Goal: Information Seeking & Learning: Learn about a topic

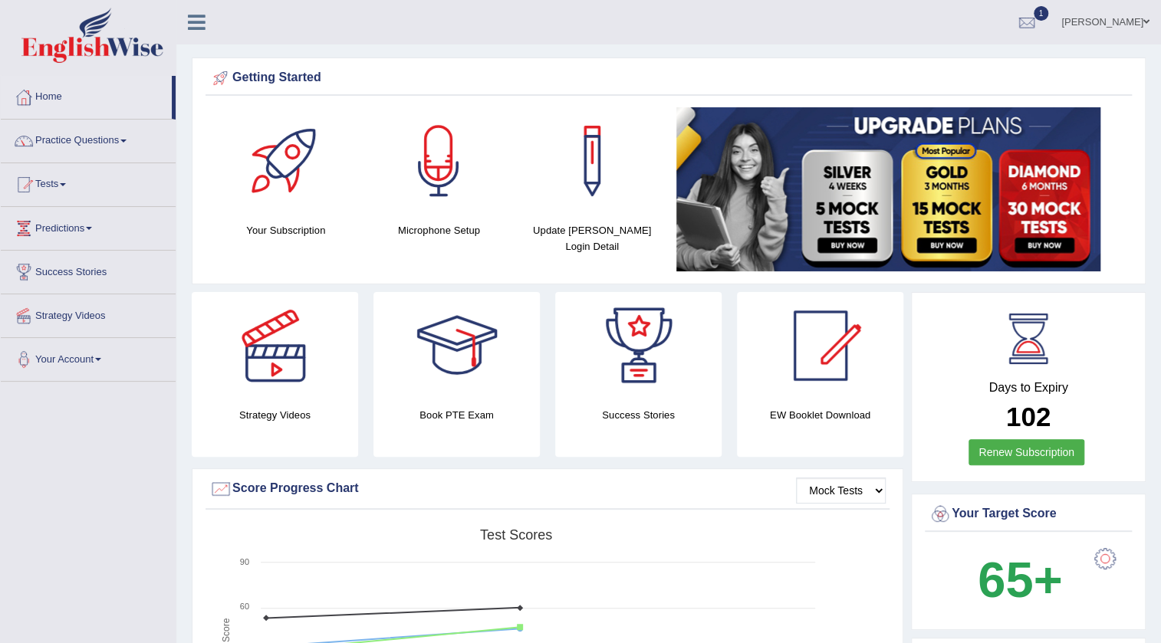
click at [1119, 31] on link "anisa" at bounding box center [1105, 20] width 111 height 40
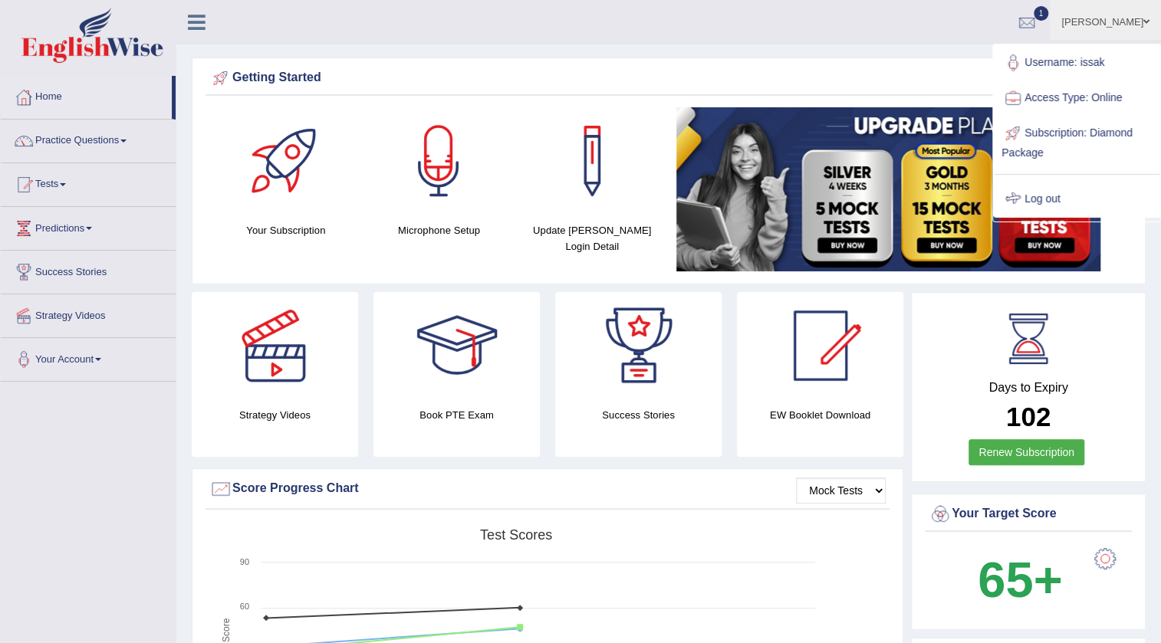
click at [1040, 194] on link "Log out" at bounding box center [1077, 199] width 166 height 35
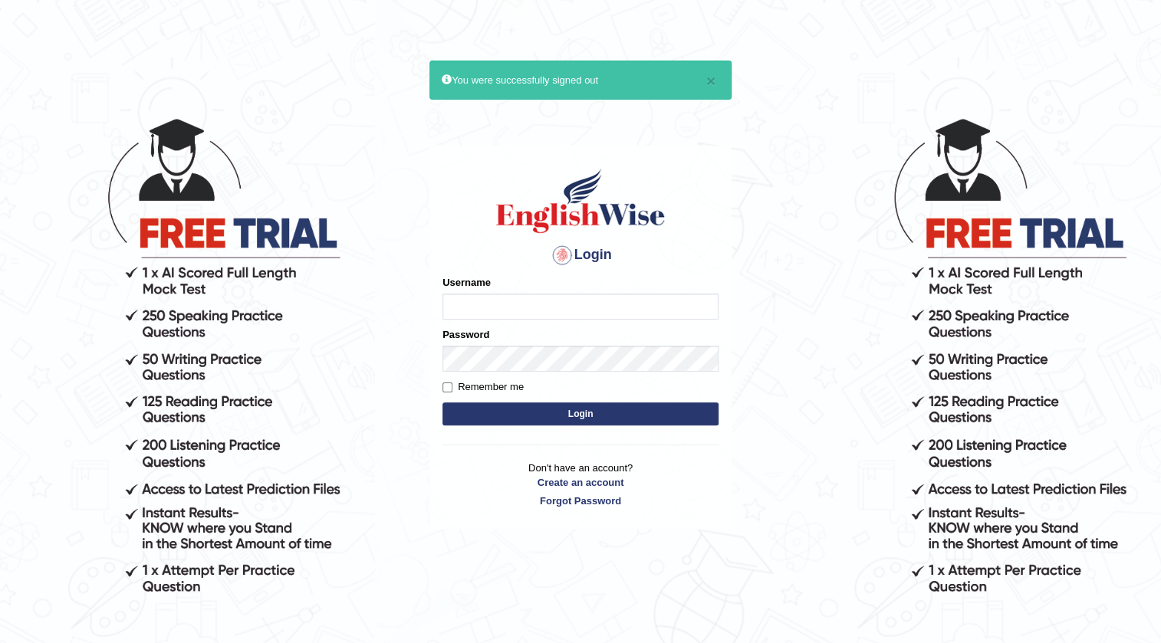
click at [560, 298] on input "Username" at bounding box center [580, 307] width 276 height 26
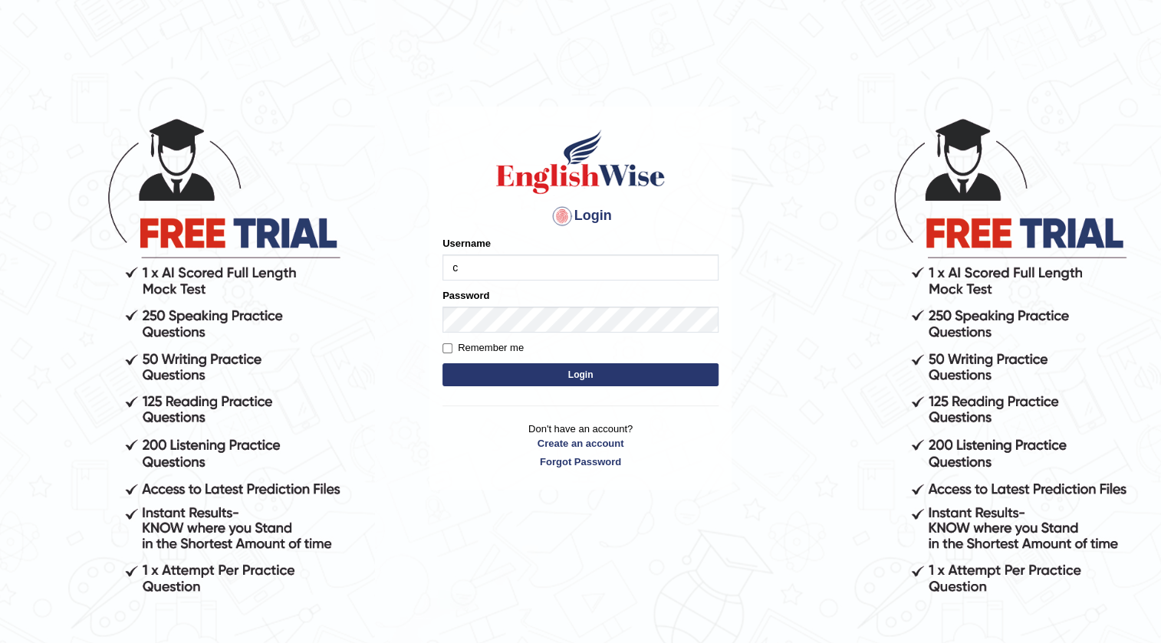
type input "charan_12"
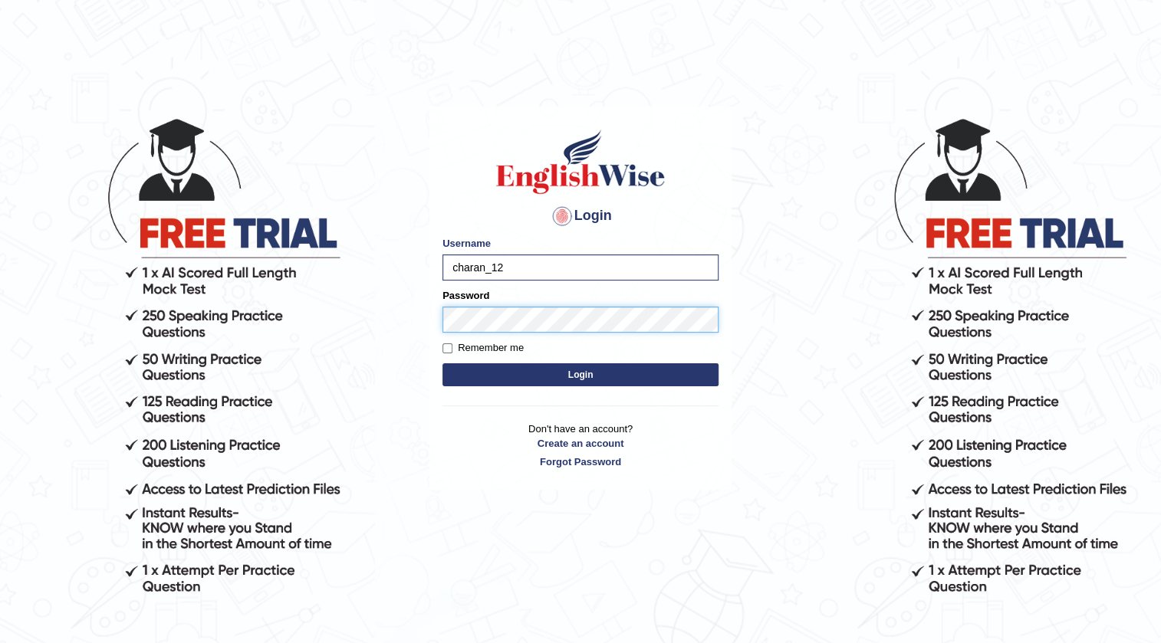
click at [442, 363] on button "Login" at bounding box center [580, 374] width 276 height 23
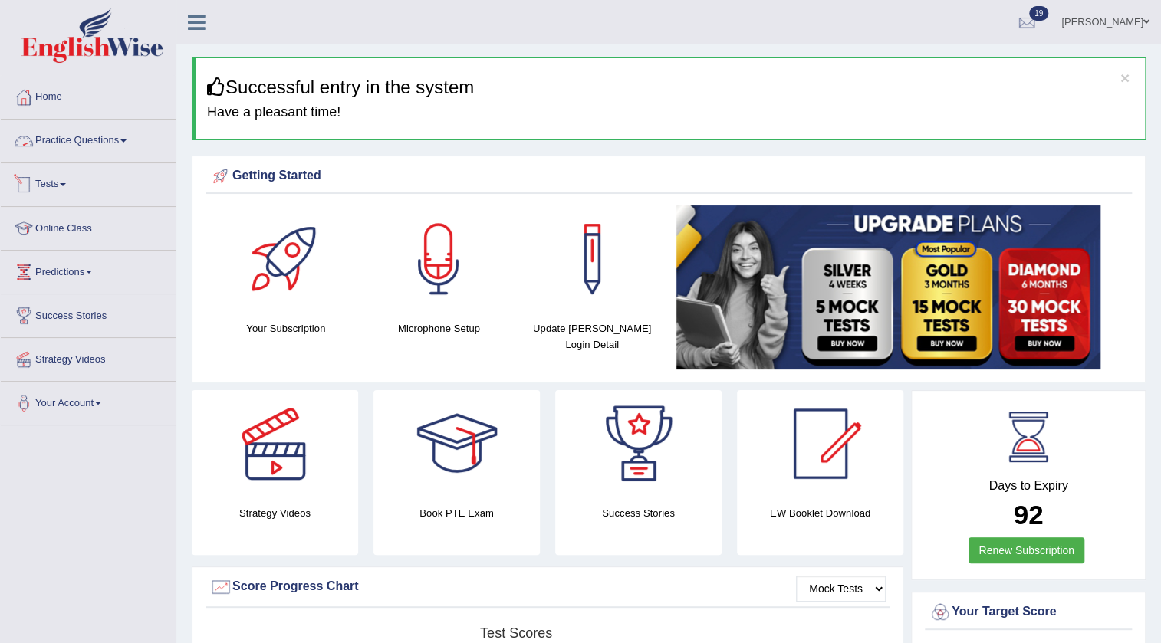
click at [129, 149] on link "Practice Questions" at bounding box center [88, 139] width 175 height 38
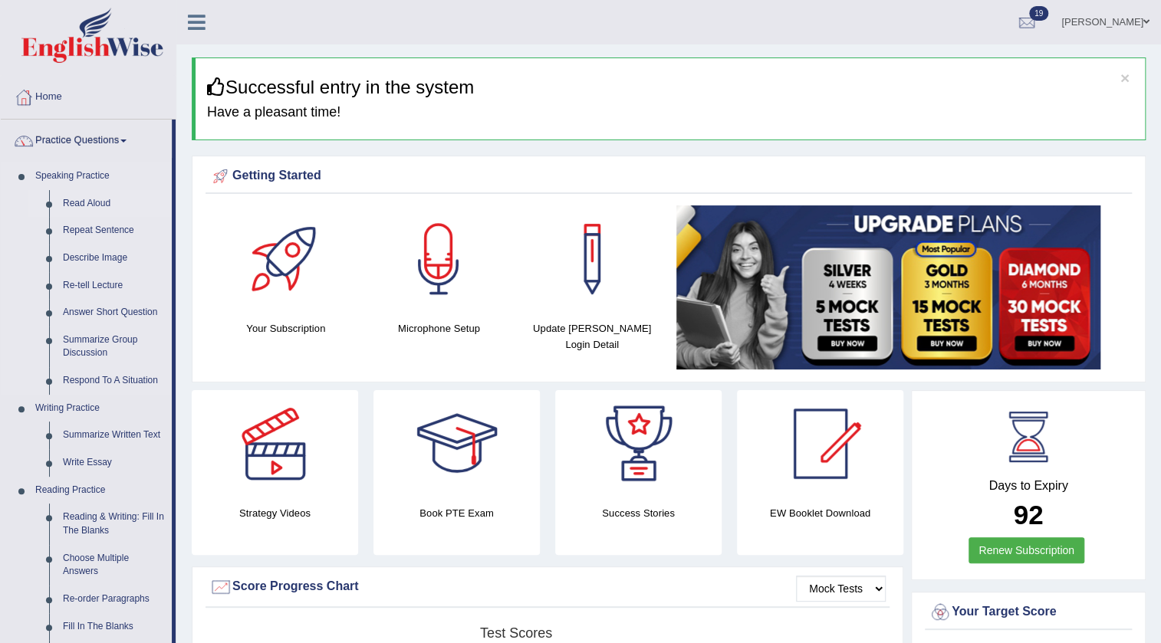
click at [108, 200] on link "Read Aloud" at bounding box center [114, 204] width 116 height 28
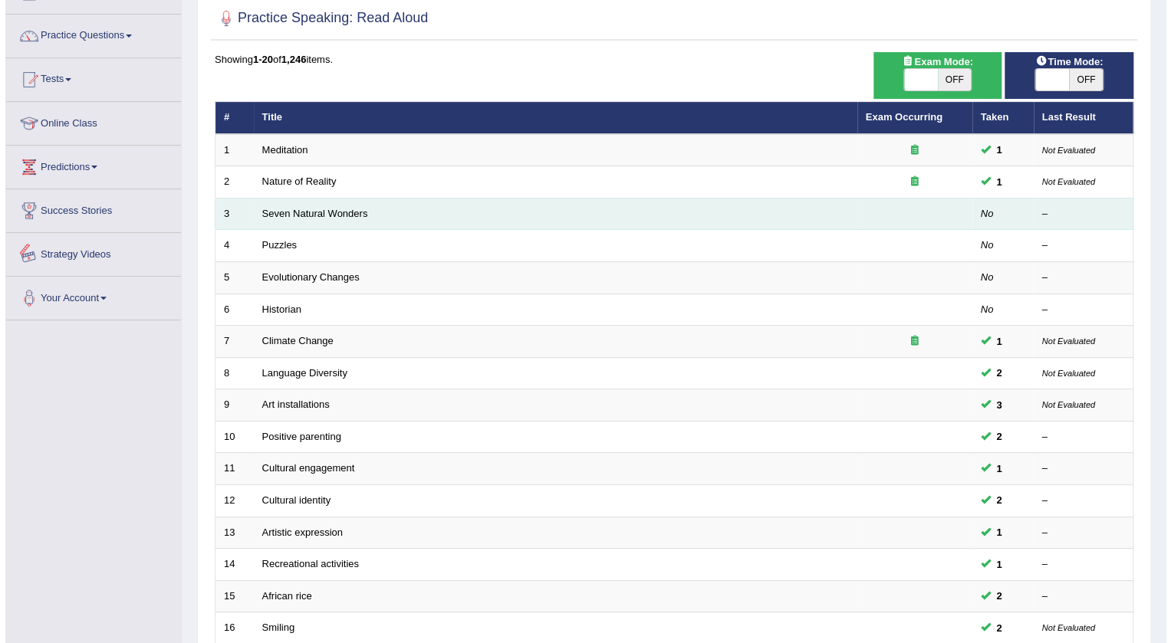
scroll to position [21, 0]
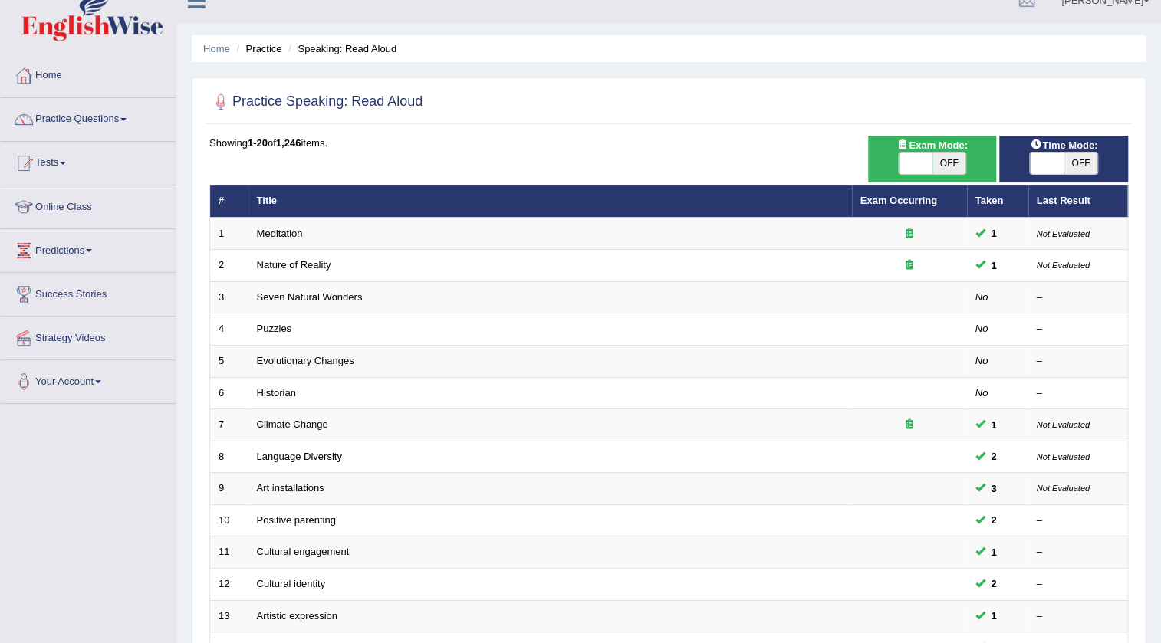
click at [955, 158] on span "OFF" at bounding box center [949, 163] width 34 height 21
checkbox input "true"
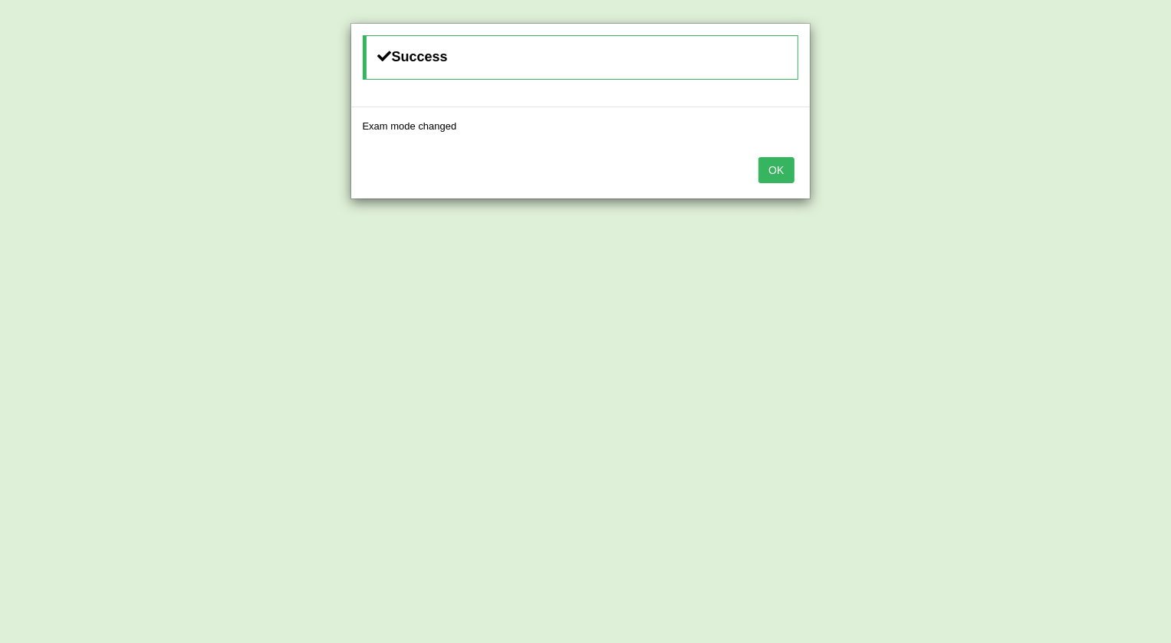
click at [788, 173] on button "OK" at bounding box center [775, 170] width 35 height 26
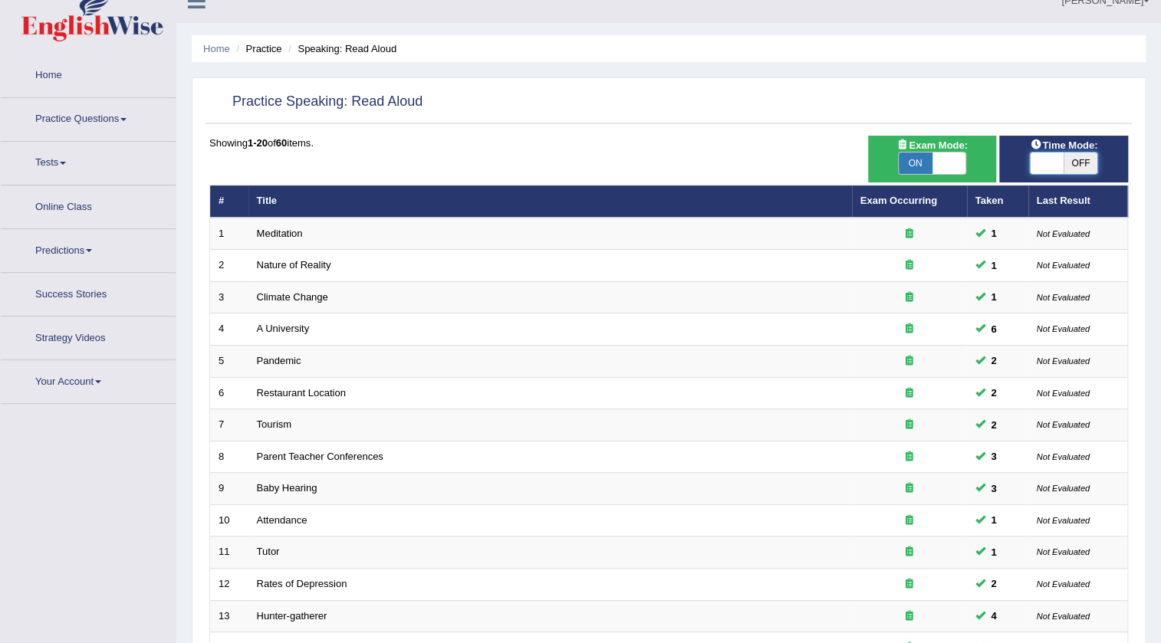
click at [1033, 159] on span at bounding box center [1047, 163] width 34 height 21
checkbox input "true"
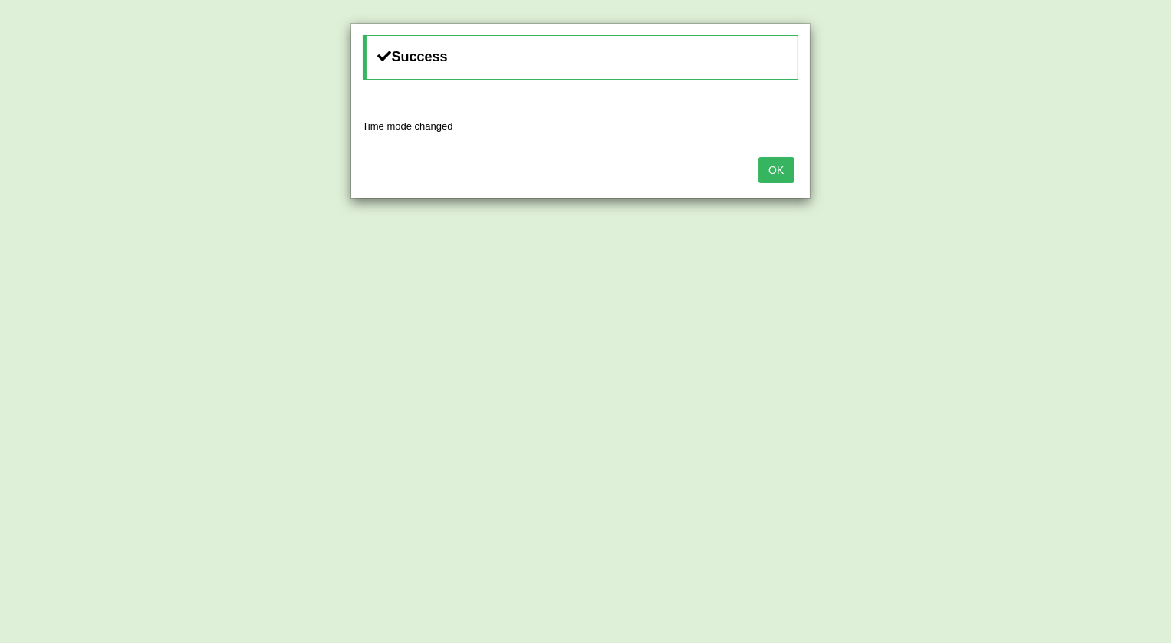
click at [784, 178] on button "OK" at bounding box center [775, 170] width 35 height 26
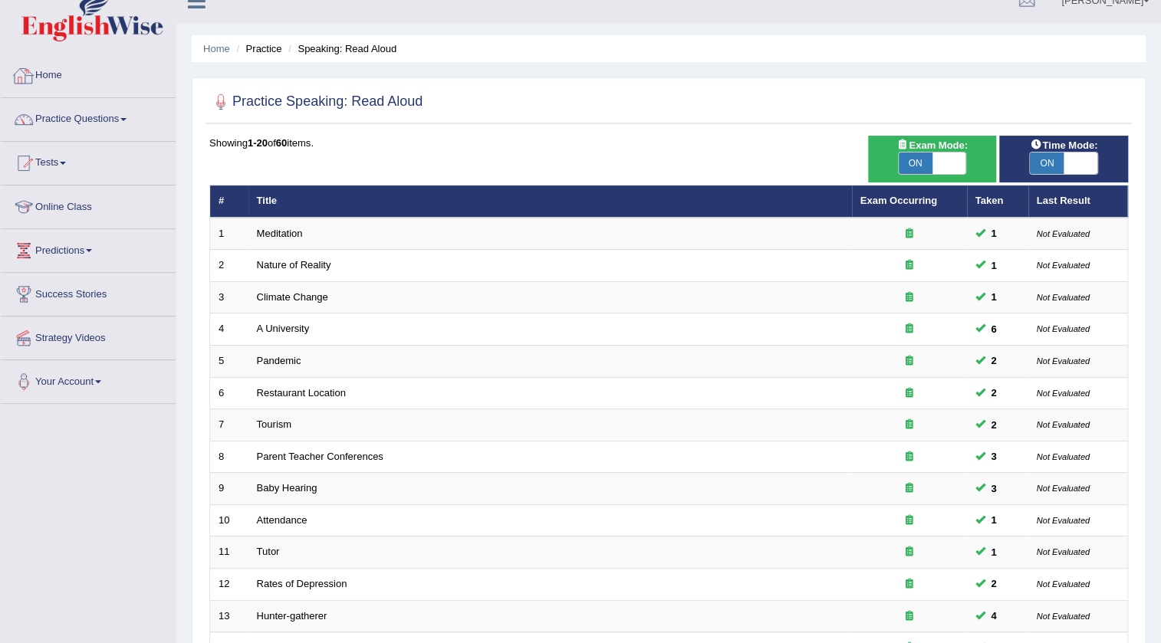
scroll to position [370, 0]
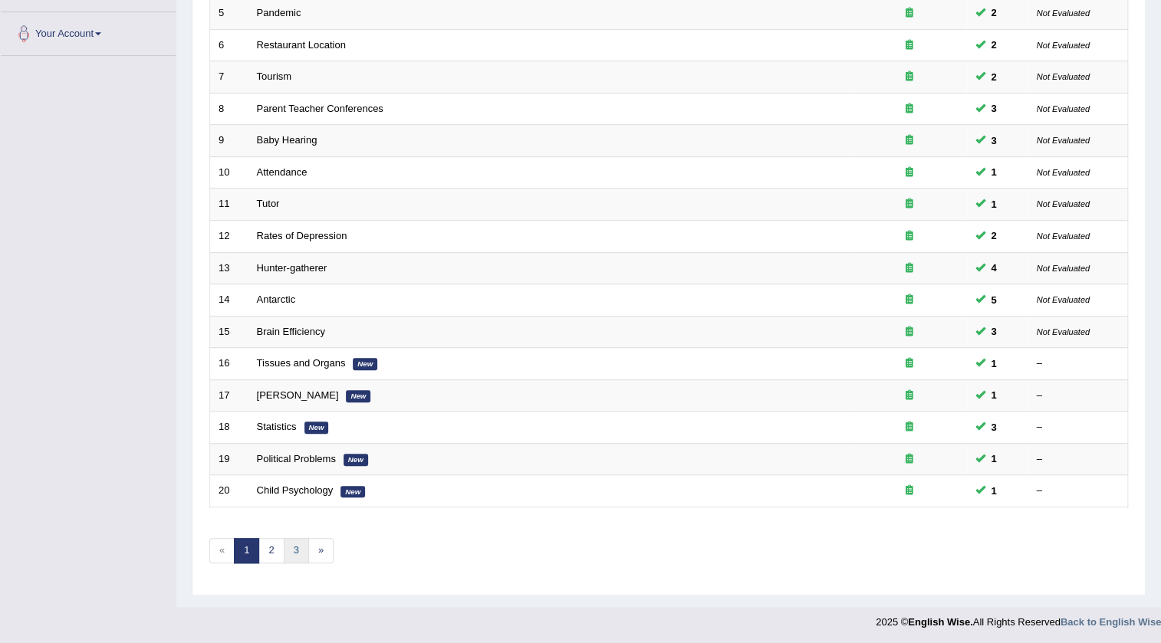
click at [291, 553] on link "3" at bounding box center [296, 550] width 25 height 25
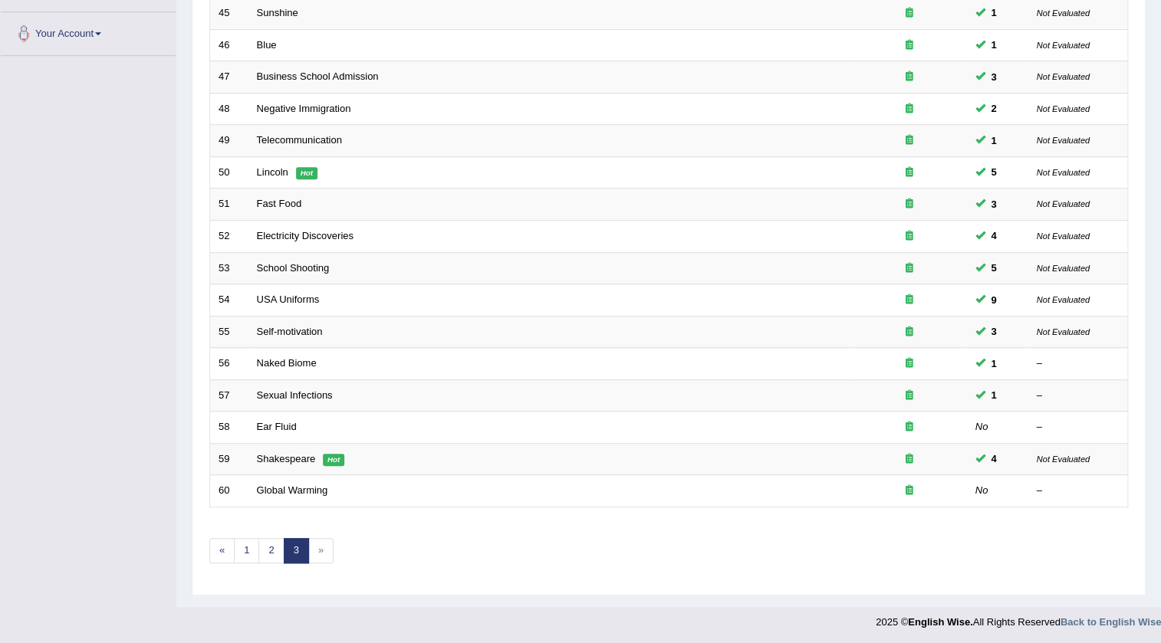
click at [312, 546] on span "»" at bounding box center [320, 550] width 25 height 25
click at [320, 546] on span "»" at bounding box center [320, 550] width 25 height 25
click at [271, 550] on link "2" at bounding box center [270, 550] width 25 height 25
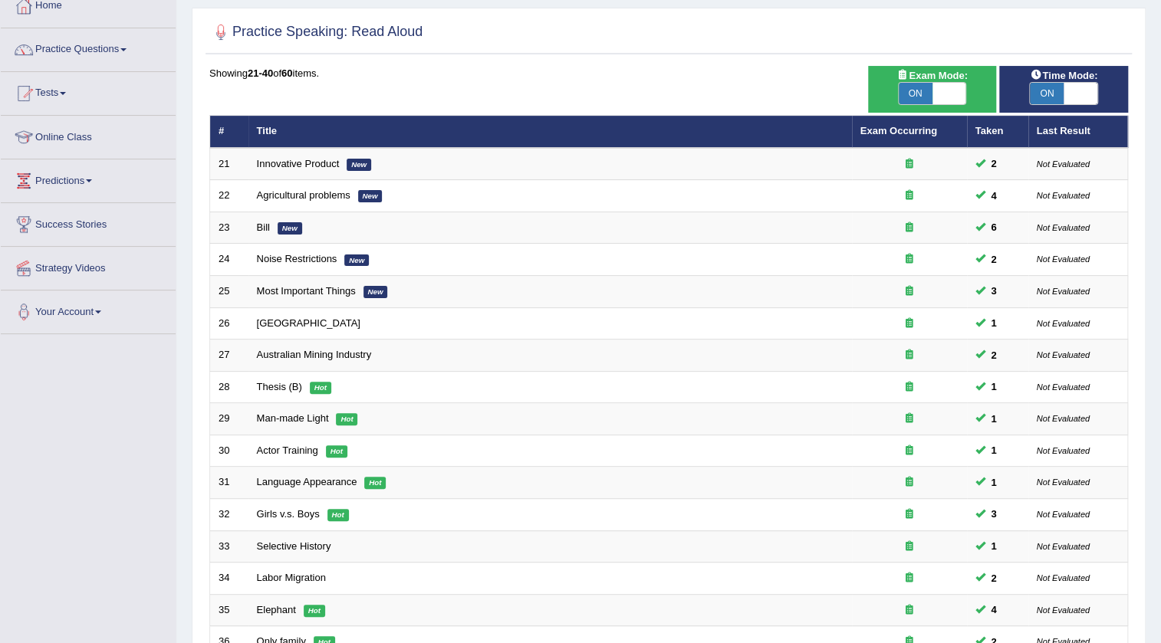
scroll to position [300, 0]
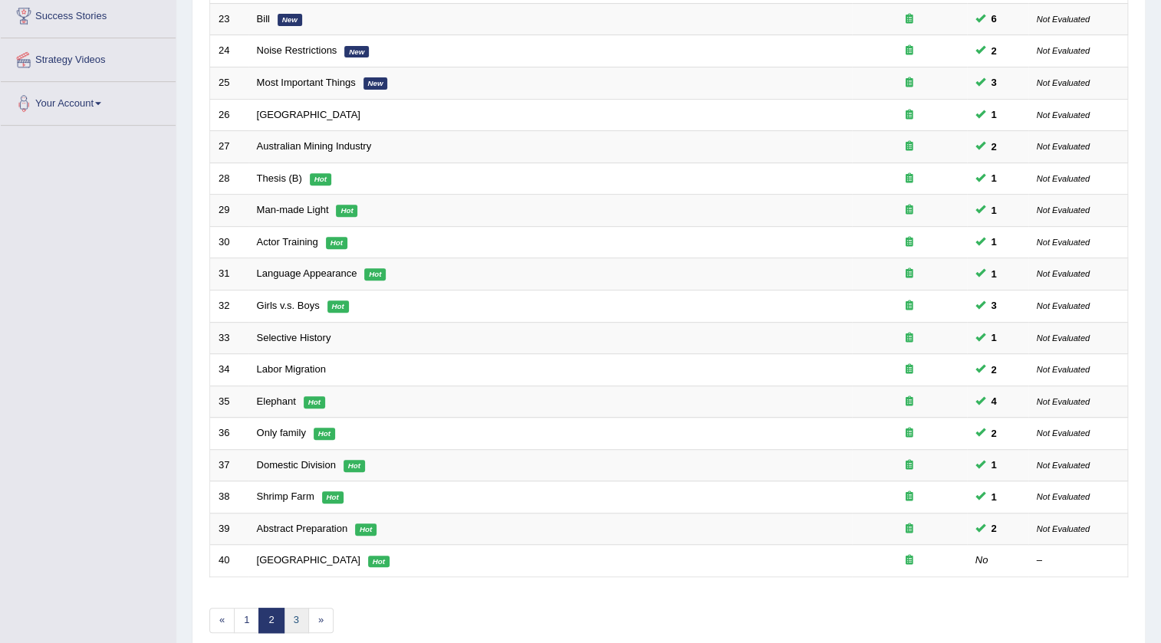
click at [292, 611] on link "3" at bounding box center [296, 620] width 25 height 25
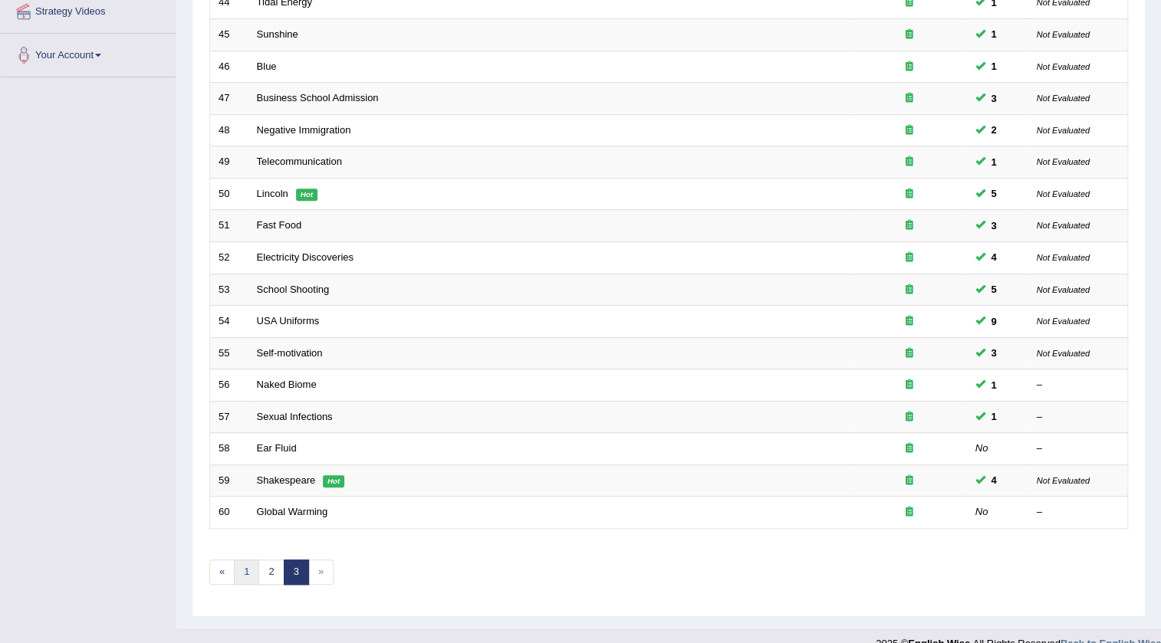
click at [251, 567] on link "1" at bounding box center [246, 572] width 25 height 25
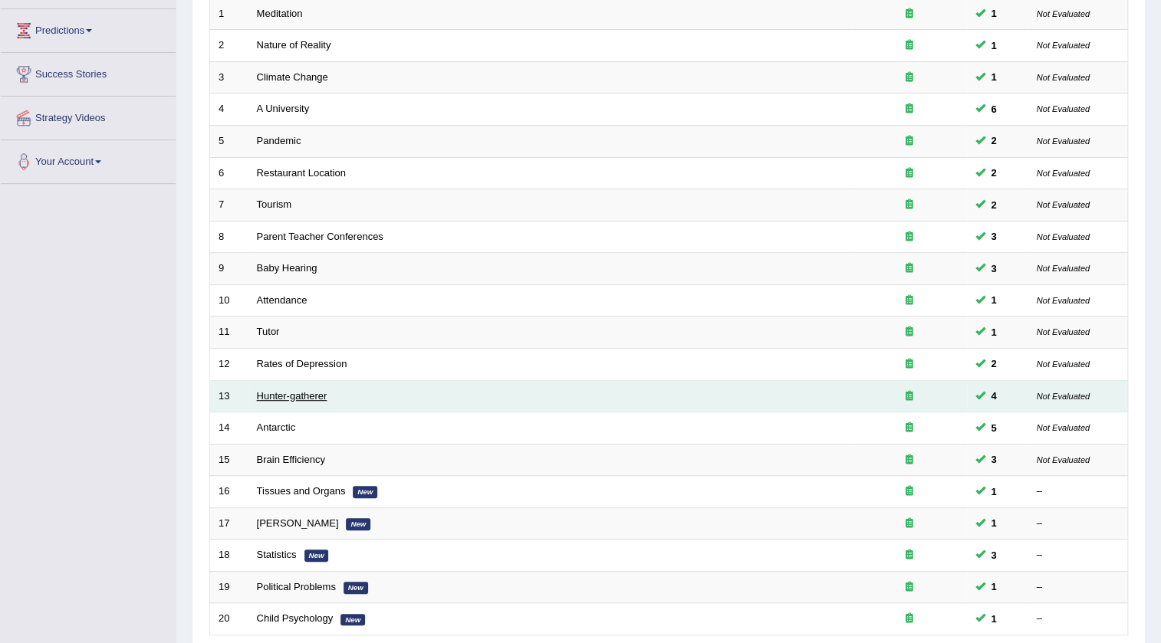
scroll to position [370, 0]
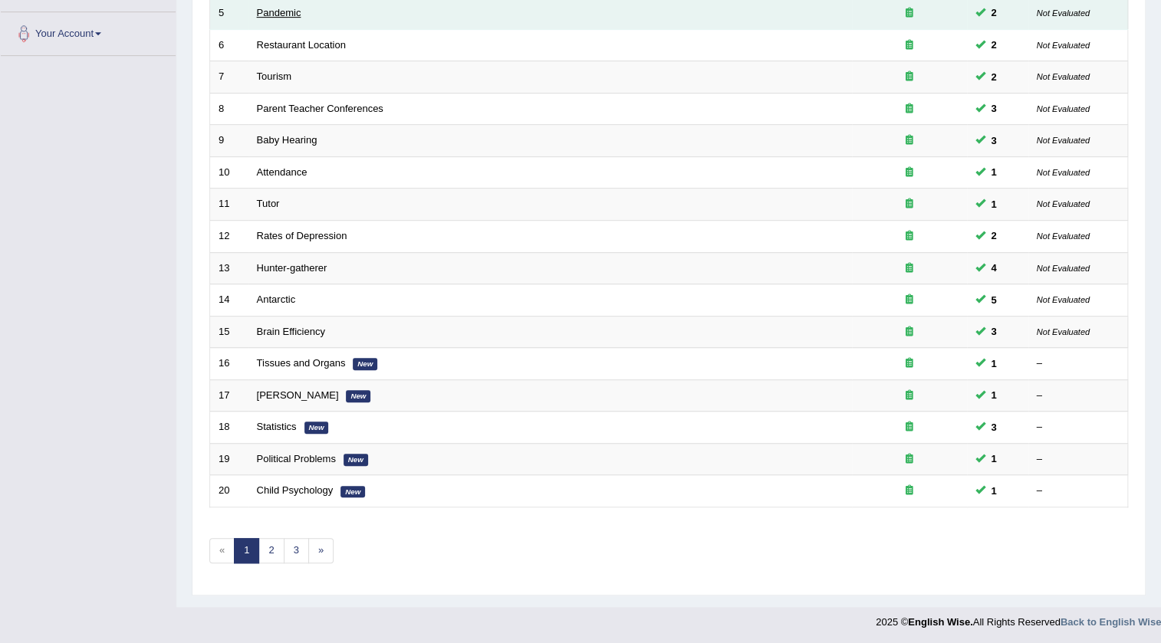
click at [285, 8] on link "Pandemic" at bounding box center [279, 13] width 44 height 12
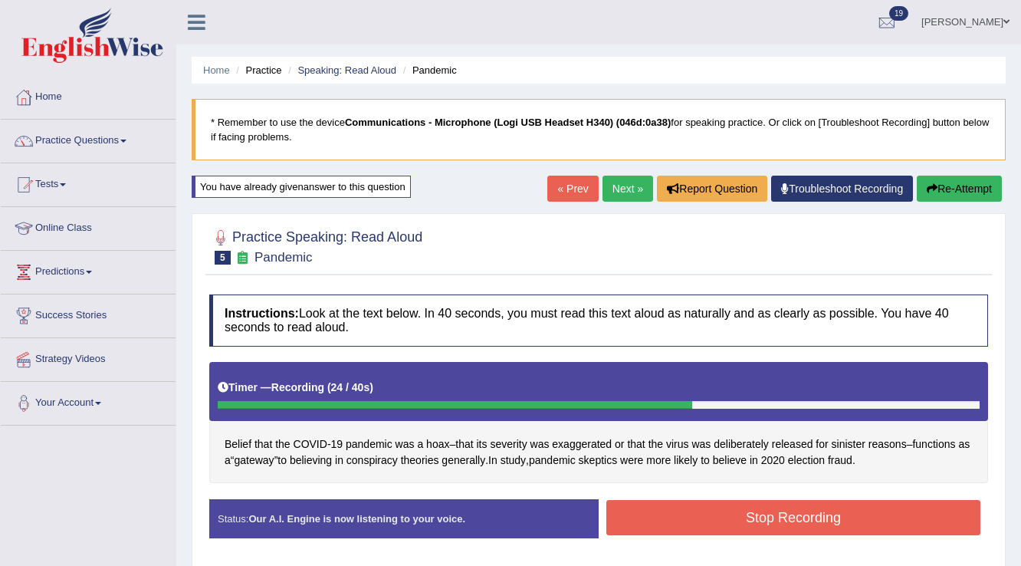
click at [664, 504] on button "Stop Recording" at bounding box center [793, 517] width 374 height 35
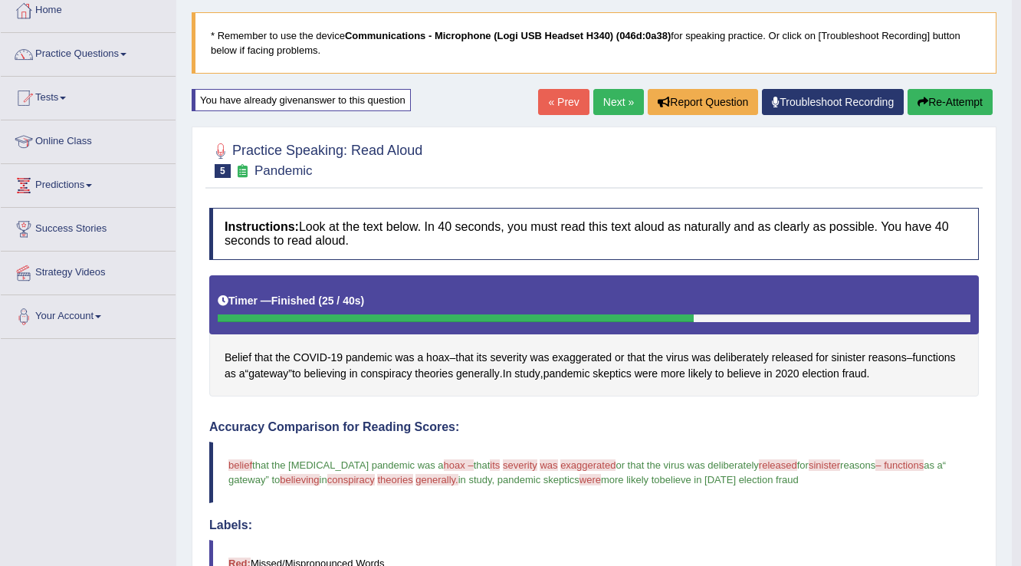
scroll to position [86, 0]
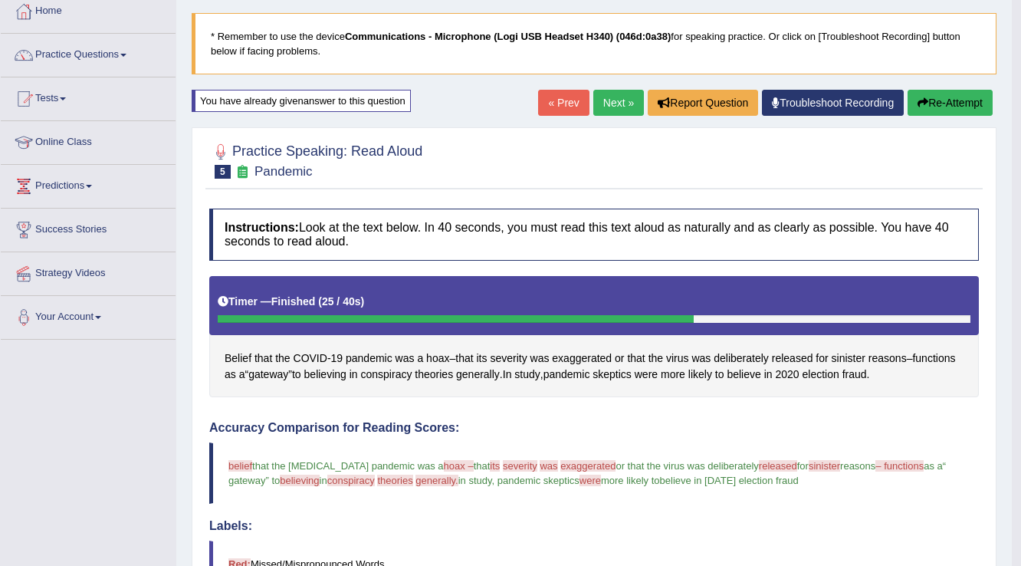
click at [916, 113] on button "Re-Attempt" at bounding box center [950, 103] width 85 height 26
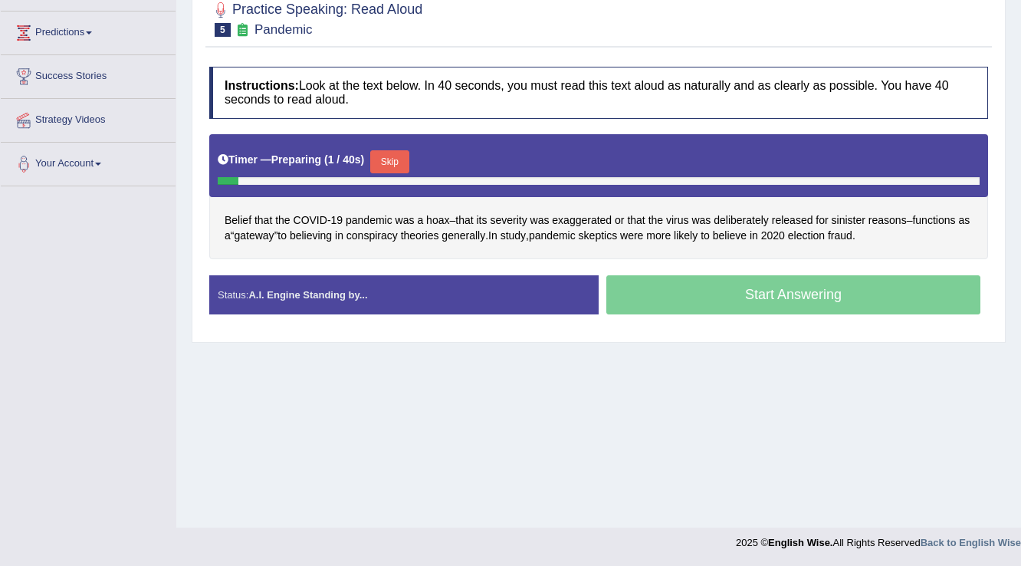
click at [406, 170] on button "Skip" at bounding box center [389, 161] width 38 height 23
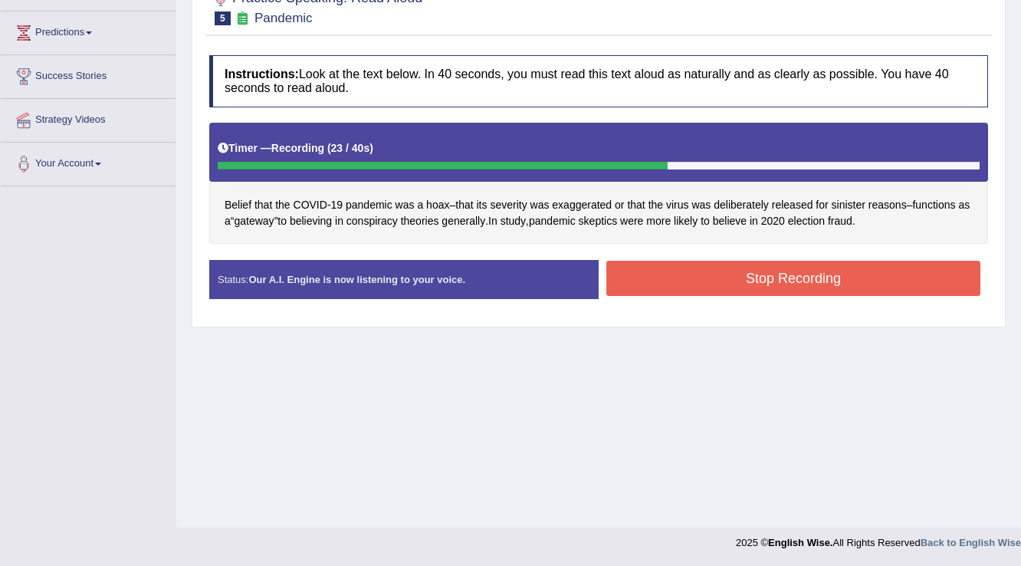
click at [623, 265] on button "Stop Recording" at bounding box center [793, 278] width 374 height 35
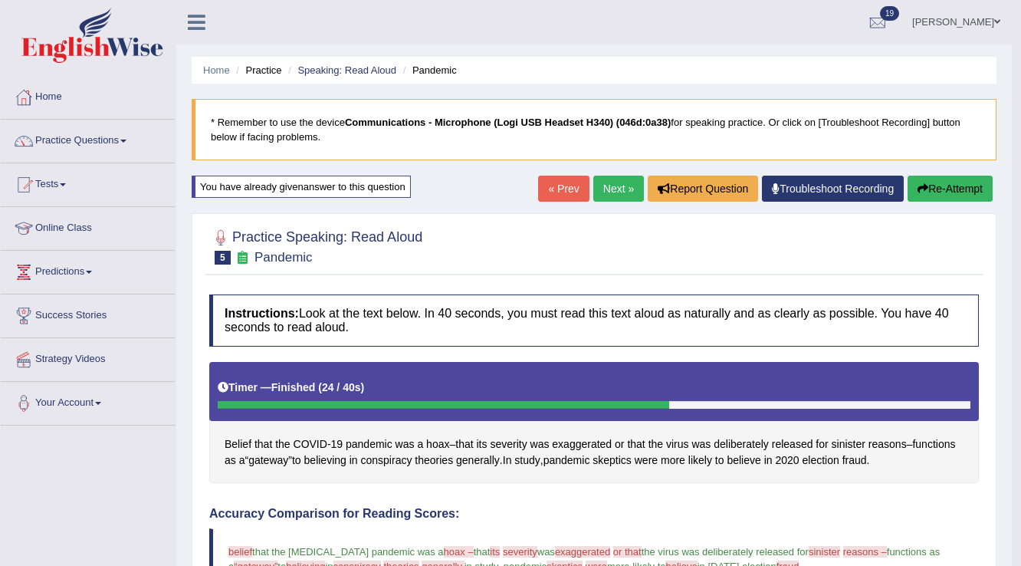
click at [908, 190] on button "Re-Attempt" at bounding box center [950, 189] width 85 height 26
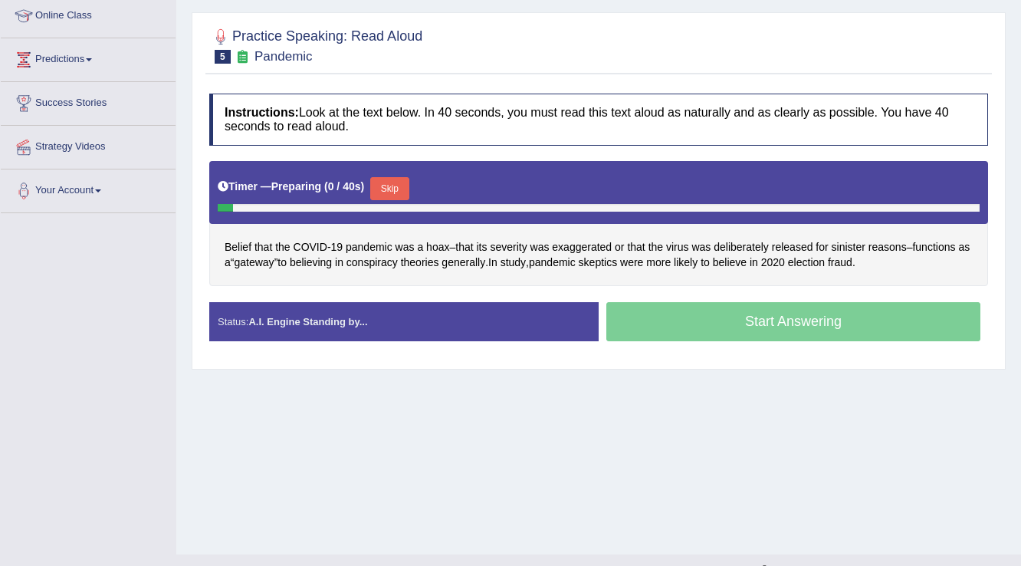
click at [404, 192] on button "Skip" at bounding box center [389, 188] width 38 height 23
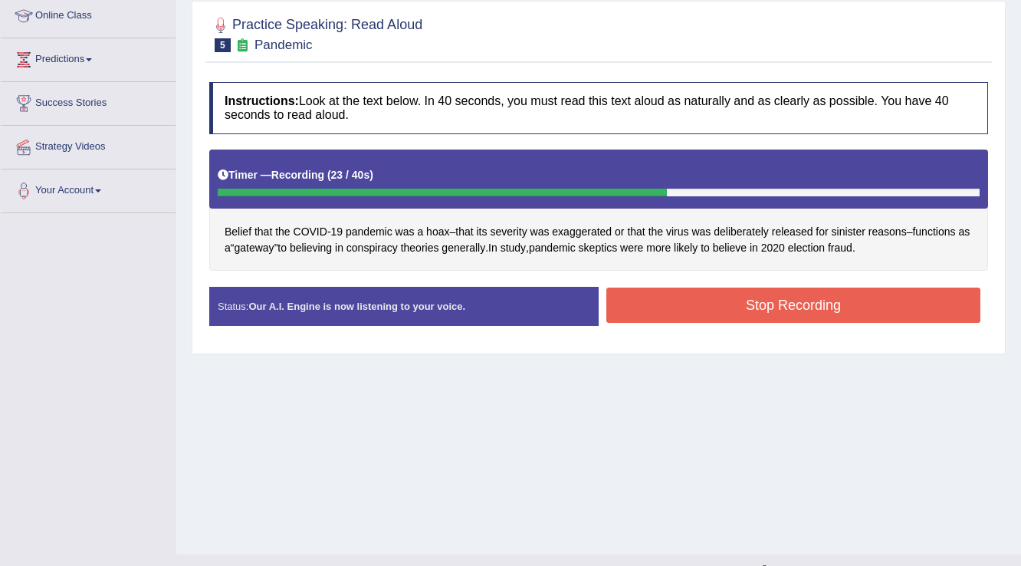
click at [654, 297] on button "Stop Recording" at bounding box center [793, 305] width 374 height 35
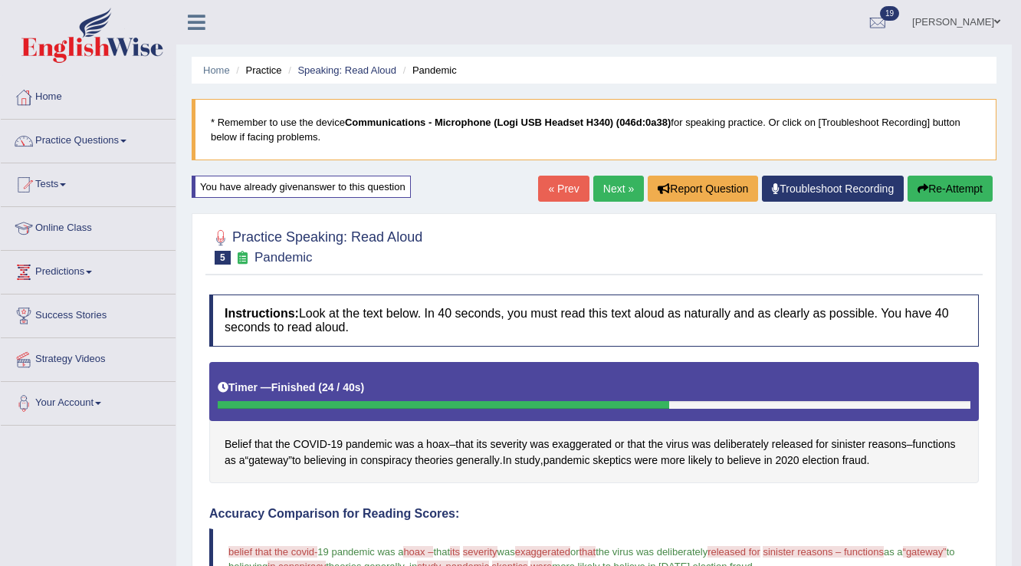
click at [623, 195] on link "Next »" at bounding box center [618, 189] width 51 height 26
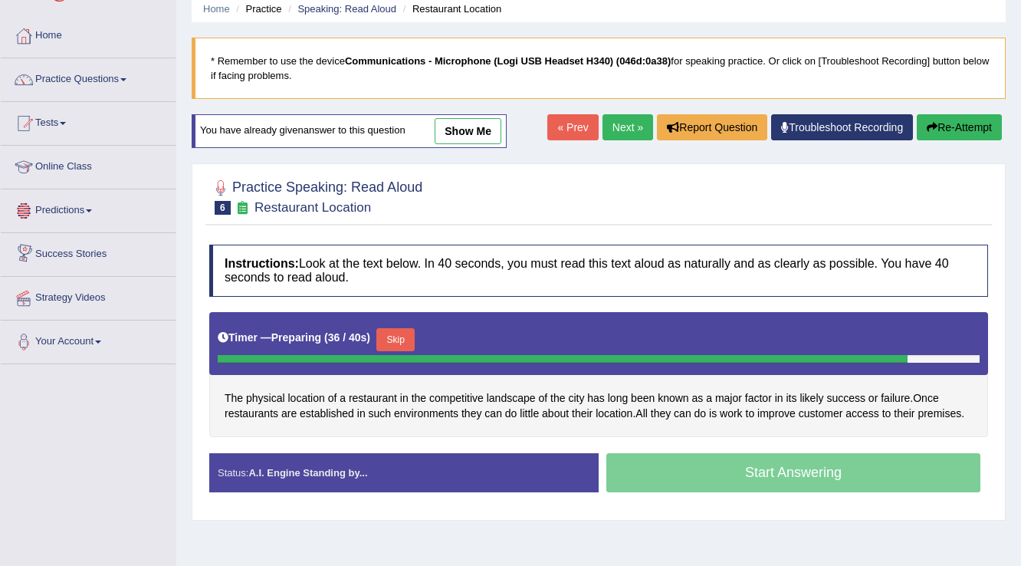
click at [402, 342] on button "Skip" at bounding box center [395, 339] width 38 height 23
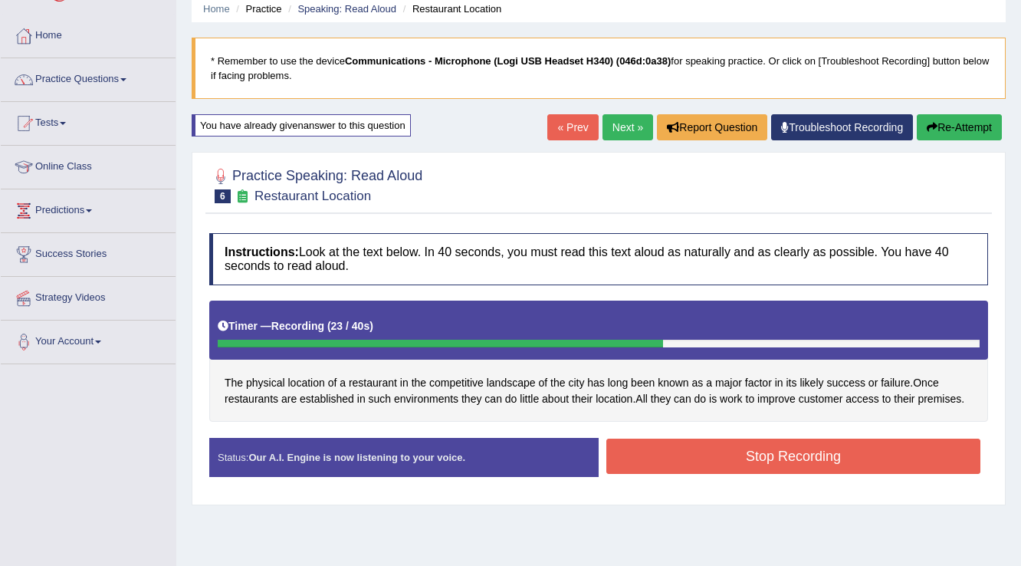
click at [636, 440] on button "Stop Recording" at bounding box center [793, 456] width 374 height 35
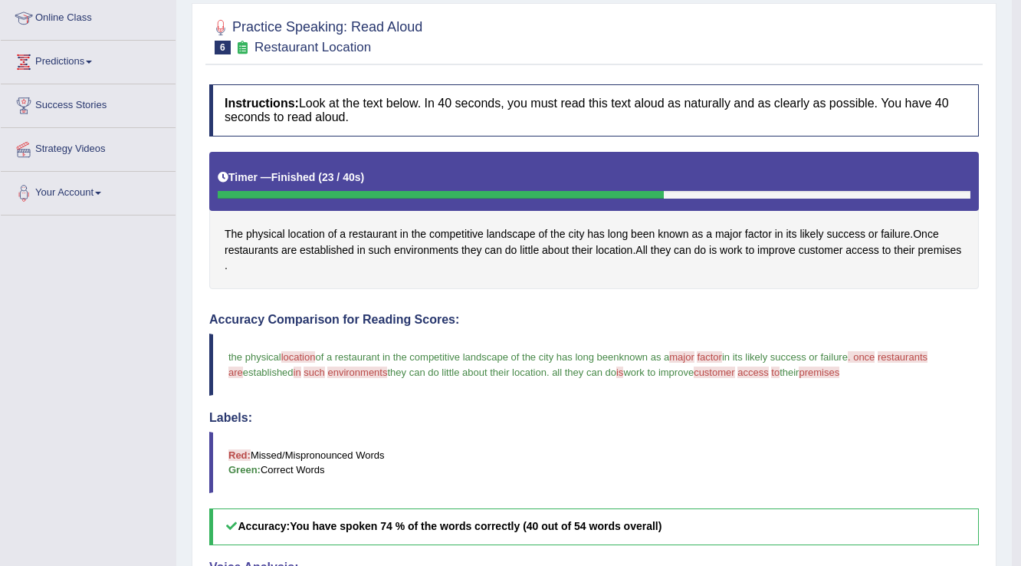
scroll to position [163, 0]
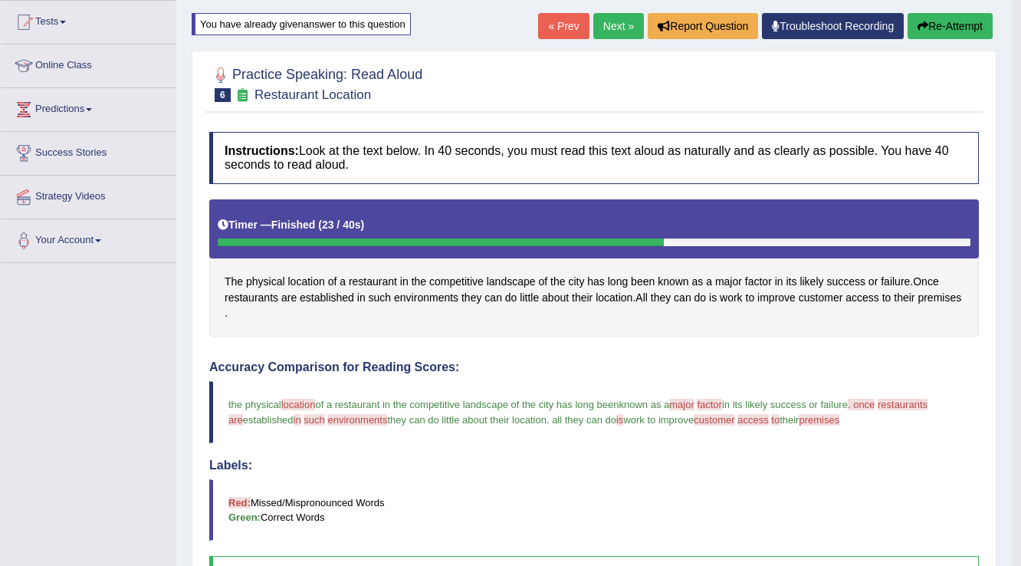
click at [958, 32] on button "Re-Attempt" at bounding box center [950, 26] width 85 height 26
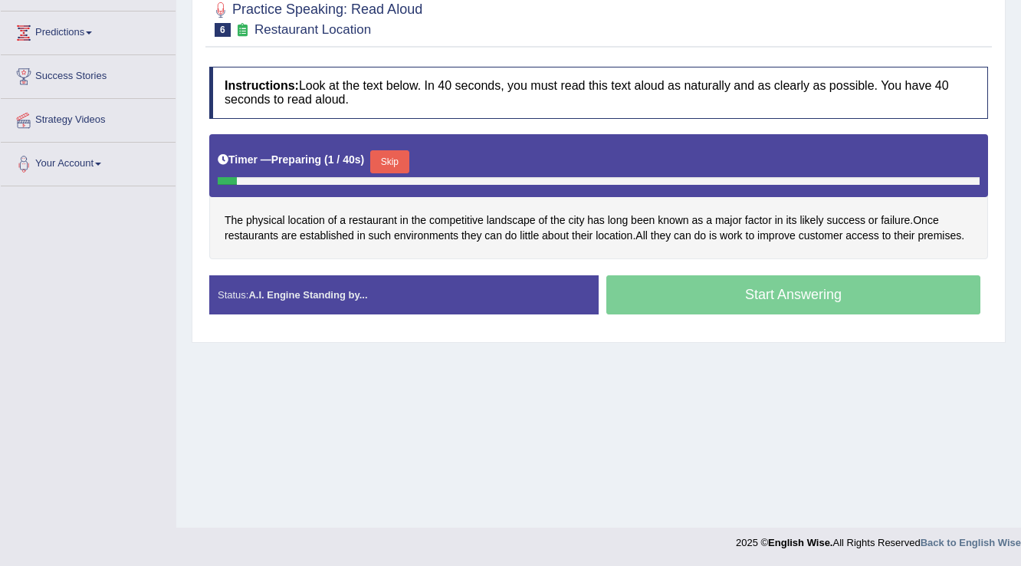
click at [401, 163] on button "Skip" at bounding box center [389, 161] width 38 height 23
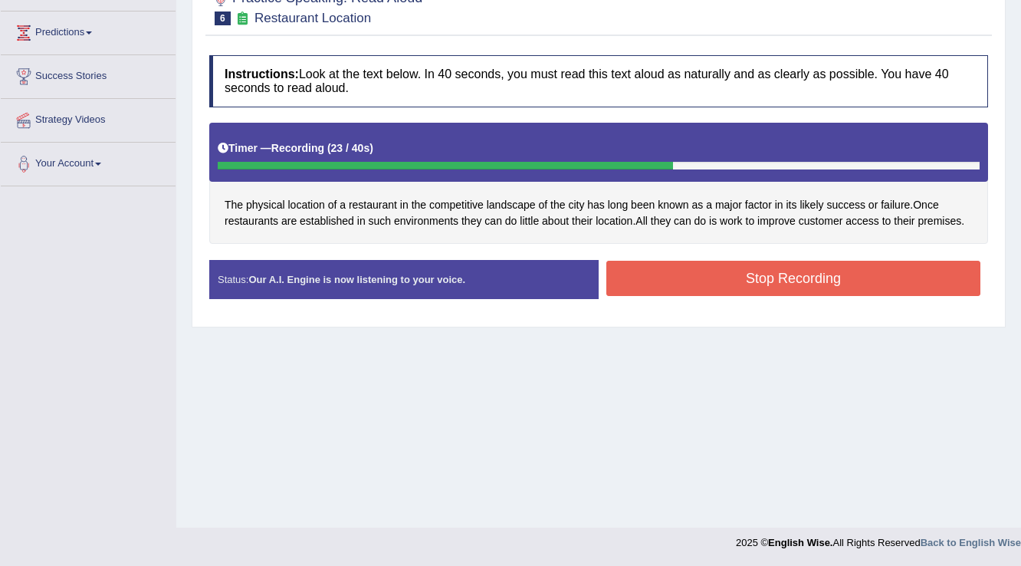
click at [644, 265] on button "Stop Recording" at bounding box center [793, 278] width 374 height 35
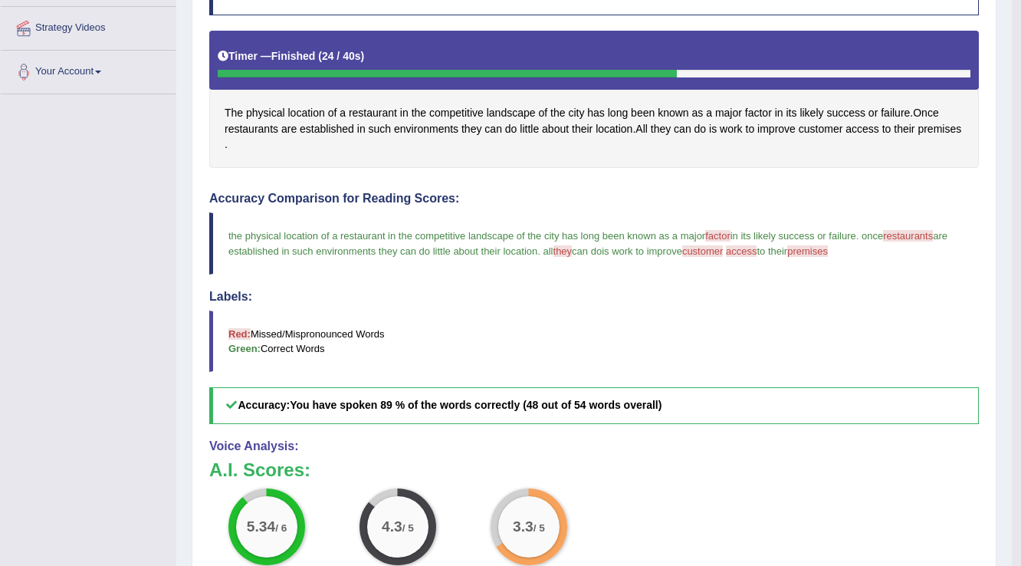
scroll to position [101, 0]
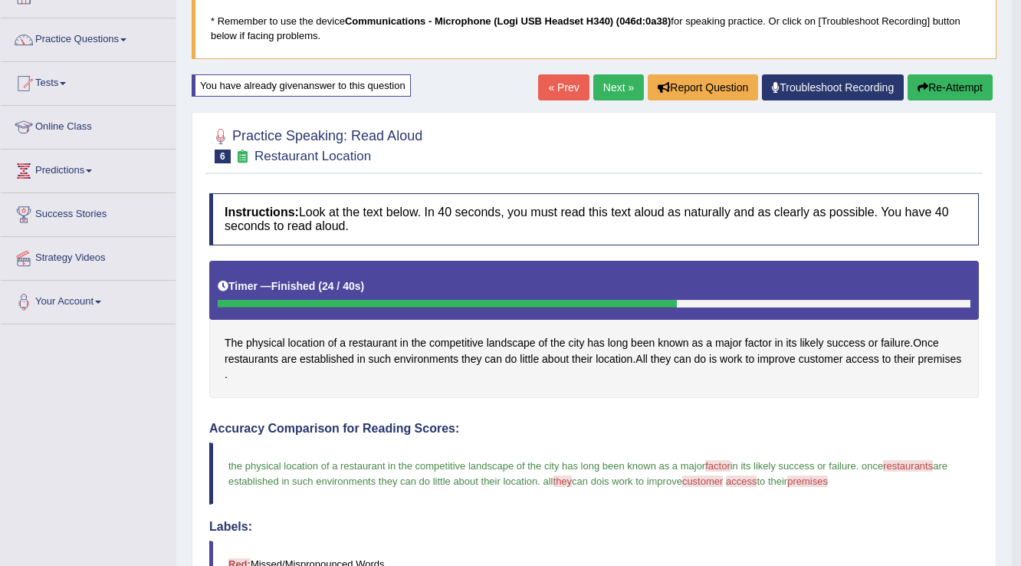
click at [612, 90] on link "Next »" at bounding box center [618, 87] width 51 height 26
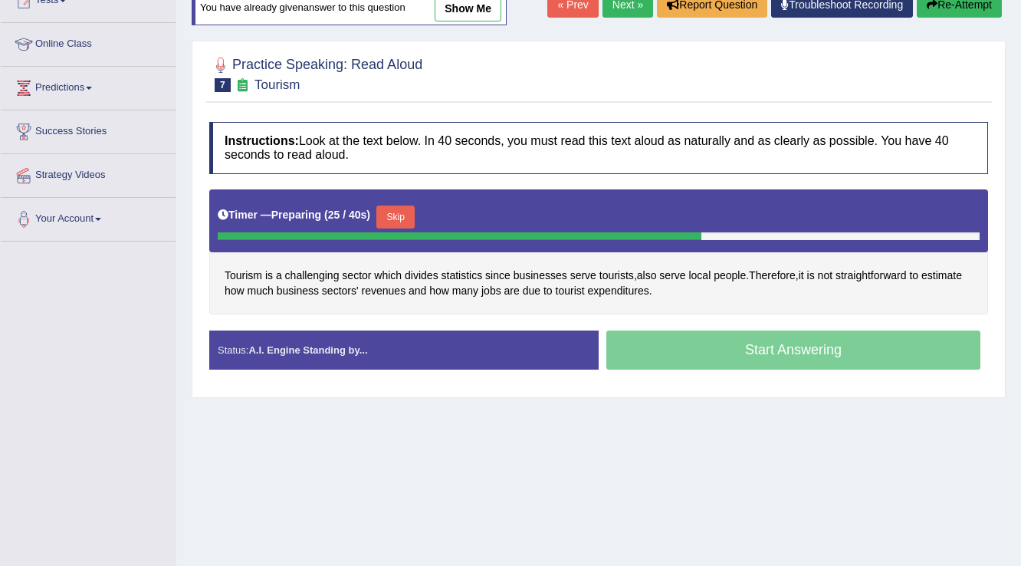
click at [404, 224] on button "Skip" at bounding box center [395, 216] width 38 height 23
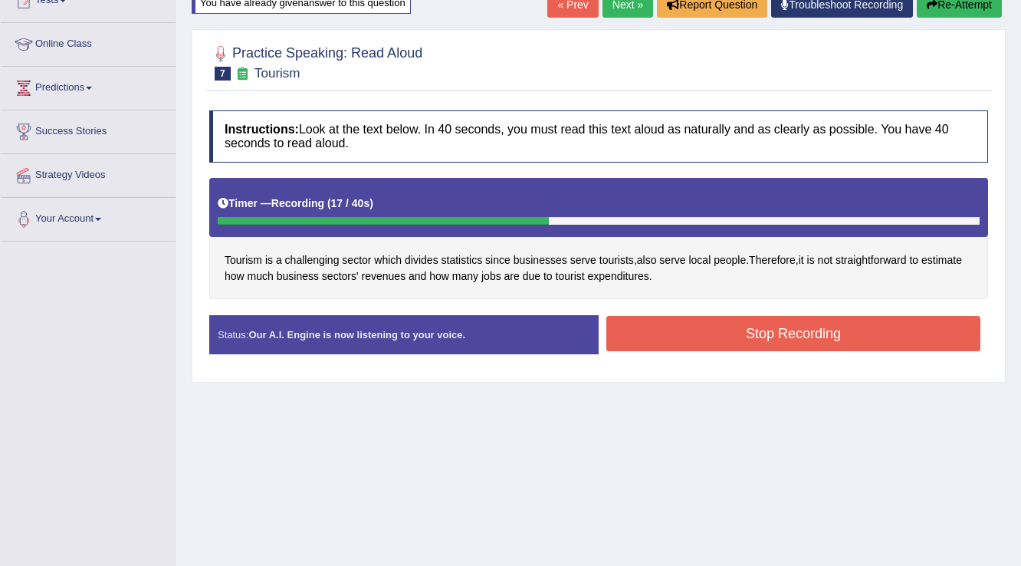
click at [635, 330] on button "Stop Recording" at bounding box center [793, 333] width 374 height 35
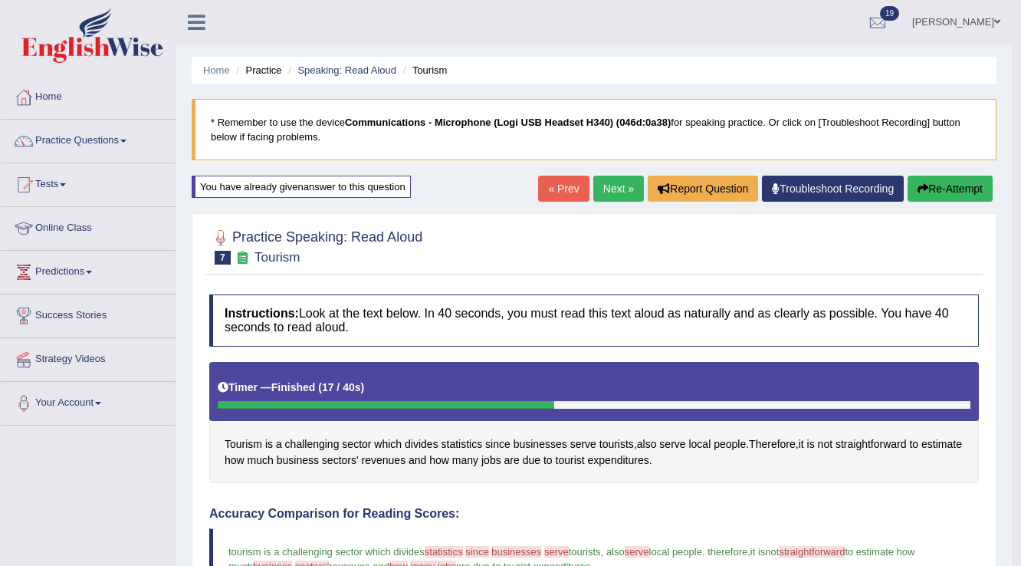
click at [927, 195] on button "Re-Attempt" at bounding box center [950, 189] width 85 height 26
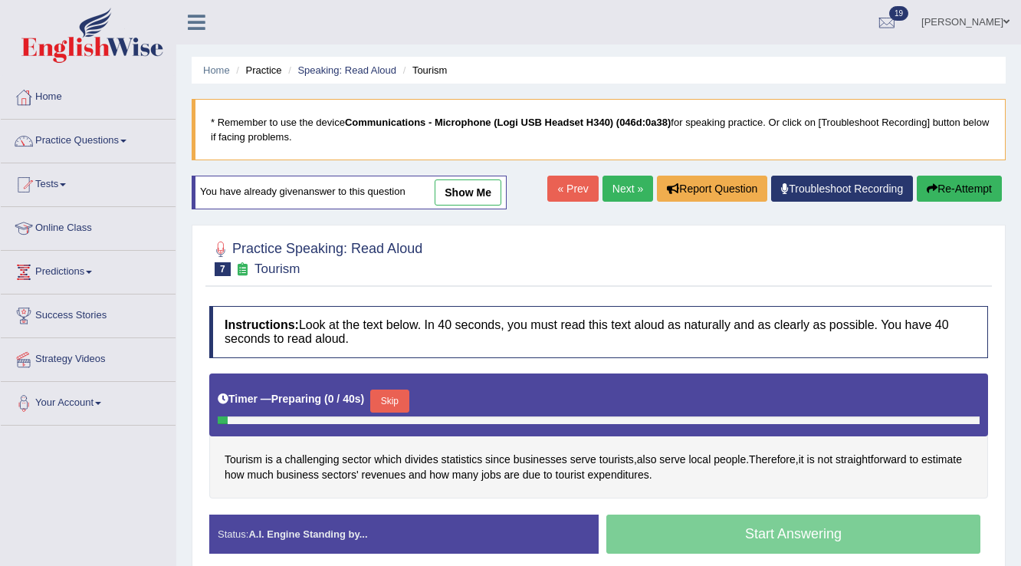
scroll to position [184, 0]
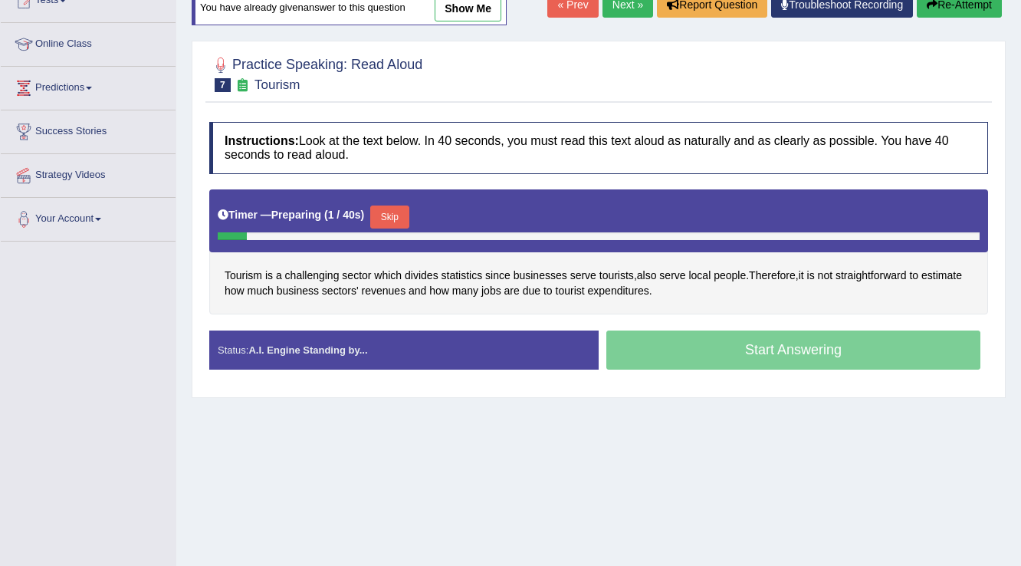
click at [403, 215] on button "Skip" at bounding box center [389, 216] width 38 height 23
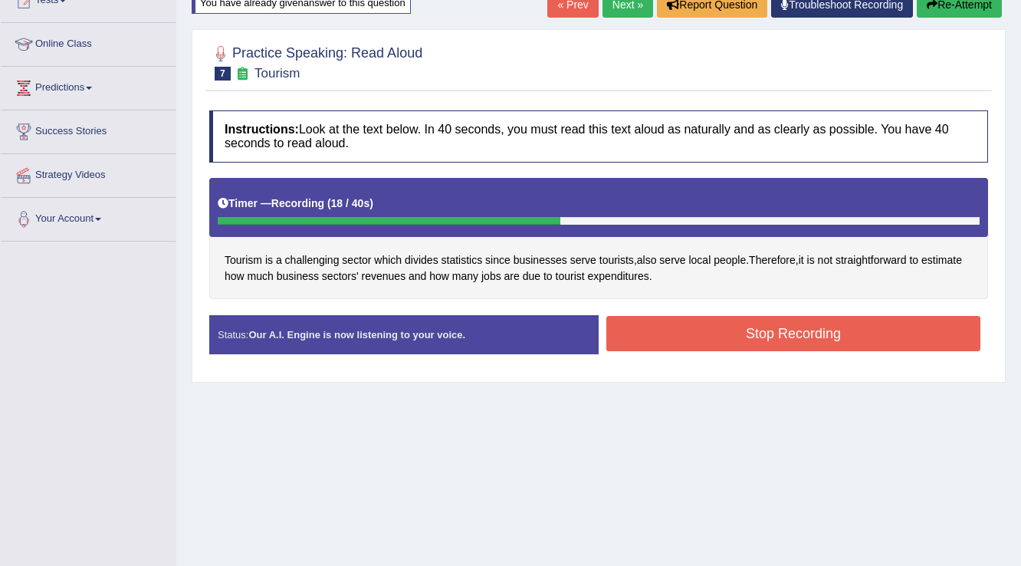
click at [626, 316] on button "Stop Recording" at bounding box center [793, 333] width 374 height 35
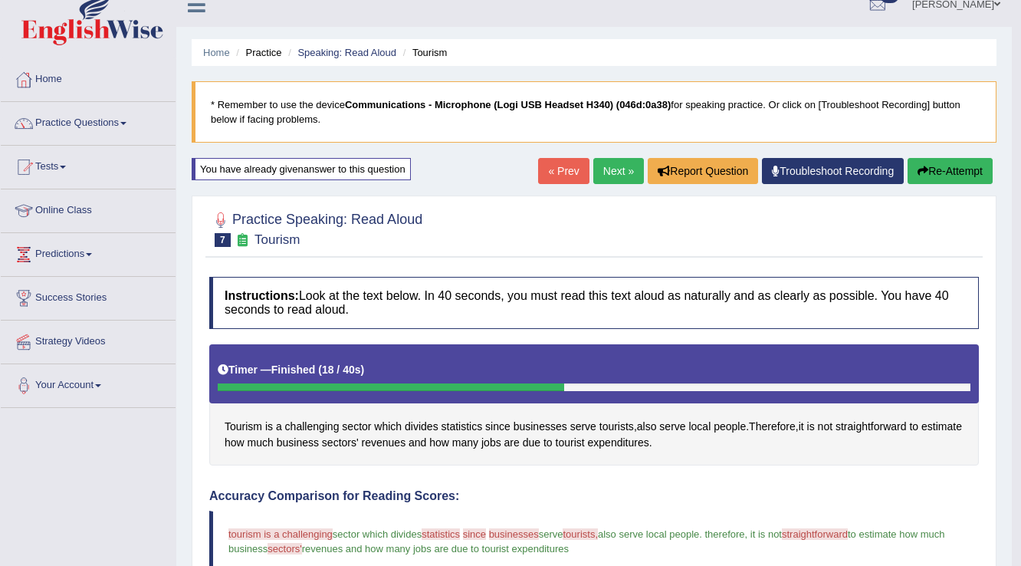
scroll to position [0, 0]
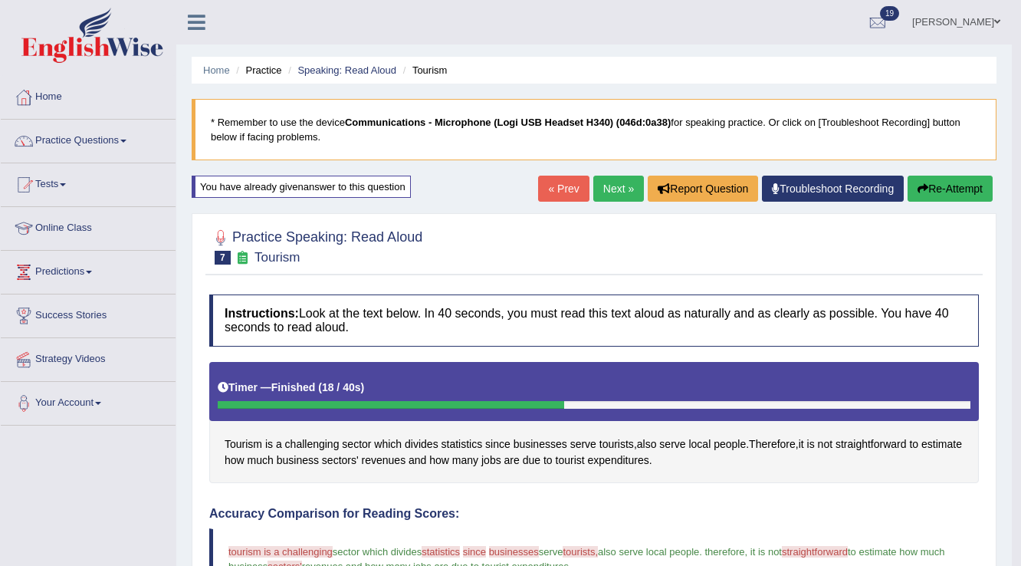
click at [962, 181] on button "Re-Attempt" at bounding box center [950, 189] width 85 height 26
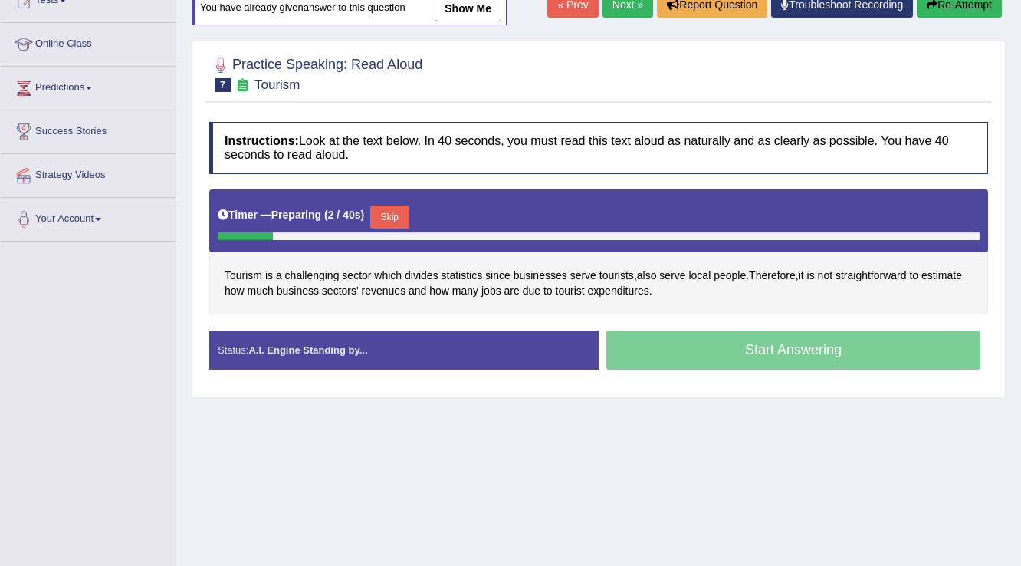
click at [408, 222] on button "Skip" at bounding box center [389, 216] width 38 height 23
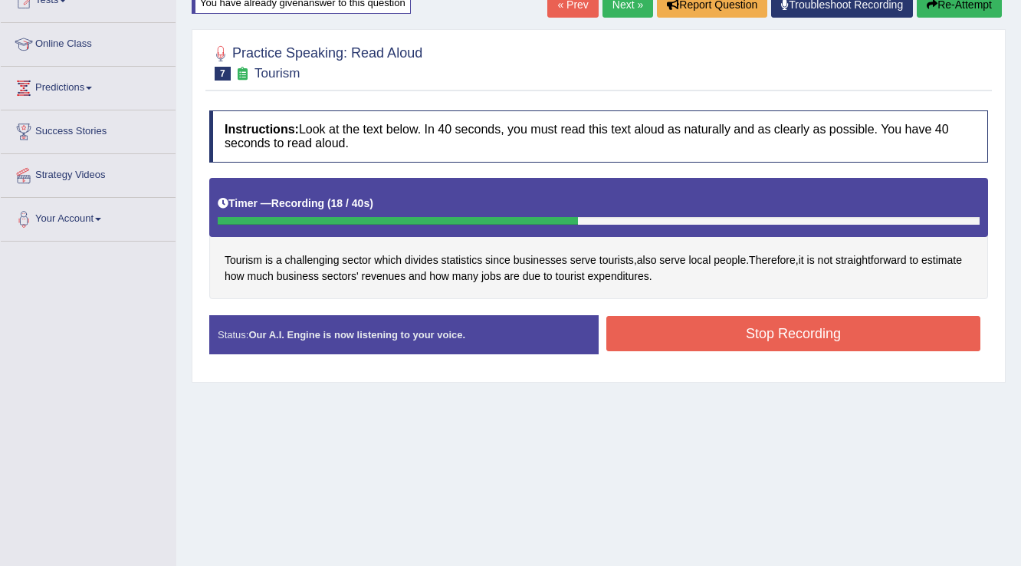
click at [622, 315] on div "Status: Our A.I. Engine is now listening to your voice. Start Answering Stop Re…" at bounding box center [598, 342] width 779 height 54
click at [629, 322] on button "Stop Recording" at bounding box center [793, 333] width 374 height 35
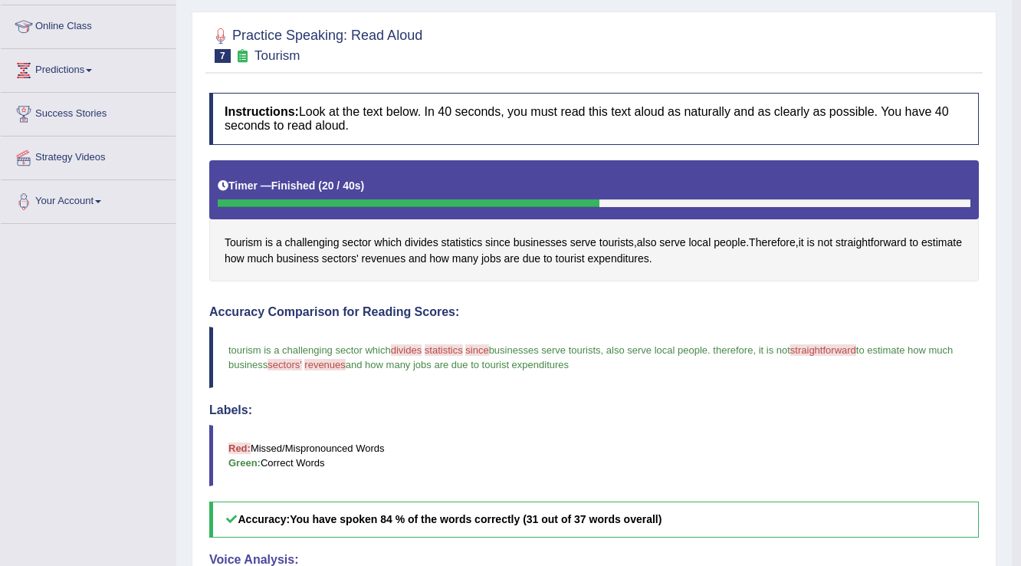
scroll to position [61, 0]
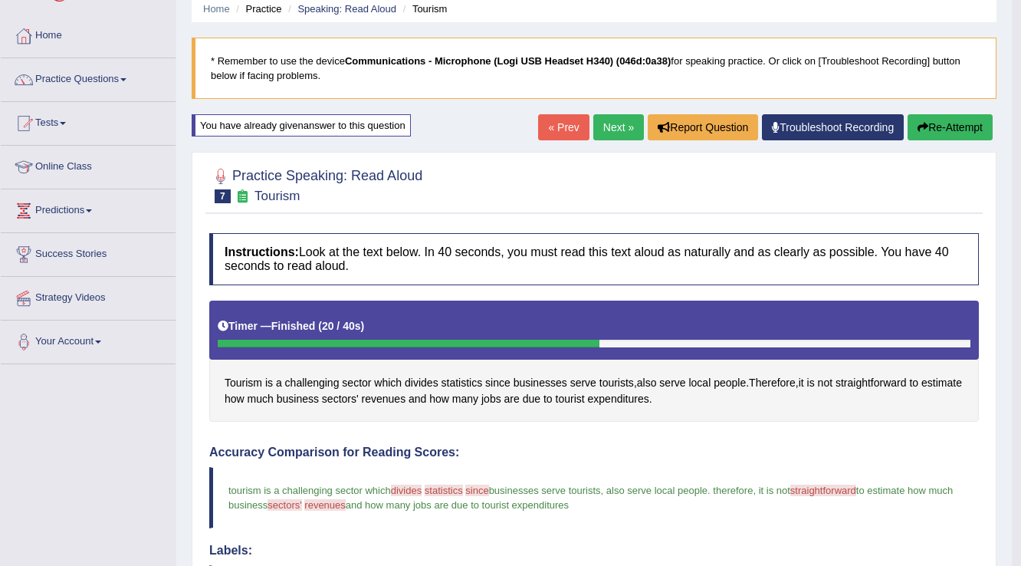
click at [619, 130] on link "Next »" at bounding box center [618, 127] width 51 height 26
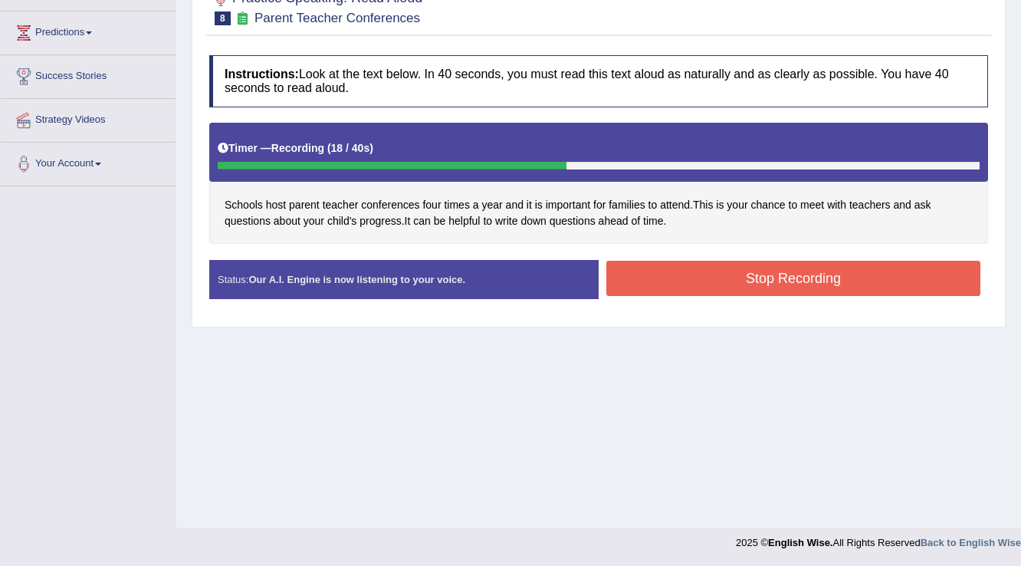
click at [624, 274] on button "Stop Recording" at bounding box center [793, 278] width 374 height 35
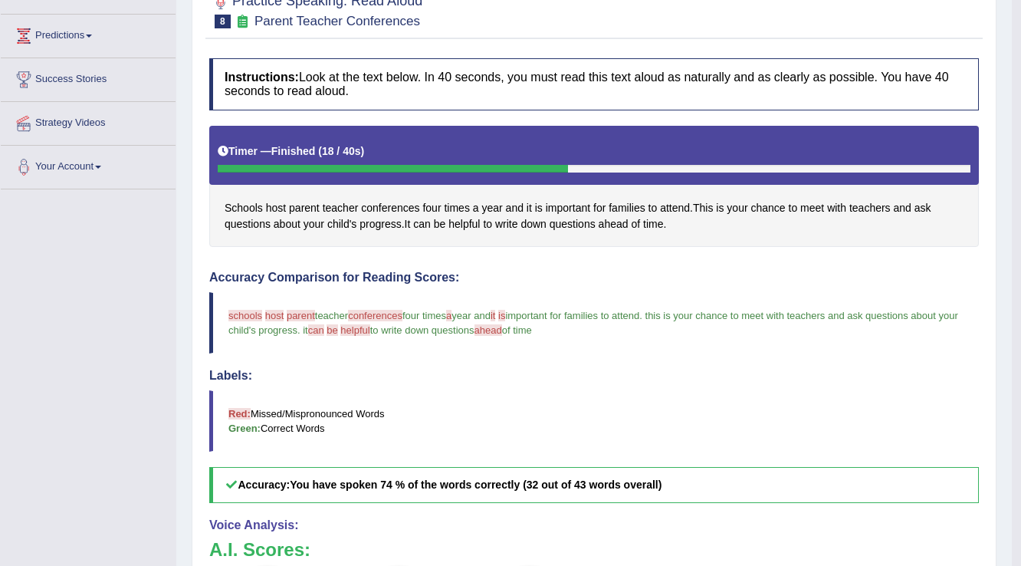
scroll to position [178, 0]
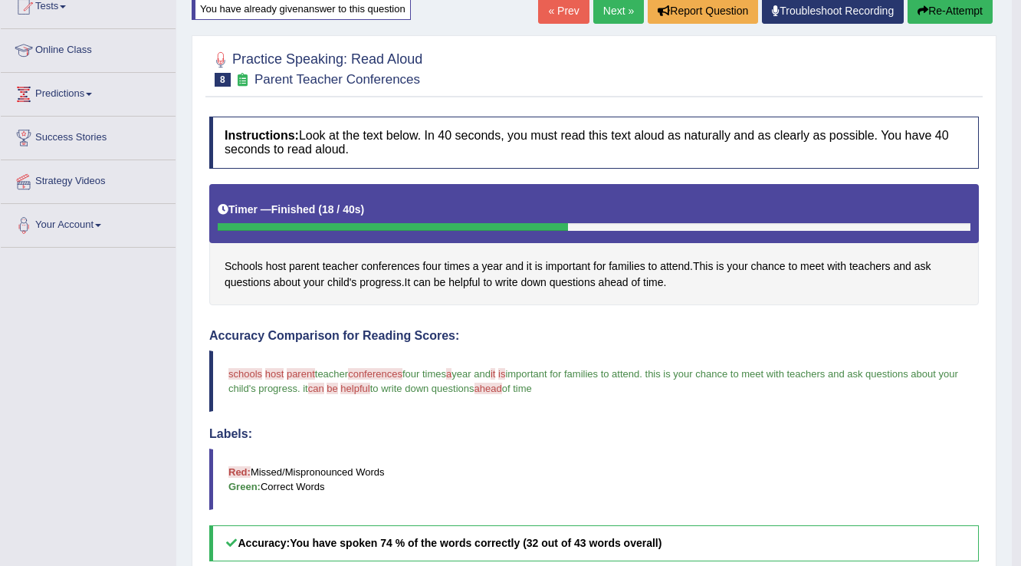
click at [924, 20] on button "Re-Attempt" at bounding box center [950, 11] width 85 height 26
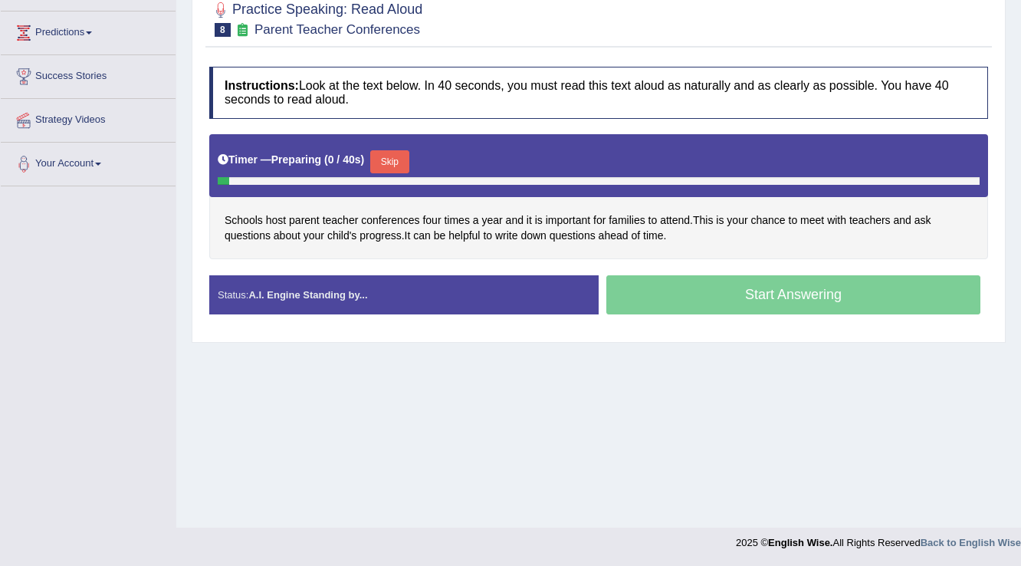
click at [399, 166] on button "Skip" at bounding box center [389, 161] width 38 height 23
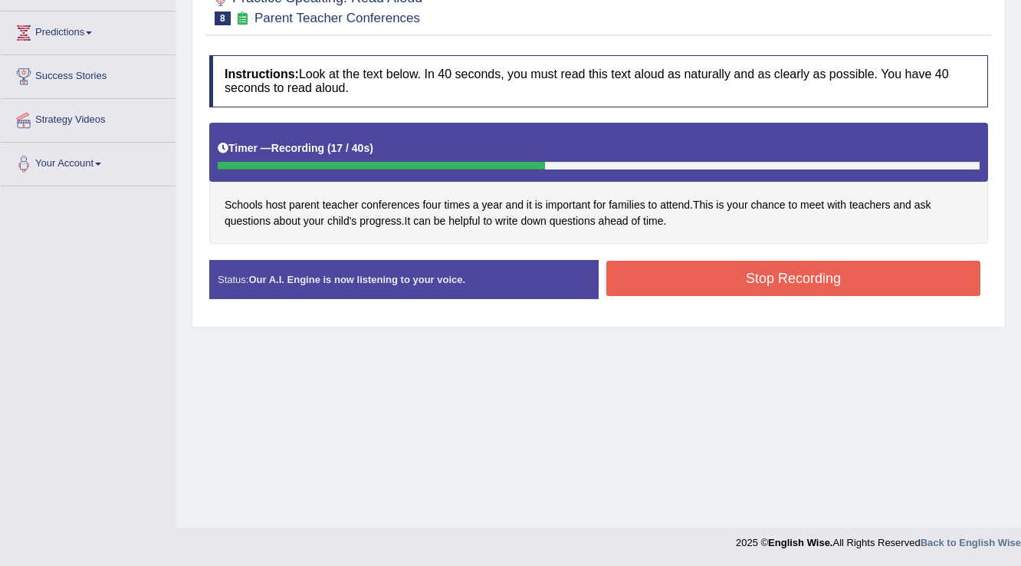
click at [692, 288] on button "Stop Recording" at bounding box center [793, 278] width 374 height 35
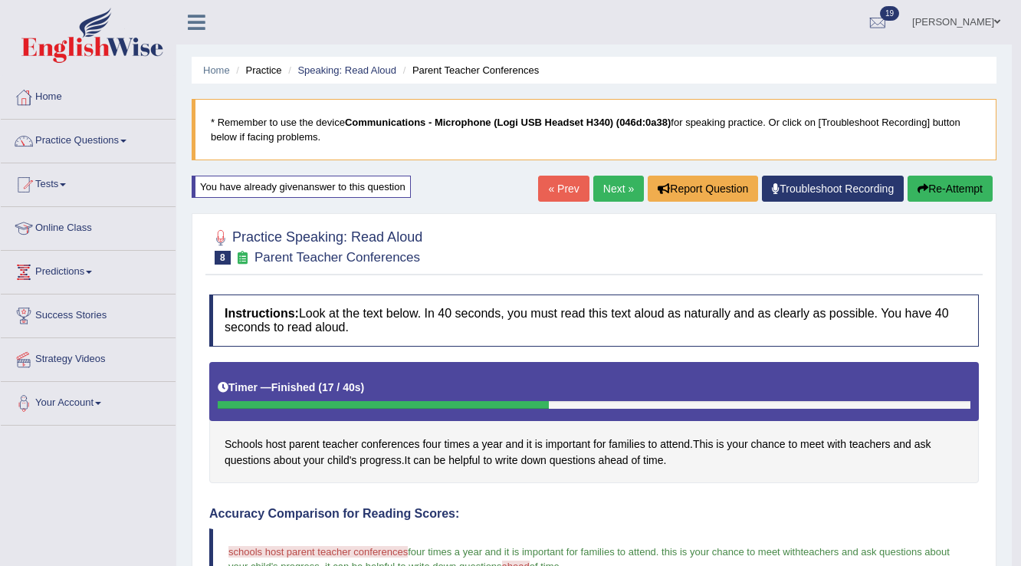
click at [618, 199] on link "Next »" at bounding box center [618, 189] width 51 height 26
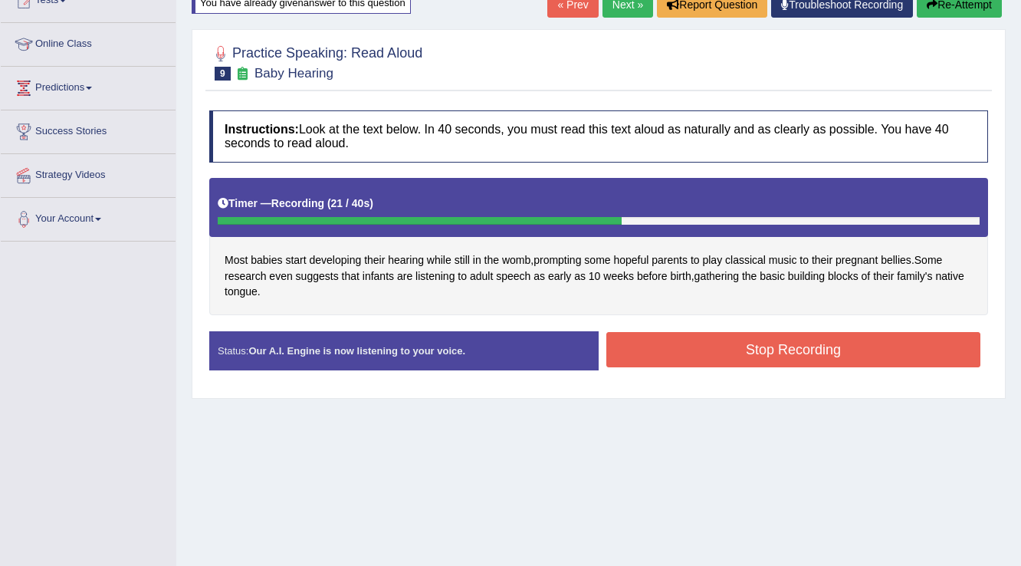
click at [651, 350] on button "Stop Recording" at bounding box center [793, 349] width 374 height 35
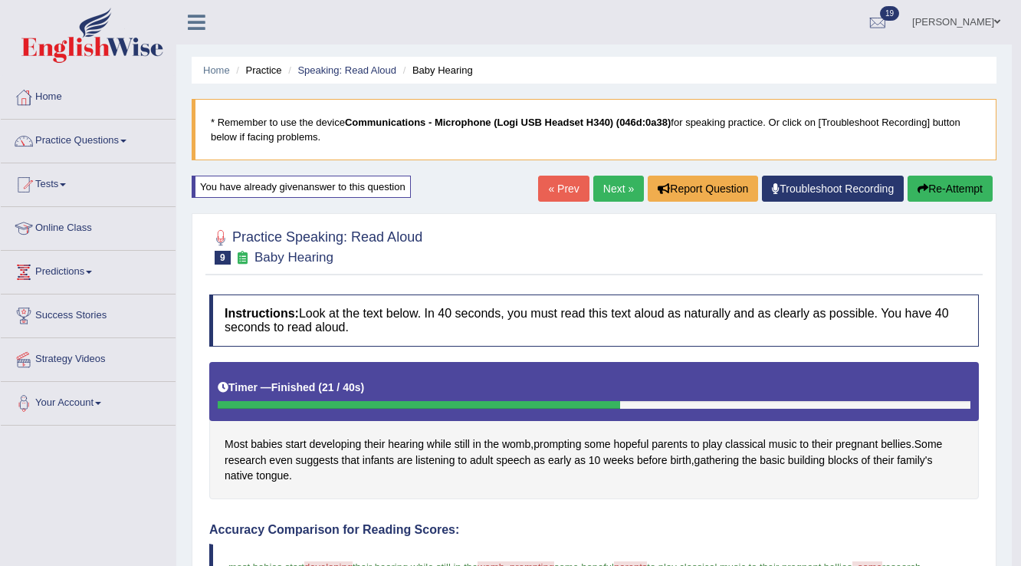
click at [919, 193] on icon "button" at bounding box center [923, 188] width 11 height 11
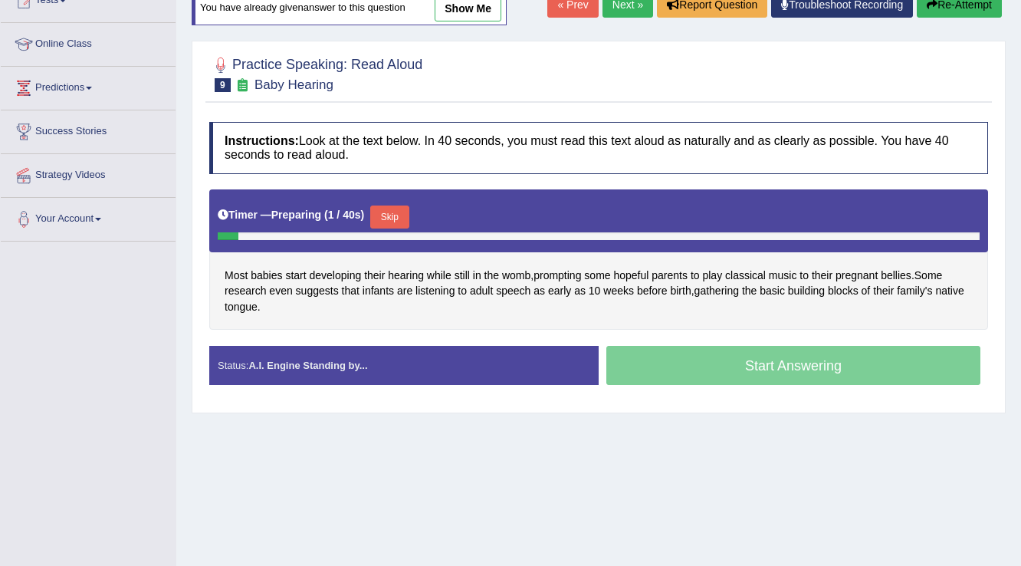
click at [406, 221] on button "Skip" at bounding box center [389, 216] width 38 height 23
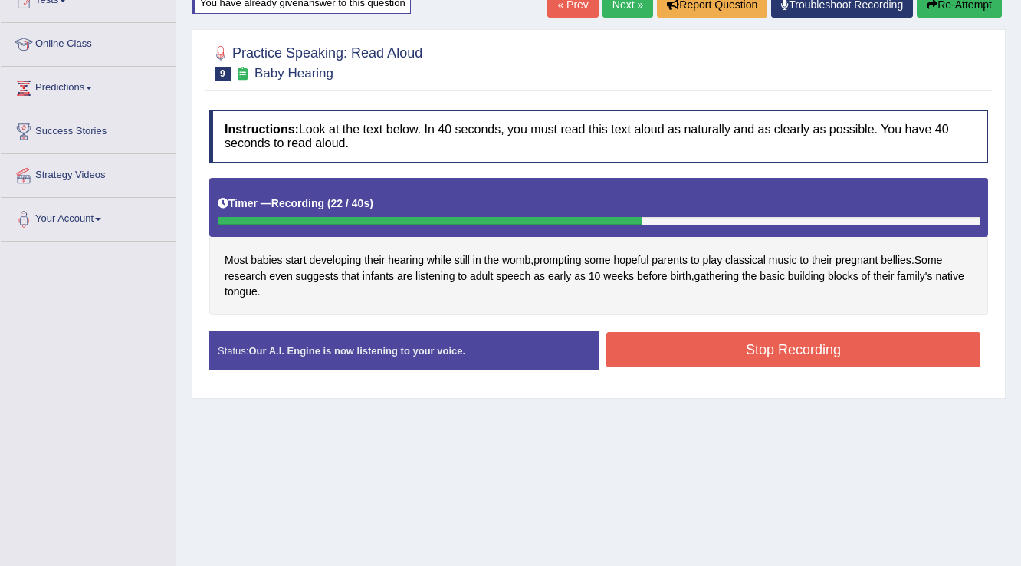
click at [689, 350] on button "Stop Recording" at bounding box center [793, 349] width 374 height 35
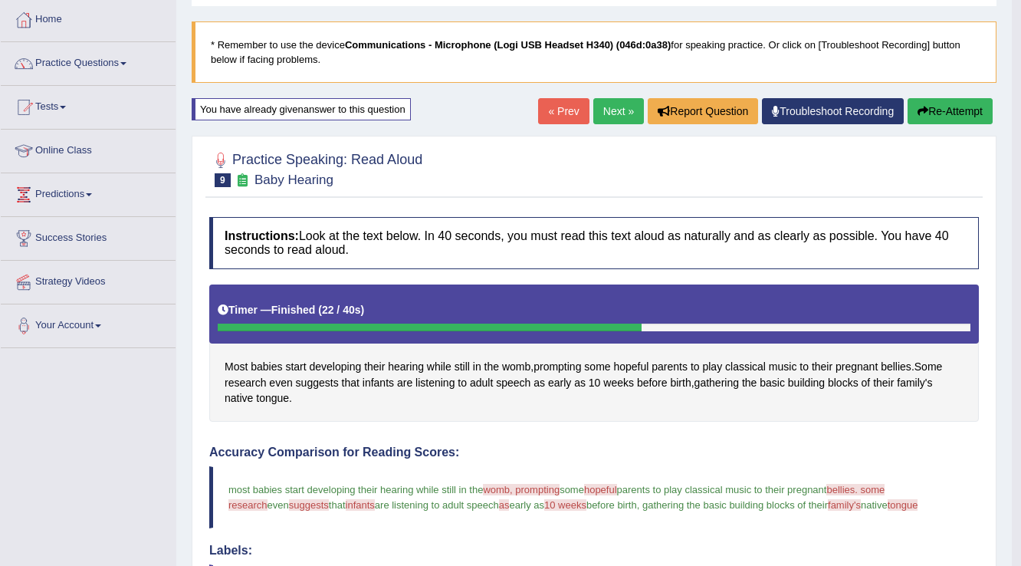
scroll to position [74, 0]
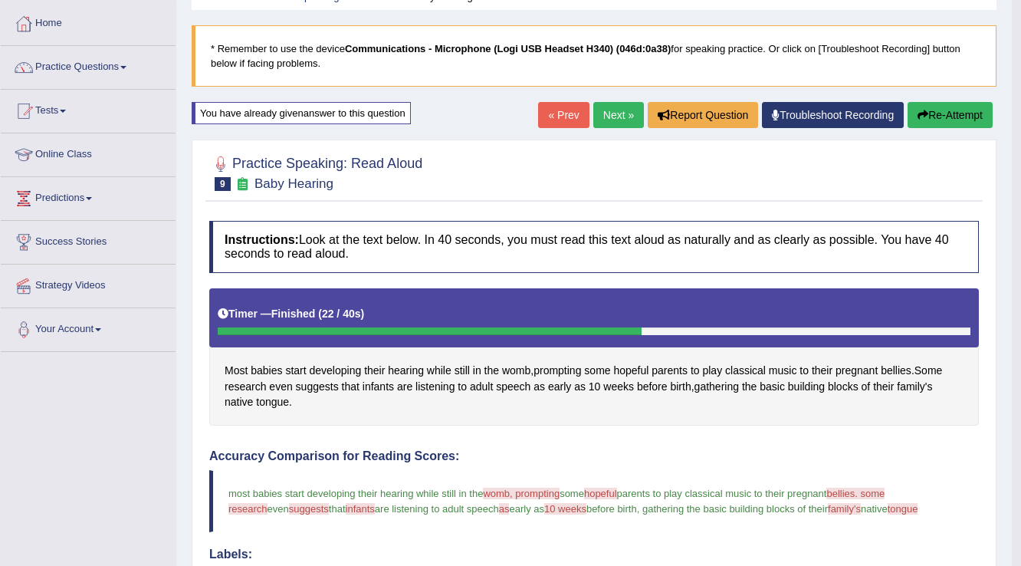
click at [630, 121] on link "Next »" at bounding box center [618, 115] width 51 height 26
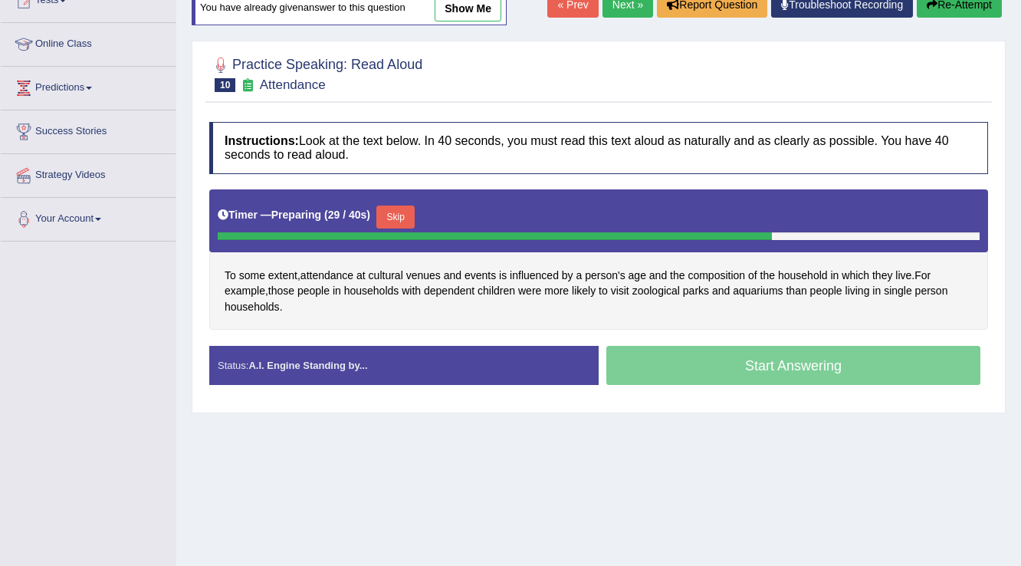
click at [423, 212] on div "Timer — Preparing ( 29 / 40s ) Skip" at bounding box center [599, 217] width 762 height 31
click at [408, 215] on button "Skip" at bounding box center [395, 216] width 38 height 23
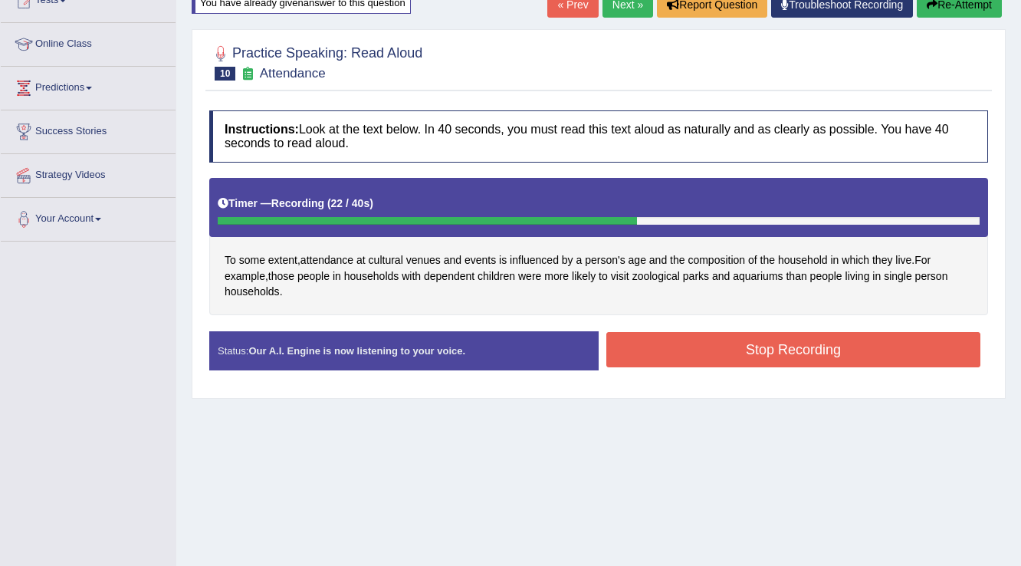
drag, startPoint x: 609, startPoint y: 330, endPoint x: 620, endPoint y: 340, distance: 15.2
click at [613, 334] on button "Stop Recording" at bounding box center [793, 349] width 374 height 35
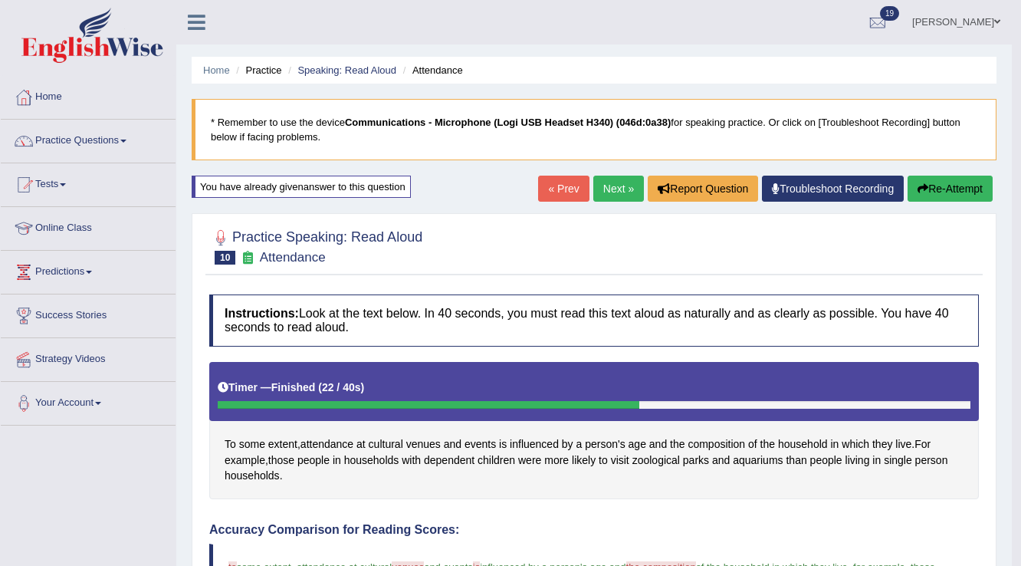
click at [610, 195] on link "Next »" at bounding box center [618, 189] width 51 height 26
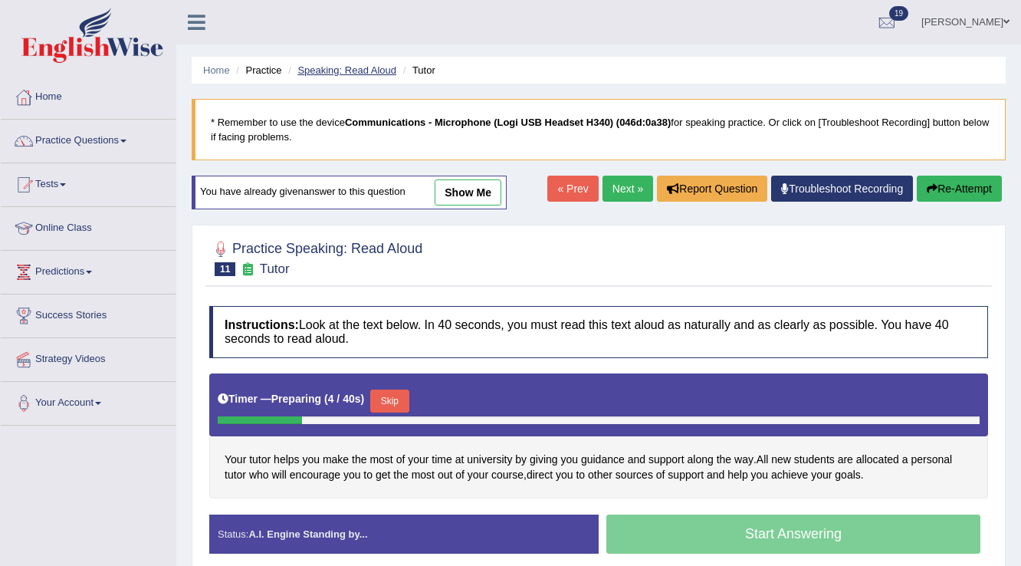
click at [366, 72] on link "Speaking: Read Aloud" at bounding box center [346, 70] width 99 height 12
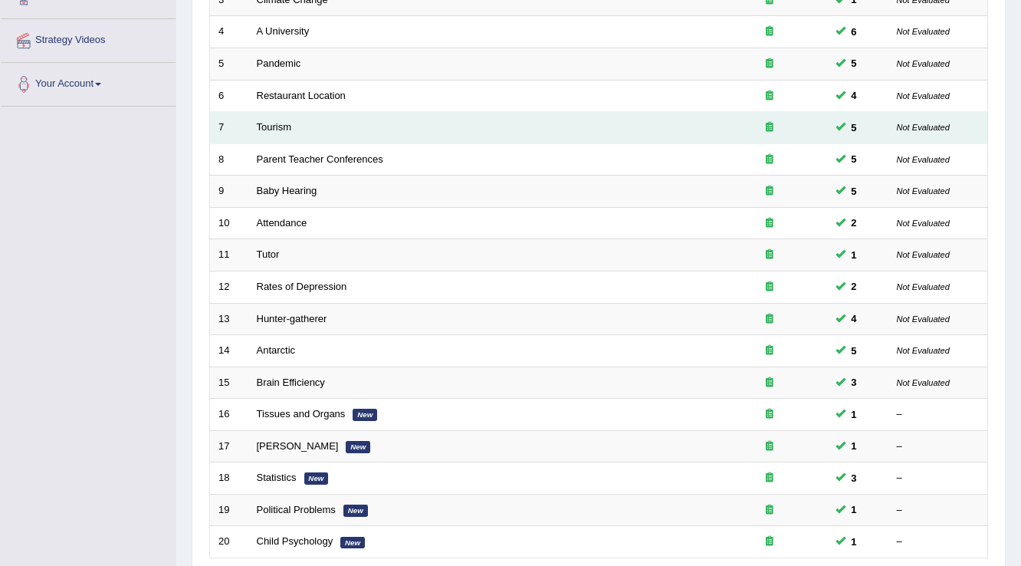
scroll to position [445, 0]
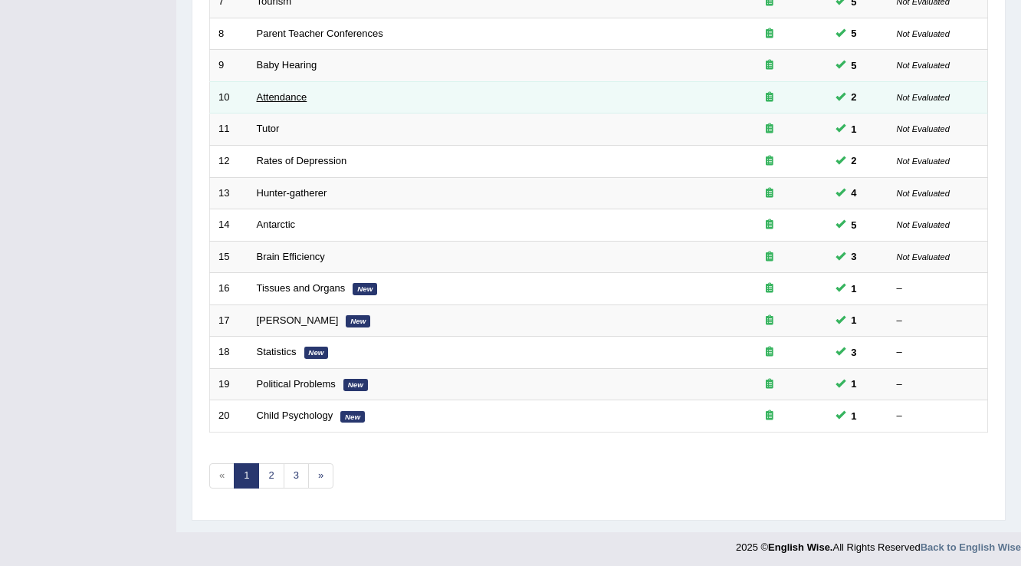
click at [278, 95] on link "Attendance" at bounding box center [282, 97] width 51 height 12
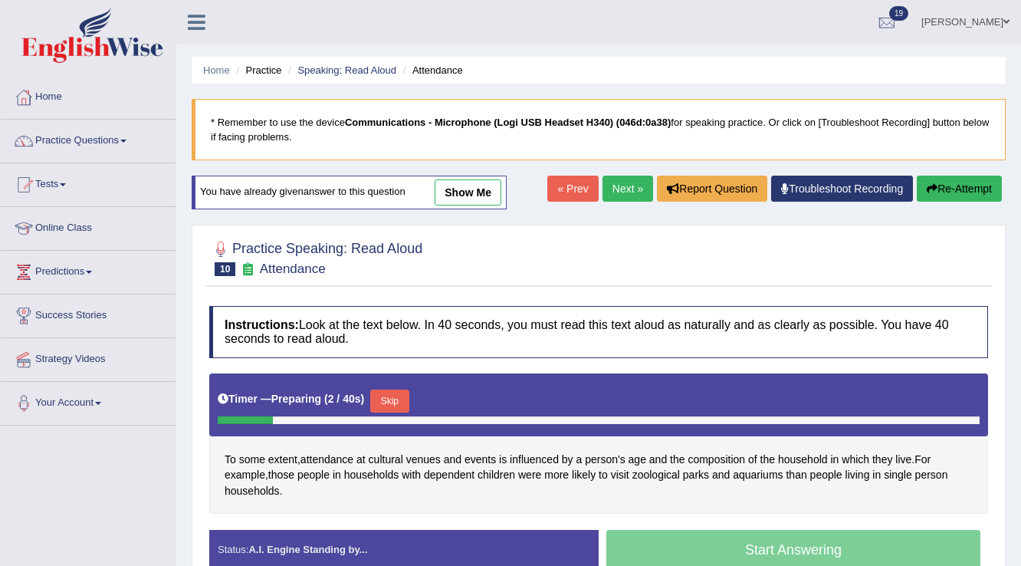
click at [619, 192] on link "Next »" at bounding box center [628, 189] width 51 height 26
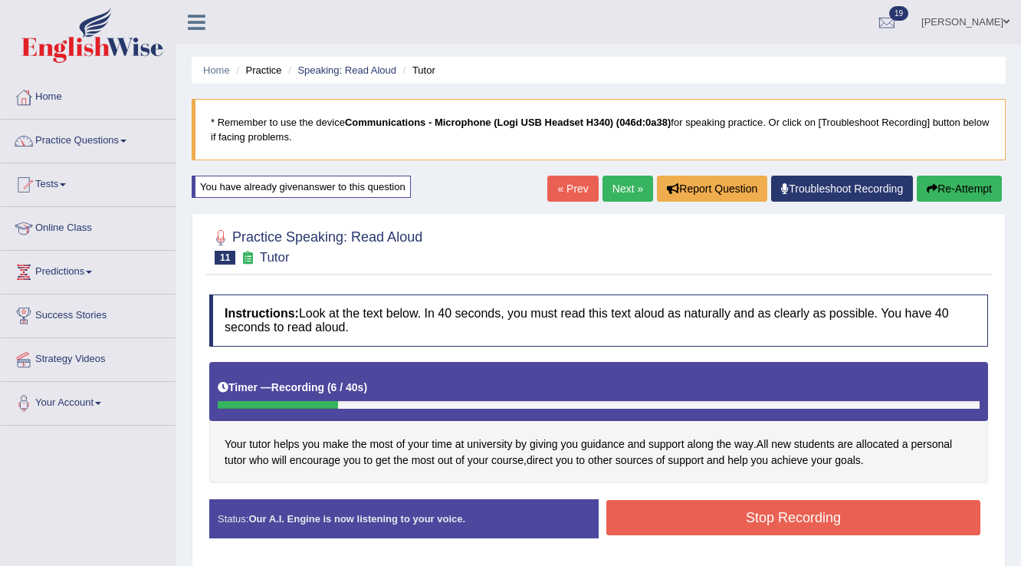
click at [912, 197] on div "« Prev Next » Report Question Troubleshoot Recording Re-Attempt" at bounding box center [776, 191] width 458 height 30
click at [918, 197] on button "Re-Attempt" at bounding box center [959, 189] width 85 height 26
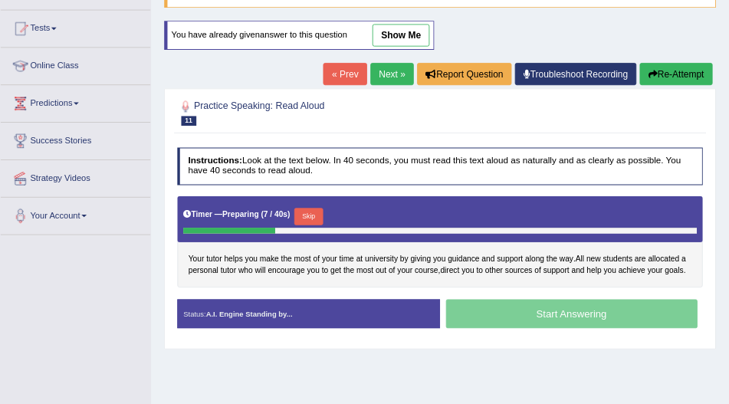
scroll to position [151, 0]
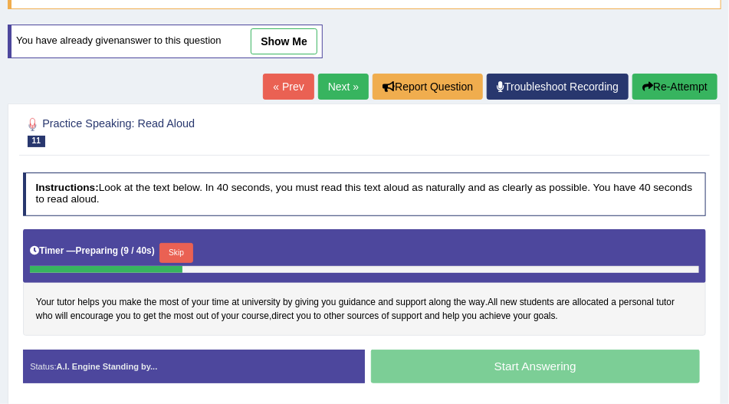
click at [189, 243] on div "Timer — Preparing ( 9 / 40s ) Skip" at bounding box center [364, 253] width 669 height 26
click at [188, 246] on button "Skip" at bounding box center [175, 253] width 33 height 20
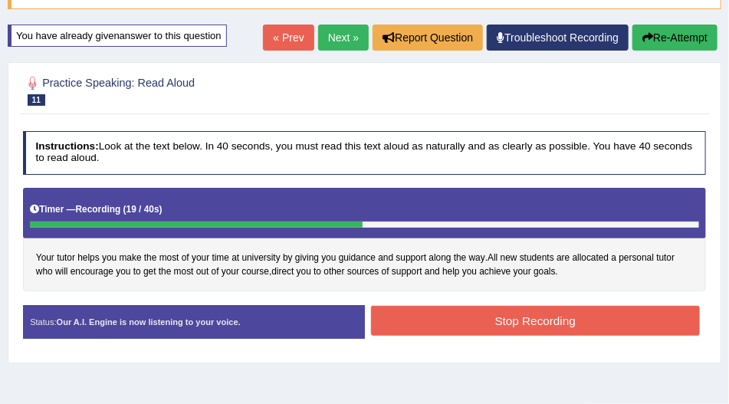
click at [381, 315] on button "Stop Recording" at bounding box center [535, 321] width 329 height 30
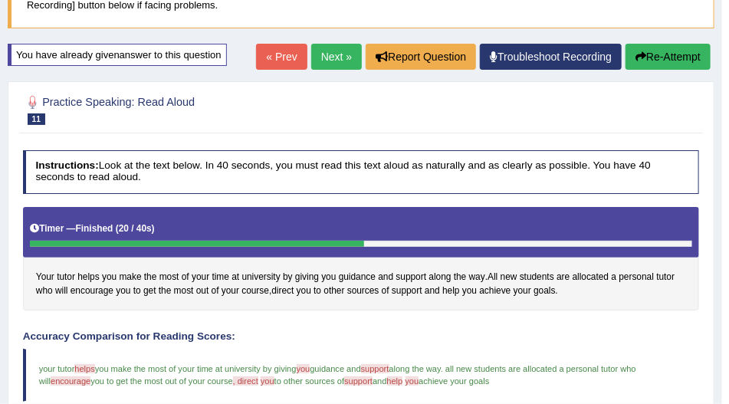
scroll to position [0, 0]
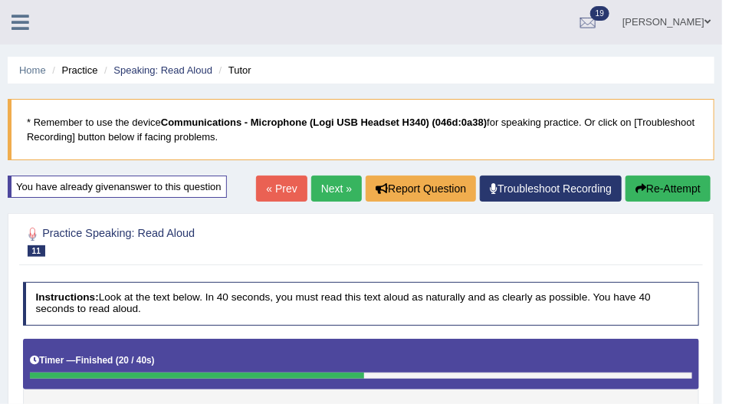
click at [345, 181] on link "Next »" at bounding box center [336, 189] width 51 height 26
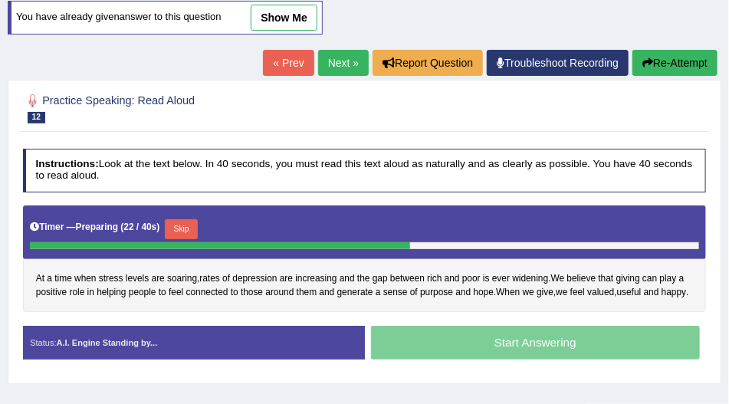
click at [197, 222] on button "Skip" at bounding box center [181, 229] width 33 height 20
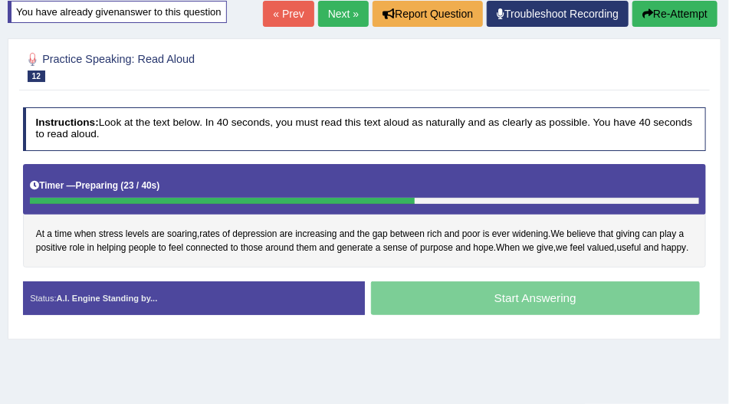
scroll to position [170, 0]
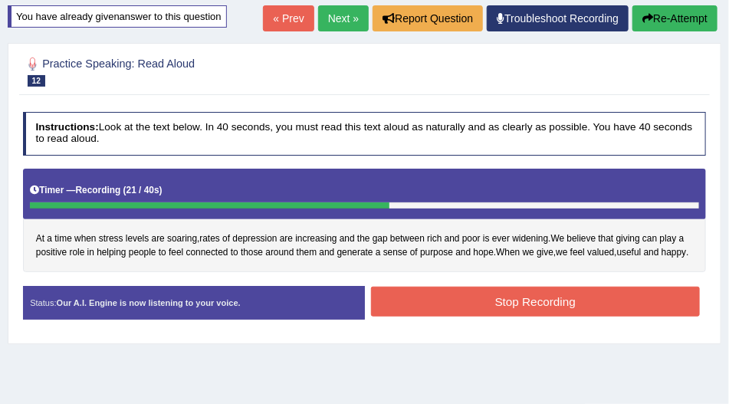
click at [420, 317] on button "Stop Recording" at bounding box center [535, 302] width 329 height 30
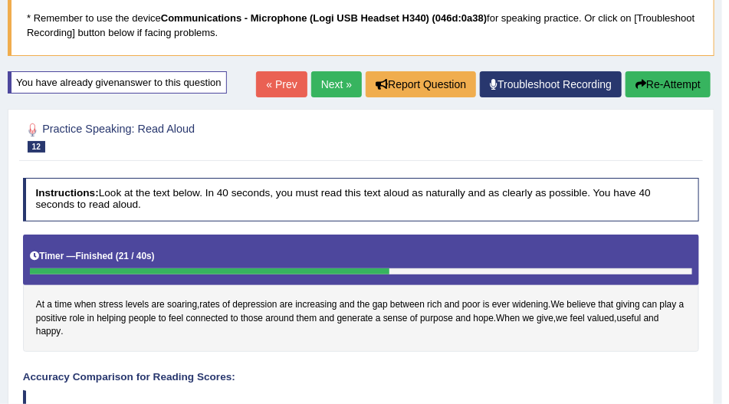
scroll to position [38, 0]
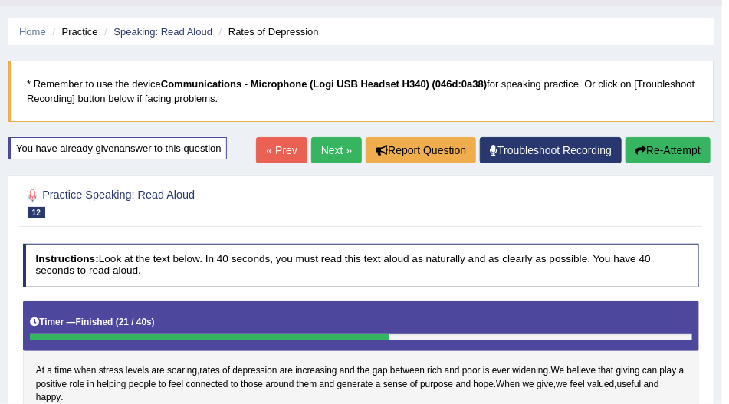
click at [345, 162] on div "« Prev Next » Report Question Troubleshoot Recording Re-Attempt" at bounding box center [485, 152] width 458 height 30
click at [345, 156] on link "Next »" at bounding box center [336, 150] width 51 height 26
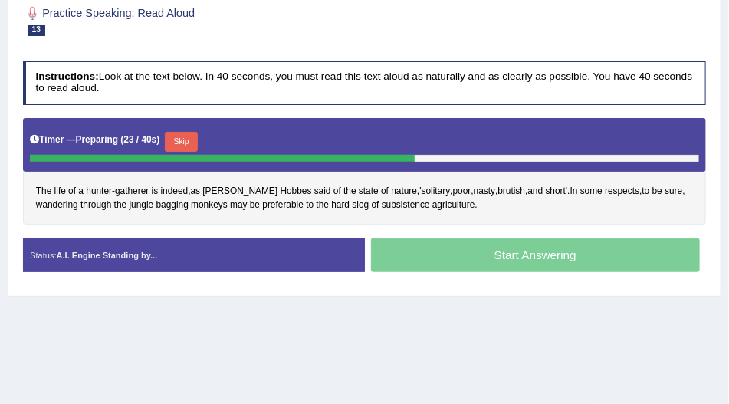
click at [193, 142] on button "Skip" at bounding box center [181, 142] width 33 height 20
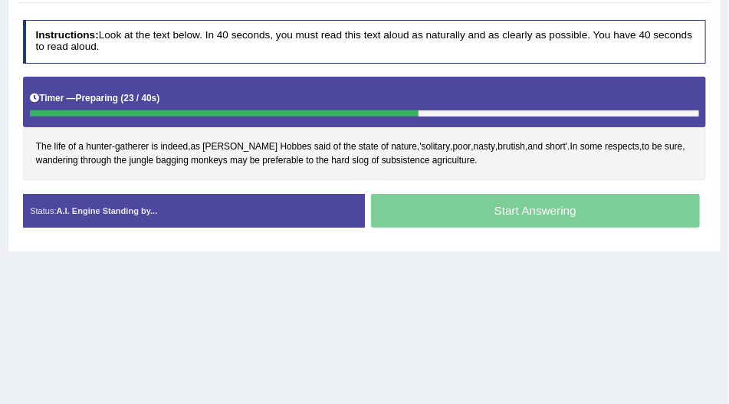
scroll to position [222, 0]
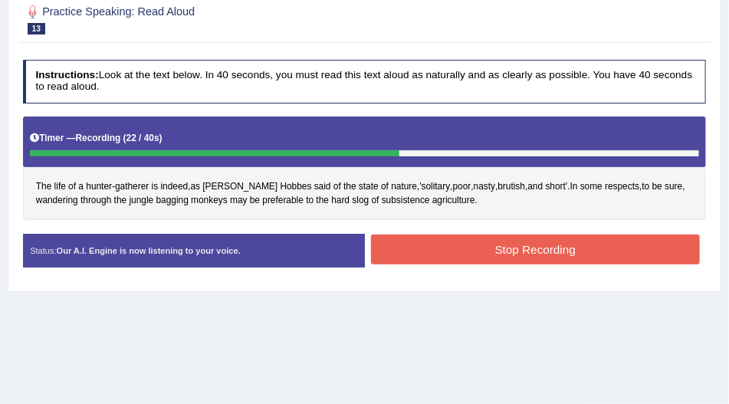
click at [420, 235] on button "Stop Recording" at bounding box center [535, 250] width 329 height 30
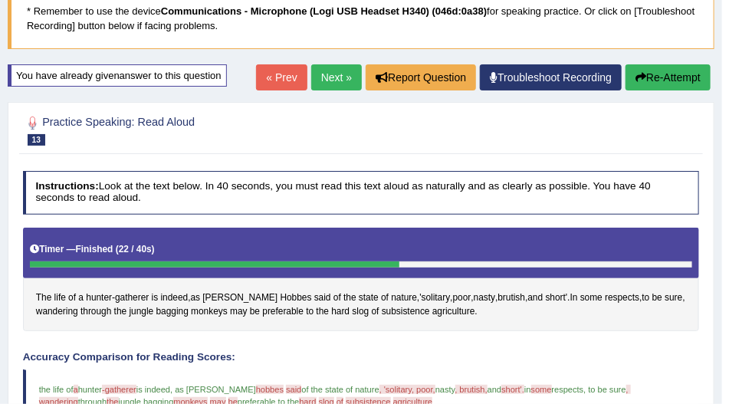
scroll to position [0, 0]
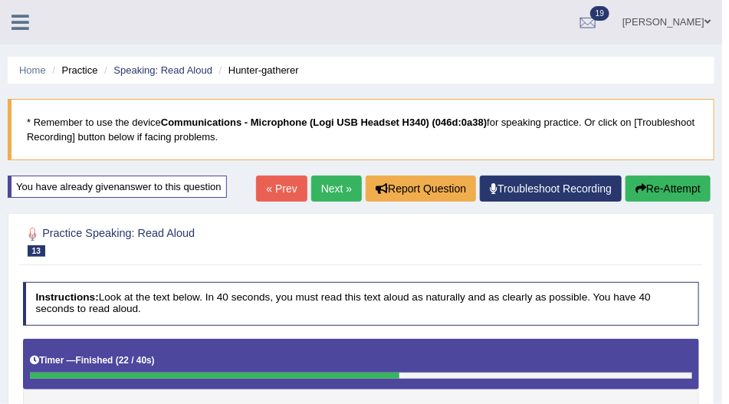
click at [637, 183] on icon "button" at bounding box center [641, 188] width 11 height 11
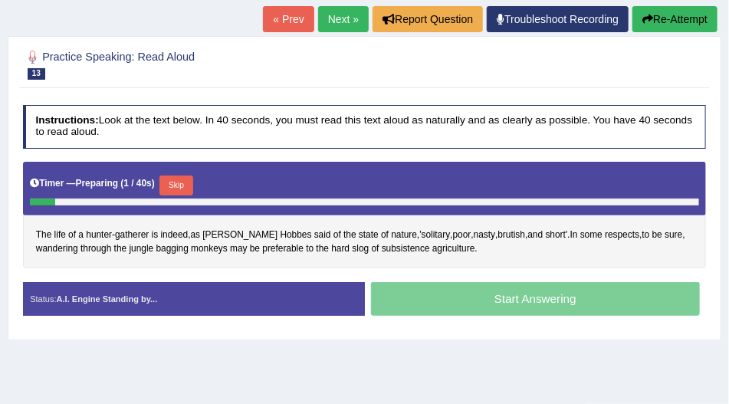
click at [189, 189] on button "Skip" at bounding box center [175, 186] width 33 height 20
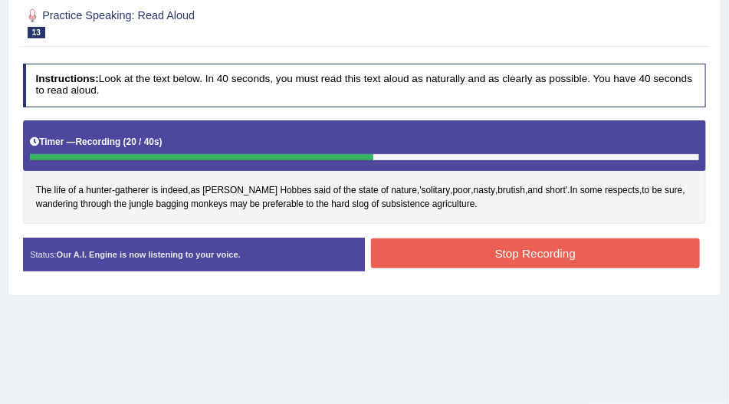
click at [406, 254] on button "Stop Recording" at bounding box center [535, 253] width 329 height 30
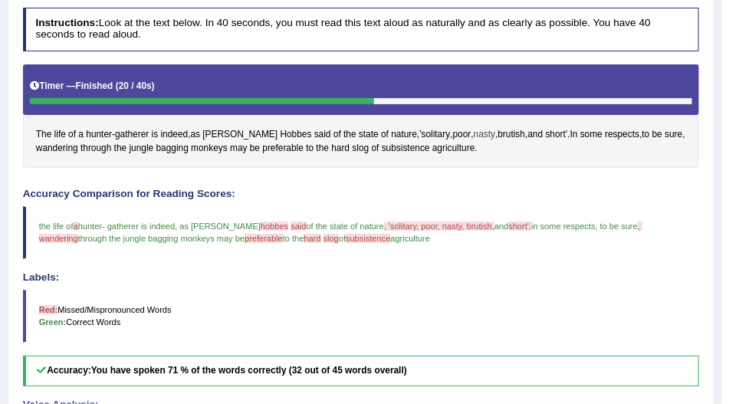
scroll to position [262, 0]
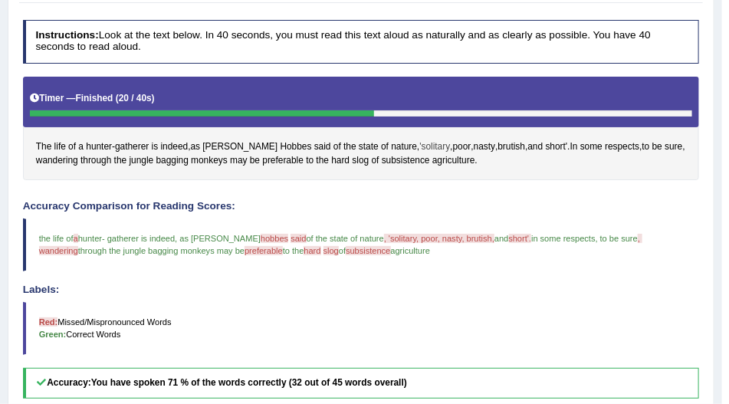
click at [419, 145] on span "'solitary" at bounding box center [434, 147] width 31 height 14
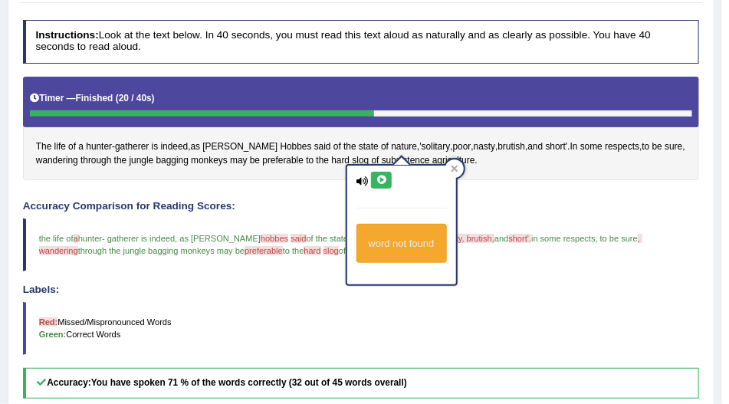
click at [381, 176] on icon at bounding box center [382, 180] width 12 height 9
click at [451, 166] on icon at bounding box center [454, 168] width 7 height 7
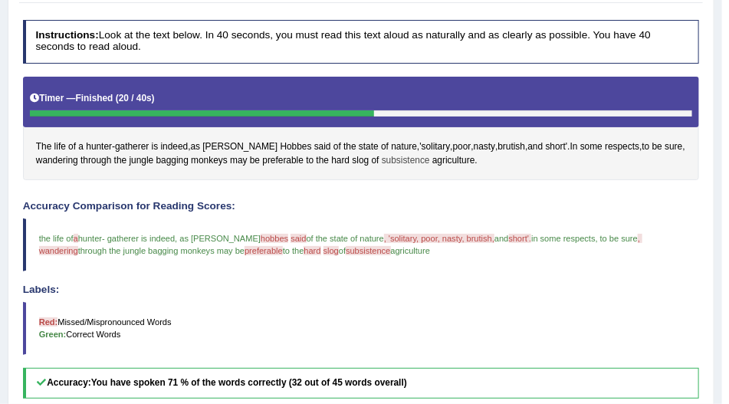
click at [403, 157] on span "subsistence" at bounding box center [406, 161] width 48 height 14
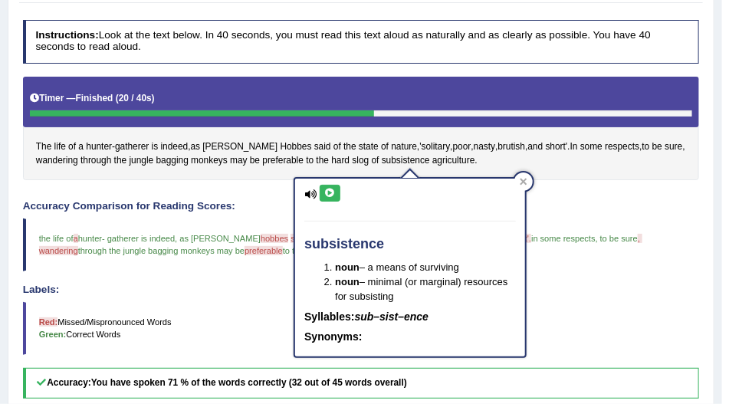
click at [334, 192] on icon at bounding box center [330, 193] width 12 height 9
click at [518, 175] on div at bounding box center [523, 181] width 18 height 18
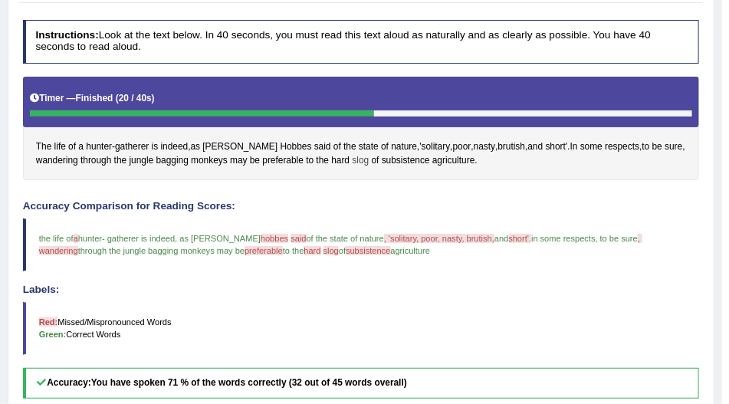
click at [360, 156] on span "slog" at bounding box center [361, 161] width 17 height 14
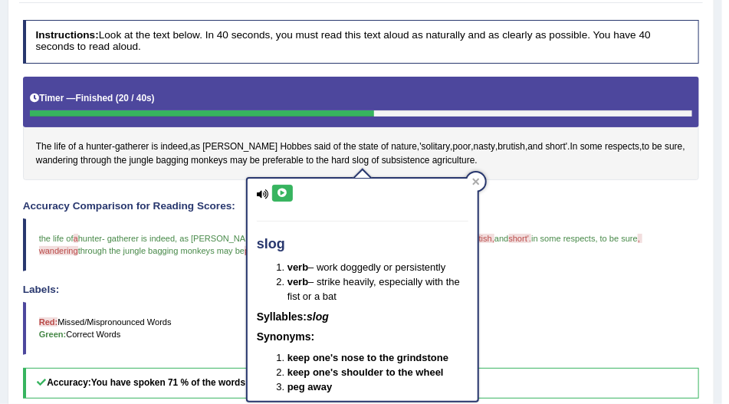
click at [282, 195] on icon at bounding box center [283, 193] width 12 height 9
click at [473, 175] on div at bounding box center [476, 181] width 18 height 18
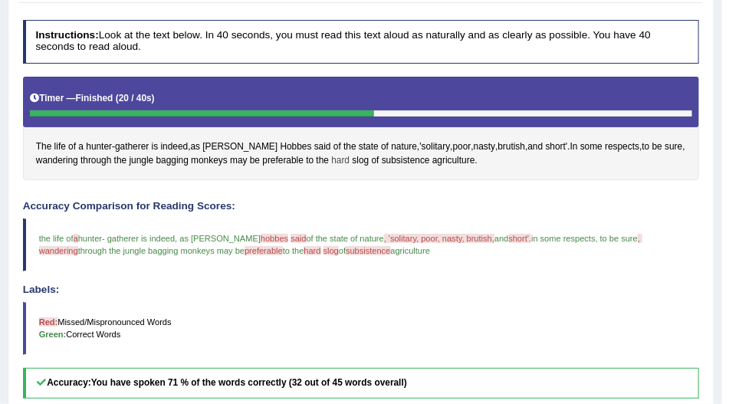
click at [344, 157] on span "hard" at bounding box center [340, 161] width 18 height 14
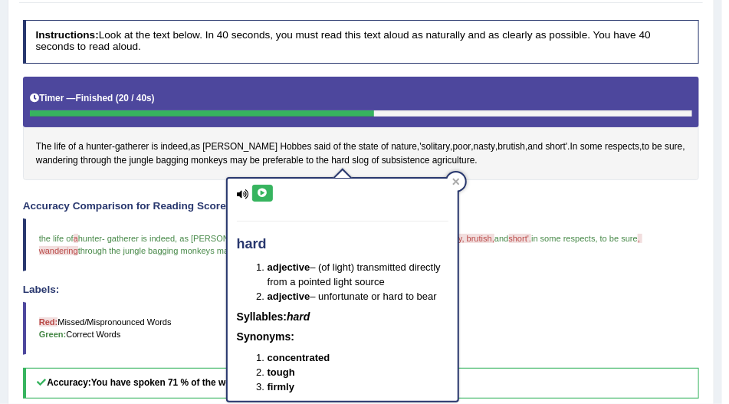
click at [264, 192] on icon at bounding box center [263, 193] width 12 height 9
click at [442, 179] on div "hard adjective – (of light) transmitted directly from a pointed light source ad…" at bounding box center [343, 290] width 230 height 222
click at [455, 178] on icon at bounding box center [456, 182] width 8 height 8
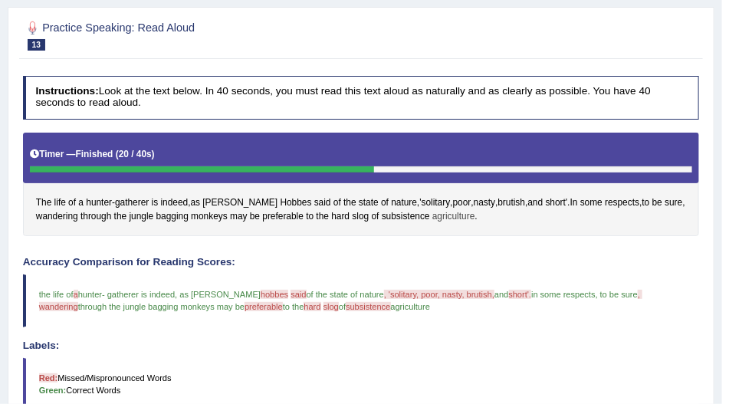
scroll to position [131, 0]
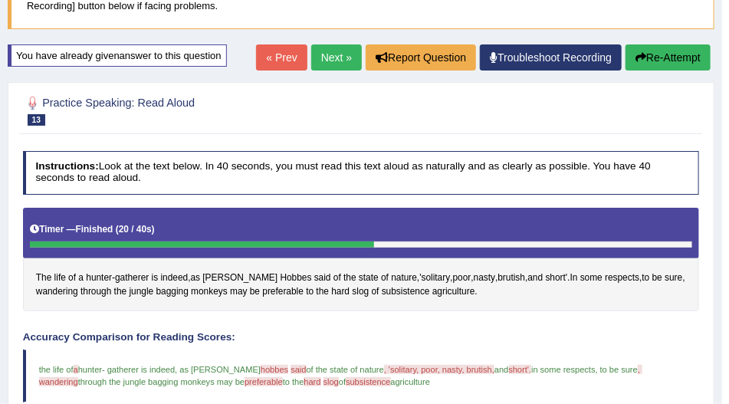
click at [339, 53] on link "Next »" at bounding box center [336, 57] width 51 height 26
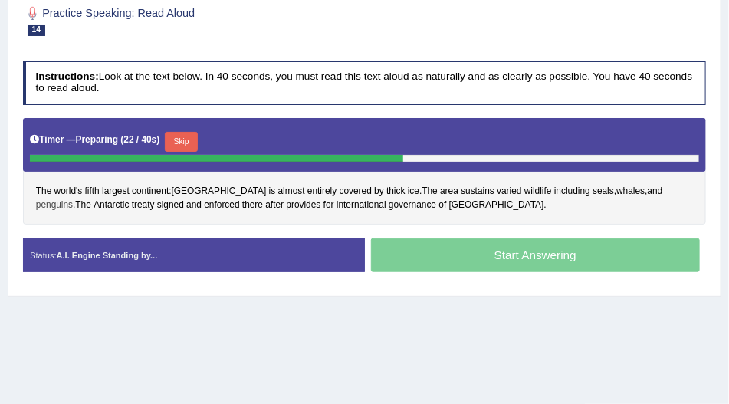
click at [73, 199] on span "penguins" at bounding box center [54, 206] width 37 height 14
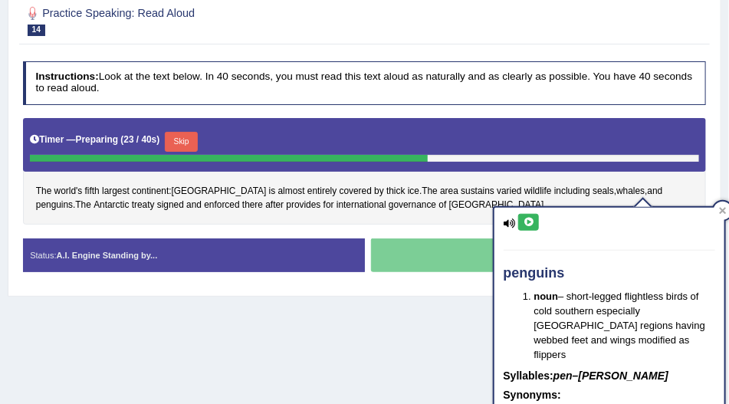
click at [533, 228] on button at bounding box center [528, 222] width 21 height 17
click at [721, 207] on icon at bounding box center [723, 211] width 8 height 8
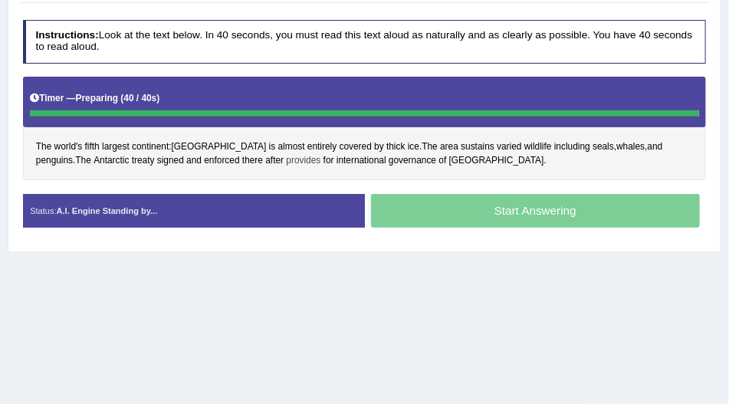
scroll to position [222, 0]
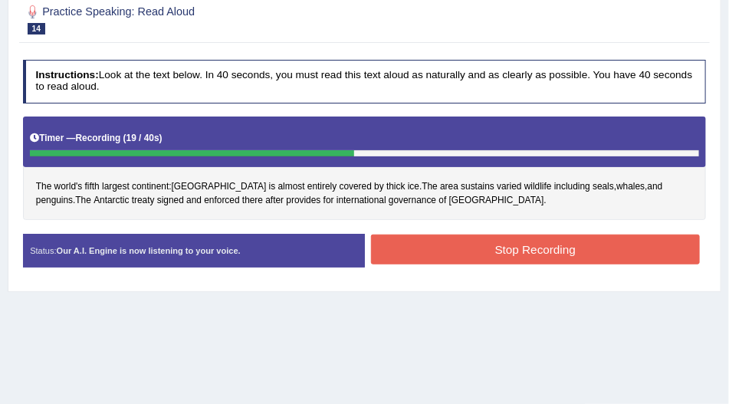
click at [388, 245] on button "Stop Recording" at bounding box center [535, 250] width 329 height 30
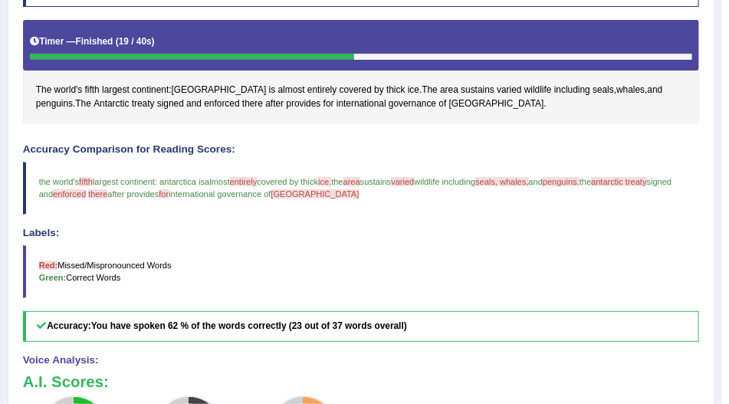
scroll to position [310, 0]
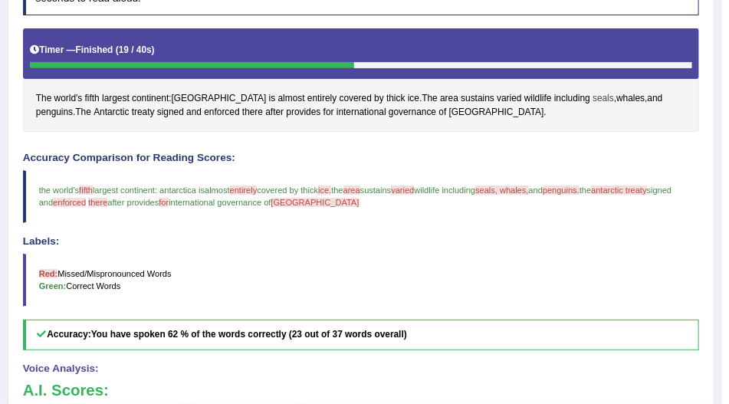
click at [593, 100] on span "seals" at bounding box center [603, 99] width 21 height 14
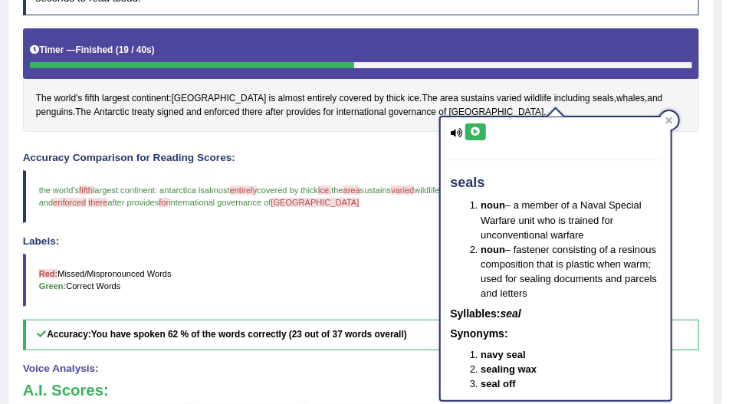
click at [481, 135] on button at bounding box center [475, 131] width 21 height 17
click at [667, 123] on icon at bounding box center [669, 121] width 8 height 8
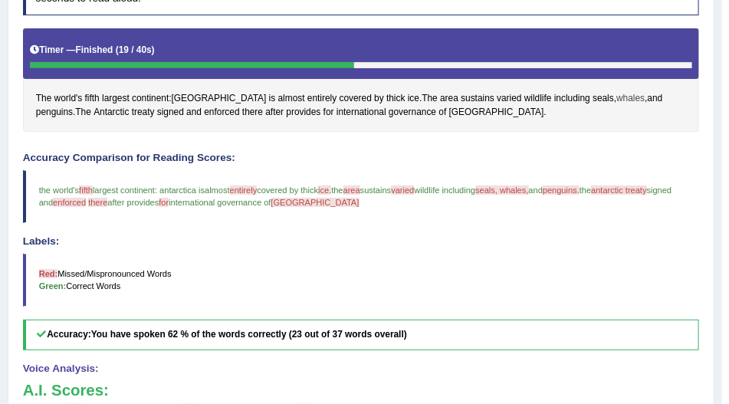
click at [616, 96] on span "whales" at bounding box center [630, 99] width 28 height 14
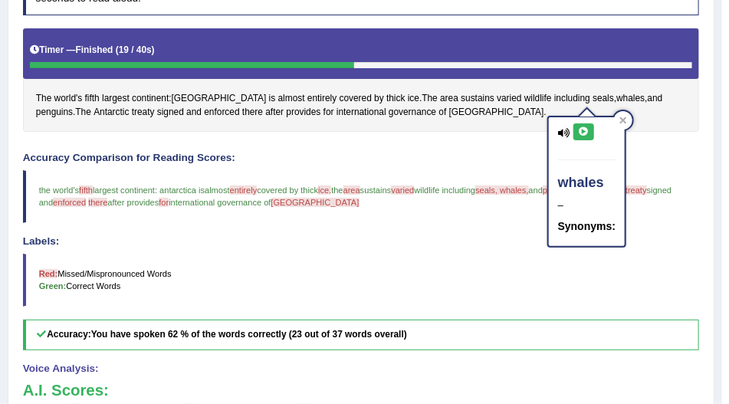
click at [580, 129] on icon at bounding box center [584, 131] width 12 height 9
click at [619, 118] on icon at bounding box center [623, 121] width 8 height 8
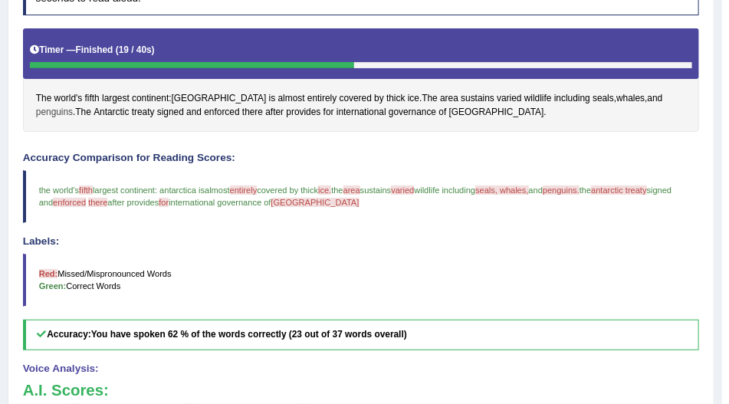
click at [73, 106] on span "penguins" at bounding box center [54, 113] width 37 height 14
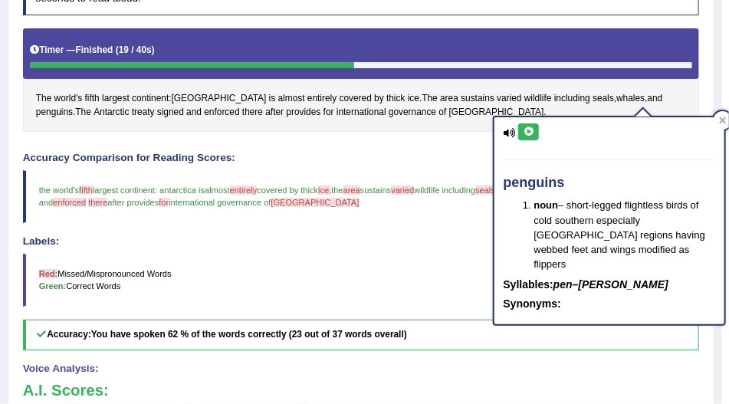
click at [535, 127] on button at bounding box center [528, 131] width 21 height 17
click at [723, 117] on icon at bounding box center [722, 120] width 7 height 7
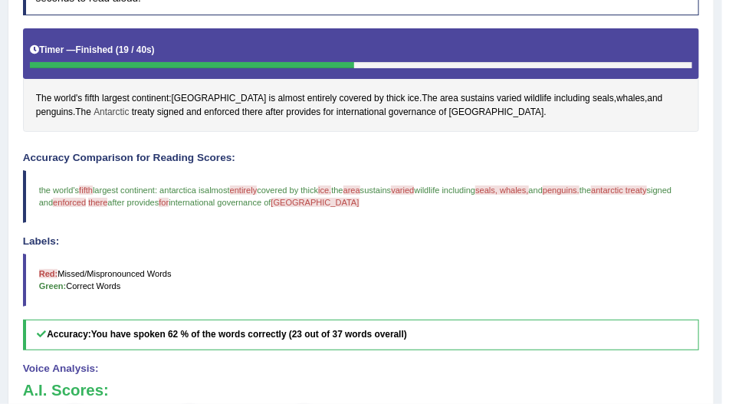
click at [94, 111] on span "Antarctic" at bounding box center [111, 113] width 35 height 14
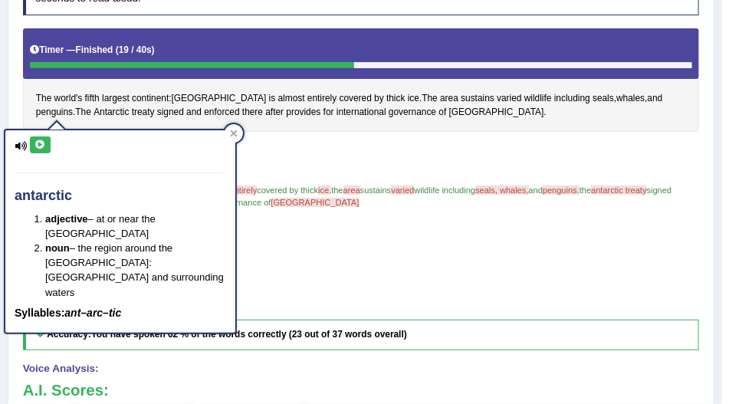
click at [41, 143] on icon at bounding box center [40, 144] width 12 height 9
click at [235, 133] on icon at bounding box center [234, 133] width 7 height 7
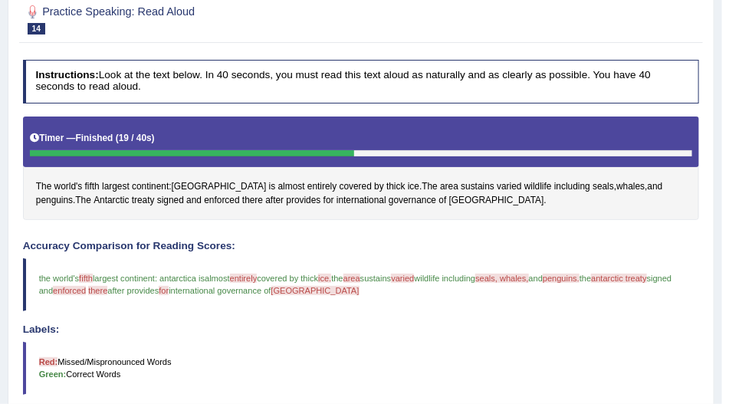
scroll to position [4, 0]
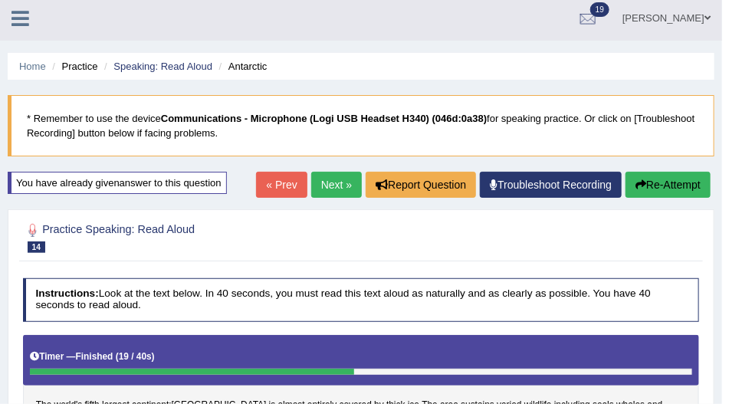
click at [638, 176] on button "Re-Attempt" at bounding box center [668, 185] width 85 height 26
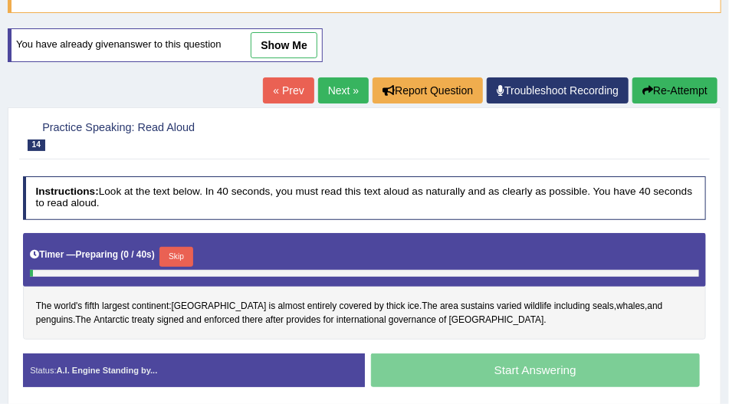
scroll to position [267, 0]
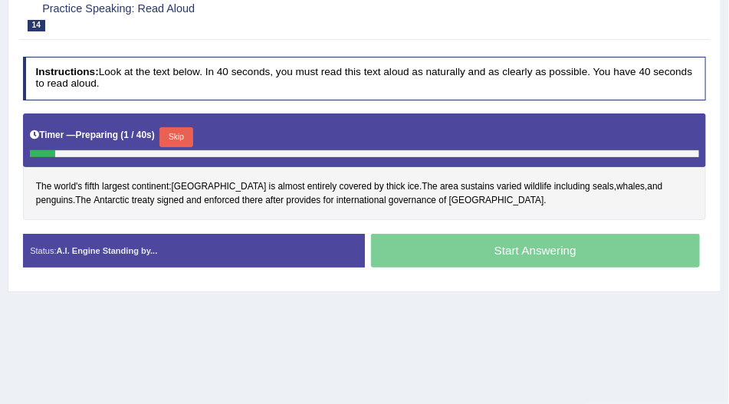
click at [181, 132] on button "Skip" at bounding box center [175, 137] width 33 height 20
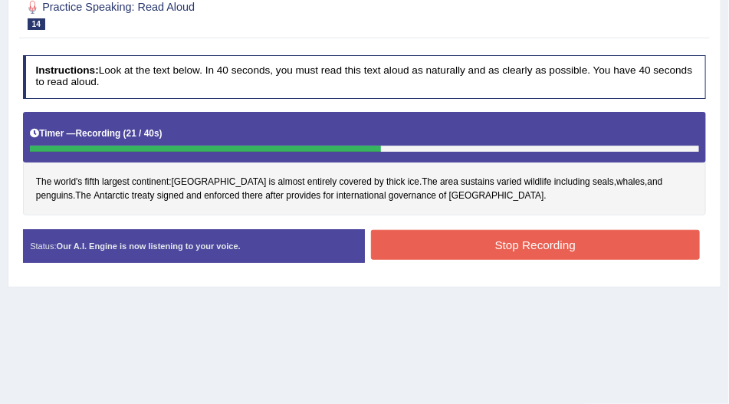
click at [449, 225] on div "Instructions: Look at the text below. In 40 seconds, you must read this text al…" at bounding box center [364, 164] width 690 height 232
click at [430, 264] on div "Status: Our A.I. Engine is now listening to your voice. Start Answering Stop Re…" at bounding box center [365, 252] width 684 height 47
click at [431, 252] on button "Stop Recording" at bounding box center [535, 245] width 329 height 30
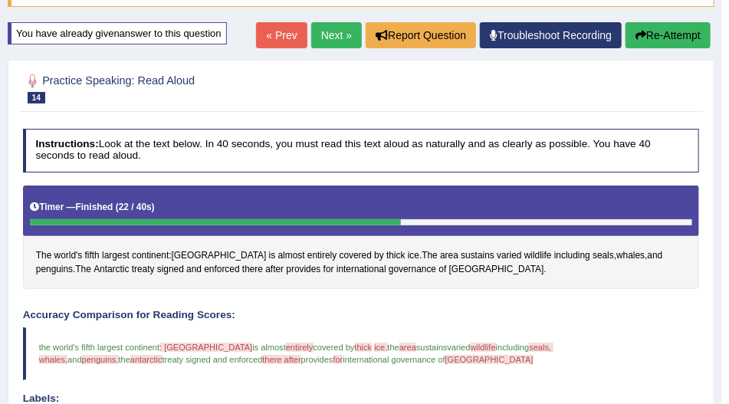
scroll to position [0, 0]
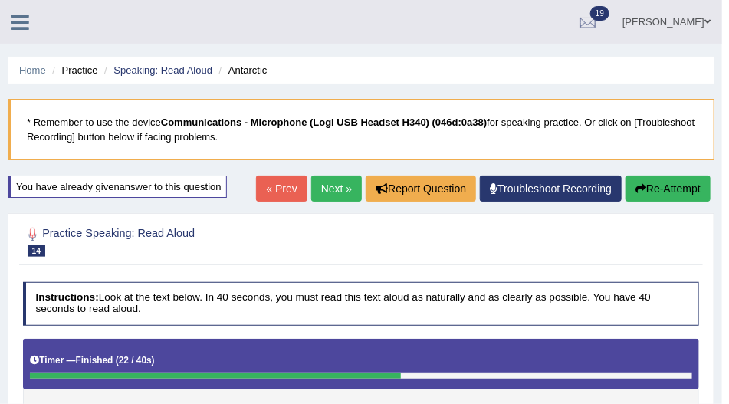
click at [330, 191] on link "Next »" at bounding box center [336, 189] width 51 height 26
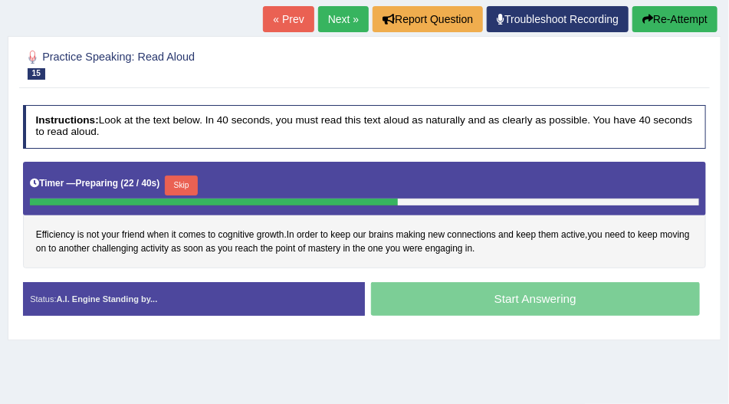
click at [182, 192] on div "Skip" at bounding box center [181, 187] width 33 height 23
click at [189, 188] on button "Skip" at bounding box center [181, 186] width 33 height 20
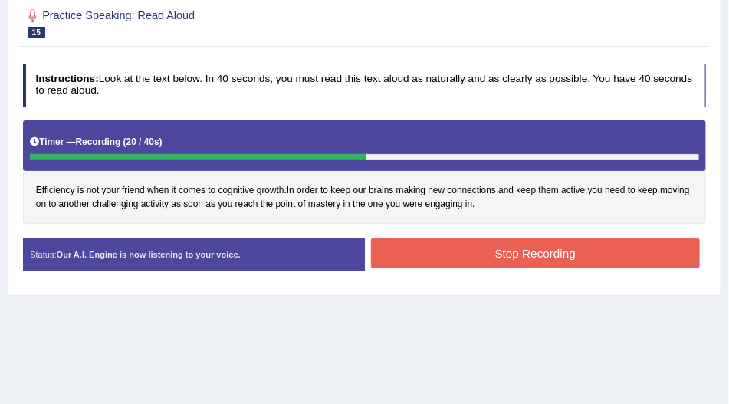
click at [380, 248] on div "Stop Recording" at bounding box center [536, 255] width 342 height 34
click at [381, 248] on button "Stop Recording" at bounding box center [535, 253] width 329 height 30
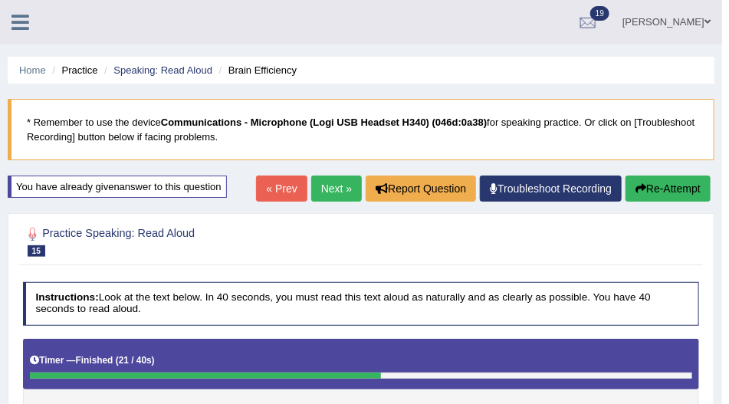
click at [328, 195] on link "Next »" at bounding box center [336, 189] width 51 height 26
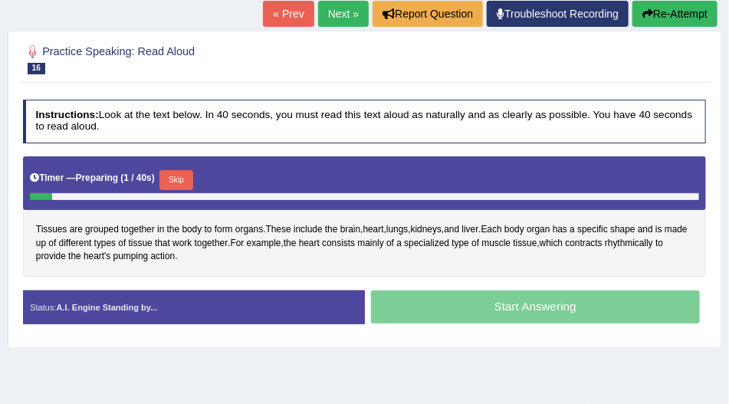
scroll to position [175, 0]
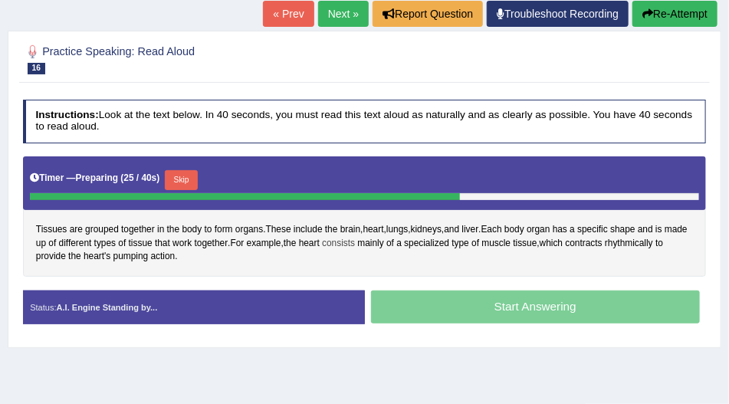
click at [355, 243] on span "consists" at bounding box center [338, 244] width 33 height 14
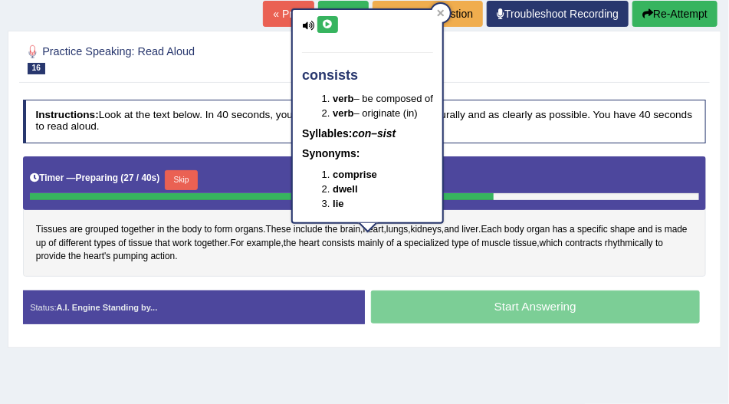
click at [322, 16] on button at bounding box center [327, 24] width 21 height 17
click at [444, 13] on div at bounding box center [441, 13] width 18 height 18
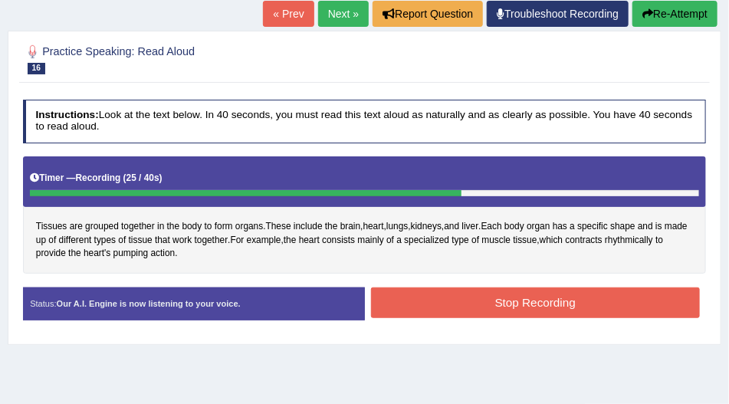
click at [583, 288] on div "Instructions: Look at the text below. In 40 seconds, you must read this text al…" at bounding box center [364, 215] width 690 height 245
click at [584, 291] on button "Stop Recording" at bounding box center [535, 303] width 329 height 30
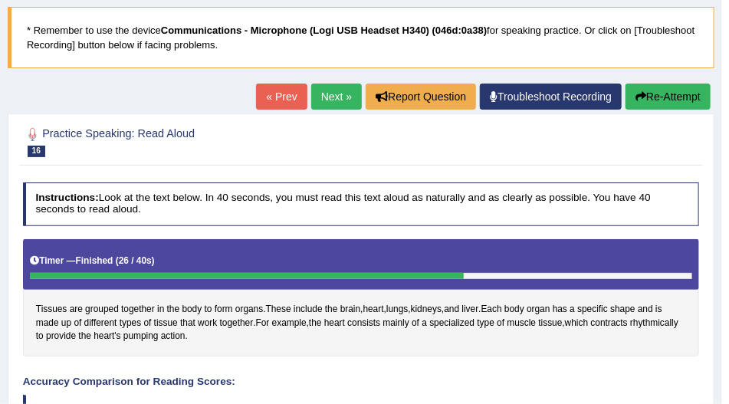
scroll to position [0, 0]
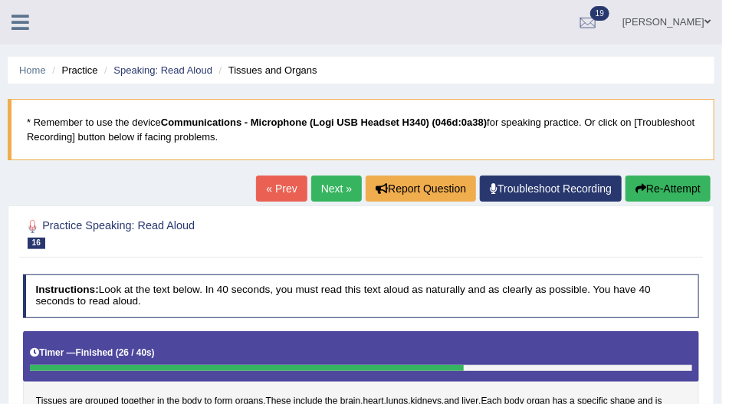
click at [345, 194] on link "Next »" at bounding box center [336, 189] width 51 height 26
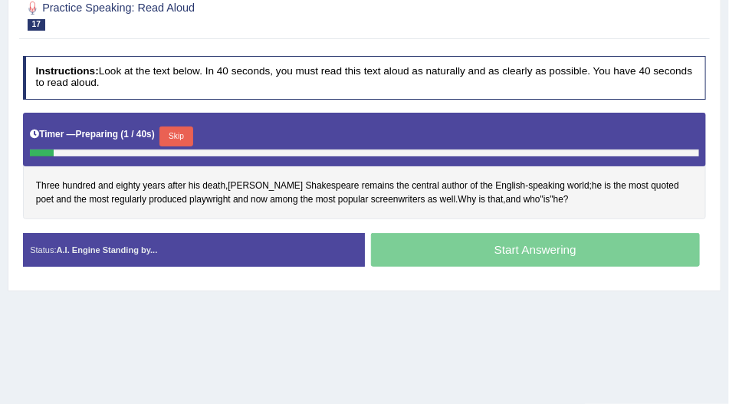
scroll to position [219, 0]
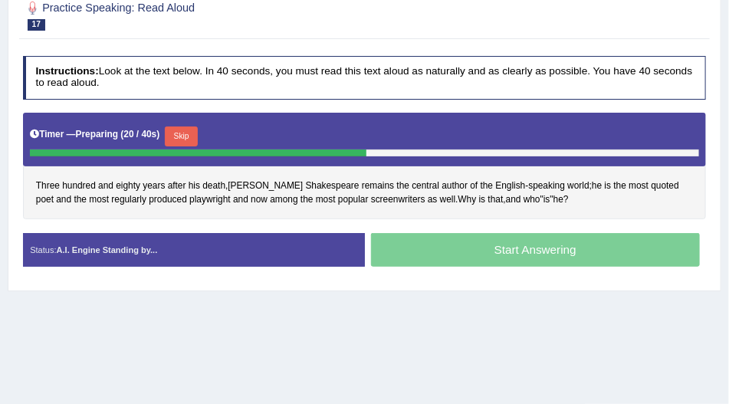
click at [202, 136] on div "Timer — Preparing ( 20 / 40s ) Skip" at bounding box center [364, 136] width 669 height 26
click at [191, 136] on button "Skip" at bounding box center [181, 137] width 33 height 20
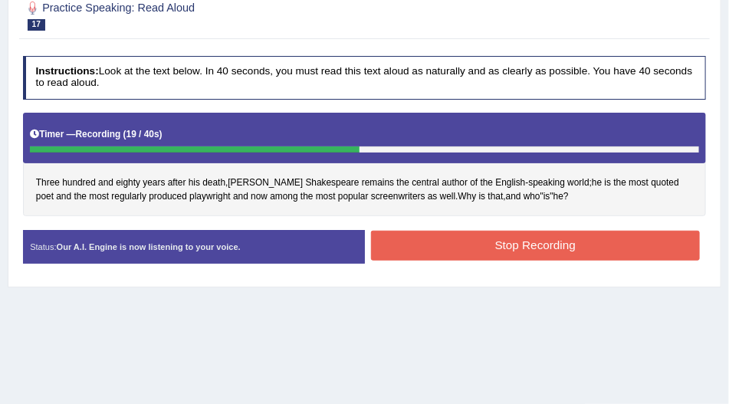
click at [400, 232] on button "Stop Recording" at bounding box center [535, 246] width 329 height 30
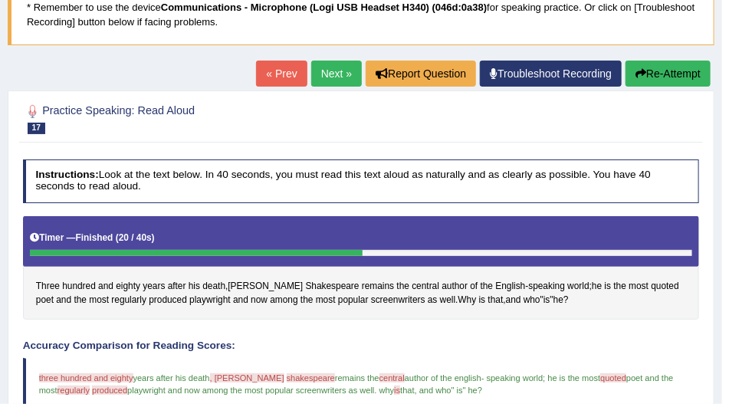
scroll to position [113, 0]
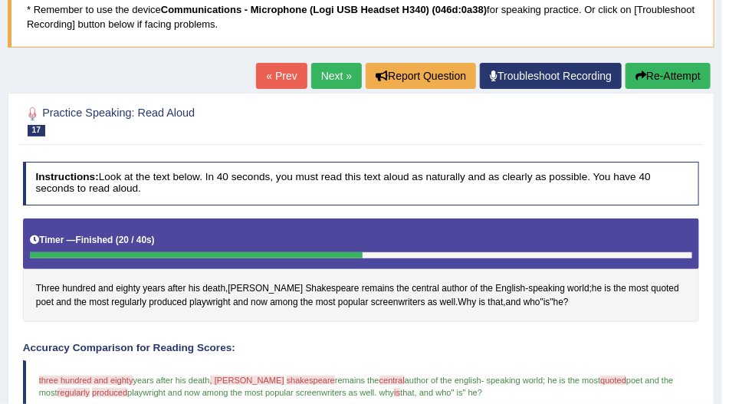
click at [644, 75] on button "Re-Attempt" at bounding box center [668, 76] width 85 height 26
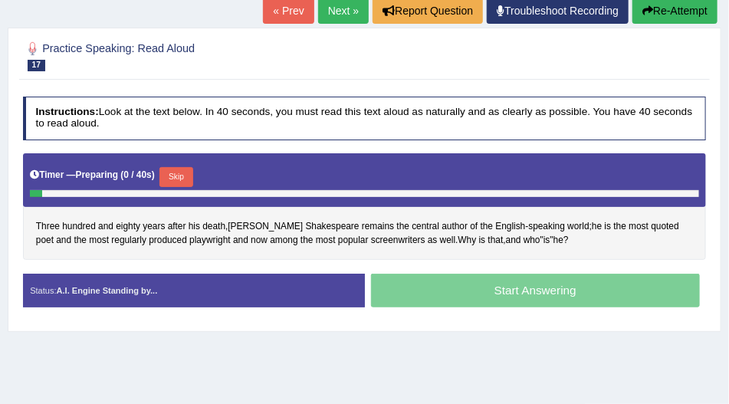
click at [185, 176] on button "Skip" at bounding box center [175, 177] width 33 height 20
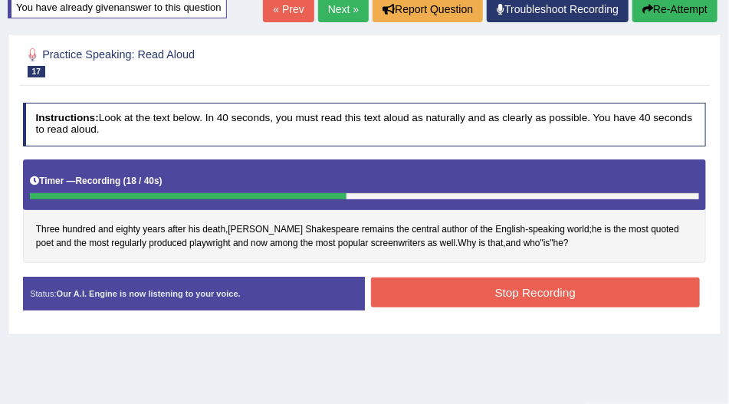
click at [403, 297] on button "Stop Recording" at bounding box center [535, 293] width 329 height 30
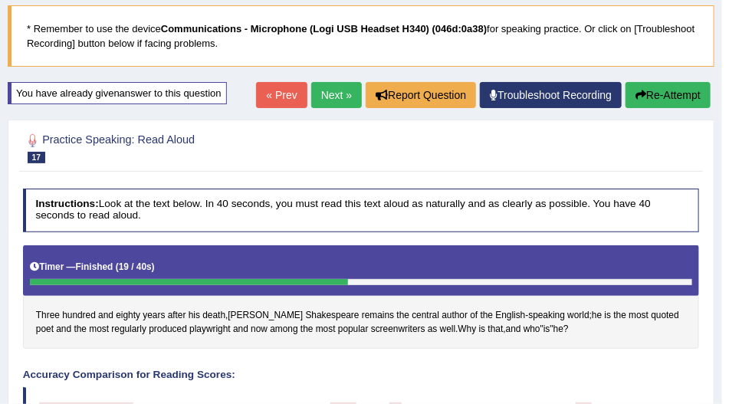
scroll to position [4, 0]
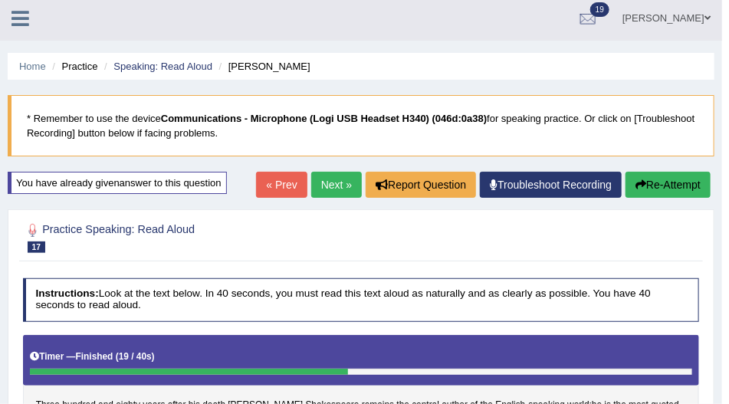
click at [331, 190] on link "Next »" at bounding box center [336, 185] width 51 height 26
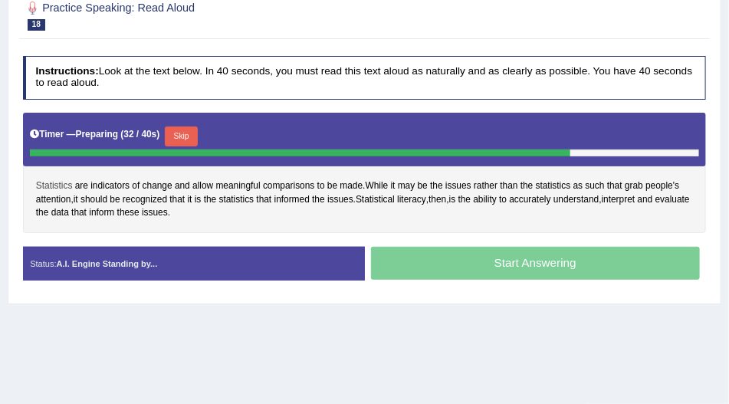
click at [51, 183] on span "Statistics" at bounding box center [54, 186] width 37 height 14
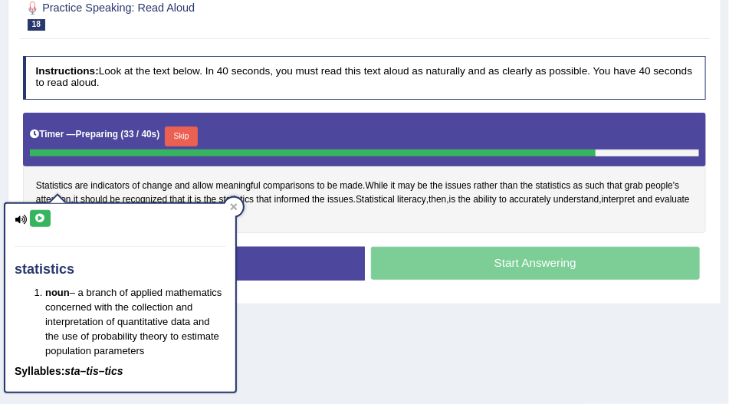
click at [34, 211] on div "statistics noun – a branch of applied mathematics concerned with the collection…" at bounding box center [120, 298] width 230 height 188
click at [48, 215] on button at bounding box center [40, 218] width 21 height 17
click at [233, 204] on icon at bounding box center [234, 207] width 7 height 7
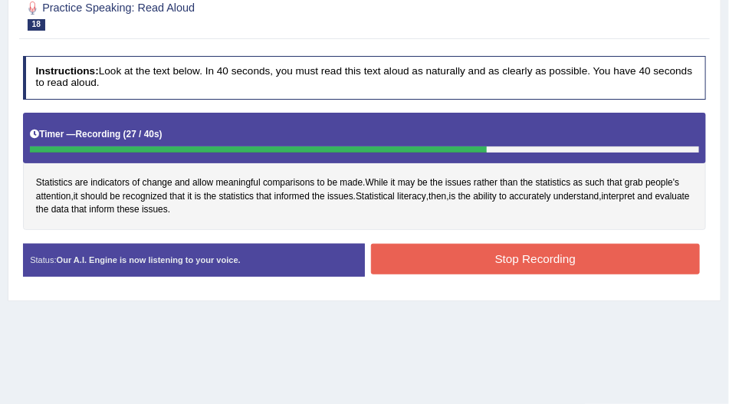
click at [387, 264] on button "Stop Recording" at bounding box center [535, 259] width 329 height 30
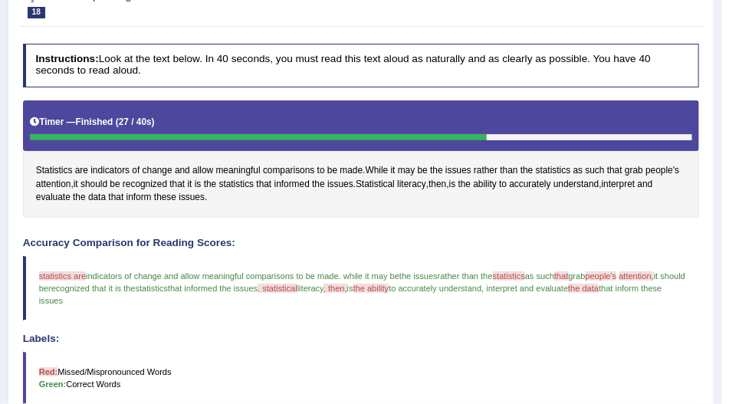
scroll to position [131, 0]
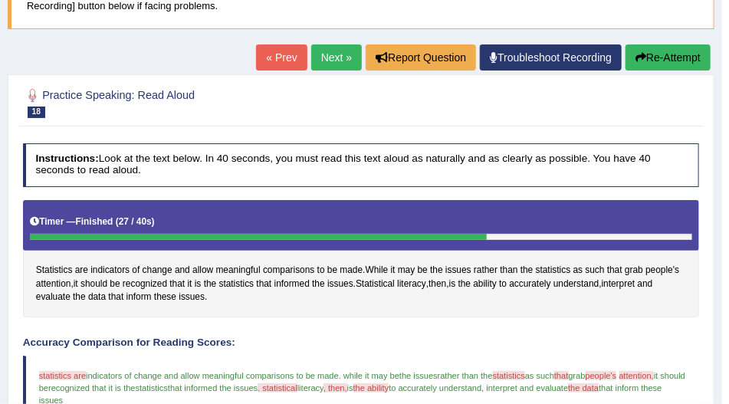
click at [330, 49] on link "Next »" at bounding box center [336, 57] width 51 height 26
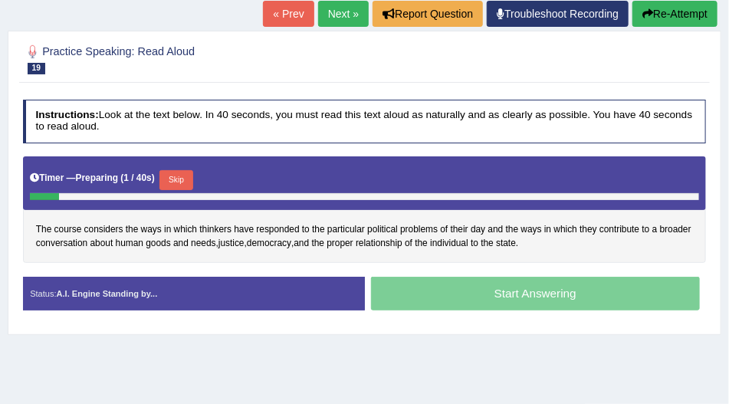
scroll to position [175, 0]
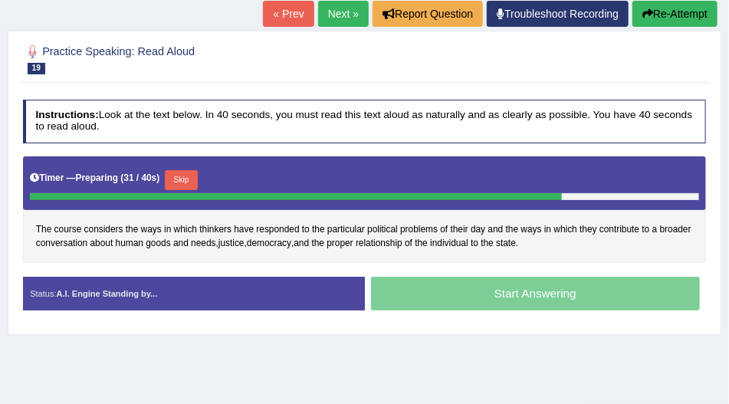
click at [193, 186] on button "Skip" at bounding box center [181, 180] width 33 height 20
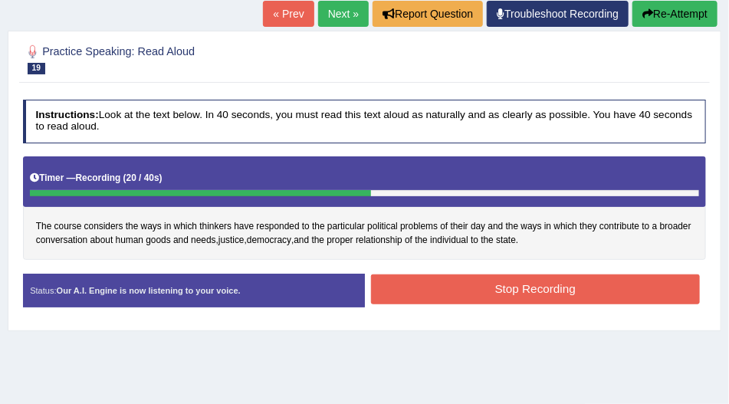
click at [385, 274] on button "Stop Recording" at bounding box center [535, 289] width 329 height 30
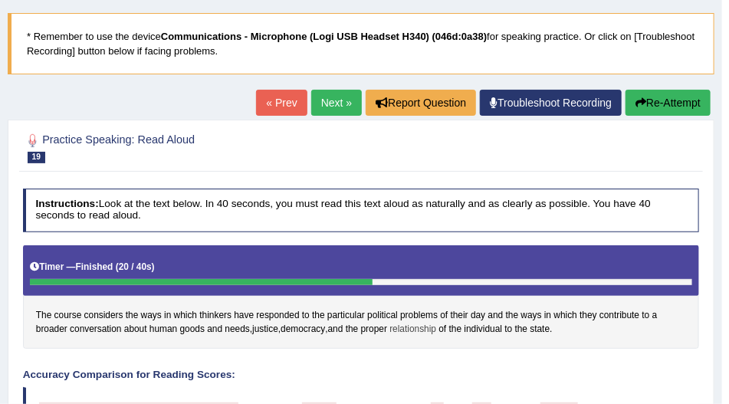
scroll to position [0, 0]
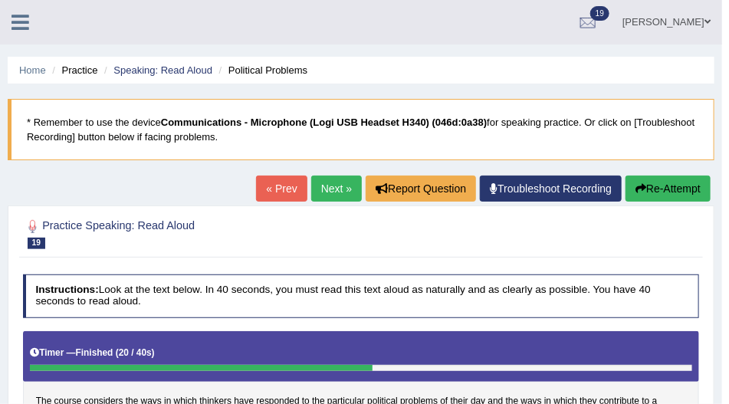
click at [638, 191] on icon "button" at bounding box center [641, 188] width 11 height 11
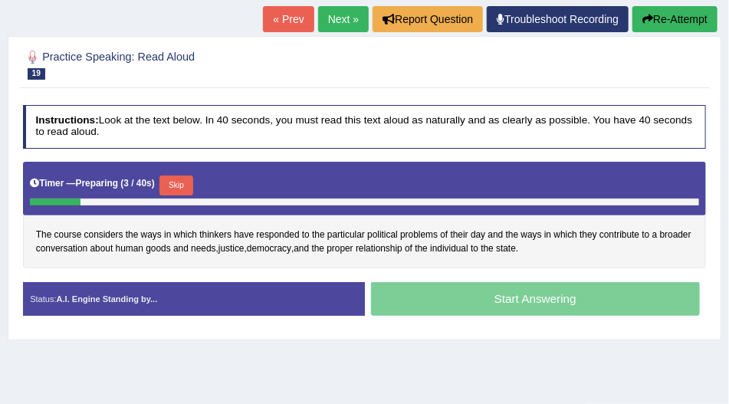
click at [192, 179] on button "Skip" at bounding box center [175, 186] width 33 height 20
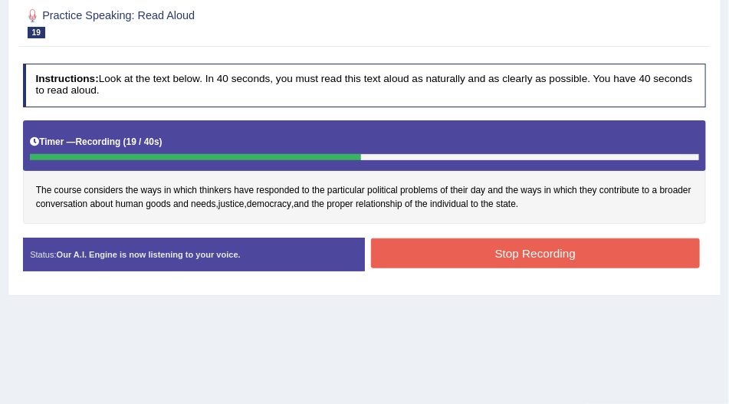
click at [391, 253] on button "Stop Recording" at bounding box center [535, 253] width 329 height 30
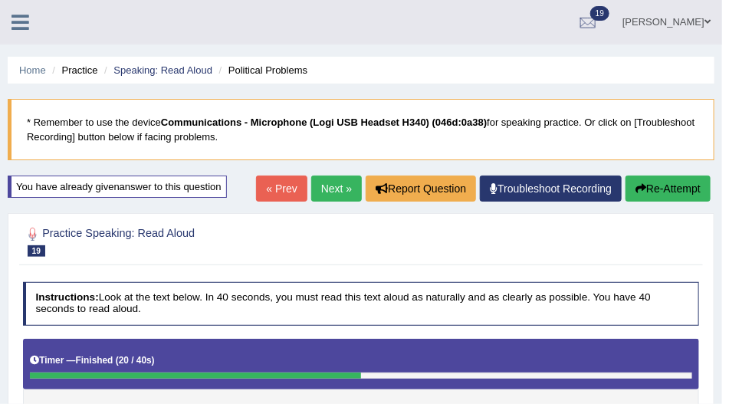
click at [317, 194] on link "Next »" at bounding box center [336, 189] width 51 height 26
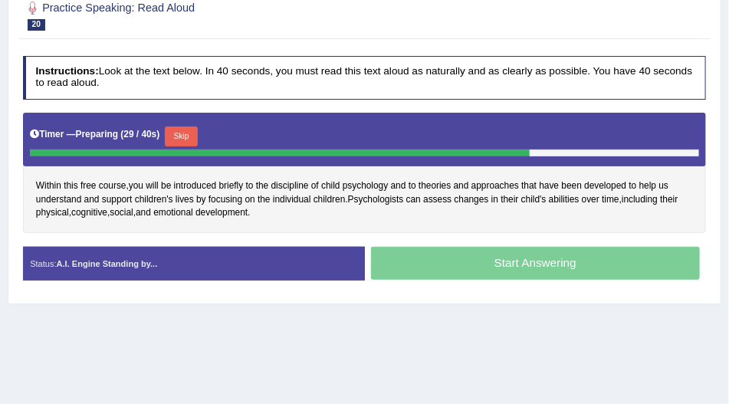
click at [186, 138] on button "Skip" at bounding box center [181, 137] width 33 height 20
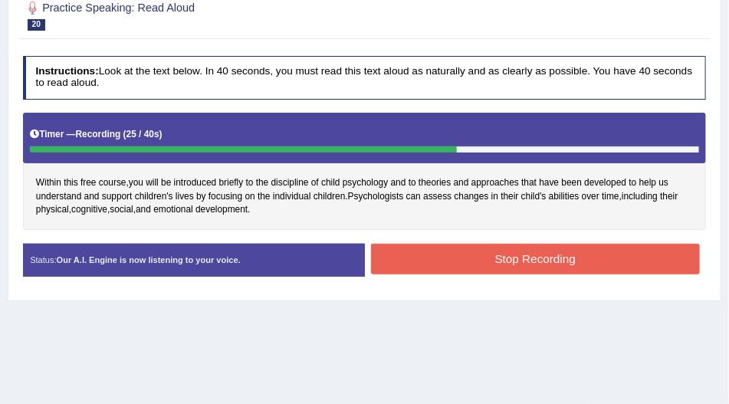
click at [430, 247] on button "Stop Recording" at bounding box center [535, 259] width 329 height 30
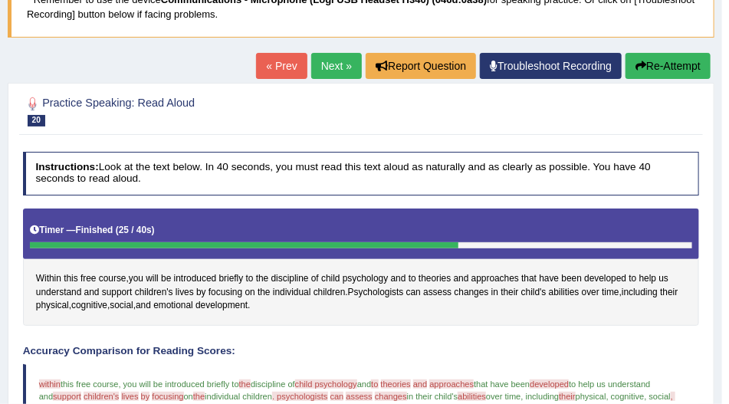
scroll to position [51, 0]
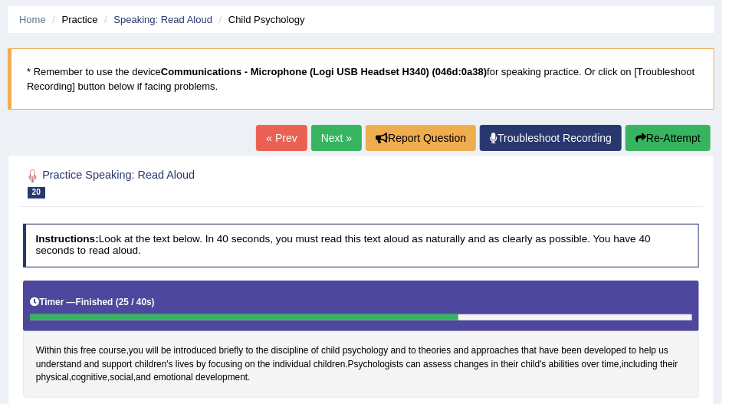
click at [644, 144] on button "Re-Attempt" at bounding box center [668, 138] width 85 height 26
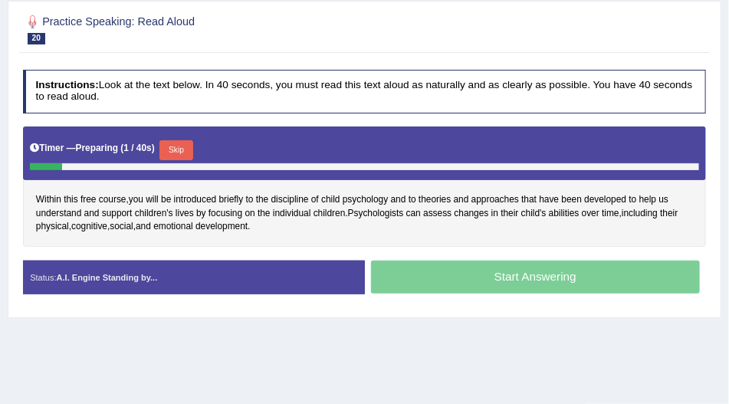
scroll to position [225, 0]
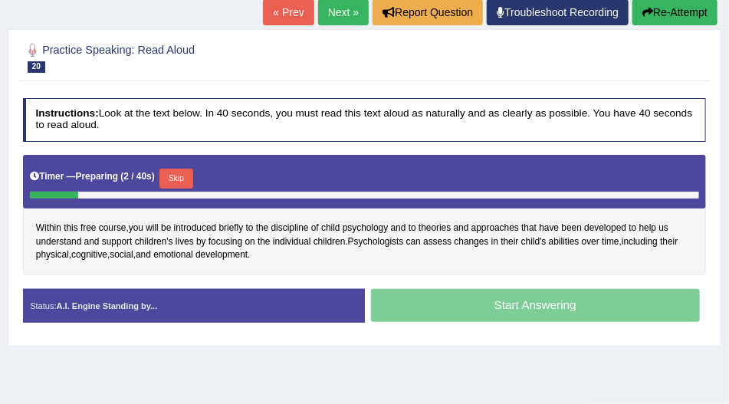
click at [178, 179] on button "Skip" at bounding box center [175, 179] width 33 height 20
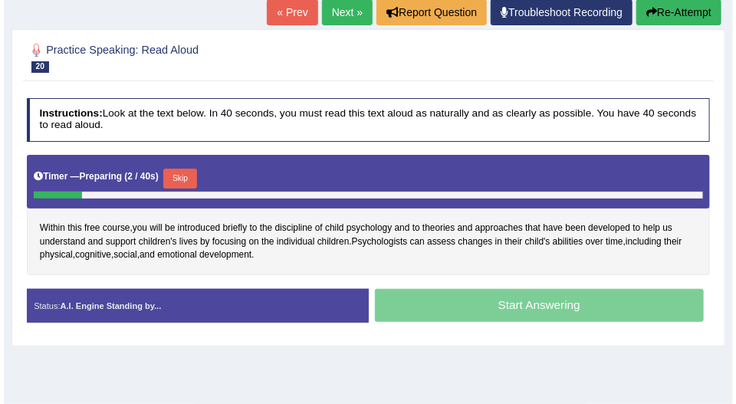
scroll to position [178, 0]
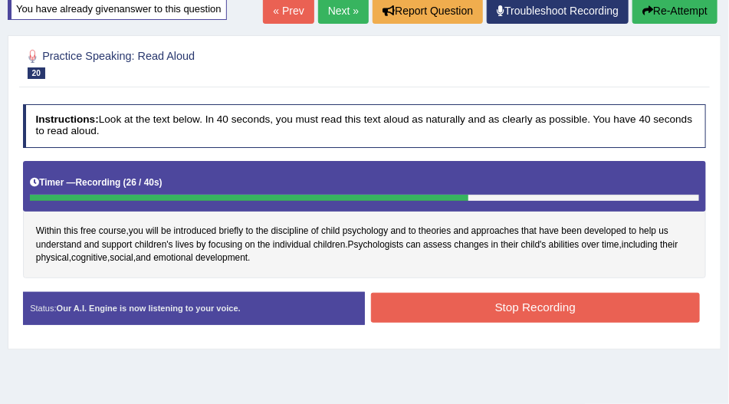
click at [436, 316] on button "Stop Recording" at bounding box center [535, 308] width 329 height 30
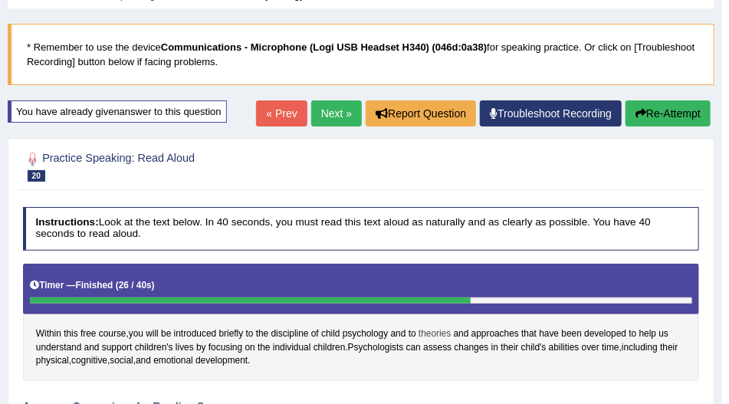
scroll to position [0, 0]
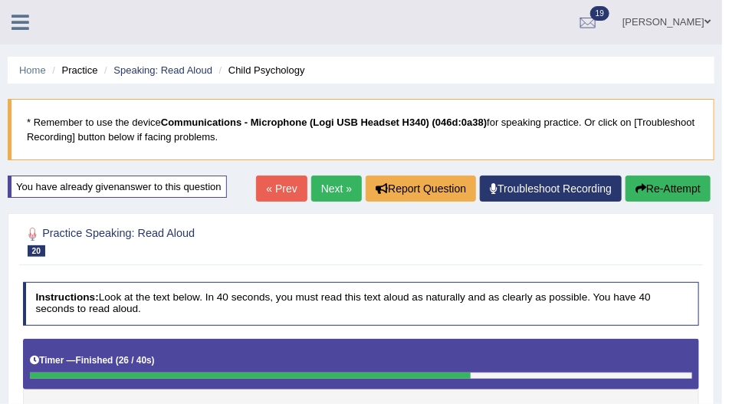
click at [647, 194] on button "Re-Attempt" at bounding box center [668, 189] width 85 height 26
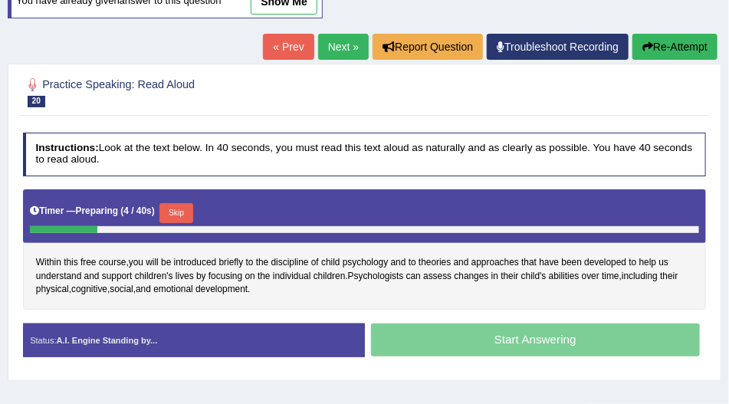
scroll to position [175, 0]
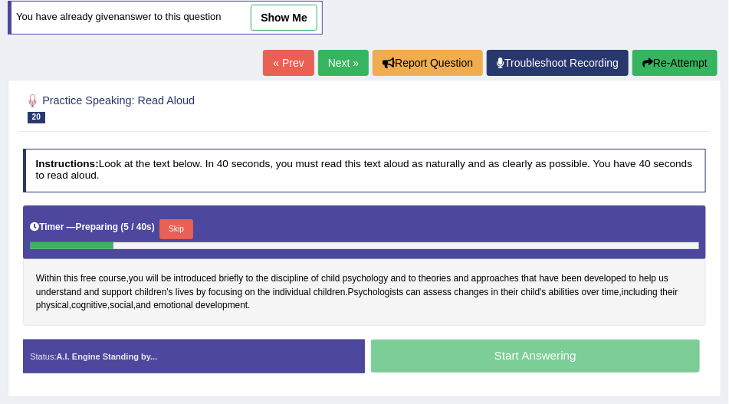
click at [179, 227] on button "Skip" at bounding box center [175, 229] width 33 height 20
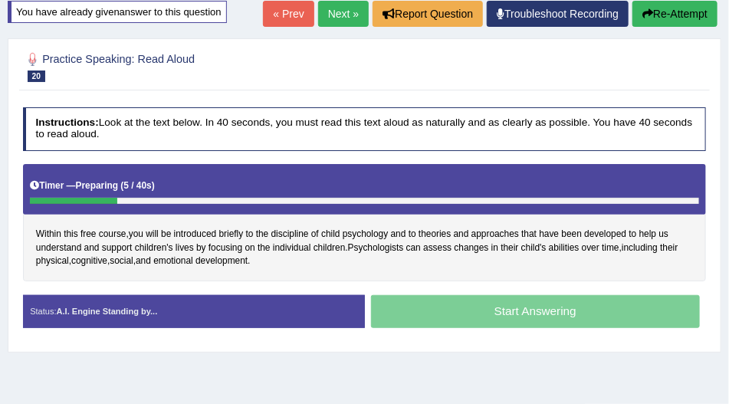
scroll to position [170, 0]
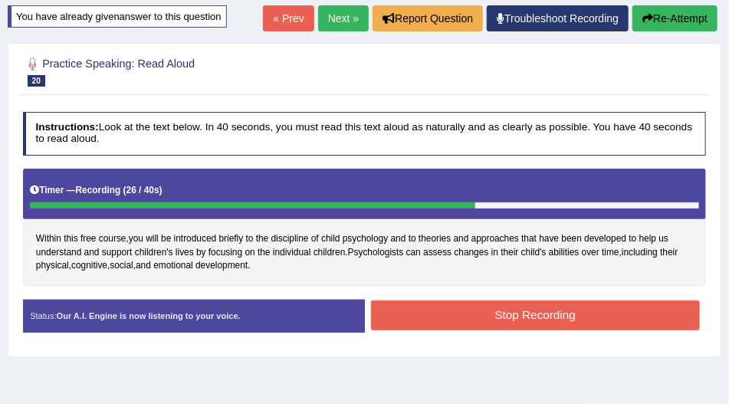
click at [424, 317] on button "Stop Recording" at bounding box center [535, 316] width 329 height 30
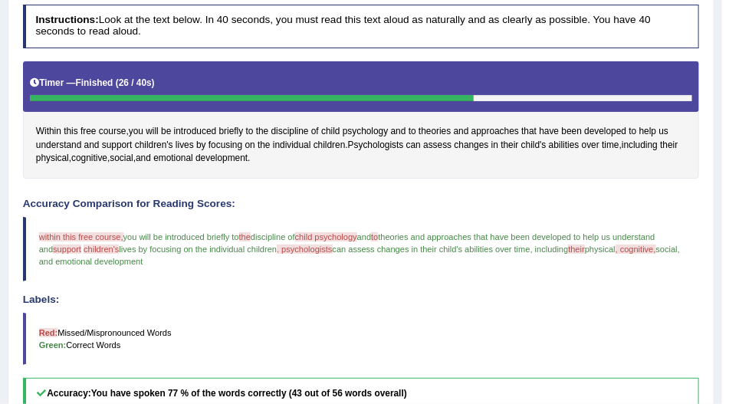
scroll to position [15, 0]
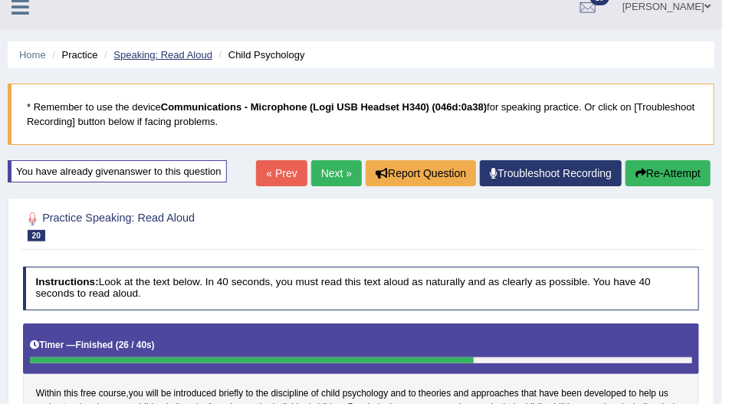
click at [145, 58] on link "Speaking: Read Aloud" at bounding box center [162, 55] width 99 height 12
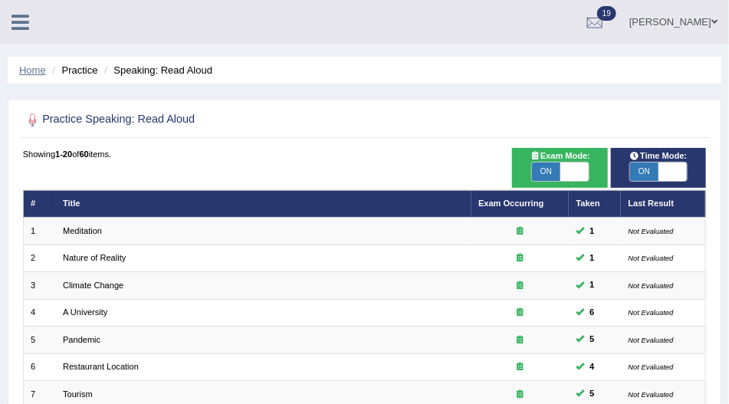
click at [40, 74] on link "Home" at bounding box center [32, 70] width 27 height 12
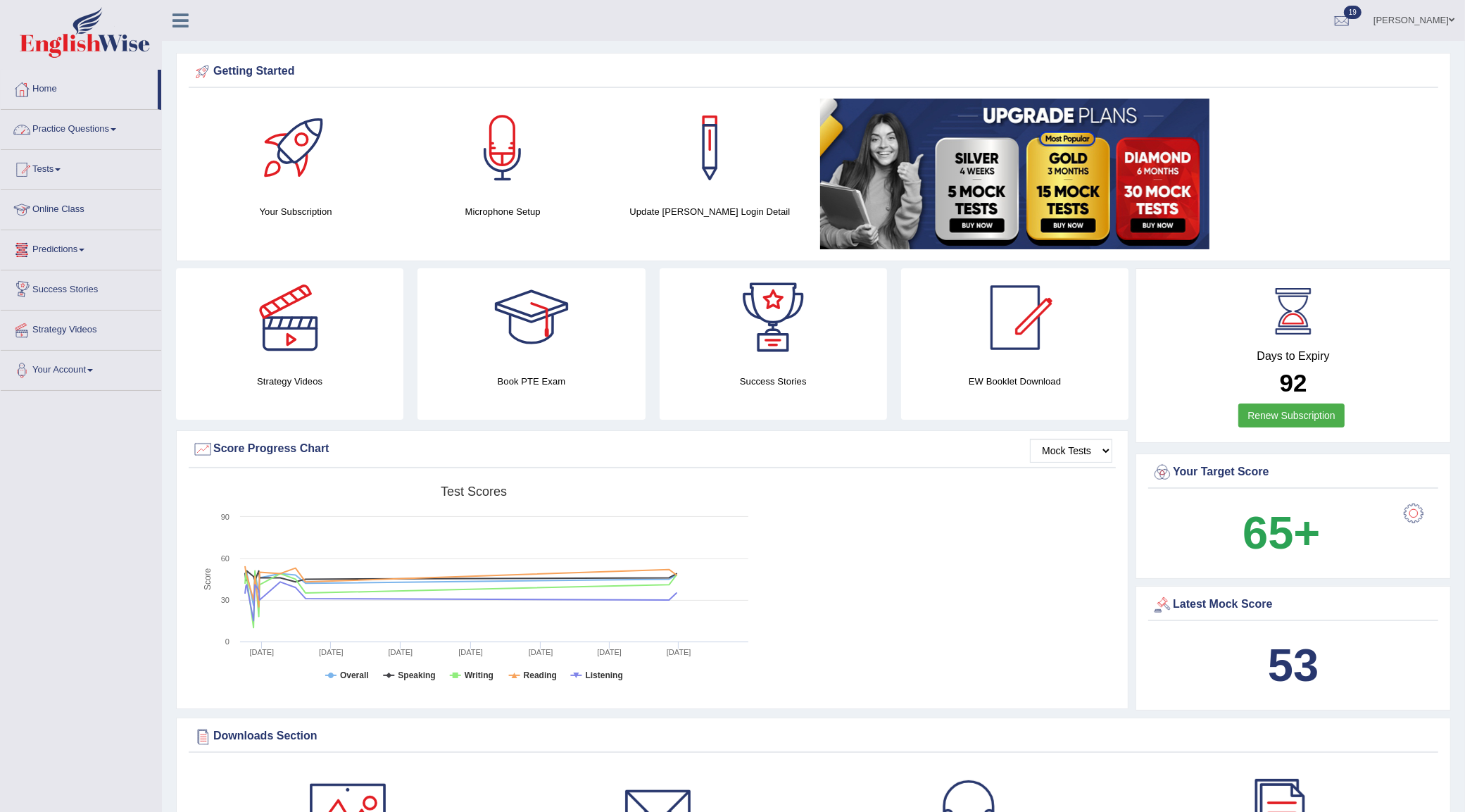
click at [103, 138] on link "Practice Questions" at bounding box center [81, 128] width 161 height 35
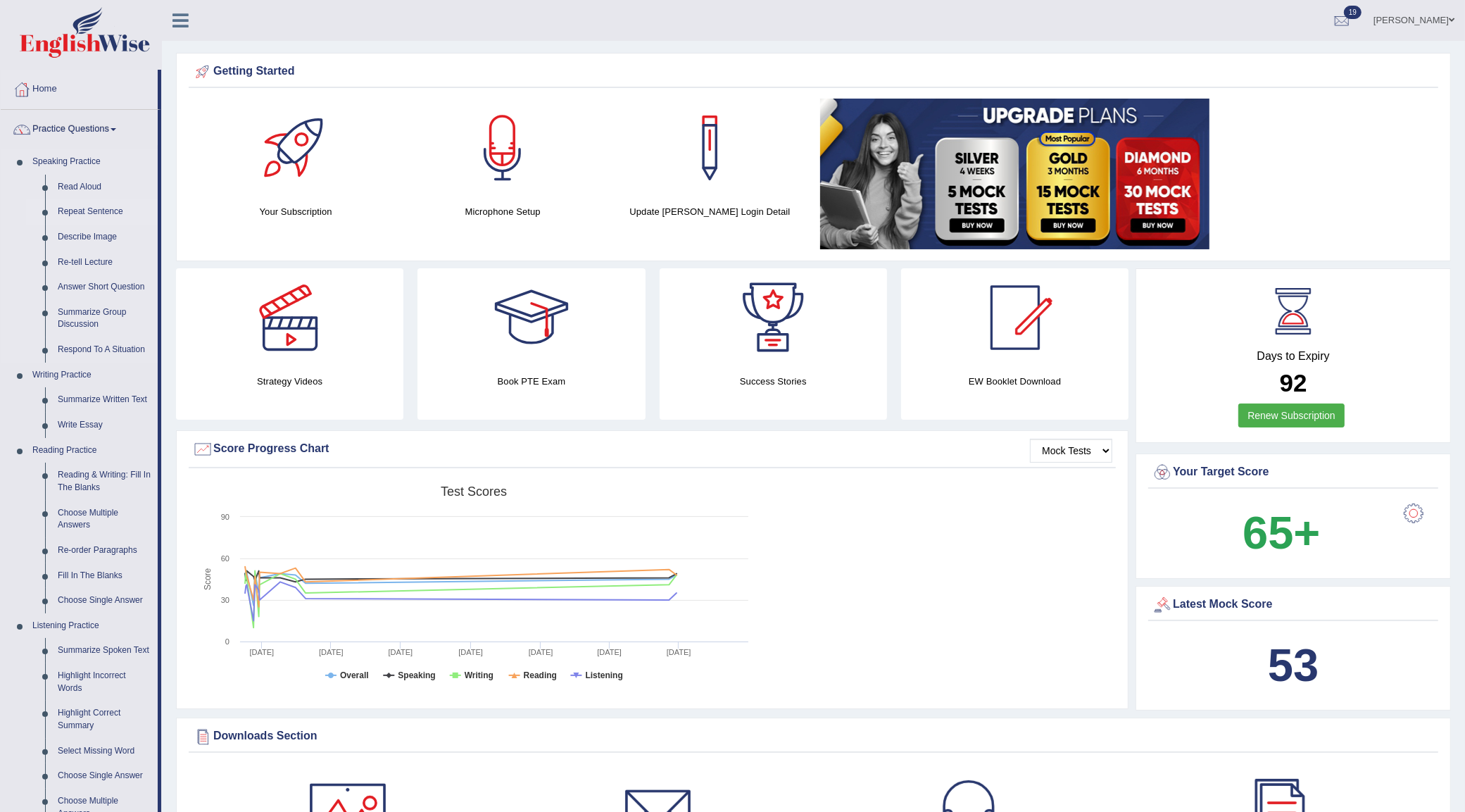
click at [69, 211] on link "Repeat Sentence" at bounding box center [105, 212] width 107 height 26
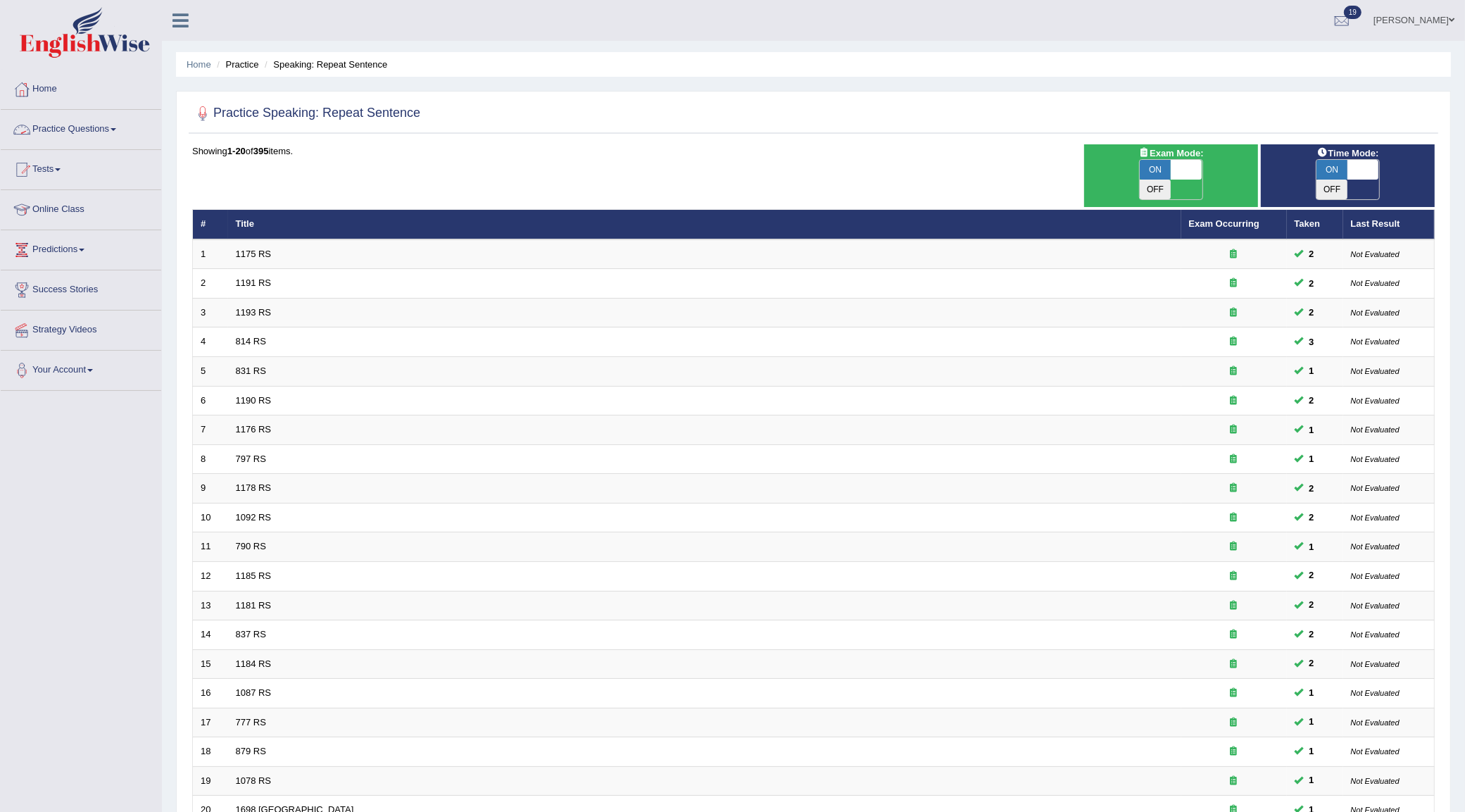
click at [111, 131] on link "Practice Questions" at bounding box center [81, 128] width 161 height 35
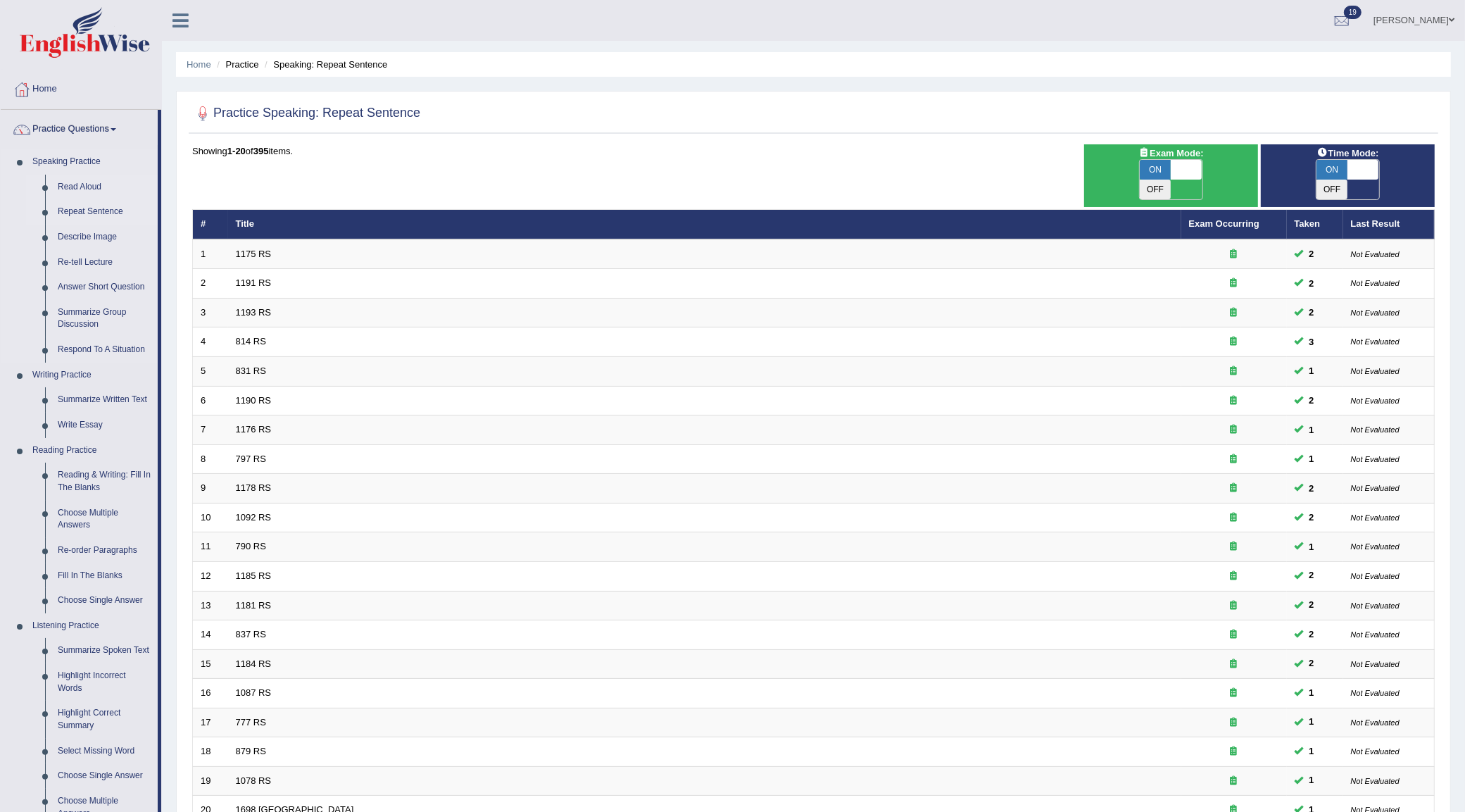
click at [73, 183] on link "Read Aloud" at bounding box center [105, 187] width 107 height 26
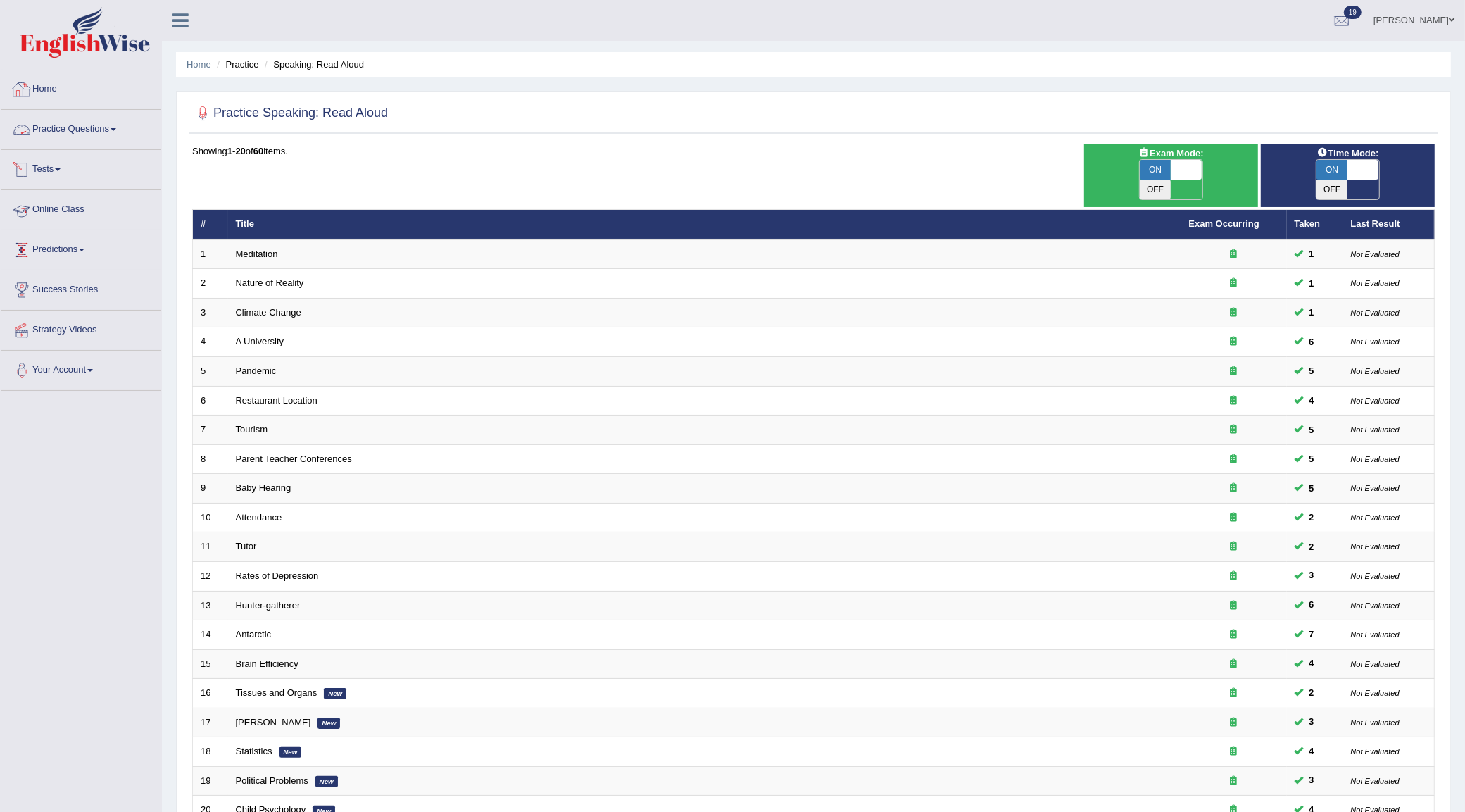
click at [39, 99] on link "Home" at bounding box center [81, 87] width 161 height 35
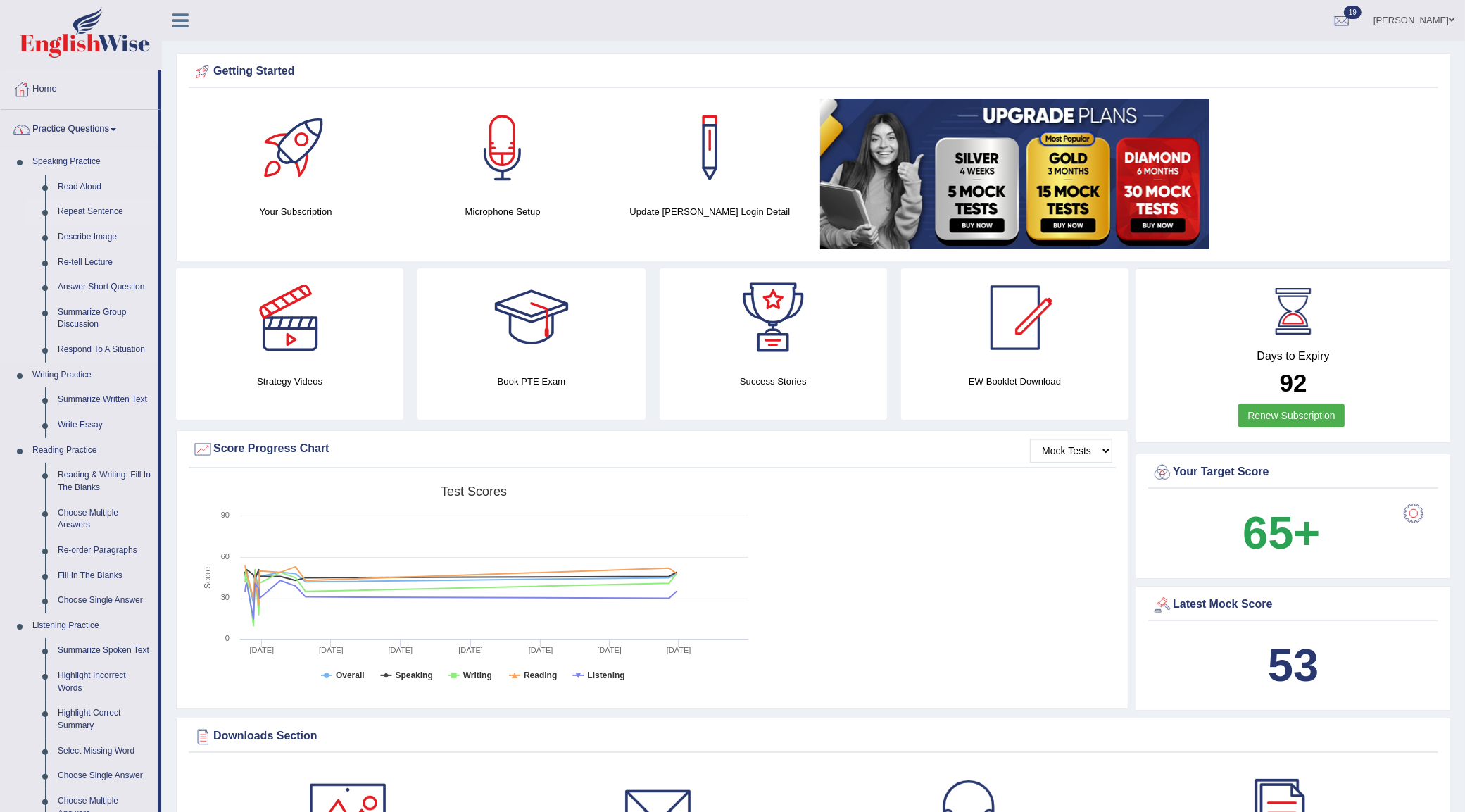
click at [77, 201] on link "Repeat Sentence" at bounding box center [105, 212] width 107 height 26
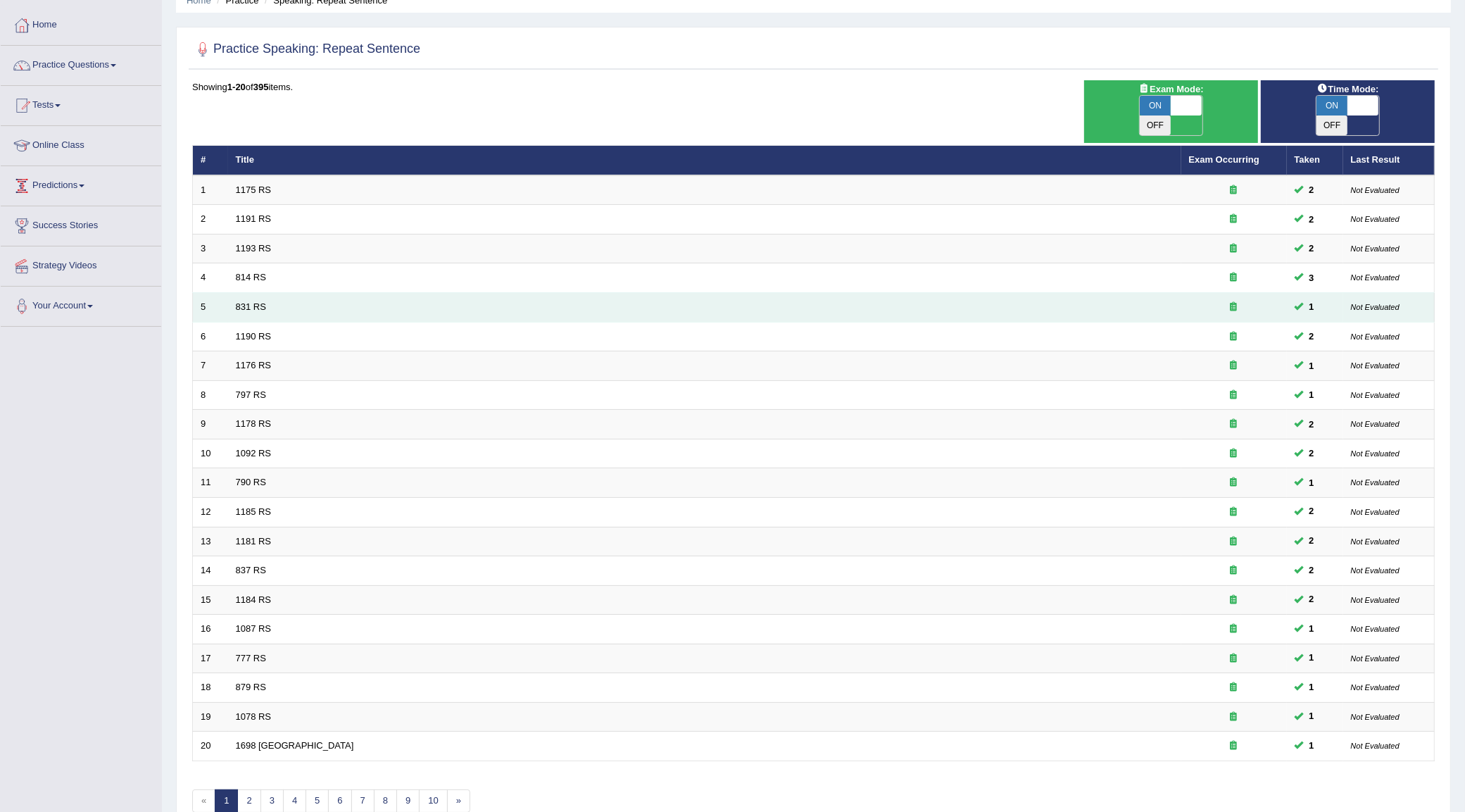
scroll to position [124, 0]
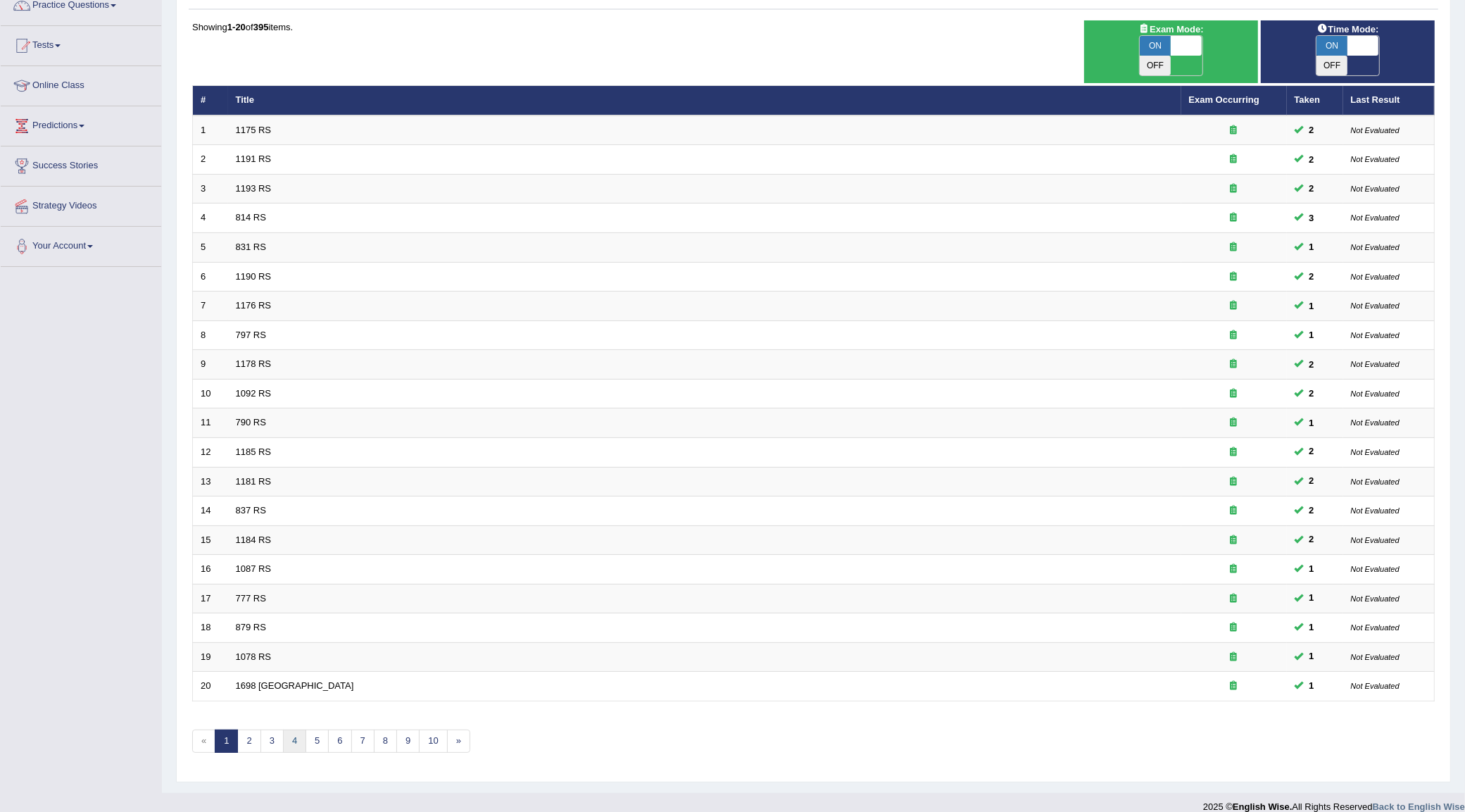
click at [294, 732] on link "4" at bounding box center [294, 740] width 23 height 23
click at [321, 729] on link "5" at bounding box center [317, 740] width 23 height 23
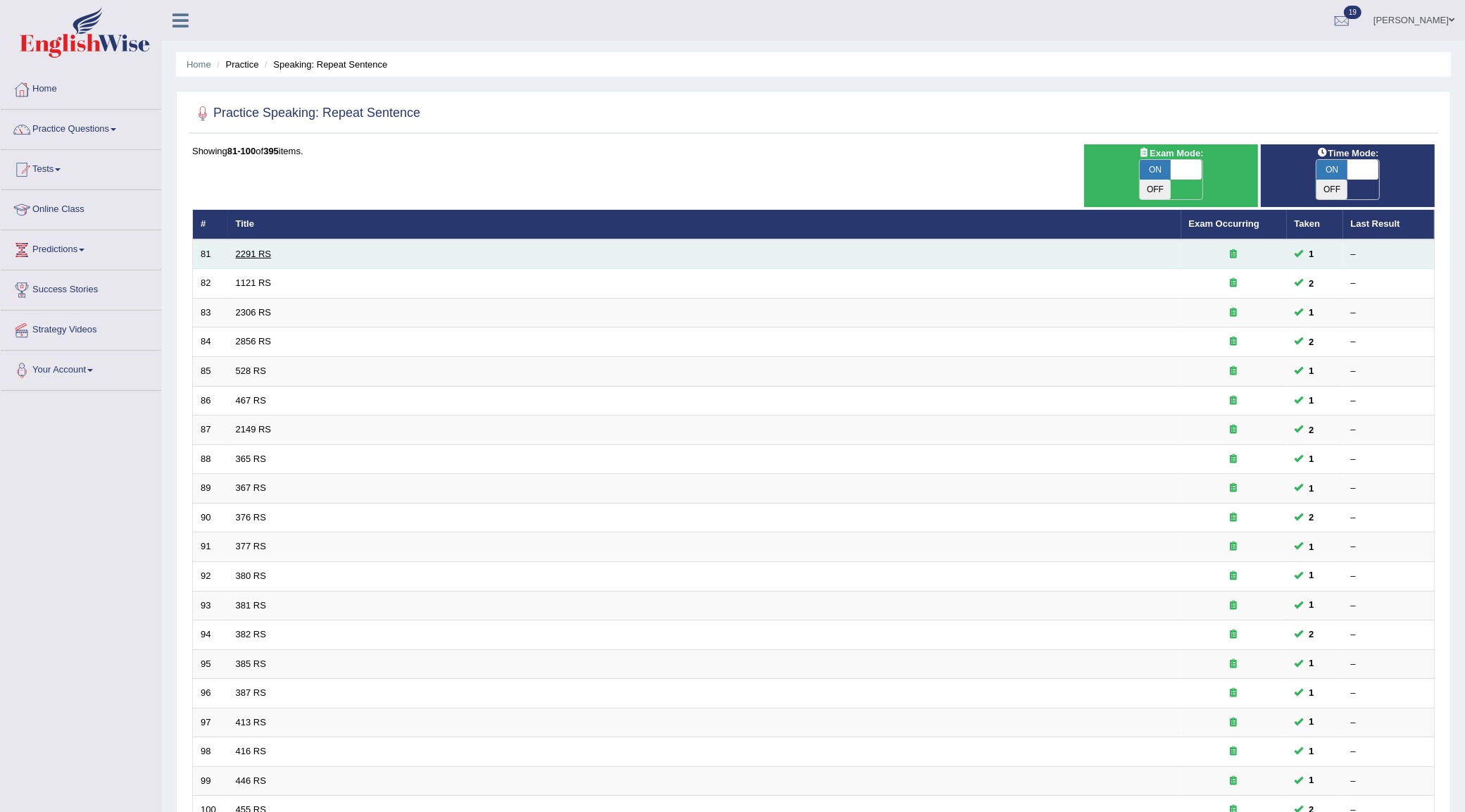
click at [242, 249] on link "2291 RS" at bounding box center [254, 254] width 36 height 11
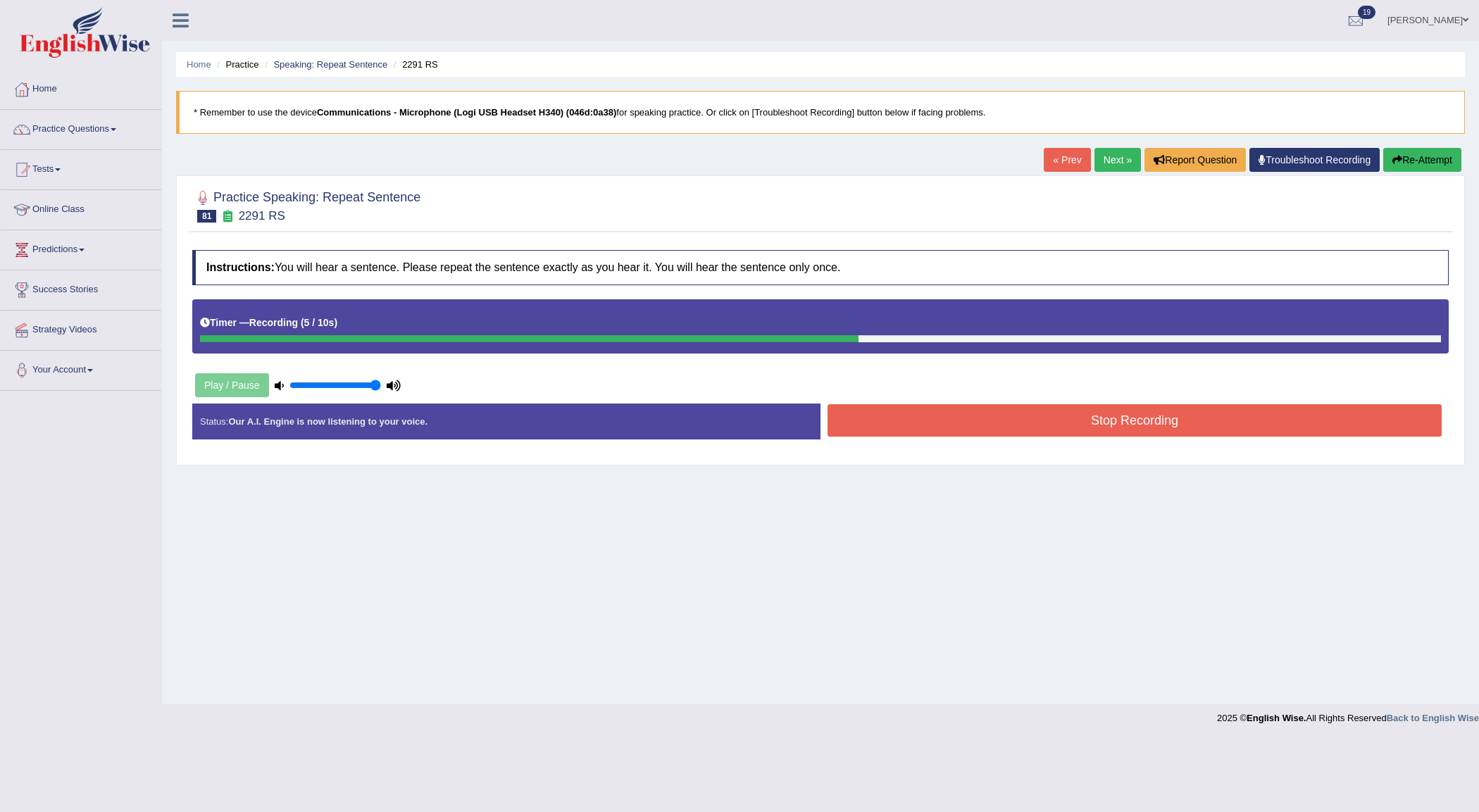
click at [847, 417] on button "Stop Recording" at bounding box center [1135, 420] width 615 height 32
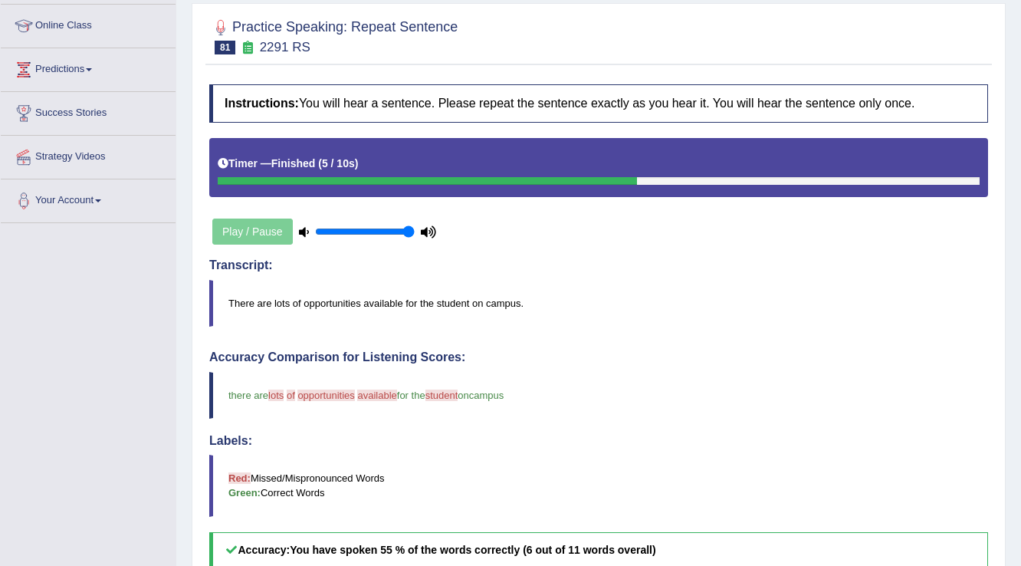
scroll to position [123, 0]
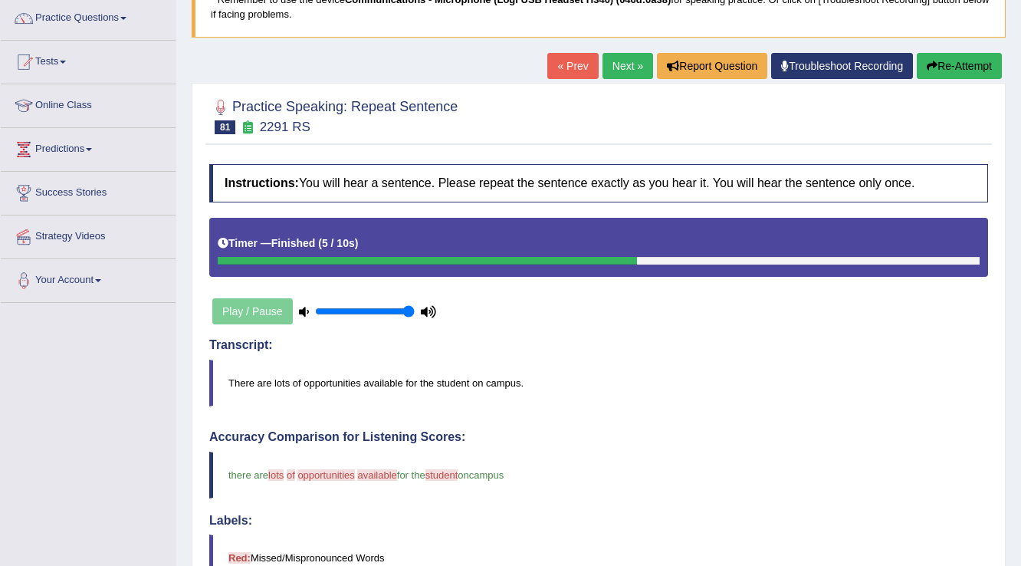
click at [610, 72] on link "Next »" at bounding box center [628, 66] width 51 height 26
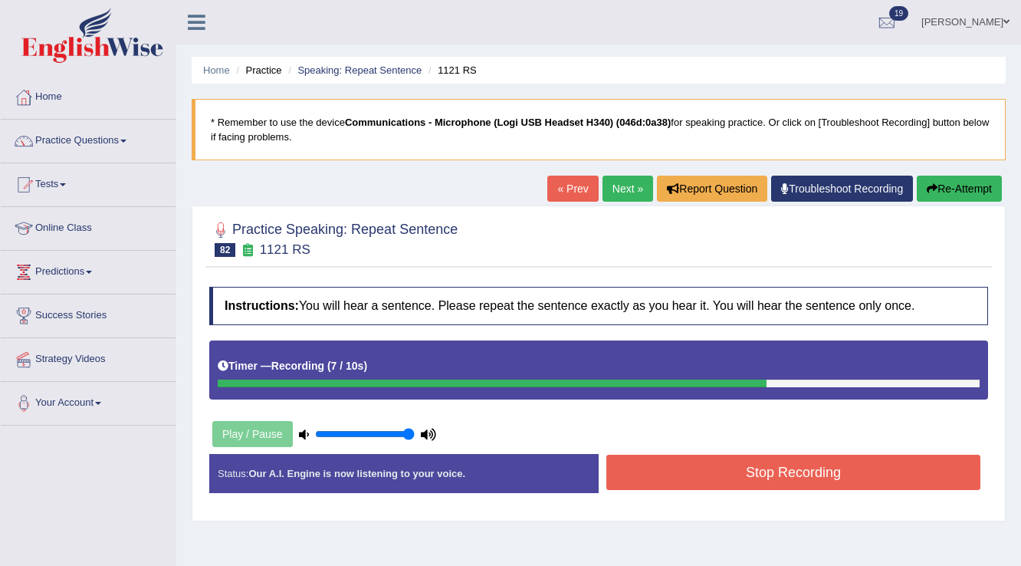
click at [707, 478] on button "Stop Recording" at bounding box center [793, 472] width 374 height 35
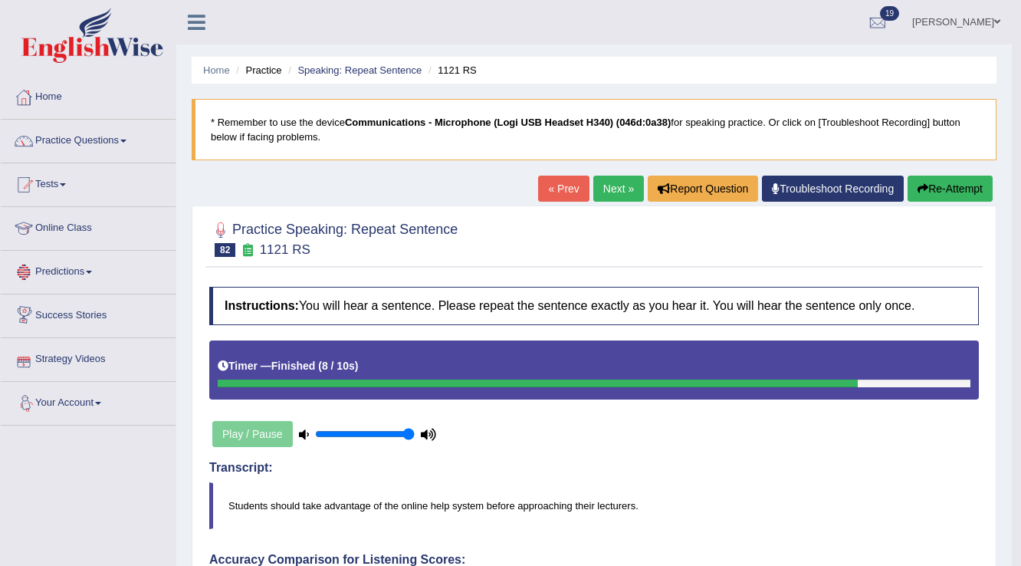
click at [919, 193] on icon "button" at bounding box center [923, 188] width 11 height 11
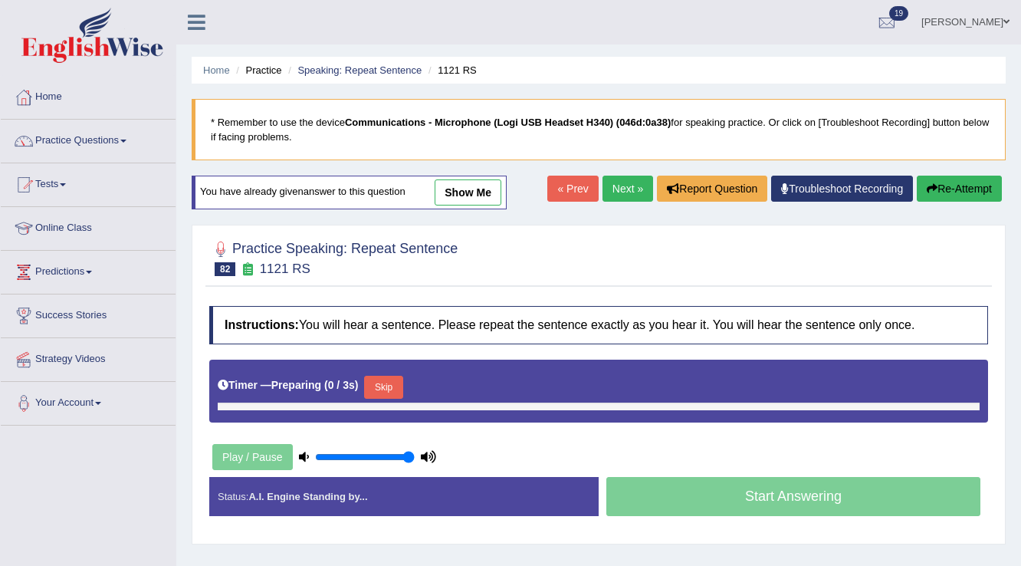
click at [389, 383] on button "Skip" at bounding box center [383, 387] width 38 height 23
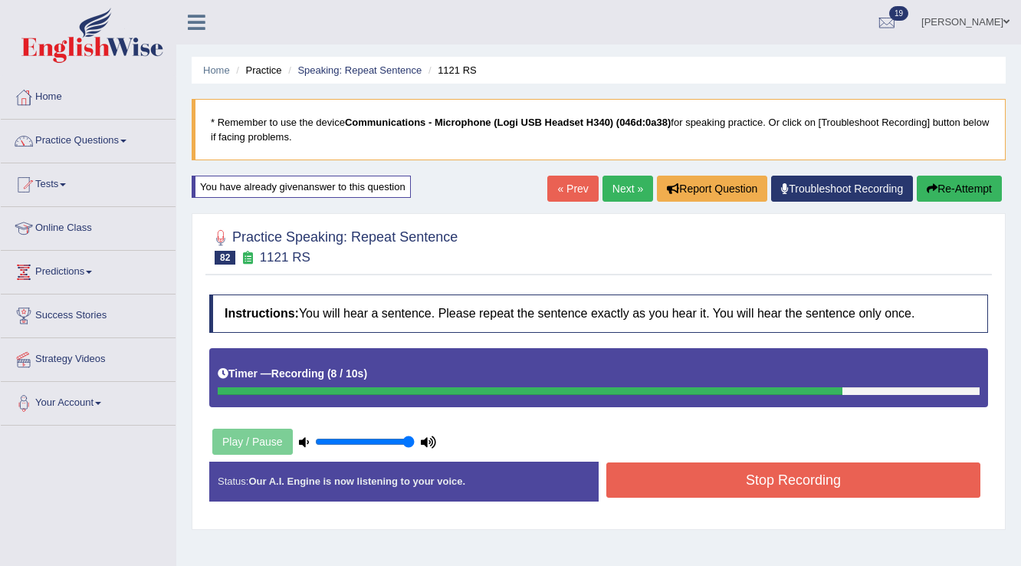
click at [671, 476] on button "Stop Recording" at bounding box center [793, 479] width 374 height 35
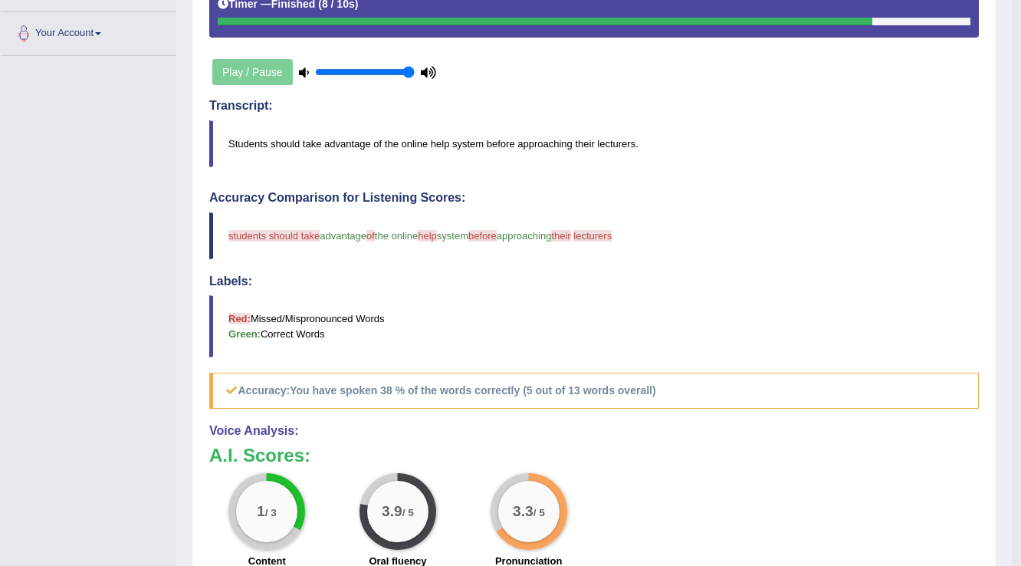
scroll to position [63, 0]
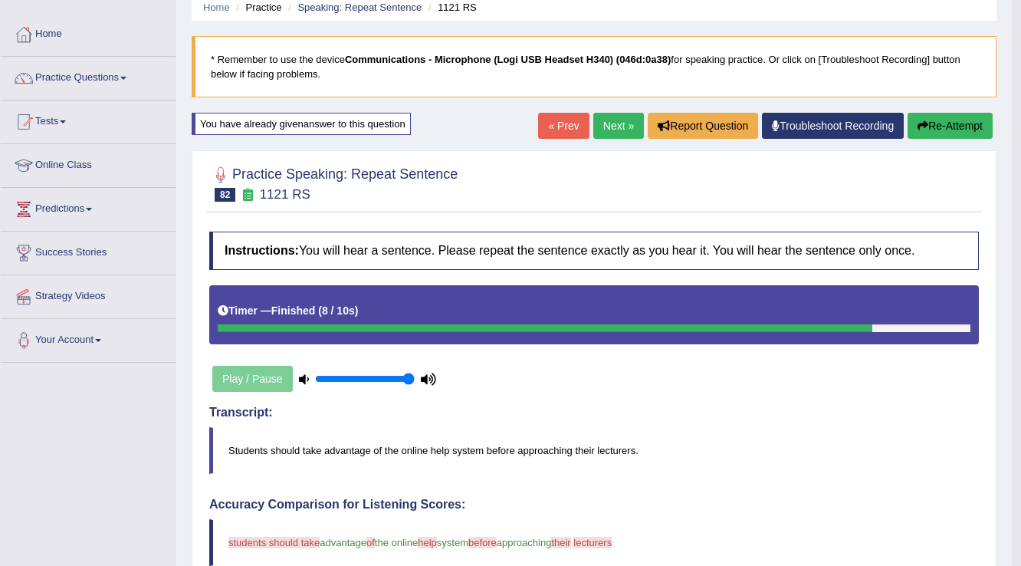
click at [926, 132] on button "Re-Attempt" at bounding box center [950, 126] width 85 height 26
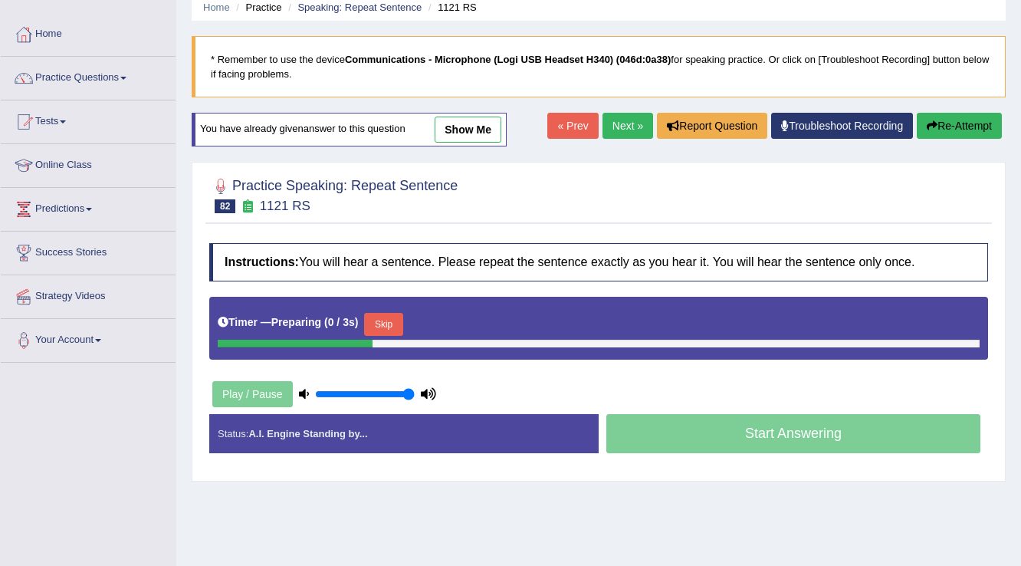
click at [399, 317] on button "Skip" at bounding box center [383, 324] width 38 height 23
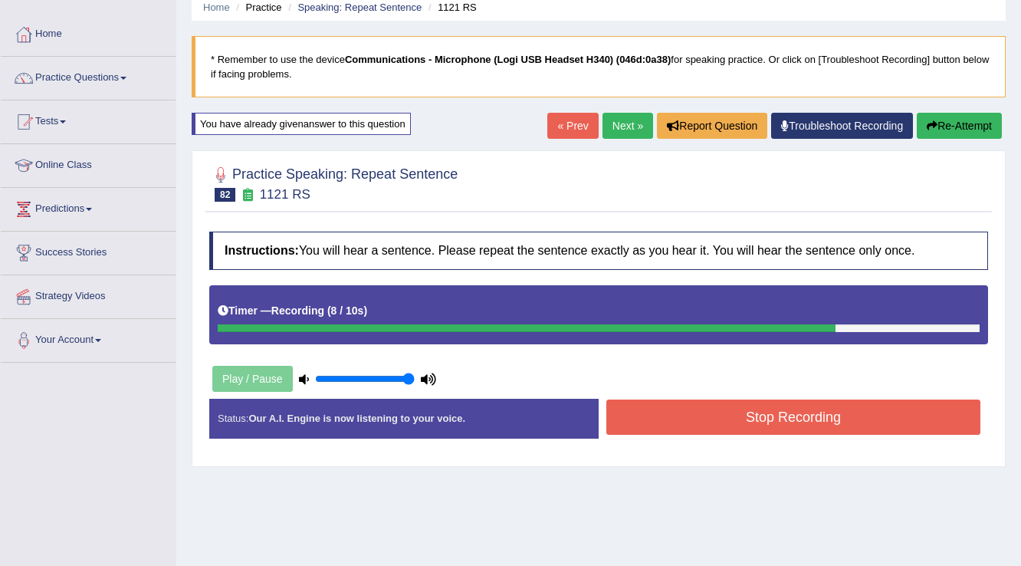
click at [690, 415] on button "Stop Recording" at bounding box center [793, 416] width 374 height 35
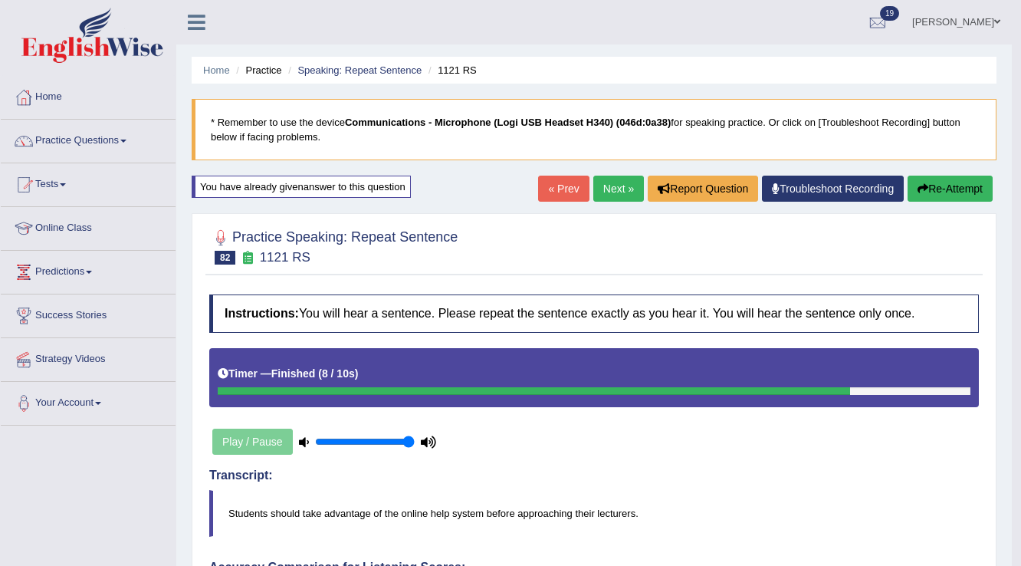
click at [613, 198] on link "Next »" at bounding box center [618, 189] width 51 height 26
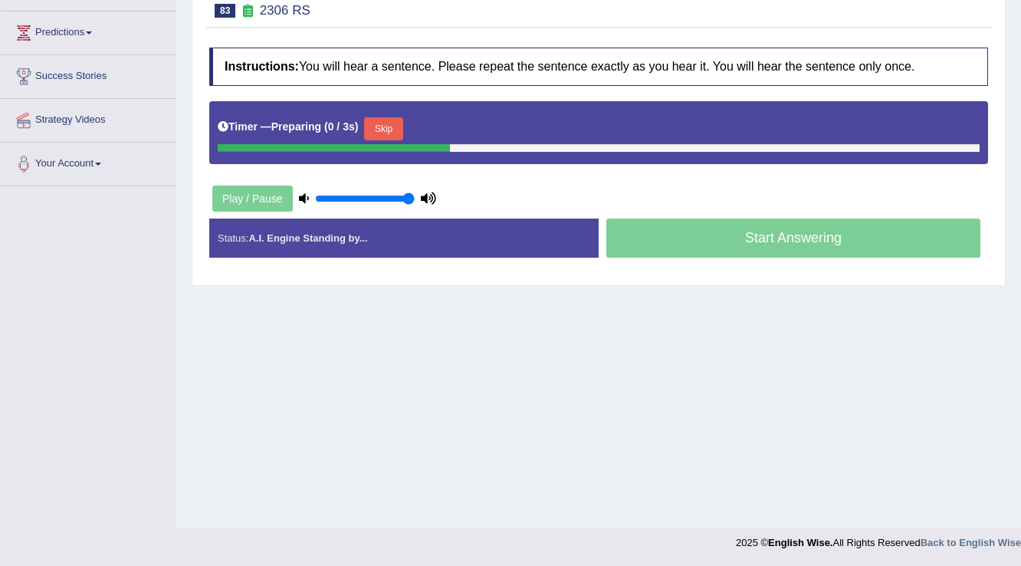
click at [386, 129] on button "Skip" at bounding box center [383, 128] width 38 height 23
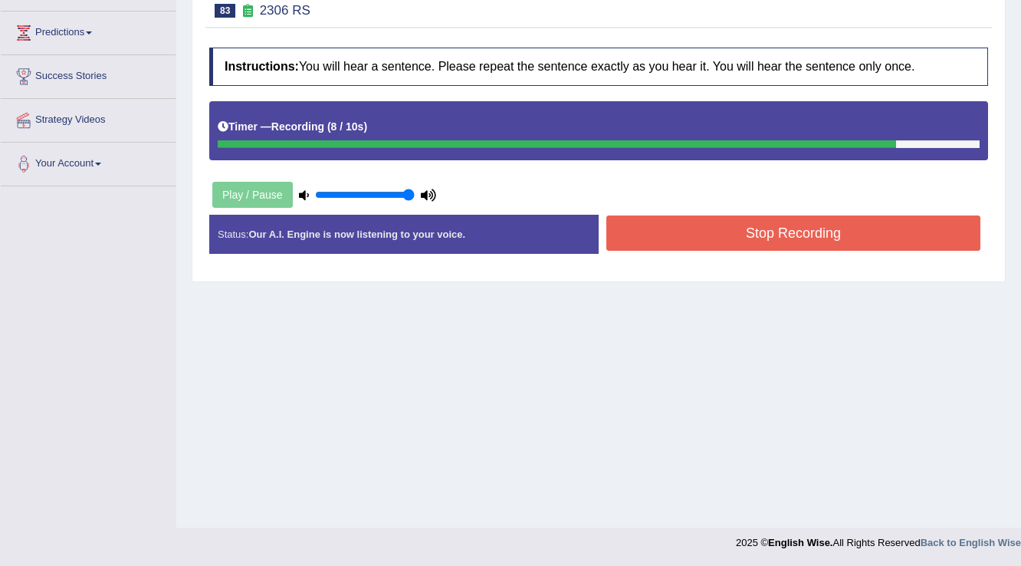
click at [636, 224] on button "Stop Recording" at bounding box center [793, 232] width 374 height 35
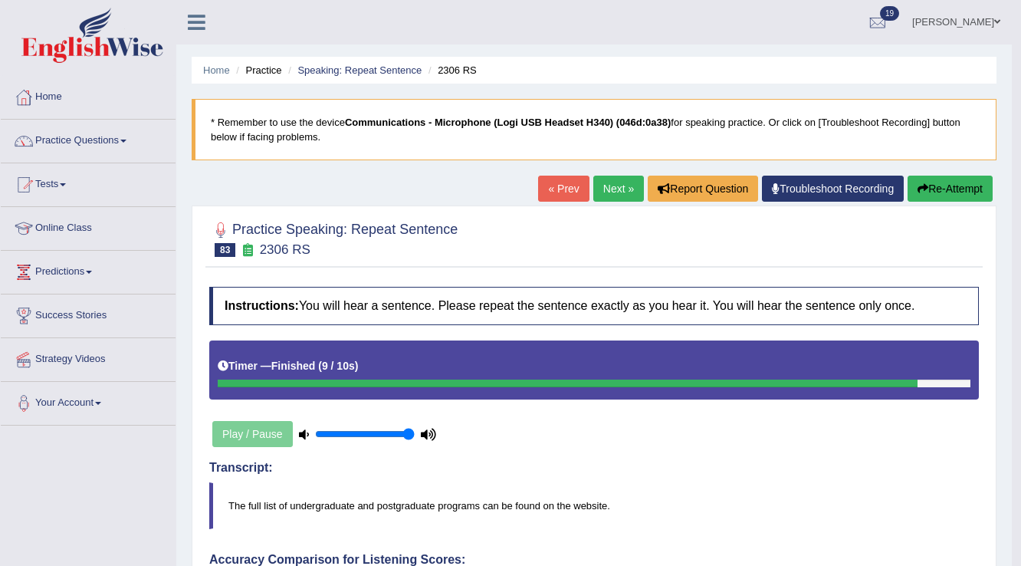
click at [933, 191] on button "Re-Attempt" at bounding box center [950, 189] width 85 height 26
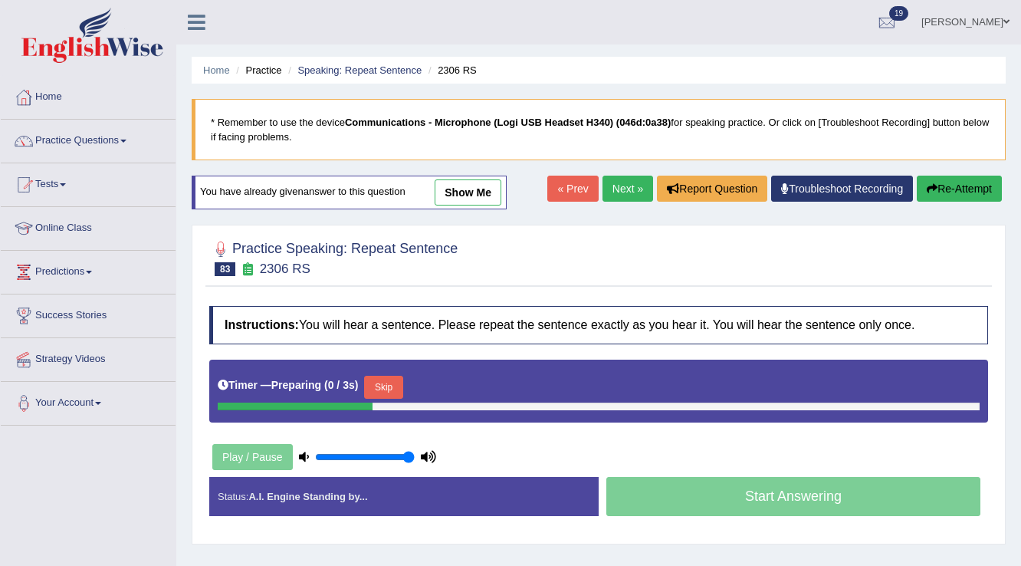
click at [386, 384] on button "Skip" at bounding box center [383, 387] width 38 height 23
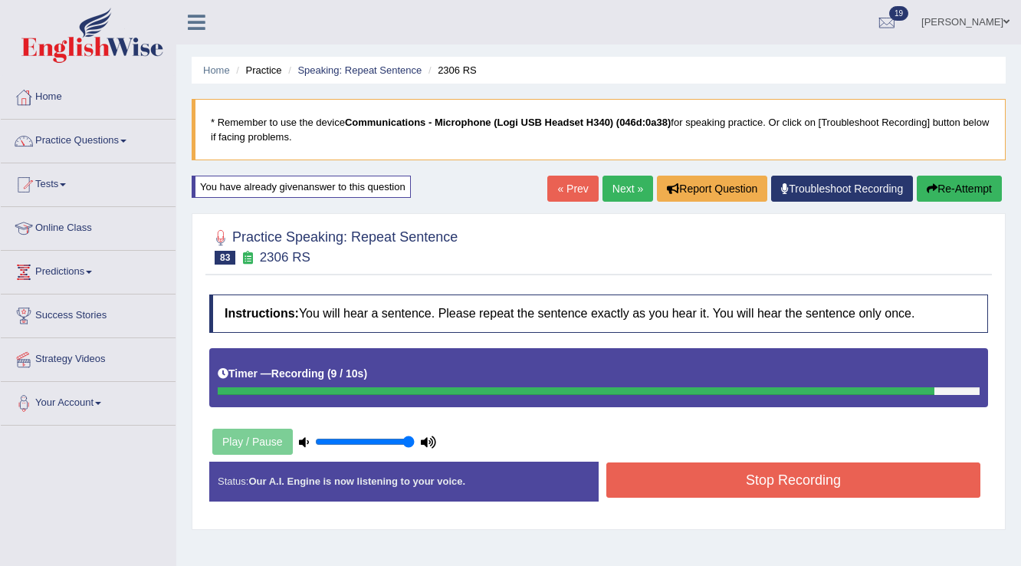
click at [705, 475] on button "Stop Recording" at bounding box center [793, 479] width 374 height 35
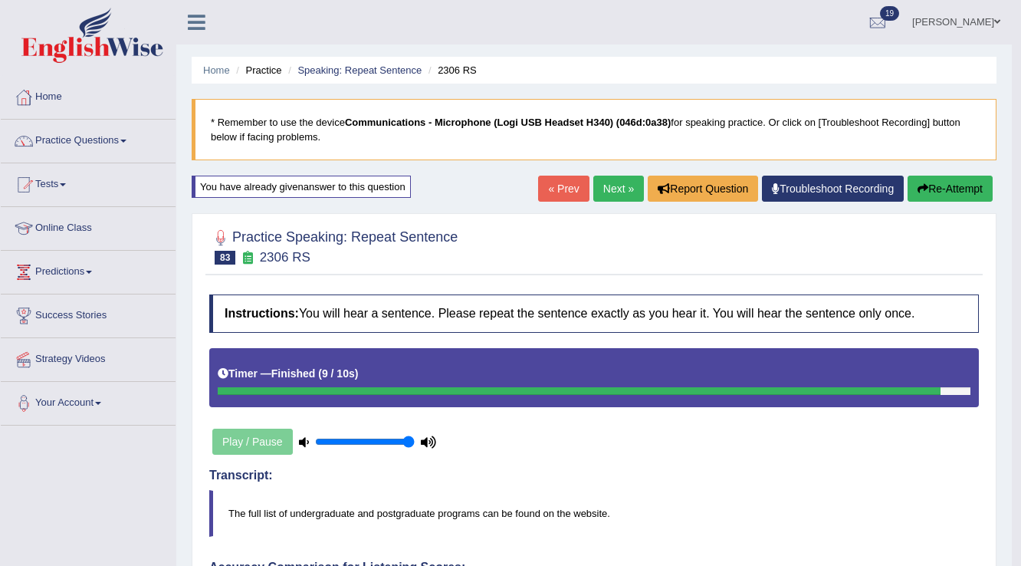
click at [601, 187] on link "Next »" at bounding box center [618, 189] width 51 height 26
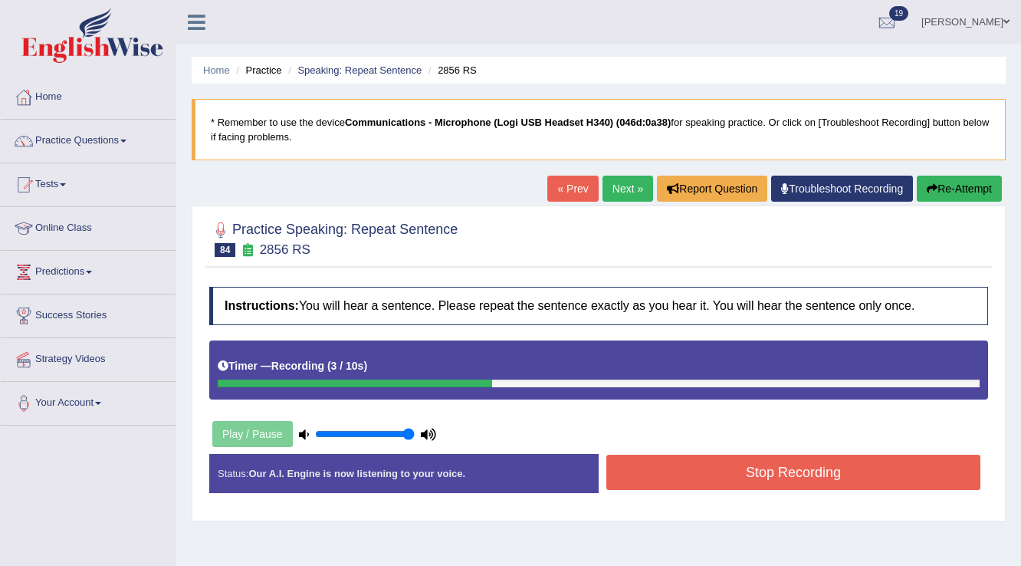
click at [680, 462] on button "Stop Recording" at bounding box center [793, 472] width 374 height 35
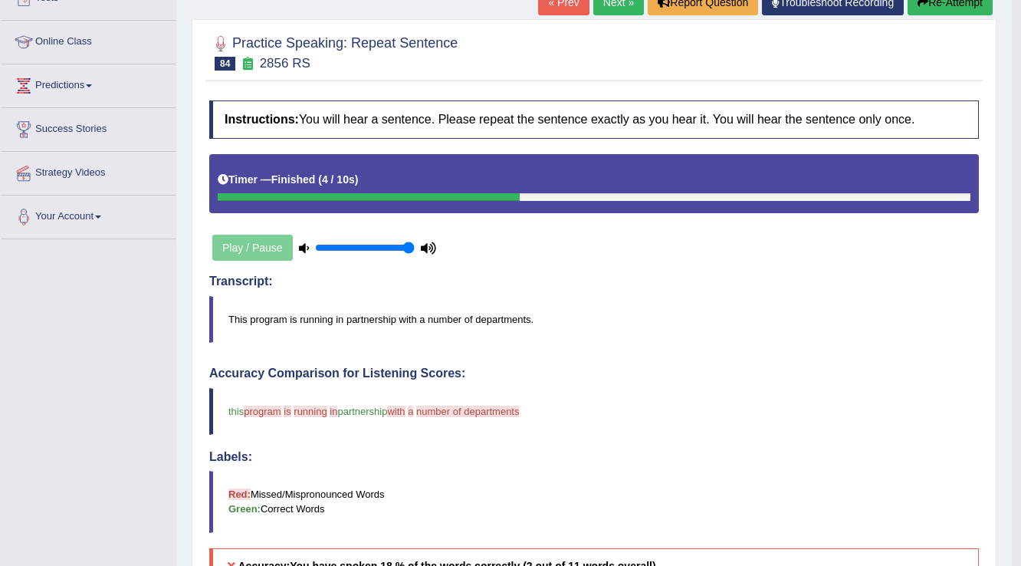
scroll to position [184, 0]
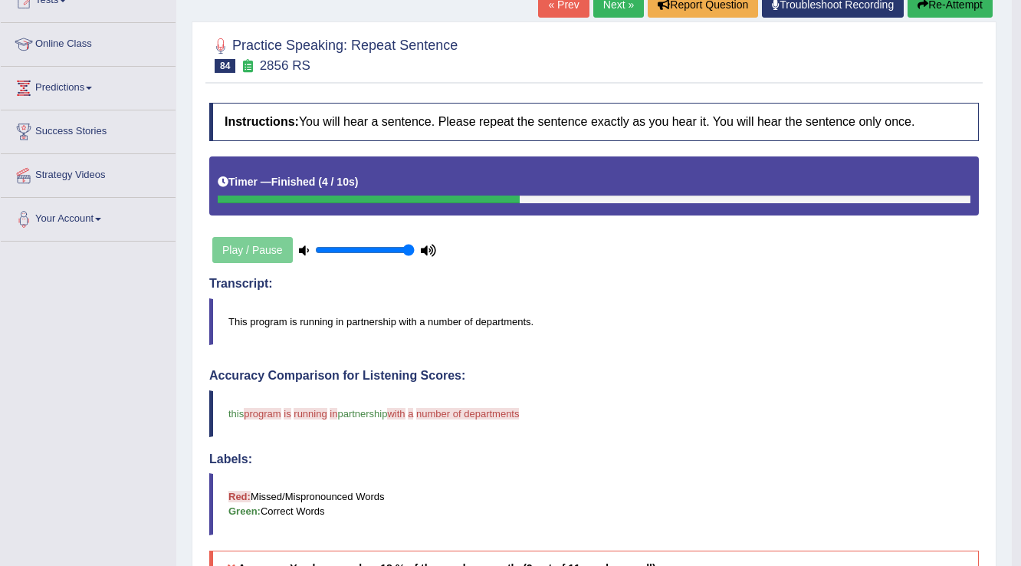
click at [921, 12] on button "Re-Attempt" at bounding box center [950, 5] width 85 height 26
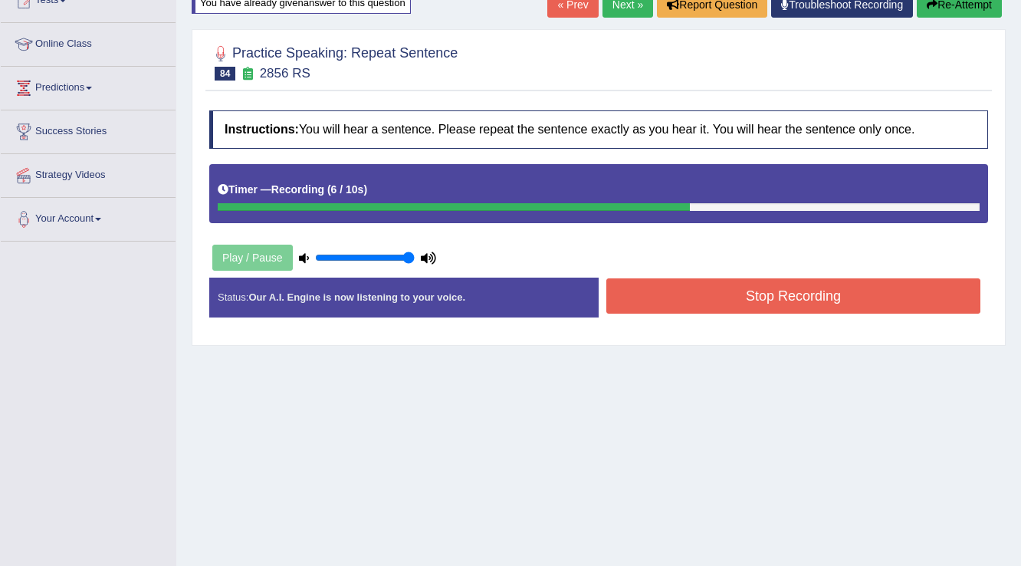
click at [669, 304] on button "Stop Recording" at bounding box center [793, 295] width 374 height 35
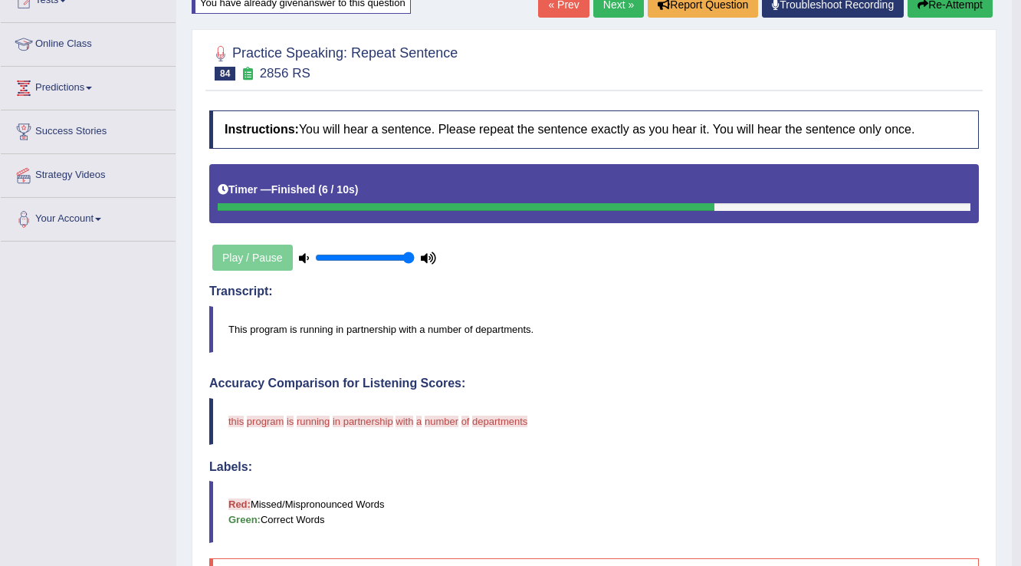
click at [961, 12] on button "Re-Attempt" at bounding box center [950, 5] width 85 height 26
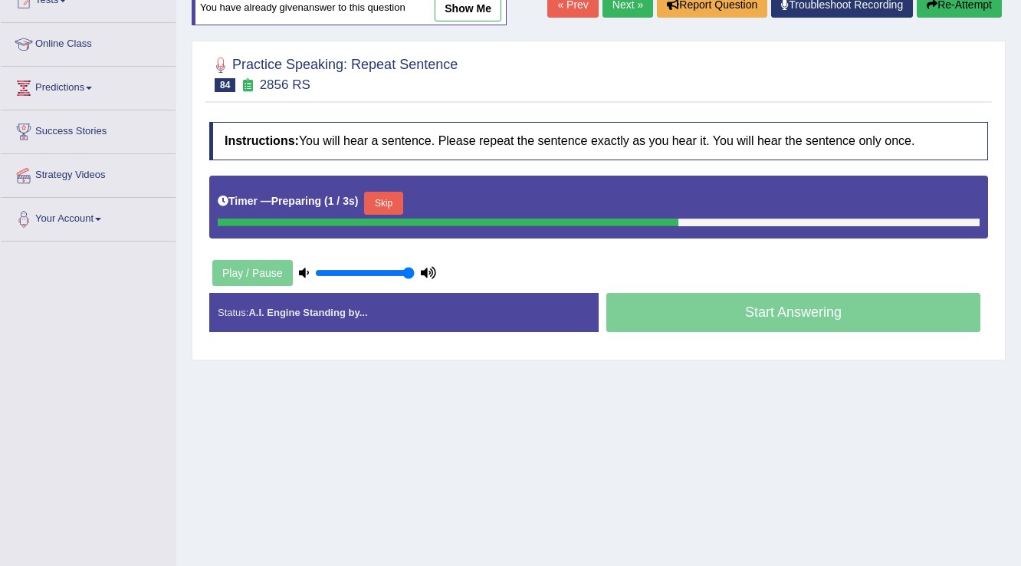
click at [379, 209] on button "Skip" at bounding box center [383, 203] width 38 height 23
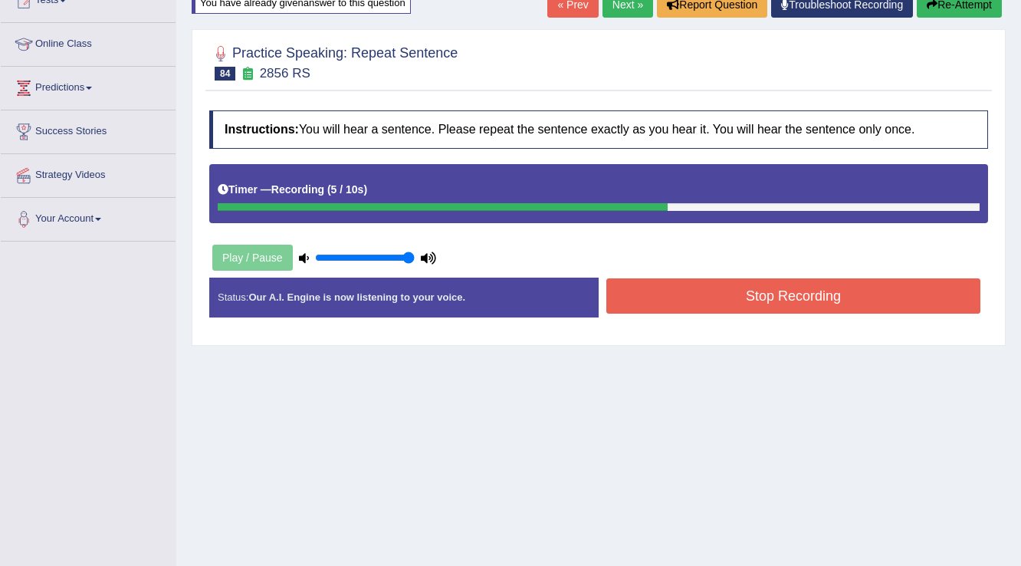
click at [863, 288] on button "Stop Recording" at bounding box center [793, 295] width 374 height 35
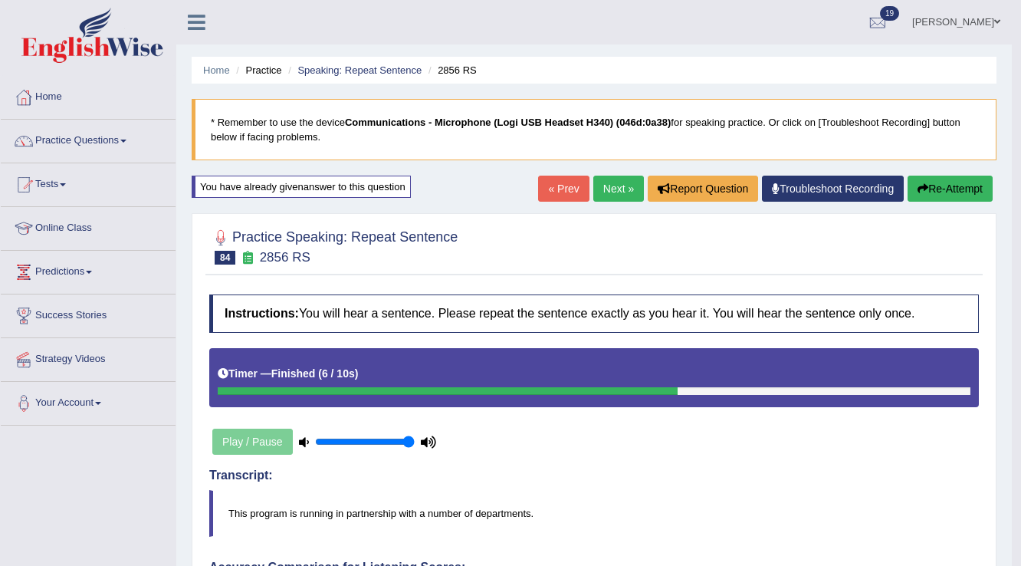
click at [927, 194] on button "Re-Attempt" at bounding box center [950, 189] width 85 height 26
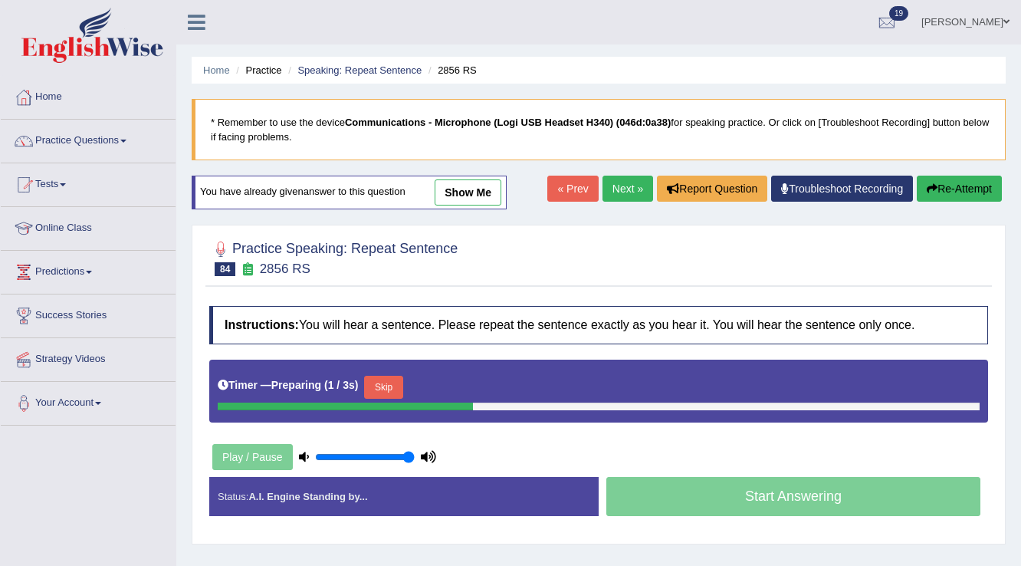
click at [389, 378] on button "Skip" at bounding box center [383, 387] width 38 height 23
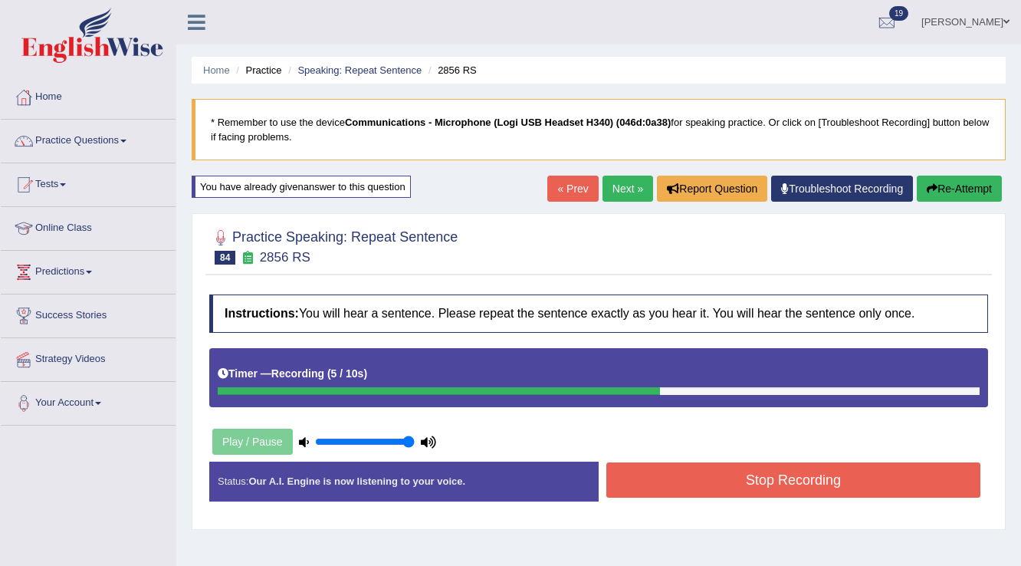
click at [719, 478] on button "Stop Recording" at bounding box center [793, 479] width 374 height 35
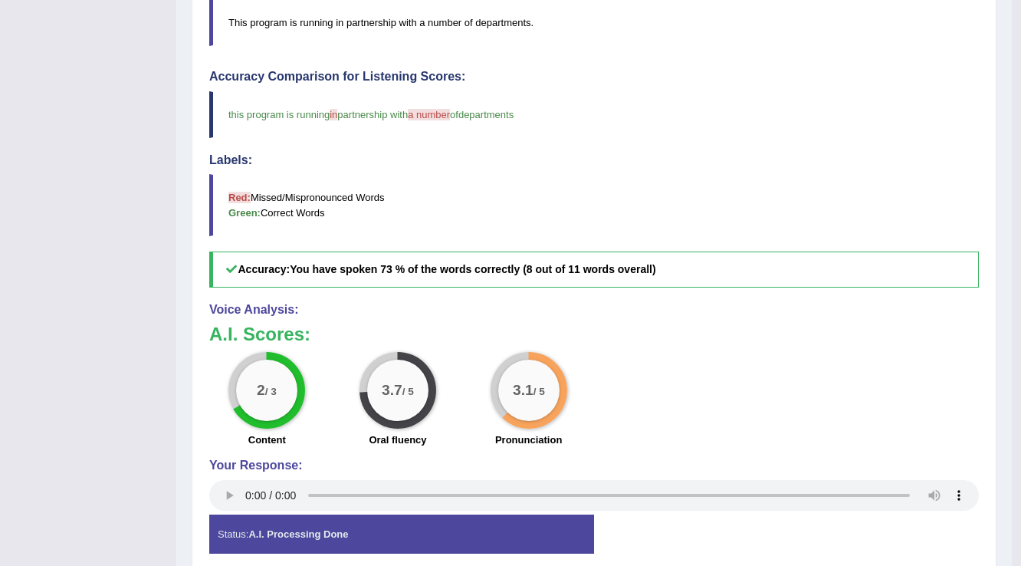
scroll to position [123, 0]
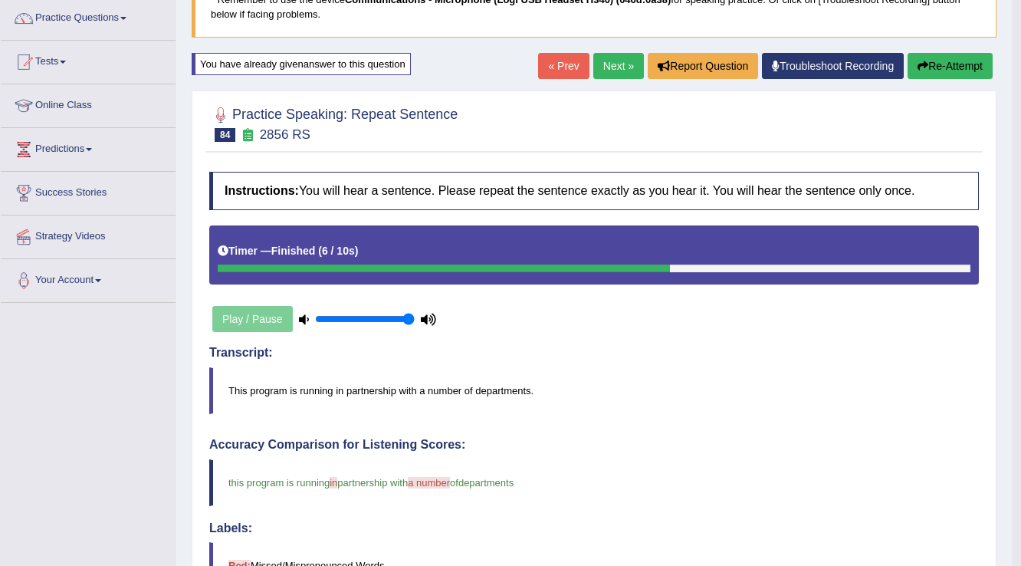
click at [619, 69] on link "Next »" at bounding box center [618, 66] width 51 height 26
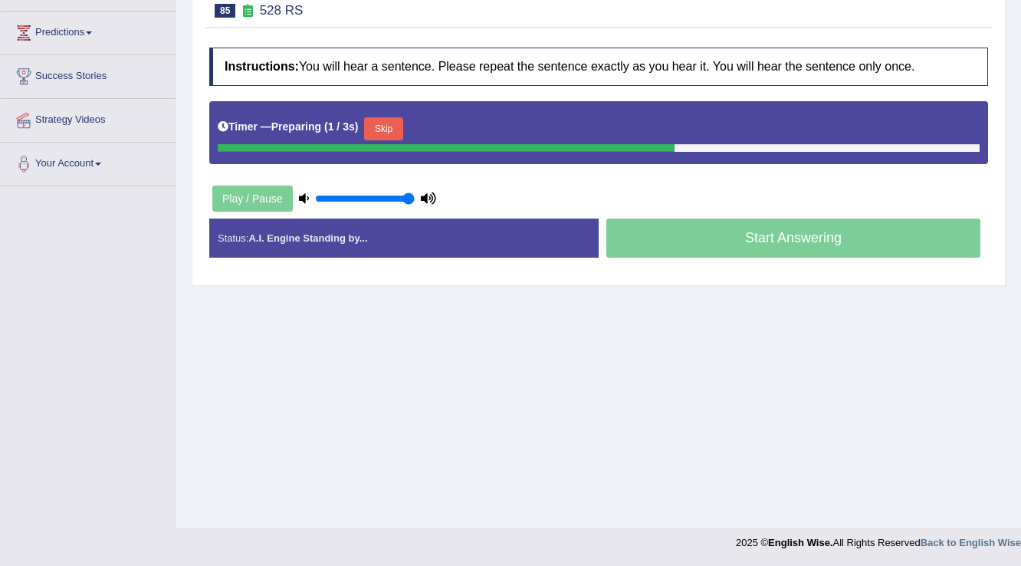
click at [389, 127] on button "Skip" at bounding box center [383, 128] width 38 height 23
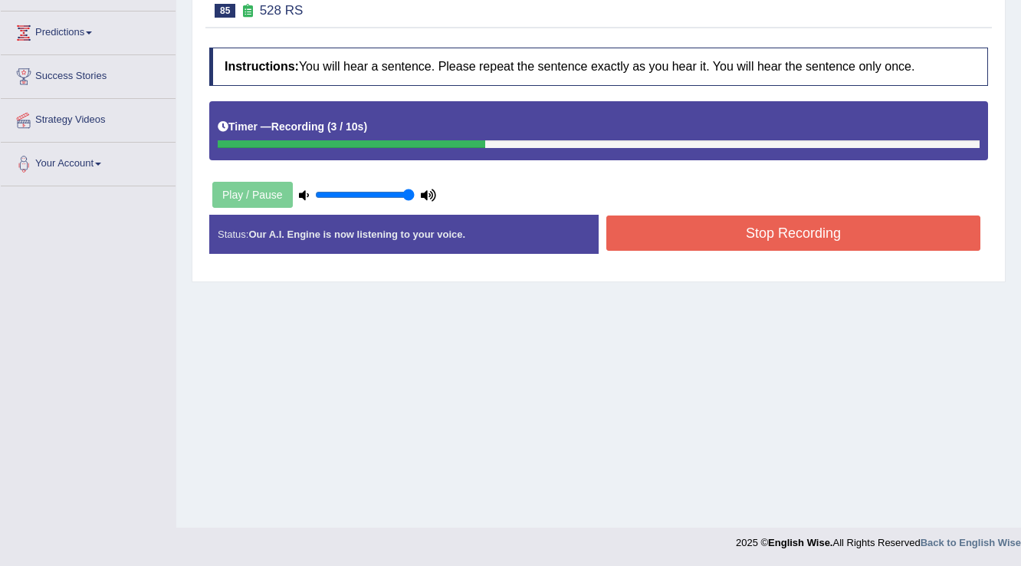
click at [776, 215] on button "Stop Recording" at bounding box center [793, 232] width 374 height 35
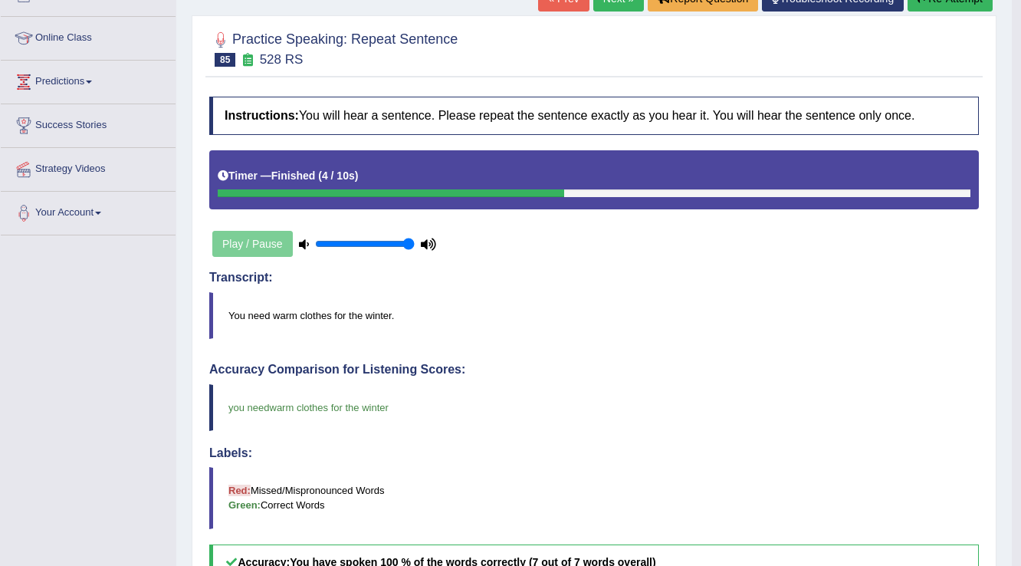
scroll to position [61, 0]
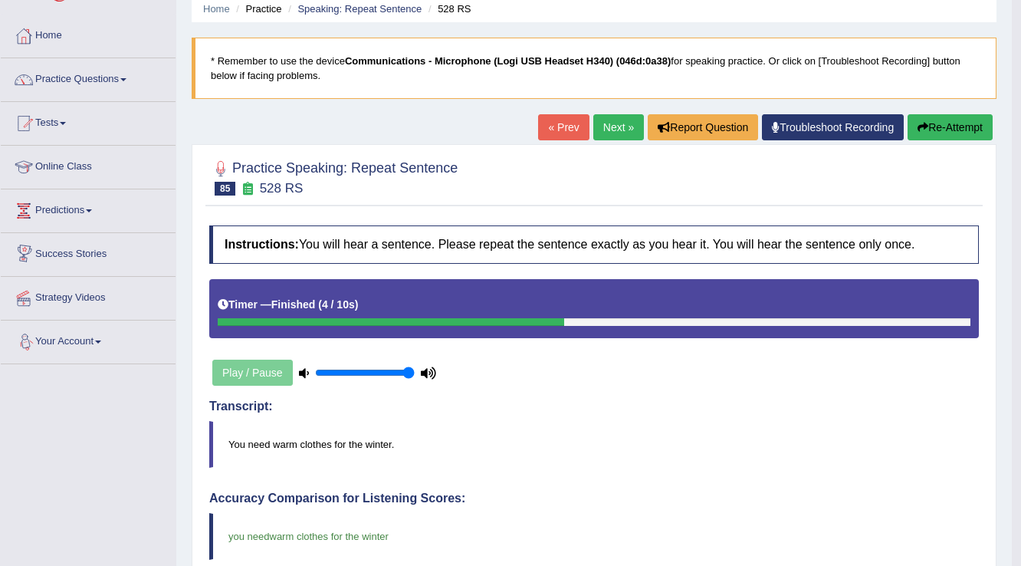
click at [600, 135] on link "Next »" at bounding box center [618, 127] width 51 height 26
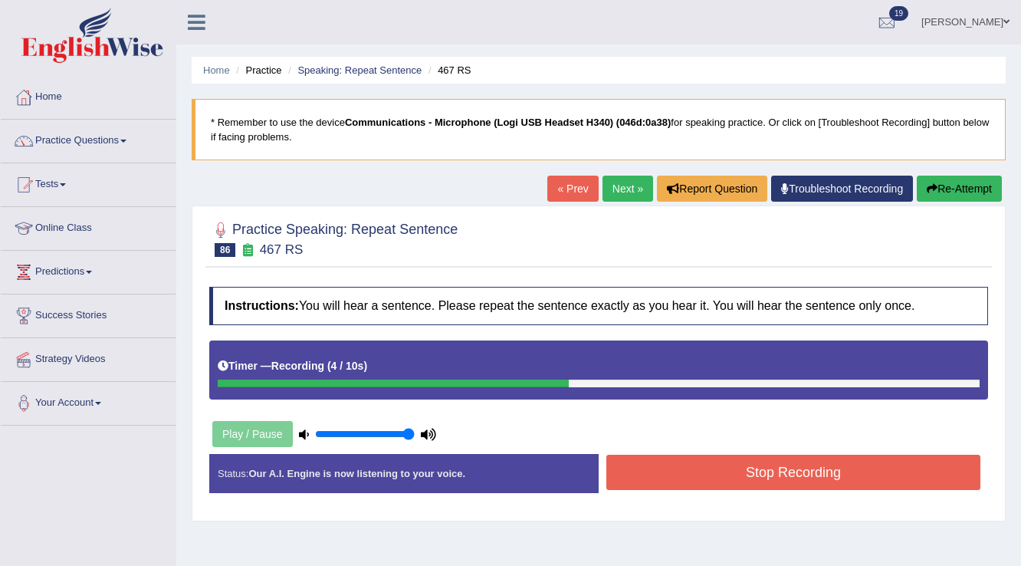
click at [672, 474] on button "Stop Recording" at bounding box center [793, 472] width 374 height 35
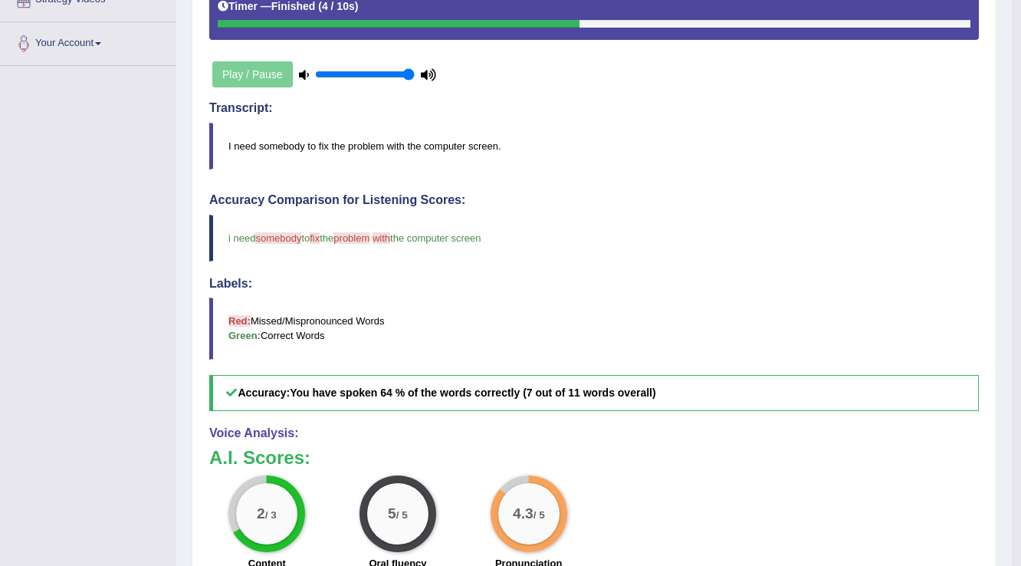
scroll to position [178, 0]
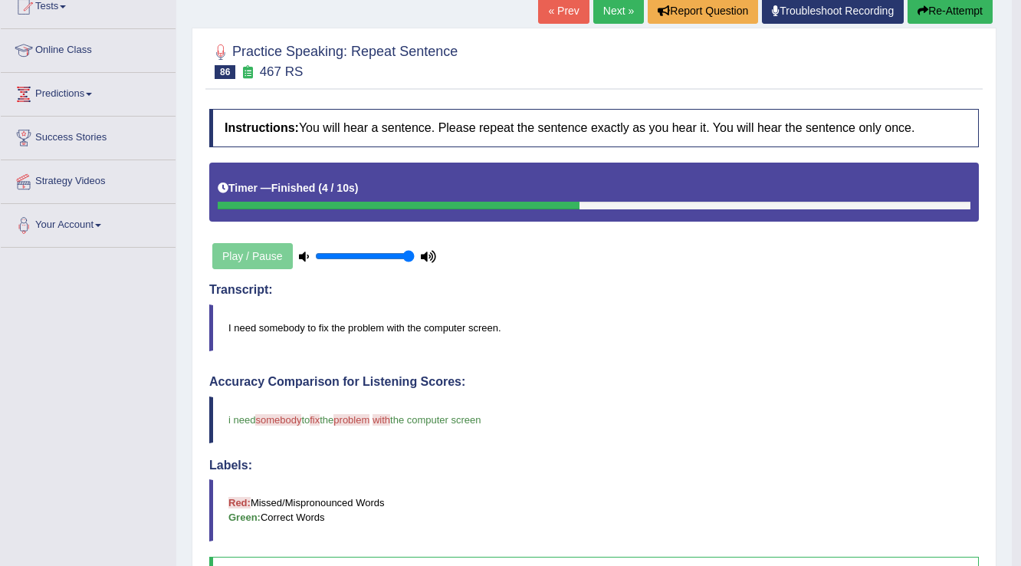
click at [599, 5] on link "Next »" at bounding box center [618, 11] width 51 height 26
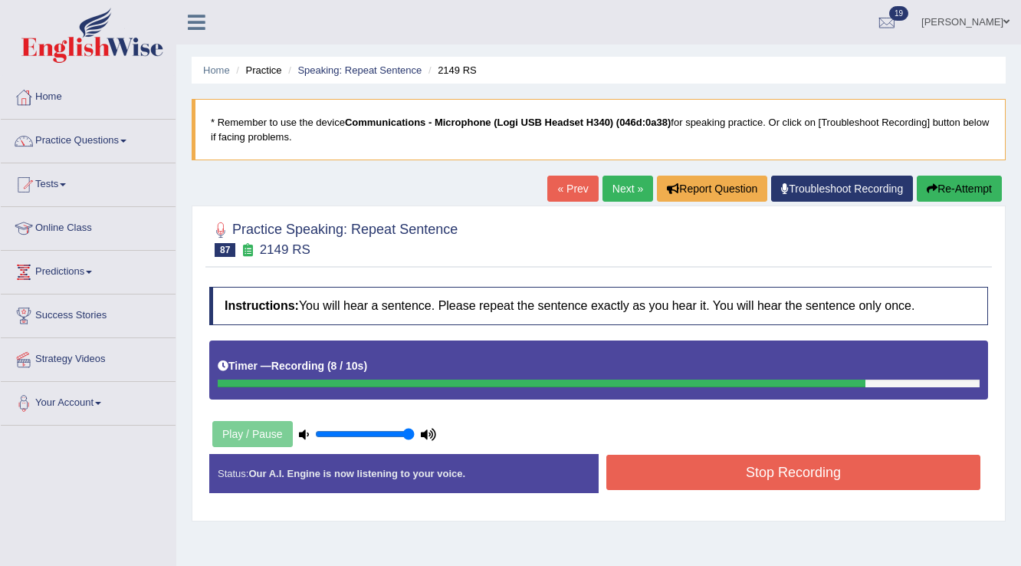
click at [642, 465] on button "Stop Recording" at bounding box center [793, 472] width 374 height 35
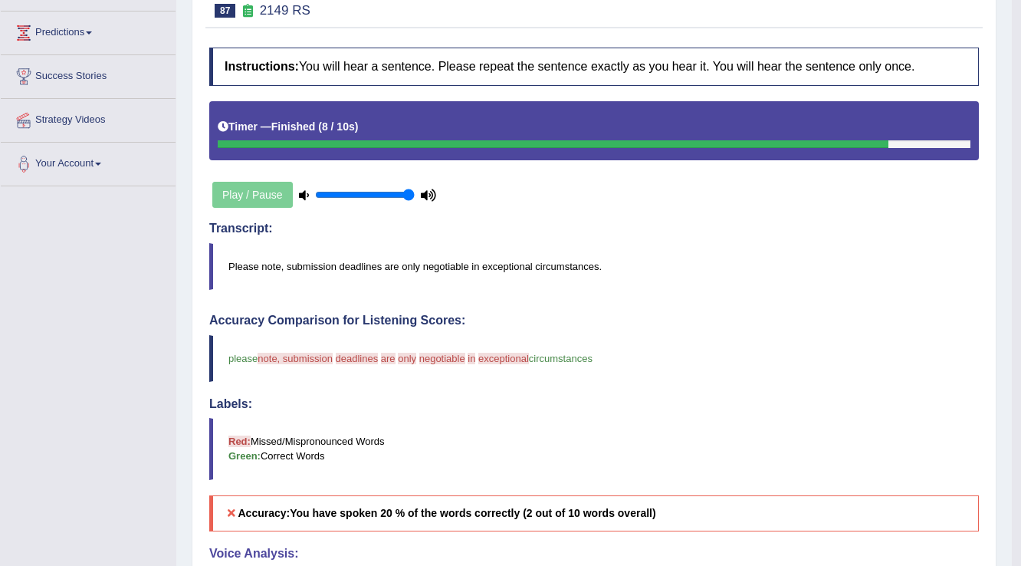
scroll to position [55, 0]
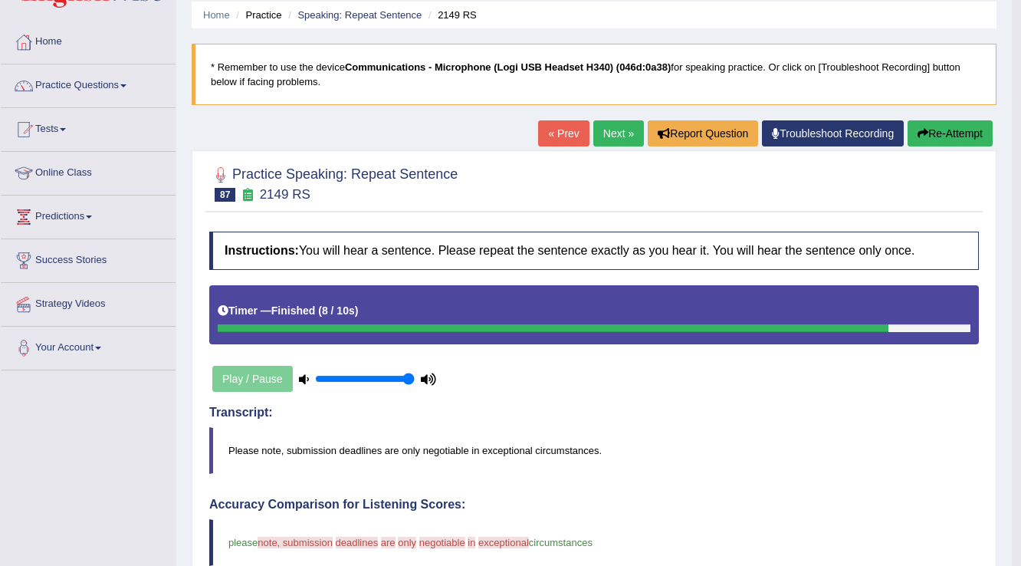
click at [943, 142] on button "Re-Attempt" at bounding box center [950, 133] width 85 height 26
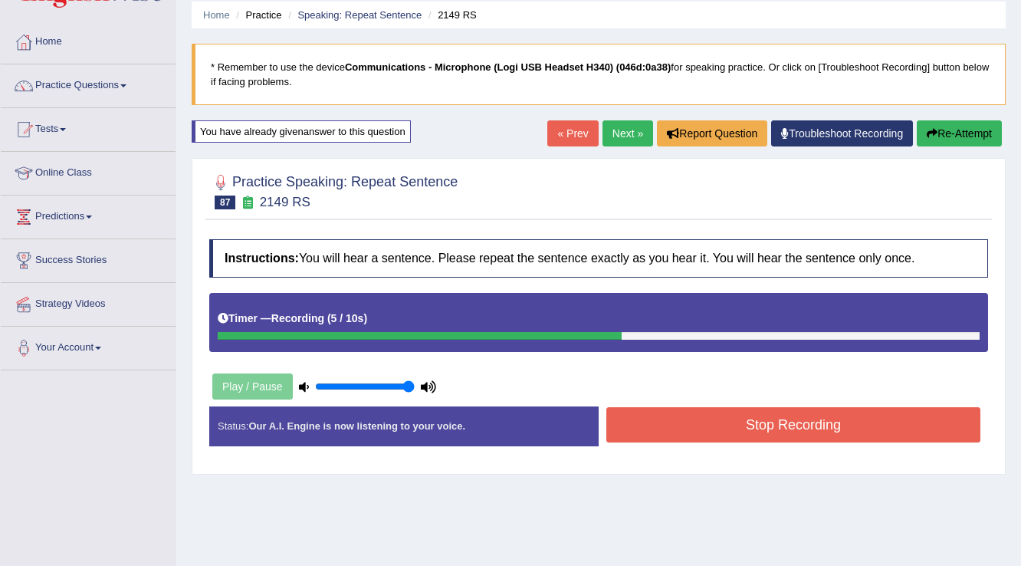
click at [652, 421] on button "Stop Recording" at bounding box center [793, 424] width 374 height 35
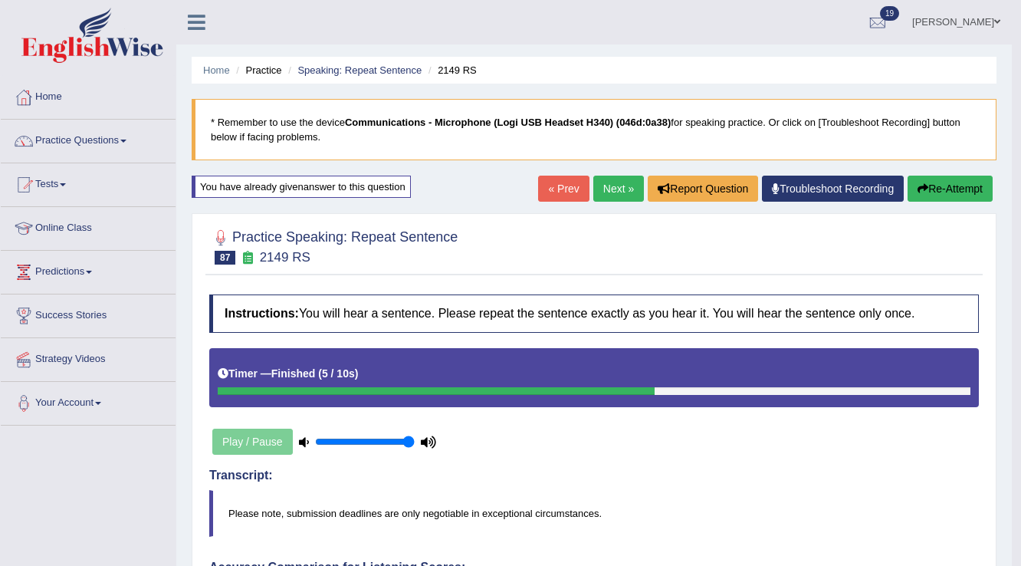
click at [617, 196] on link "Next »" at bounding box center [618, 189] width 51 height 26
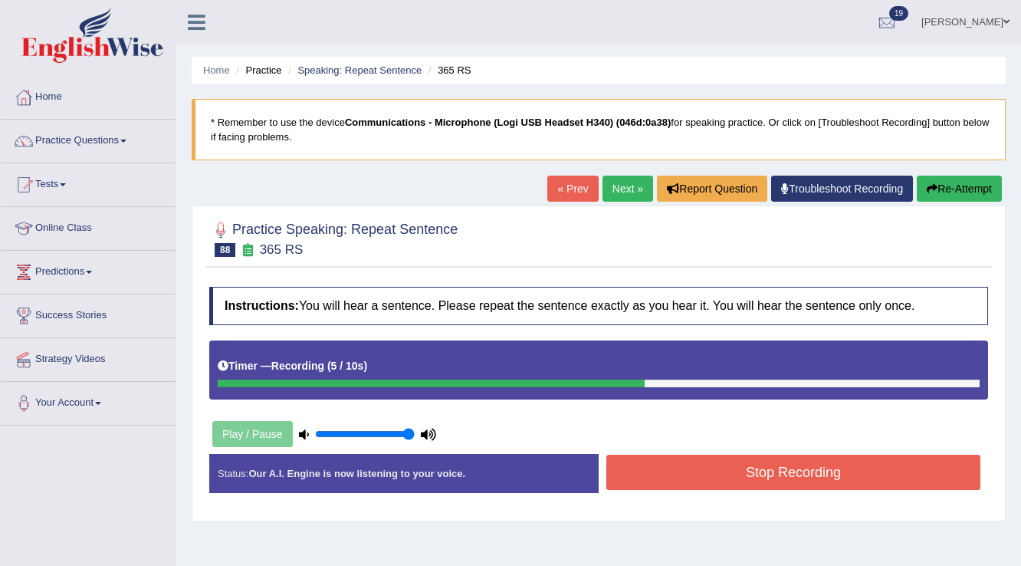
click at [705, 465] on button "Stop Recording" at bounding box center [793, 472] width 374 height 35
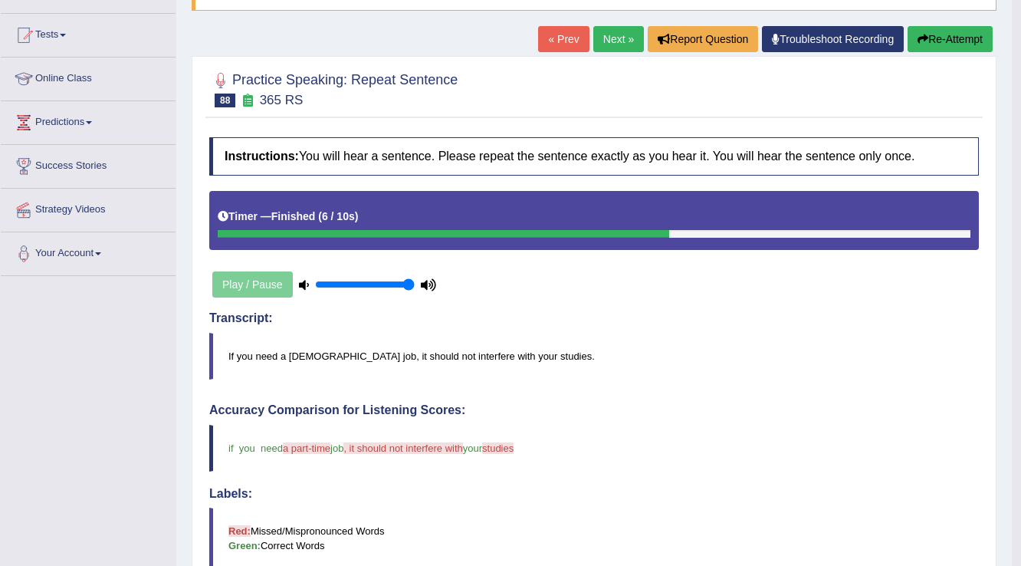
scroll to position [123, 0]
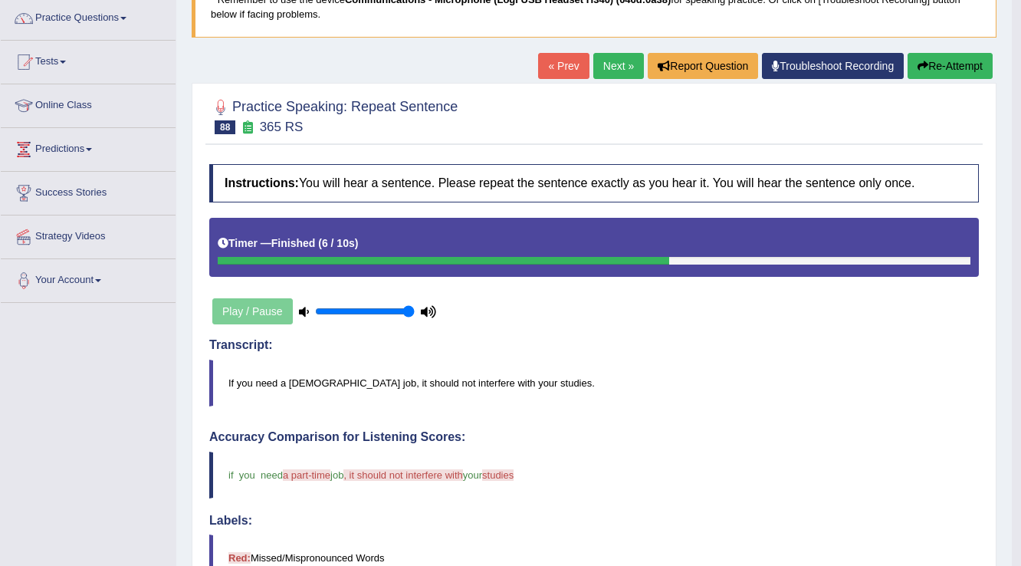
click at [948, 61] on button "Re-Attempt" at bounding box center [950, 66] width 85 height 26
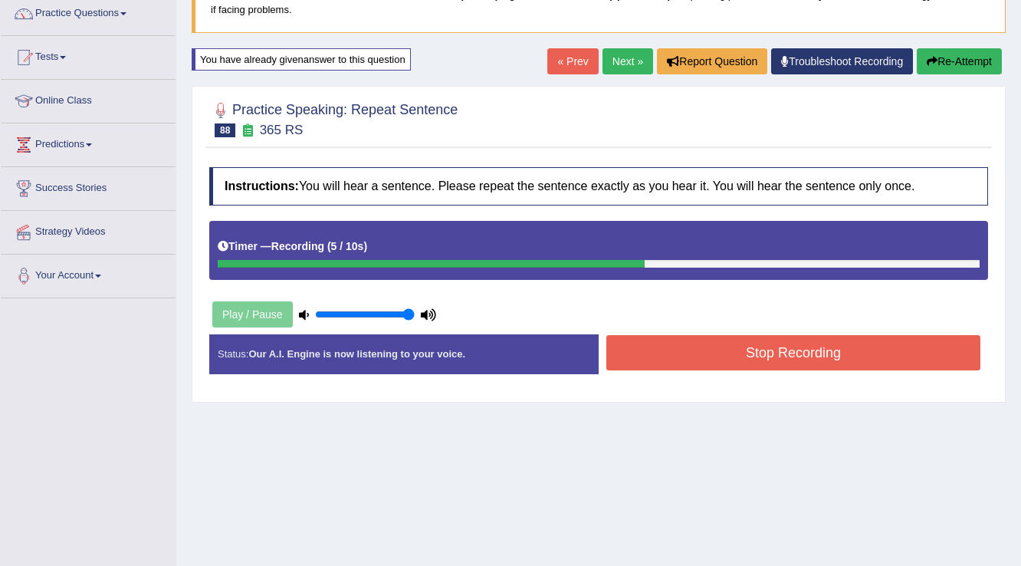
click at [646, 343] on button "Stop Recording" at bounding box center [793, 352] width 374 height 35
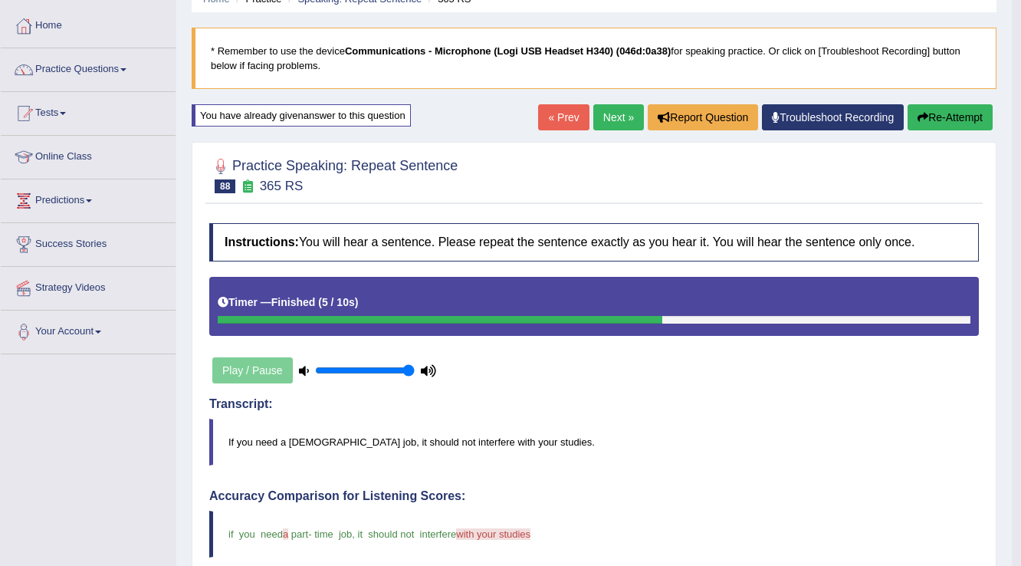
scroll to position [5, 0]
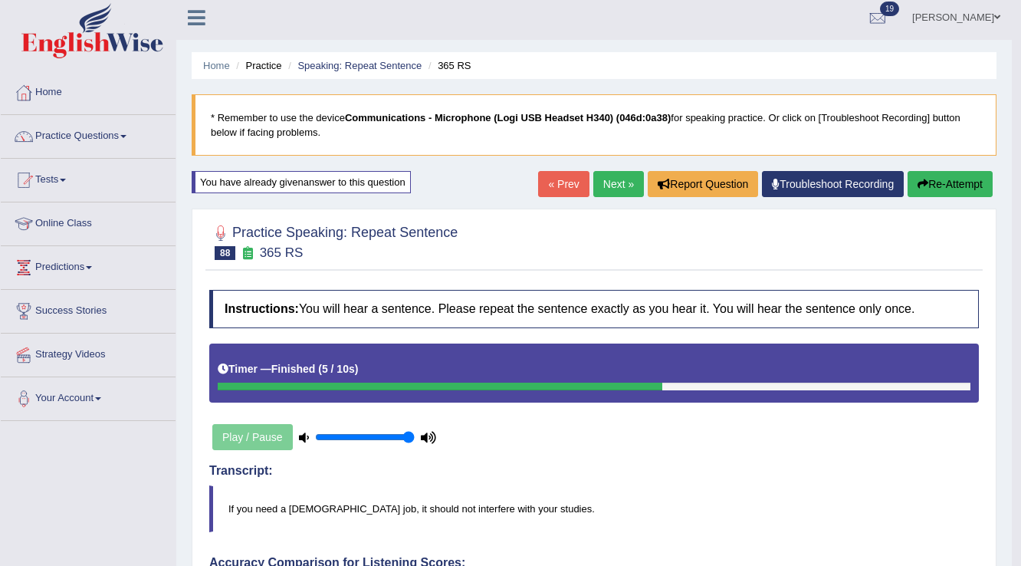
drag, startPoint x: 605, startPoint y: 199, endPoint x: 610, endPoint y: 189, distance: 12.0
click at [607, 196] on div "« Prev Next » Report Question Troubleshoot Recording Re-Attempt" at bounding box center [767, 186] width 458 height 30
click at [610, 189] on link "Next »" at bounding box center [618, 184] width 51 height 26
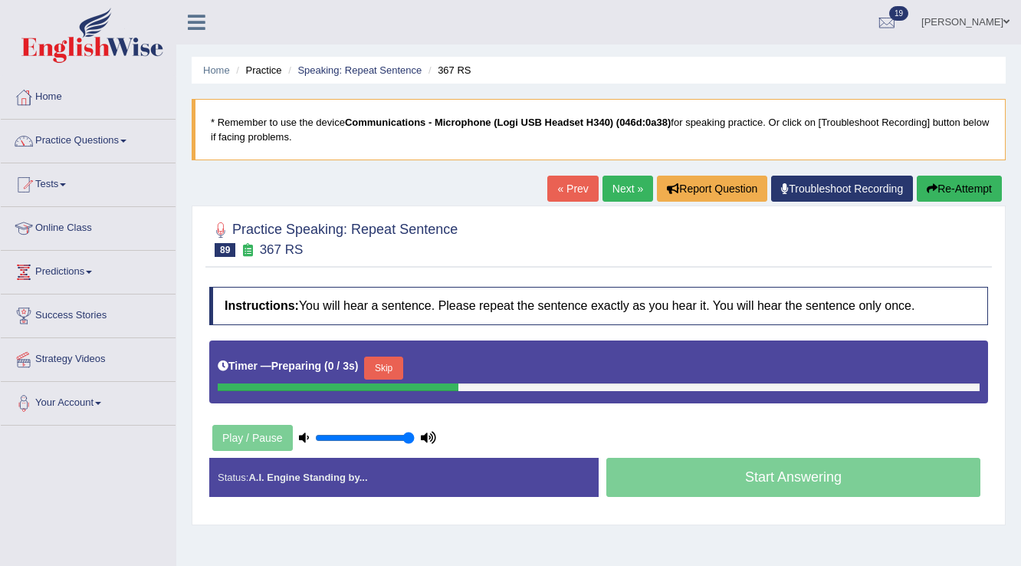
click at [390, 356] on button "Skip" at bounding box center [383, 367] width 38 height 23
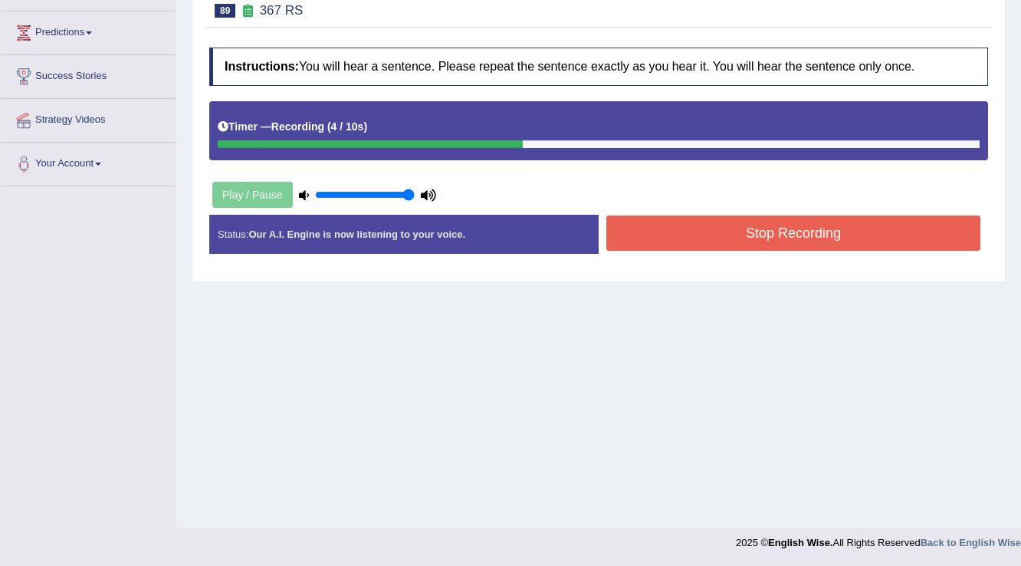
click at [721, 239] on button "Stop Recording" at bounding box center [793, 232] width 374 height 35
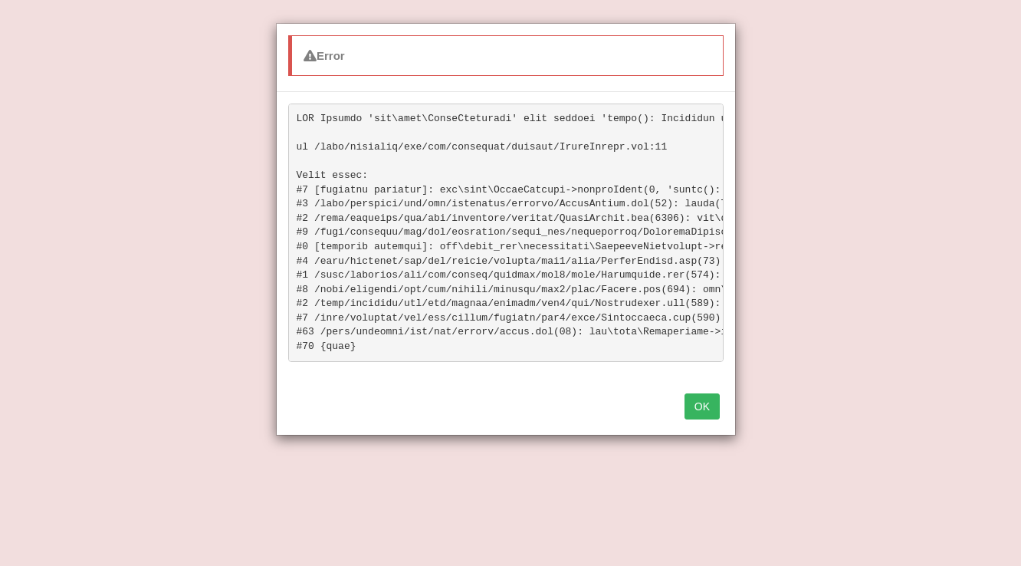
scroll to position [334, 0]
click at [707, 406] on button "OK" at bounding box center [702, 406] width 35 height 26
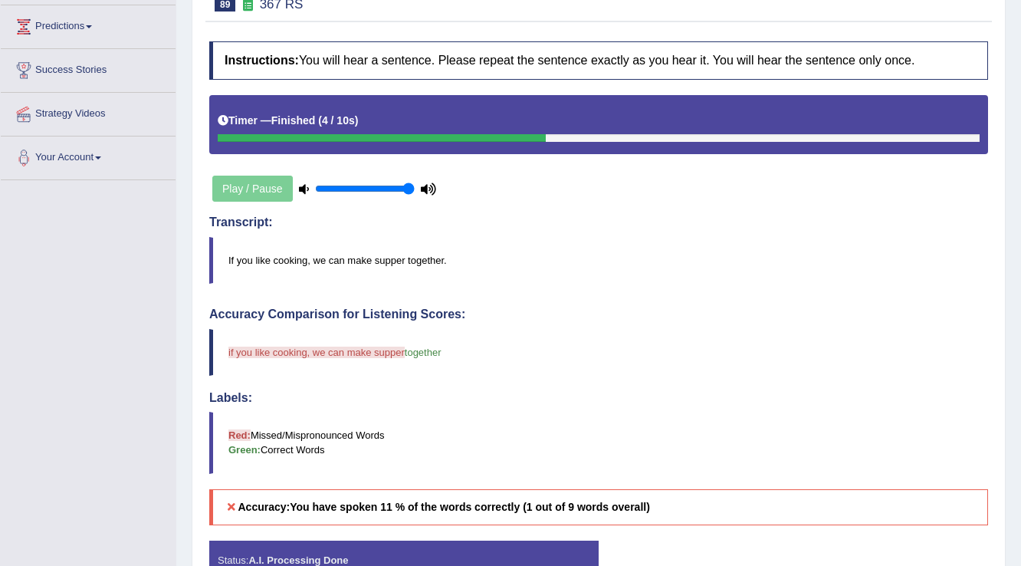
scroll to position [89, 0]
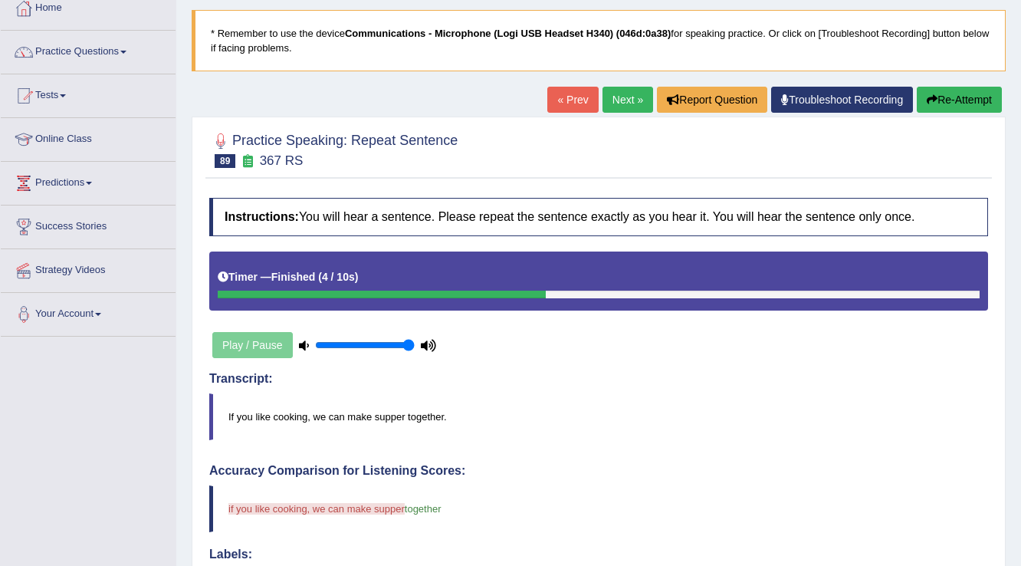
click at [952, 107] on button "Re-Attempt" at bounding box center [959, 100] width 85 height 26
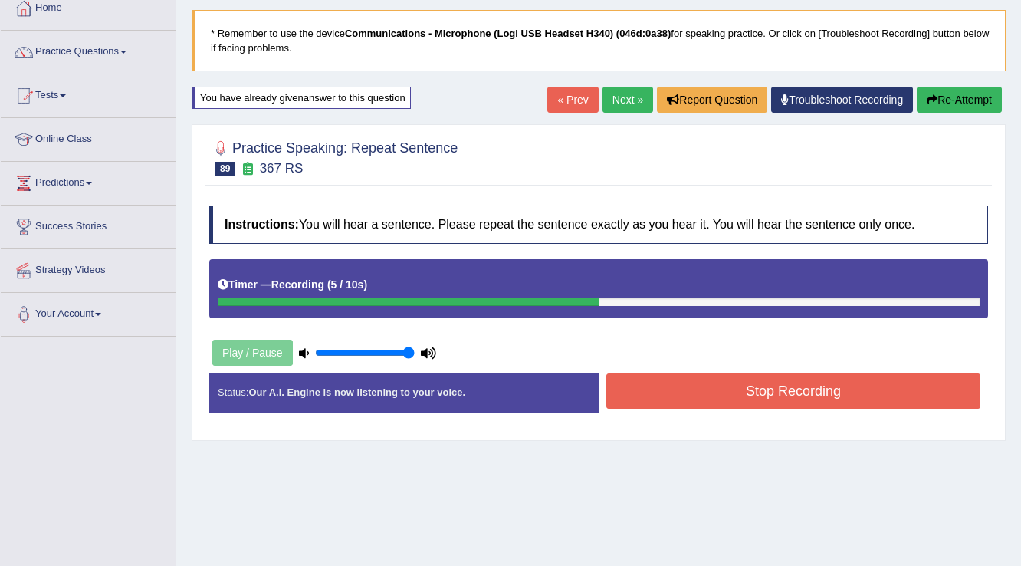
click at [718, 390] on button "Stop Recording" at bounding box center [793, 390] width 374 height 35
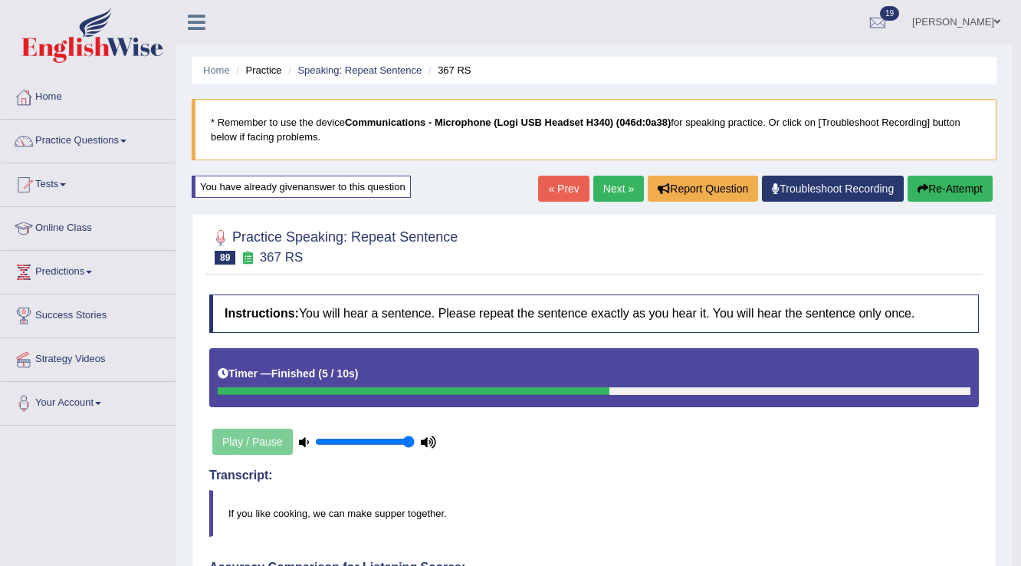
click at [604, 190] on link "Next »" at bounding box center [618, 189] width 51 height 26
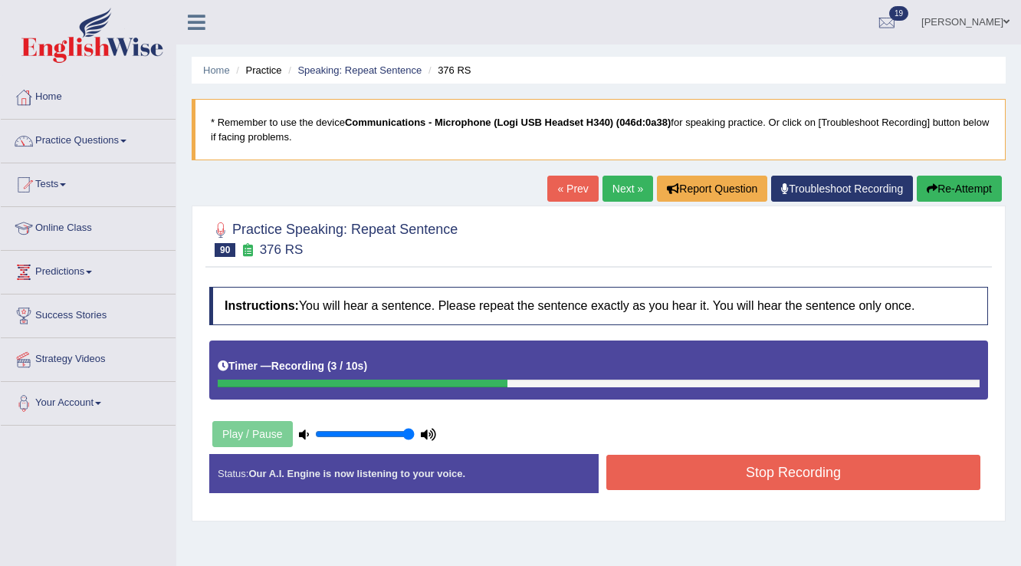
click at [679, 459] on button "Stop Recording" at bounding box center [793, 472] width 374 height 35
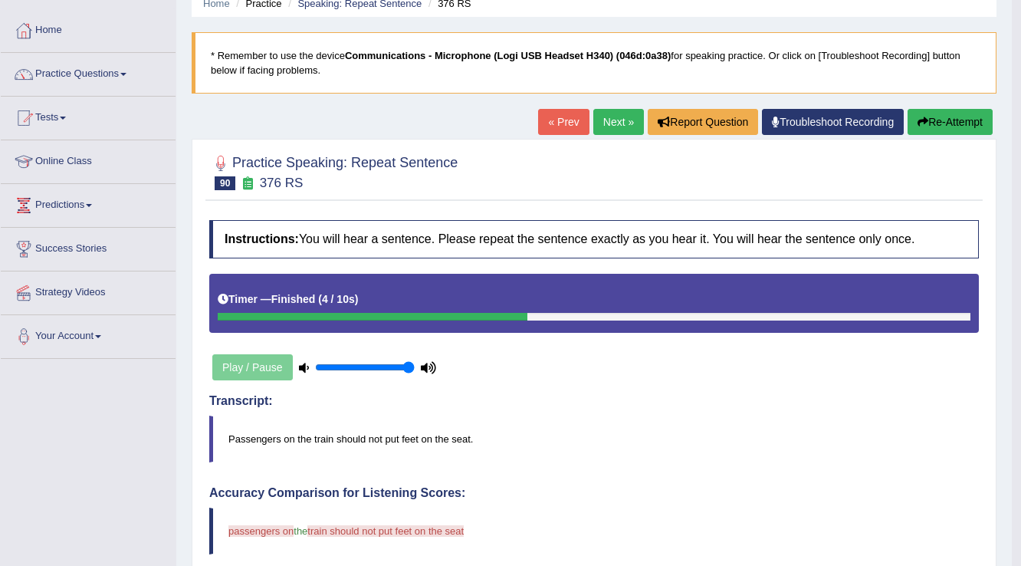
scroll to position [61, 0]
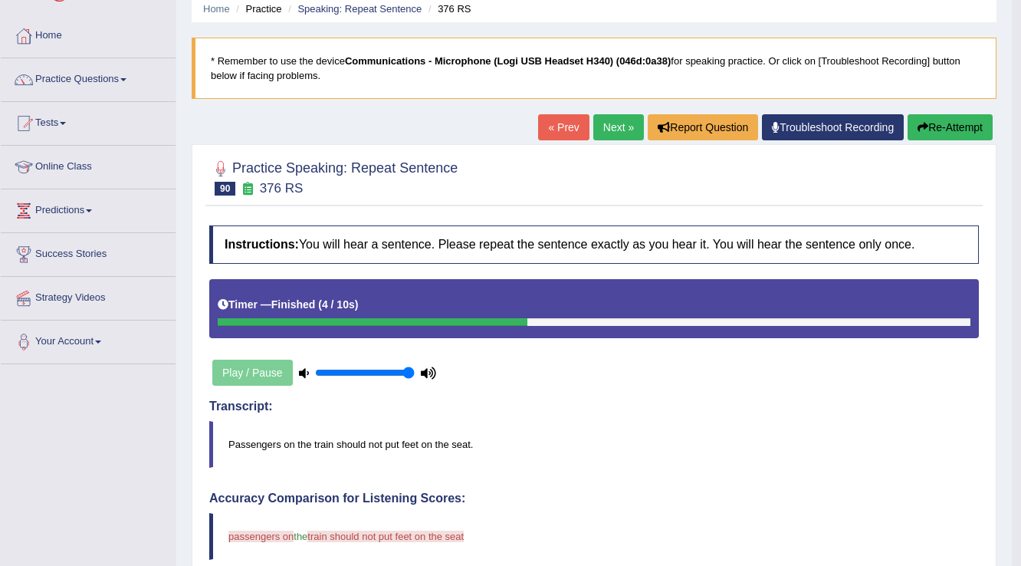
click at [911, 129] on button "Re-Attempt" at bounding box center [950, 127] width 85 height 26
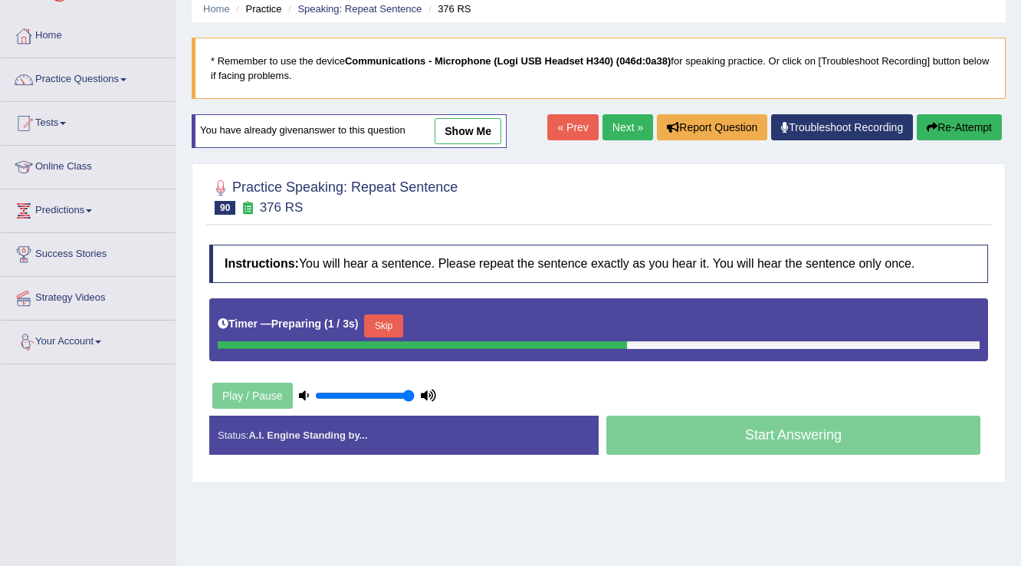
click at [388, 330] on button "Skip" at bounding box center [383, 325] width 38 height 23
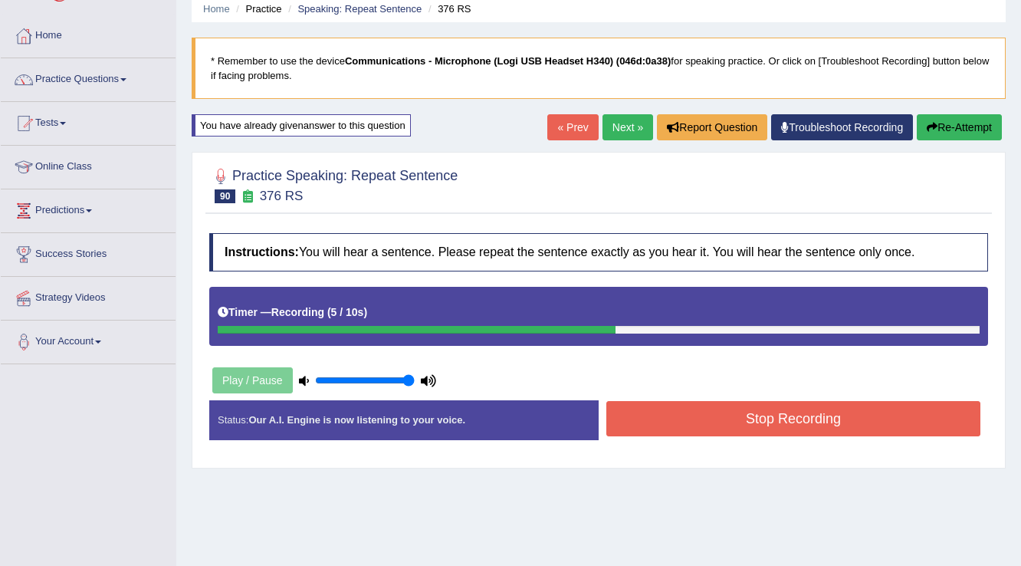
click at [675, 424] on button "Stop Recording" at bounding box center [793, 418] width 374 height 35
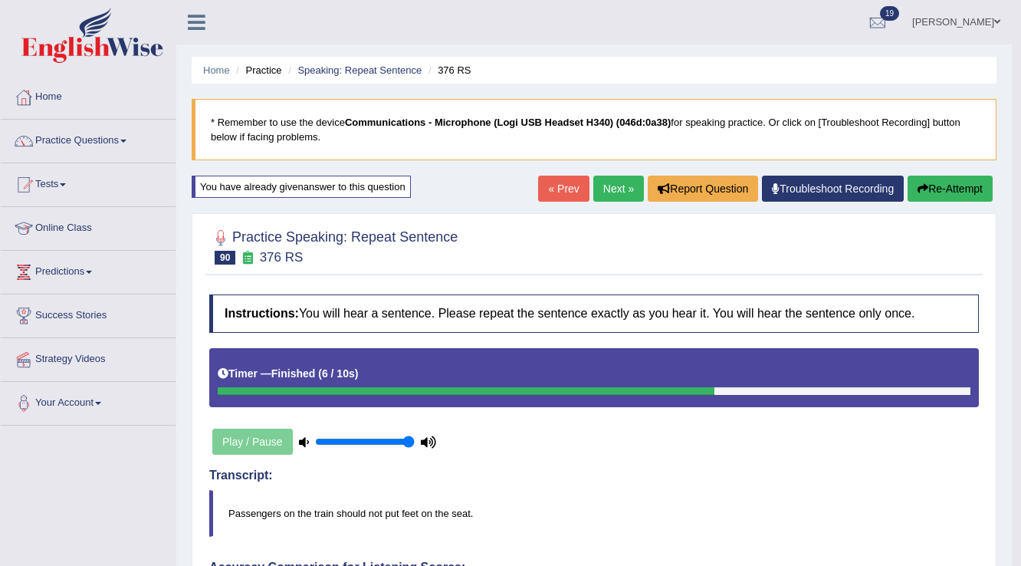
click at [615, 190] on link "Next »" at bounding box center [618, 189] width 51 height 26
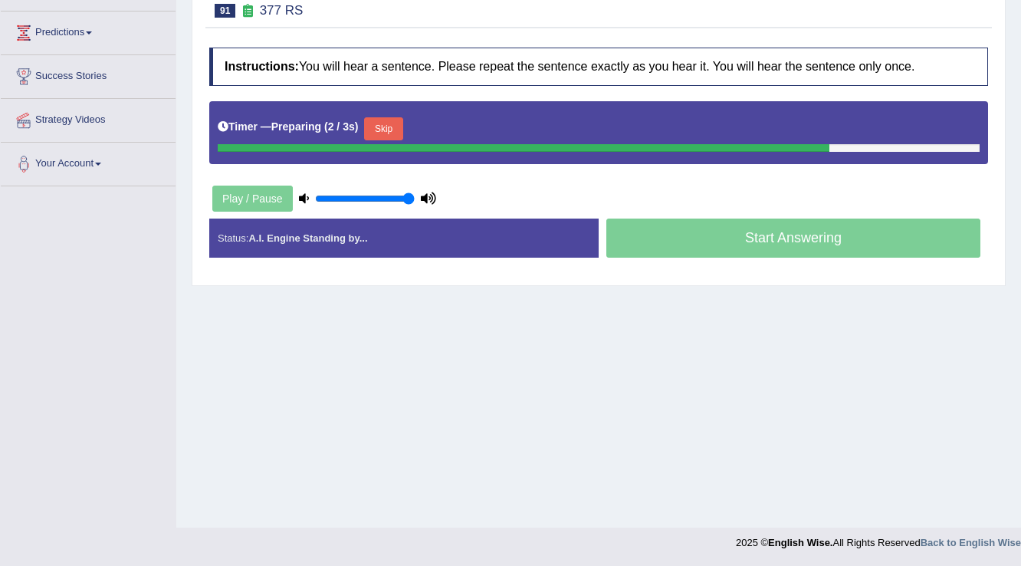
click at [391, 114] on div "Timer — Preparing ( 2 / 3s ) Skip" at bounding box center [599, 128] width 762 height 31
click at [392, 117] on button "Skip" at bounding box center [383, 128] width 38 height 23
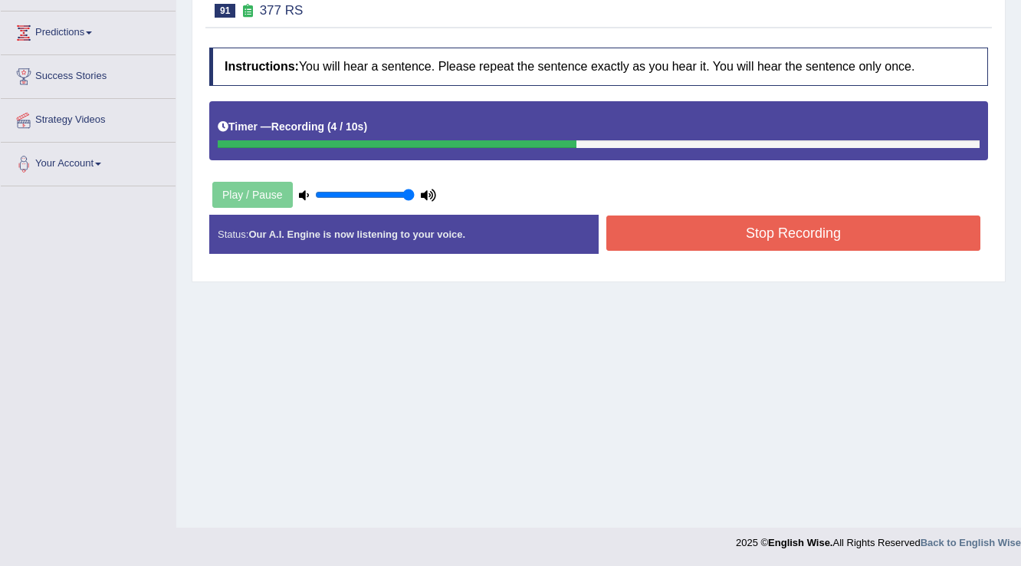
click at [631, 224] on button "Stop Recording" at bounding box center [793, 232] width 374 height 35
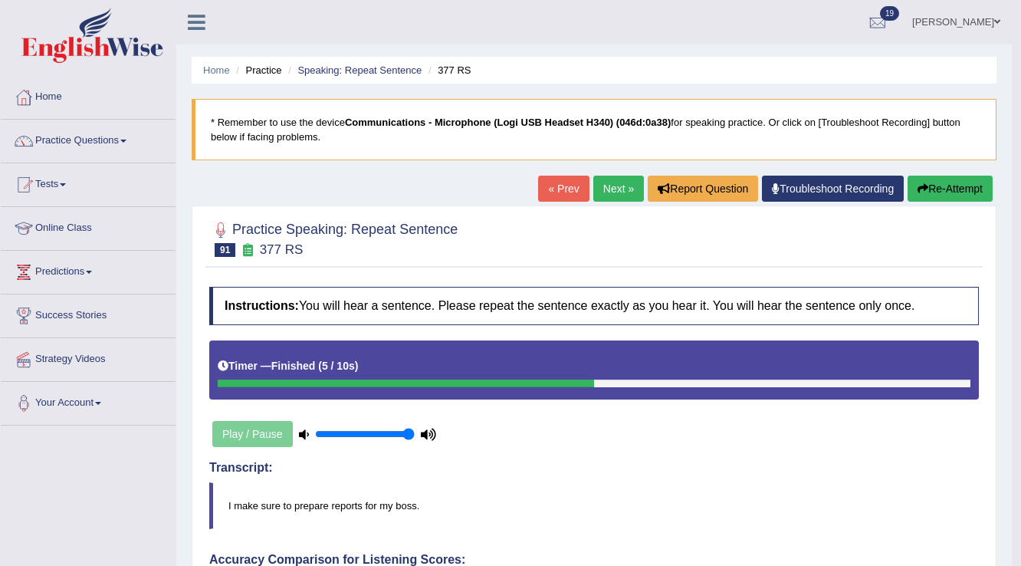
click at [926, 186] on button "Re-Attempt" at bounding box center [950, 189] width 85 height 26
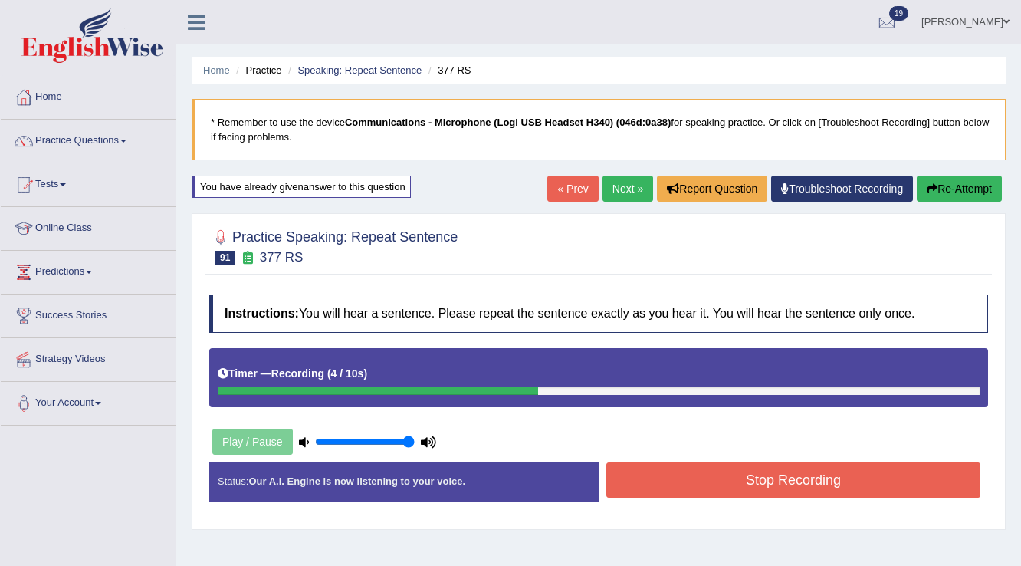
click at [638, 478] on button "Stop Recording" at bounding box center [793, 479] width 374 height 35
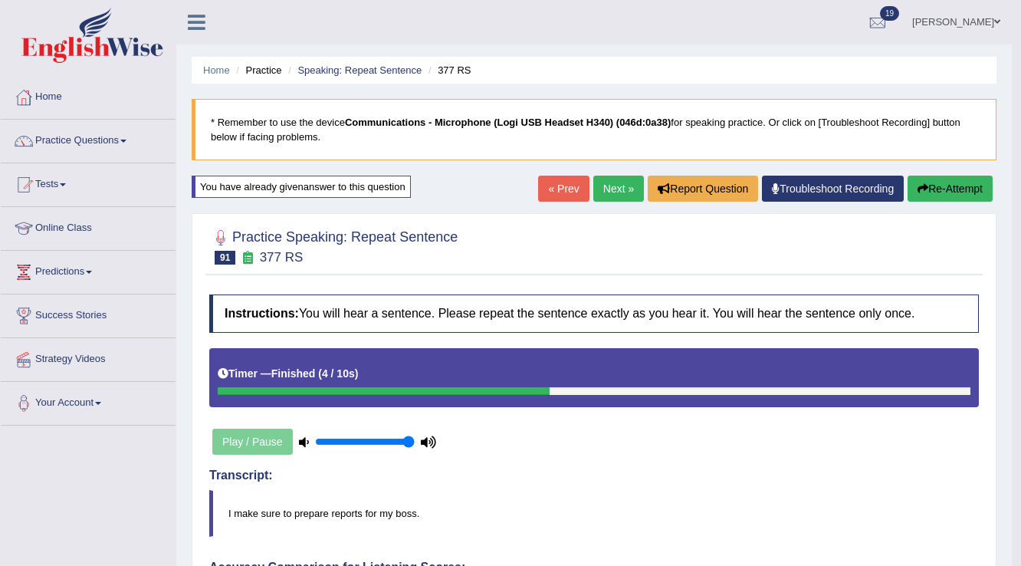
click at [604, 189] on link "Next »" at bounding box center [618, 189] width 51 height 26
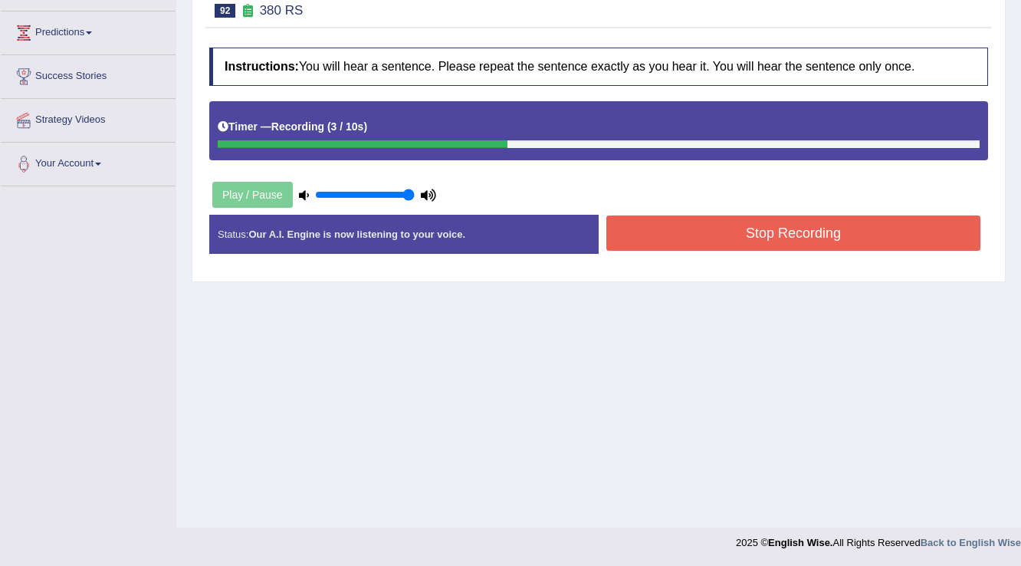
click at [659, 224] on button "Stop Recording" at bounding box center [793, 232] width 374 height 35
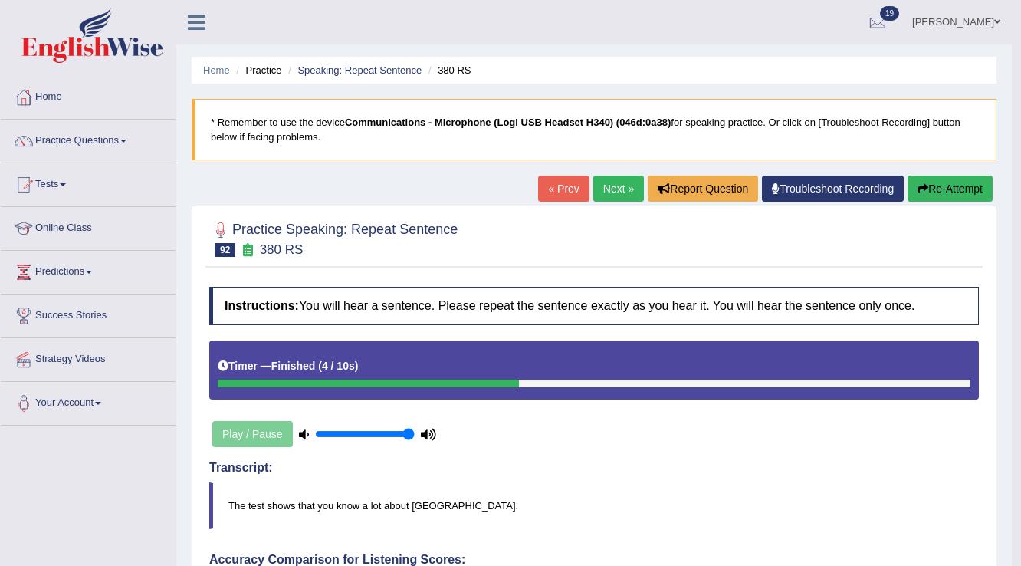
click at [902, 190] on div "« Prev Next » Report Question Troubleshoot Recording Re-Attempt" at bounding box center [767, 191] width 458 height 30
click at [944, 184] on button "Re-Attempt" at bounding box center [950, 189] width 85 height 26
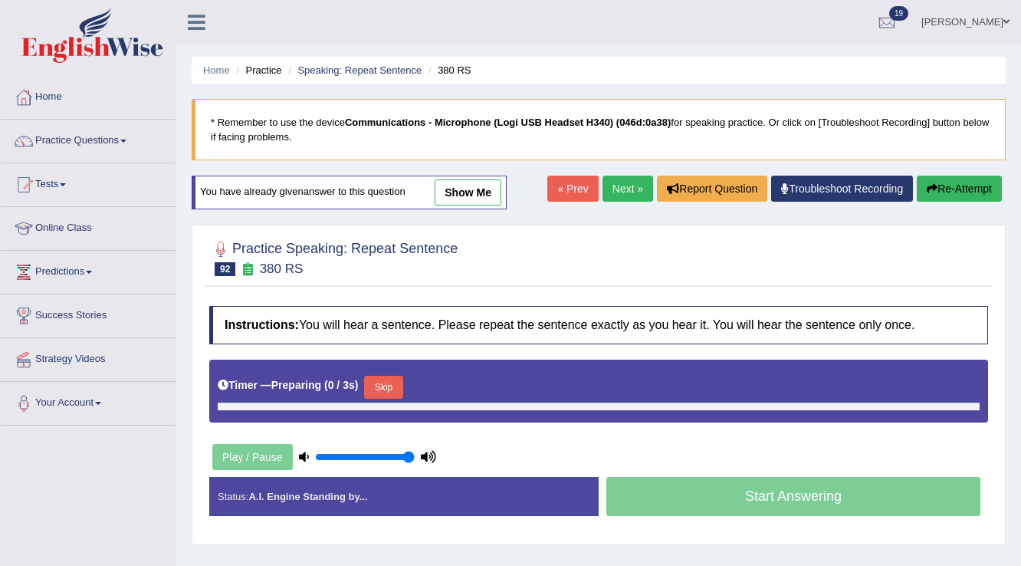
click at [389, 376] on button "Skip" at bounding box center [383, 387] width 38 height 23
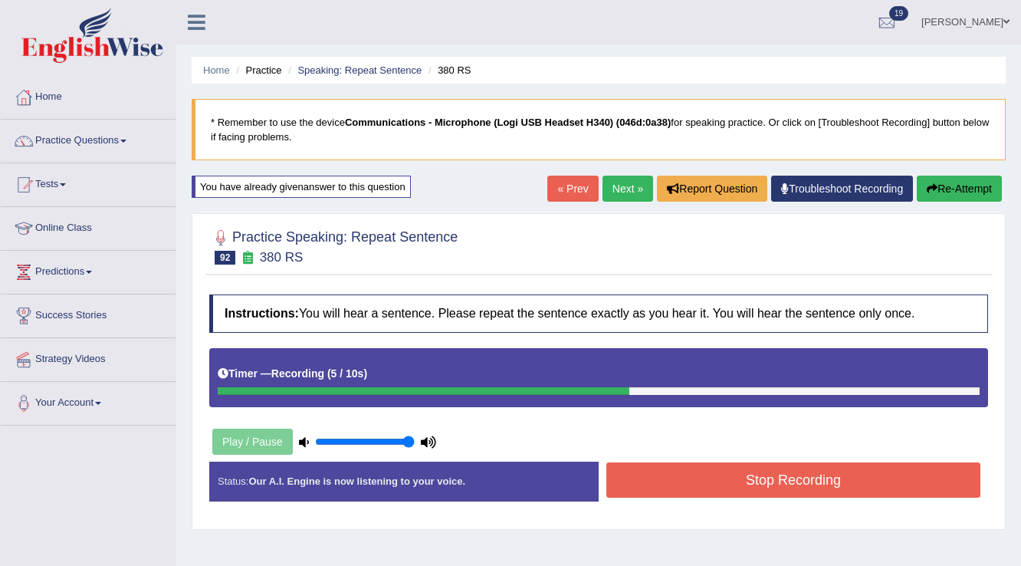
click at [677, 478] on button "Stop Recording" at bounding box center [793, 479] width 374 height 35
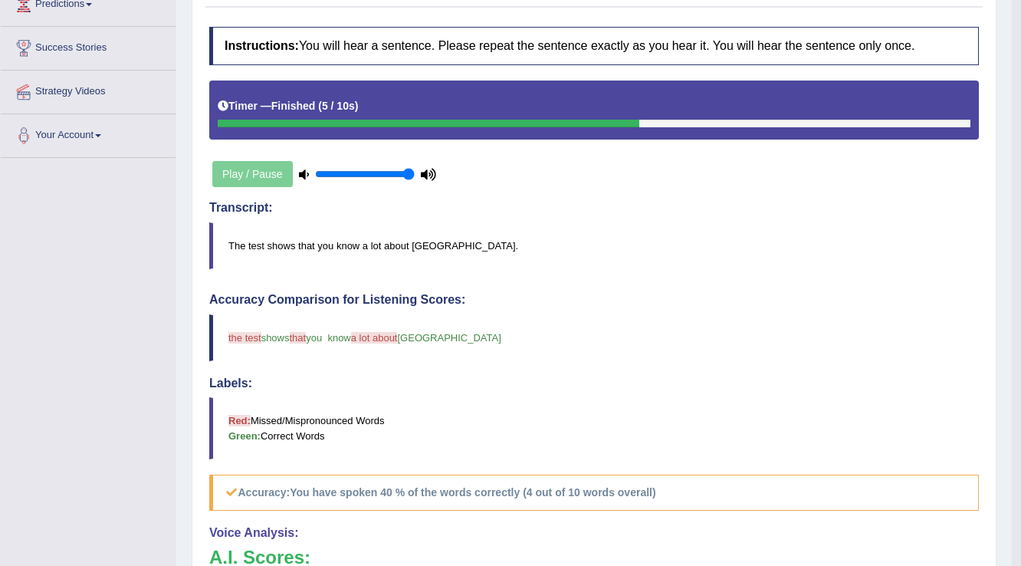
scroll to position [123, 0]
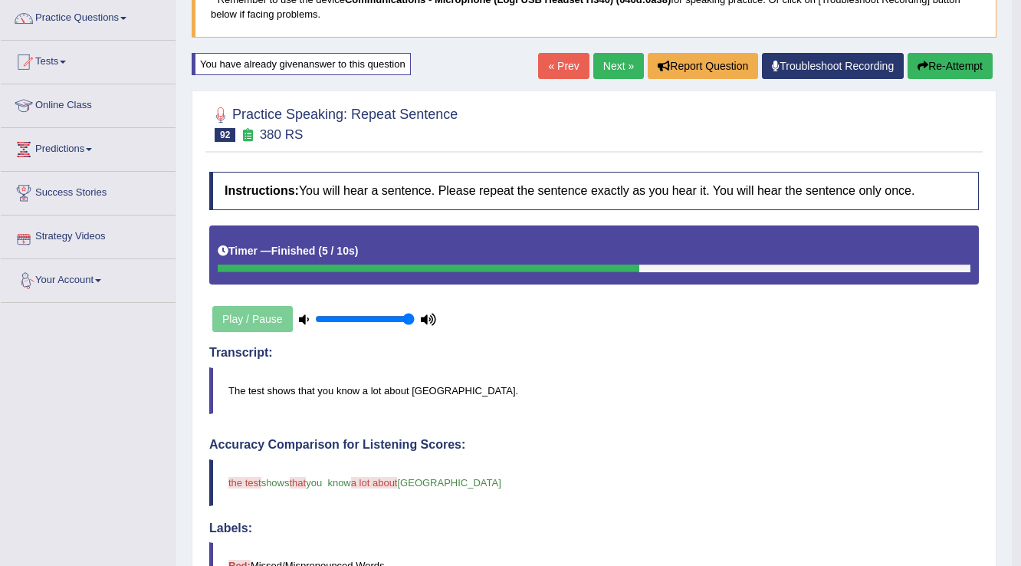
click at [610, 71] on link "Next »" at bounding box center [618, 66] width 51 height 26
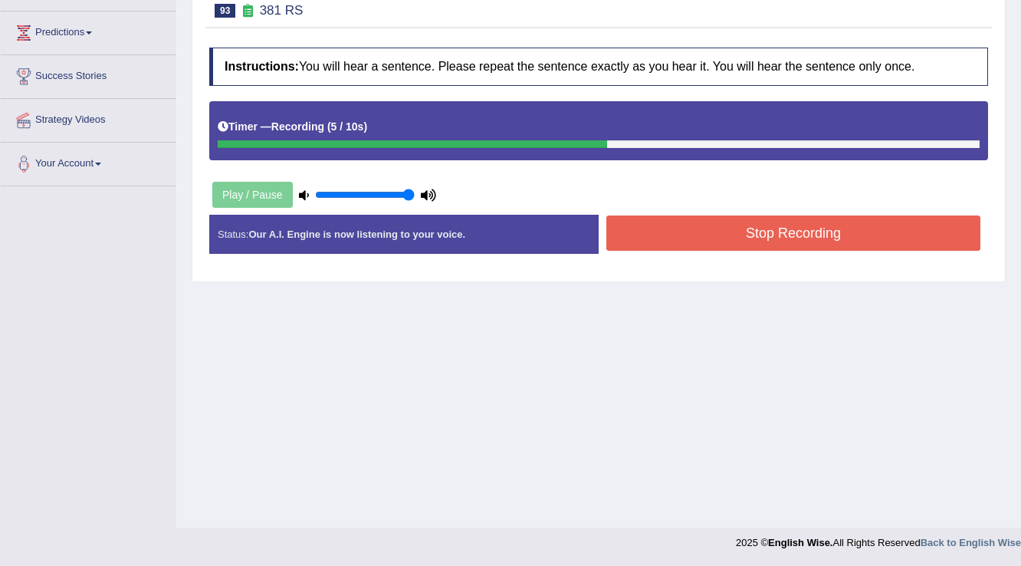
click at [669, 232] on button "Stop Recording" at bounding box center [793, 232] width 374 height 35
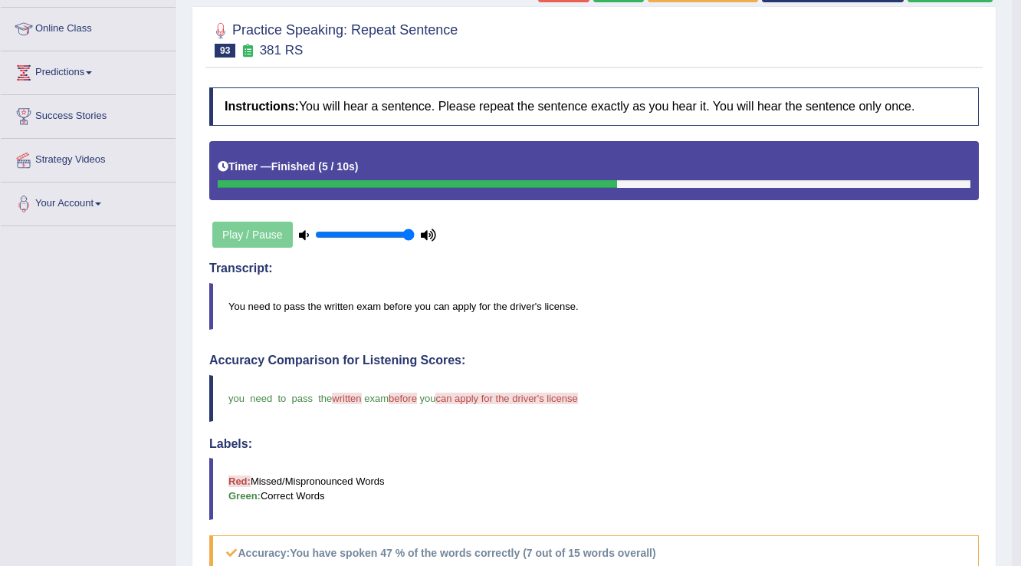
scroll to position [55, 0]
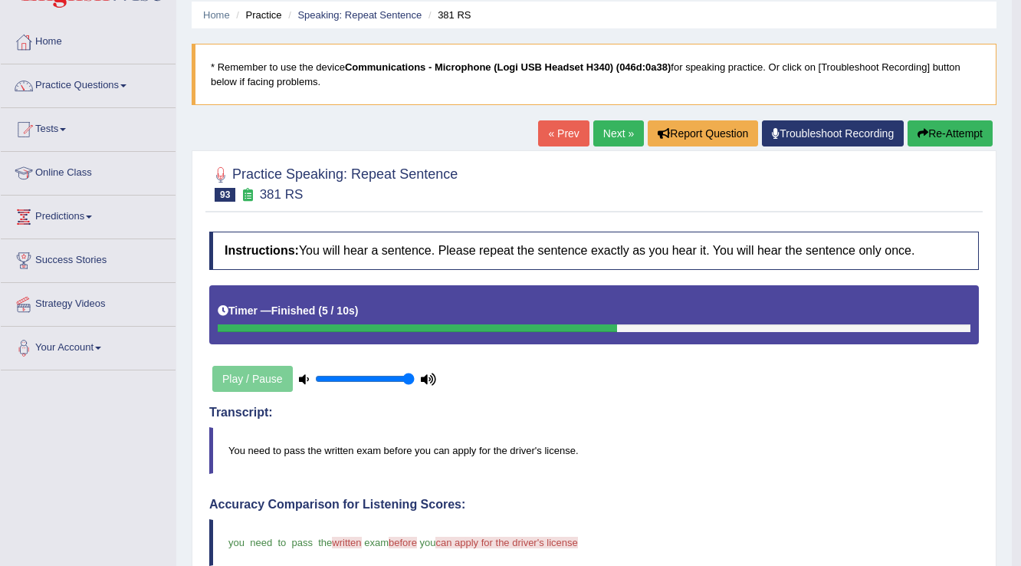
click at [606, 146] on div "« Prev Next » Report Question Troubleshoot Recording Re-Attempt" at bounding box center [767, 135] width 458 height 30
click at [607, 142] on link "Next »" at bounding box center [618, 133] width 51 height 26
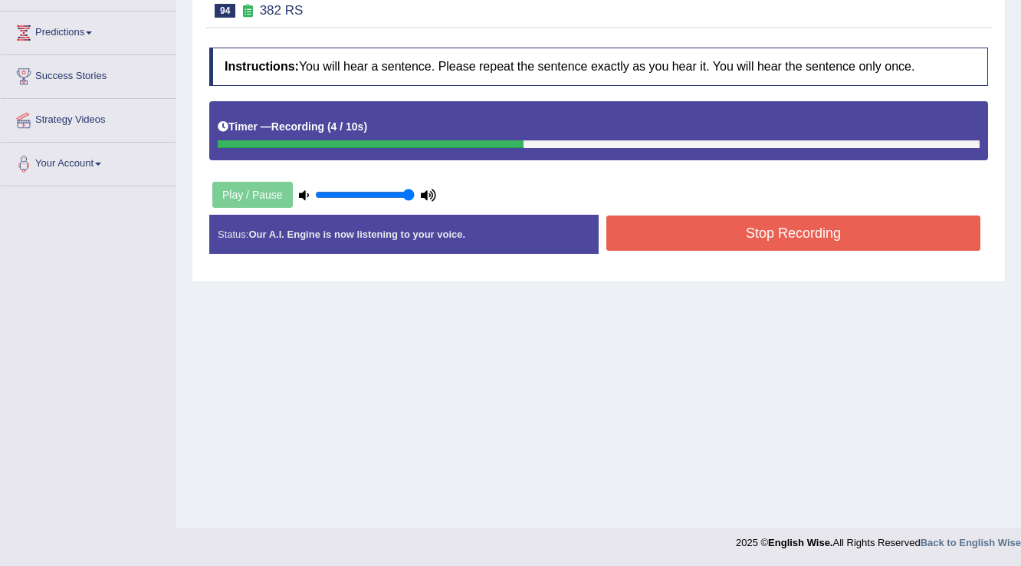
click at [652, 229] on button "Stop Recording" at bounding box center [793, 232] width 374 height 35
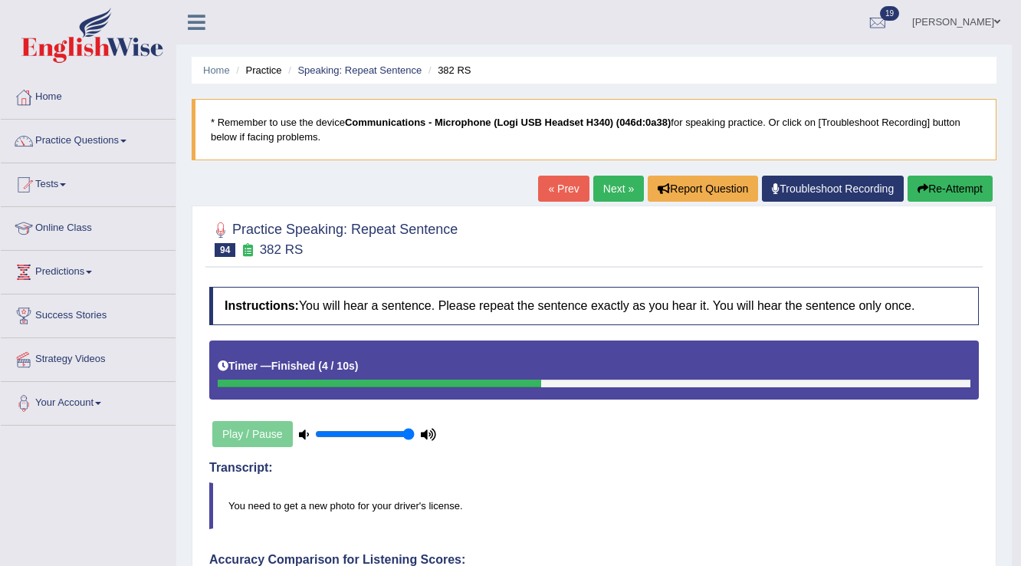
click at [619, 193] on link "Next »" at bounding box center [618, 189] width 51 height 26
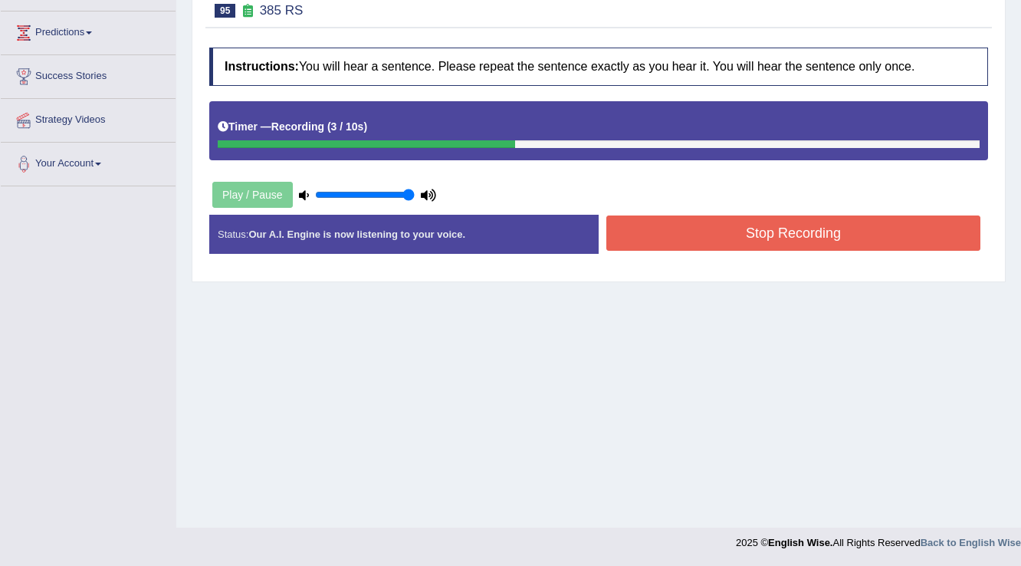
click at [687, 222] on button "Stop Recording" at bounding box center [793, 232] width 374 height 35
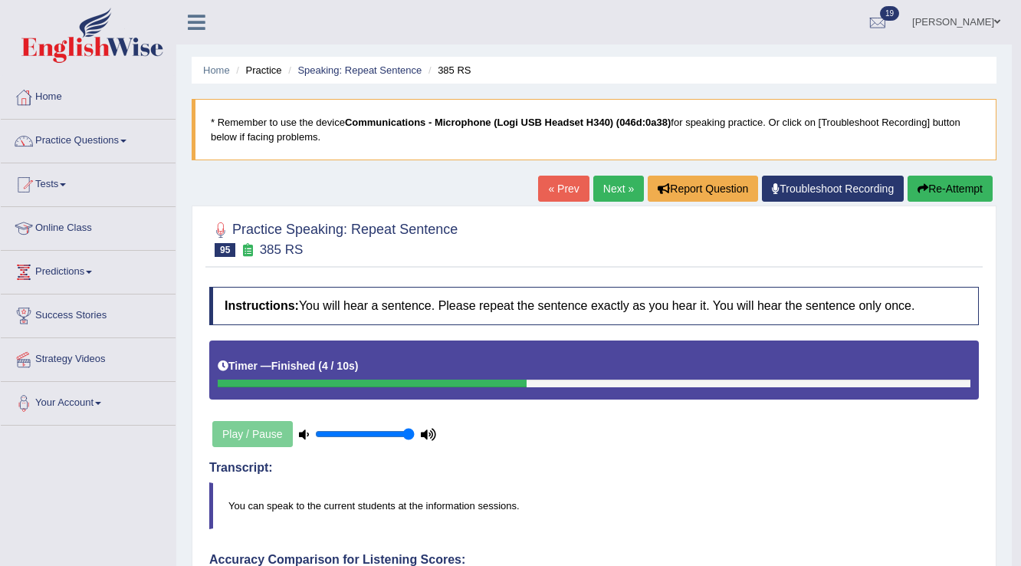
click at [610, 181] on link "Next »" at bounding box center [618, 189] width 51 height 26
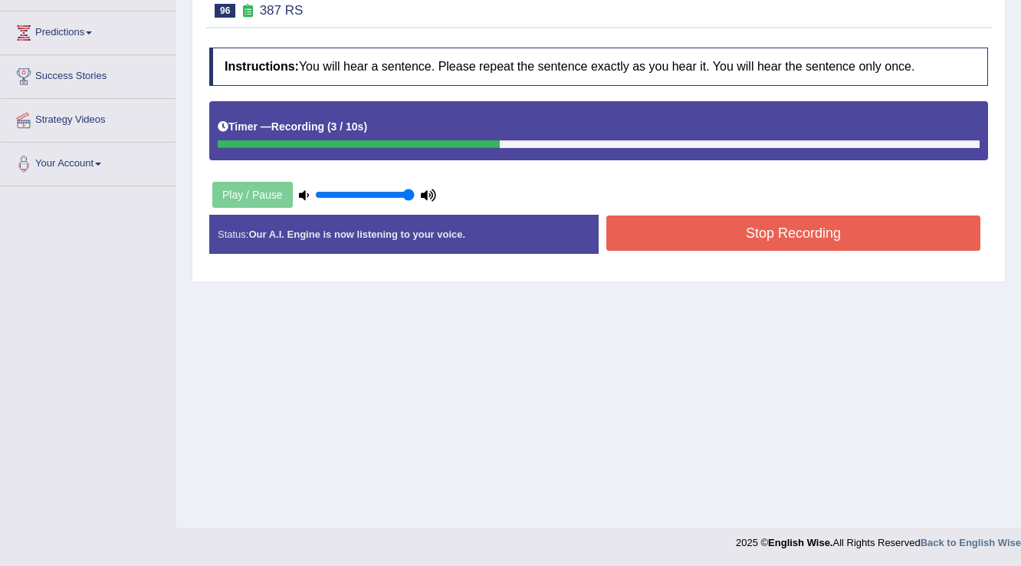
click at [767, 231] on button "Stop Recording" at bounding box center [793, 232] width 374 height 35
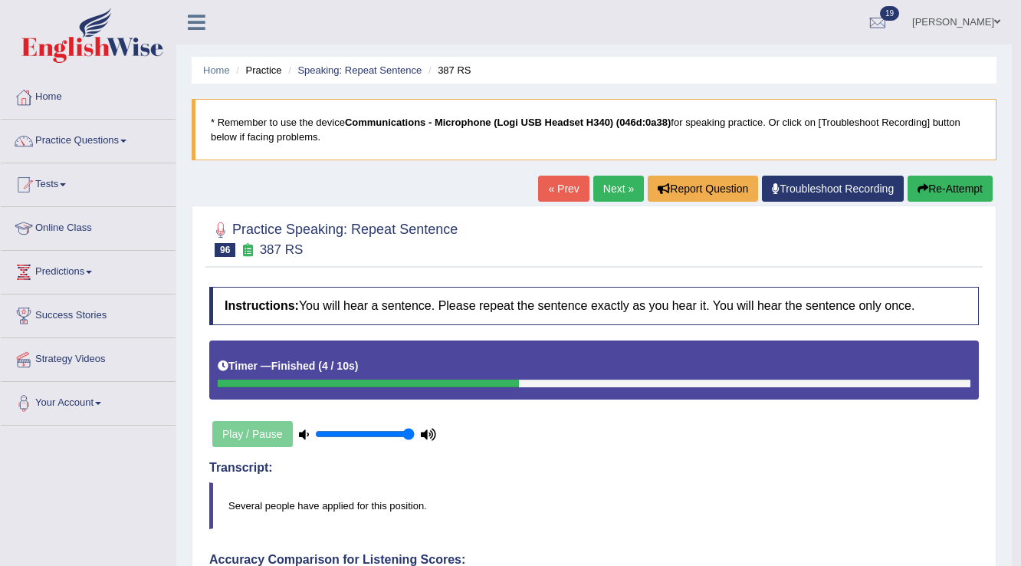
click at [926, 183] on button "Re-Attempt" at bounding box center [950, 189] width 85 height 26
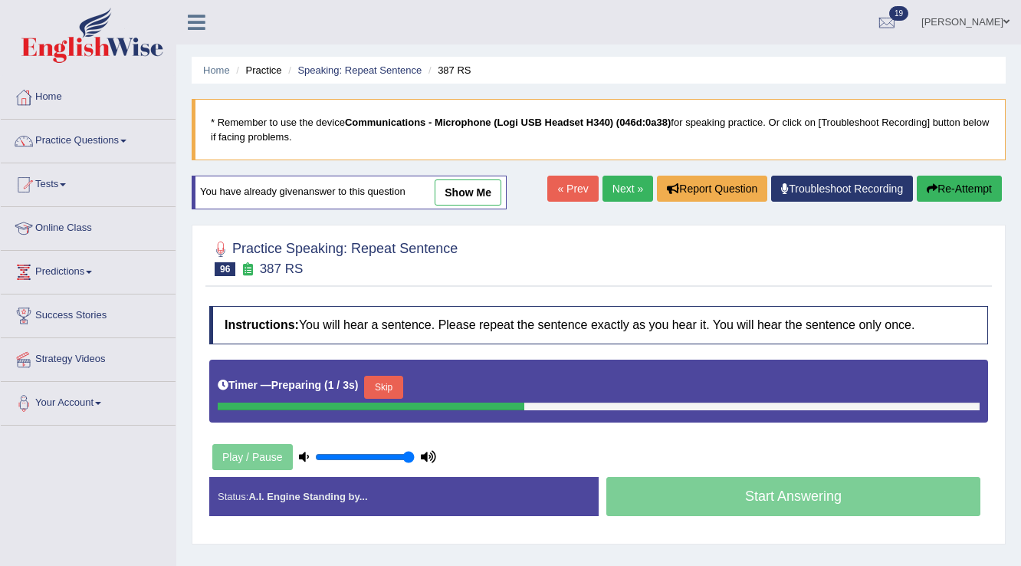
click at [402, 372] on div "Timer — Preparing ( 1 / 3s ) Skip" at bounding box center [599, 387] width 762 height 31
click at [400, 380] on button "Skip" at bounding box center [383, 387] width 38 height 23
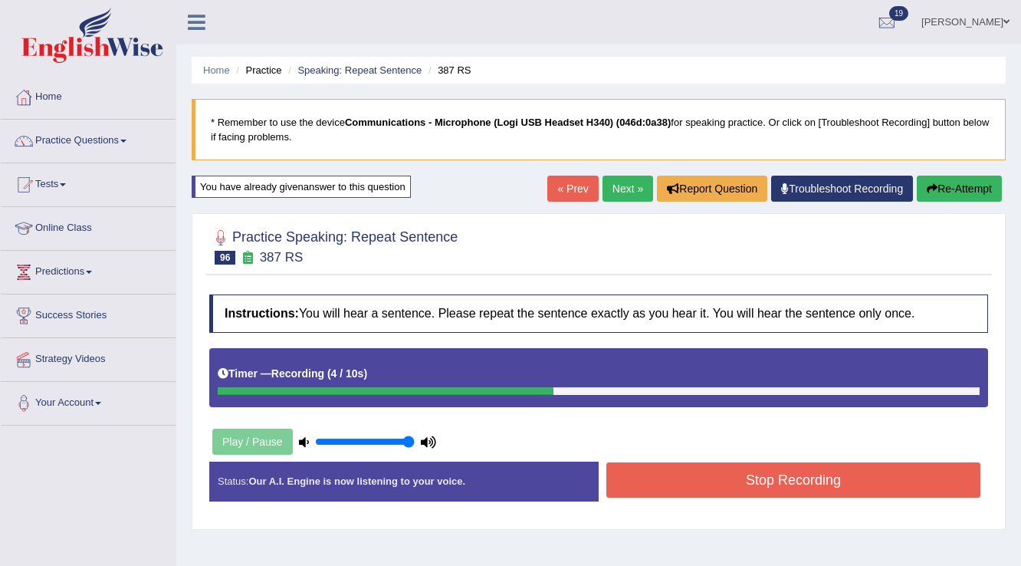
click at [702, 471] on button "Stop Recording" at bounding box center [793, 479] width 374 height 35
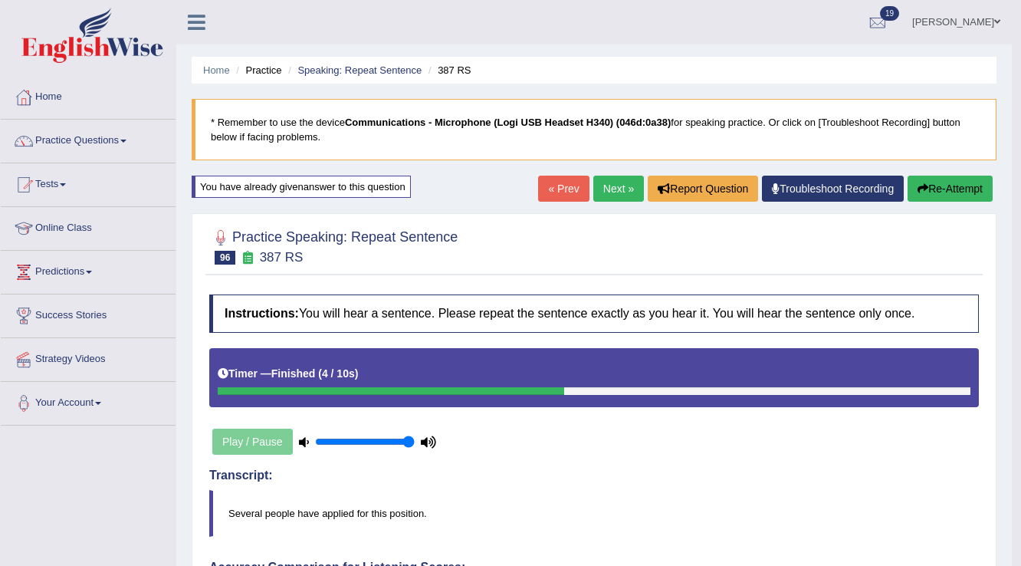
click at [938, 186] on button "Re-Attempt" at bounding box center [950, 189] width 85 height 26
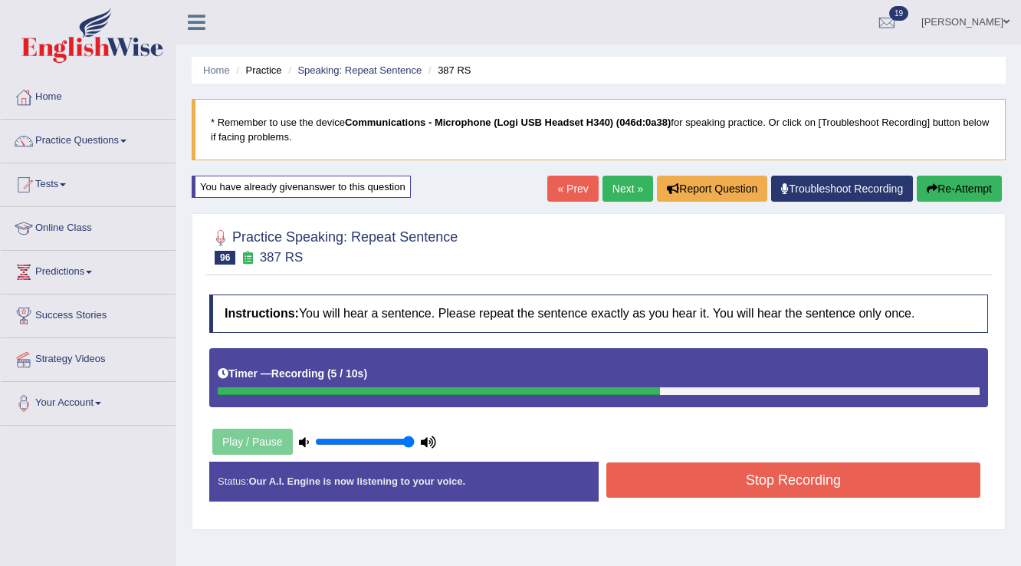
click at [660, 468] on button "Stop Recording" at bounding box center [793, 479] width 374 height 35
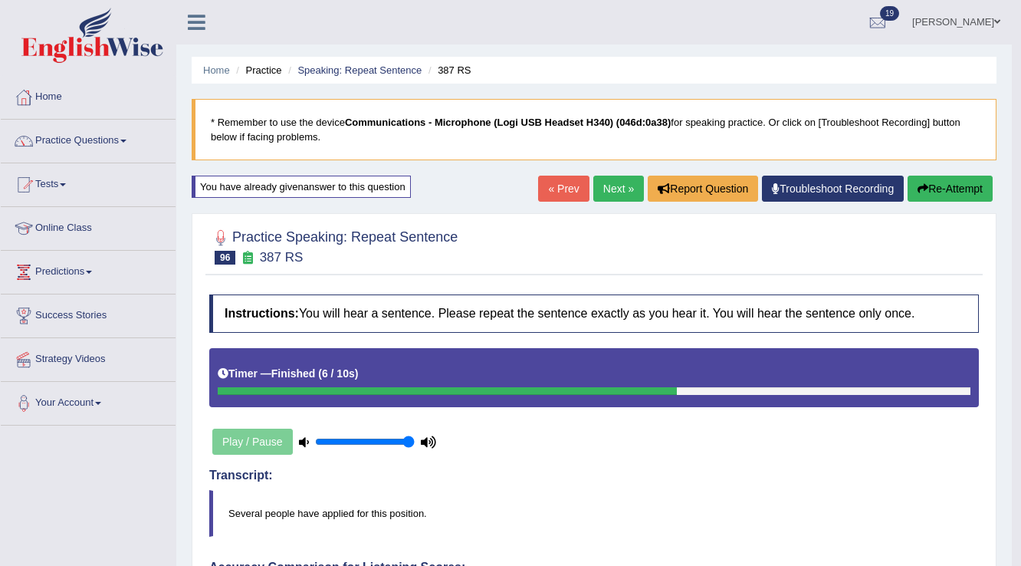
click at [629, 182] on link "Next »" at bounding box center [618, 189] width 51 height 26
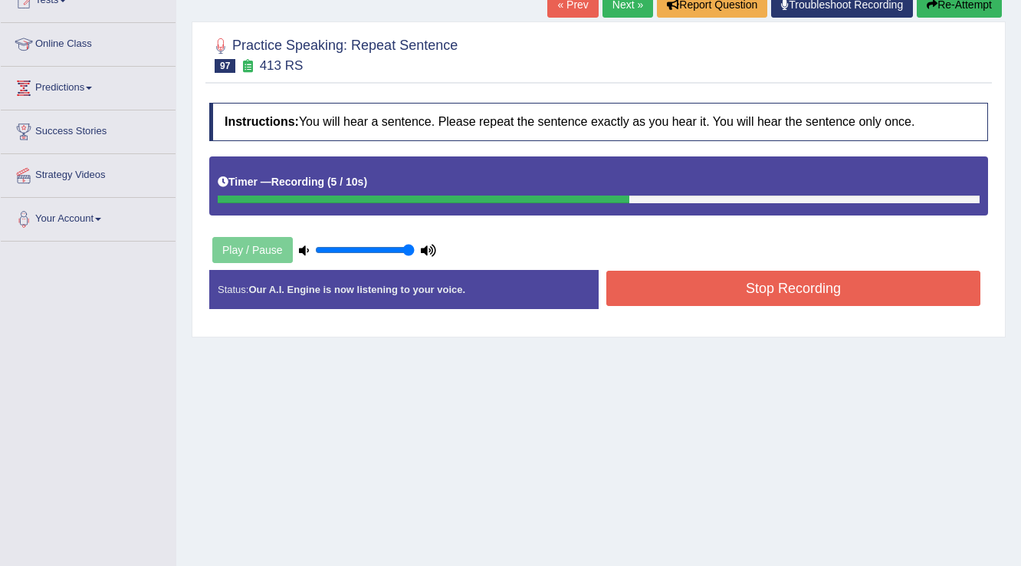
click at [787, 297] on button "Stop Recording" at bounding box center [793, 288] width 374 height 35
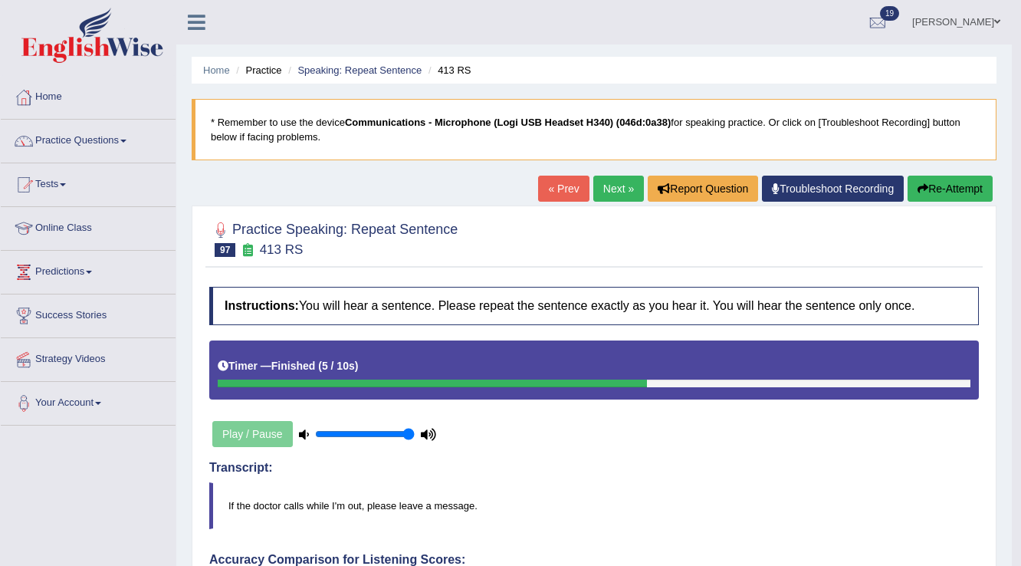
click at [925, 190] on button "Re-Attempt" at bounding box center [950, 189] width 85 height 26
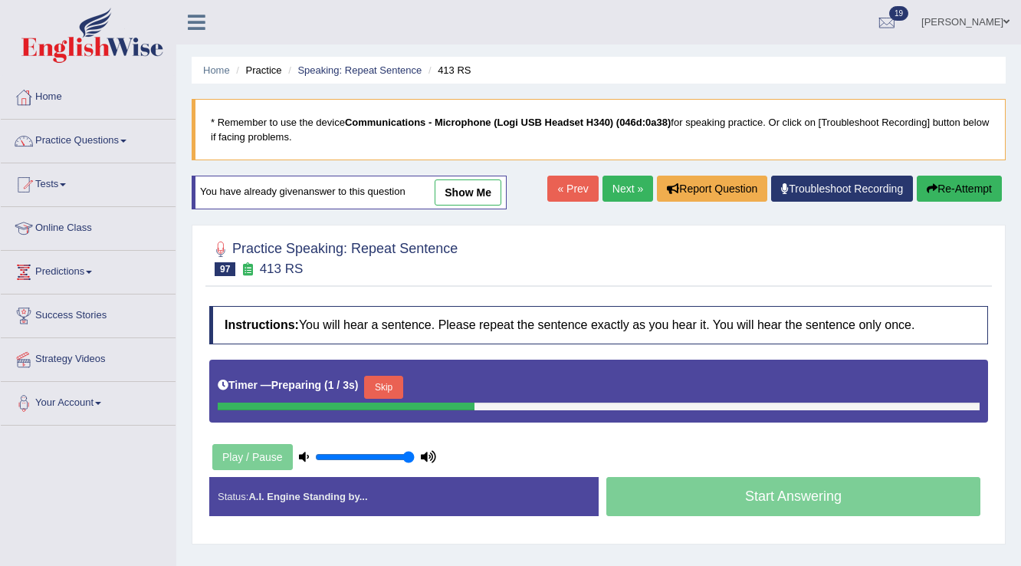
click at [380, 386] on button "Skip" at bounding box center [383, 387] width 38 height 23
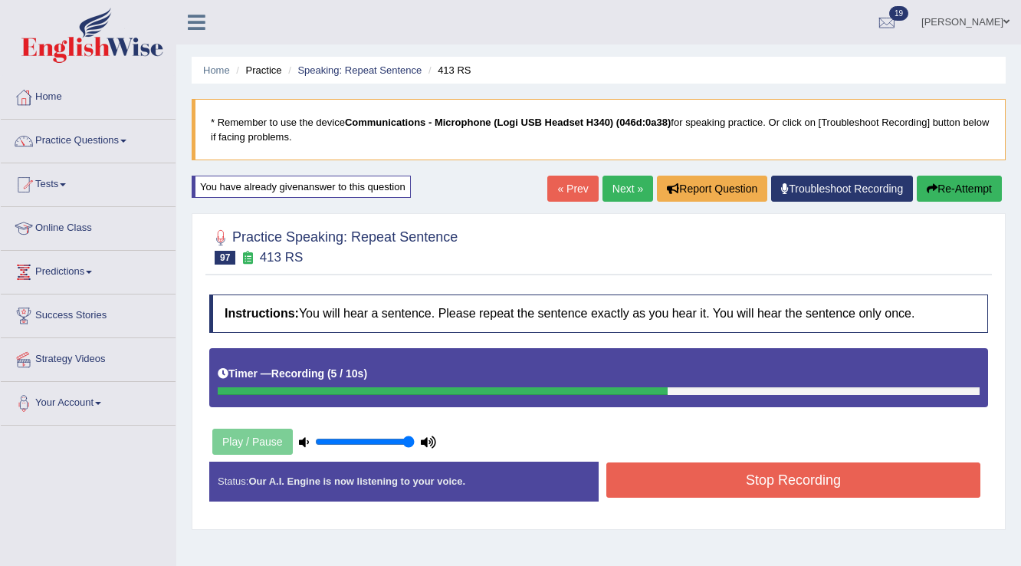
click at [648, 473] on button "Stop Recording" at bounding box center [793, 479] width 374 height 35
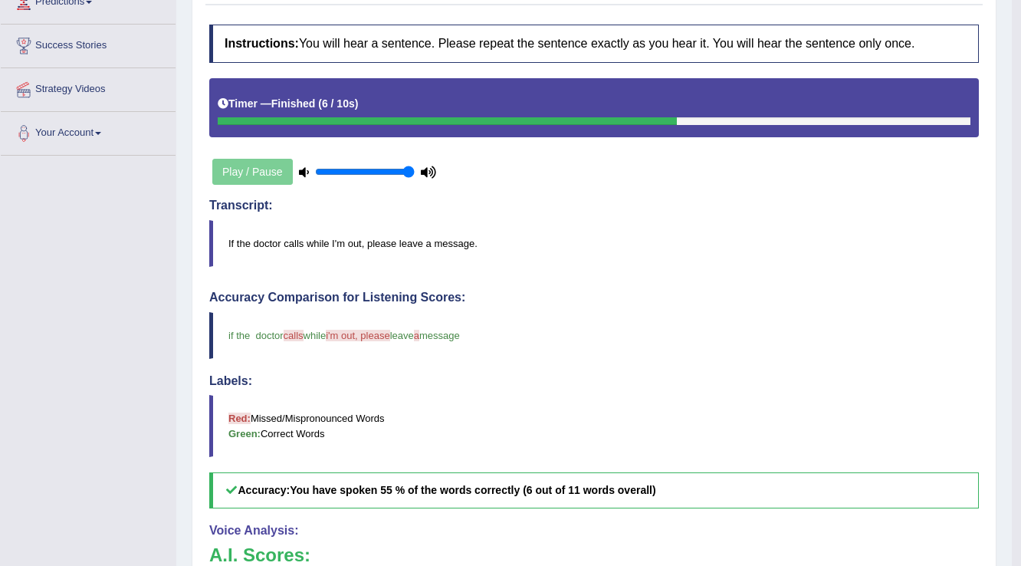
scroll to position [63, 0]
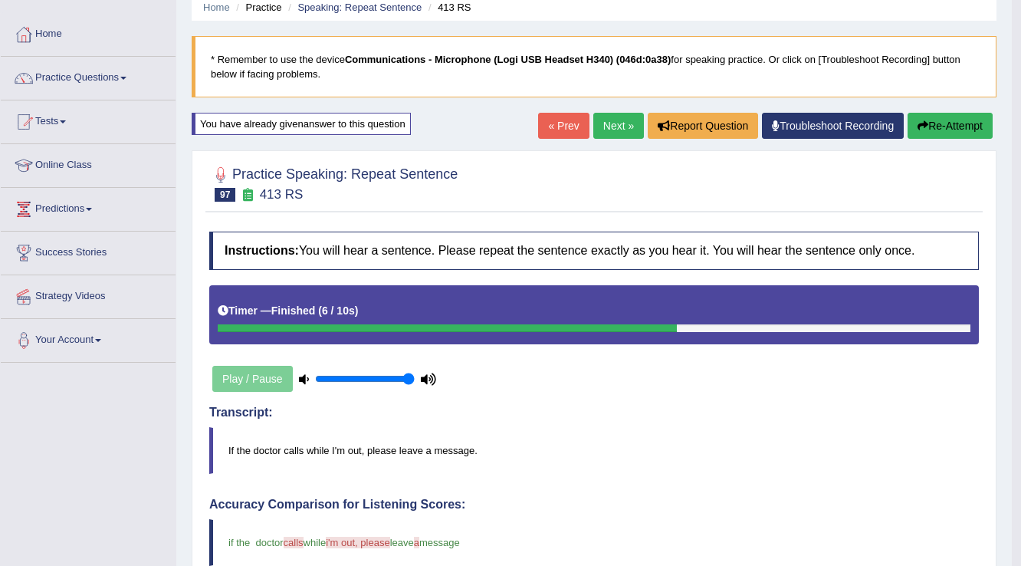
click at [610, 133] on link "Next »" at bounding box center [618, 126] width 51 height 26
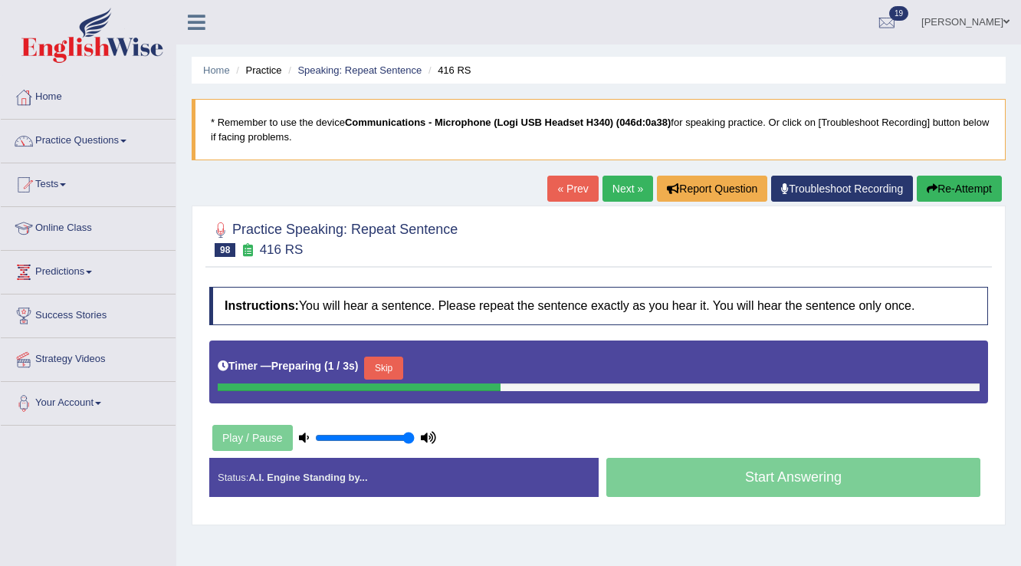
click at [401, 376] on button "Skip" at bounding box center [383, 367] width 38 height 23
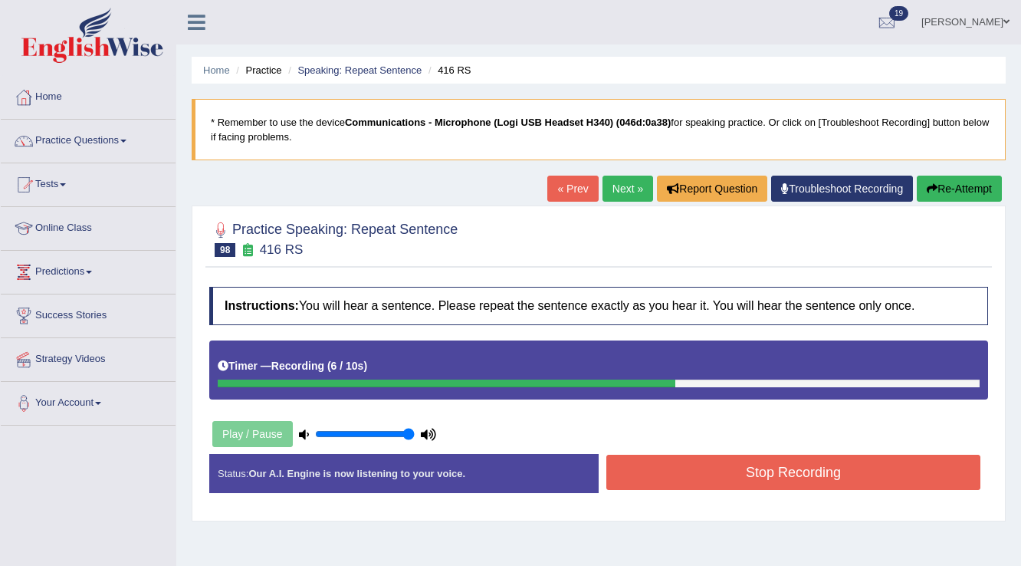
click at [659, 458] on button "Stop Recording" at bounding box center [793, 472] width 374 height 35
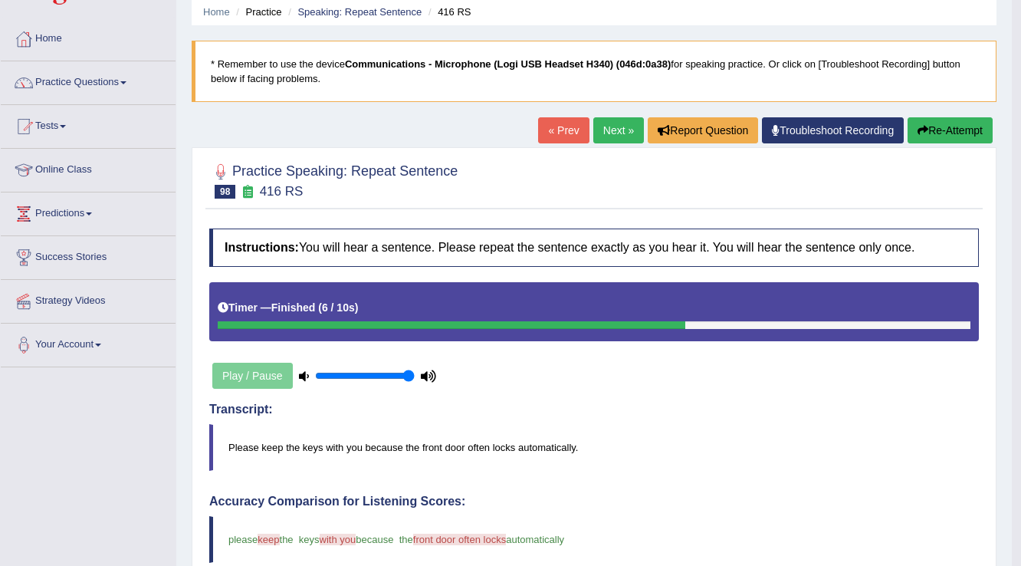
scroll to position [55, 0]
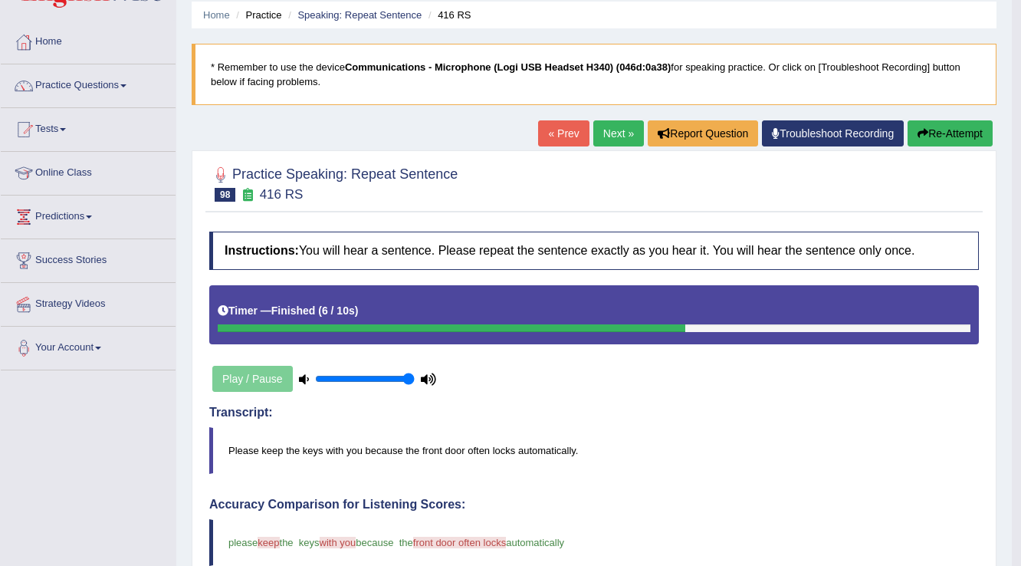
click at [612, 129] on link "Next »" at bounding box center [618, 133] width 51 height 26
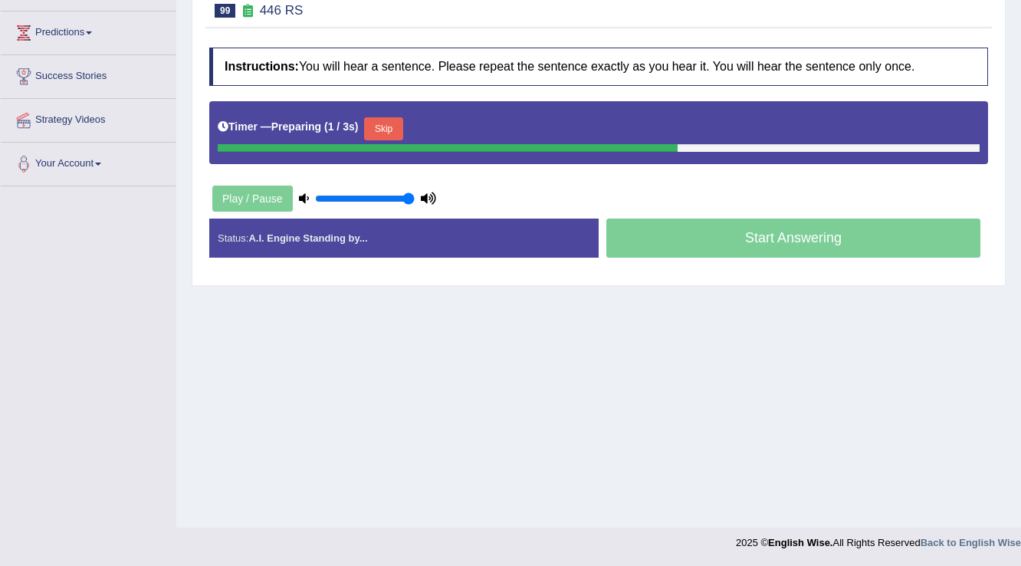
click at [398, 133] on button "Skip" at bounding box center [383, 128] width 38 height 23
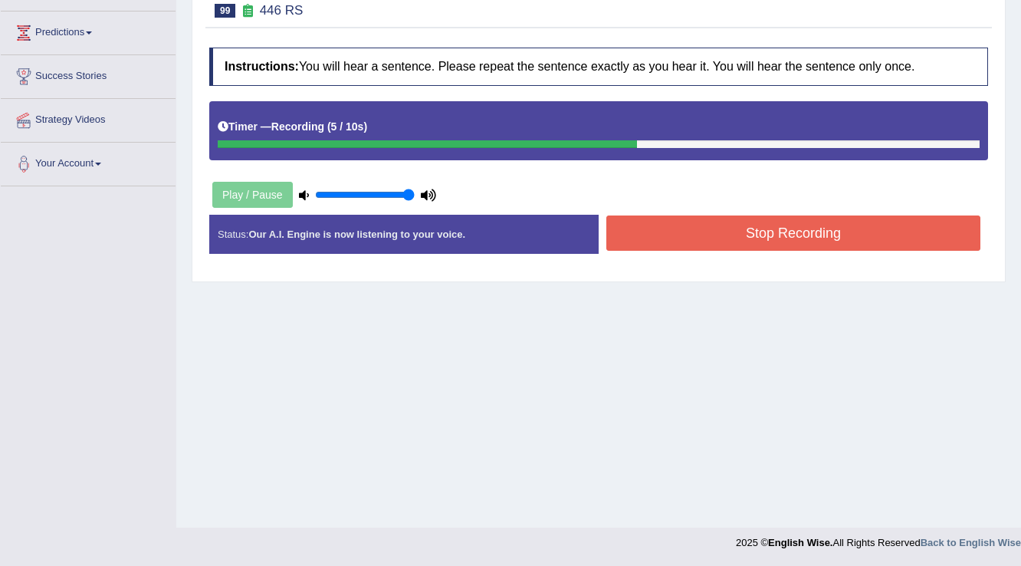
click at [696, 242] on button "Stop Recording" at bounding box center [793, 232] width 374 height 35
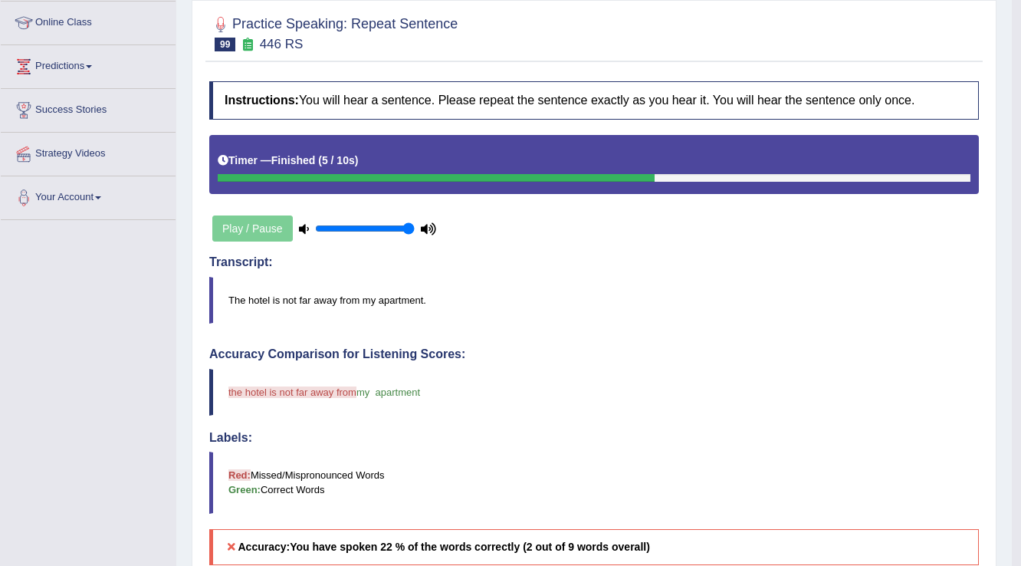
scroll to position [178, 0]
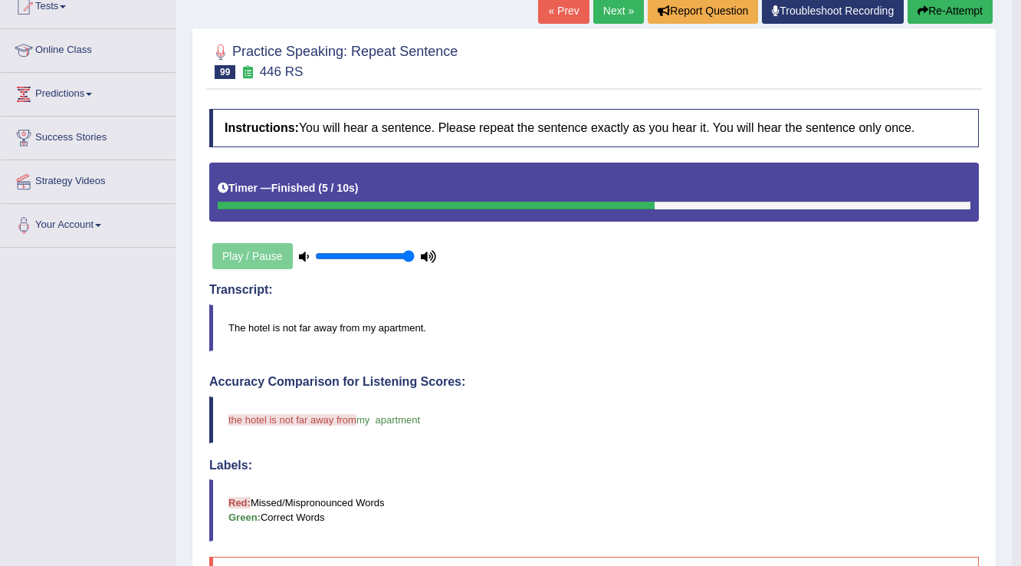
click at [944, 6] on button "Re-Attempt" at bounding box center [950, 11] width 85 height 26
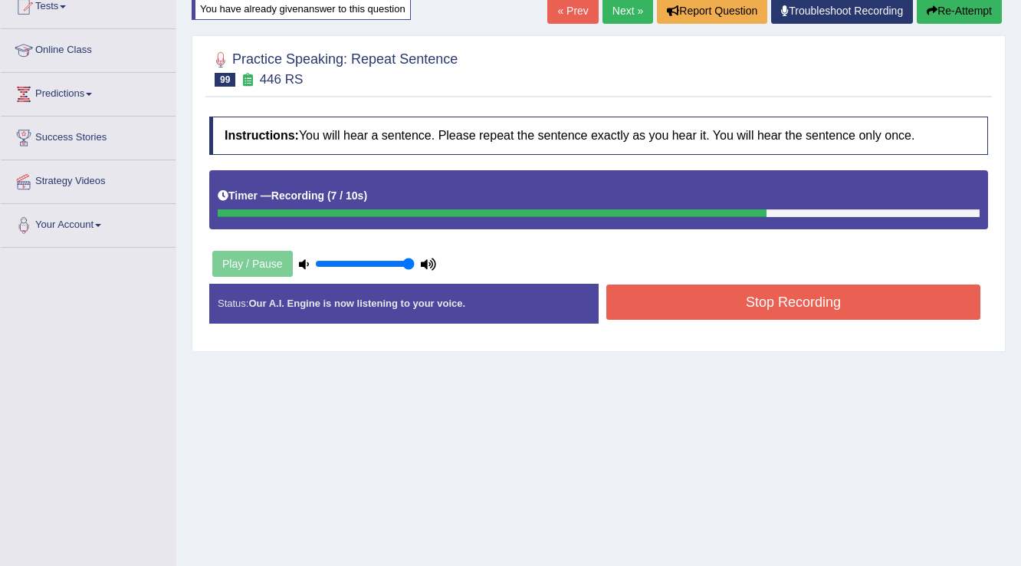
click at [619, 309] on button "Stop Recording" at bounding box center [793, 301] width 374 height 35
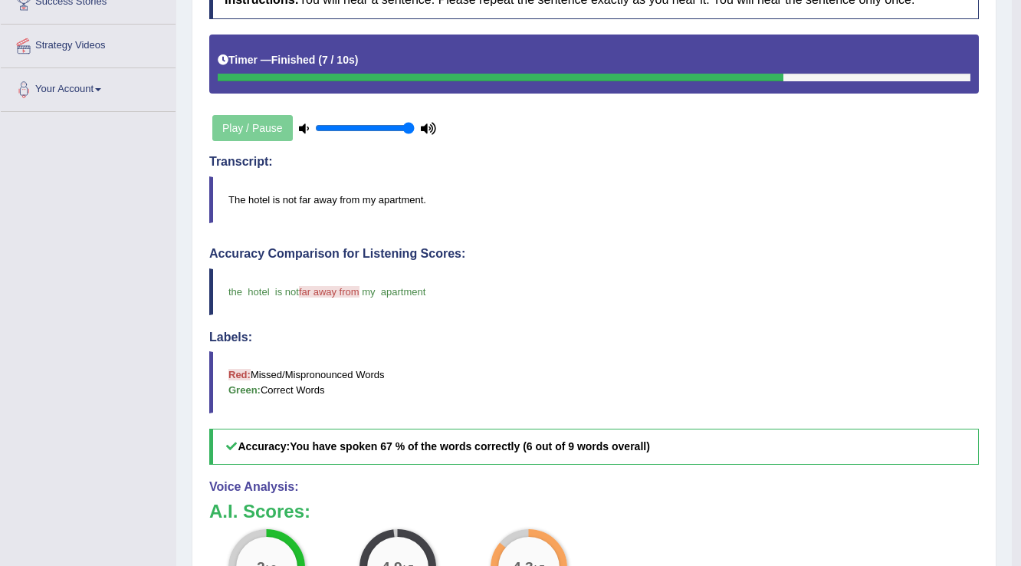
scroll to position [117, 0]
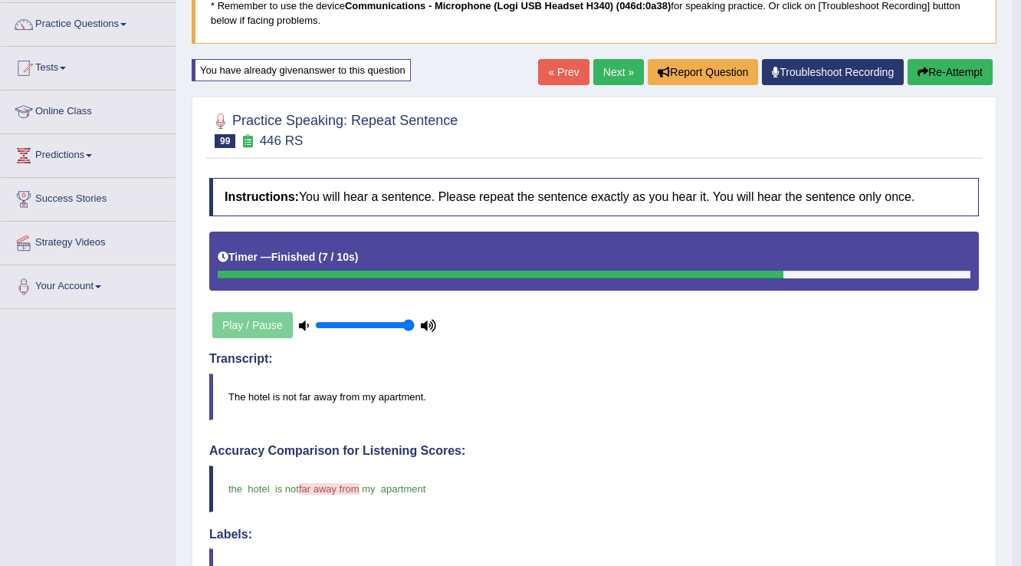
click at [598, 77] on link "Next »" at bounding box center [618, 72] width 51 height 26
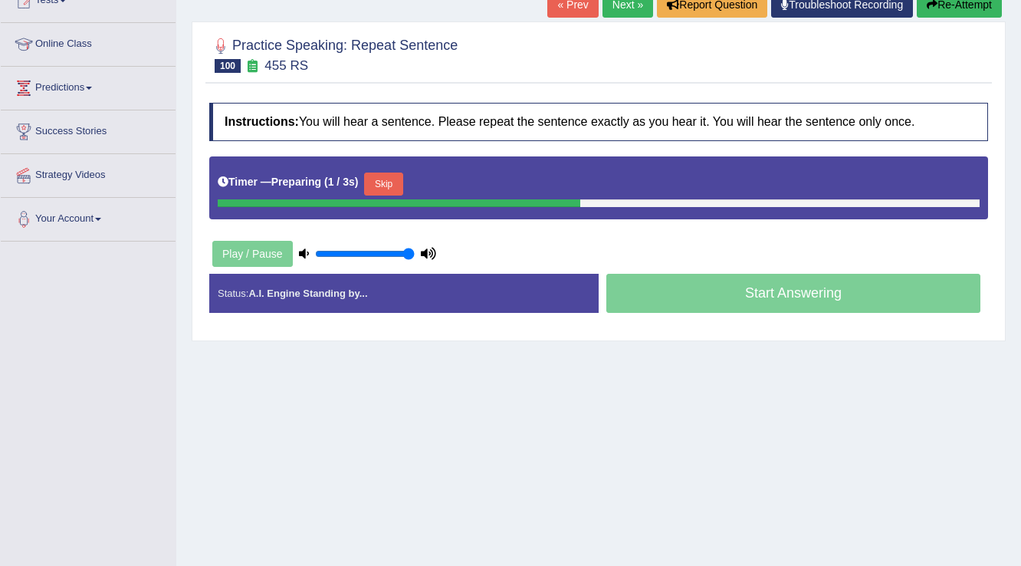
click at [399, 182] on button "Skip" at bounding box center [383, 183] width 38 height 23
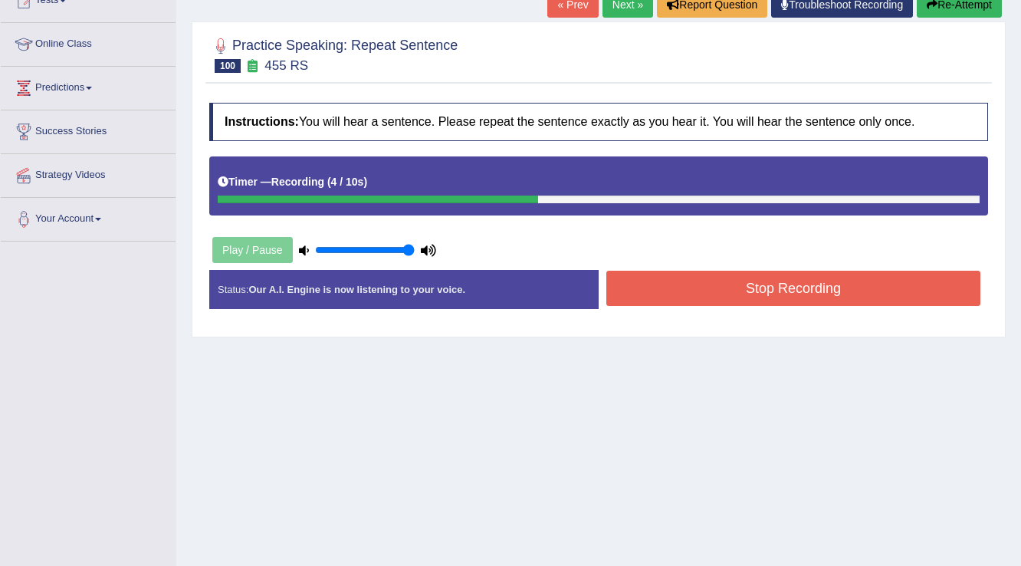
click at [679, 282] on button "Stop Recording" at bounding box center [793, 288] width 374 height 35
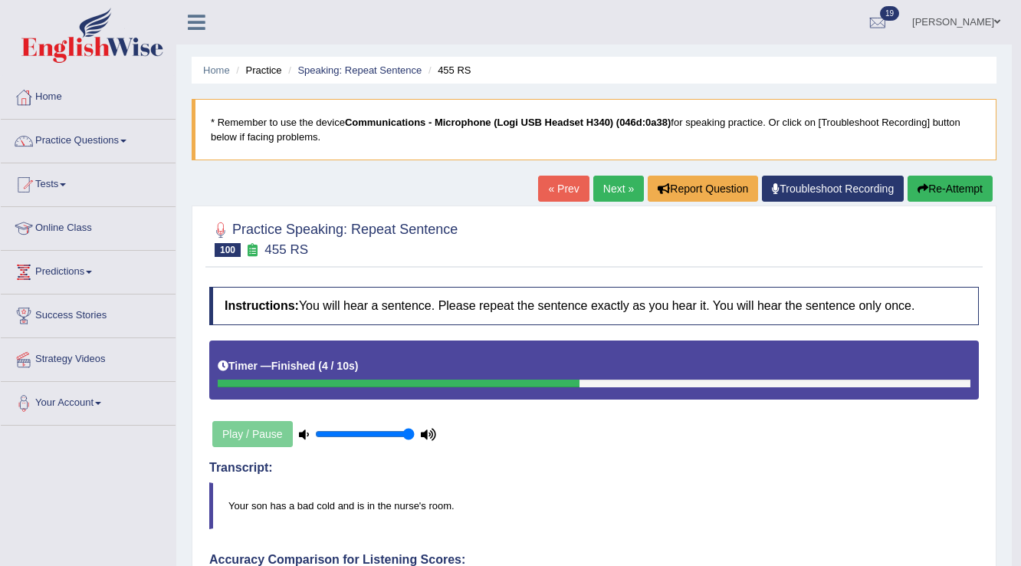
click at [908, 193] on button "Re-Attempt" at bounding box center [950, 189] width 85 height 26
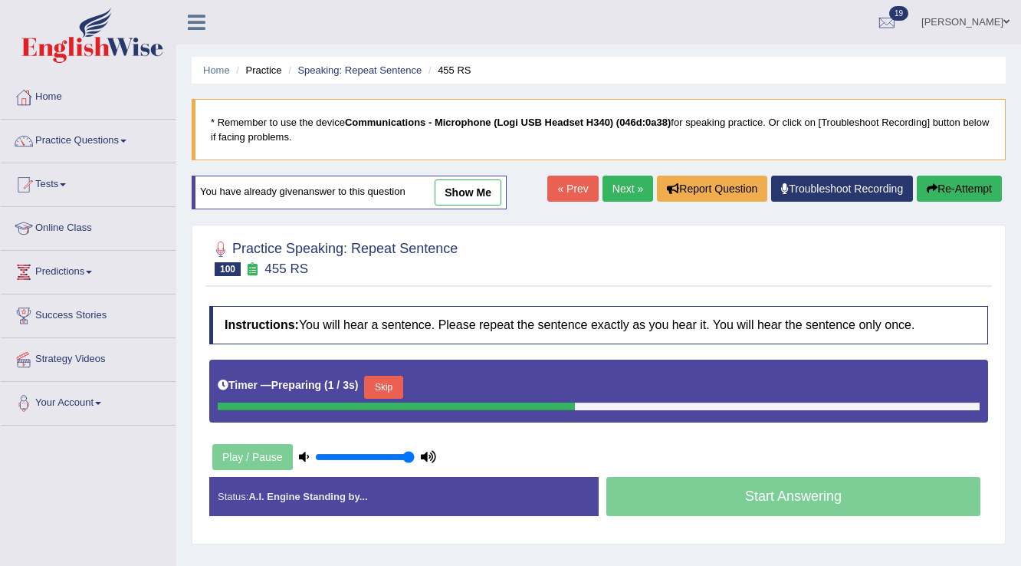
click at [396, 388] on button "Skip" at bounding box center [383, 387] width 38 height 23
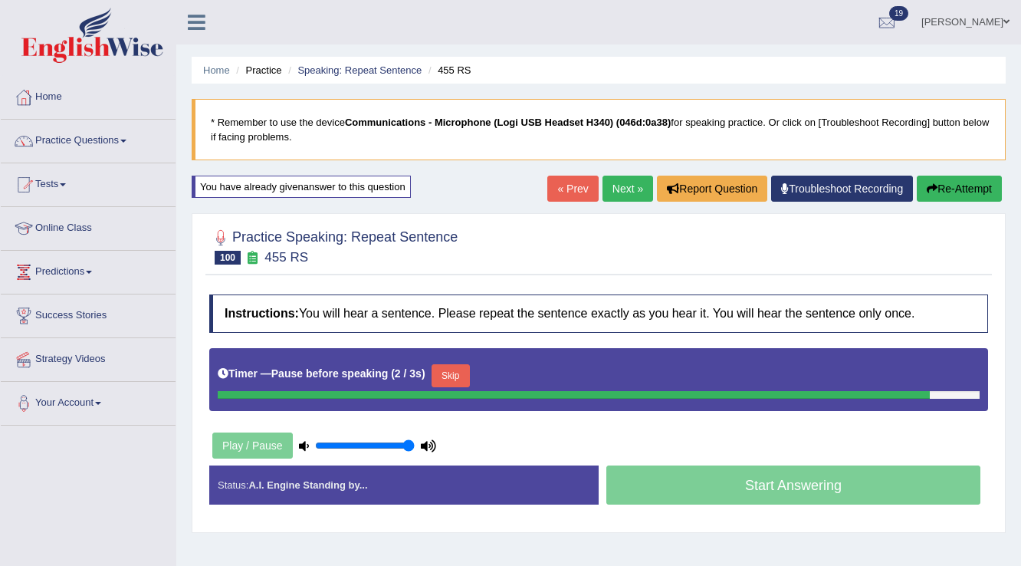
click at [463, 365] on button "Skip" at bounding box center [451, 375] width 38 height 23
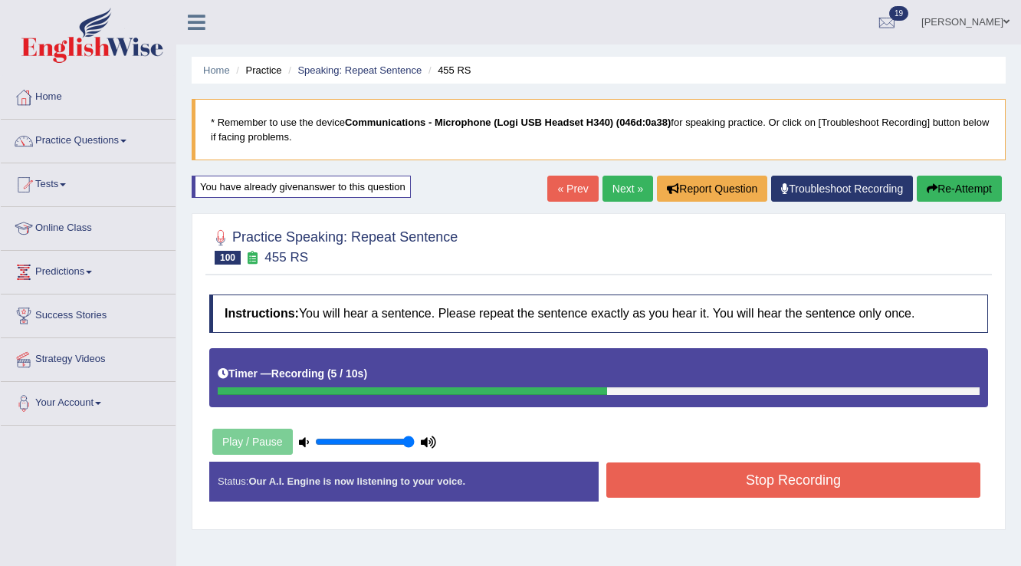
click at [678, 485] on button "Stop Recording" at bounding box center [793, 479] width 374 height 35
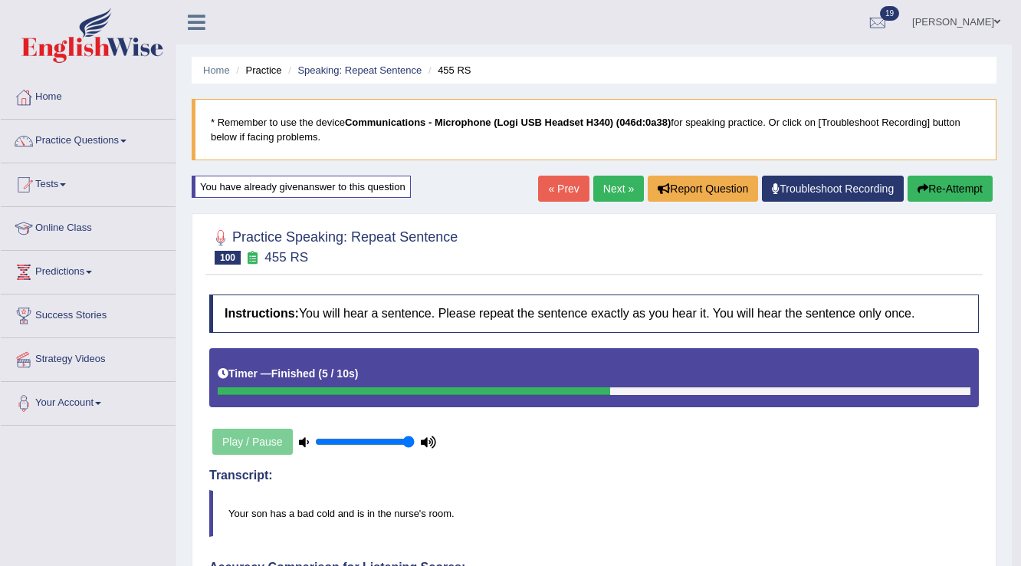
click at [606, 185] on link "Next »" at bounding box center [618, 189] width 51 height 26
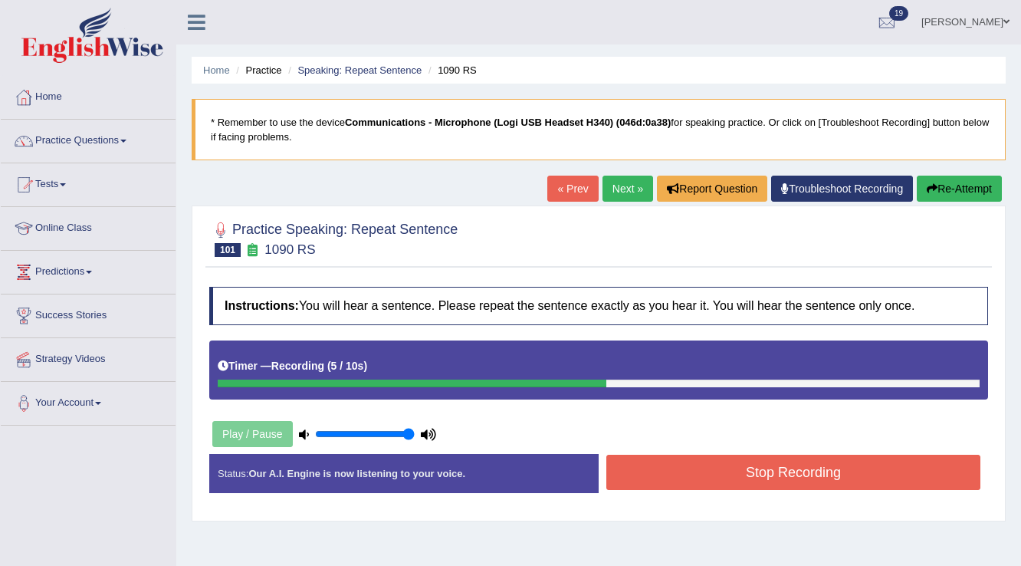
click at [653, 462] on button "Stop Recording" at bounding box center [793, 472] width 374 height 35
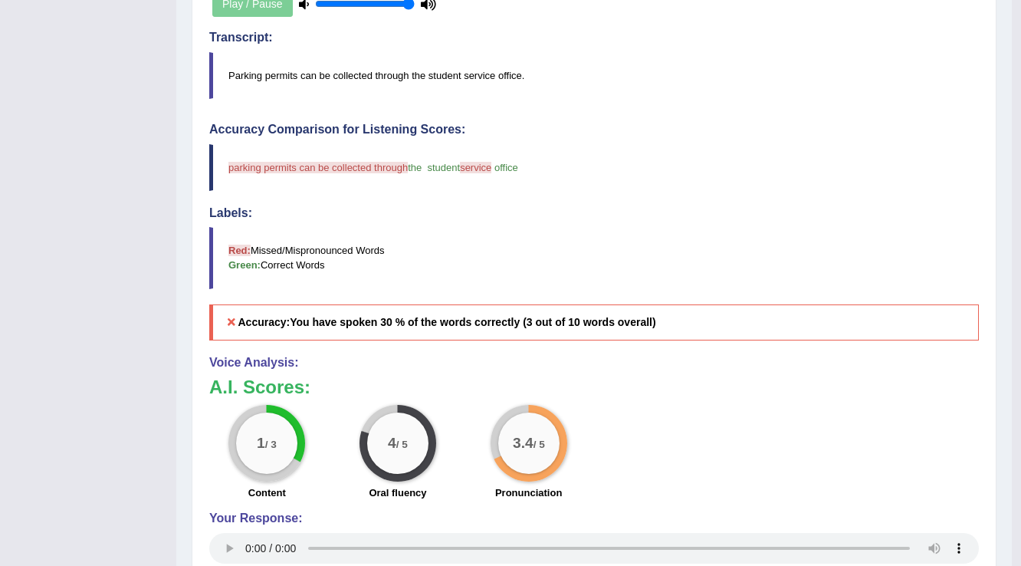
scroll to position [184, 0]
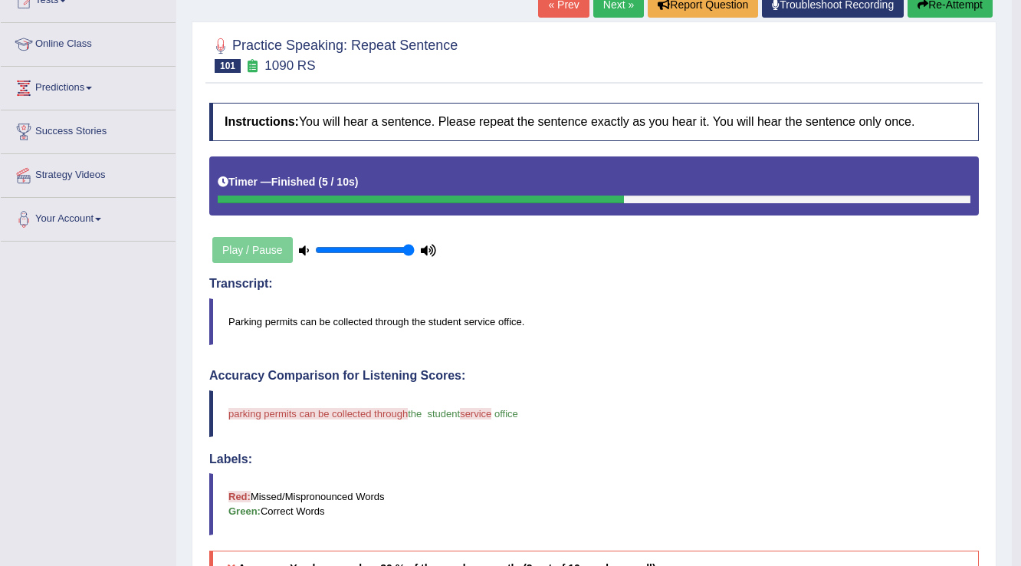
click at [922, 10] on button "Re-Attempt" at bounding box center [950, 5] width 85 height 26
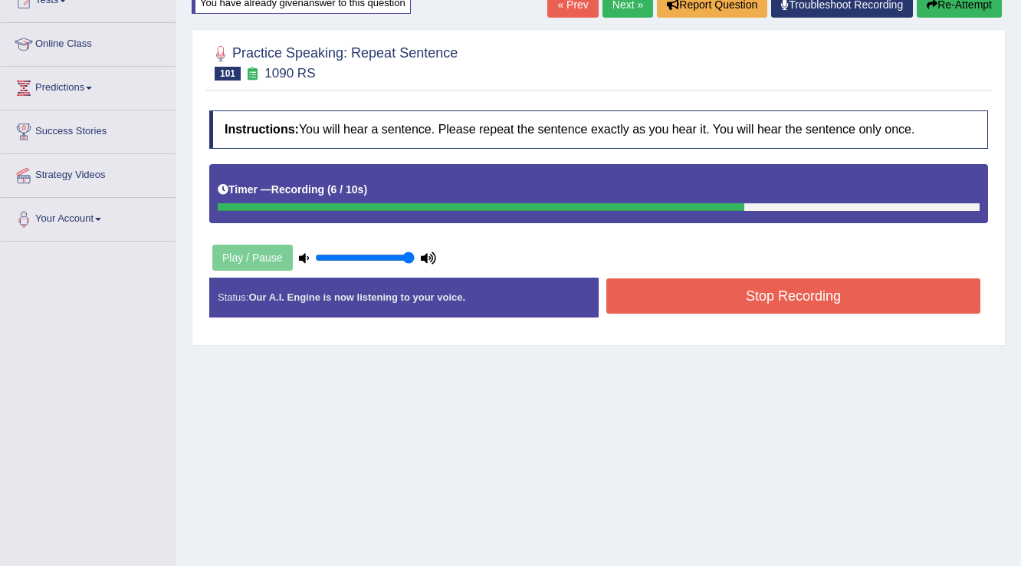
click at [851, 291] on button "Stop Recording" at bounding box center [793, 295] width 374 height 35
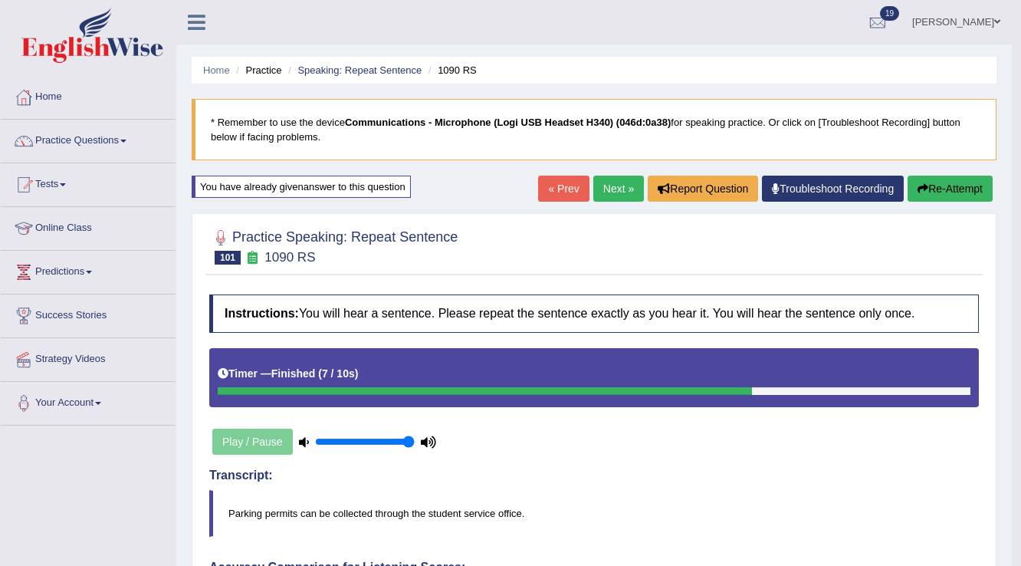
click at [604, 184] on link "Next »" at bounding box center [618, 189] width 51 height 26
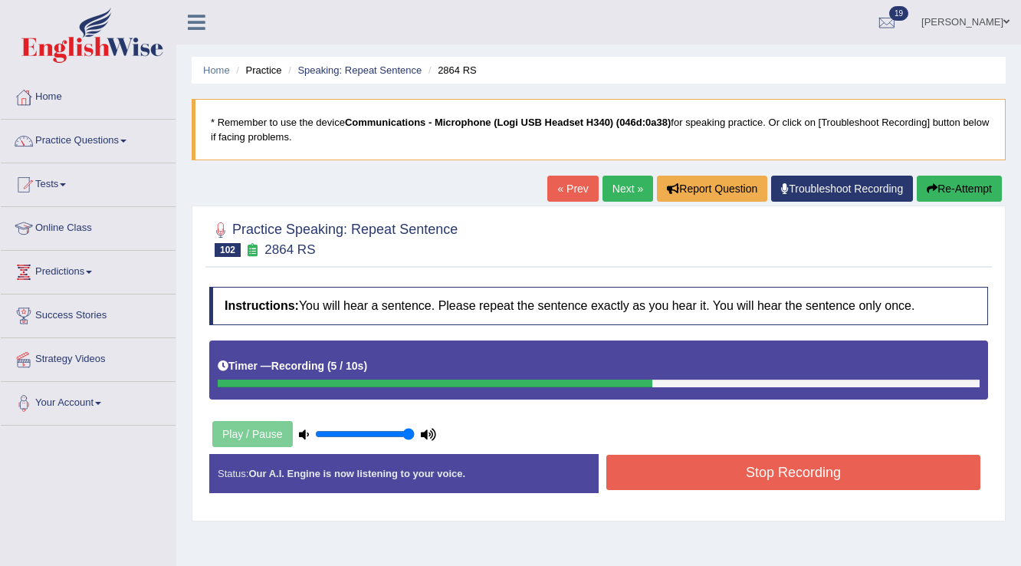
click at [766, 471] on button "Stop Recording" at bounding box center [793, 472] width 374 height 35
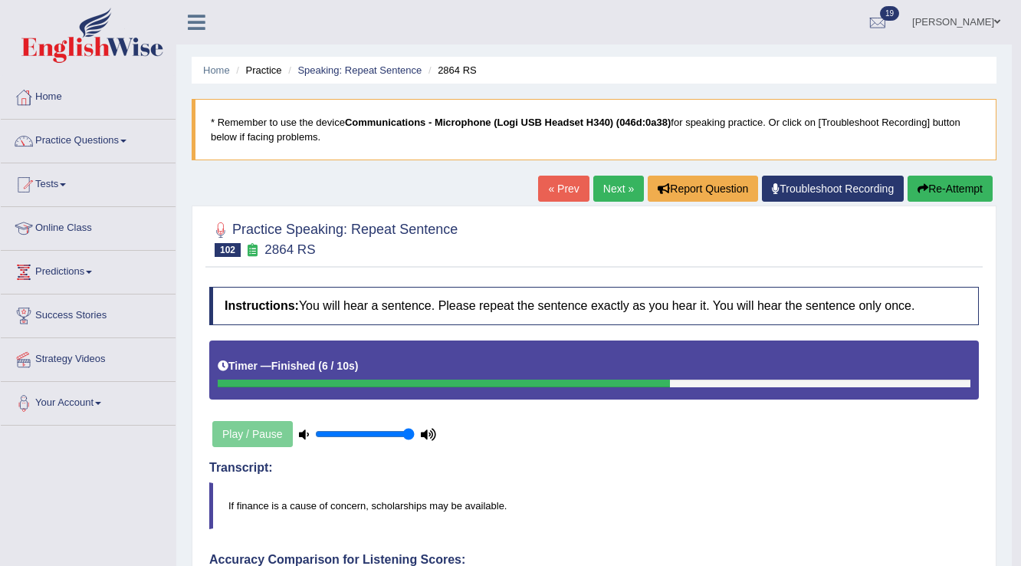
click at [946, 199] on button "Re-Attempt" at bounding box center [950, 189] width 85 height 26
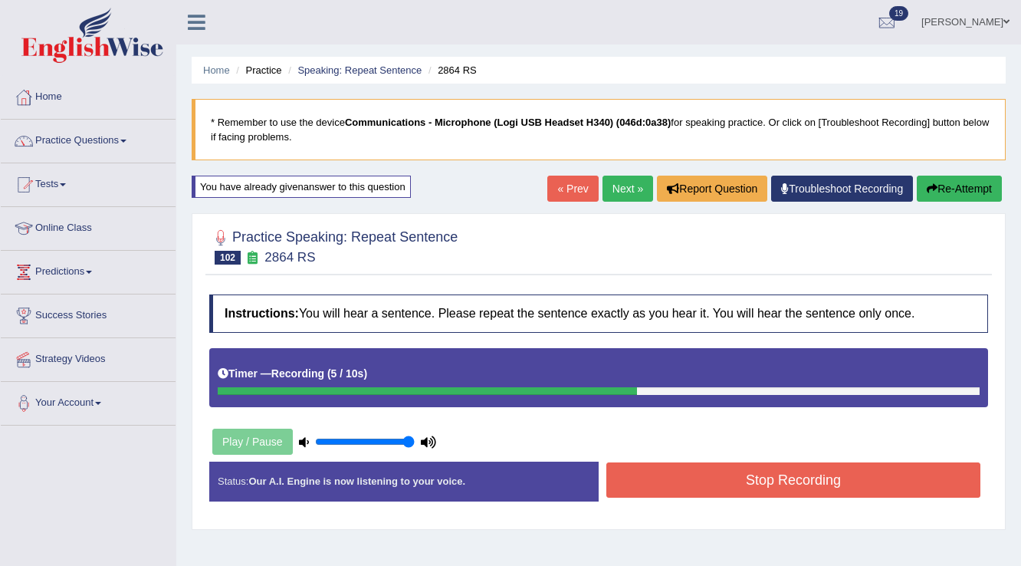
click at [828, 485] on button "Stop Recording" at bounding box center [793, 479] width 374 height 35
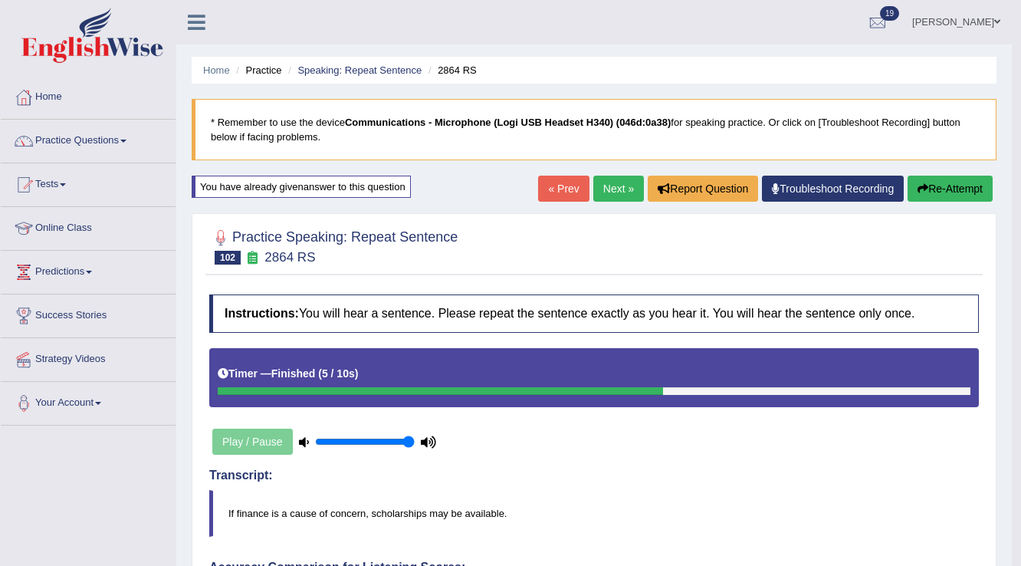
click at [948, 186] on button "Re-Attempt" at bounding box center [950, 189] width 85 height 26
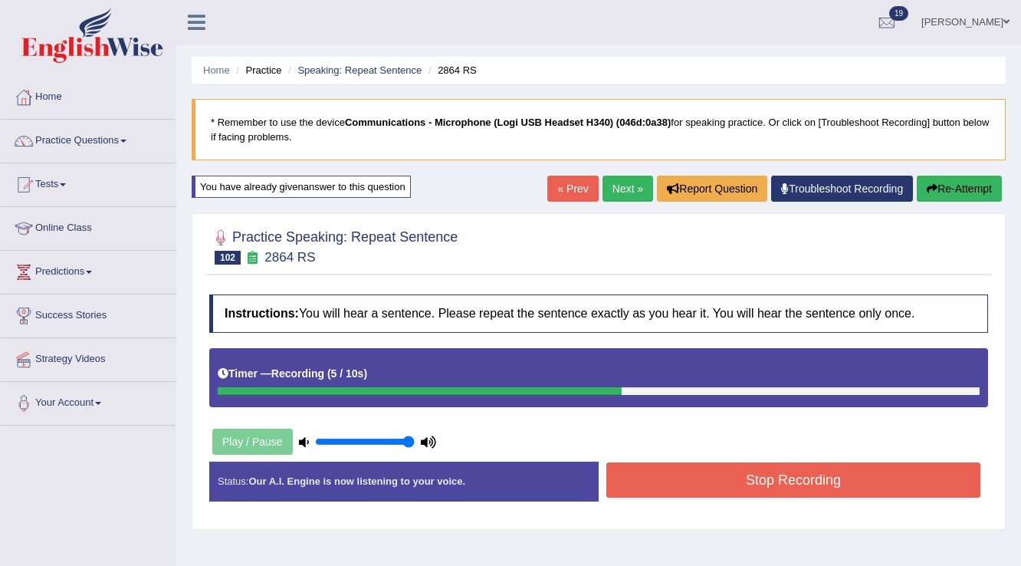
click at [669, 481] on button "Stop Recording" at bounding box center [793, 479] width 374 height 35
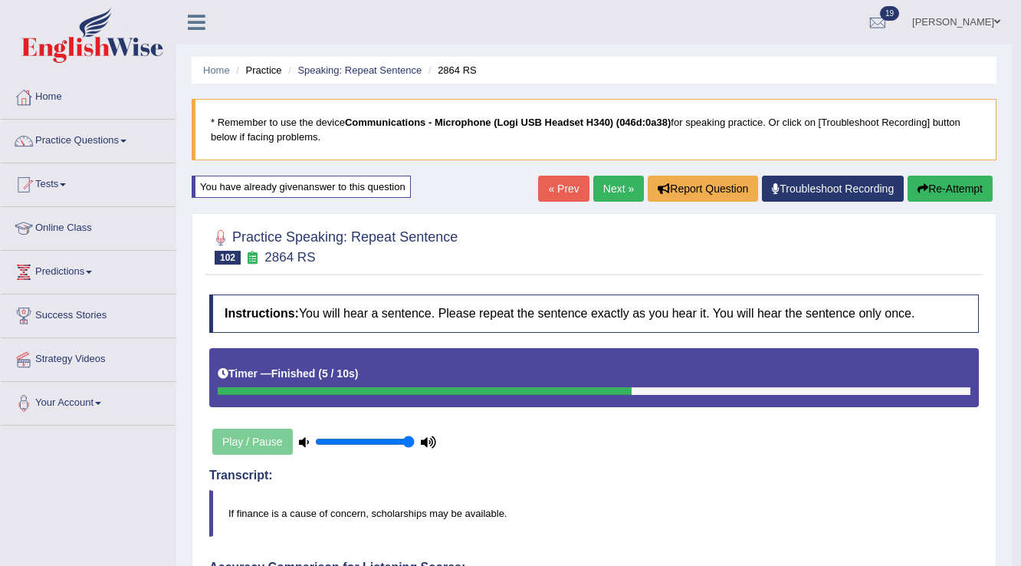
click at [601, 196] on link "Next »" at bounding box center [618, 189] width 51 height 26
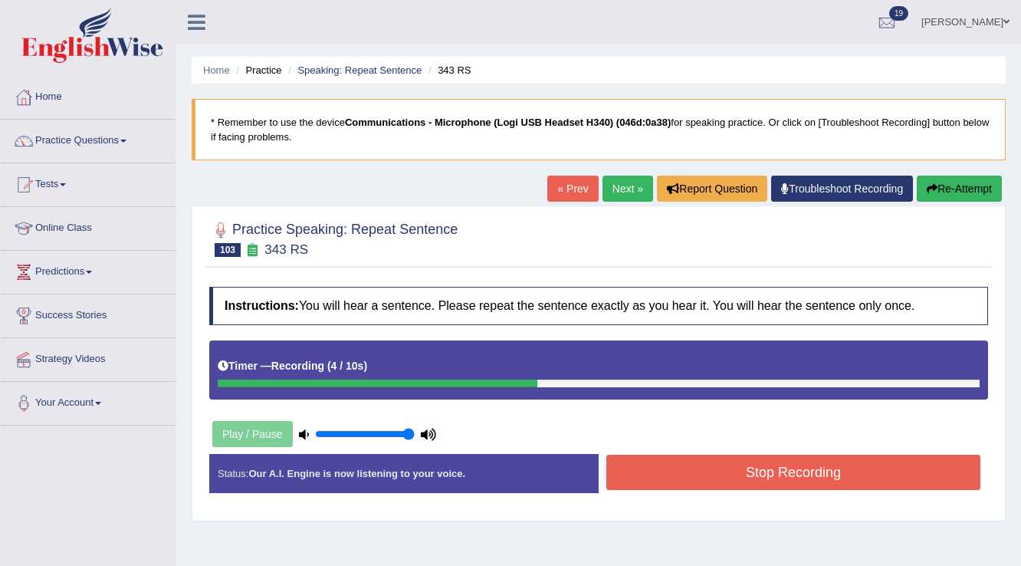
click at [644, 465] on button "Stop Recording" at bounding box center [793, 472] width 374 height 35
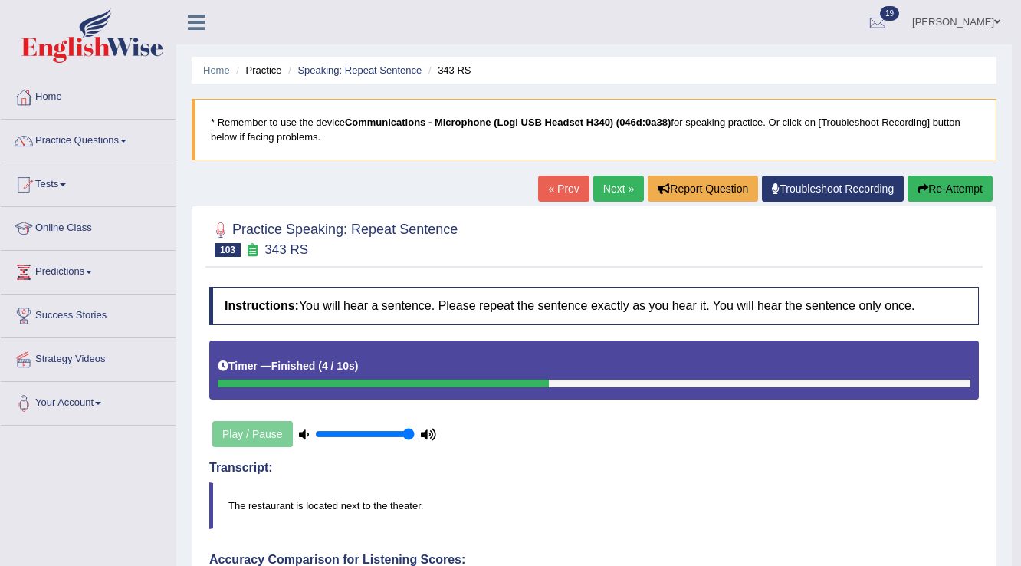
click at [951, 193] on button "Re-Attempt" at bounding box center [950, 189] width 85 height 26
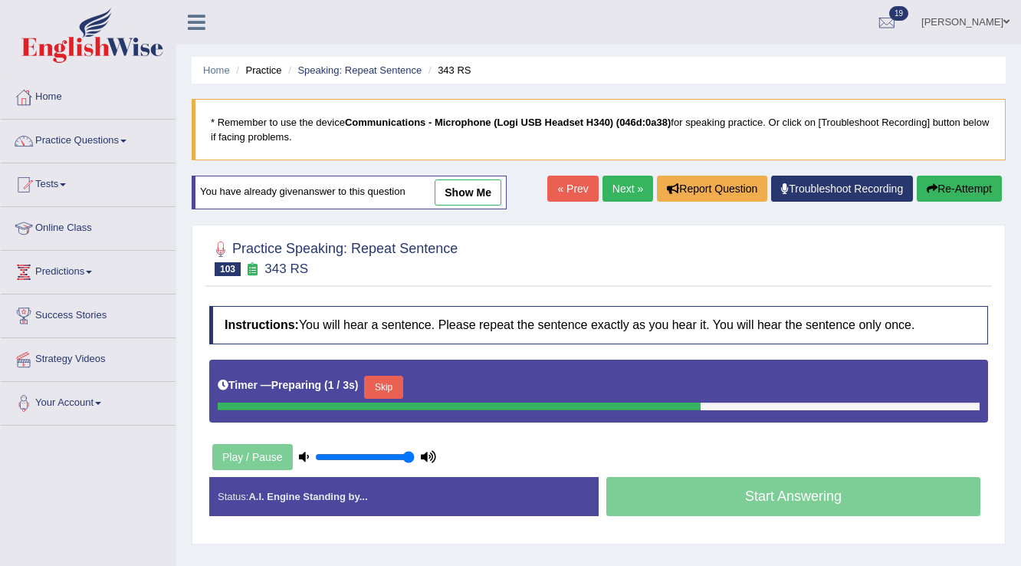
click at [379, 376] on button "Skip" at bounding box center [383, 387] width 38 height 23
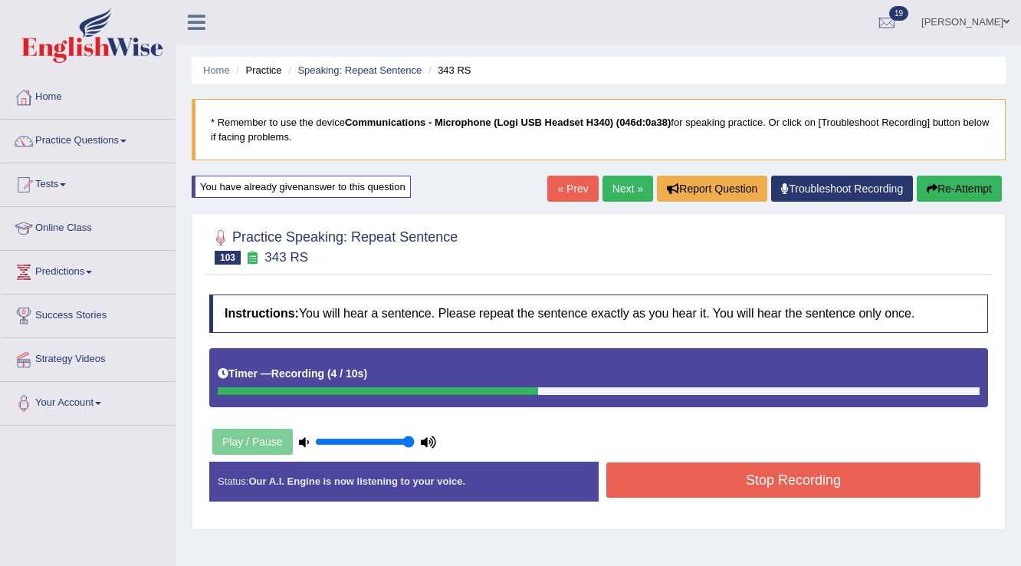
click at [663, 480] on button "Stop Recording" at bounding box center [793, 479] width 374 height 35
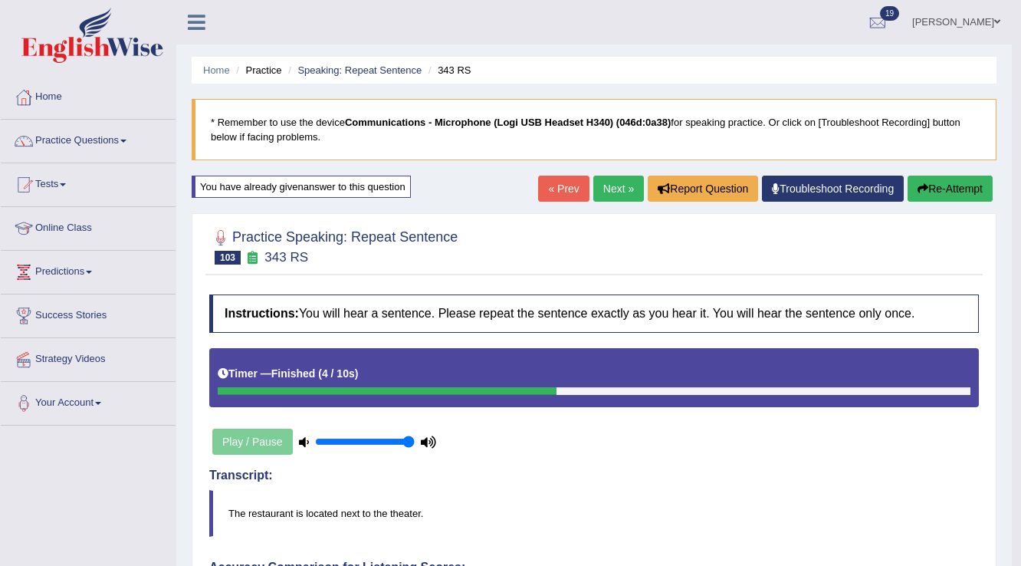
click at [601, 184] on link "Next »" at bounding box center [618, 189] width 51 height 26
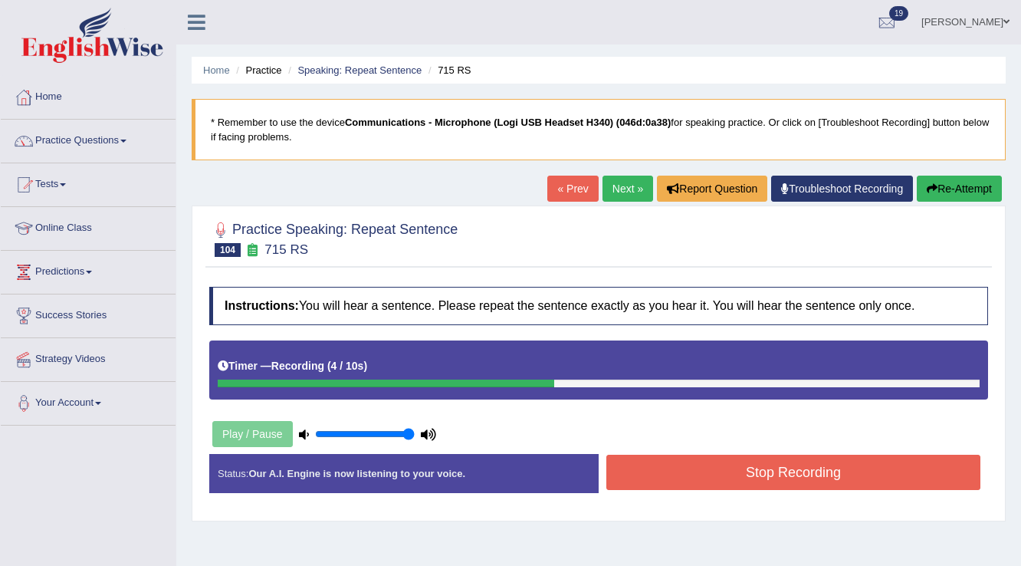
click at [681, 466] on button "Stop Recording" at bounding box center [793, 472] width 374 height 35
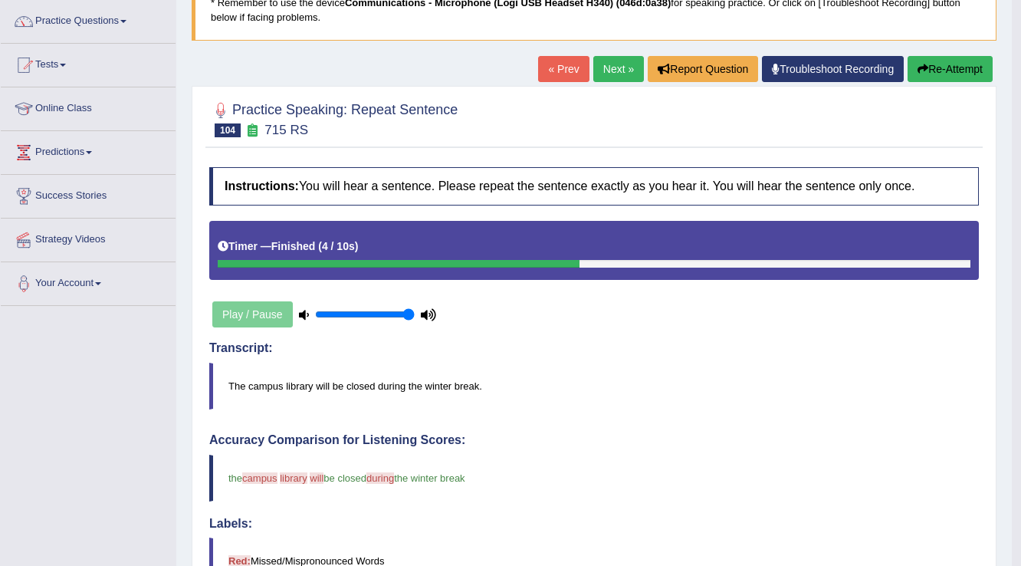
scroll to position [61, 0]
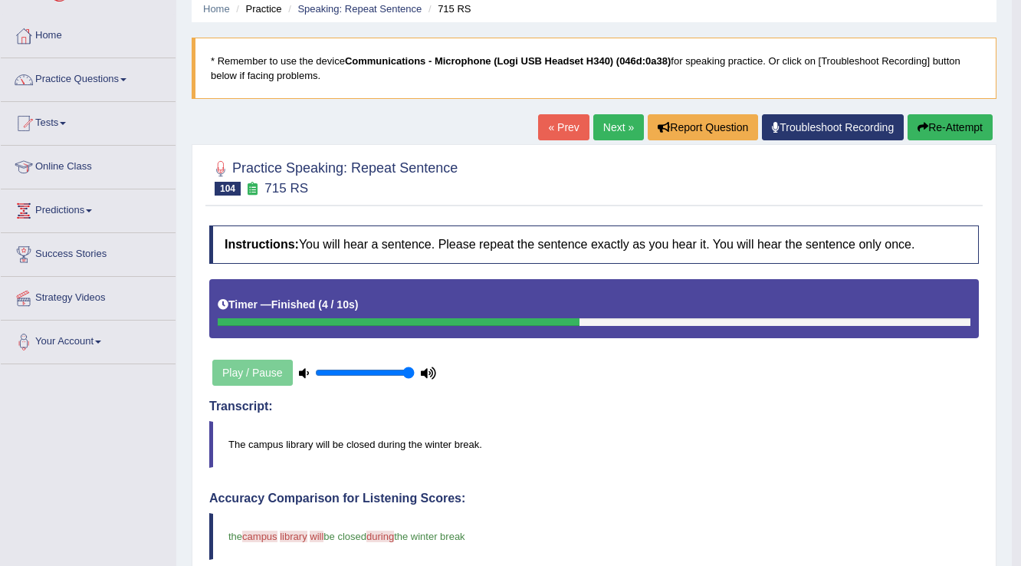
click at [605, 135] on link "Next »" at bounding box center [618, 127] width 51 height 26
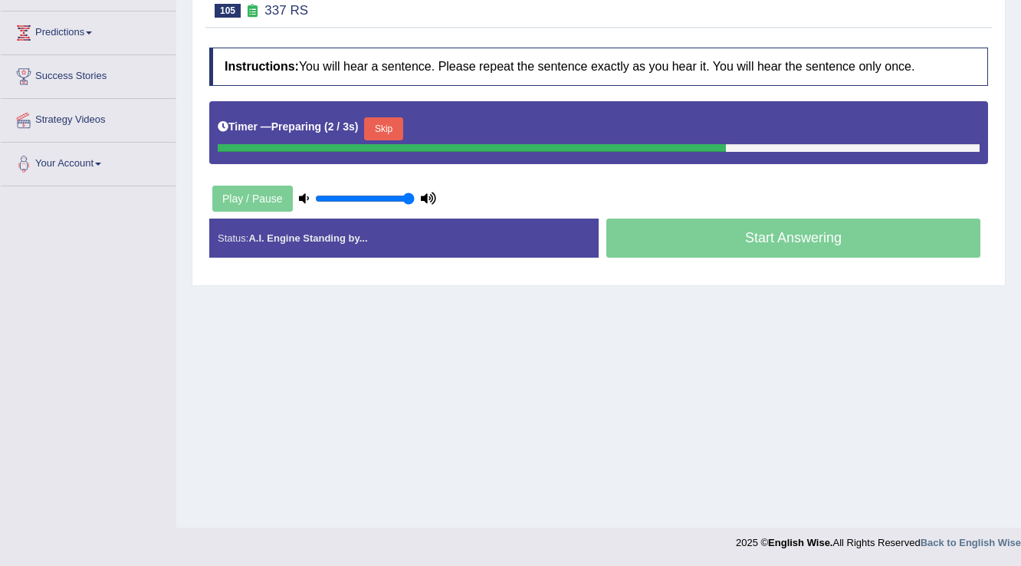
click at [401, 133] on button "Skip" at bounding box center [383, 128] width 38 height 23
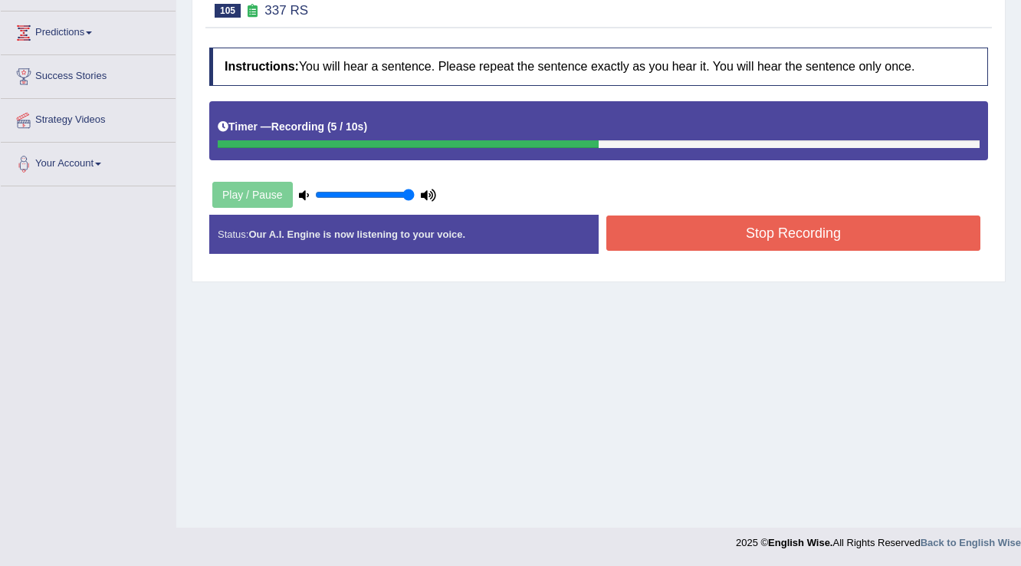
click at [648, 239] on button "Stop Recording" at bounding box center [793, 232] width 374 height 35
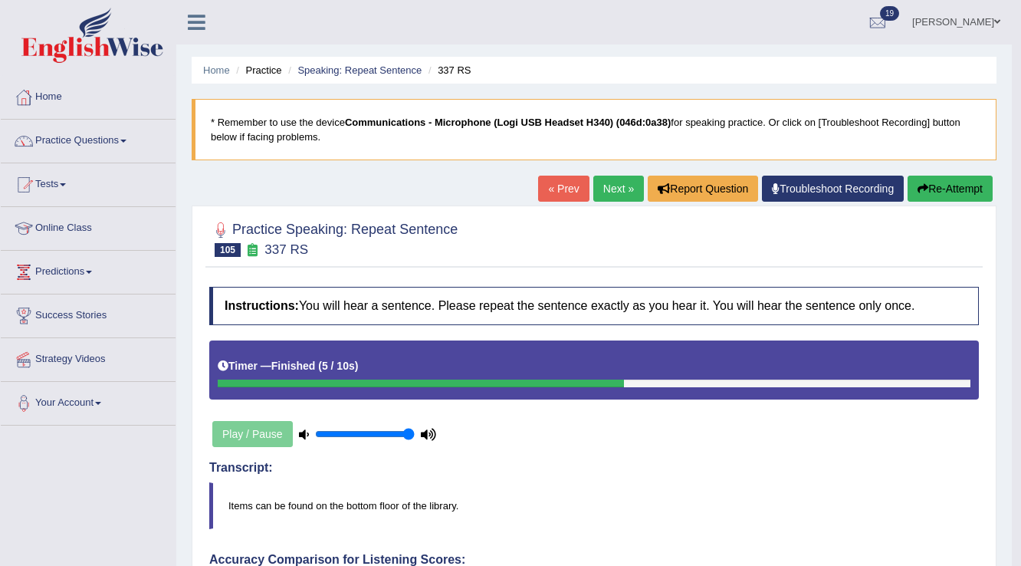
click at [222, 75] on li "Home" at bounding box center [216, 70] width 27 height 15
click at [222, 71] on link "Home" at bounding box center [216, 70] width 27 height 12
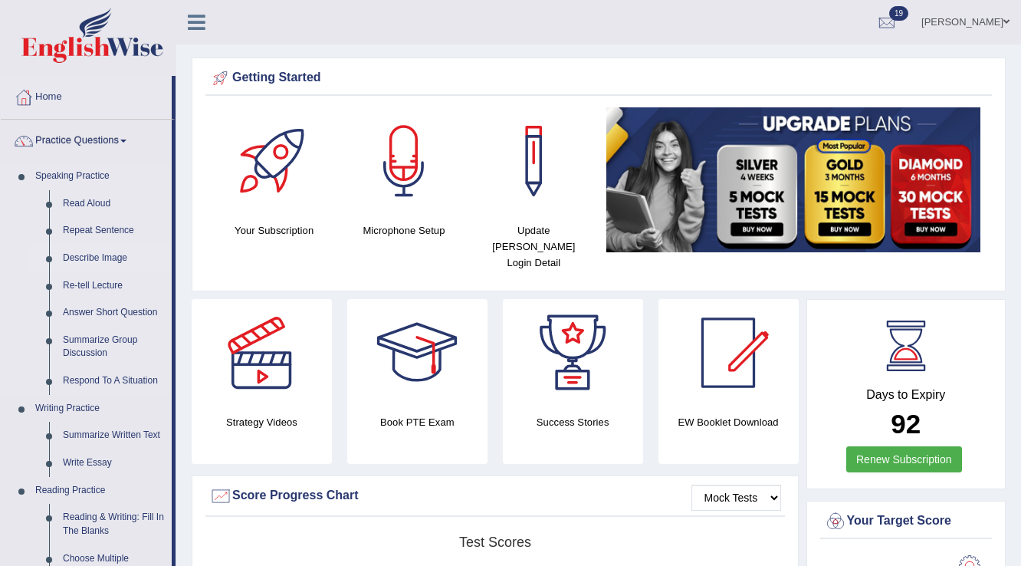
click at [89, 249] on link "Describe Image" at bounding box center [114, 259] width 116 height 28
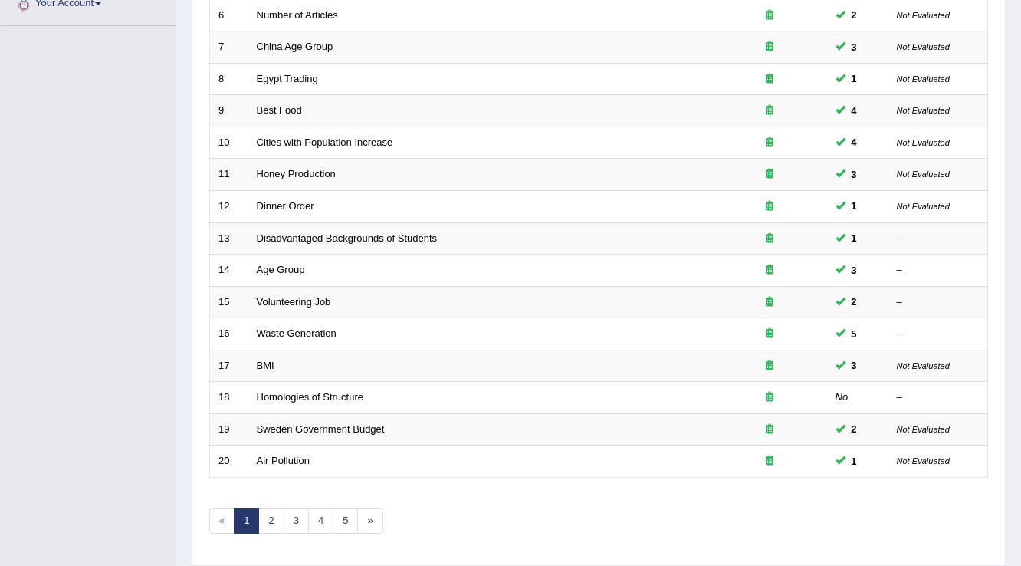
scroll to position [445, 0]
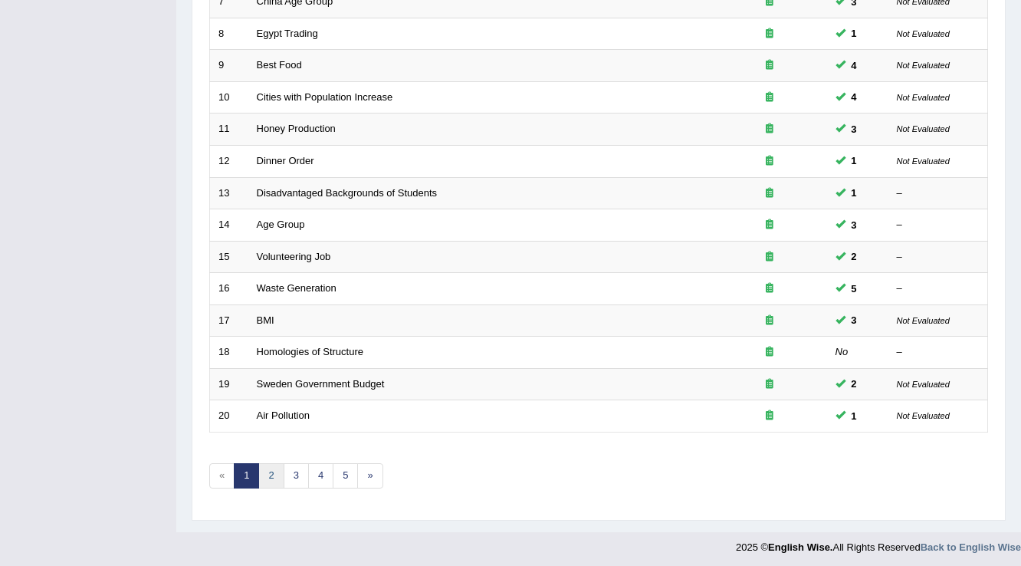
click at [270, 471] on link "2" at bounding box center [270, 475] width 25 height 25
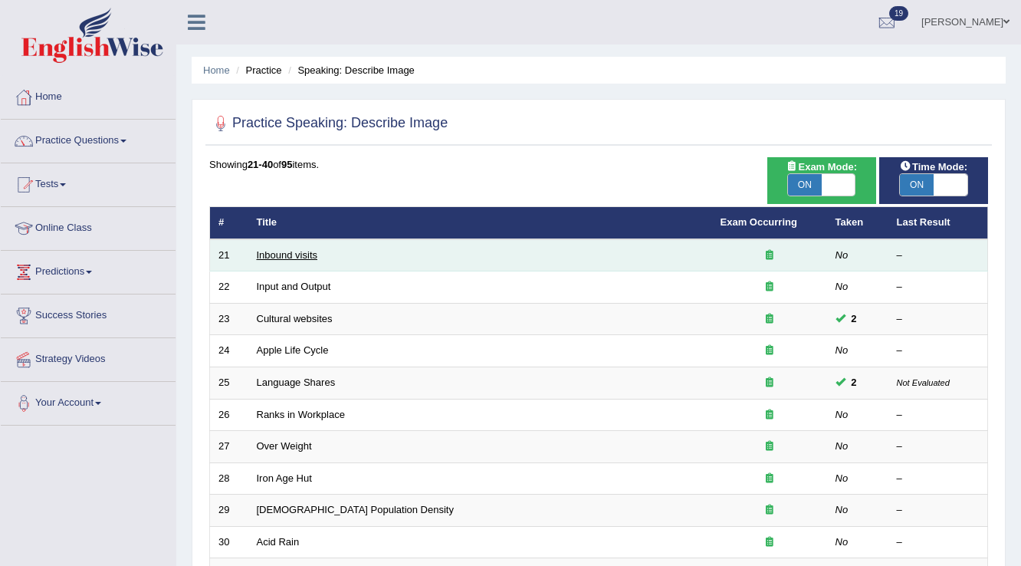
click at [275, 258] on link "Inbound visits" at bounding box center [287, 255] width 61 height 12
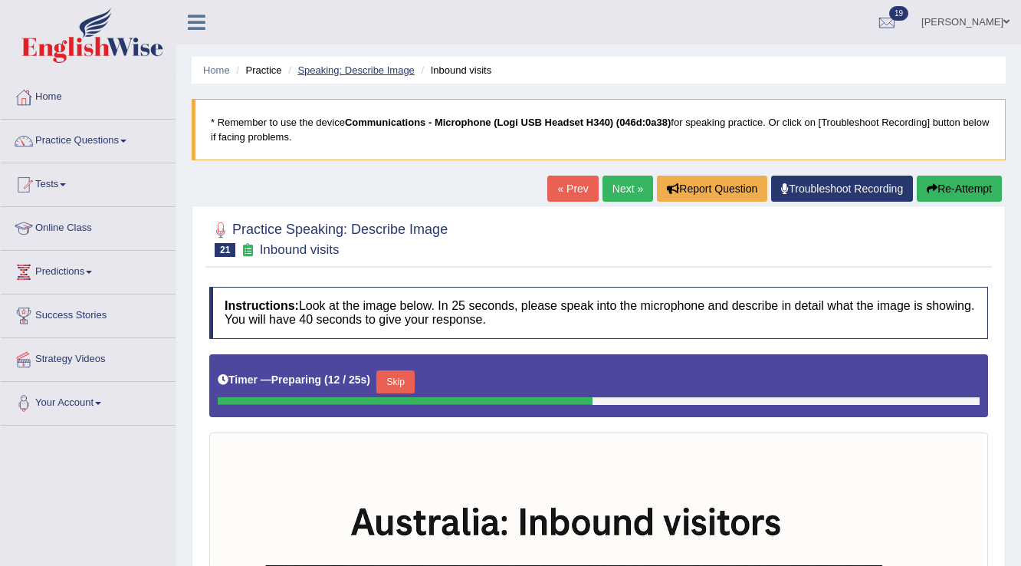
click at [320, 67] on link "Speaking: Describe Image" at bounding box center [355, 70] width 117 height 12
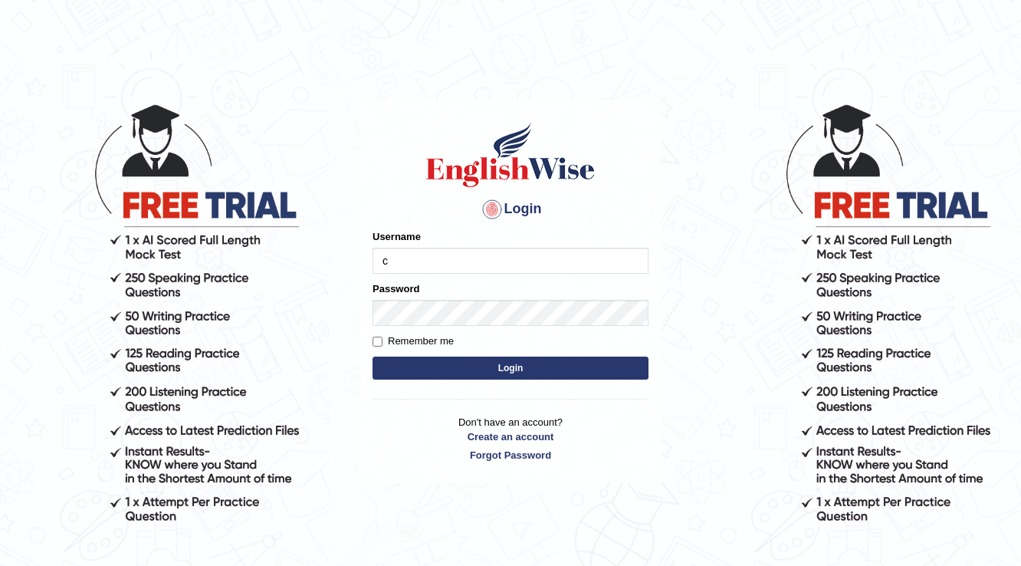
type input "charan_12"
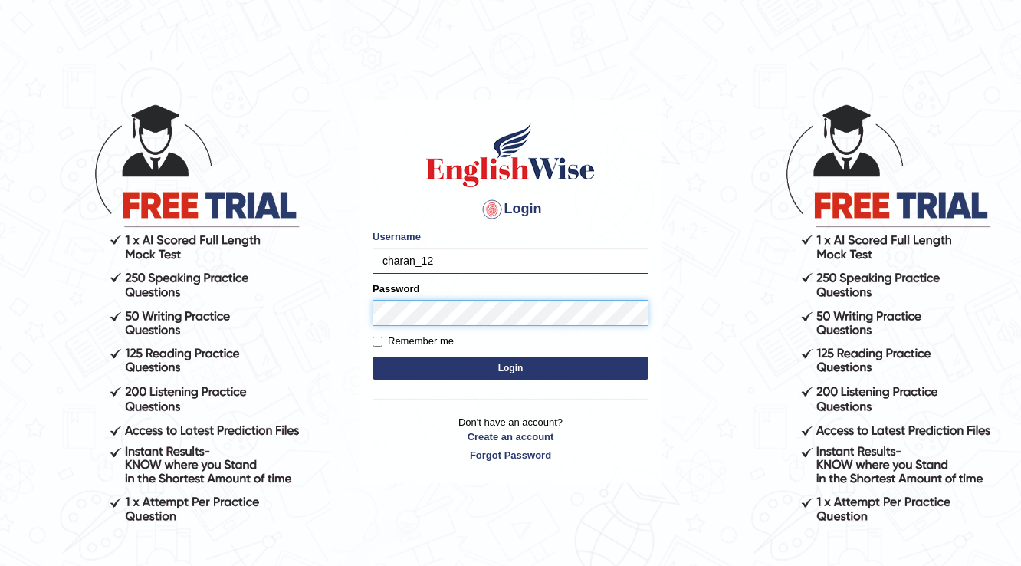
click at [373, 356] on button "Login" at bounding box center [511, 367] width 276 height 23
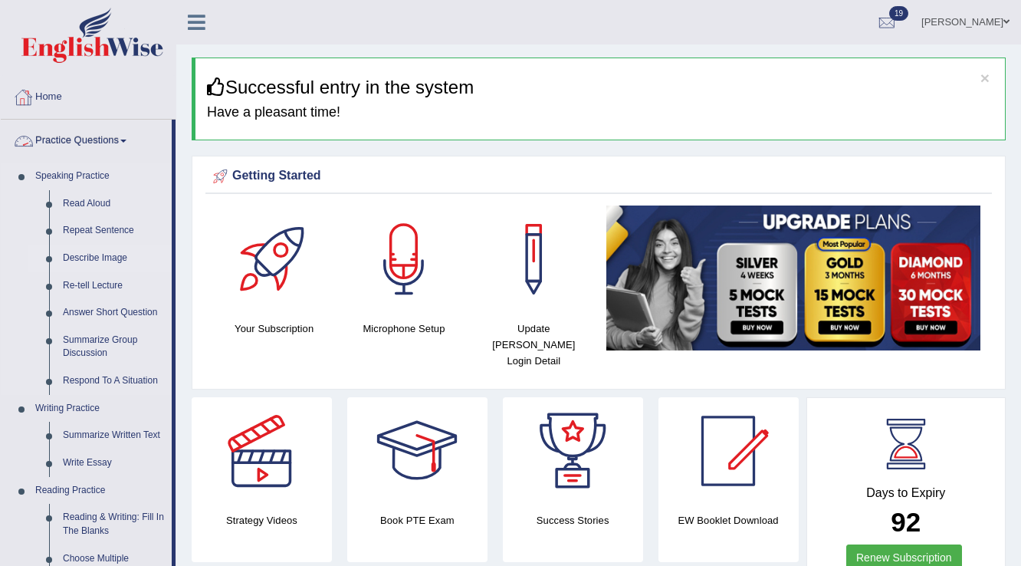
click at [100, 252] on link "Describe Image" at bounding box center [114, 259] width 116 height 28
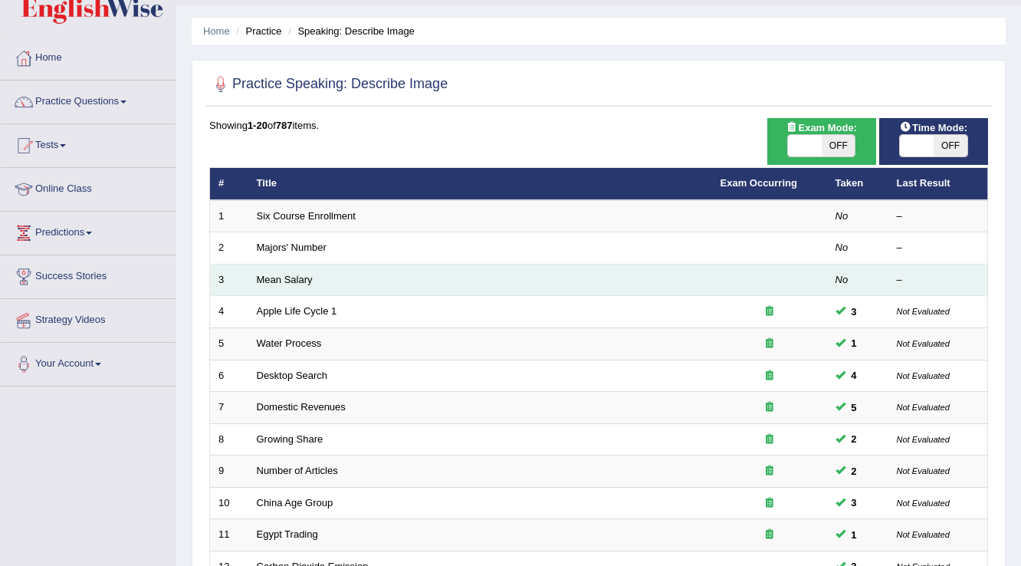
scroll to position [61, 0]
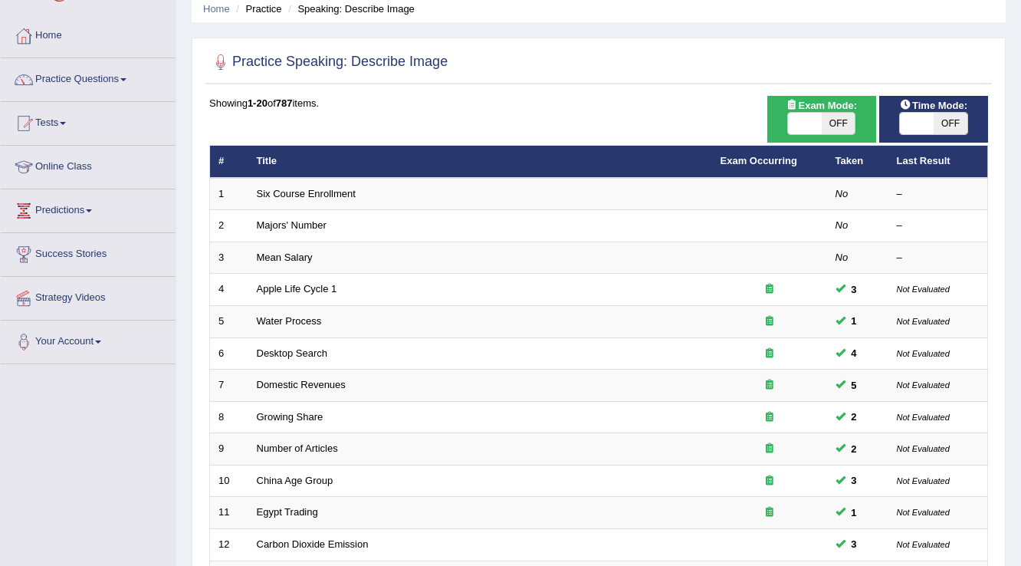
click at [828, 117] on span "OFF" at bounding box center [839, 123] width 34 height 21
checkbox input "true"
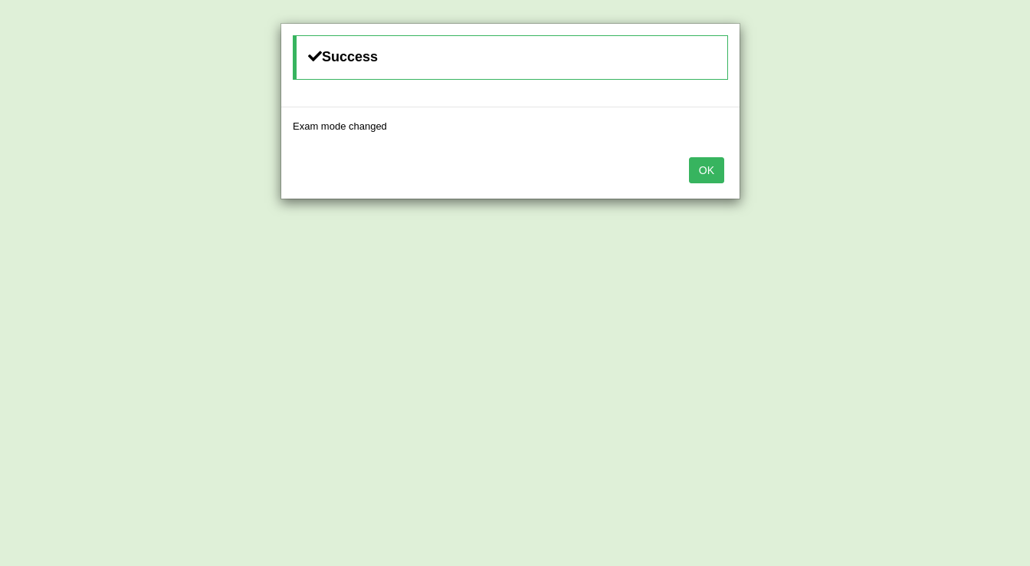
click at [720, 180] on button "OK" at bounding box center [706, 170] width 35 height 26
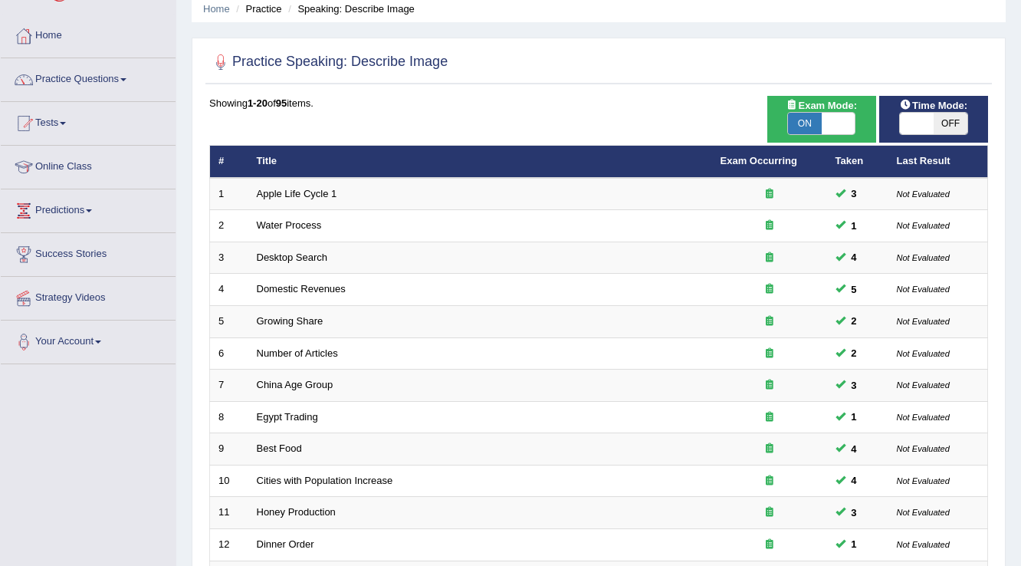
scroll to position [61, 0]
click at [915, 126] on span at bounding box center [917, 123] width 34 height 21
click at [926, 123] on span at bounding box center [917, 123] width 34 height 21
checkbox input "true"
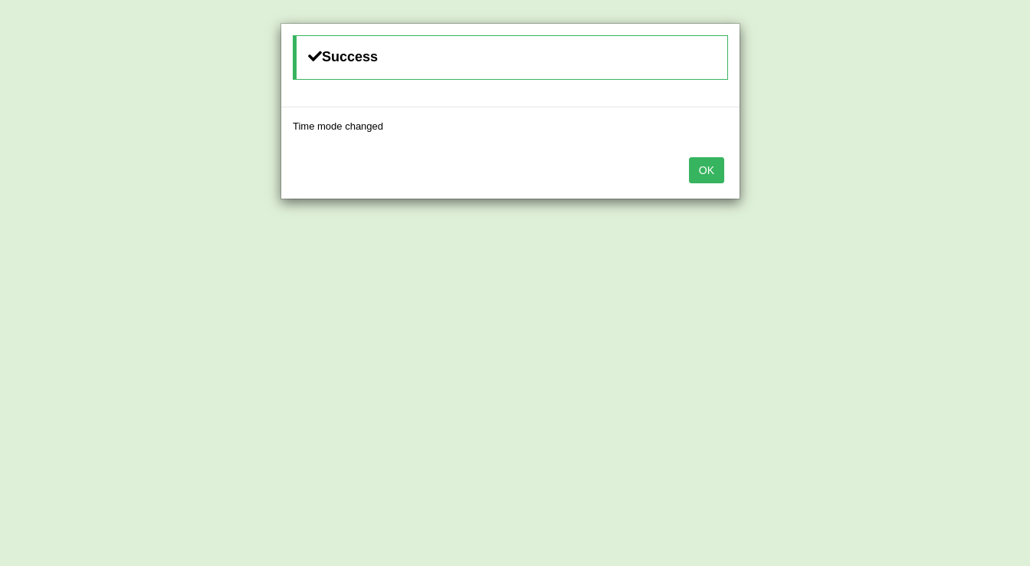
click at [707, 172] on button "OK" at bounding box center [706, 170] width 35 height 26
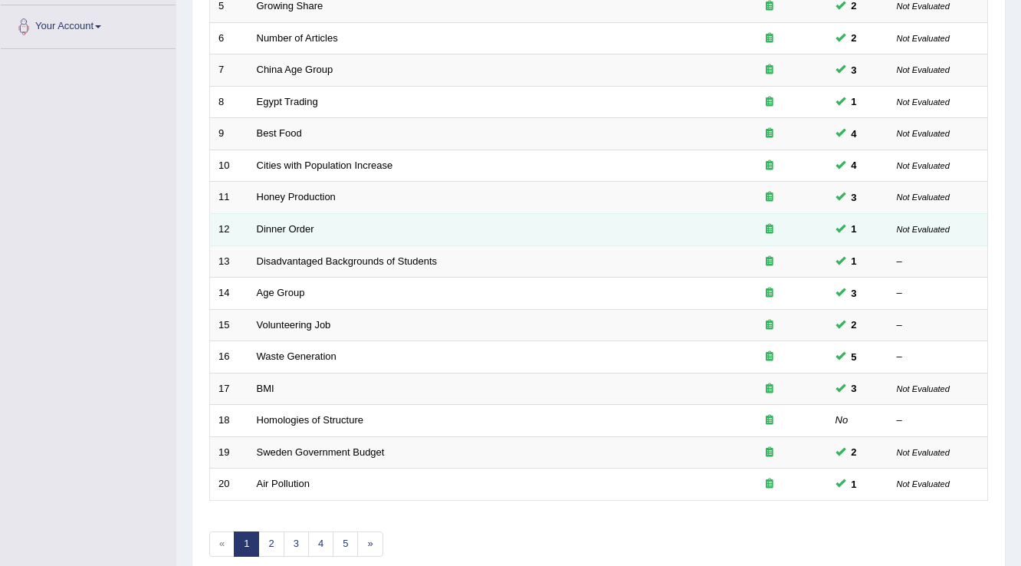
scroll to position [445, 0]
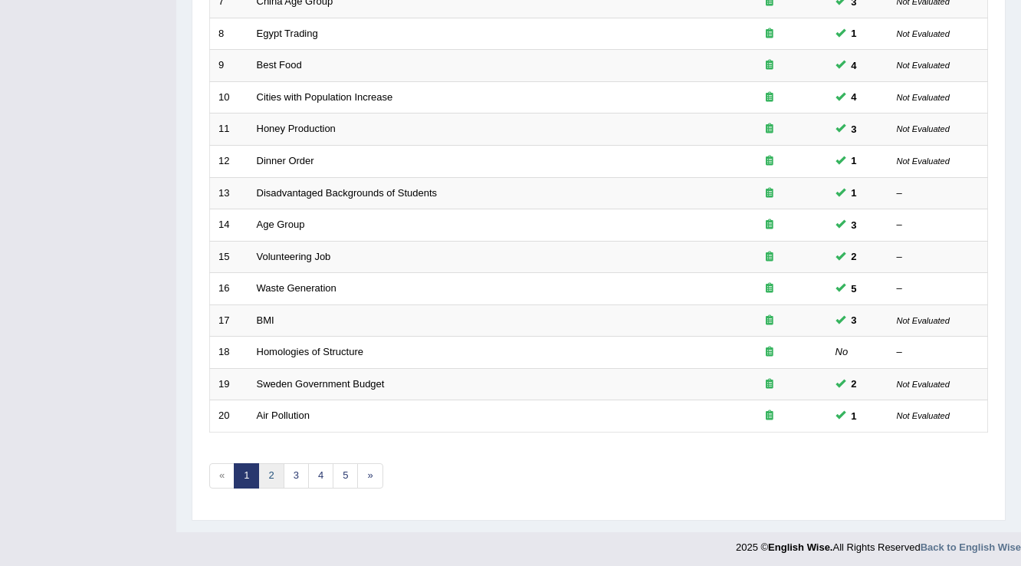
click at [269, 474] on link "2" at bounding box center [270, 475] width 25 height 25
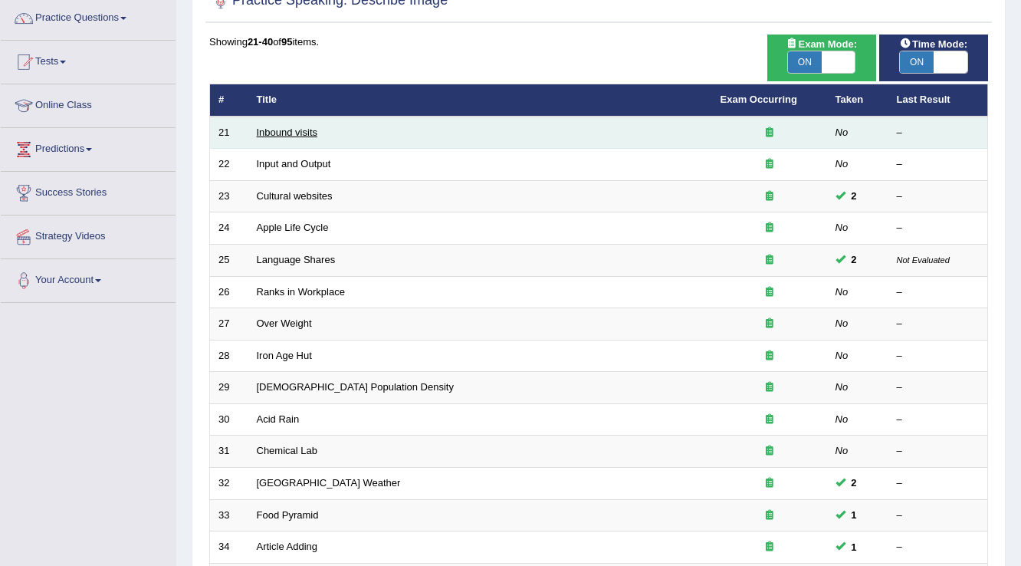
click at [294, 136] on link "Inbound visits" at bounding box center [287, 133] width 61 height 12
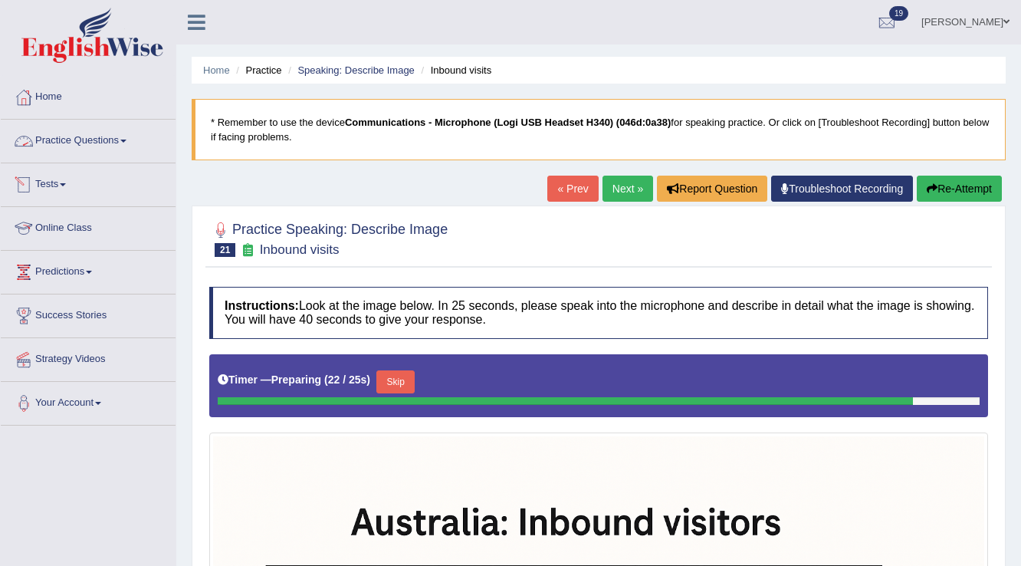
click at [121, 147] on link "Practice Questions" at bounding box center [88, 139] width 175 height 38
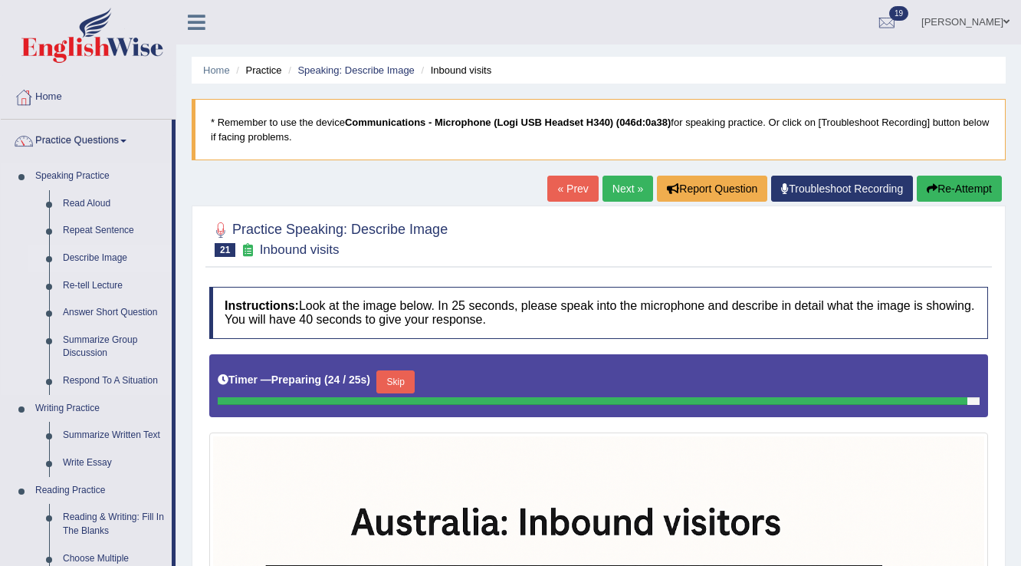
click at [97, 258] on link "Describe Image" at bounding box center [114, 259] width 116 height 28
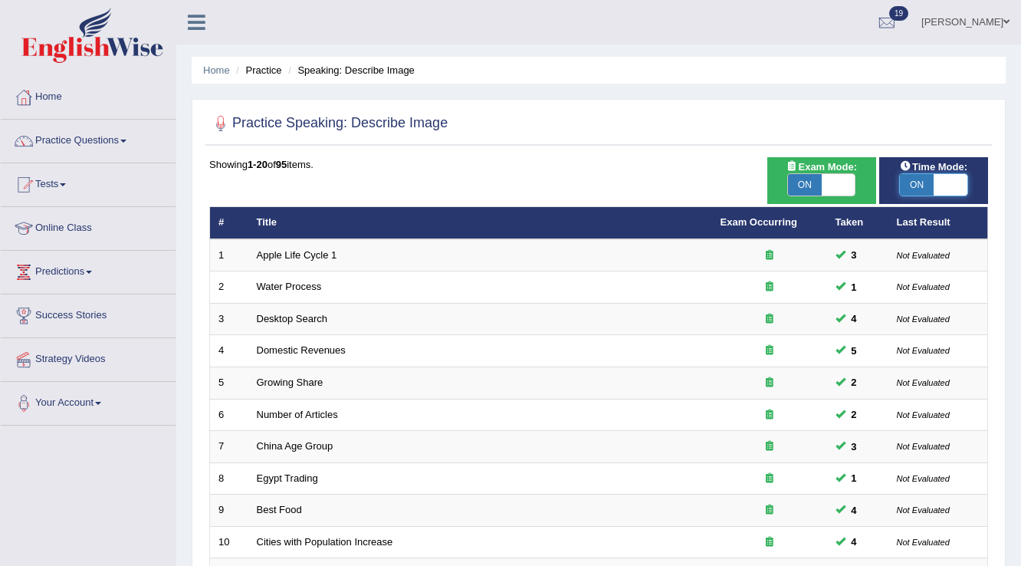
click at [951, 174] on span at bounding box center [951, 184] width 34 height 21
checkbox input "false"
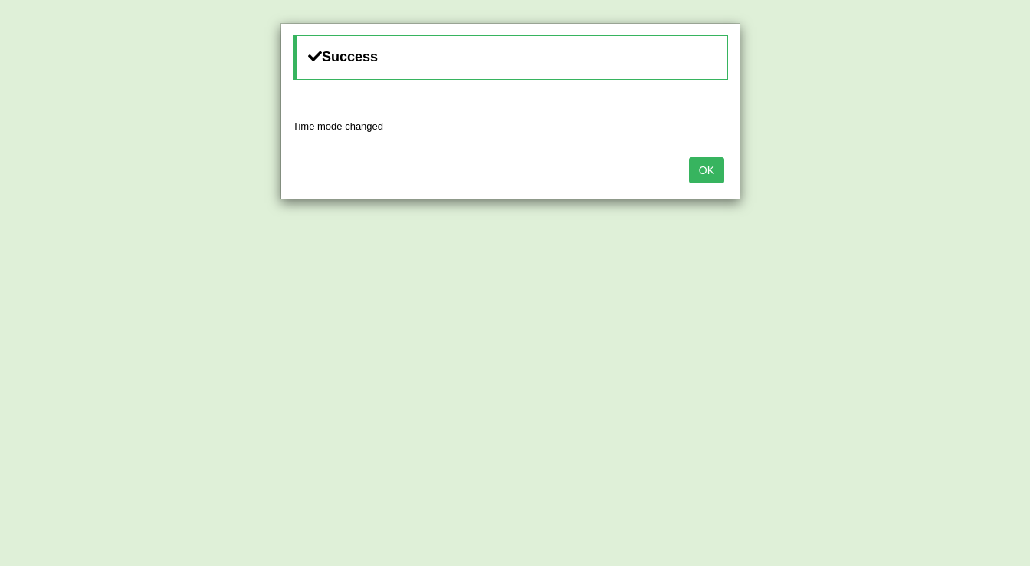
click at [702, 176] on button "OK" at bounding box center [706, 170] width 35 height 26
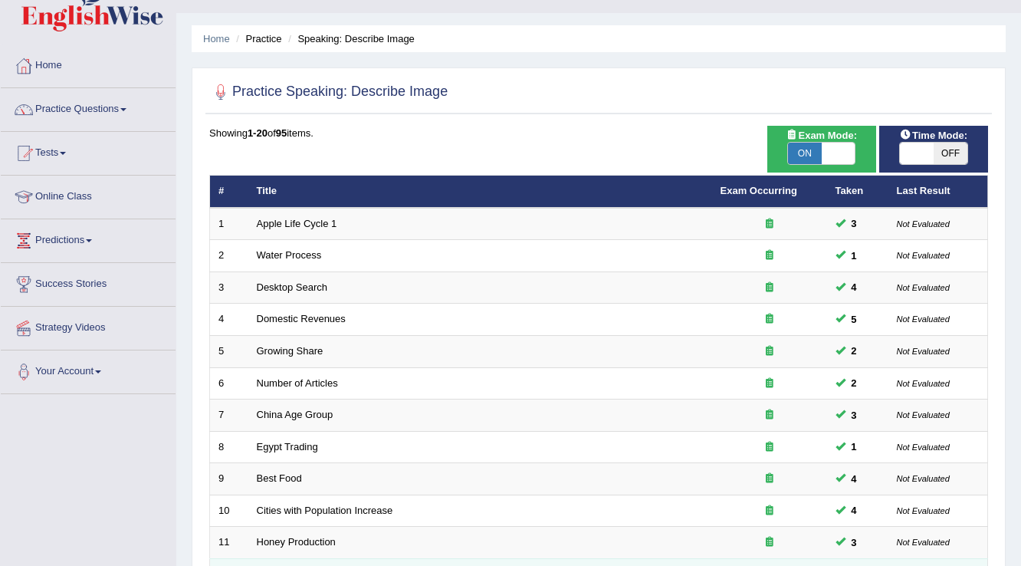
scroll to position [445, 0]
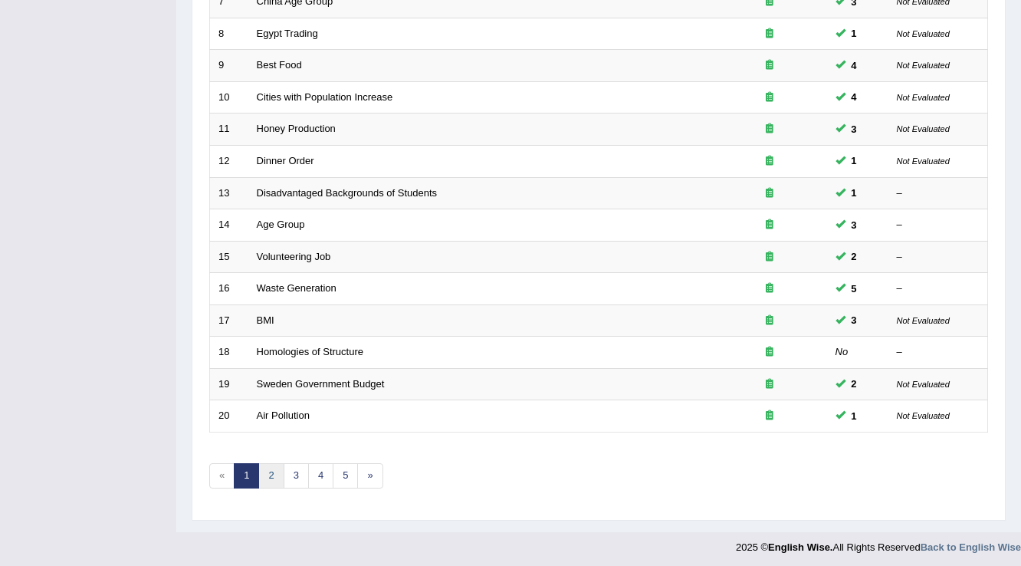
click at [268, 481] on link "2" at bounding box center [270, 475] width 25 height 25
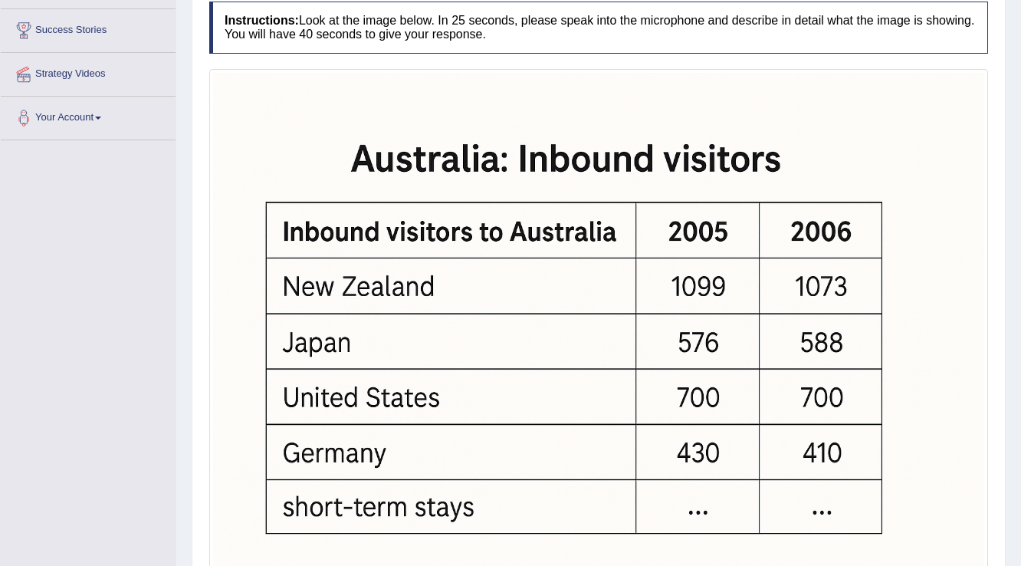
scroll to position [396, 0]
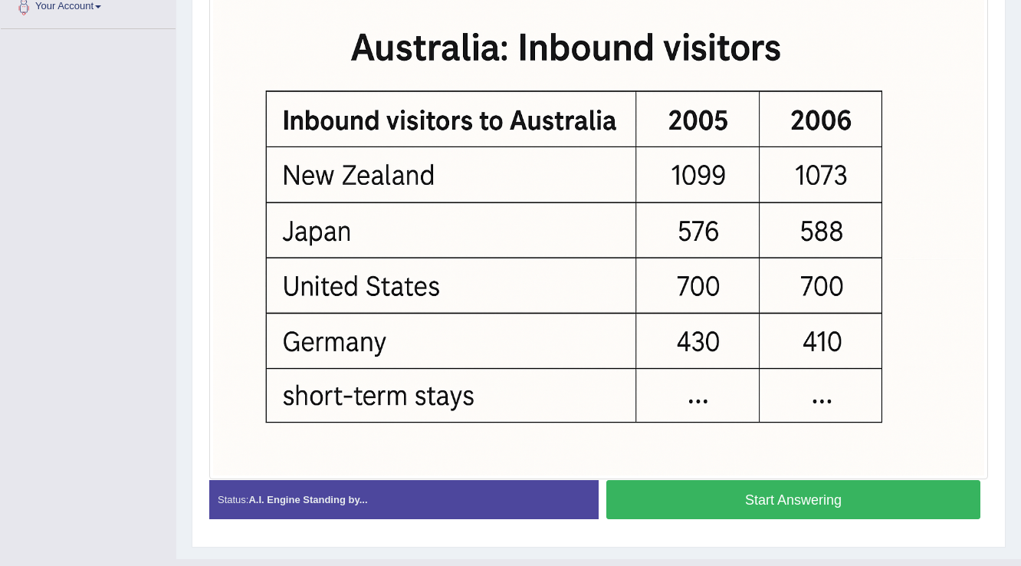
click at [753, 511] on button "Start Answering" at bounding box center [793, 499] width 374 height 39
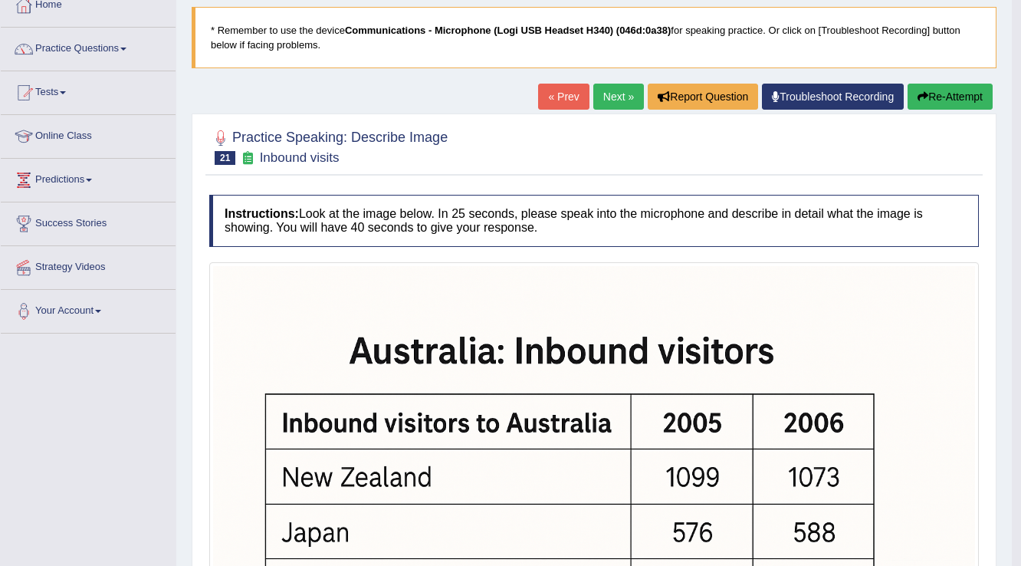
scroll to position [0, 0]
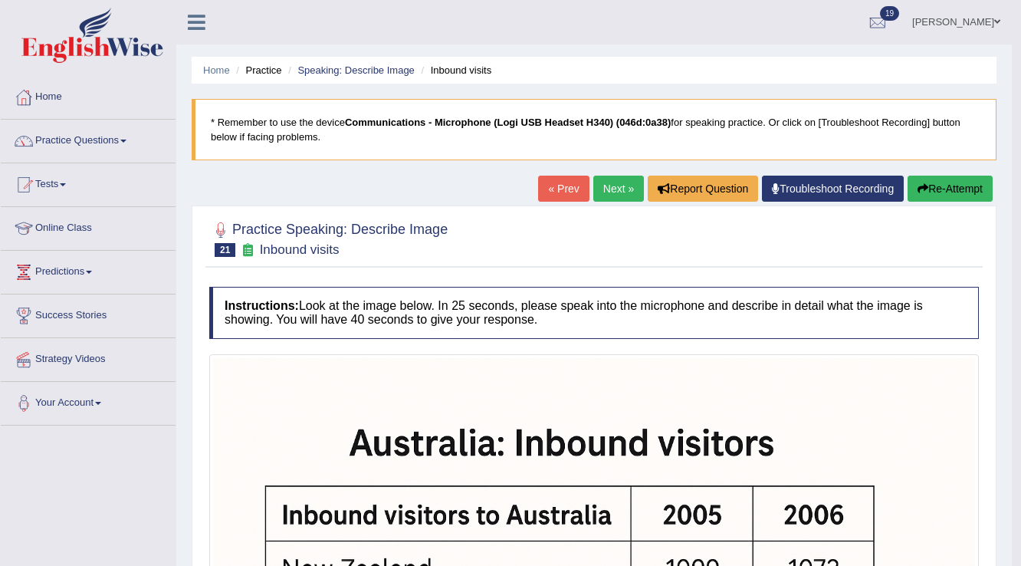
click at [938, 199] on button "Re-Attempt" at bounding box center [950, 189] width 85 height 26
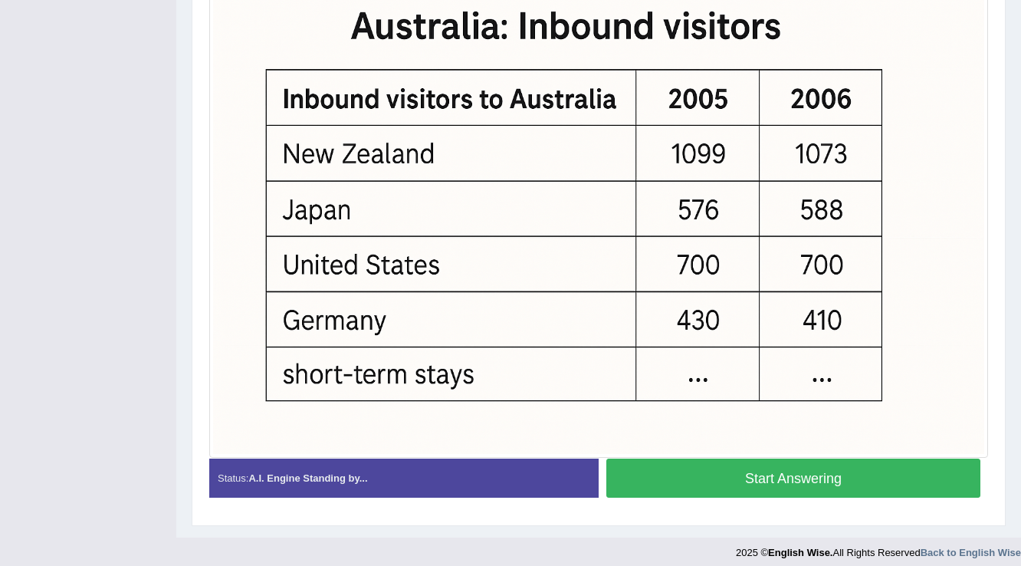
drag, startPoint x: 0, startPoint y: 0, endPoint x: 690, endPoint y: 478, distance: 839.2
click at [690, 478] on button "Start Answering" at bounding box center [793, 477] width 374 height 39
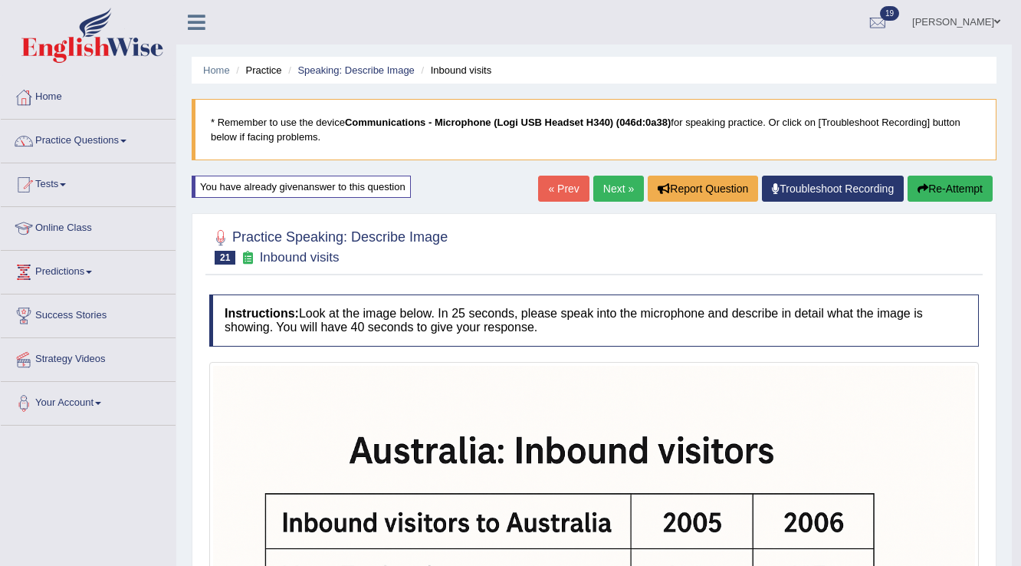
click at [613, 196] on link "Next »" at bounding box center [618, 189] width 51 height 26
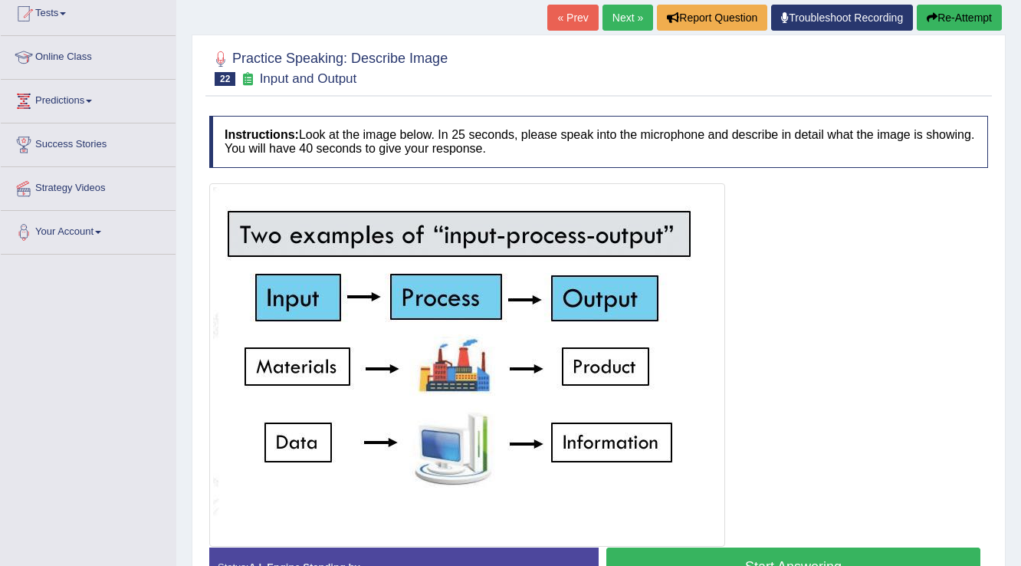
scroll to position [267, 0]
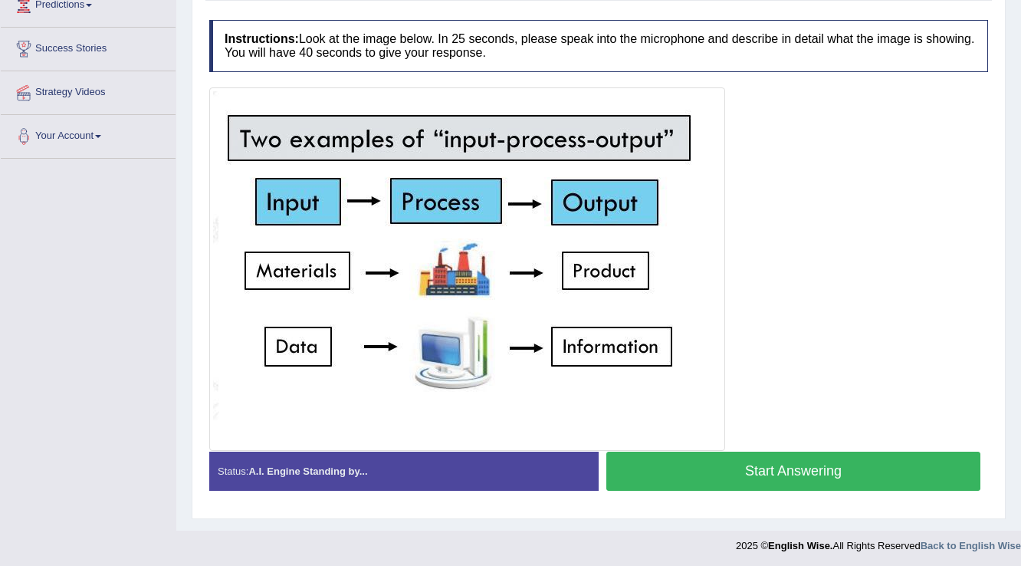
click at [767, 465] on button "Start Answering" at bounding box center [793, 471] width 374 height 39
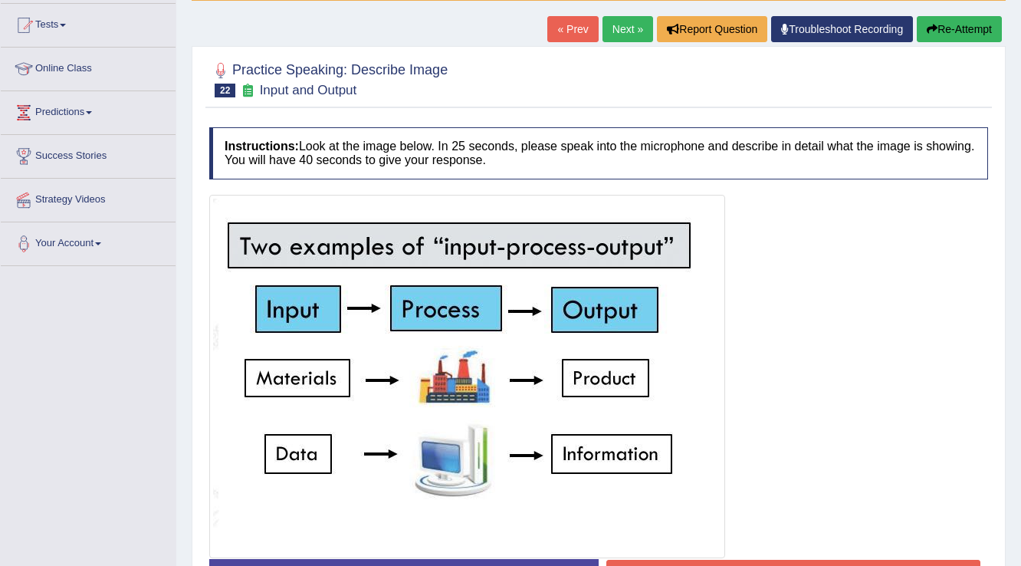
scroll to position [282, 0]
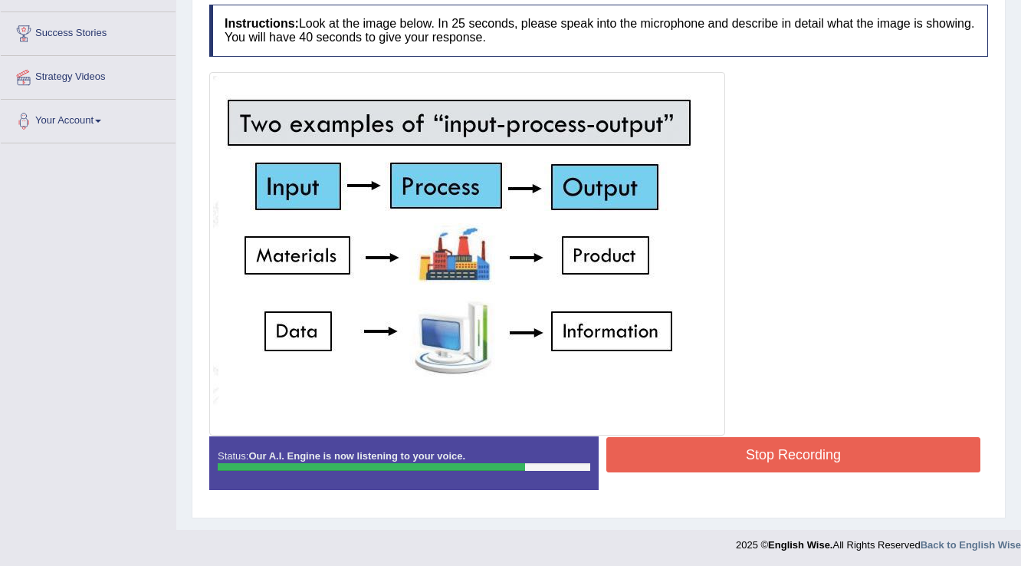
click at [767, 439] on button "Stop Recording" at bounding box center [793, 454] width 374 height 35
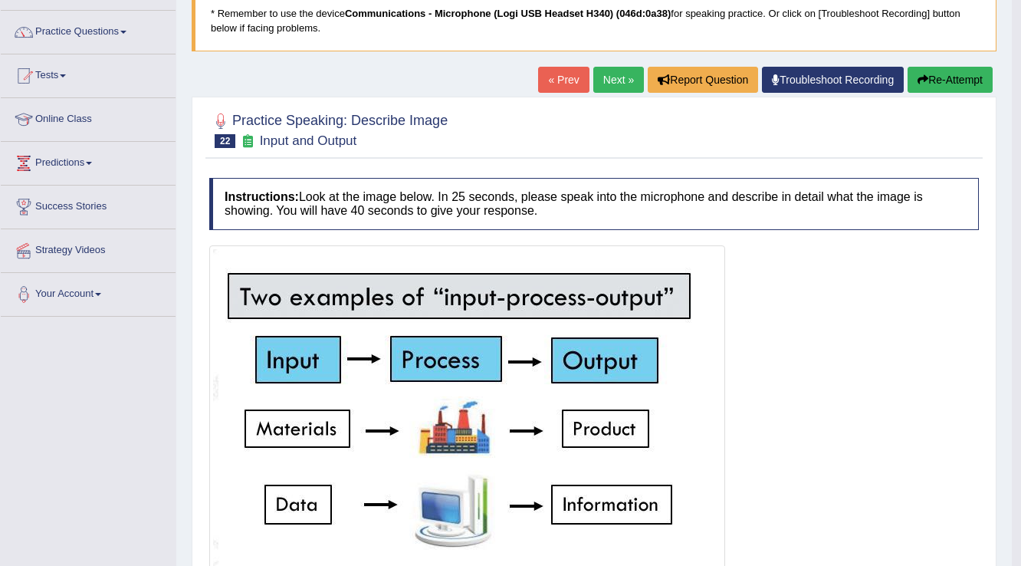
scroll to position [0, 0]
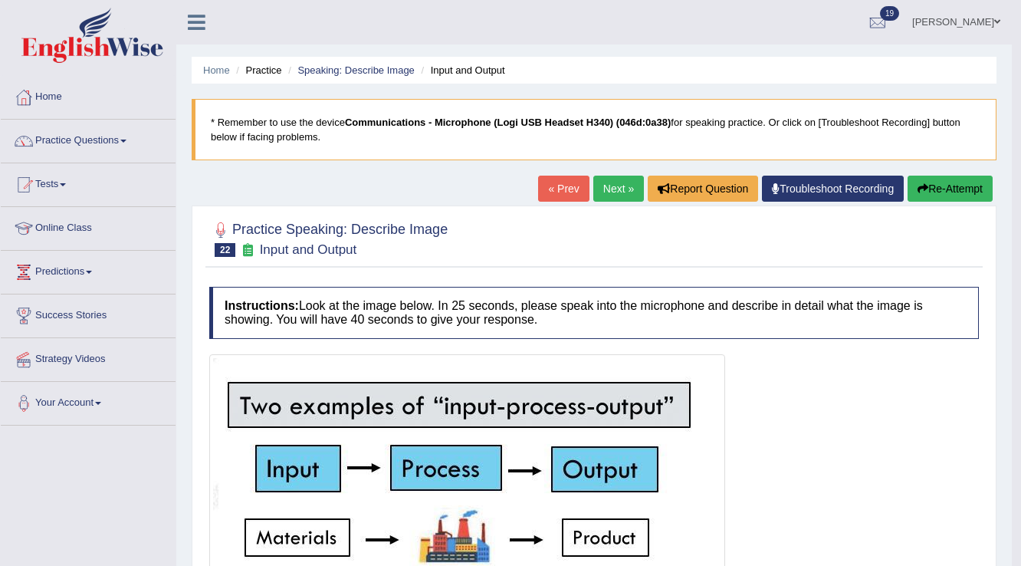
click at [619, 185] on link "Next »" at bounding box center [618, 189] width 51 height 26
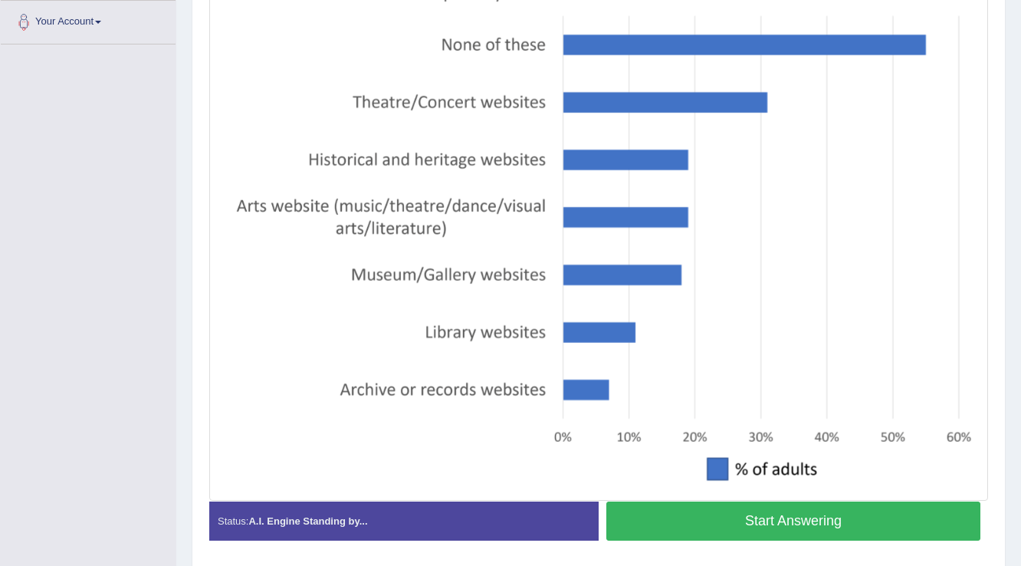
scroll to position [432, 0]
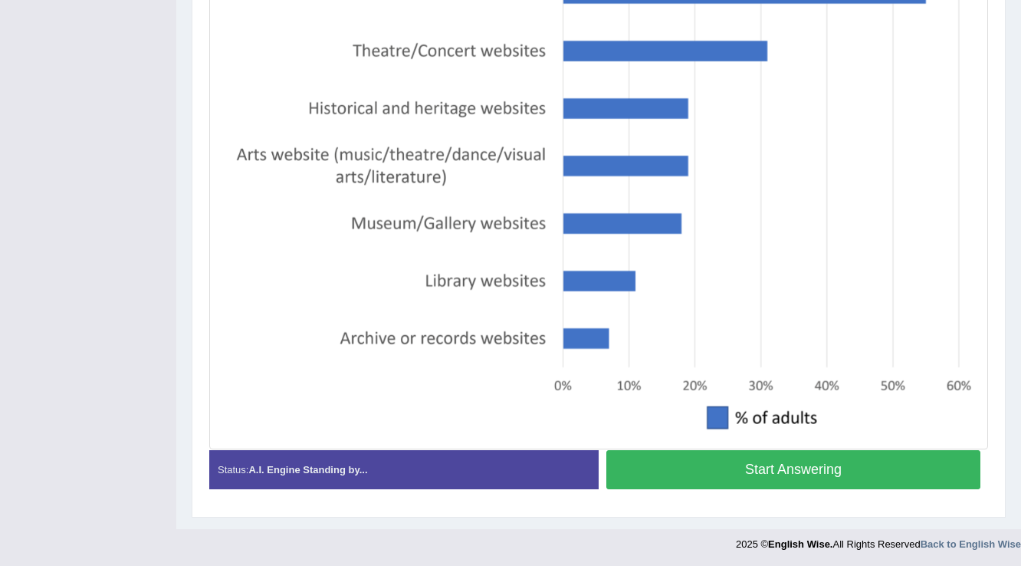
click at [692, 475] on button "Start Answering" at bounding box center [793, 469] width 374 height 39
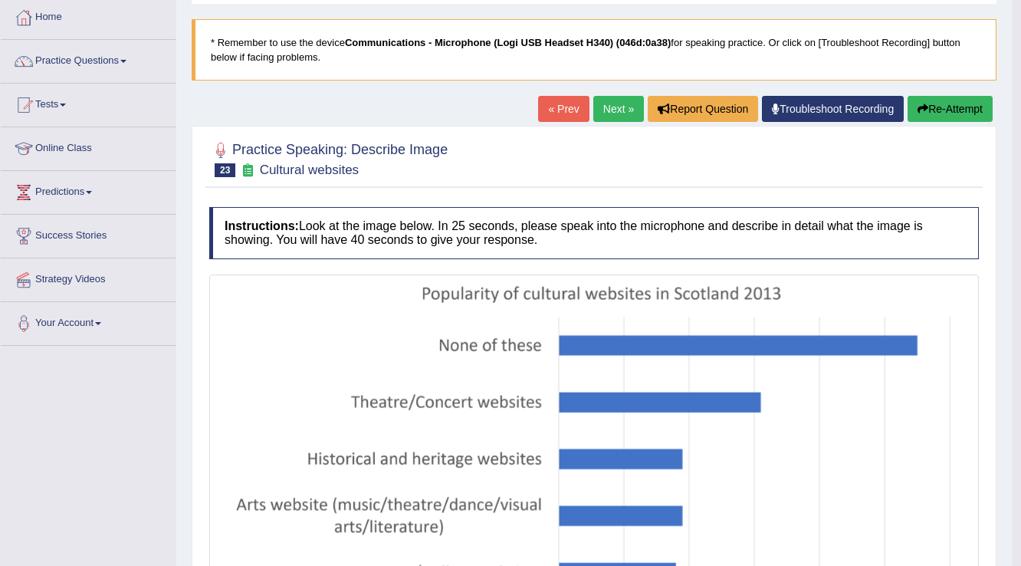
scroll to position [0, 0]
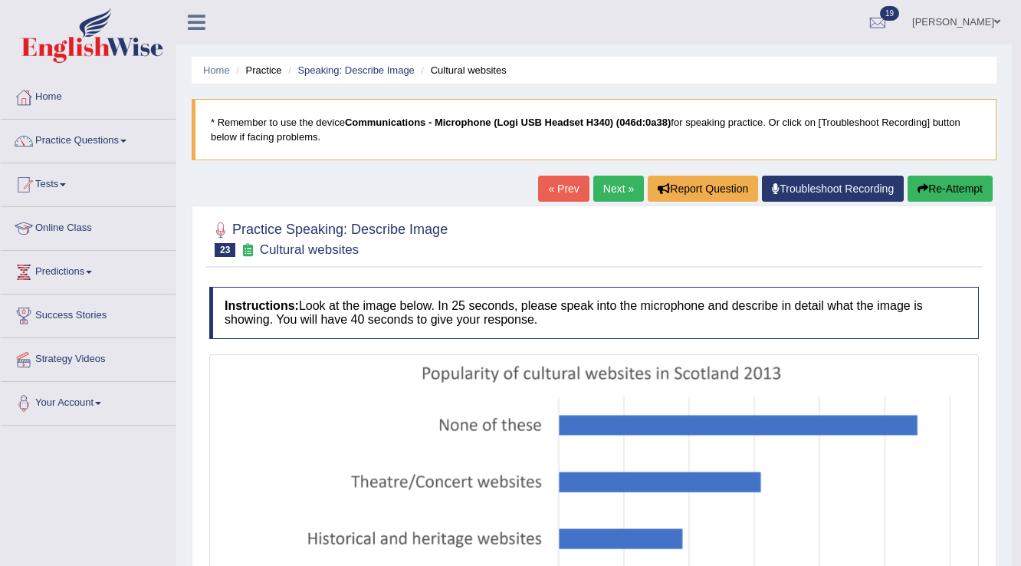
click at [938, 198] on button "Re-Attempt" at bounding box center [950, 189] width 85 height 26
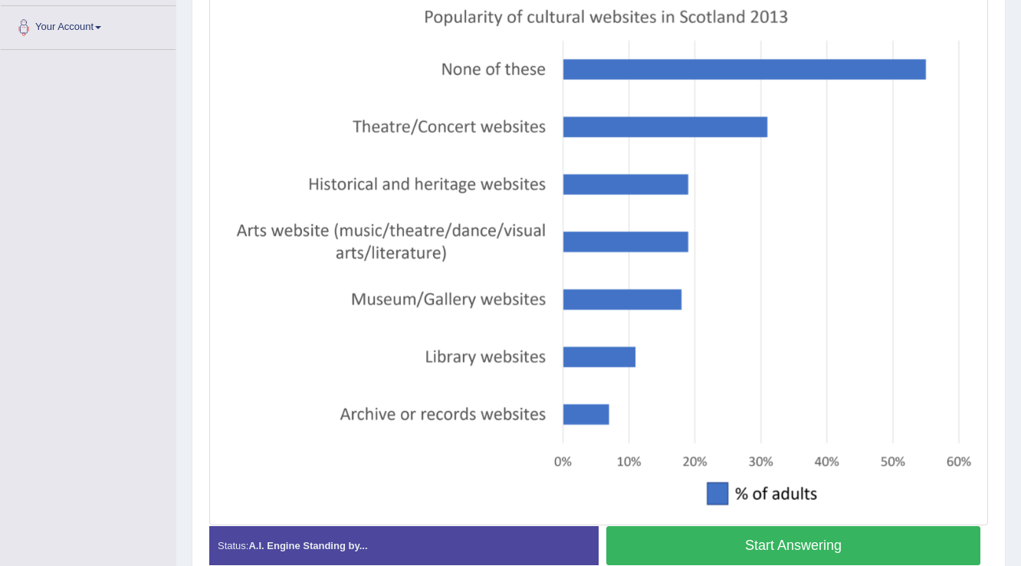
click at [702, 534] on button "Start Answering" at bounding box center [793, 545] width 374 height 39
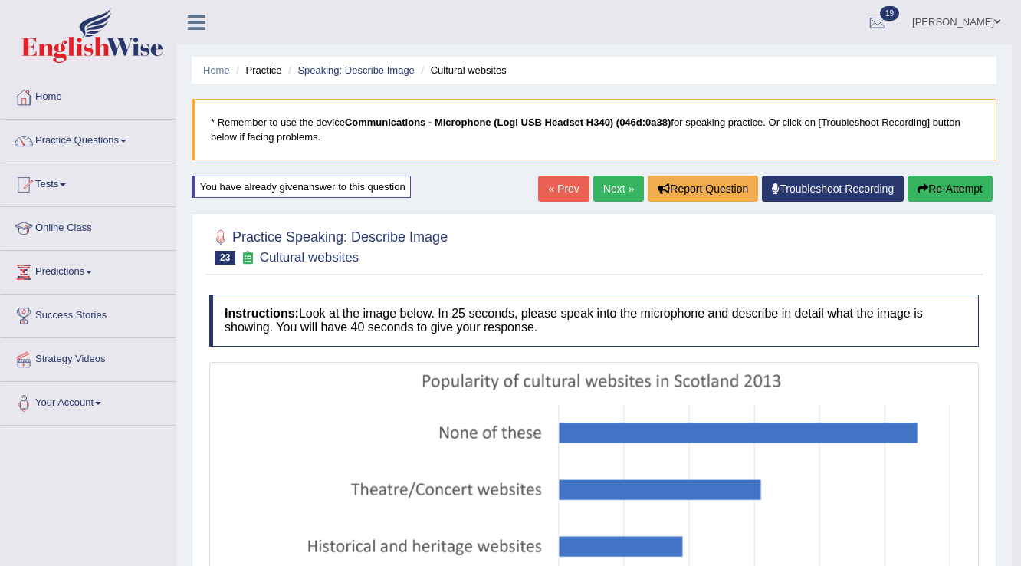
click at [610, 200] on link "Next »" at bounding box center [618, 189] width 51 height 26
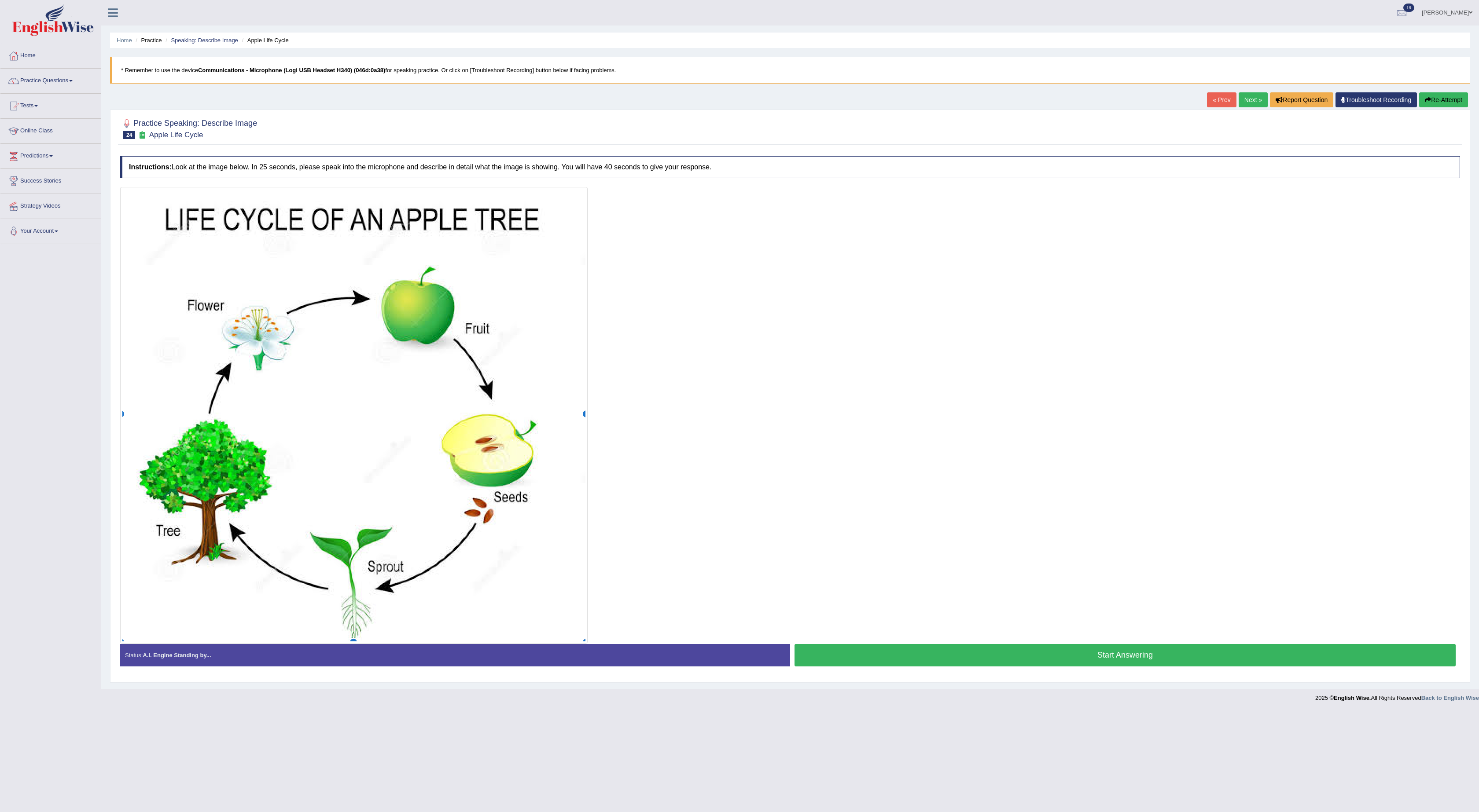
click at [586, 324] on button "Start Answering" at bounding box center [1125, 655] width 661 height 22
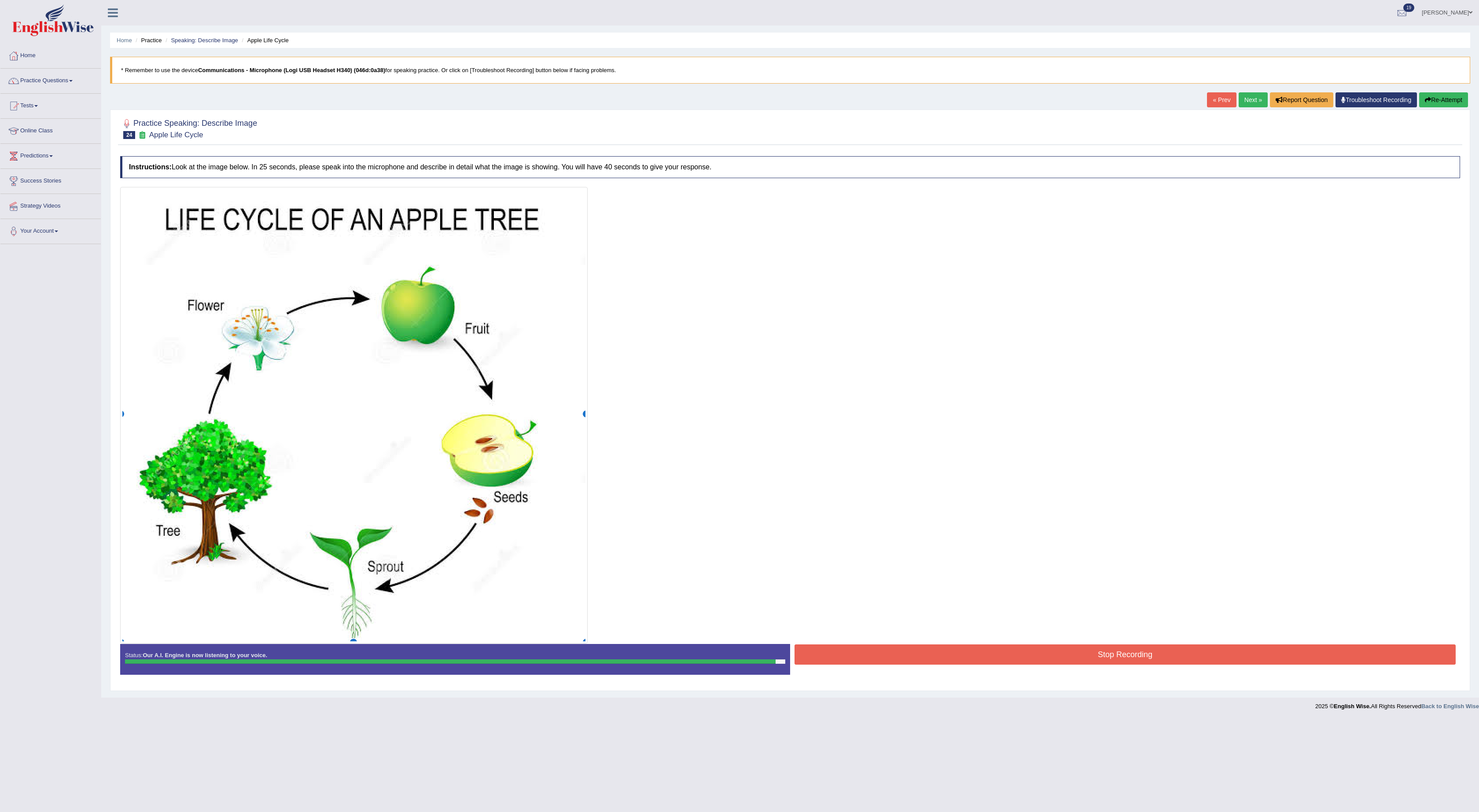
click at [586, 324] on button "Stop Recording" at bounding box center [1125, 654] width 661 height 20
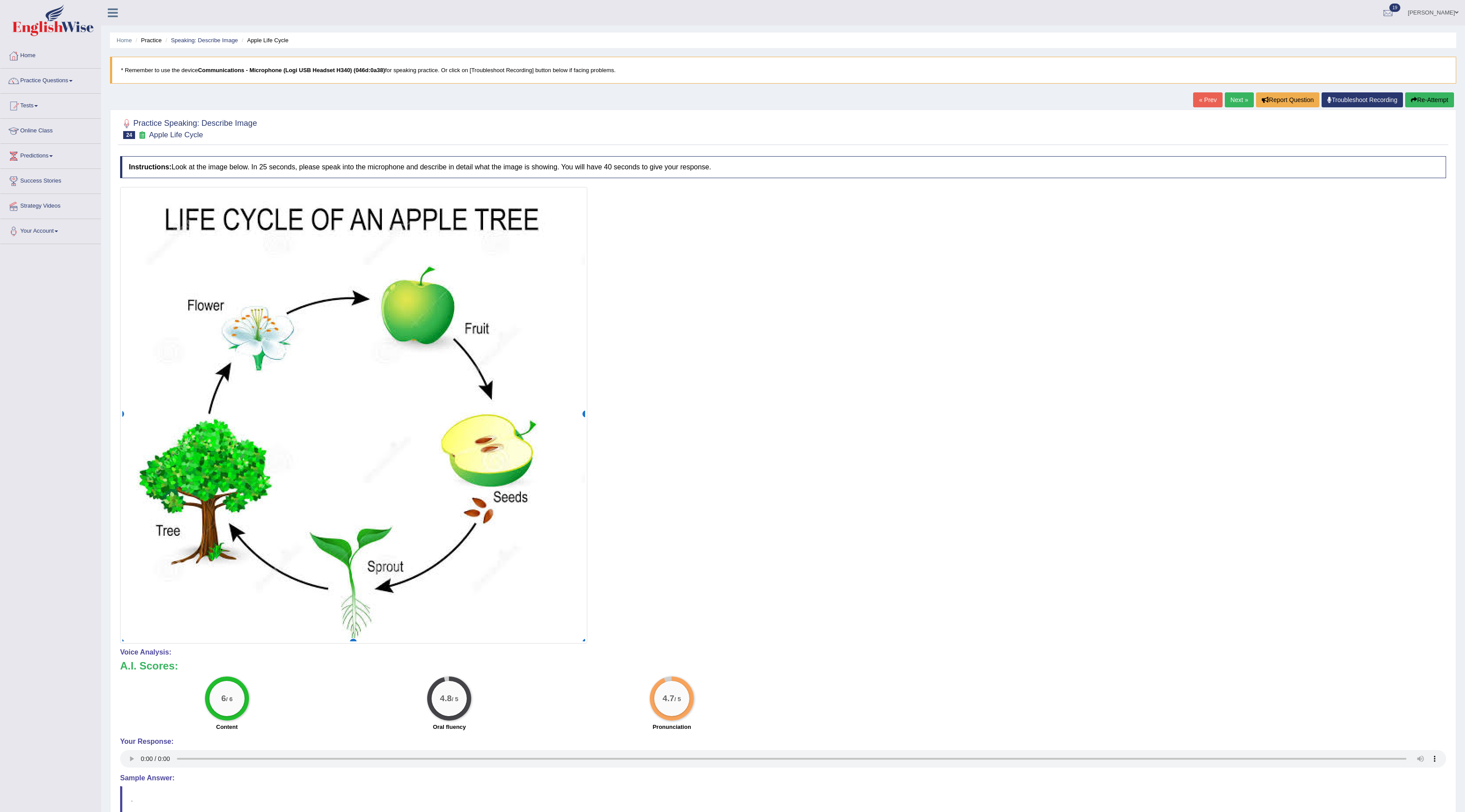
click at [585, 98] on link "Next »" at bounding box center [1239, 100] width 29 height 15
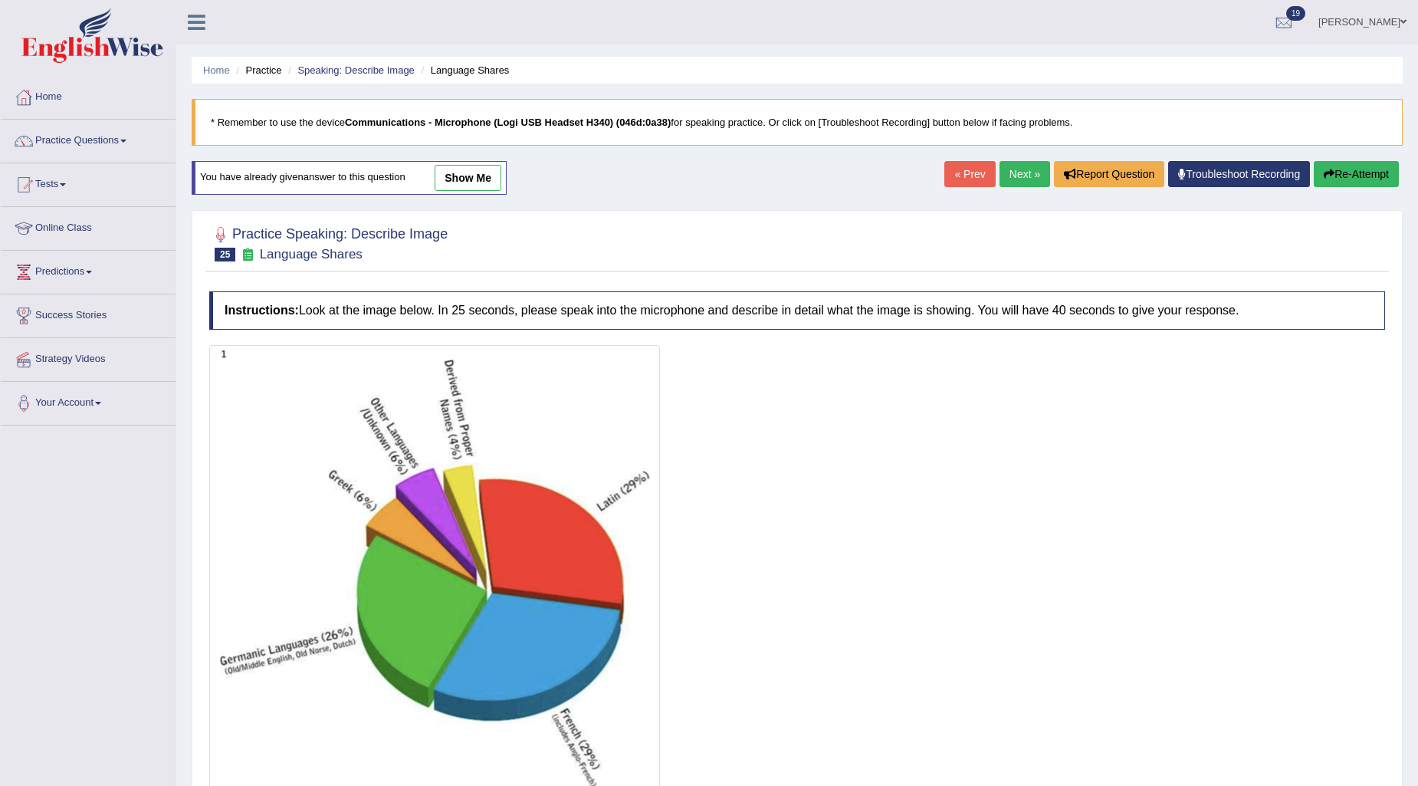
scroll to position [123, 0]
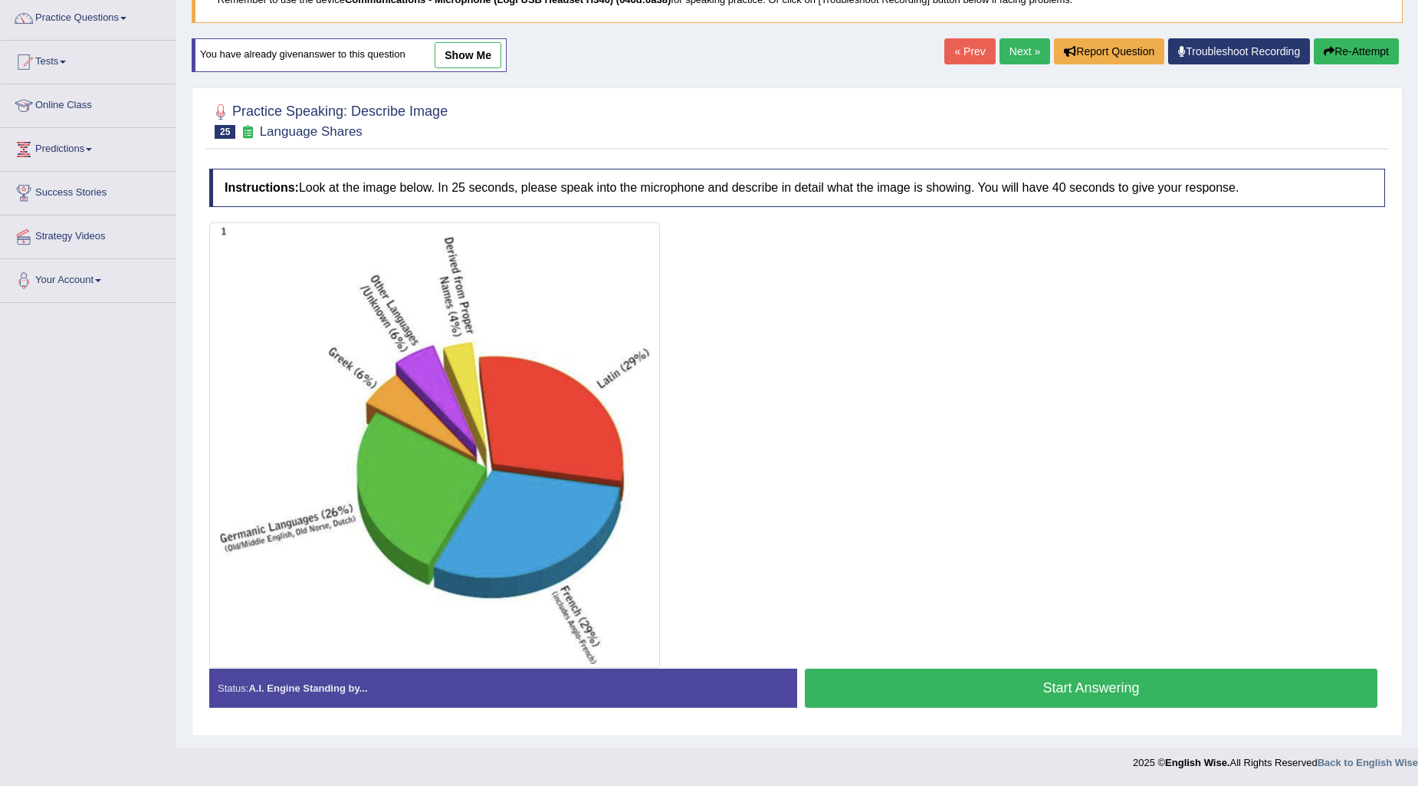
click at [933, 675] on button "Start Answering" at bounding box center [1091, 688] width 573 height 39
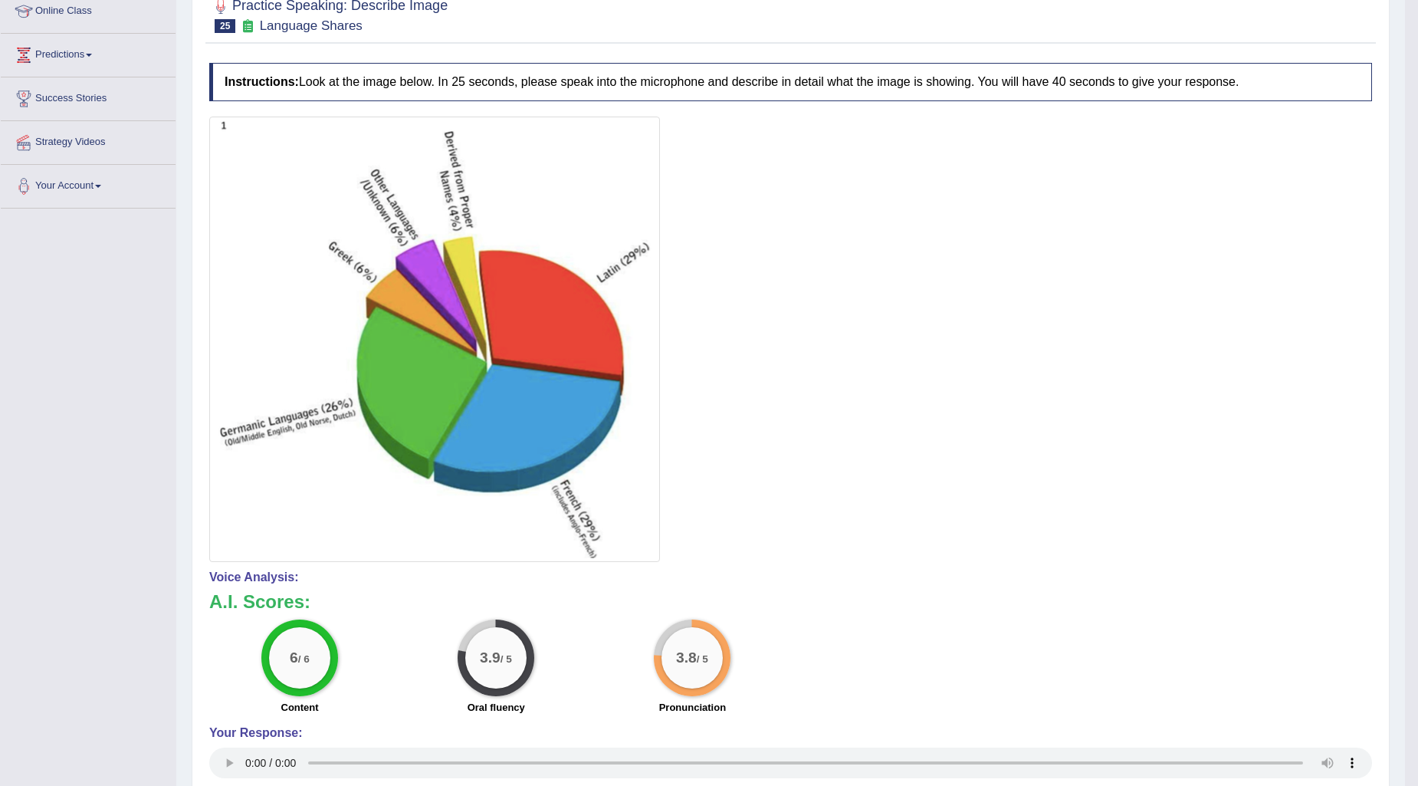
scroll to position [0, 0]
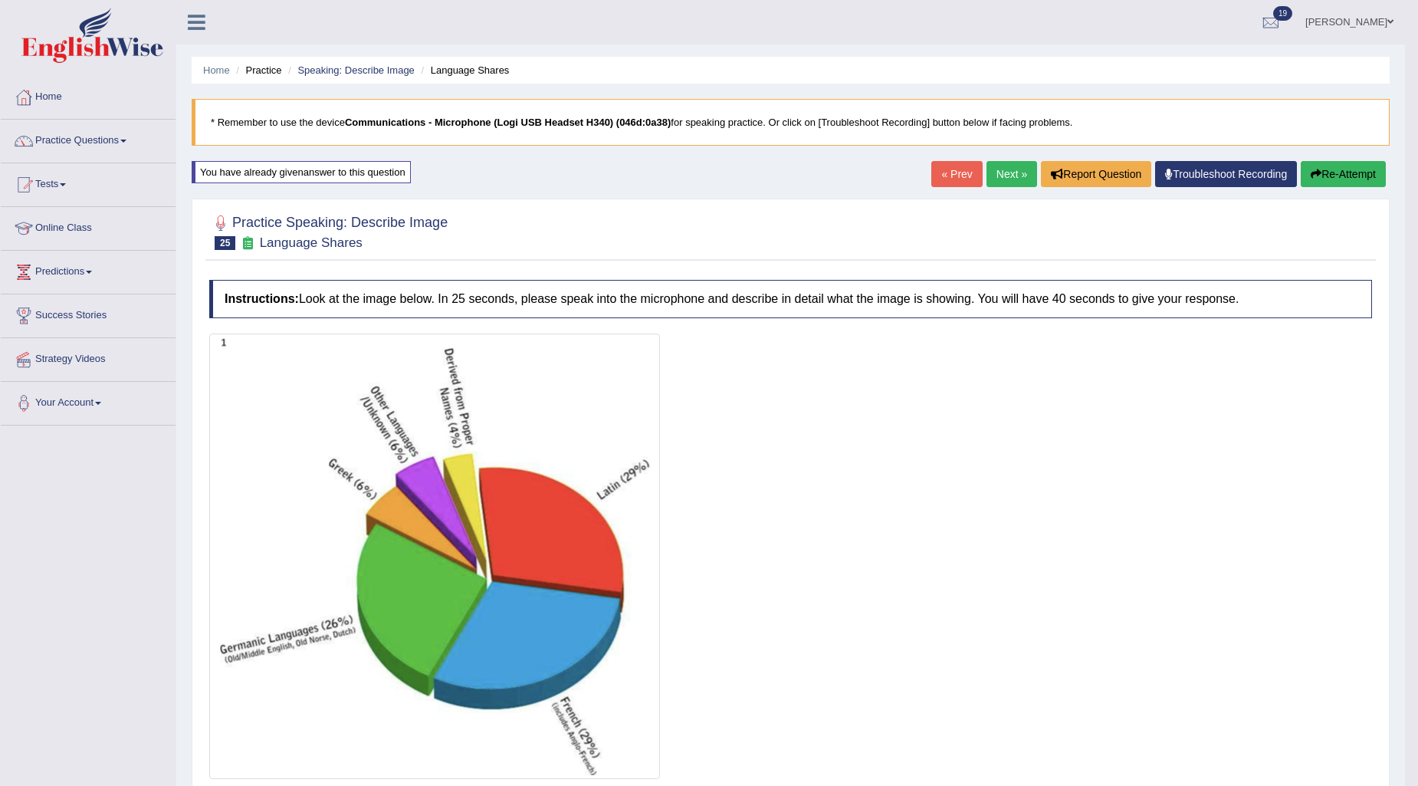
click at [1332, 179] on button "Re-Attempt" at bounding box center [1343, 174] width 85 height 26
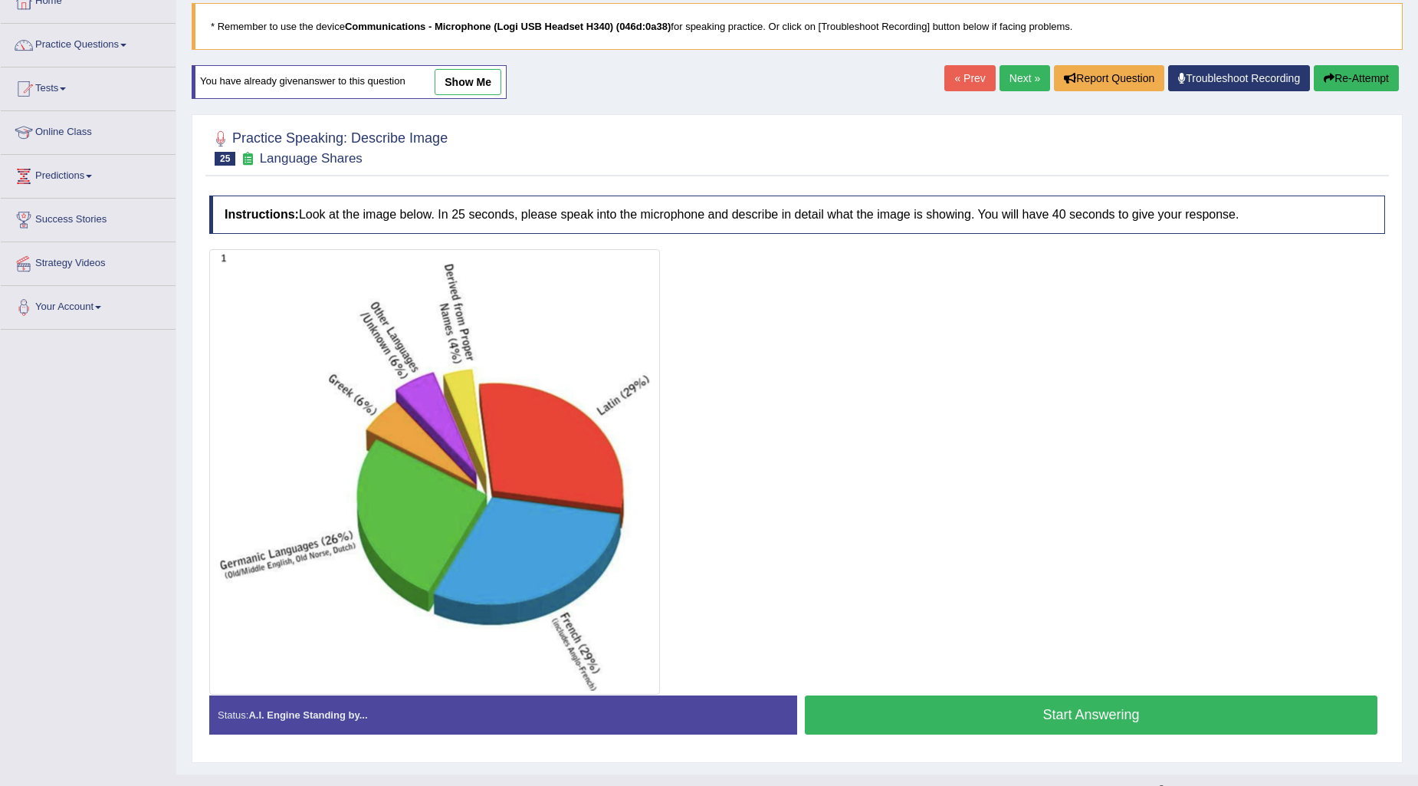
click at [900, 721] on button "Start Answering" at bounding box center [1091, 714] width 573 height 39
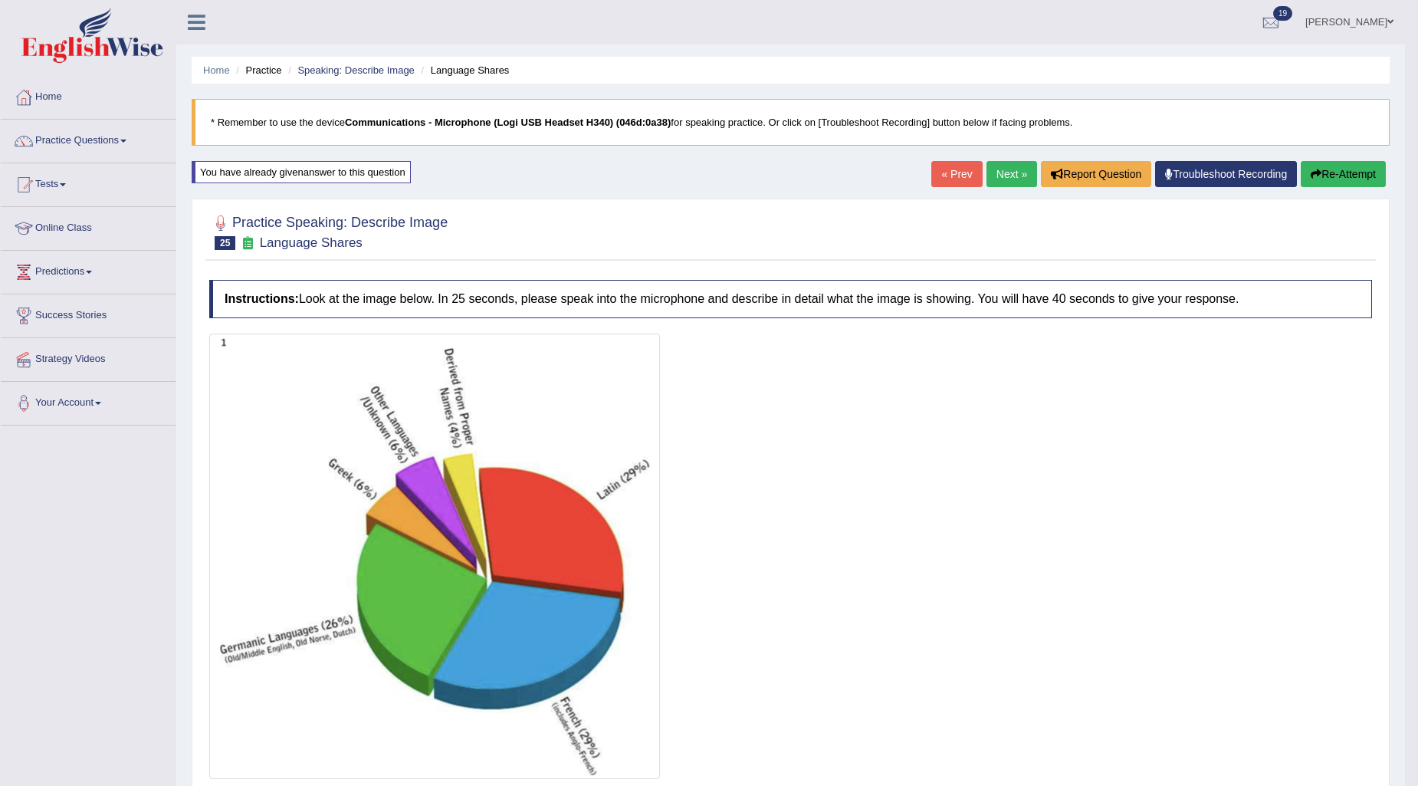
click at [1296, 175] on div "« Prev Next » Report Question Troubleshoot Recording Re-Attempt" at bounding box center [1161, 176] width 458 height 30
click at [1316, 179] on button "Re-Attempt" at bounding box center [1343, 174] width 85 height 26
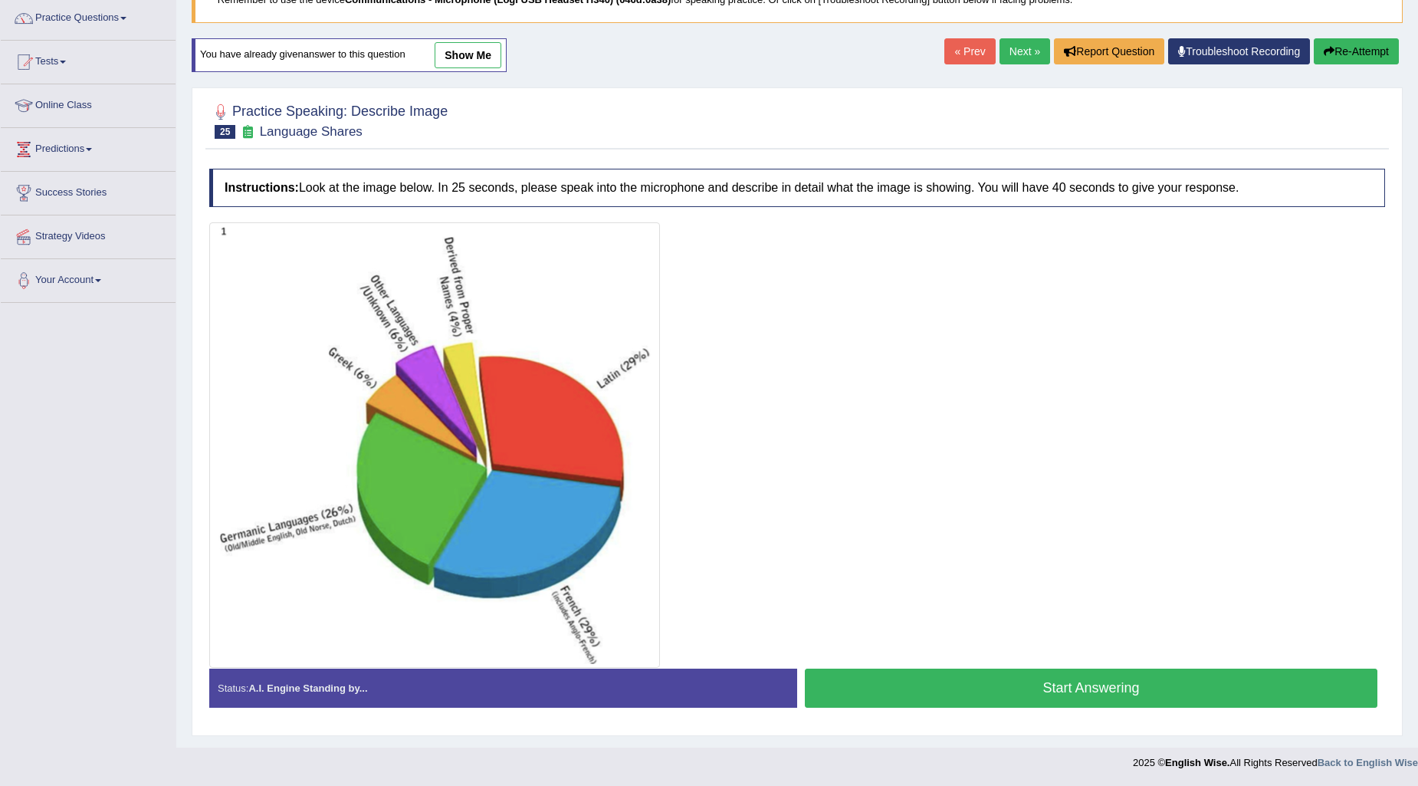
click at [959, 675] on button "Start Answering" at bounding box center [1091, 688] width 573 height 39
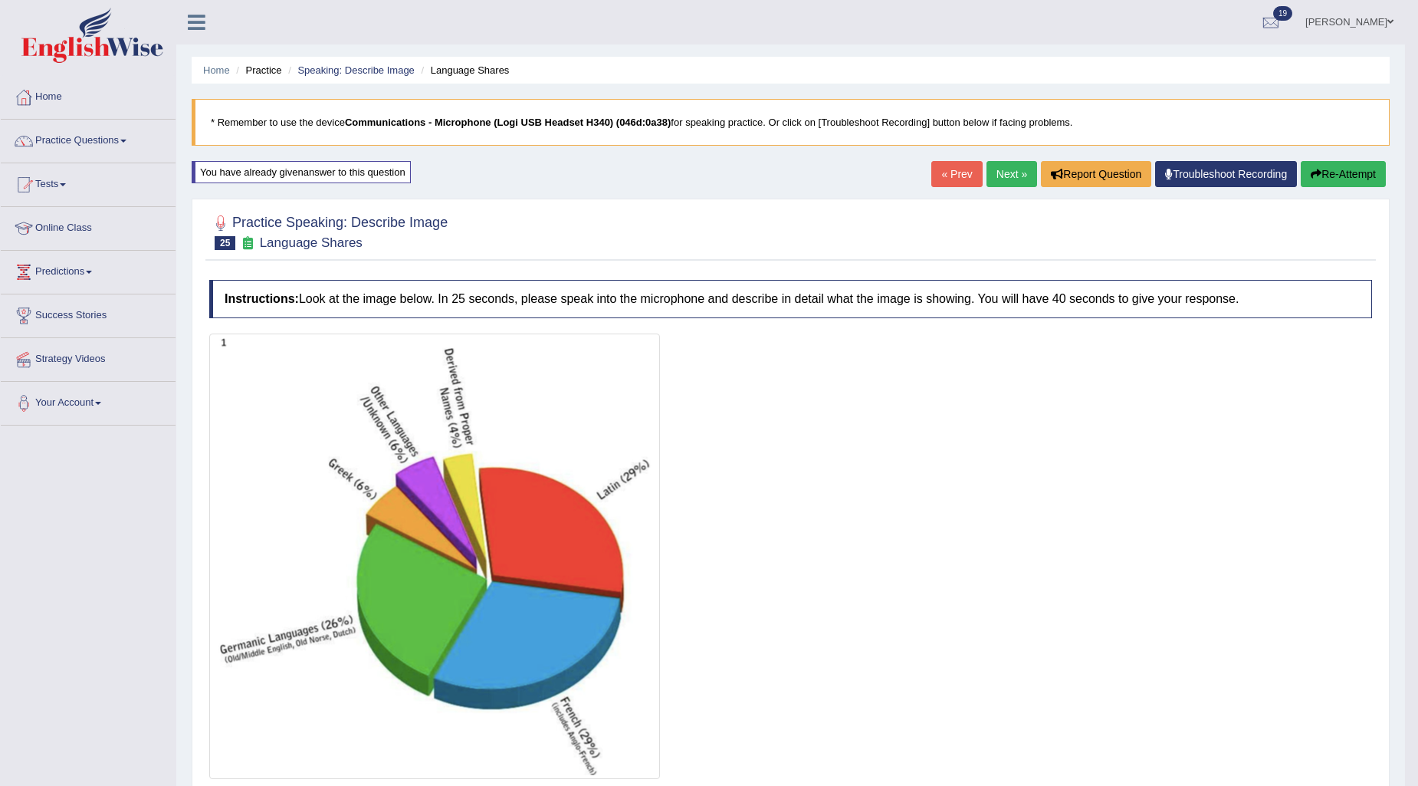
click at [1342, 166] on button "Re-Attempt" at bounding box center [1343, 174] width 85 height 26
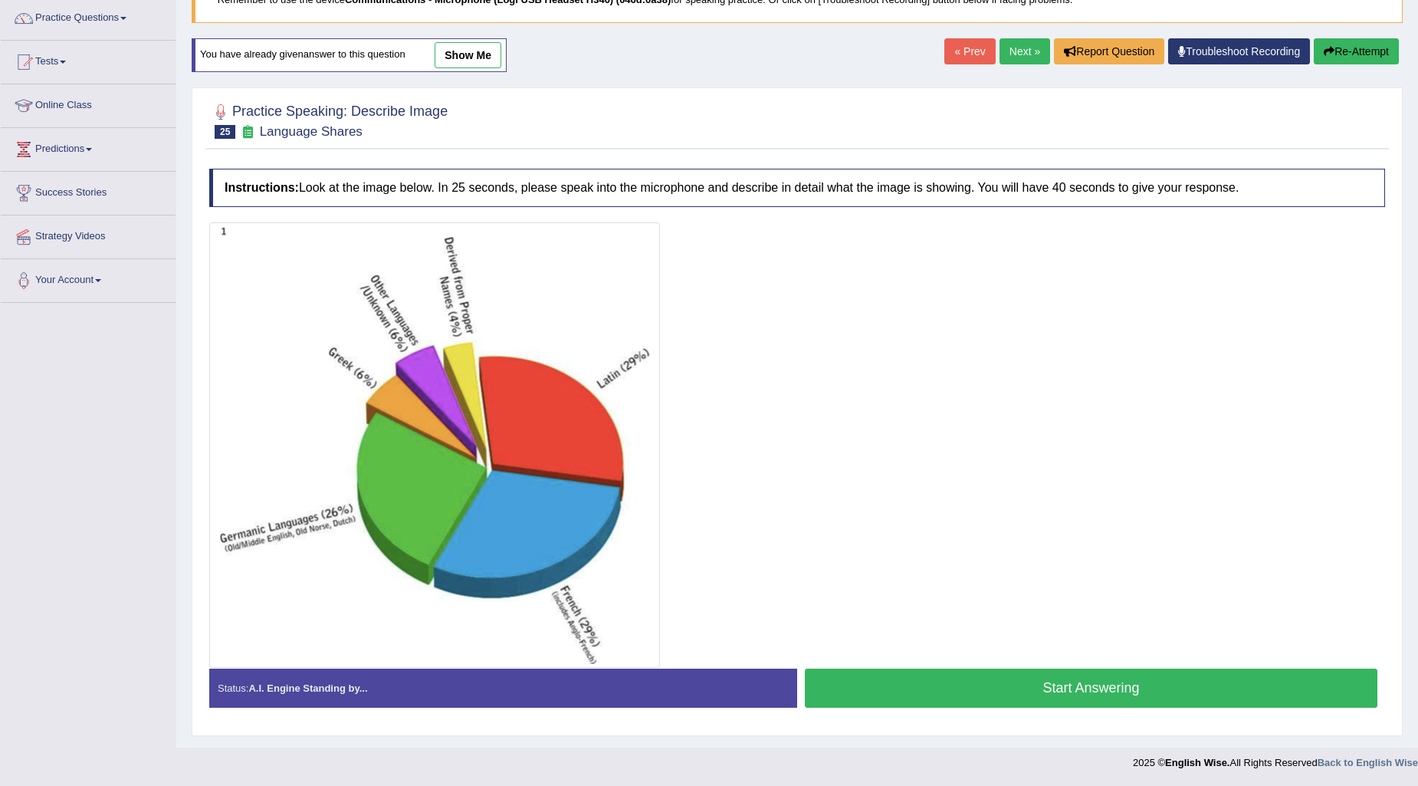
click at [915, 678] on button "Start Answering" at bounding box center [1091, 688] width 573 height 39
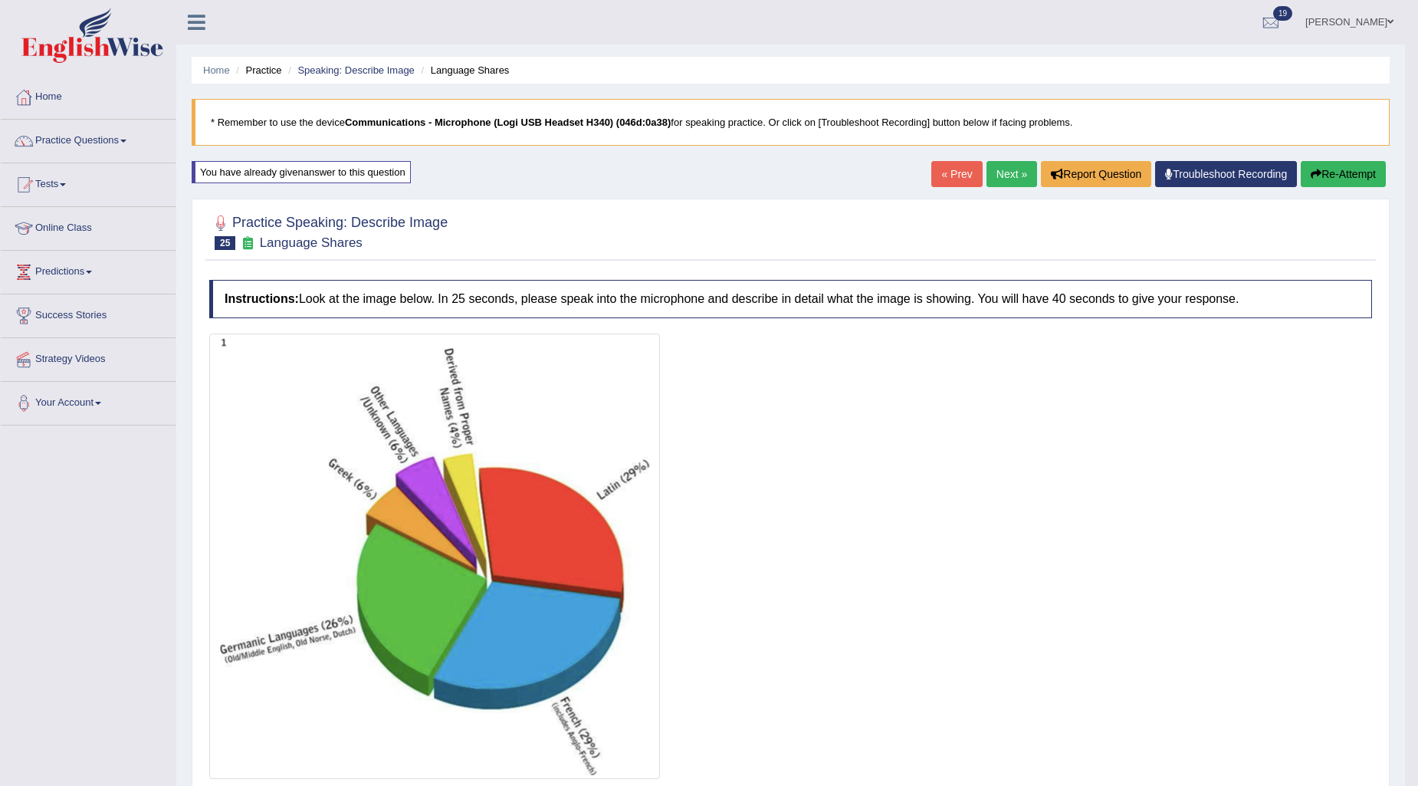
click at [997, 172] on link "Next »" at bounding box center [1012, 174] width 51 height 26
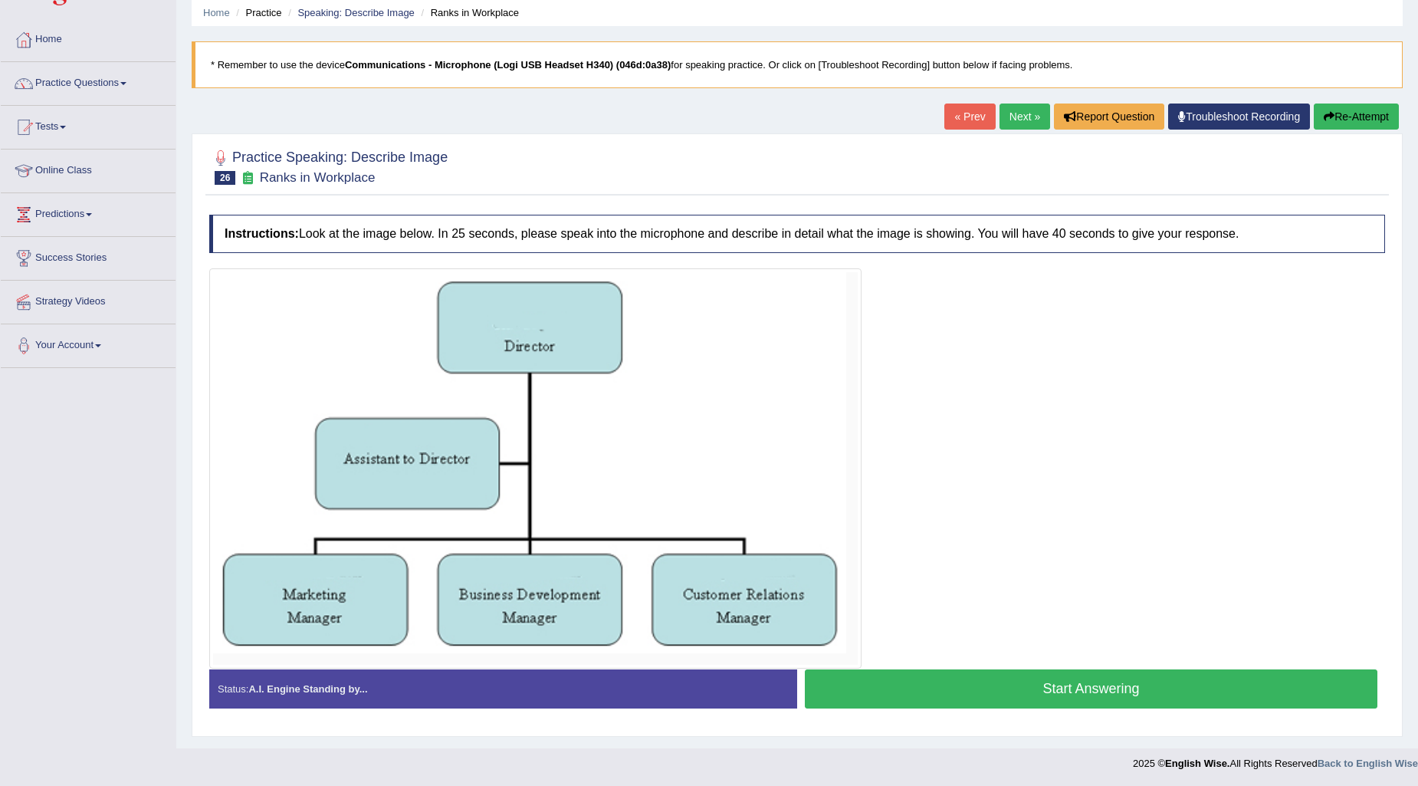
click at [1020, 695] on button "Start Answering" at bounding box center [1091, 688] width 573 height 39
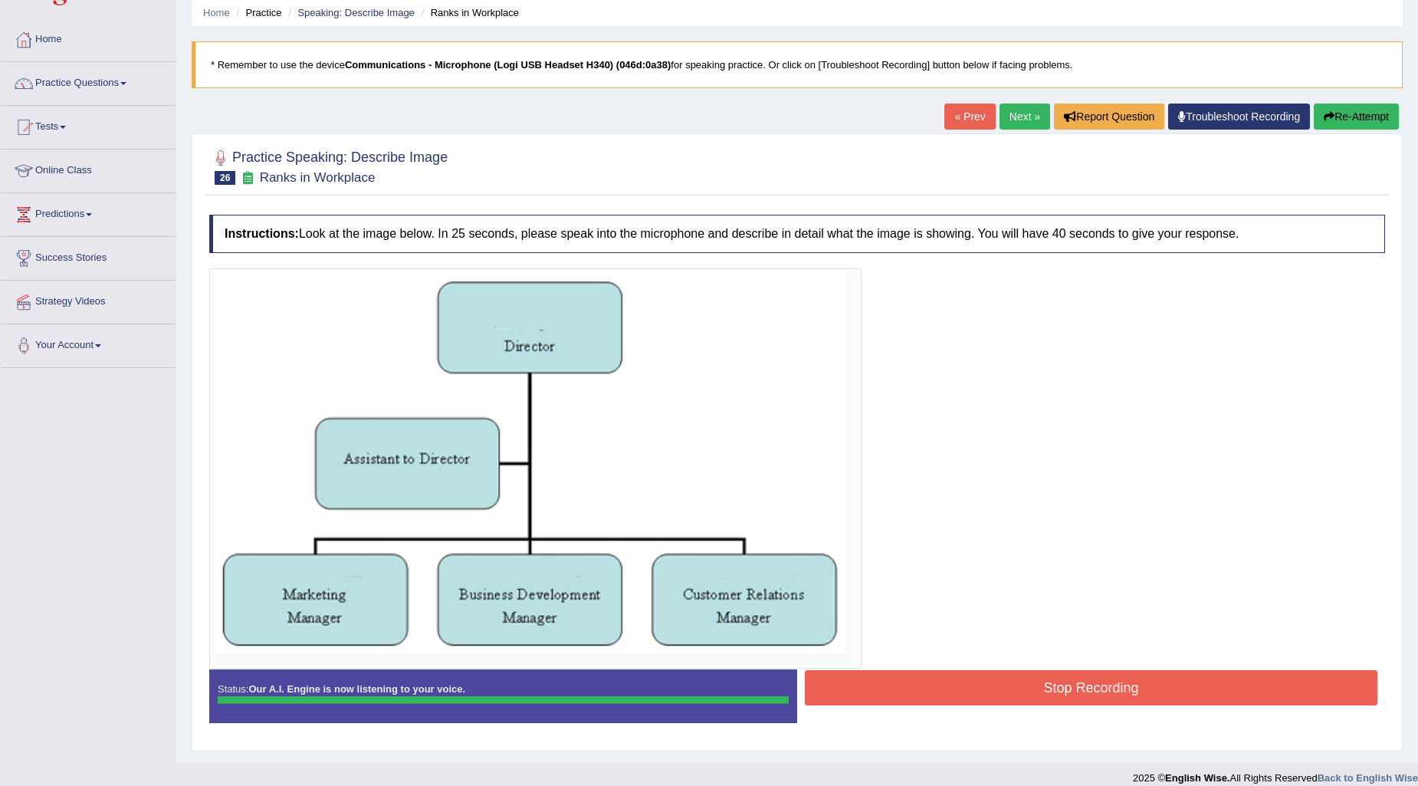
click at [1141, 681] on div "Instructions: Look at the image below. In 25 seconds, please speak into the mic…" at bounding box center [797, 475] width 1184 height 536
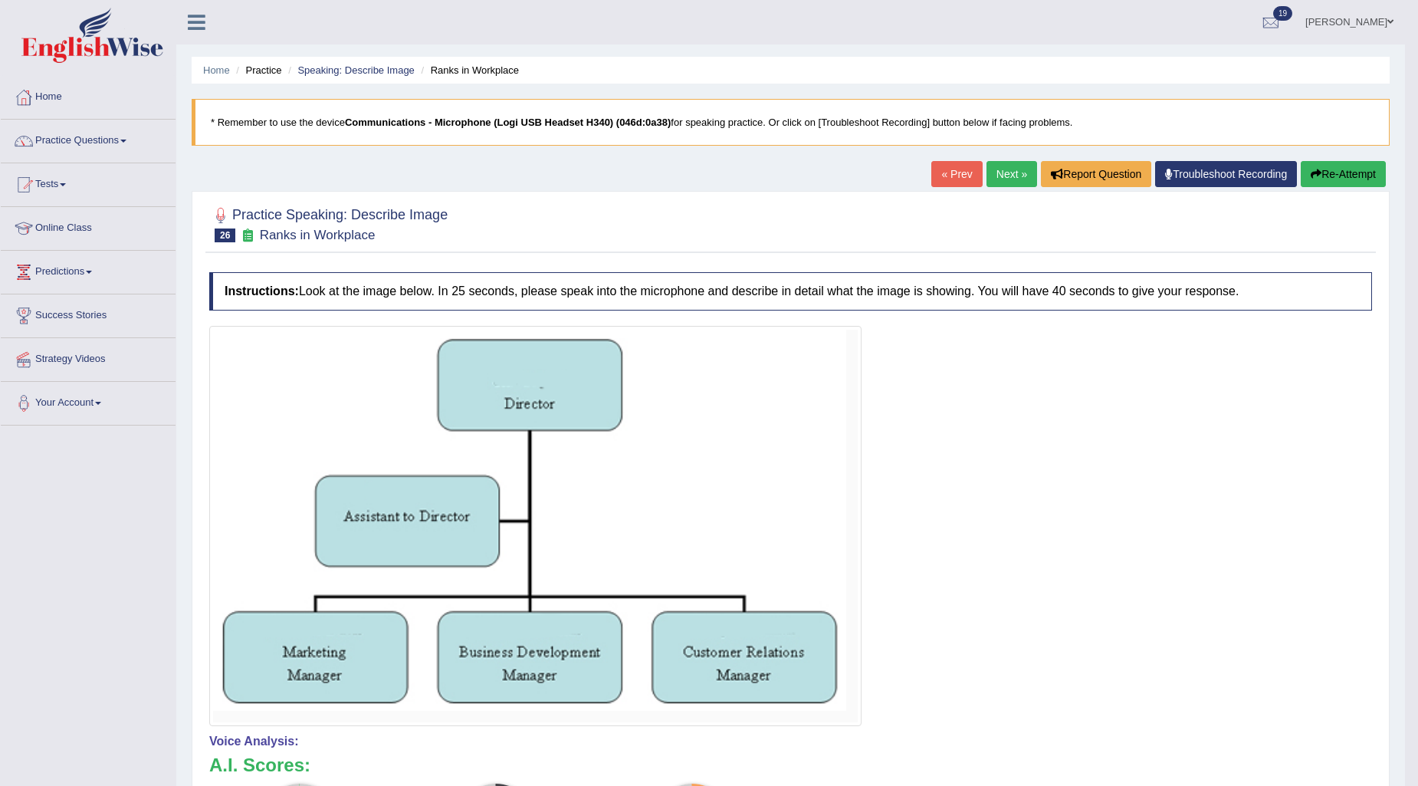
click at [1328, 182] on button "Re-Attempt" at bounding box center [1343, 174] width 85 height 26
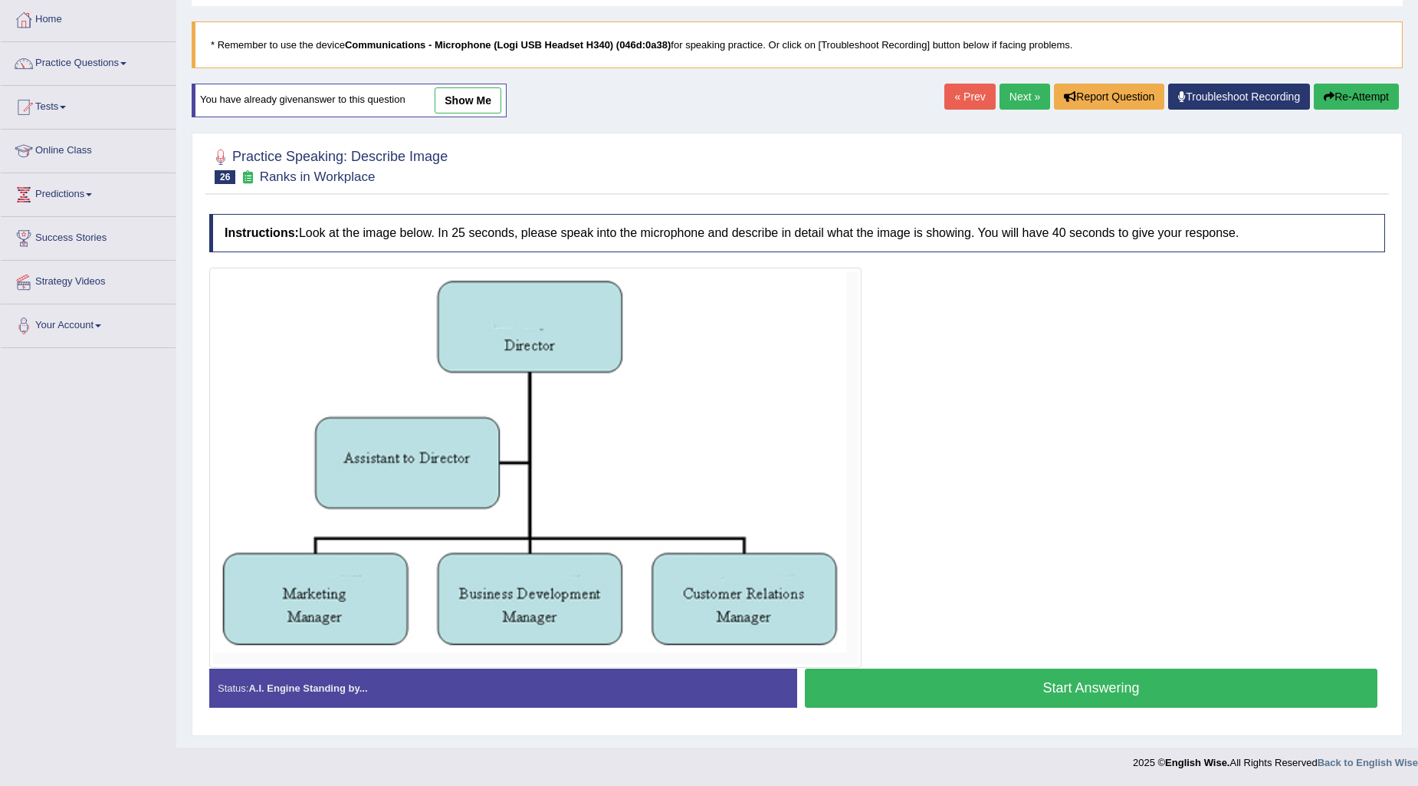
click at [956, 687] on button "Start Answering" at bounding box center [1091, 688] width 573 height 39
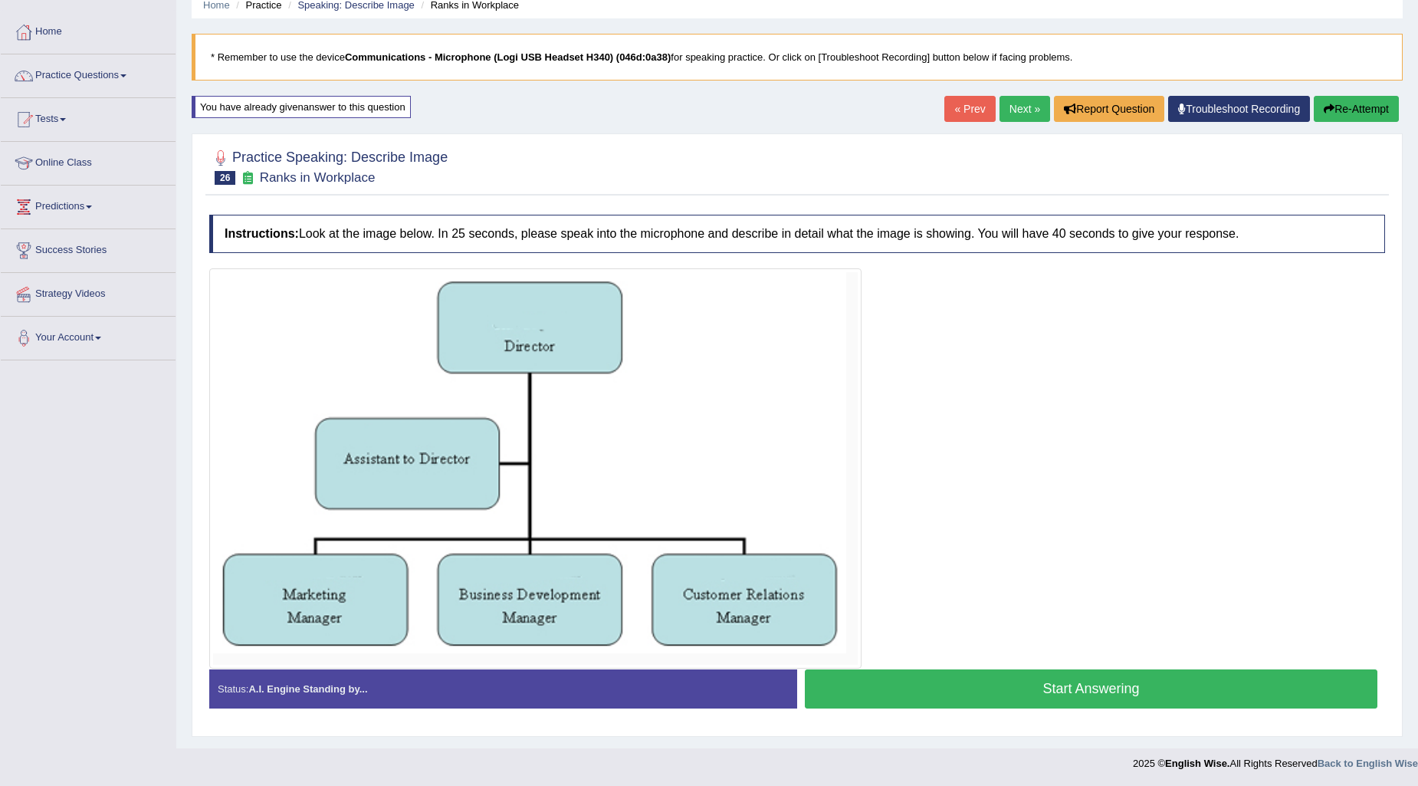
scroll to position [77, 0]
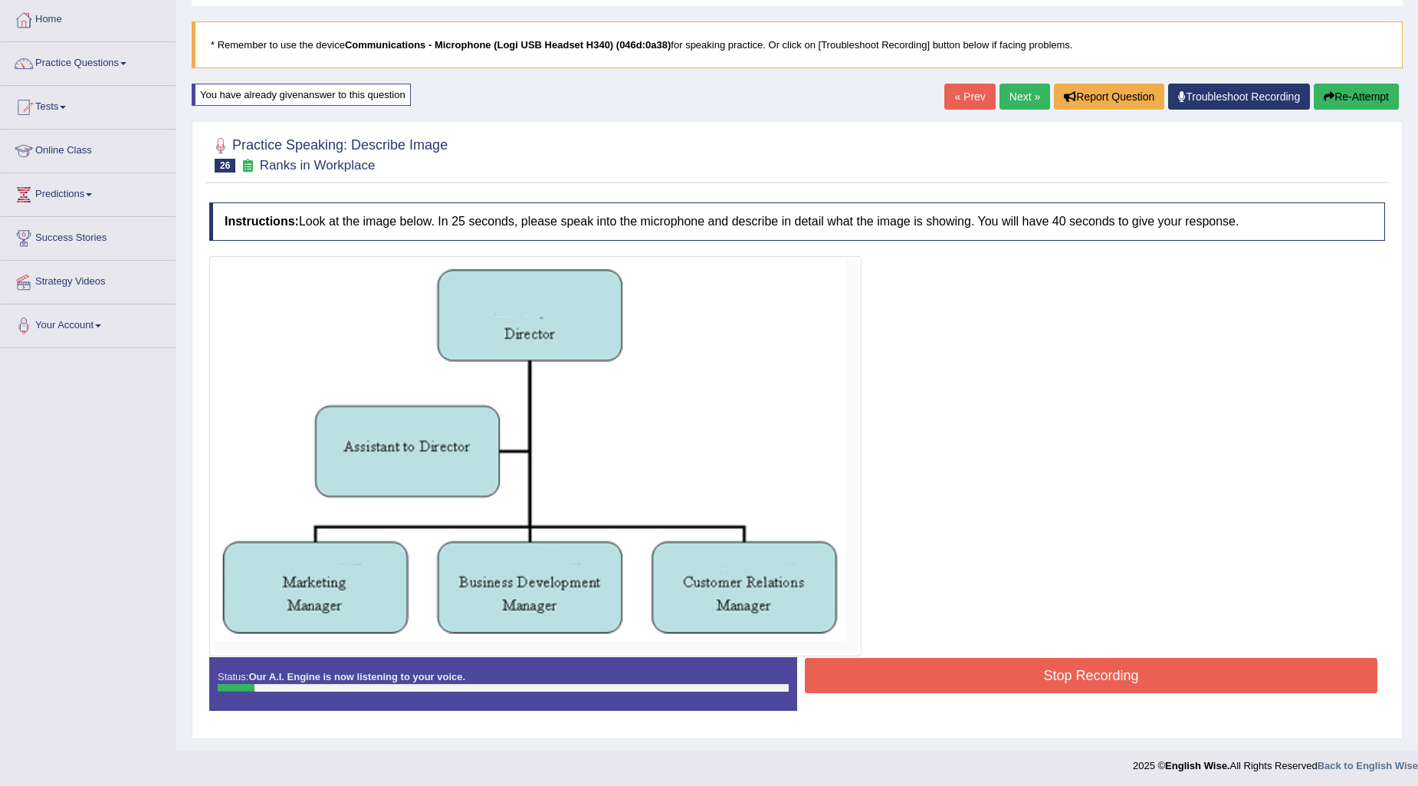
click at [1314, 104] on button "Re-Attempt" at bounding box center [1356, 97] width 85 height 26
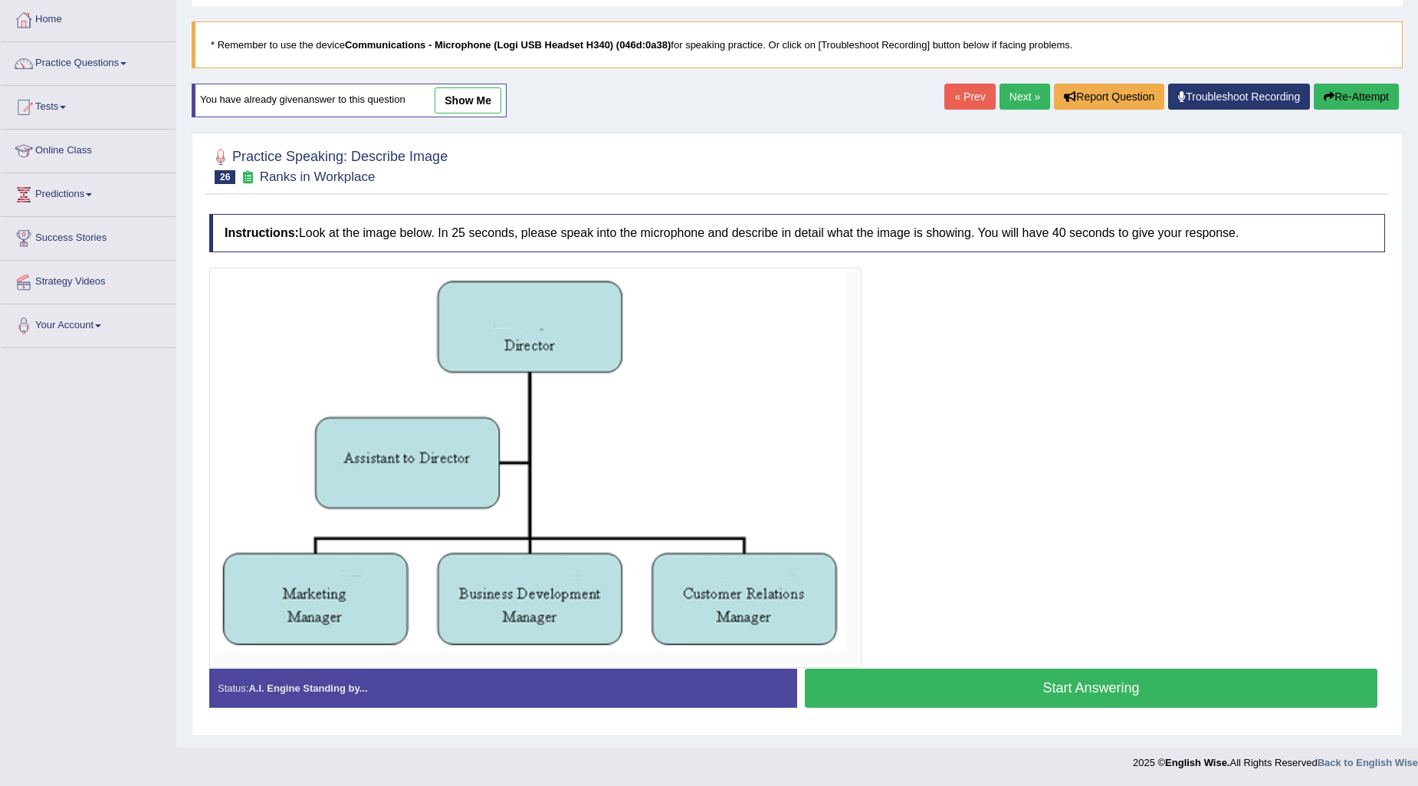
scroll to position [65, 0]
click at [1116, 695] on button "Start Answering" at bounding box center [1091, 688] width 573 height 39
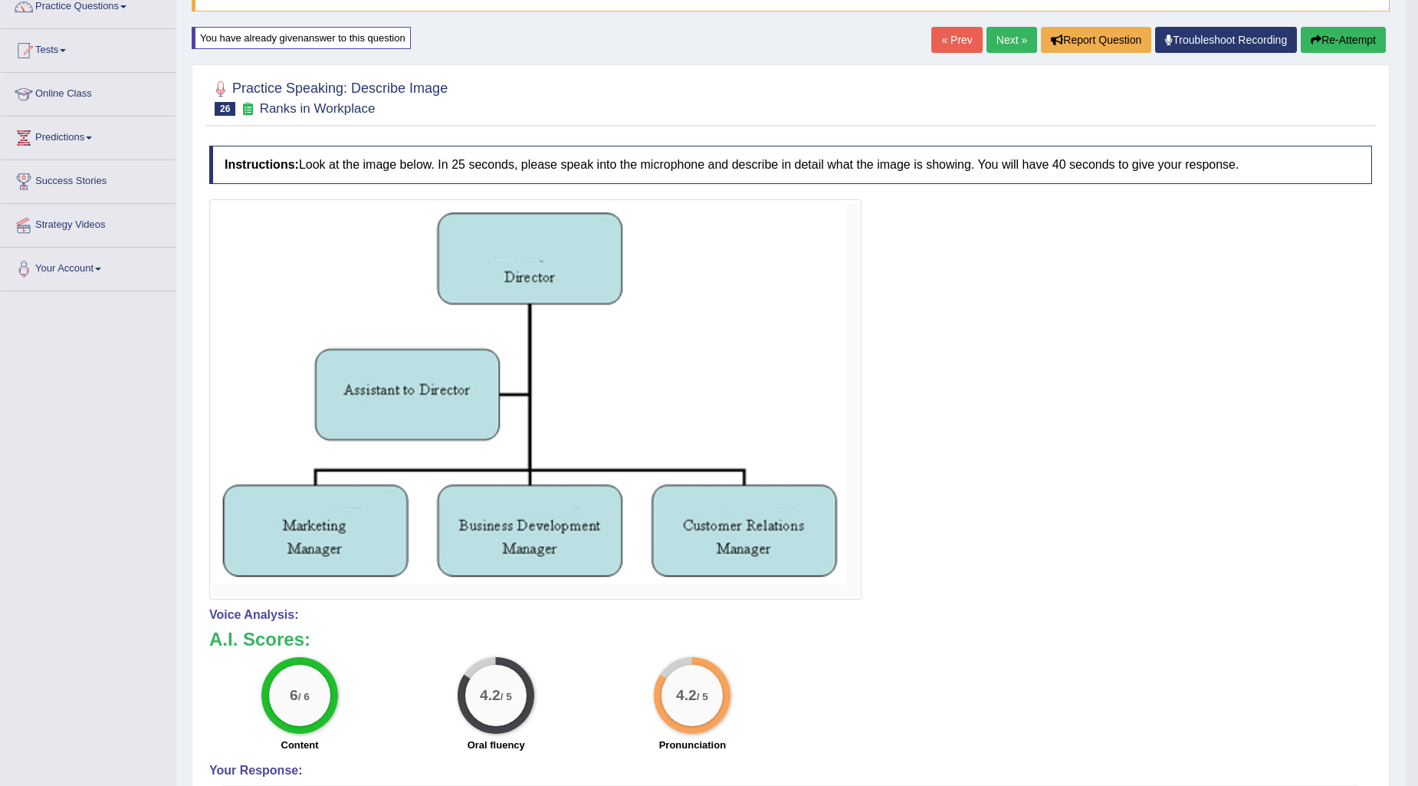
scroll to position [0, 0]
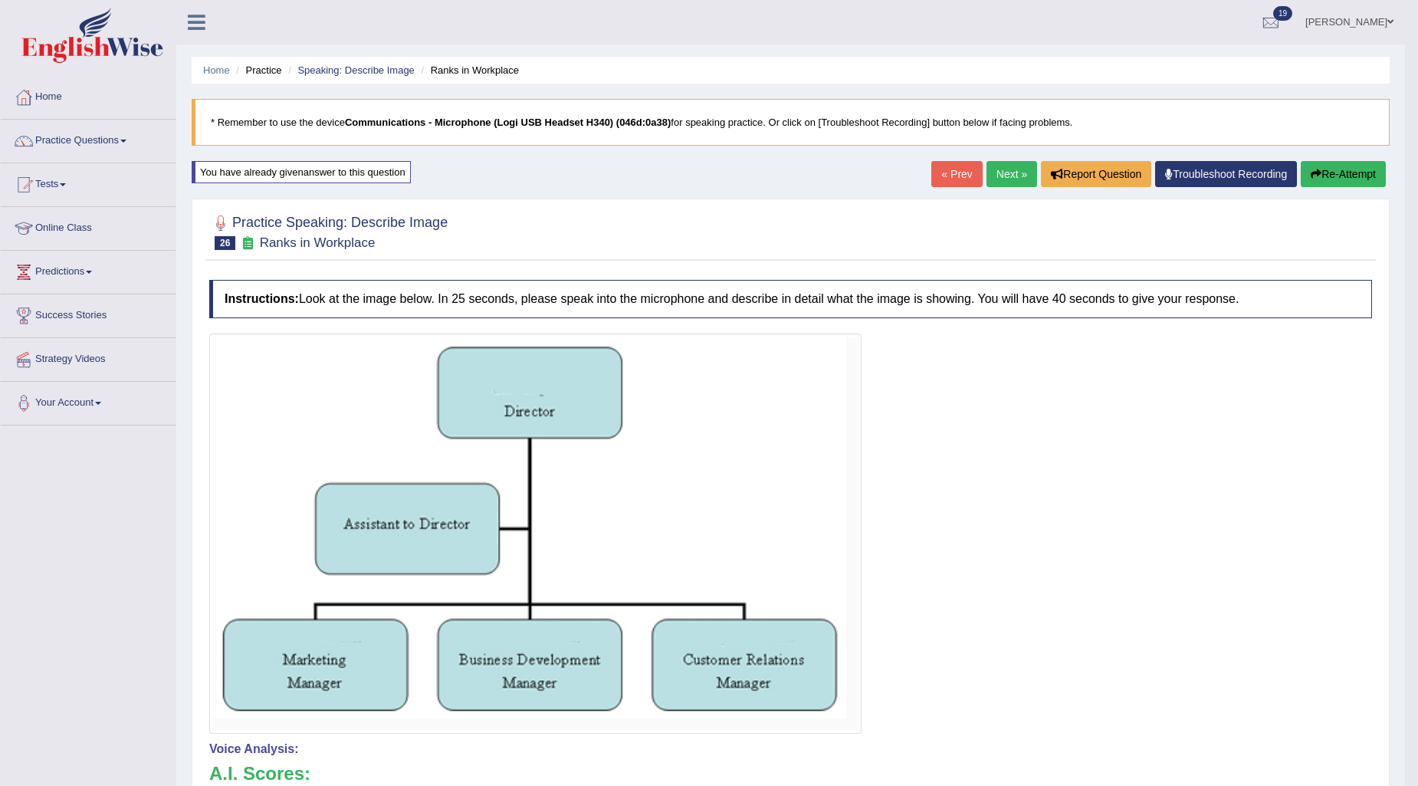
click at [1010, 169] on link "Next »" at bounding box center [1012, 174] width 51 height 26
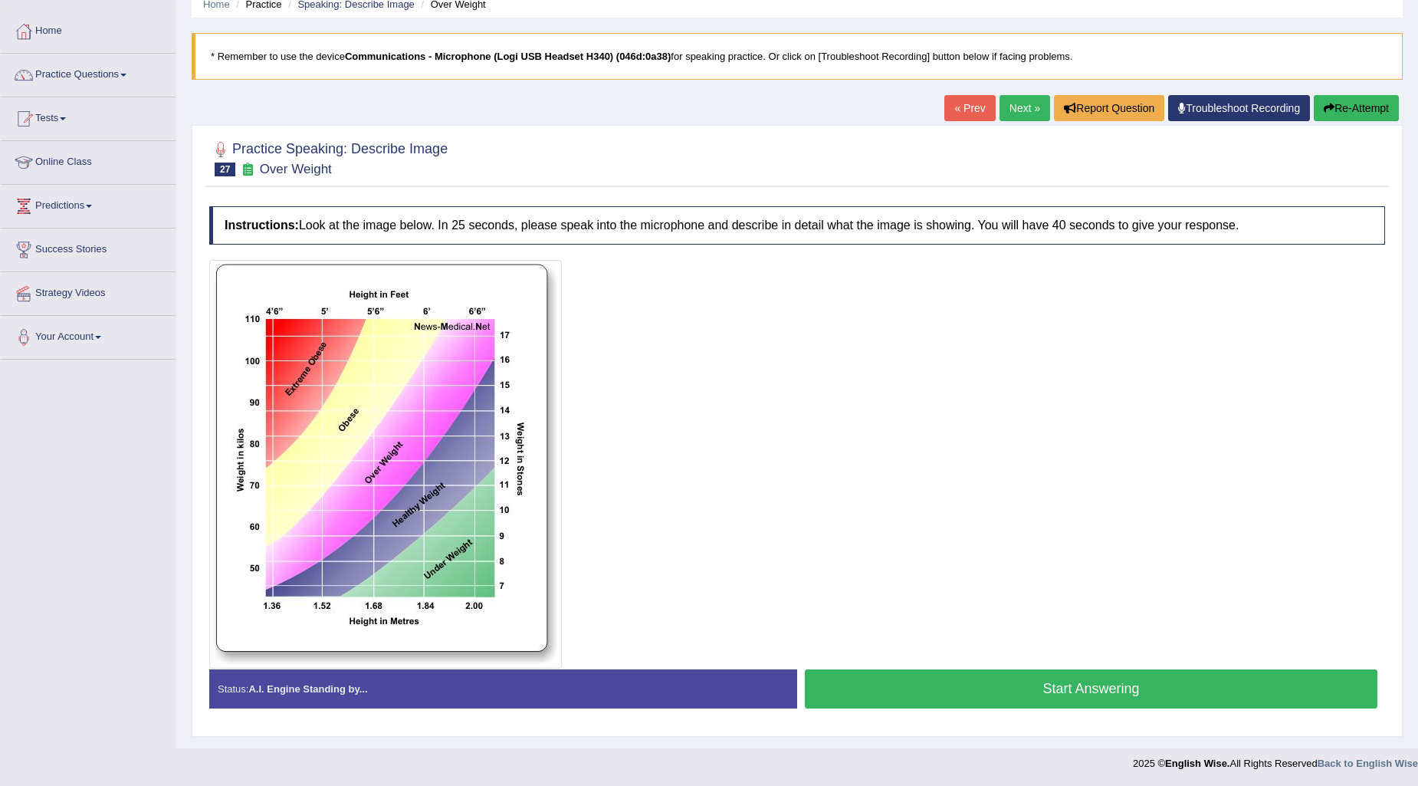
click at [918, 678] on button "Start Answering" at bounding box center [1091, 688] width 573 height 39
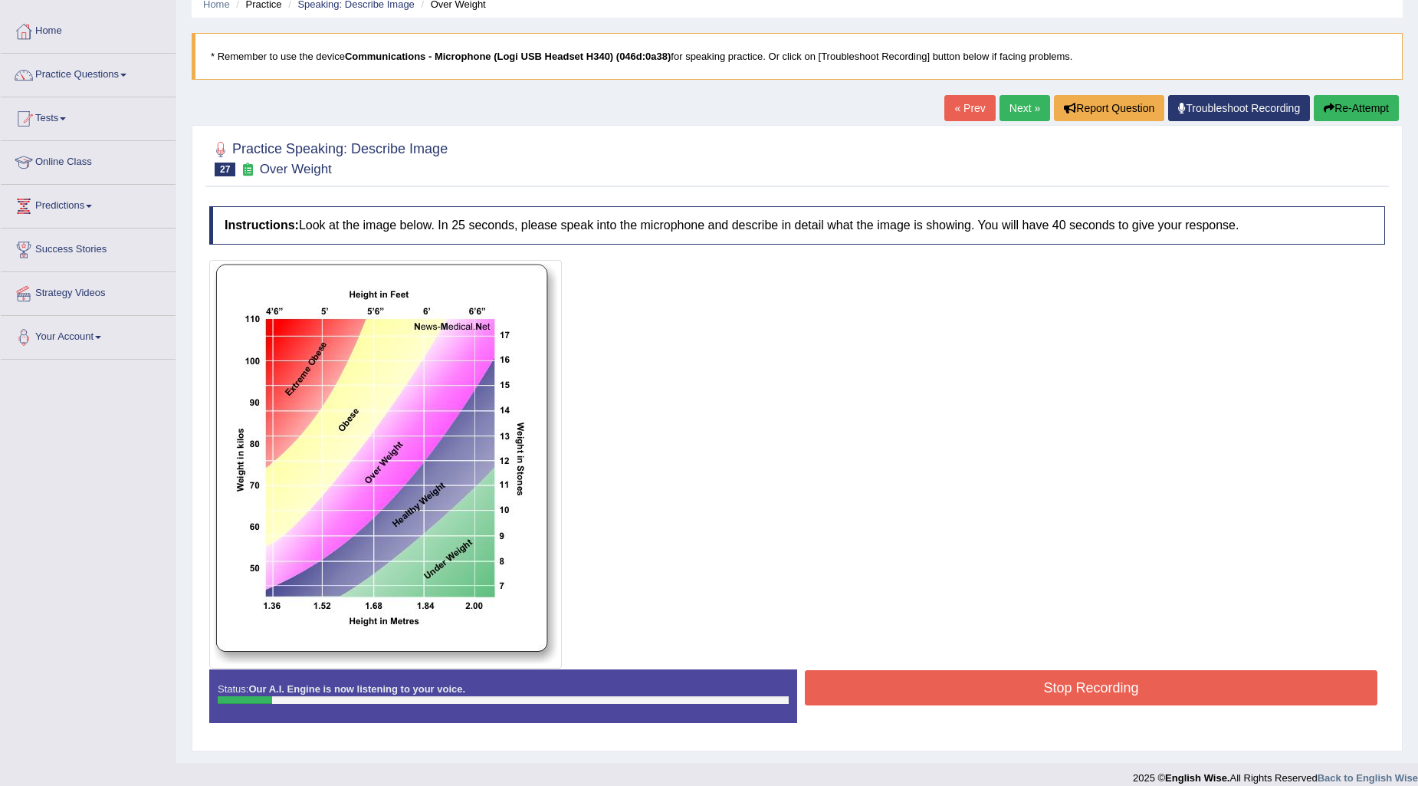
click at [1342, 95] on button "Re-Attempt" at bounding box center [1356, 108] width 85 height 26
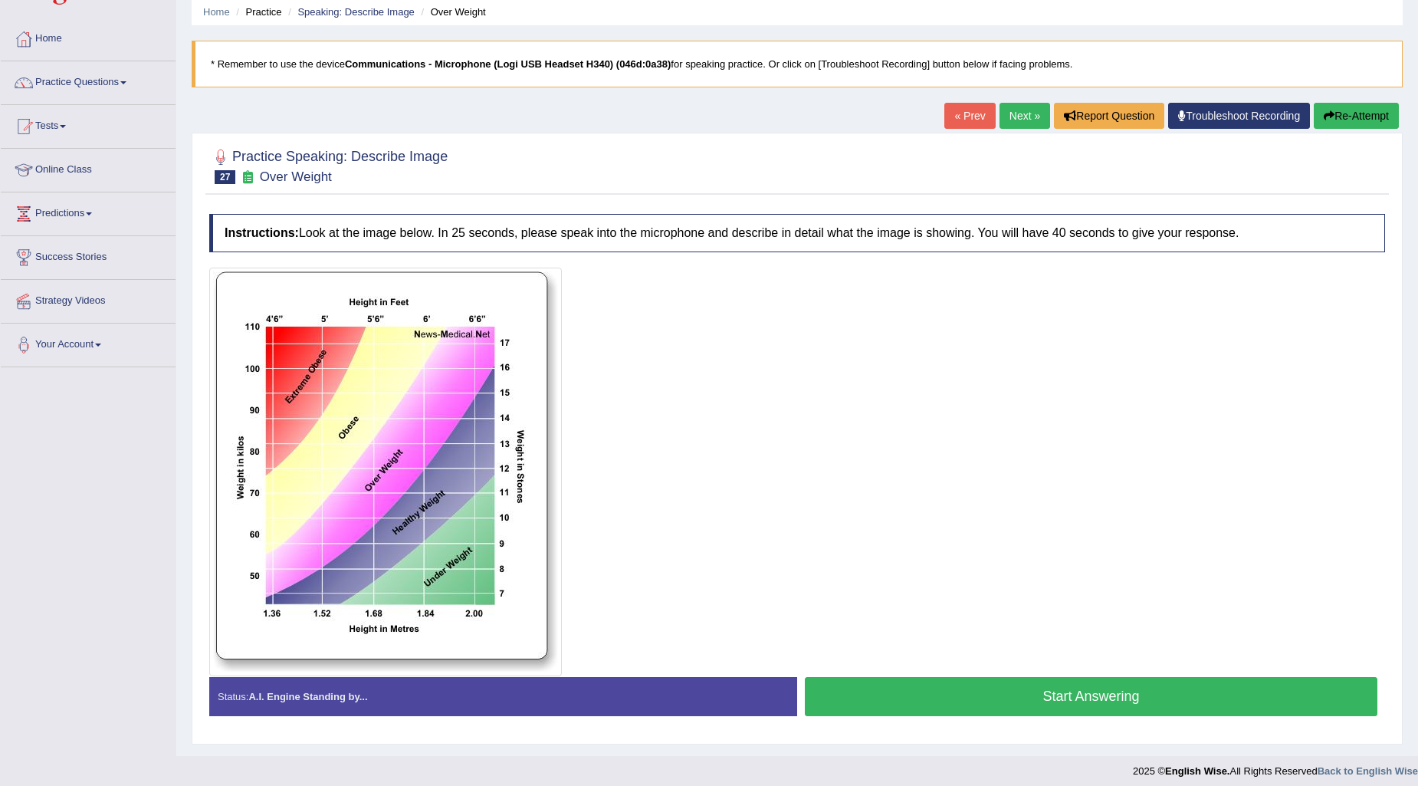
scroll to position [58, 0]
click at [1099, 685] on button "Start Answering" at bounding box center [1091, 696] width 573 height 39
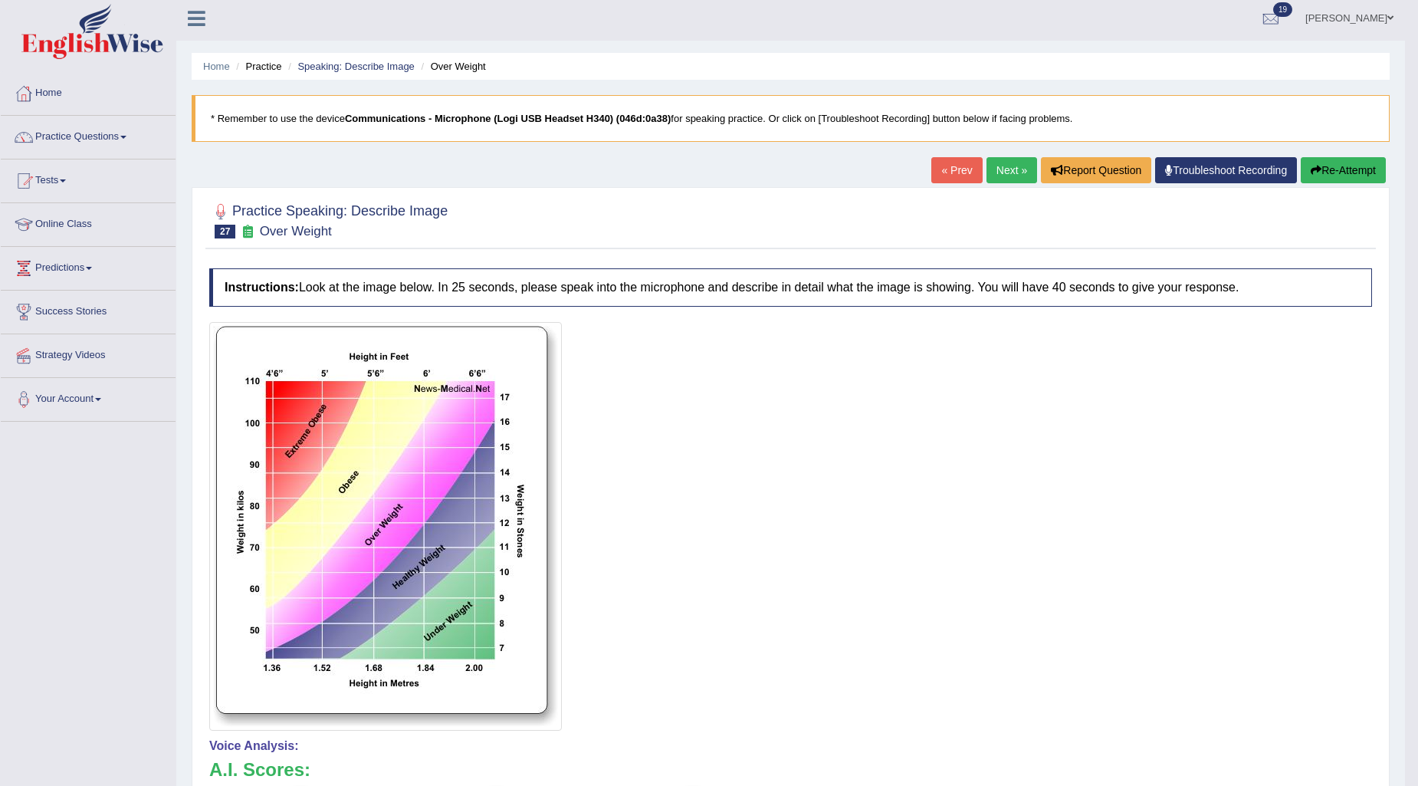
scroll to position [0, 0]
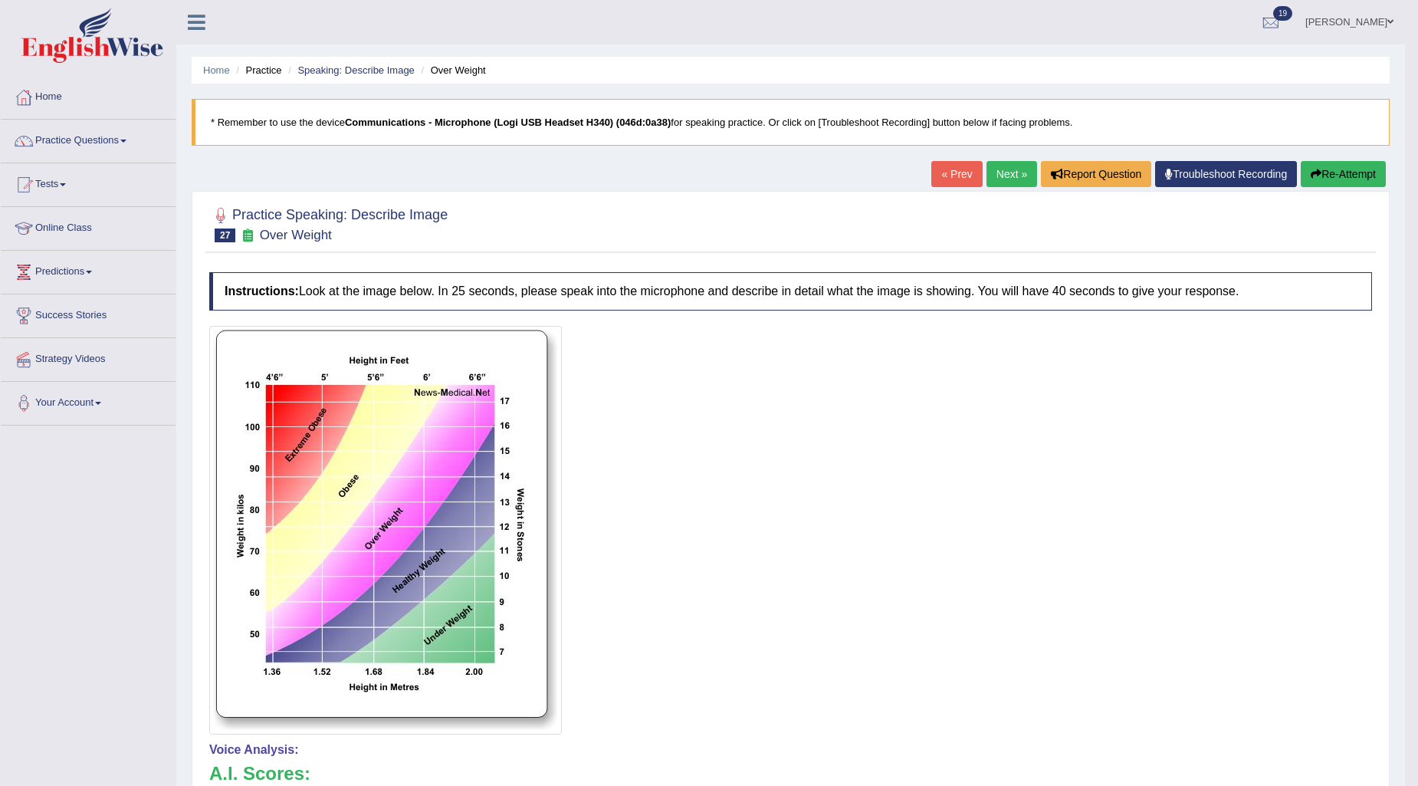
click at [1316, 169] on icon "button" at bounding box center [1316, 174] width 11 height 11
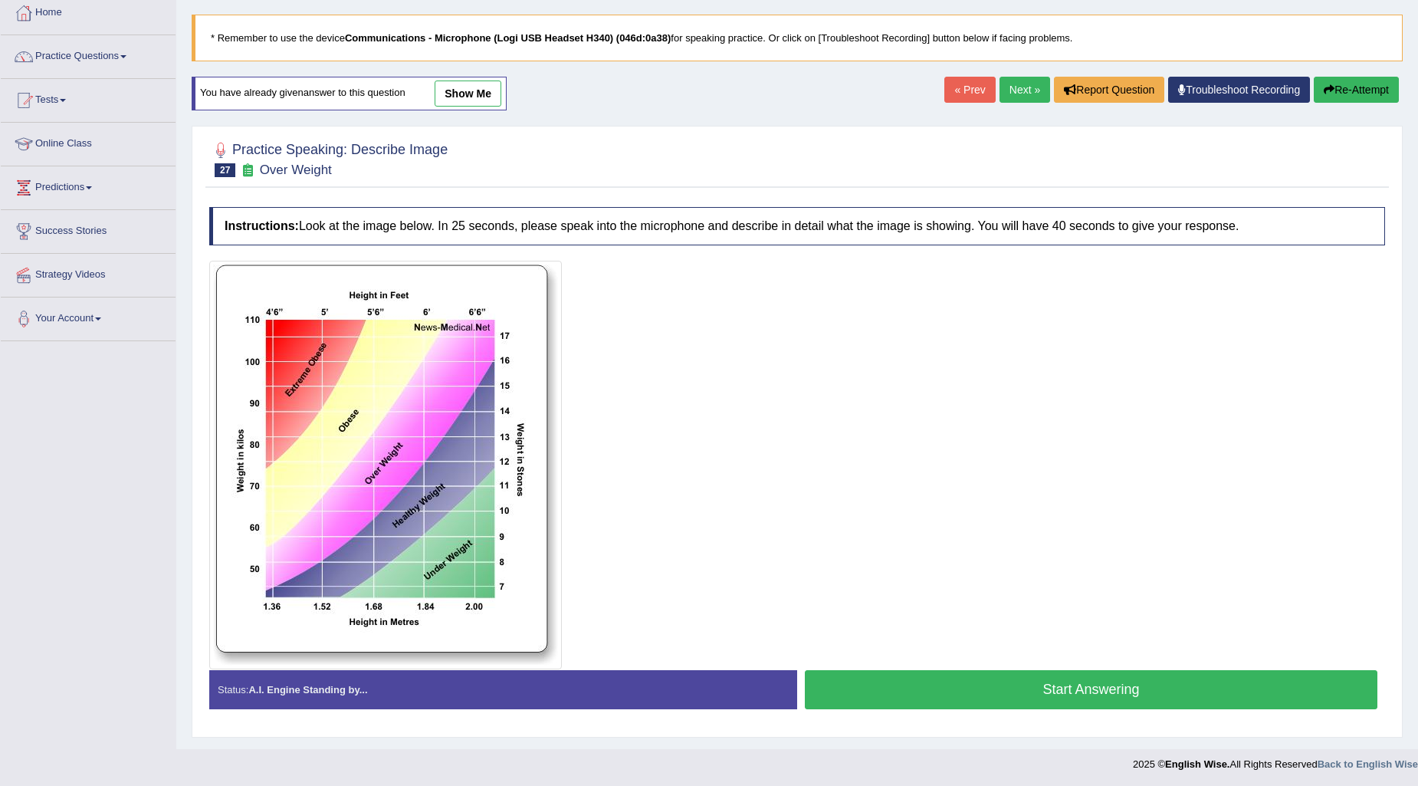
scroll to position [86, 0]
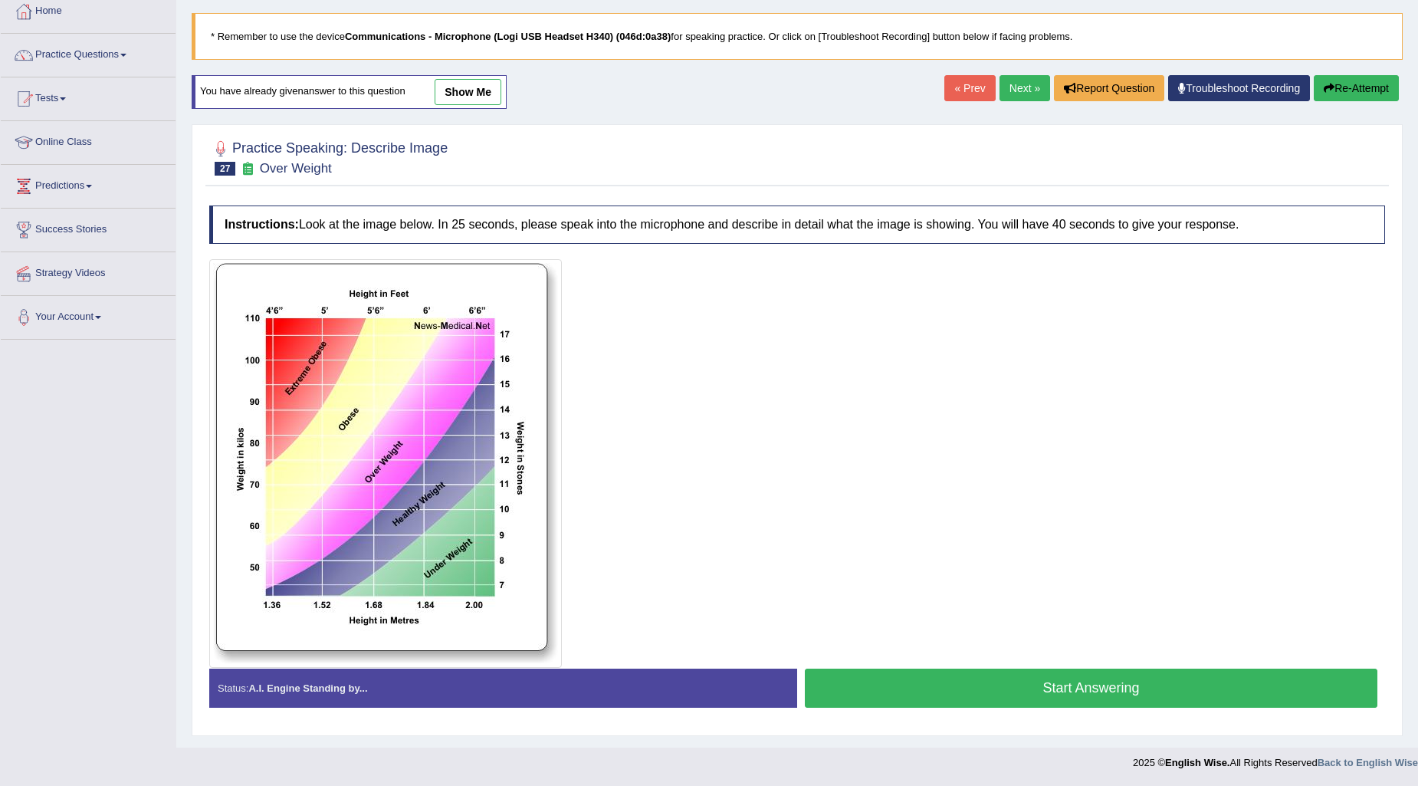
click at [1078, 695] on button "Start Answering" at bounding box center [1091, 688] width 573 height 39
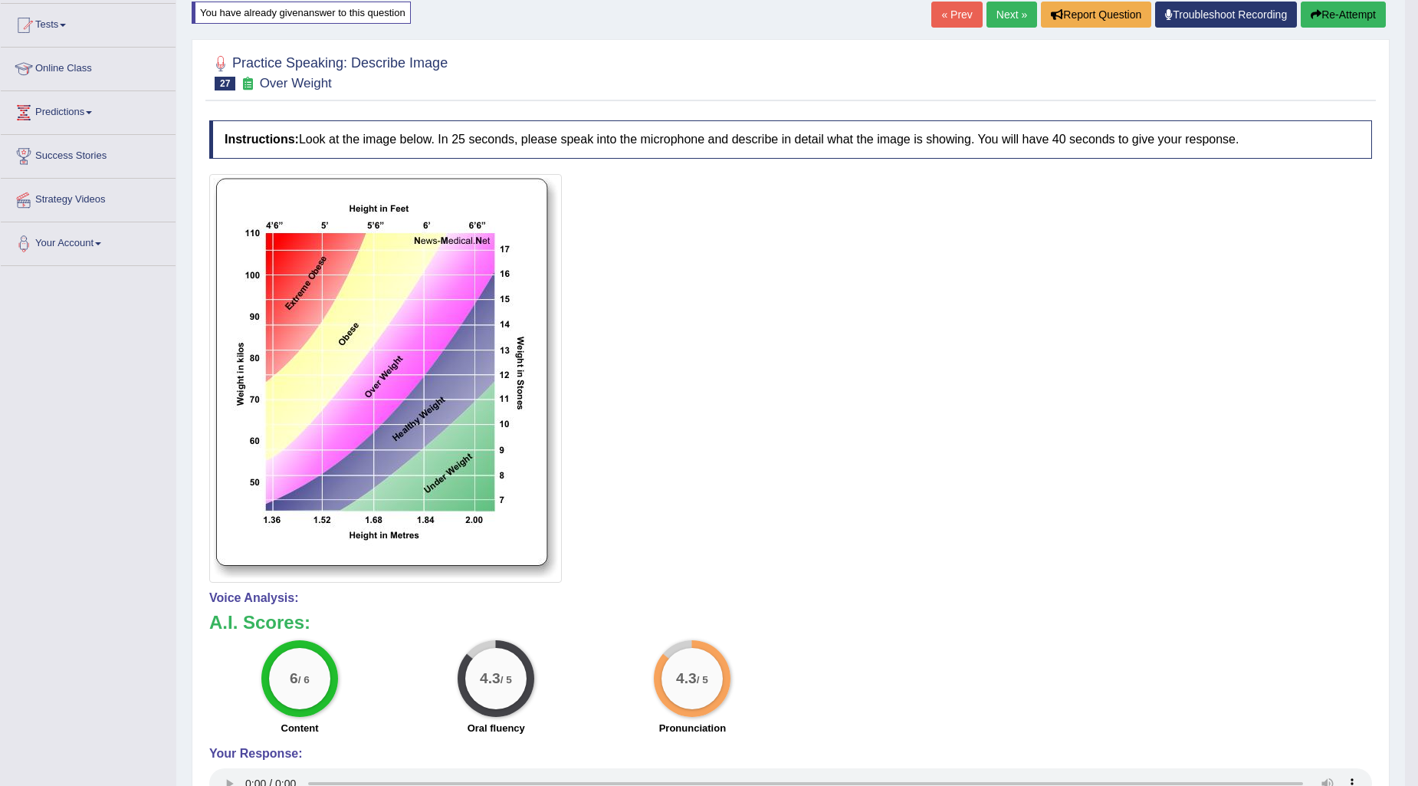
scroll to position [0, 0]
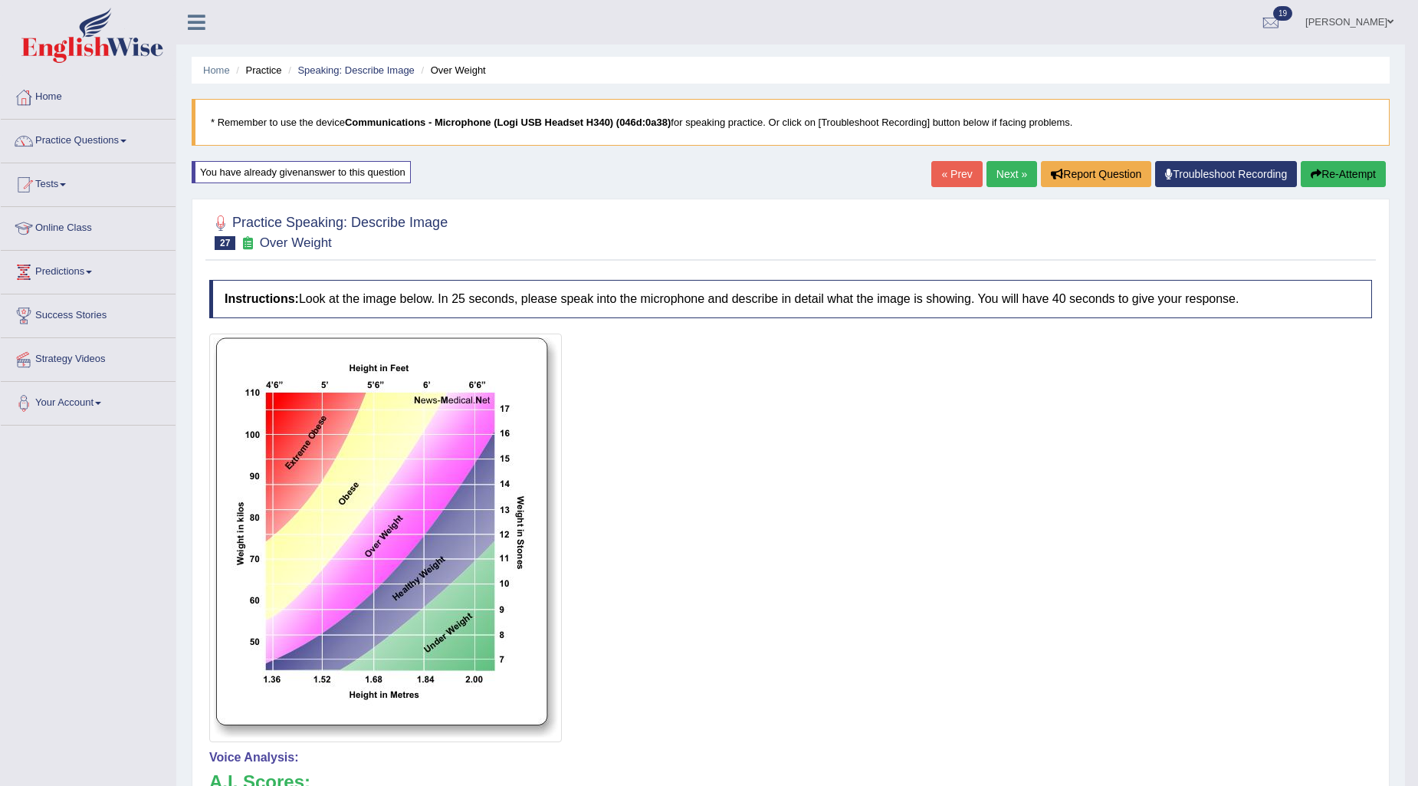
click at [999, 171] on link "Next »" at bounding box center [1012, 174] width 51 height 26
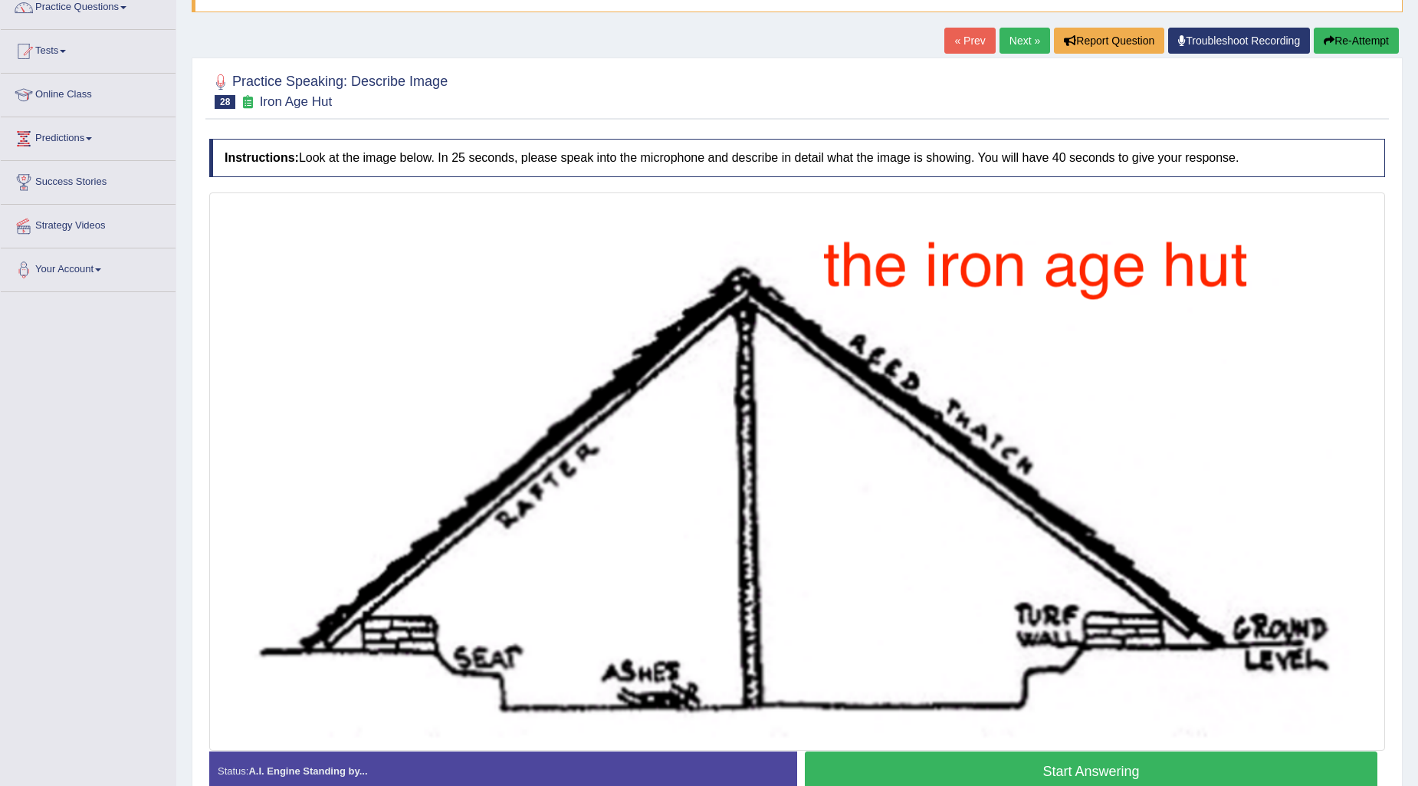
scroll to position [131, 0]
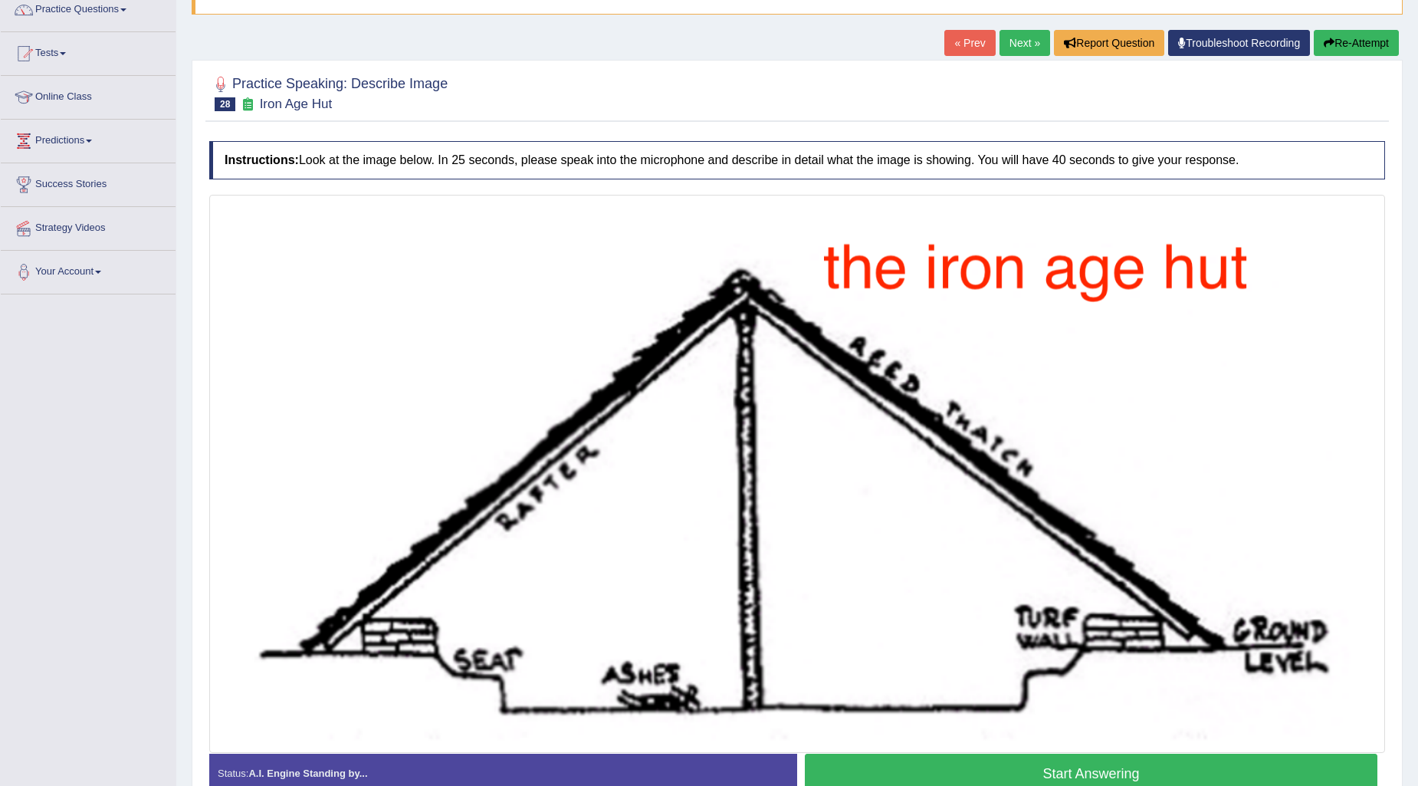
click at [945, 774] on button "Start Answering" at bounding box center [1091, 773] width 573 height 39
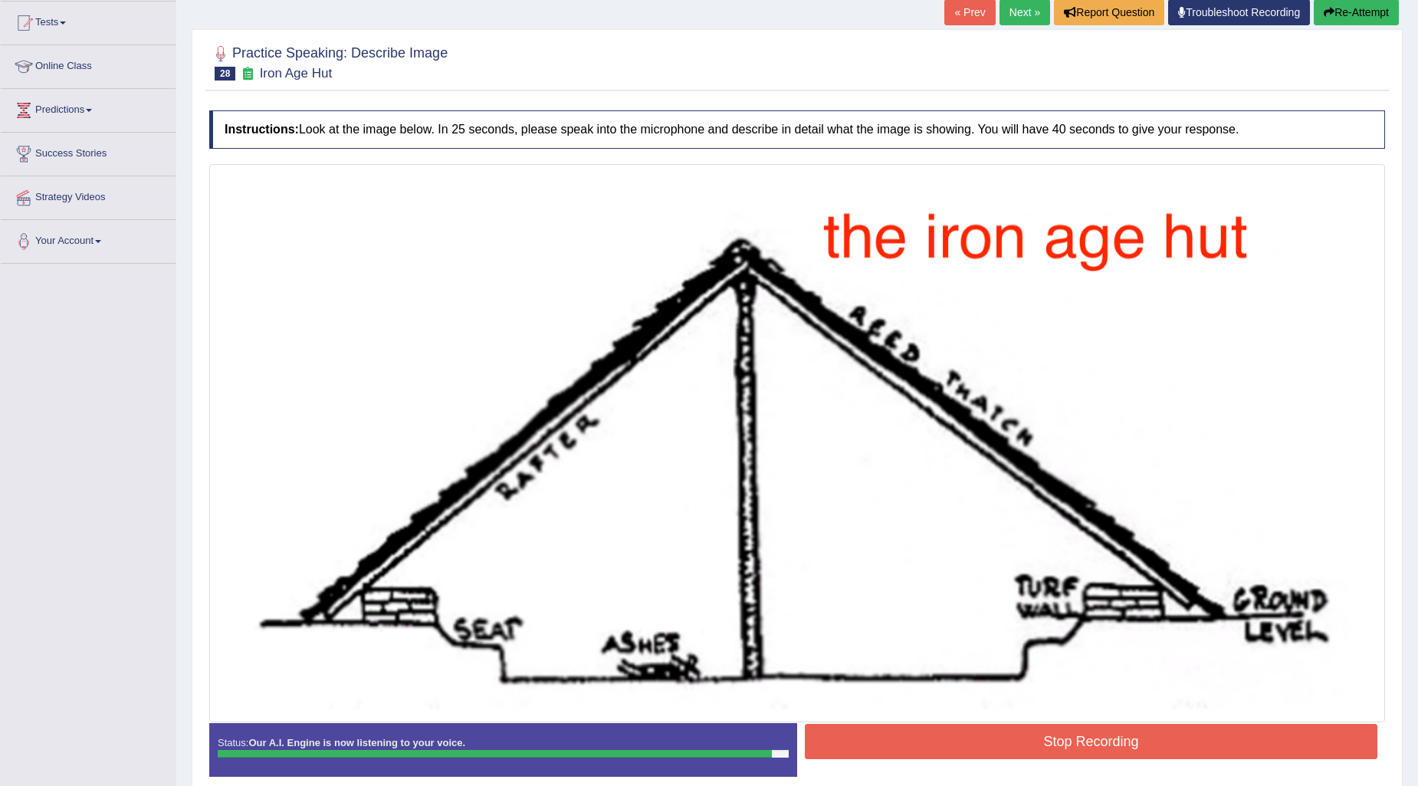
scroll to position [216, 0]
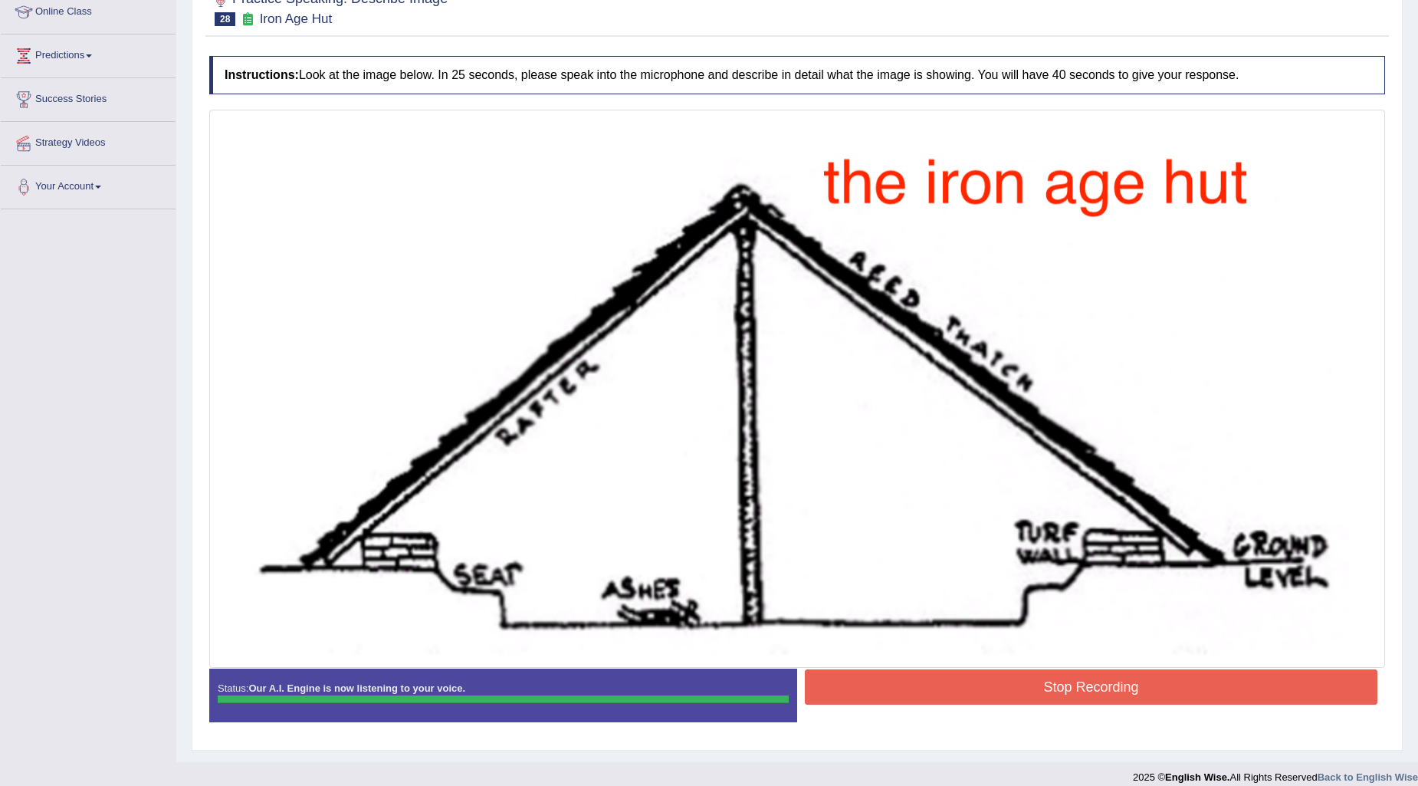
click at [1043, 692] on button "Stop Recording" at bounding box center [1091, 686] width 573 height 35
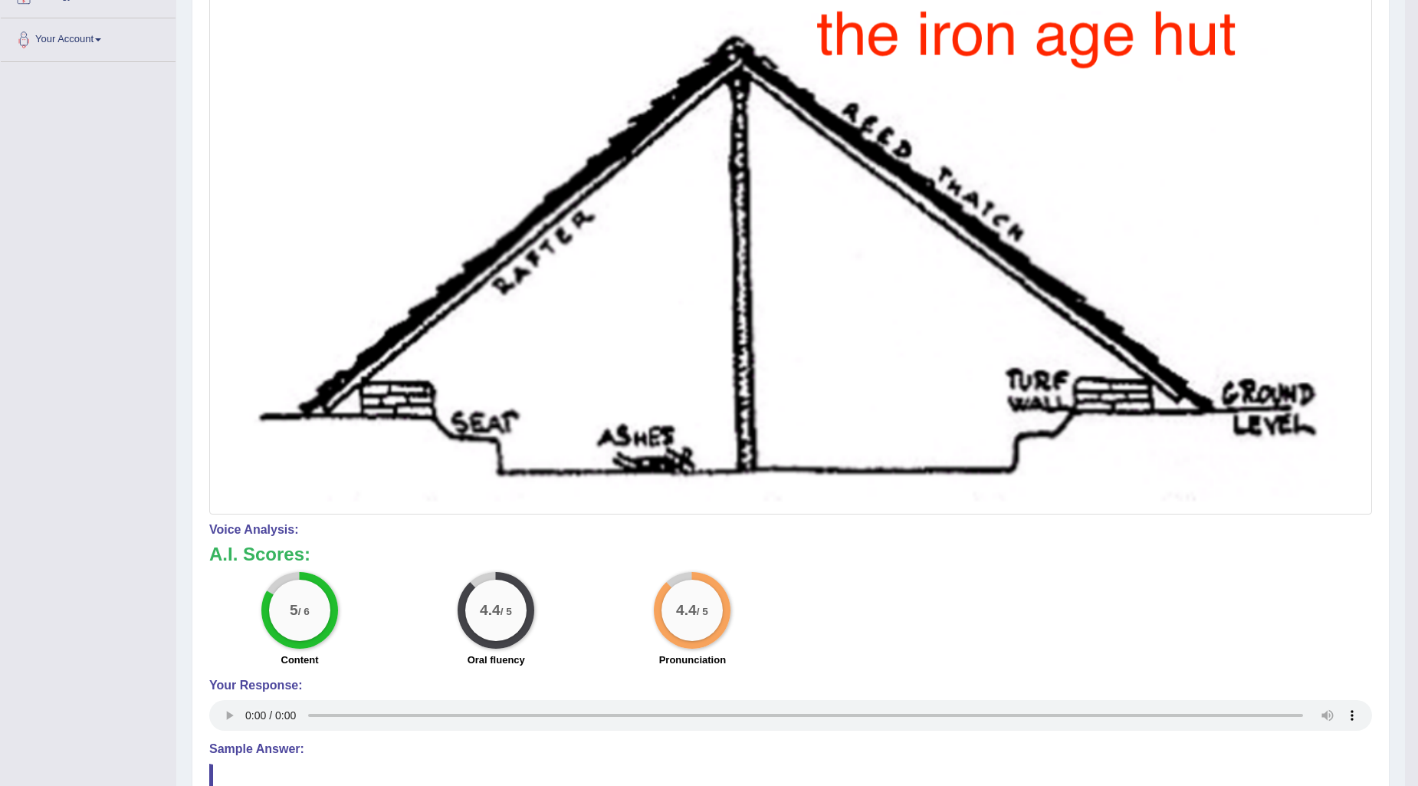
scroll to position [23, 0]
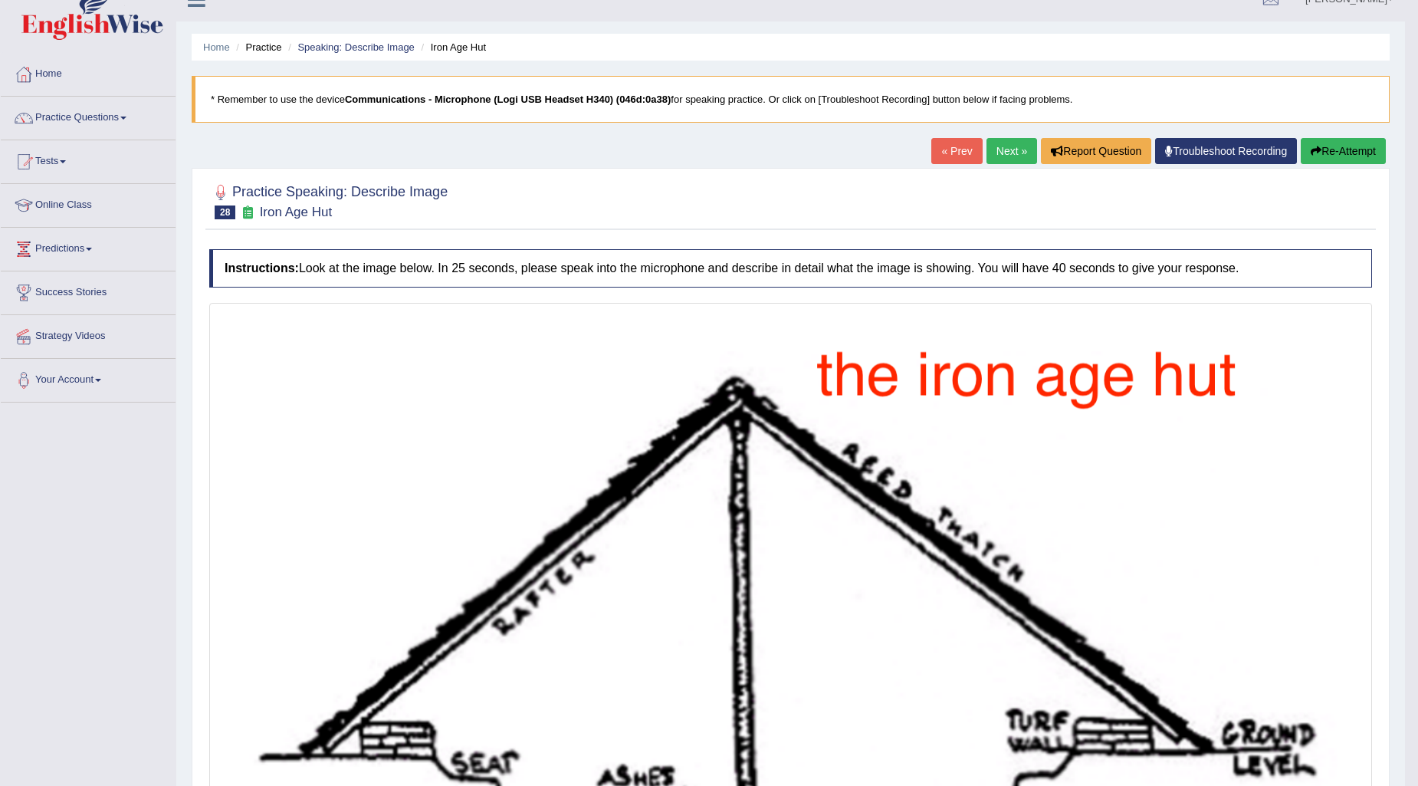
click at [1381, 142] on button "Re-Attempt" at bounding box center [1343, 151] width 85 height 26
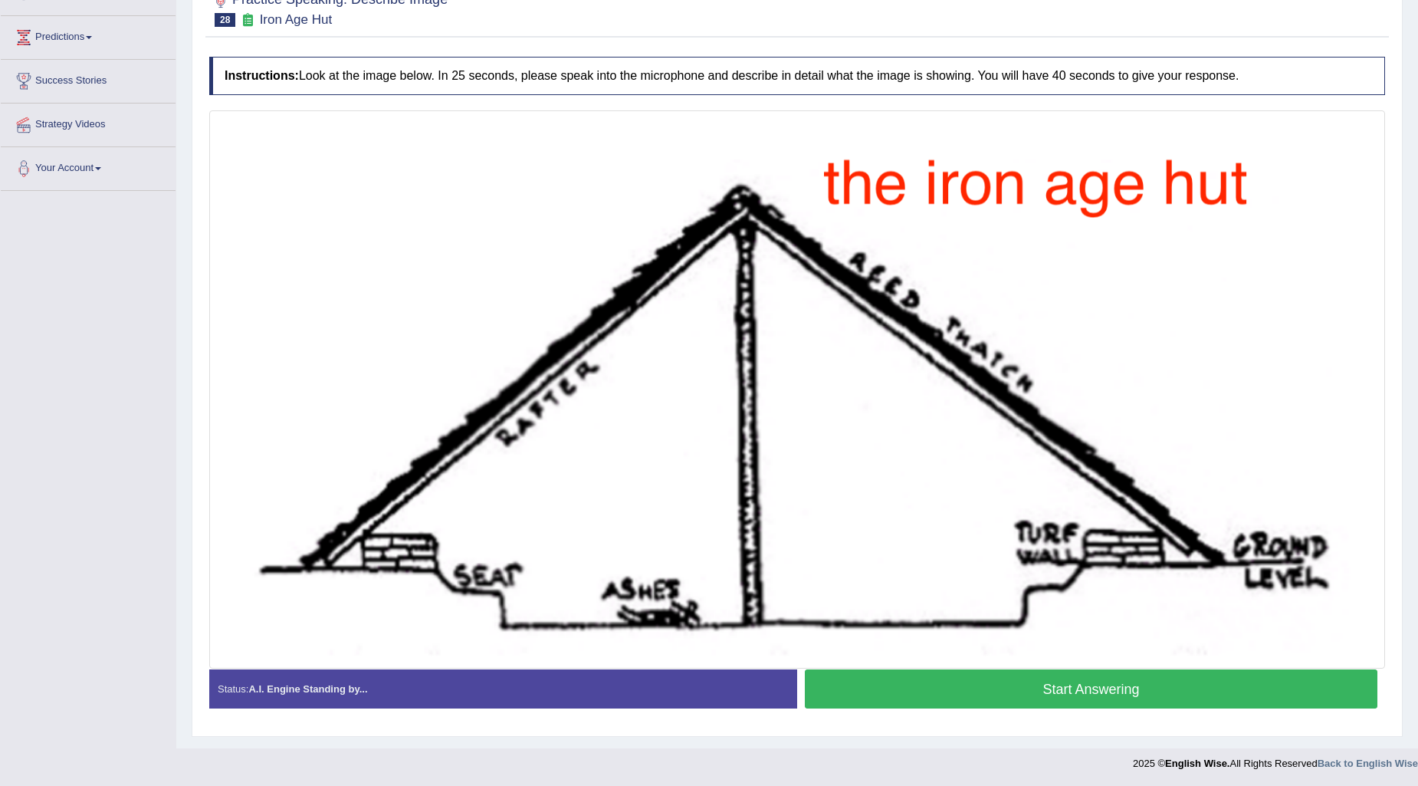
click at [984, 688] on button "Start Answering" at bounding box center [1091, 688] width 573 height 39
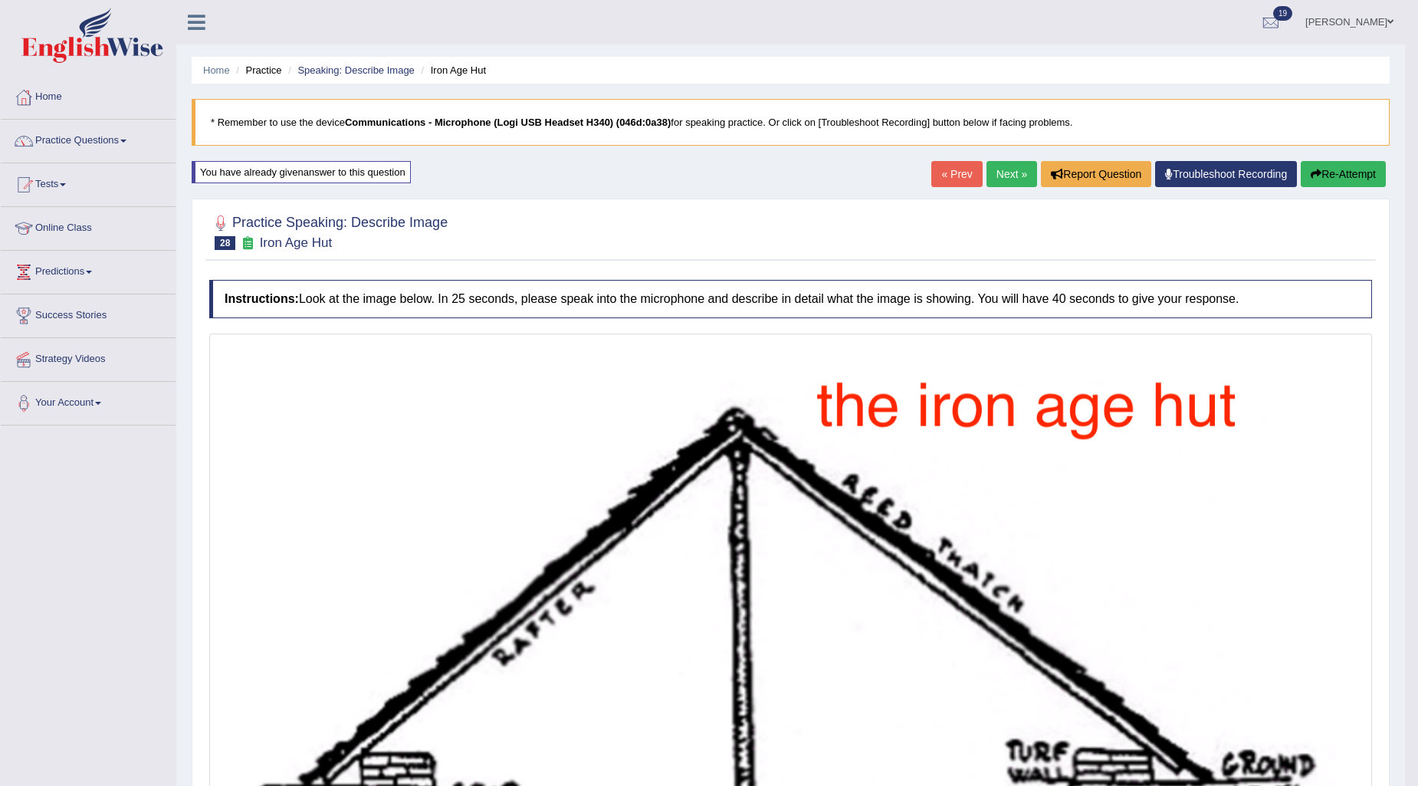
click at [989, 185] on link "Next »" at bounding box center [1012, 174] width 51 height 26
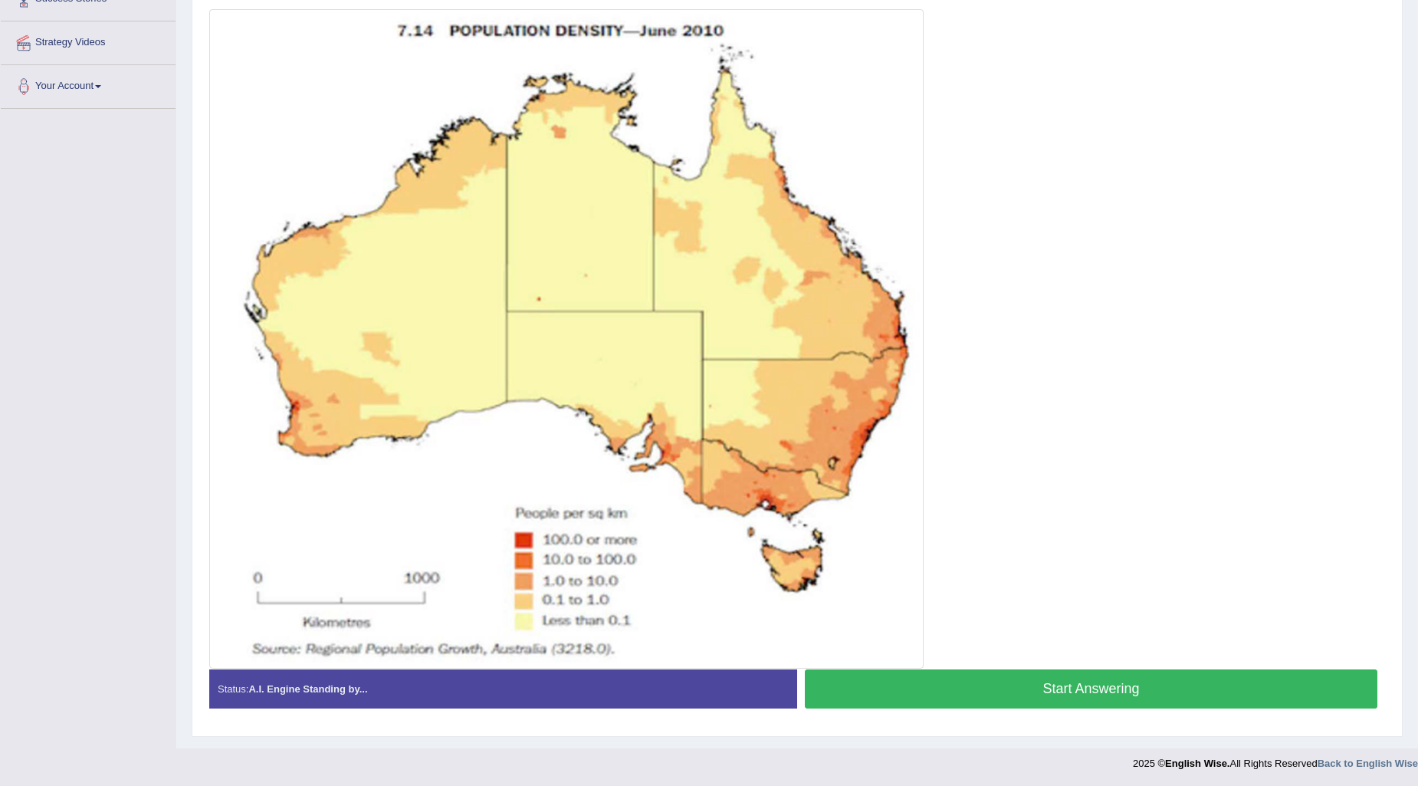
click at [852, 690] on button "Start Answering" at bounding box center [1091, 688] width 573 height 39
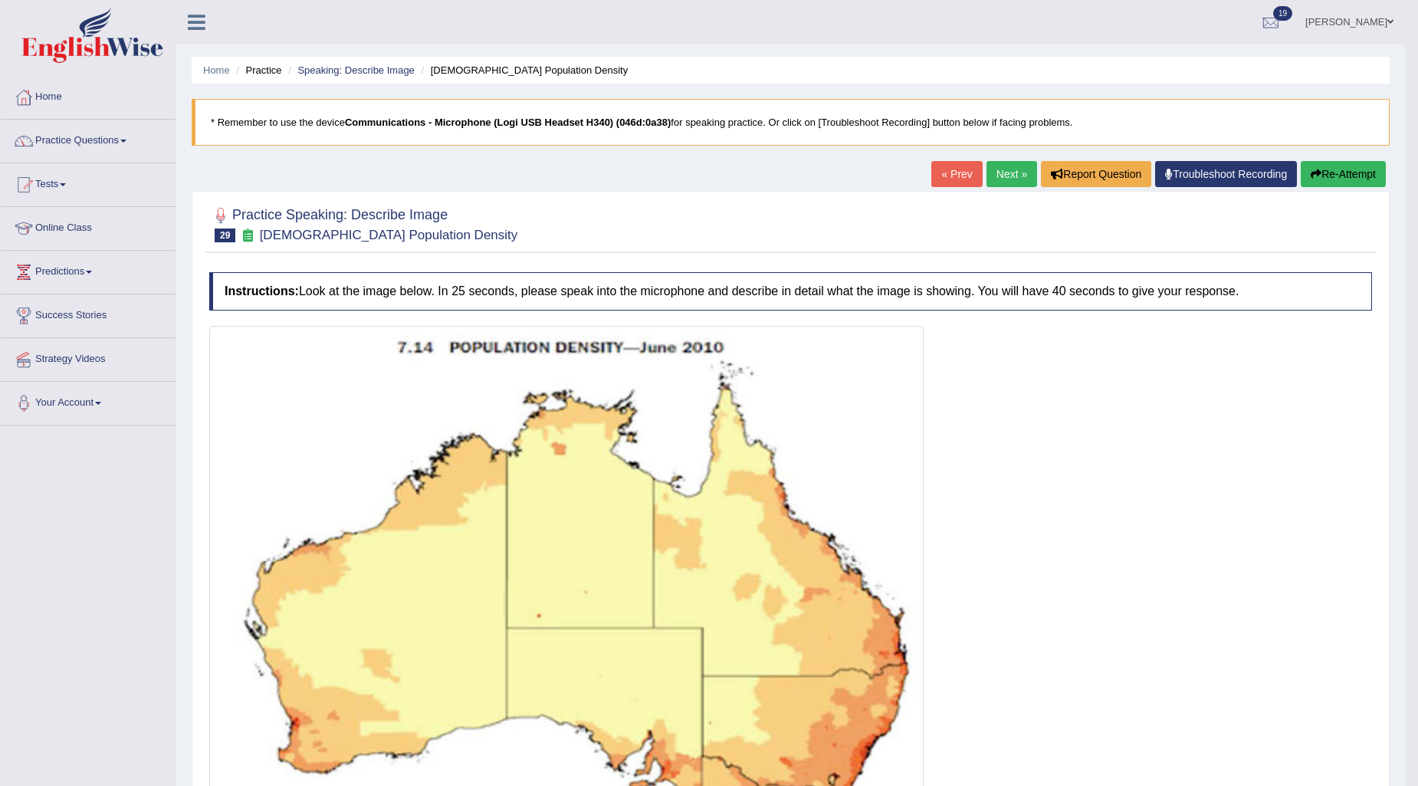
click at [1327, 178] on button "Re-Attempt" at bounding box center [1343, 174] width 85 height 26
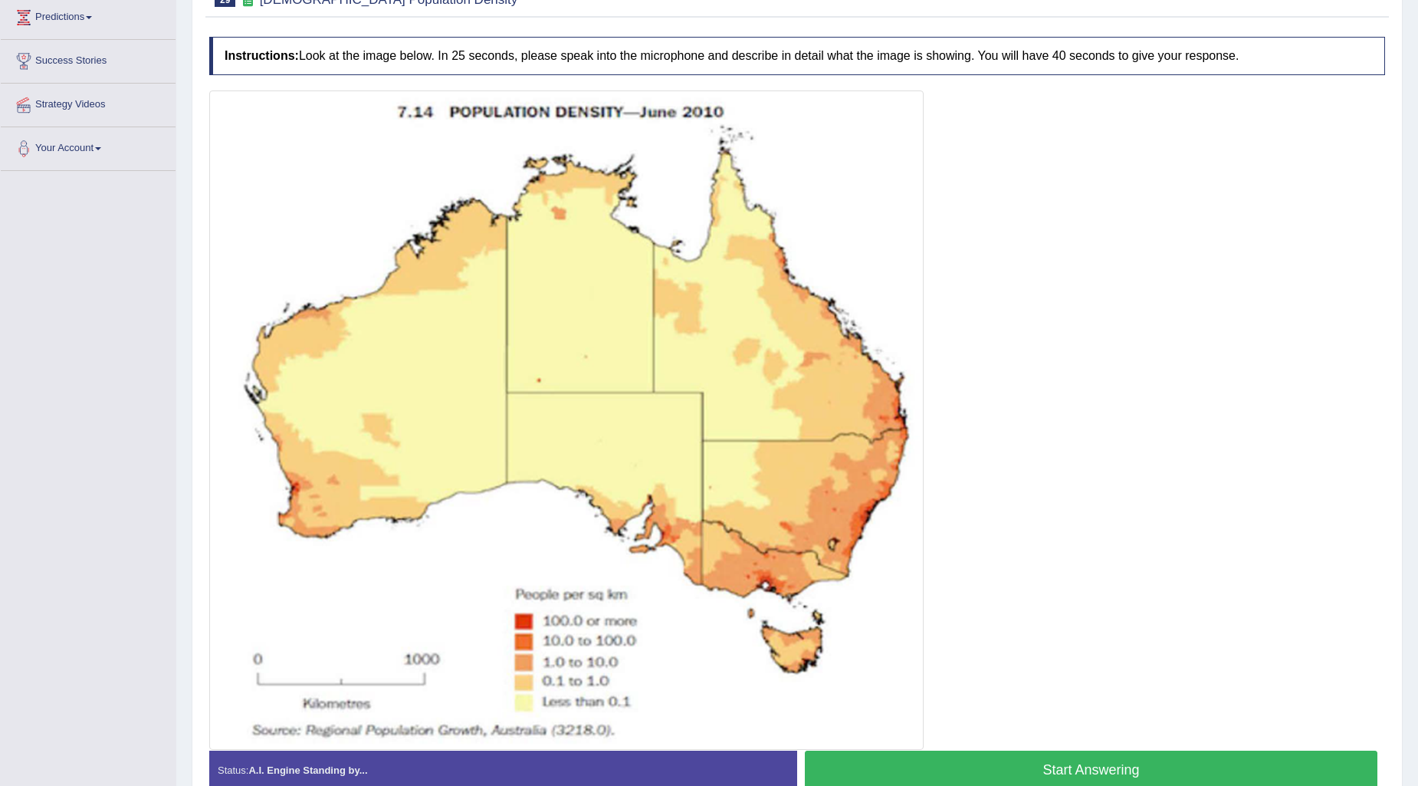
scroll to position [336, 0]
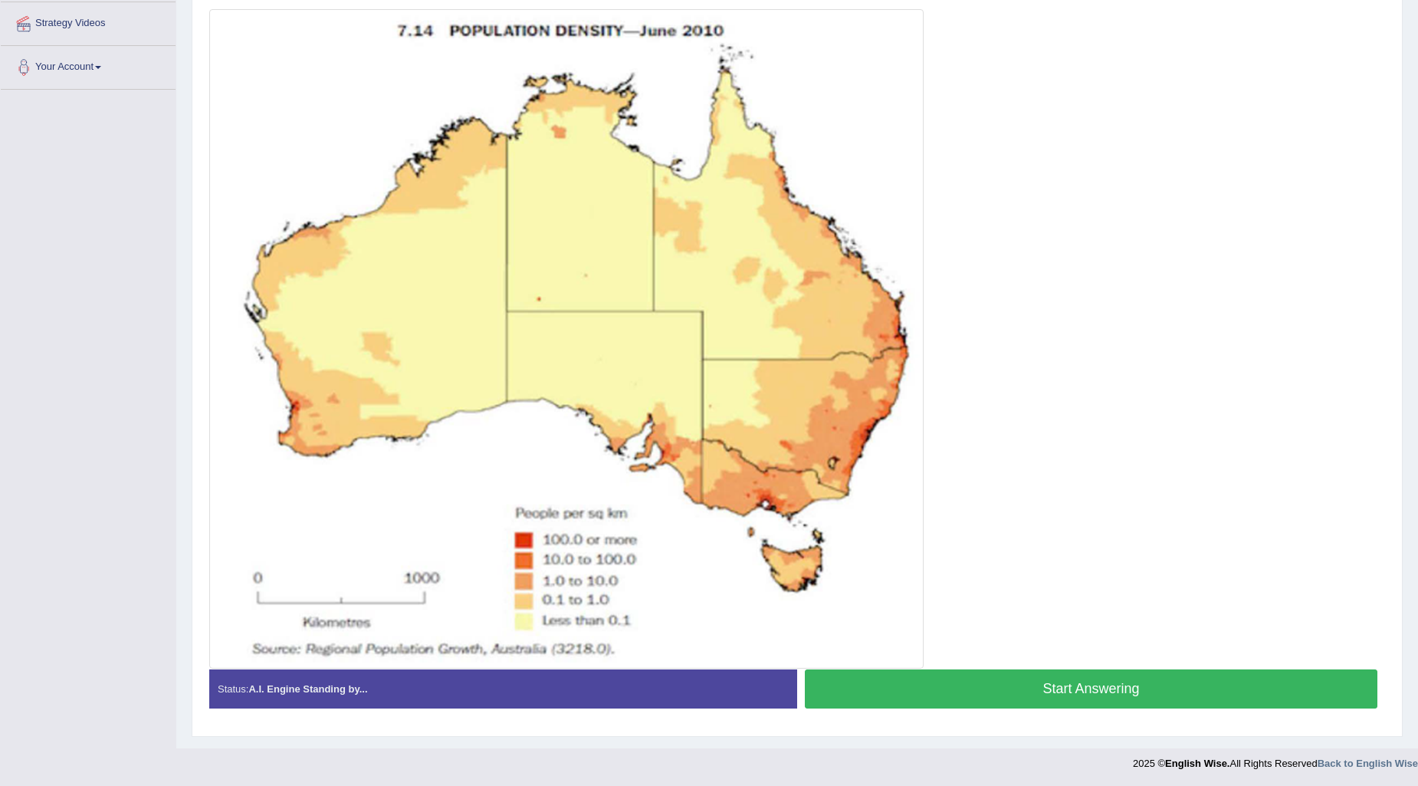
click at [1020, 672] on button "Start Answering" at bounding box center [1091, 688] width 573 height 39
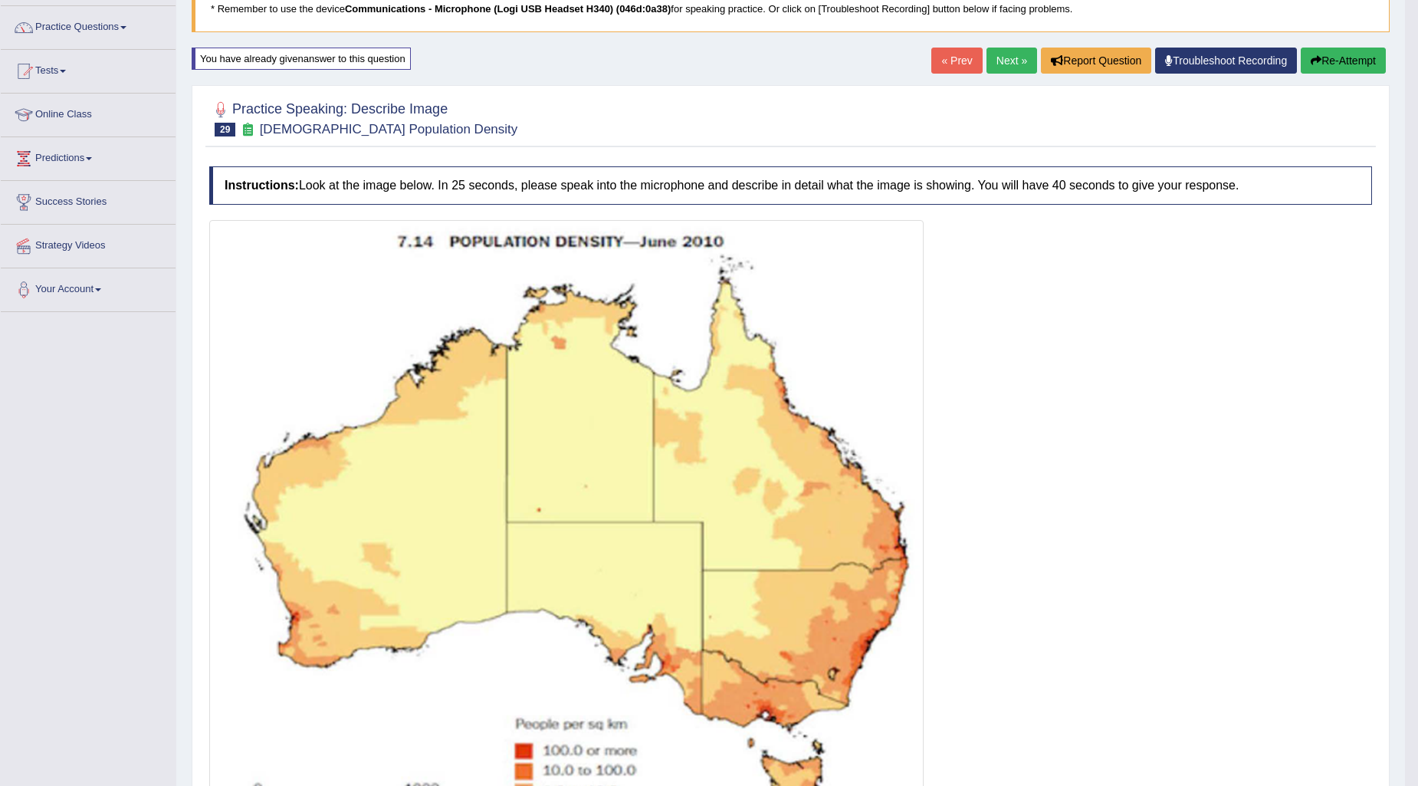
scroll to position [0, 0]
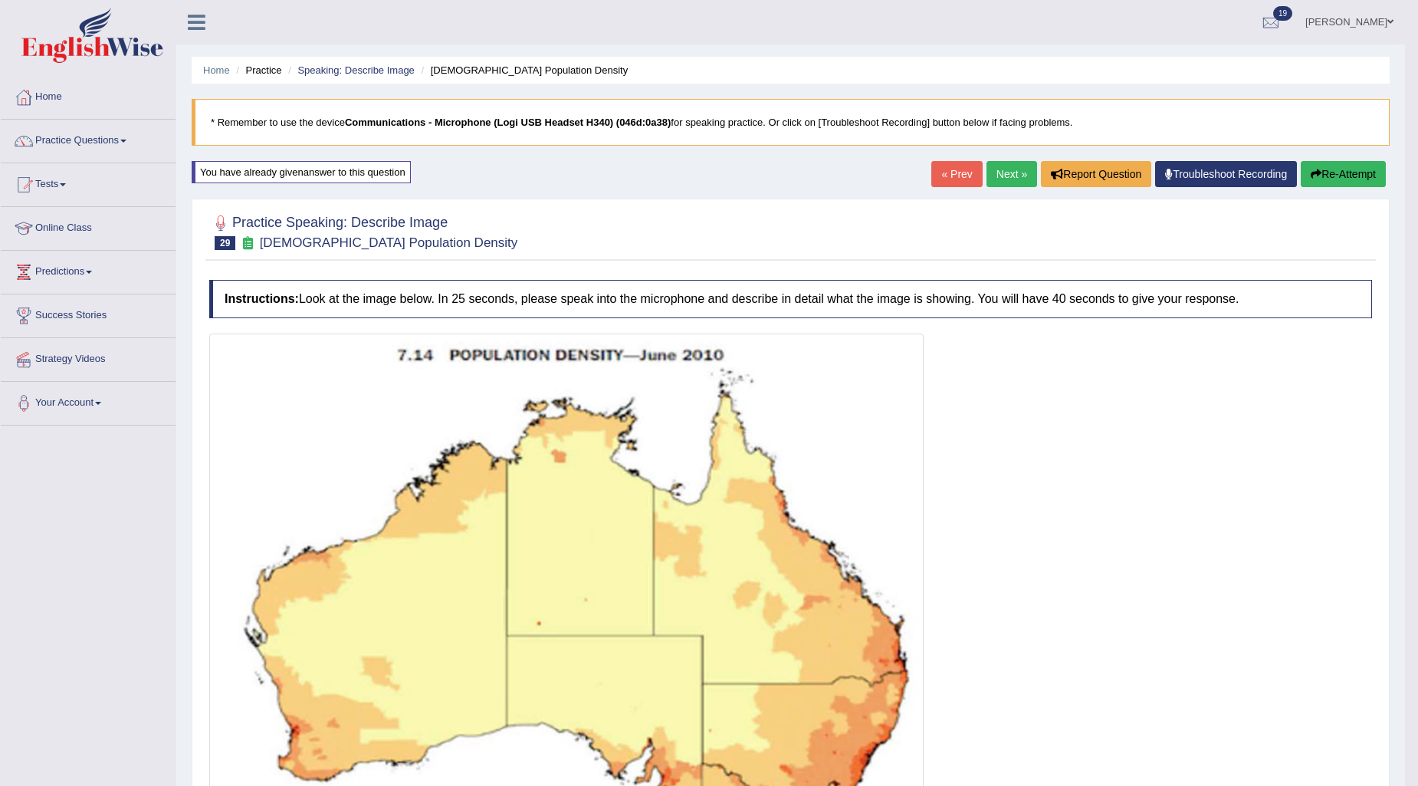
click at [1003, 174] on link "Next »" at bounding box center [1012, 174] width 51 height 26
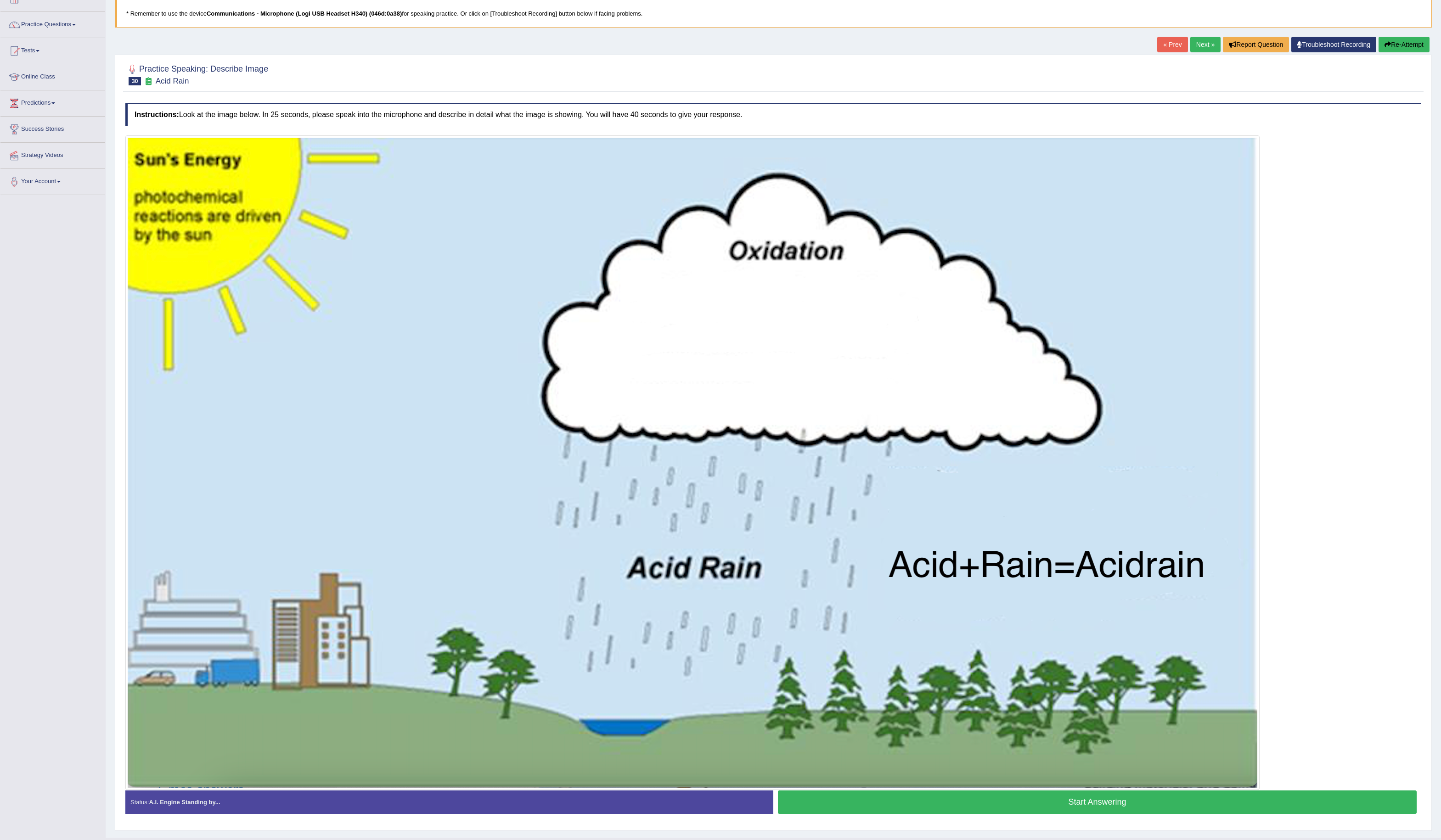
scroll to position [86, 0]
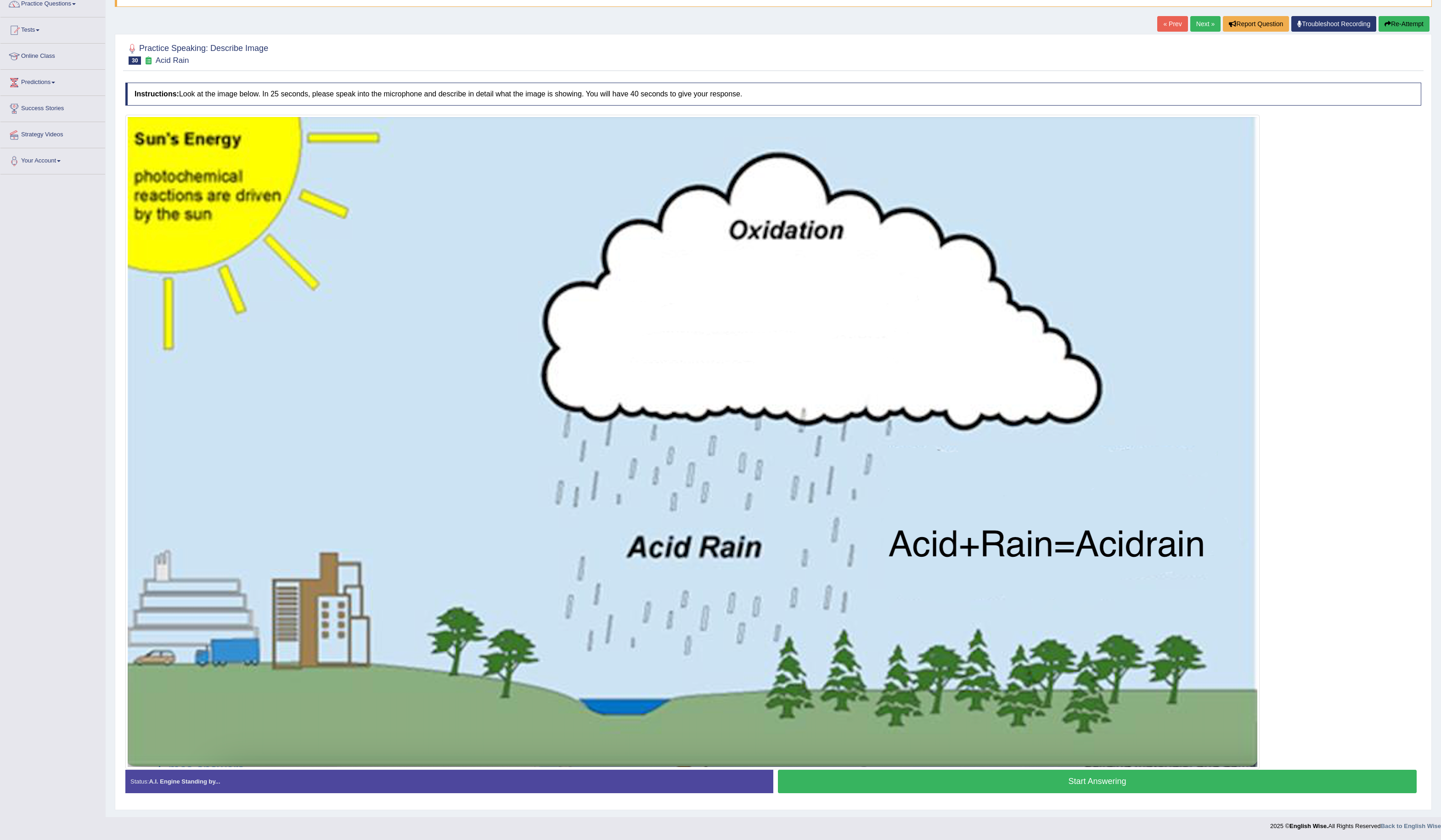
click at [849, 470] on button "Start Answering" at bounding box center [1097, 781] width 638 height 23
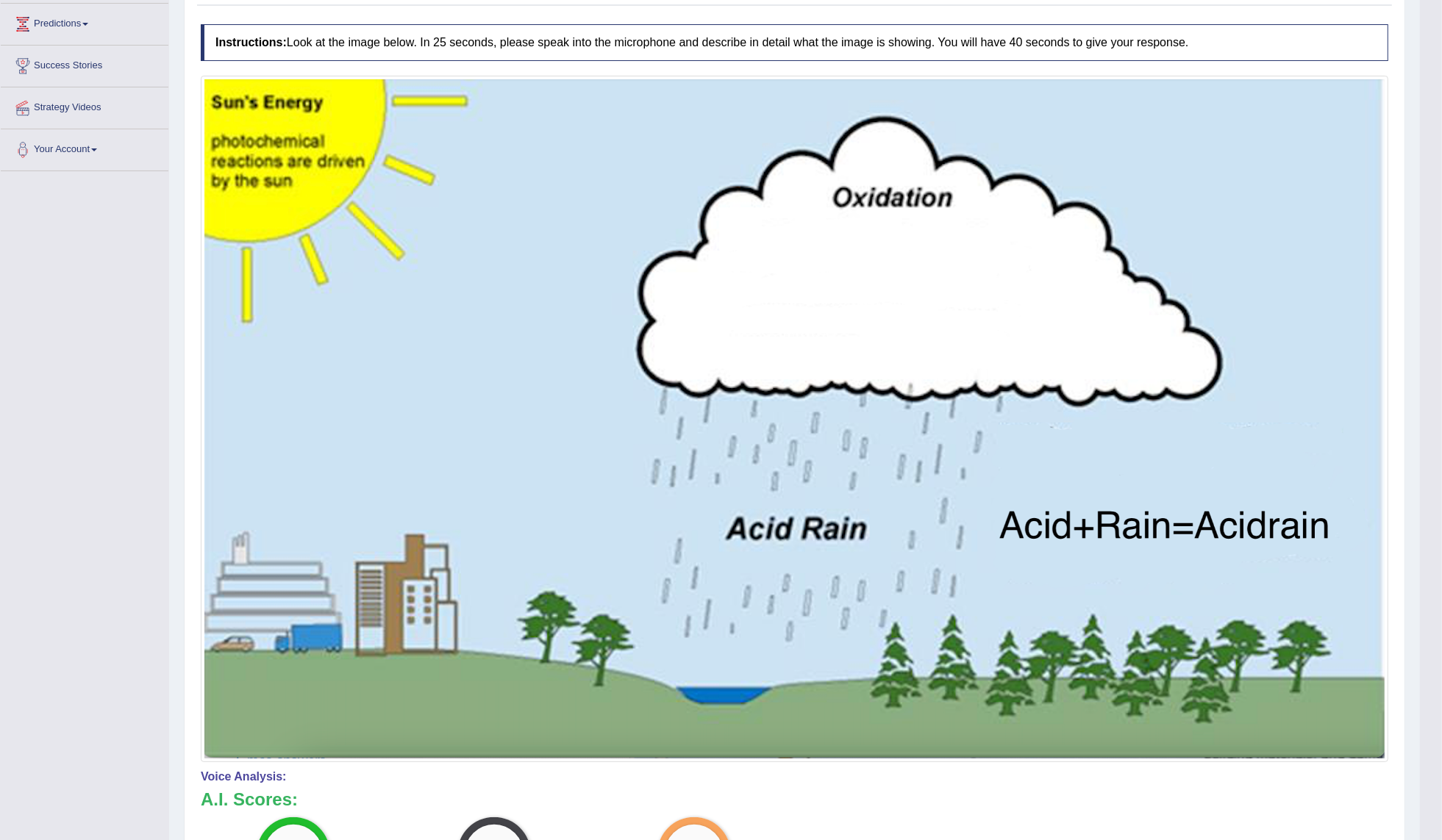
scroll to position [0, 0]
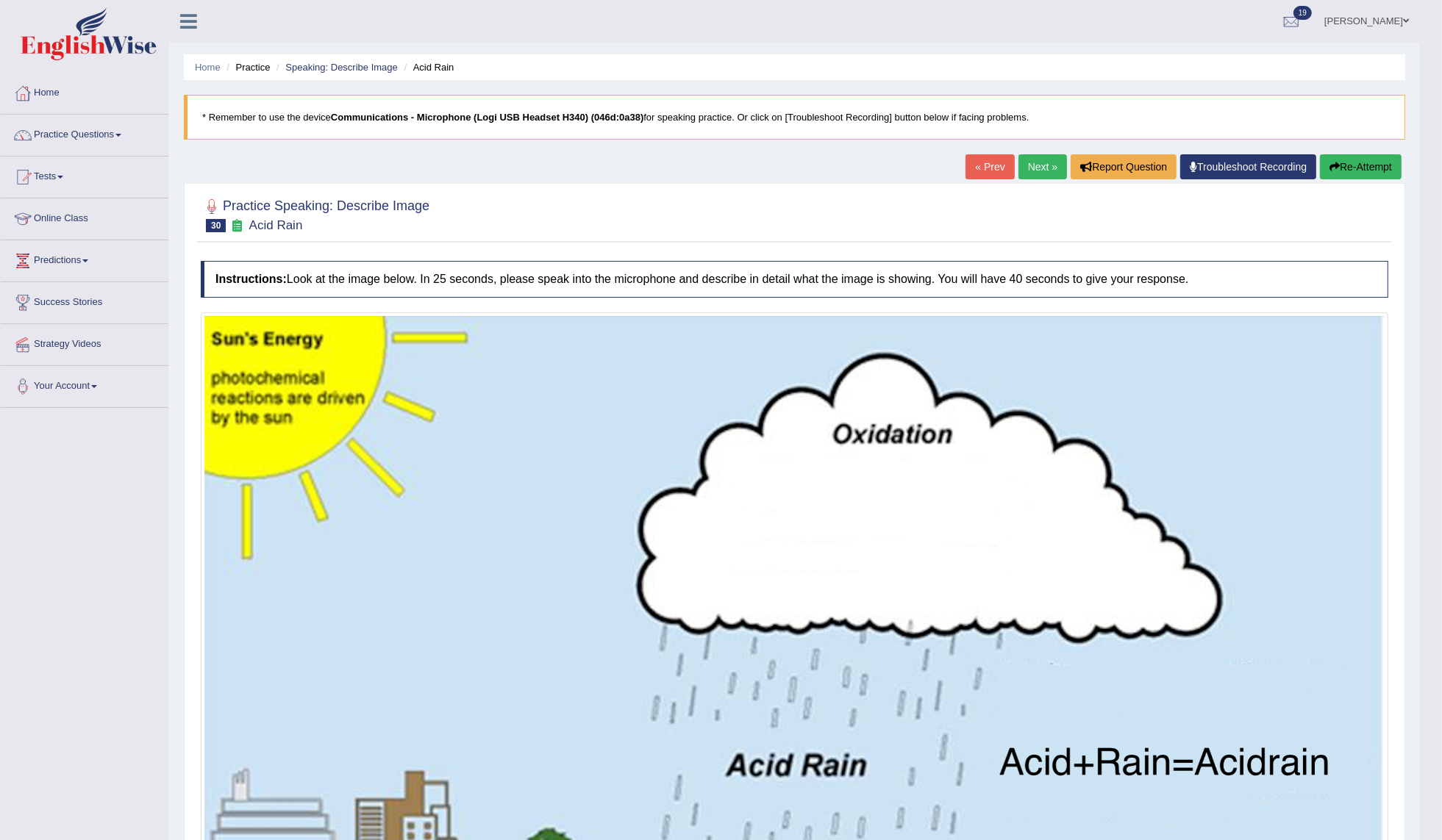
click at [1039, 167] on link "Next »" at bounding box center [1043, 167] width 49 height 25
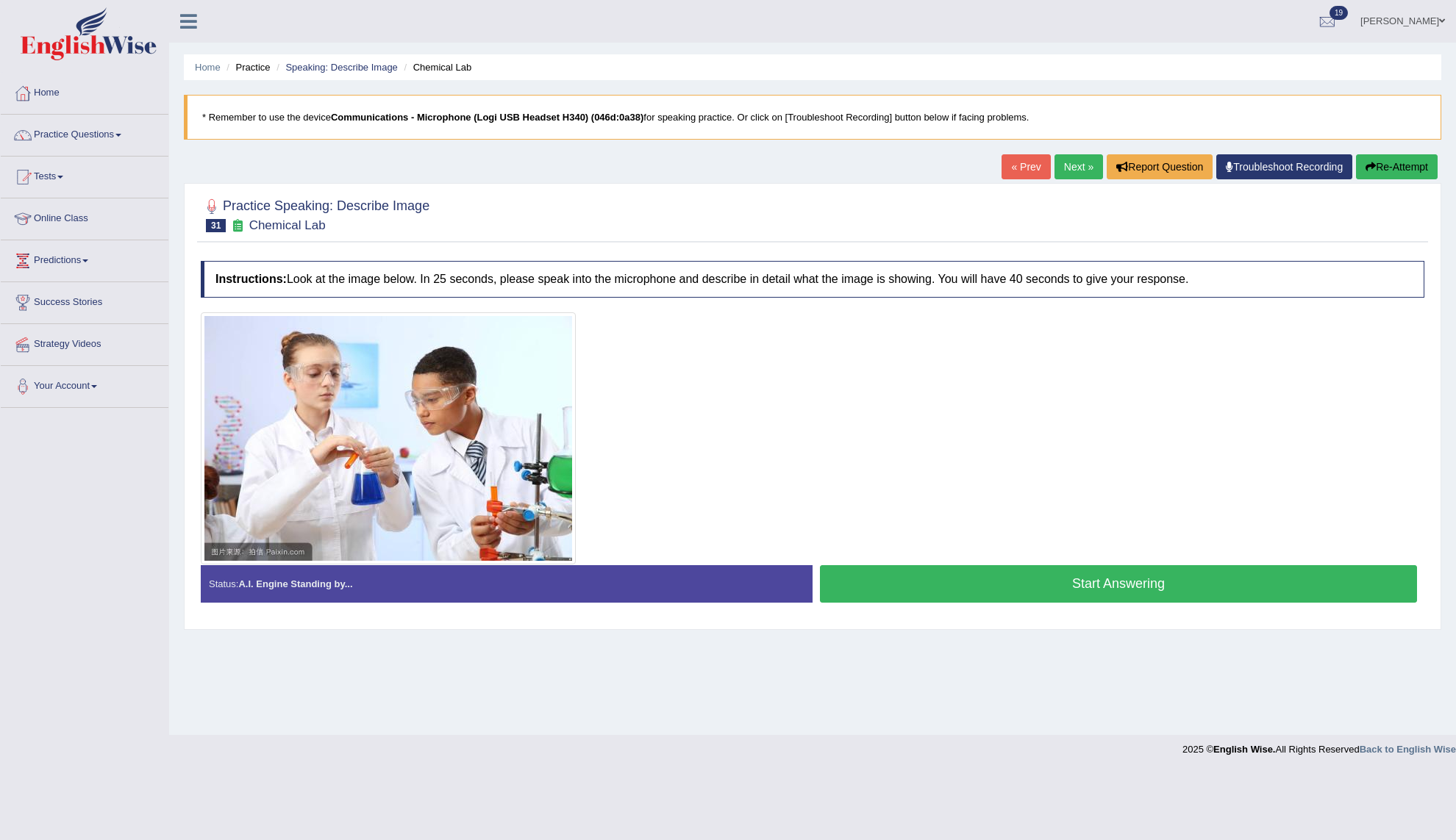
click at [858, 582] on button "Start Answering" at bounding box center [1118, 584] width 598 height 37
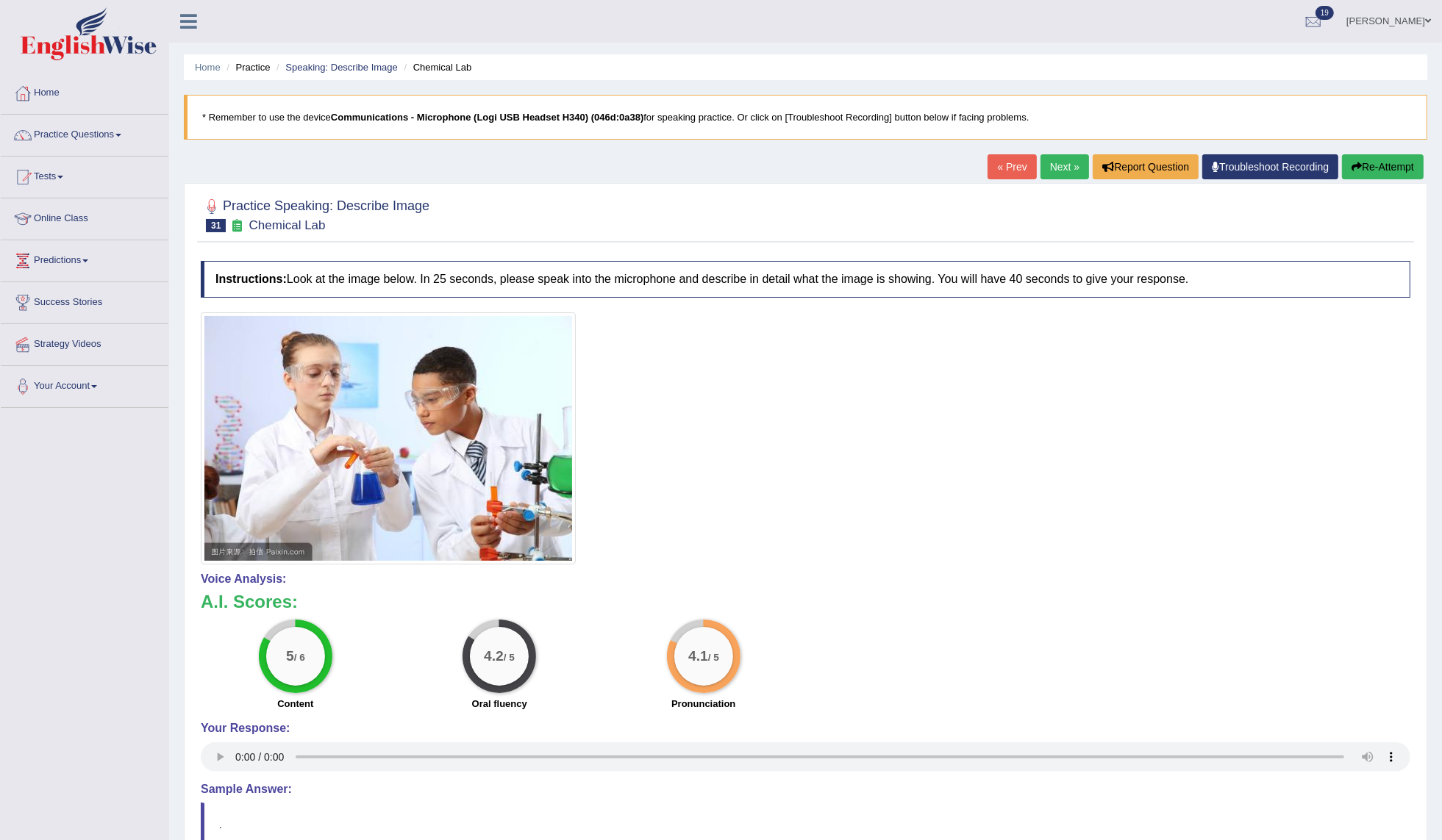
click at [1378, 155] on button "Re-Attempt" at bounding box center [1383, 167] width 82 height 25
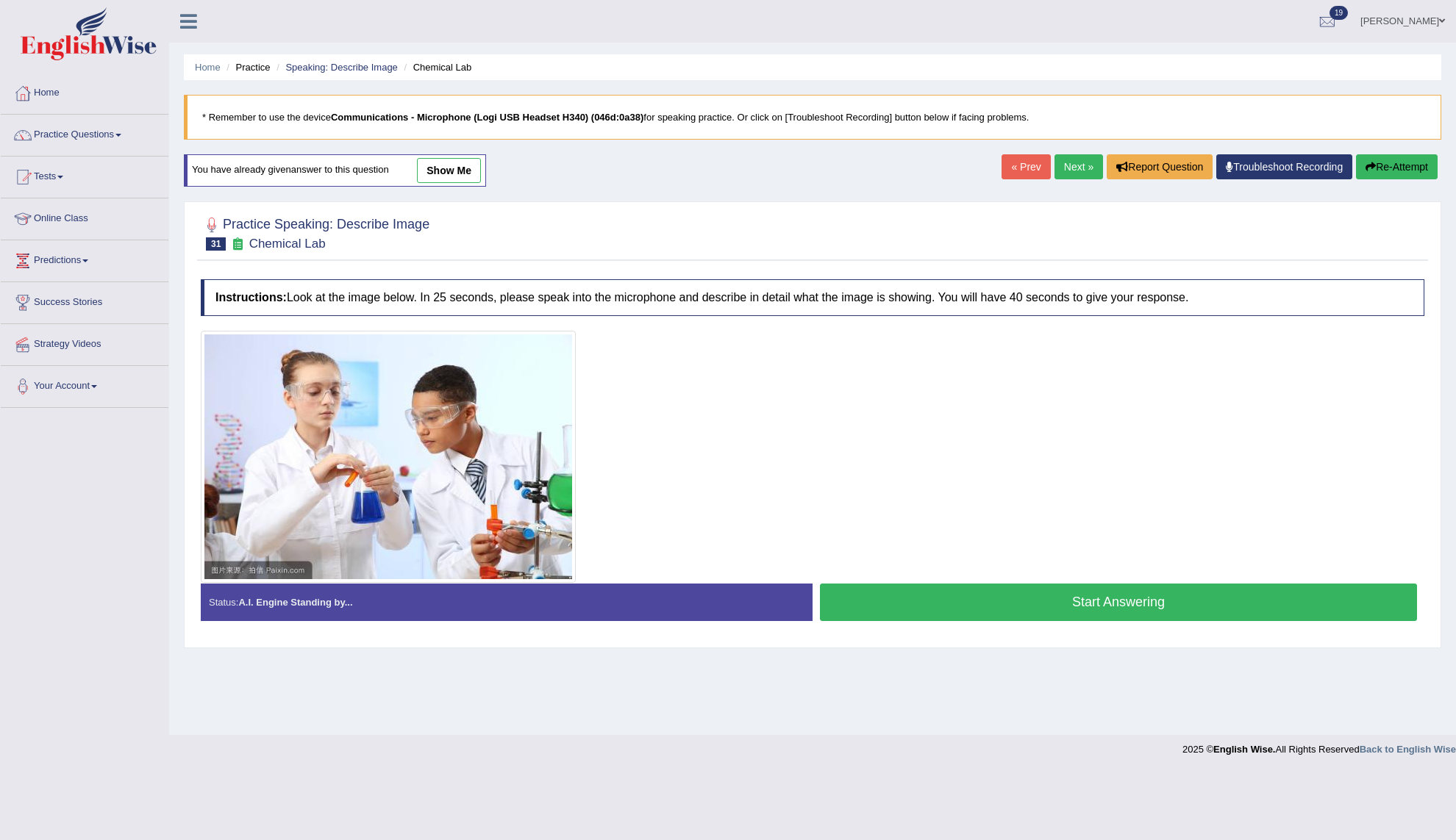
click at [1009, 603] on button "Start Answering" at bounding box center [1118, 602] width 598 height 37
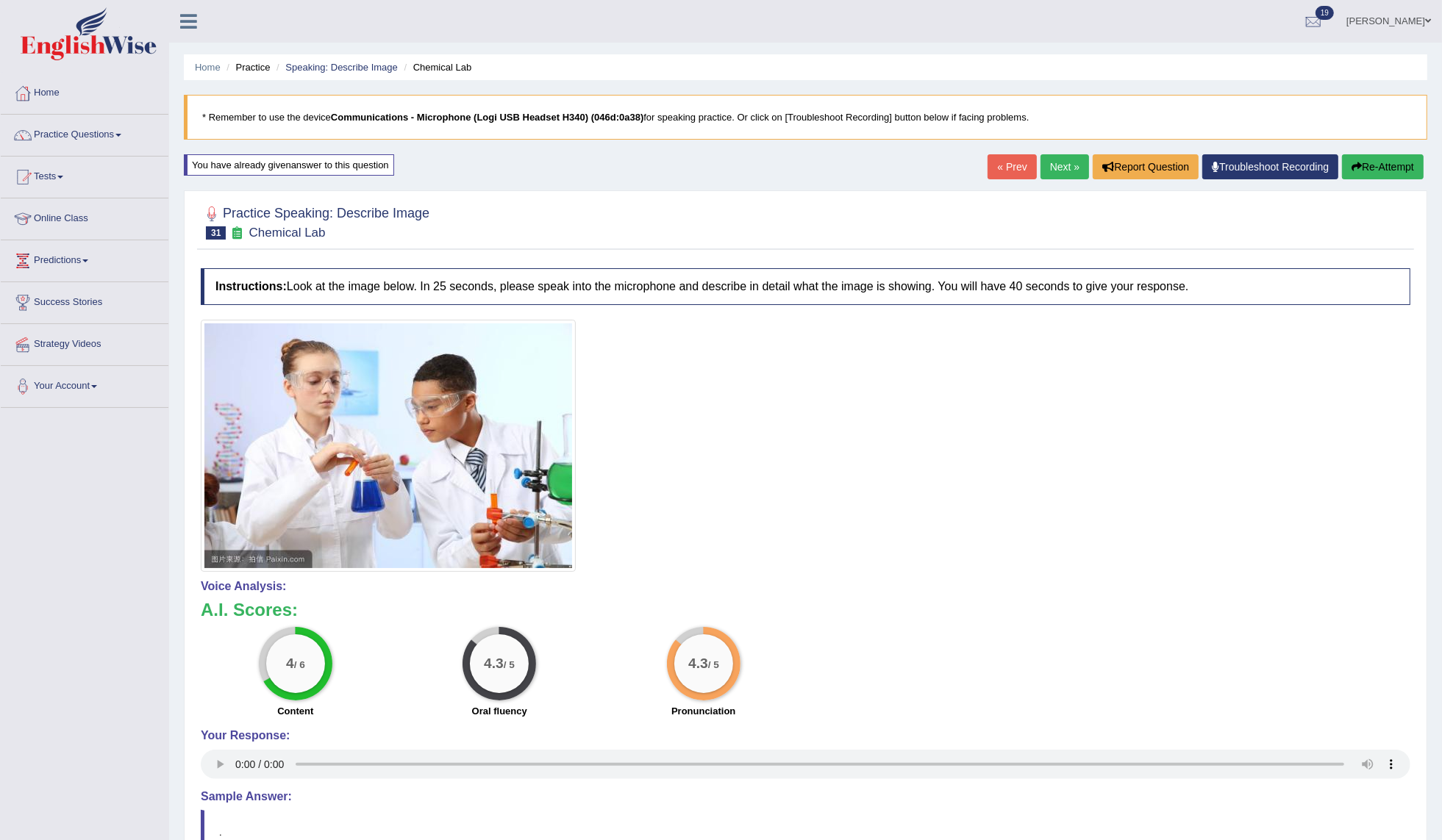
click at [1387, 178] on button "Re-Attempt" at bounding box center [1383, 167] width 82 height 25
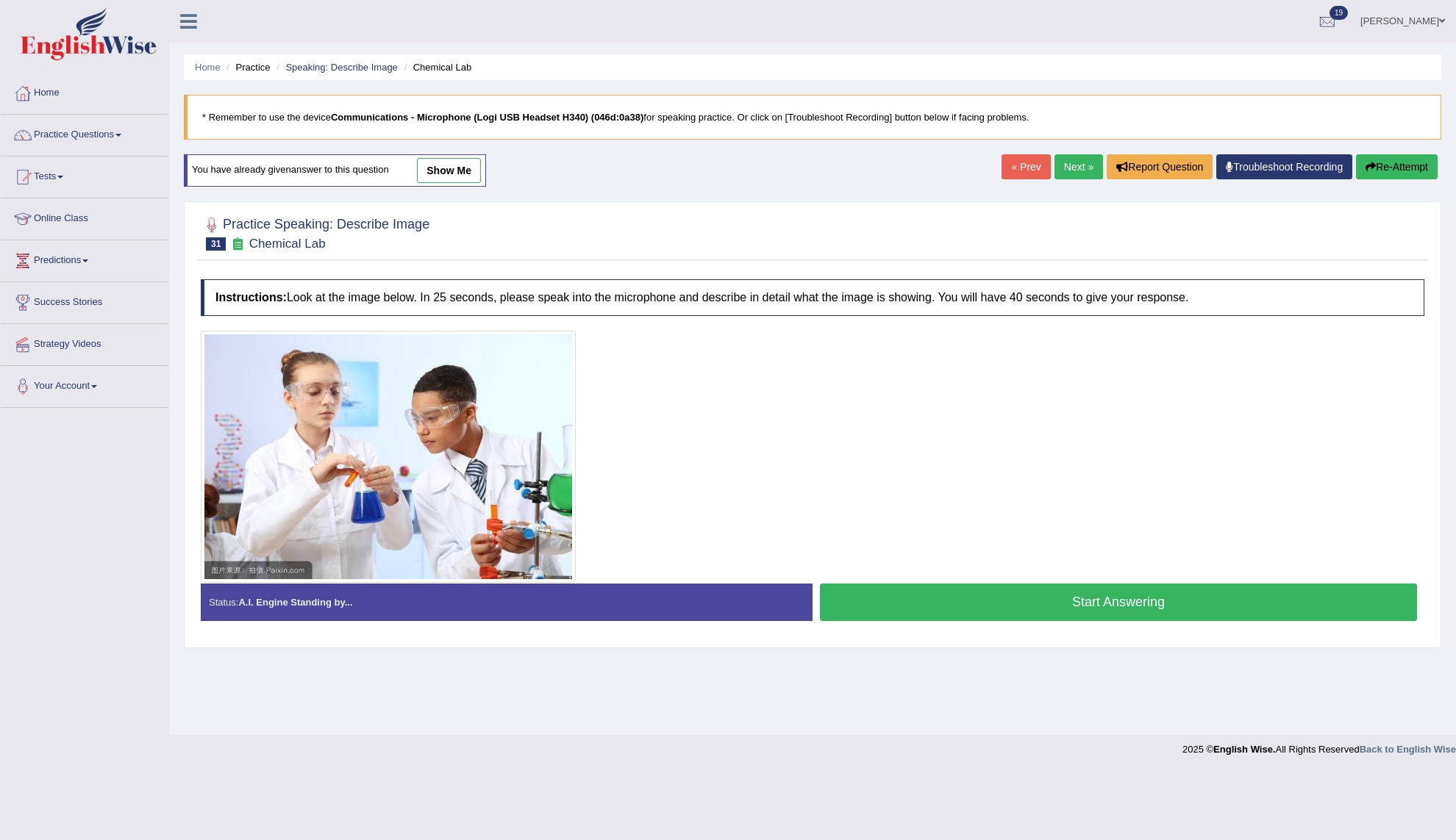
click at [856, 605] on button "Start Answering" at bounding box center [1118, 602] width 598 height 37
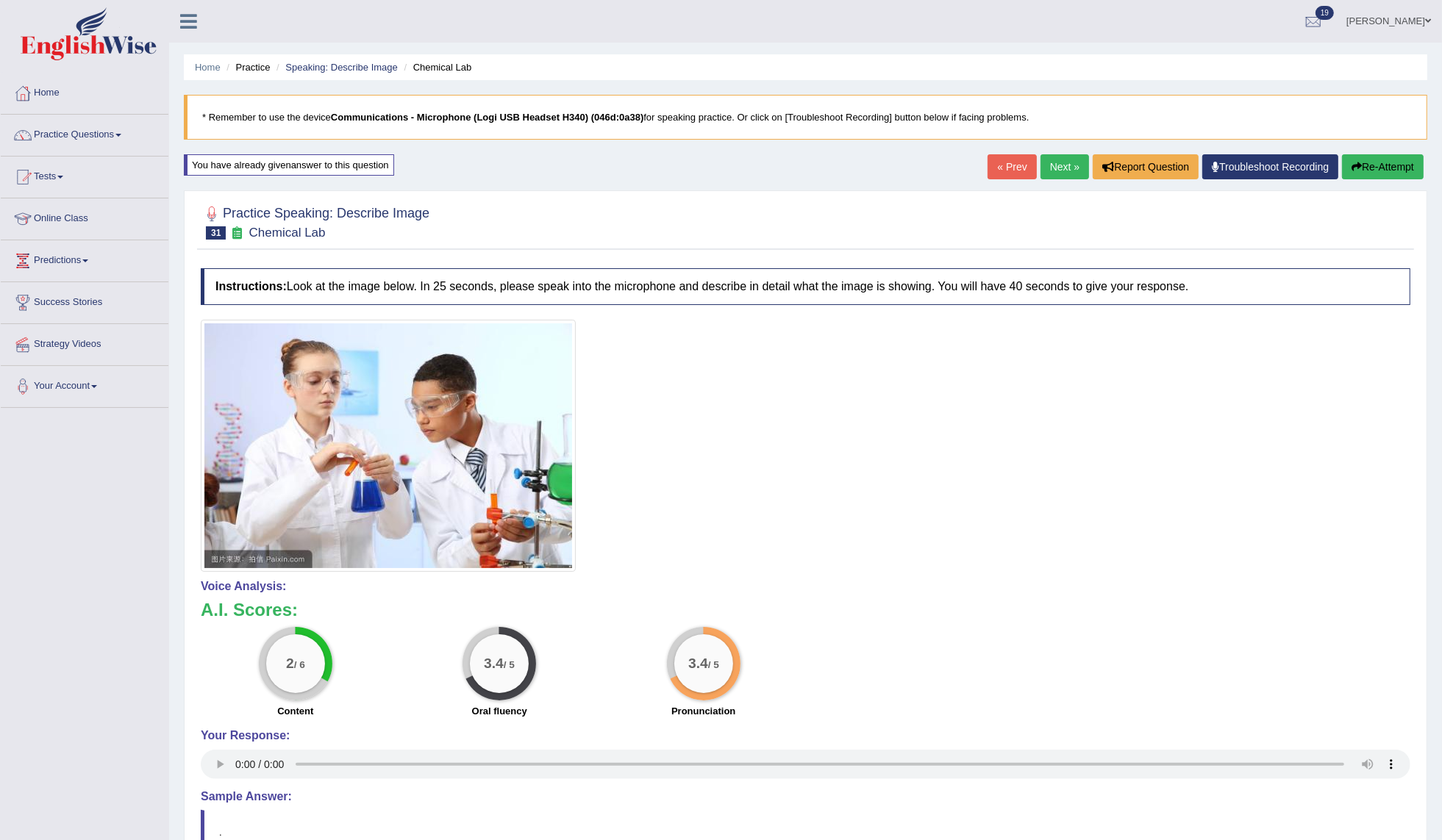
click at [1374, 162] on button "Re-Attempt" at bounding box center [1383, 167] width 82 height 25
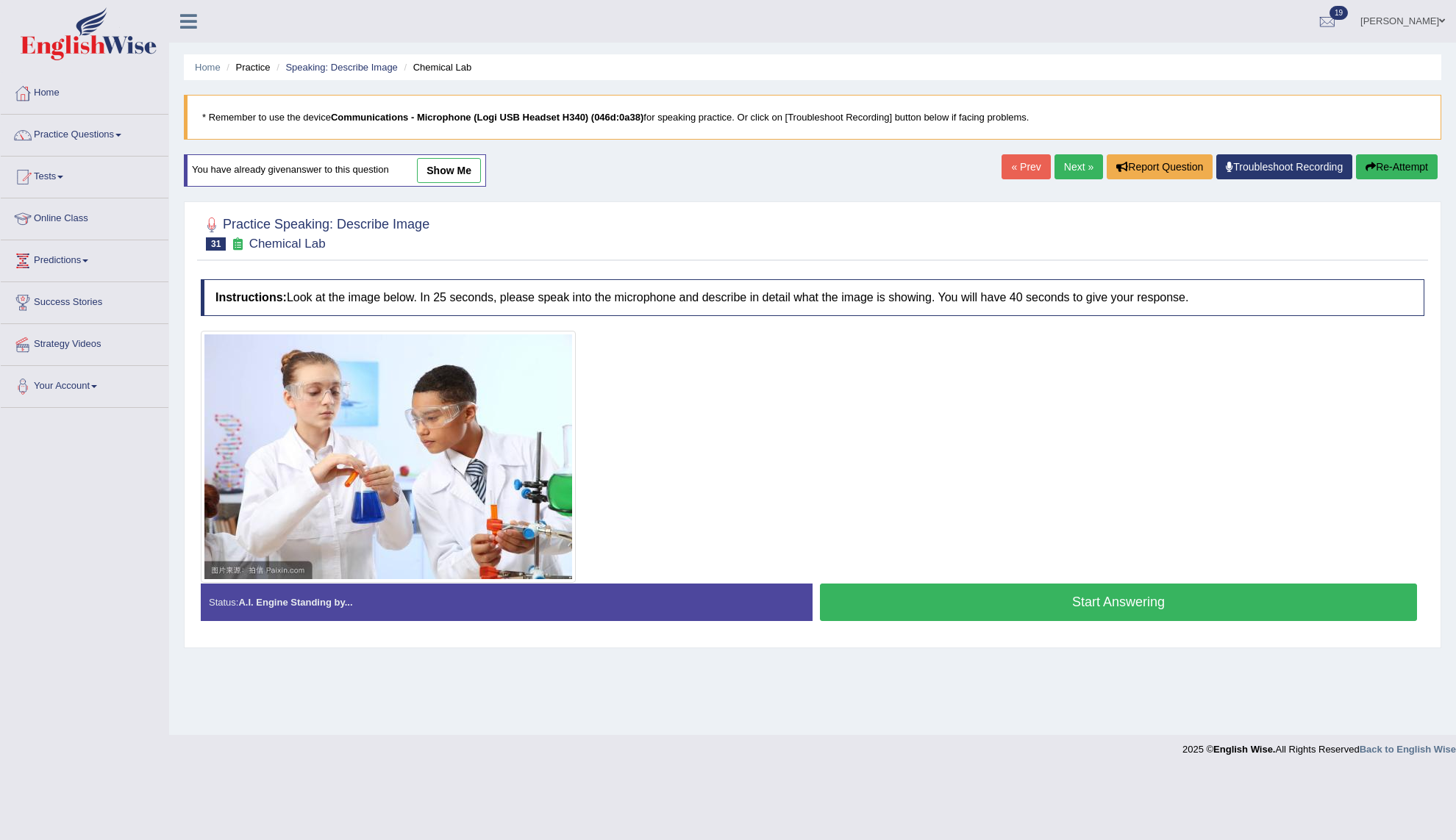
click at [881, 603] on button "Start Answering" at bounding box center [1118, 602] width 598 height 37
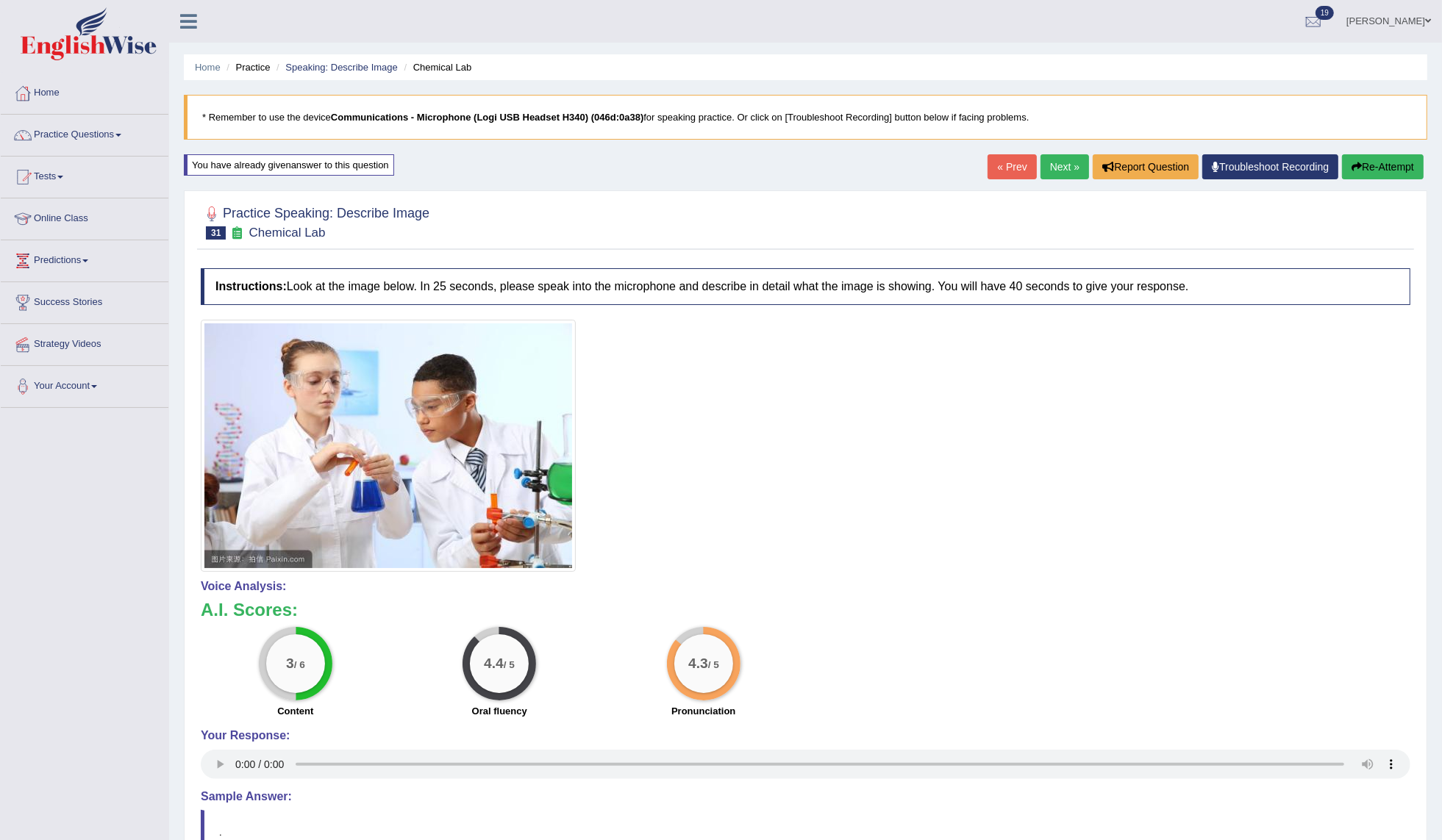
click at [1057, 170] on link "Next »" at bounding box center [1065, 167] width 49 height 25
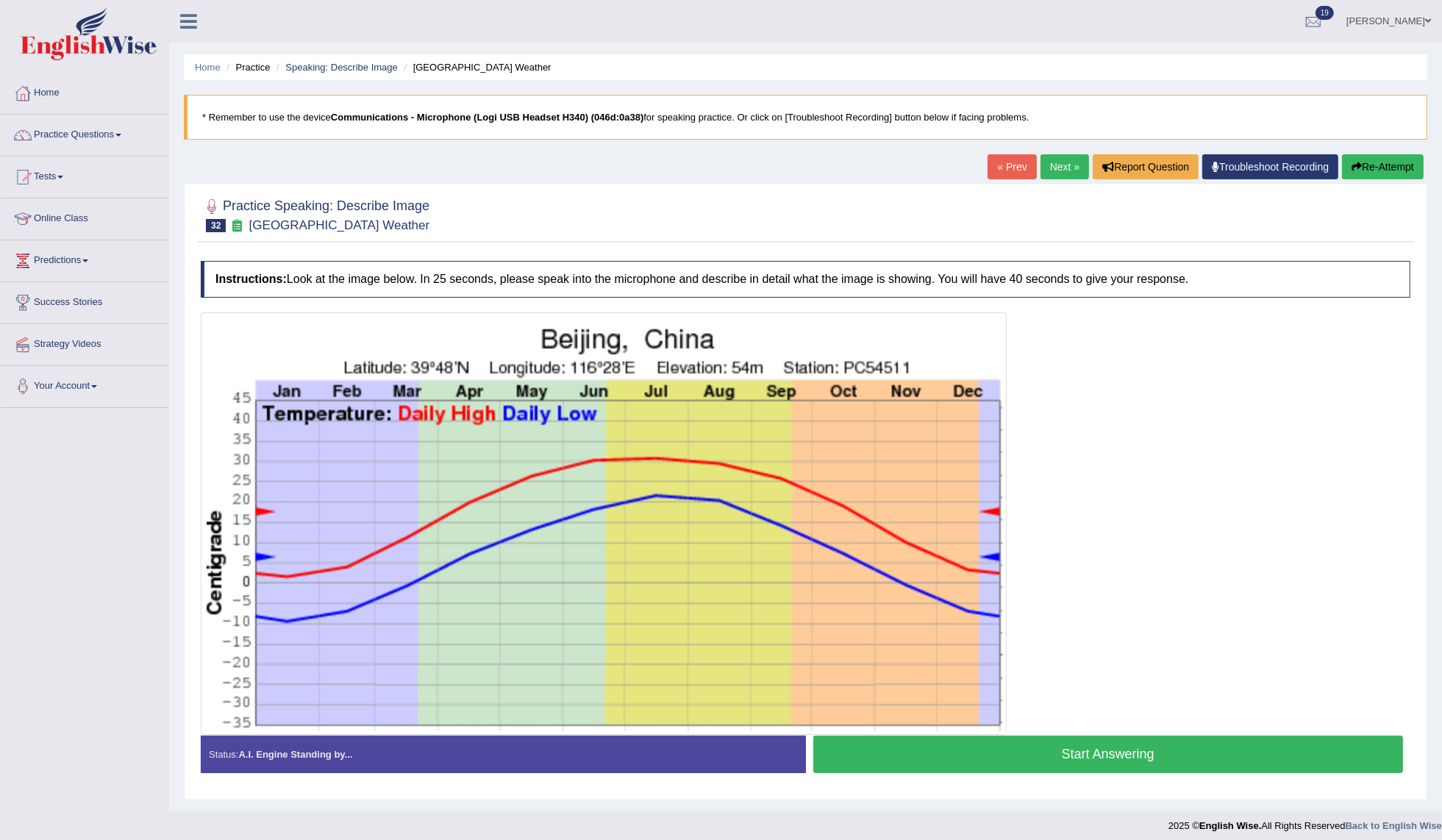
click at [872, 748] on button "Start Answering" at bounding box center [1109, 754] width 591 height 37
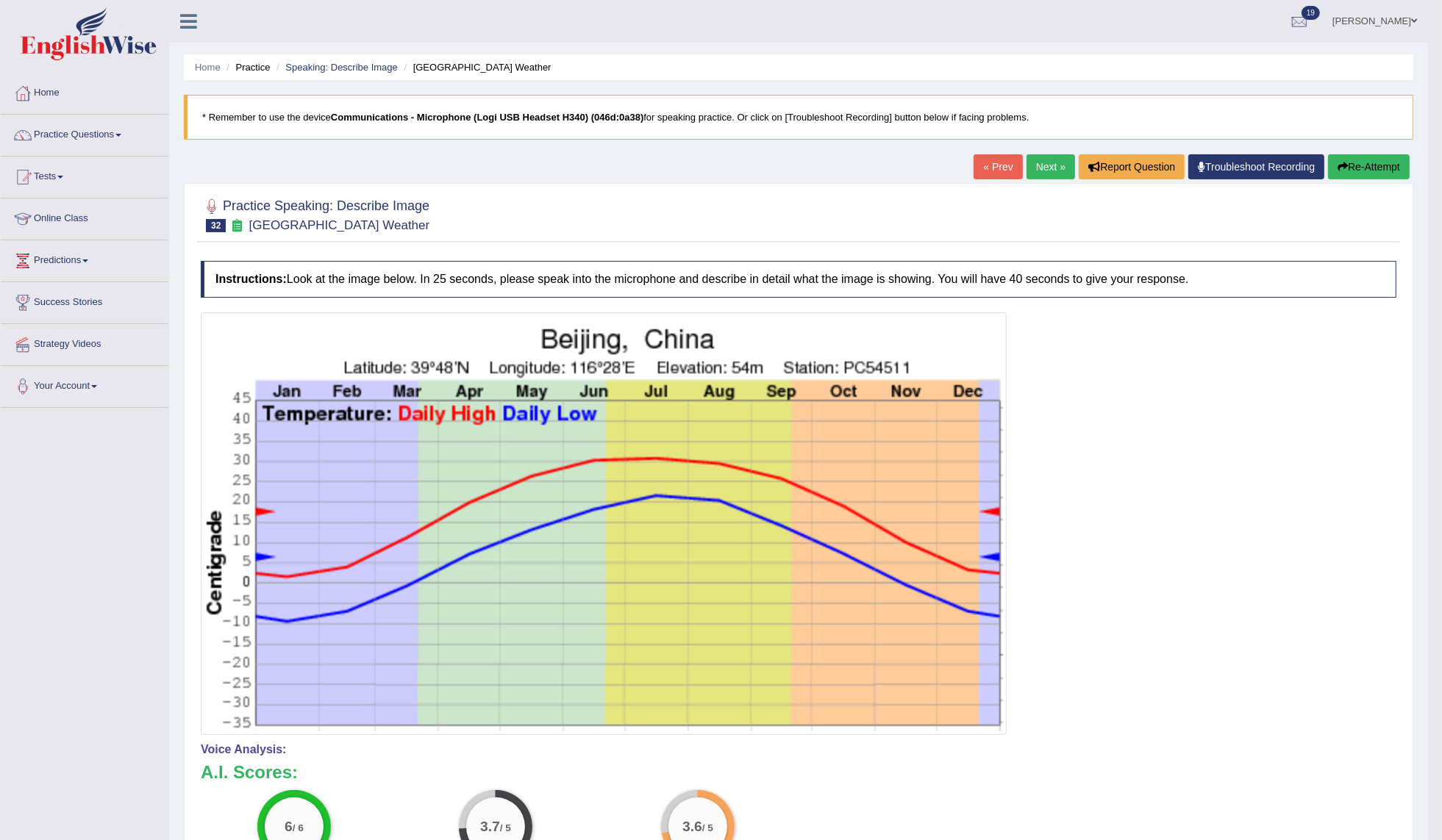
click at [1352, 188] on div "Practice Speaking: Describe Image 32 Beijing Weather Instructions: Look at the …" at bounding box center [799, 647] width 1230 height 928
click at [1354, 178] on button "Re-Attempt" at bounding box center [1369, 167] width 82 height 25
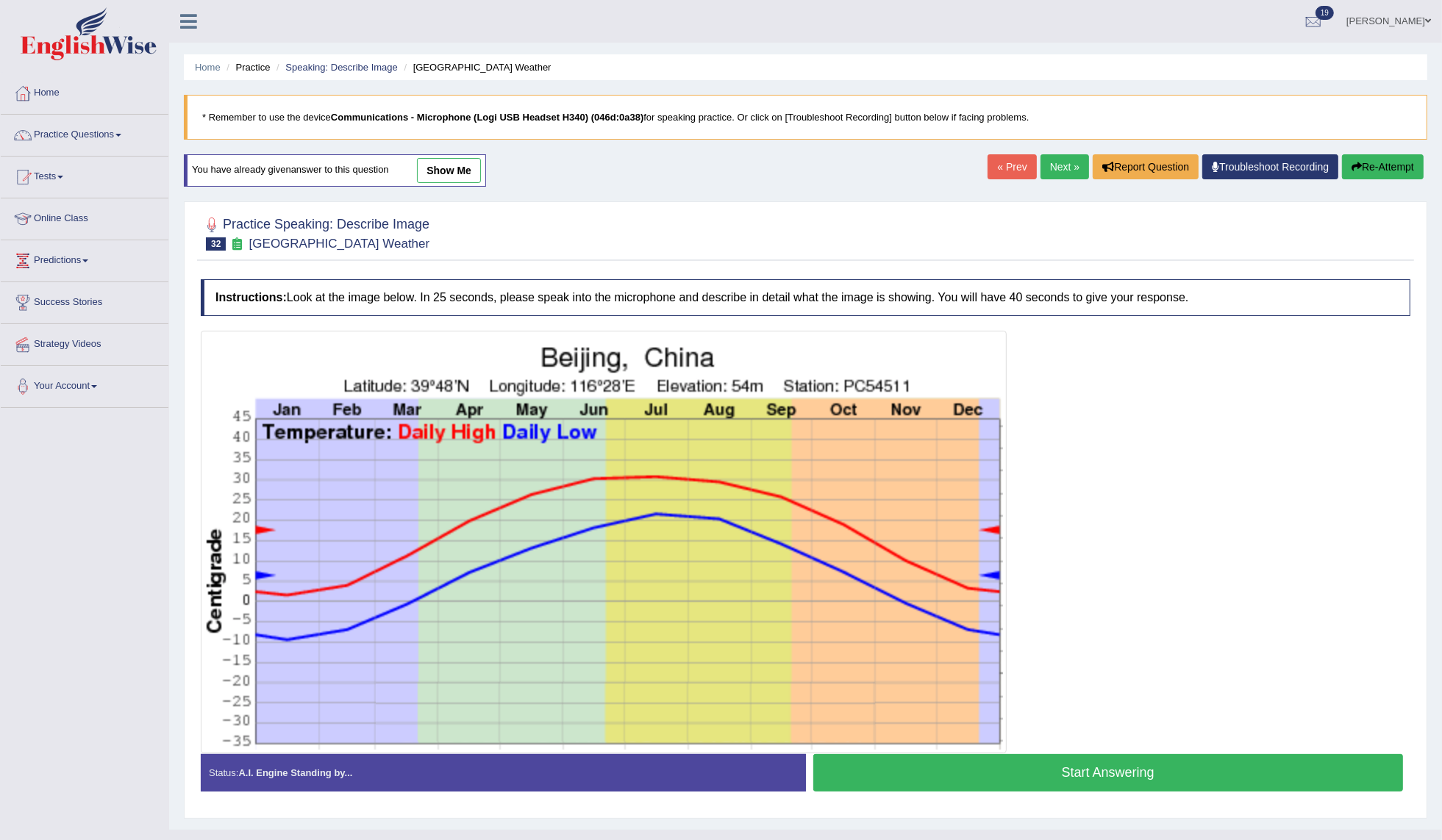
click at [1094, 767] on button "Start Answering" at bounding box center [1109, 773] width 591 height 37
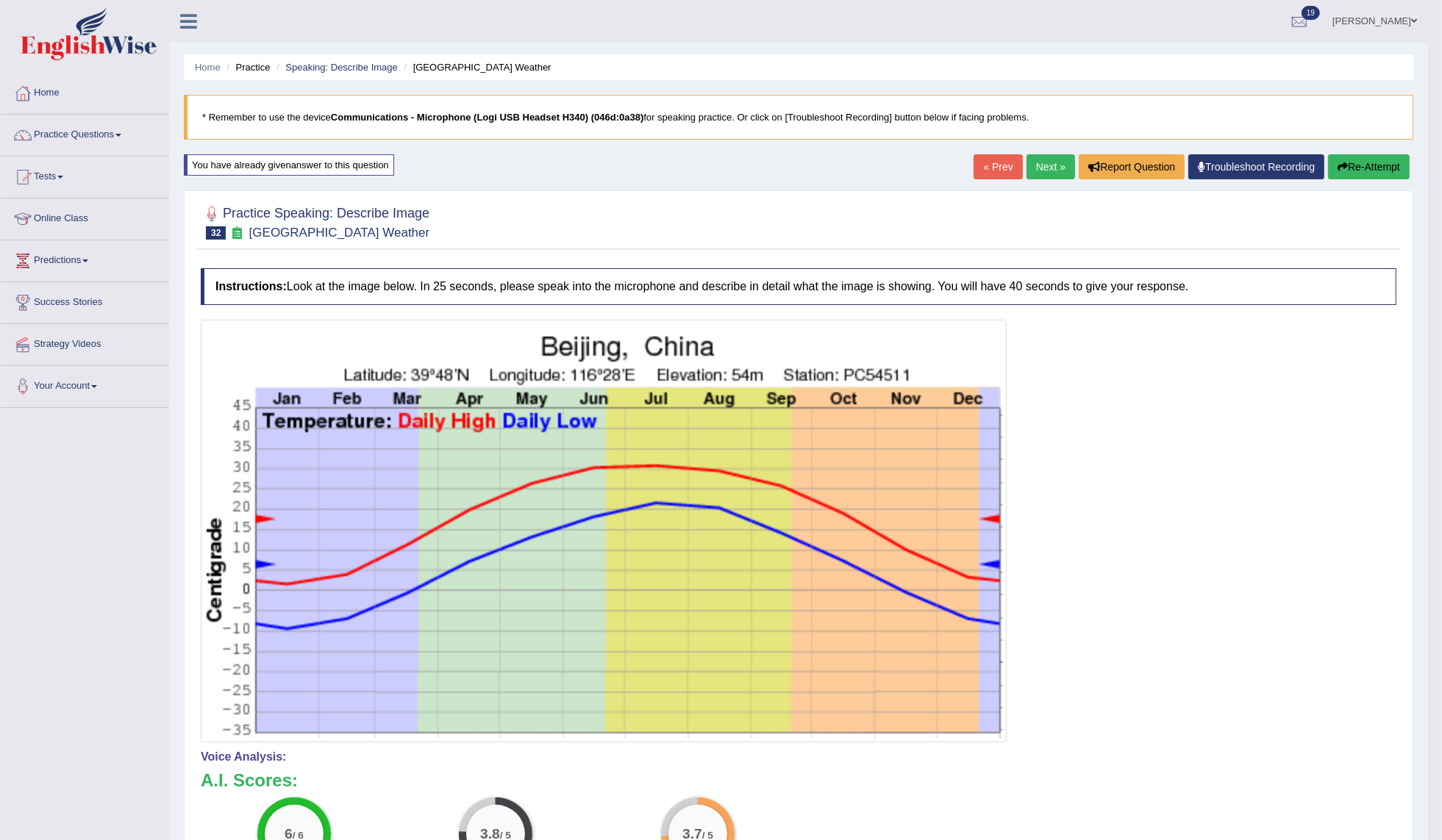
click at [1041, 167] on link "Next »" at bounding box center [1051, 167] width 49 height 25
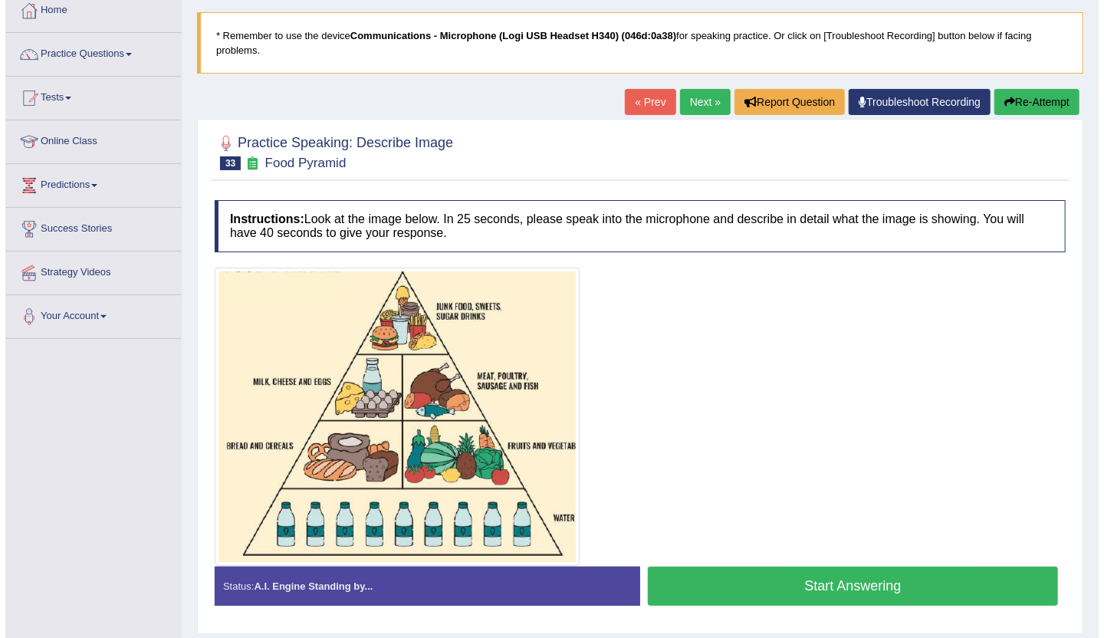
scroll to position [167, 0]
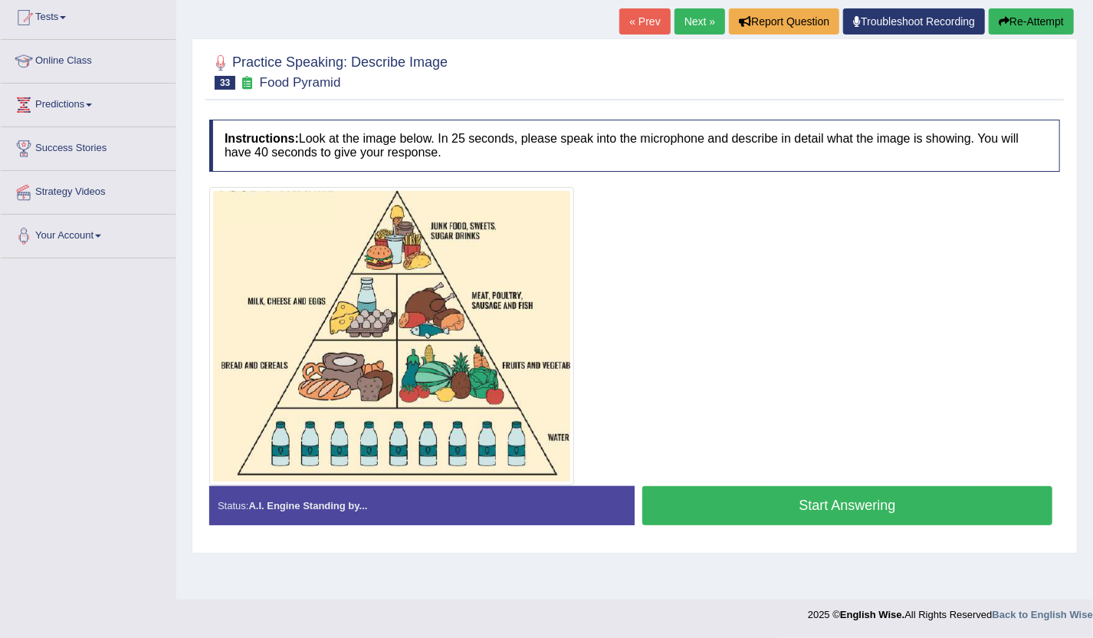
click at [737, 514] on button "Start Answering" at bounding box center [847, 505] width 410 height 39
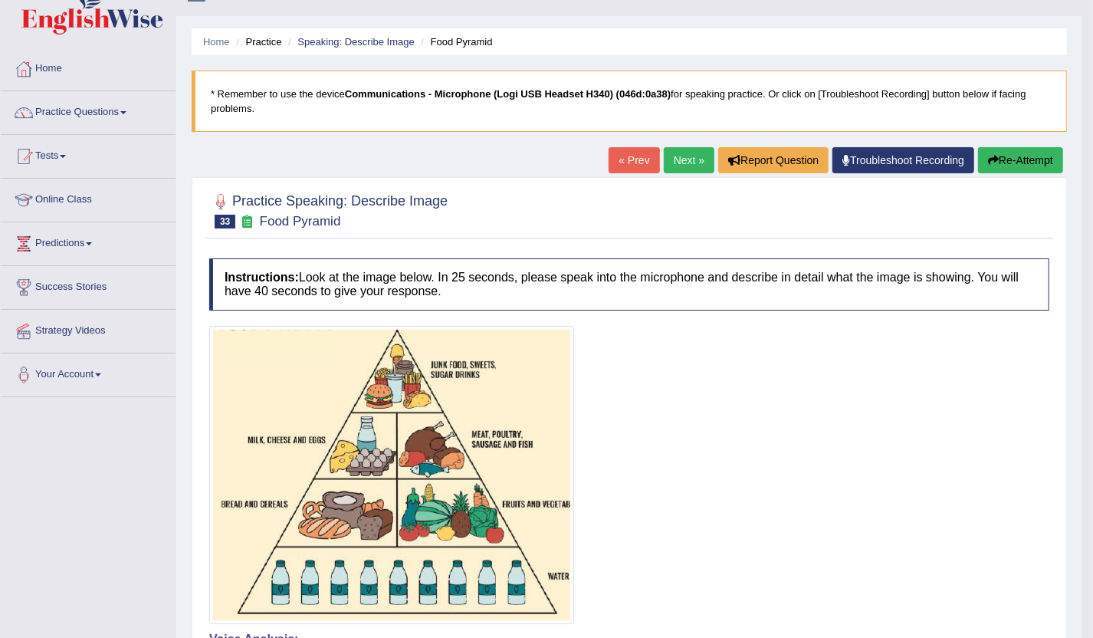
scroll to position [0, 0]
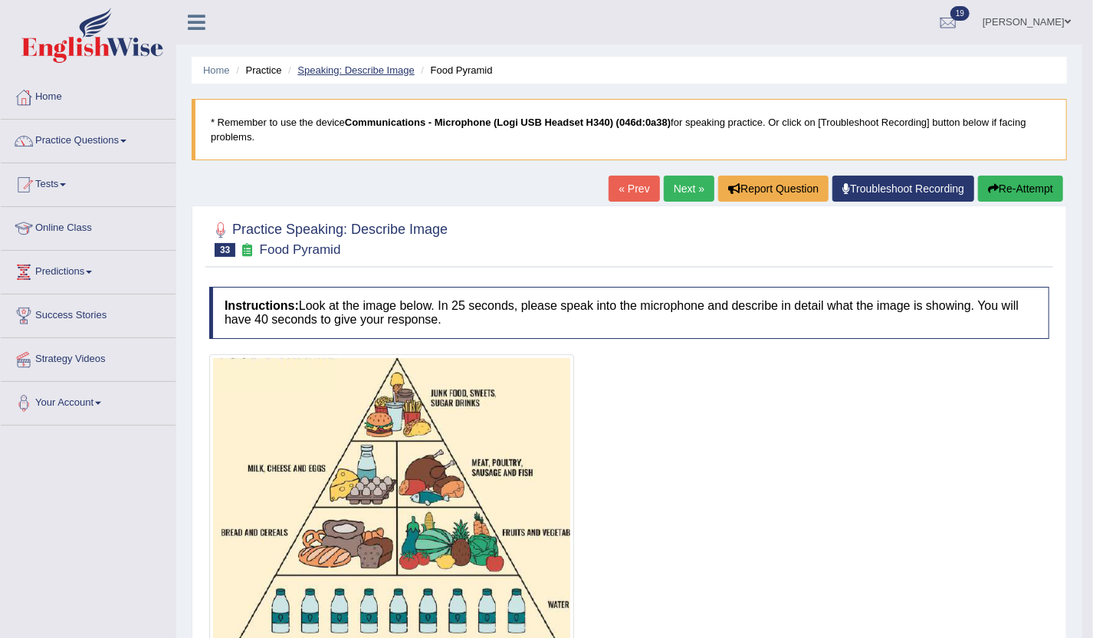
click at [381, 67] on link "Speaking: Describe Image" at bounding box center [355, 70] width 117 height 12
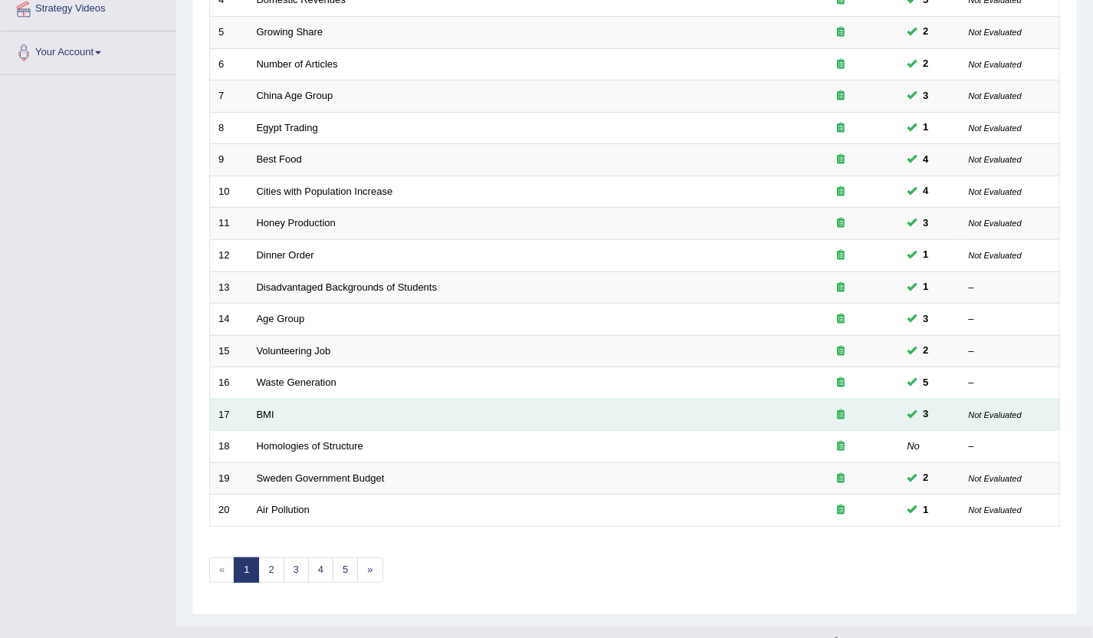
scroll to position [376, 0]
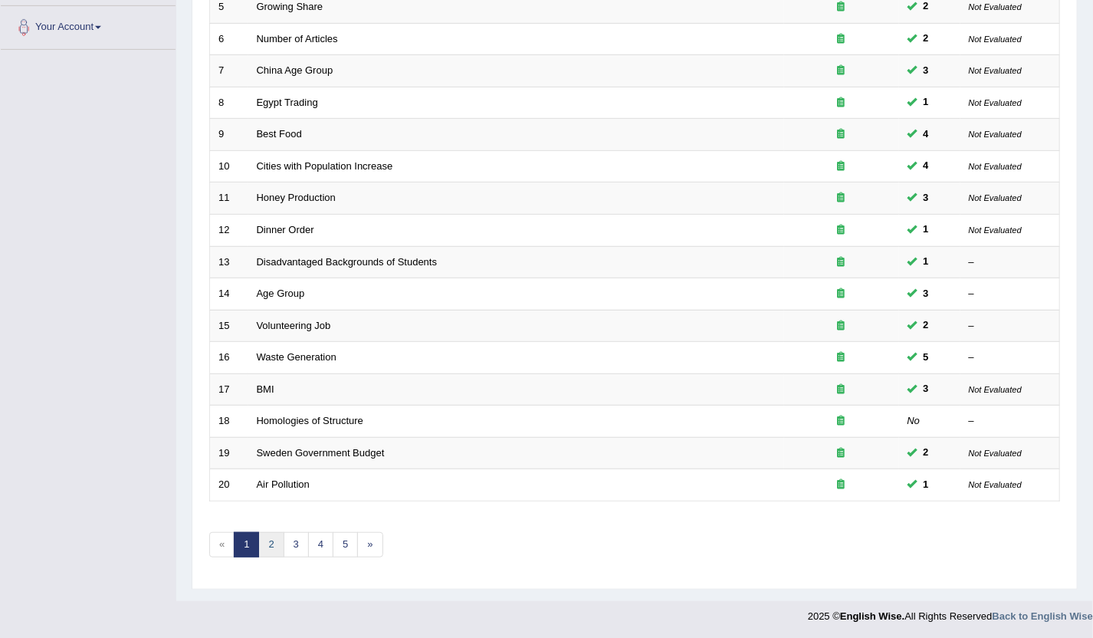
click at [272, 543] on link "2" at bounding box center [270, 544] width 25 height 25
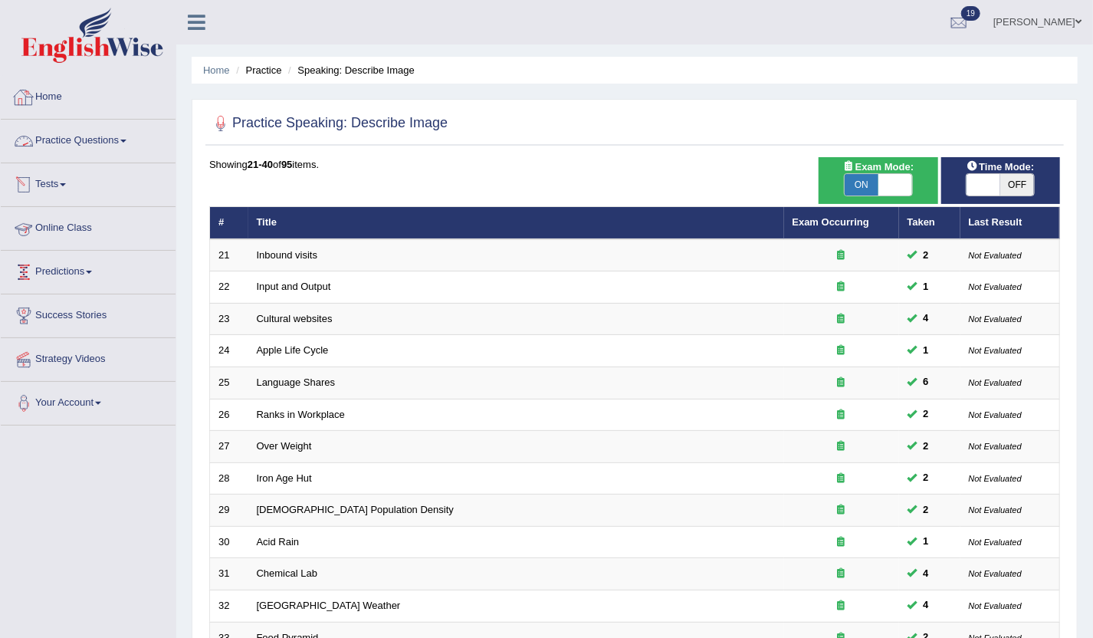
click at [49, 92] on link "Home" at bounding box center [88, 95] width 175 height 38
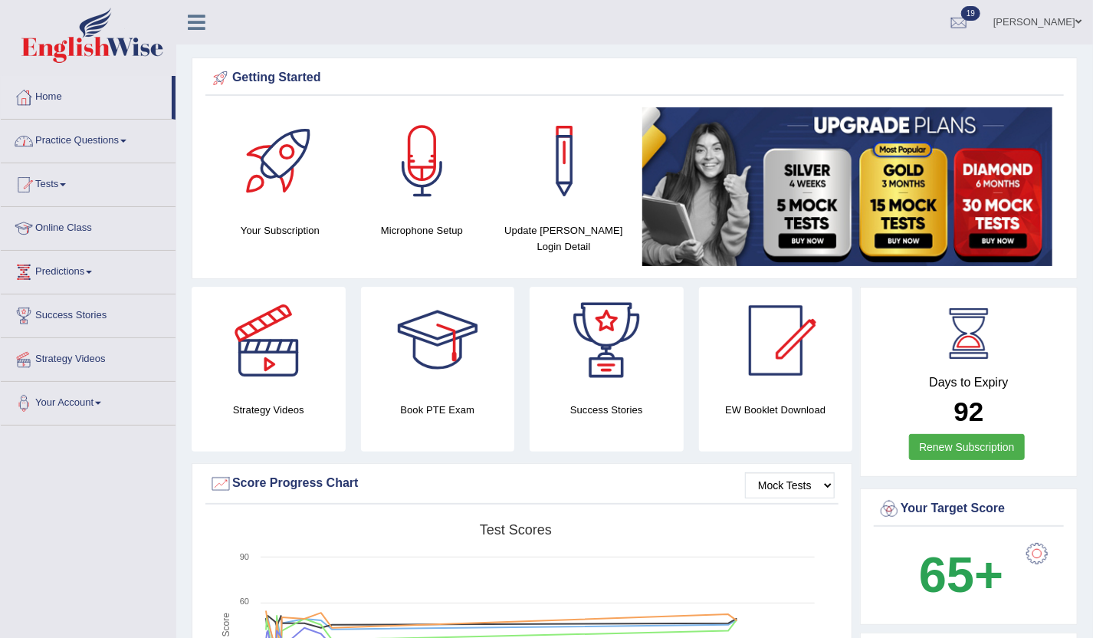
click at [104, 143] on link "Practice Questions" at bounding box center [88, 139] width 175 height 38
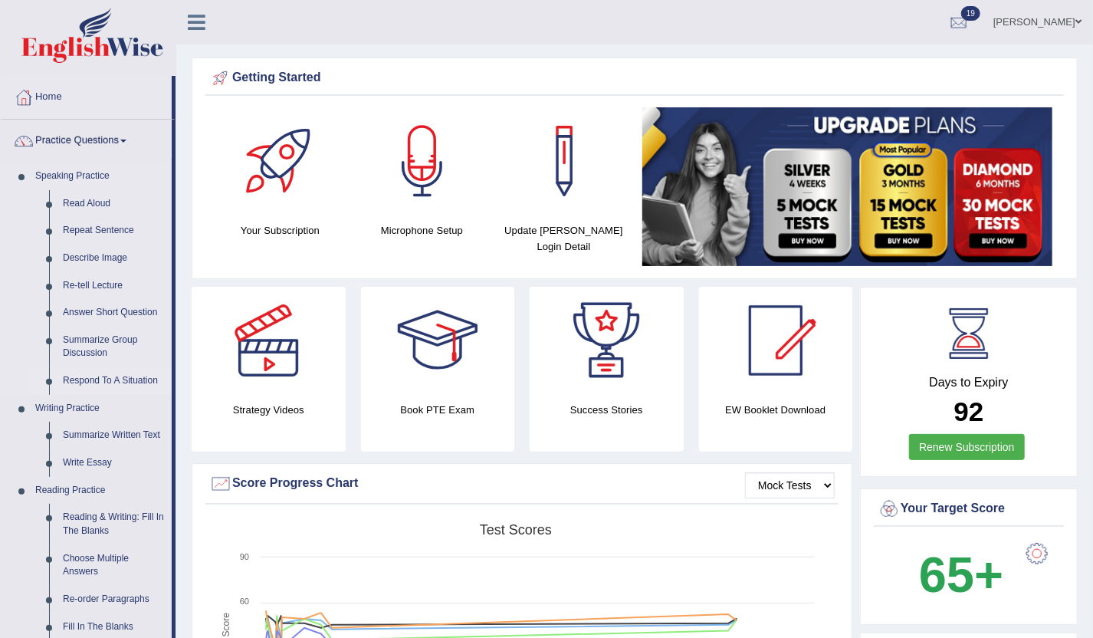
click at [125, 372] on link "Respond To A Situation" at bounding box center [114, 381] width 116 height 28
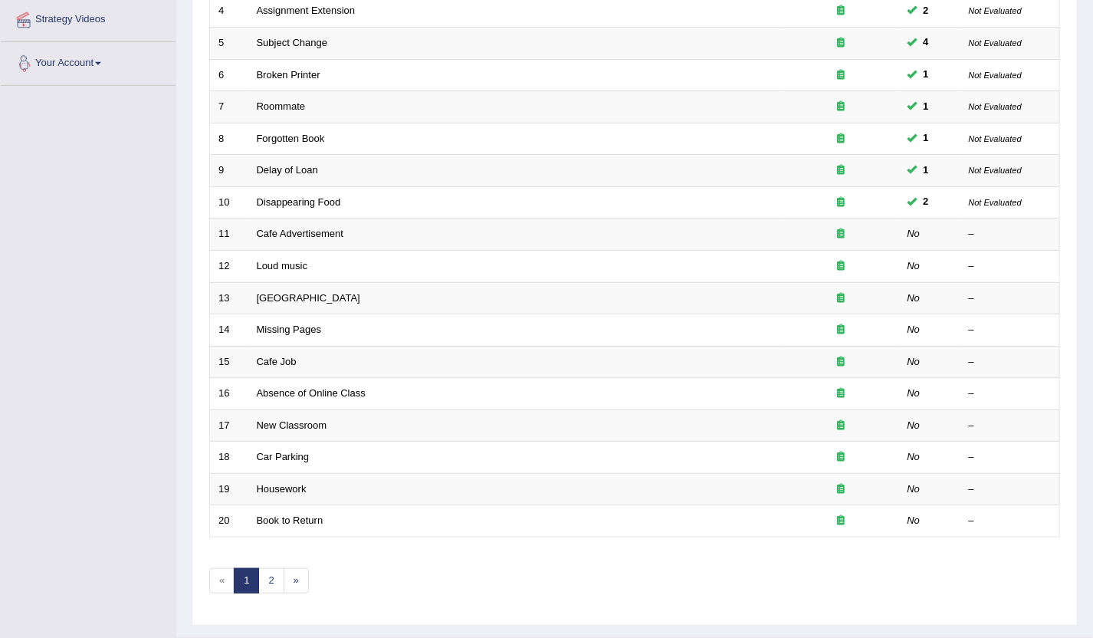
scroll to position [376, 0]
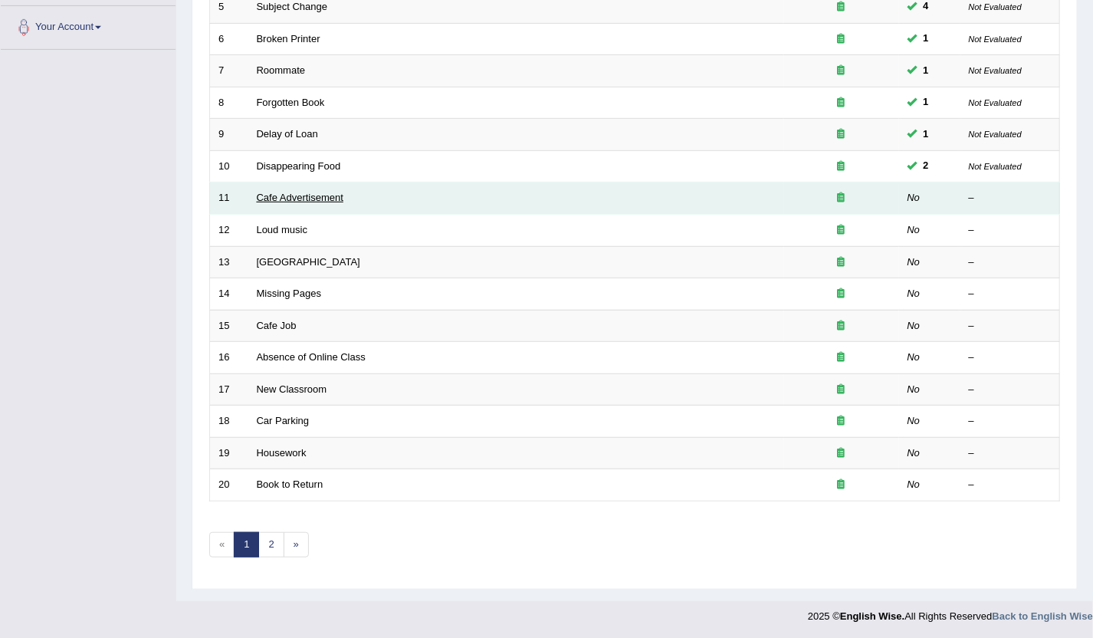
click at [303, 197] on link "Cafe Advertisement" at bounding box center [300, 198] width 87 height 12
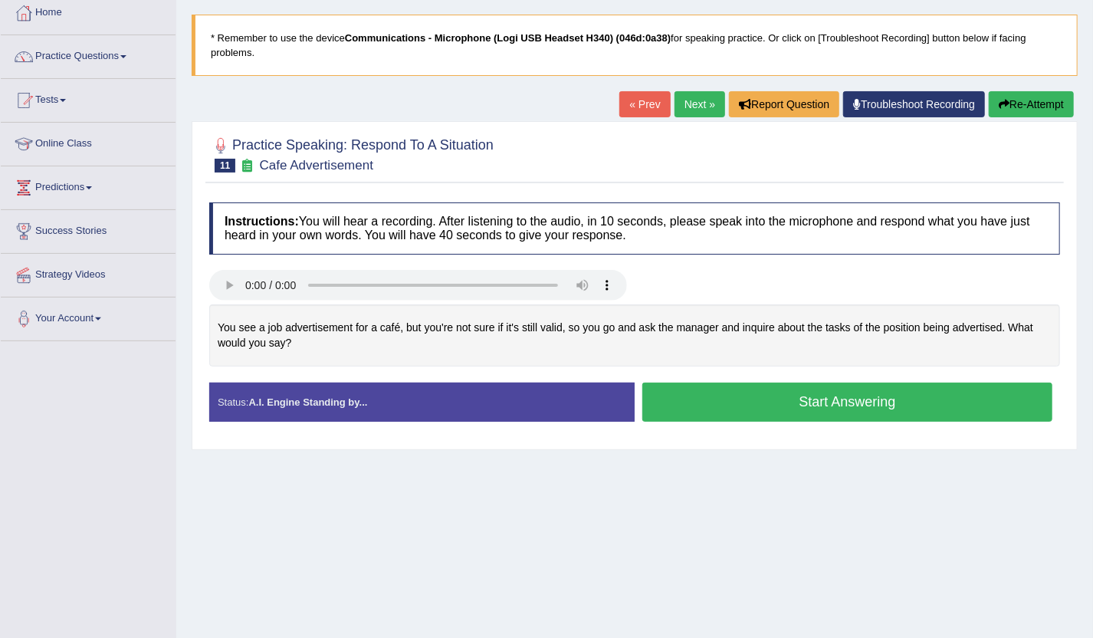
scroll to position [167, 0]
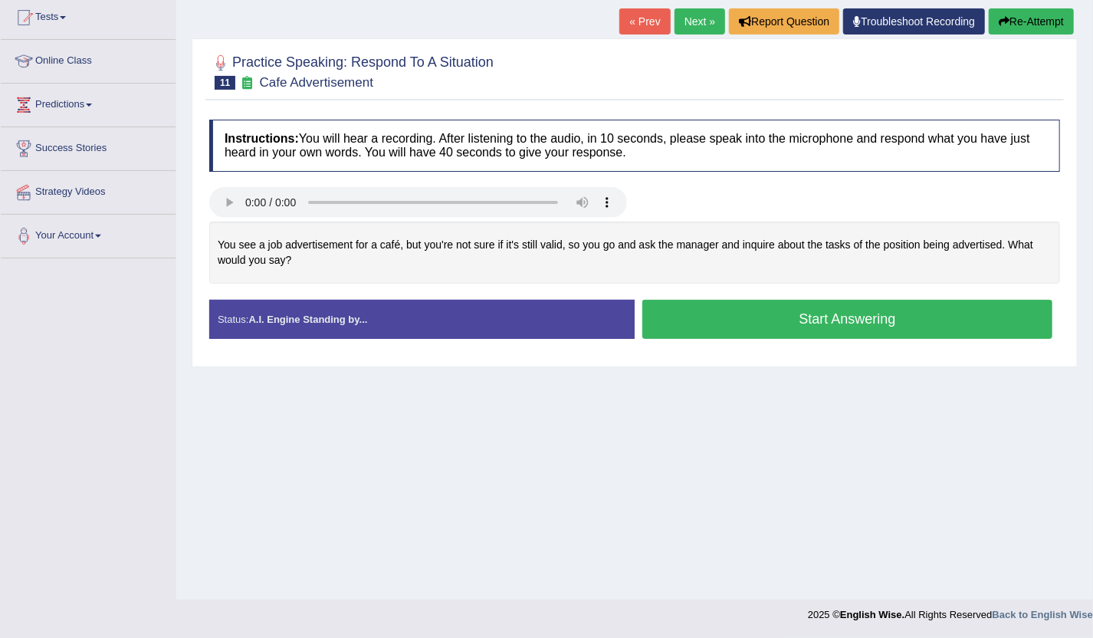
click at [663, 324] on button "Start Answering" at bounding box center [847, 319] width 410 height 39
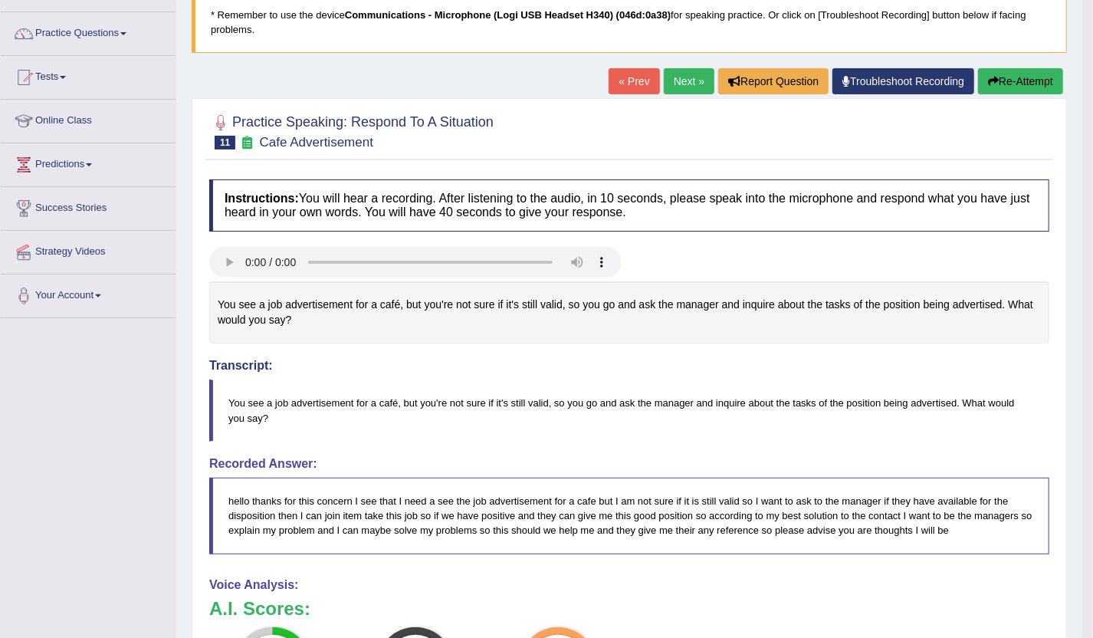
scroll to position [0, 0]
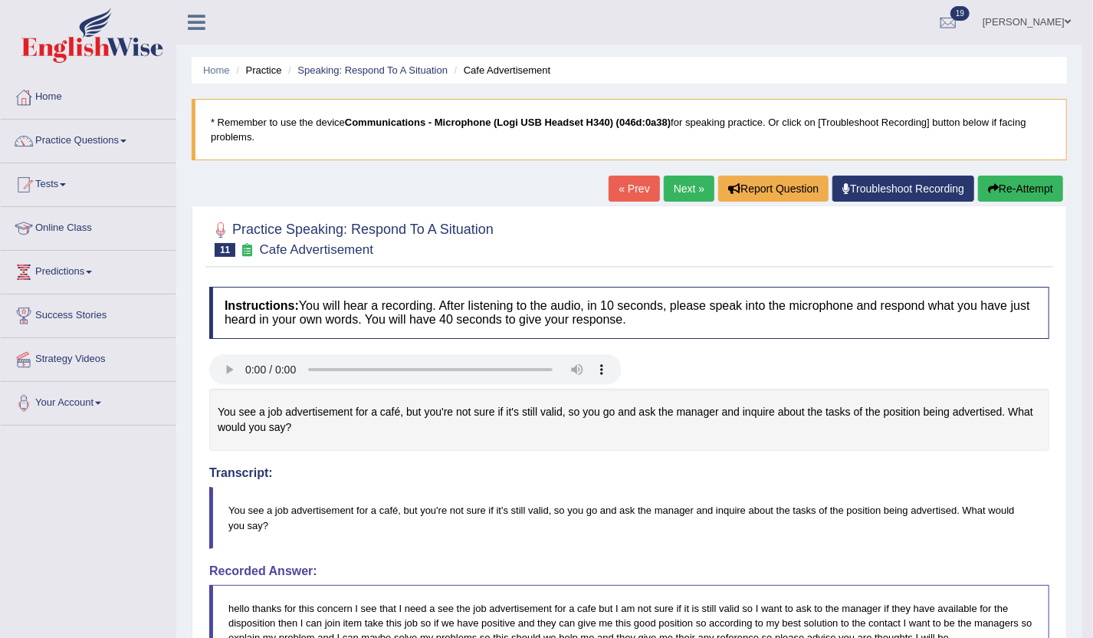
click at [989, 204] on div "« Prev Next » Report Question Troubleshoot Recording Re-Attempt" at bounding box center [838, 191] width 458 height 30
click at [995, 198] on button "Re-Attempt" at bounding box center [1020, 189] width 85 height 26
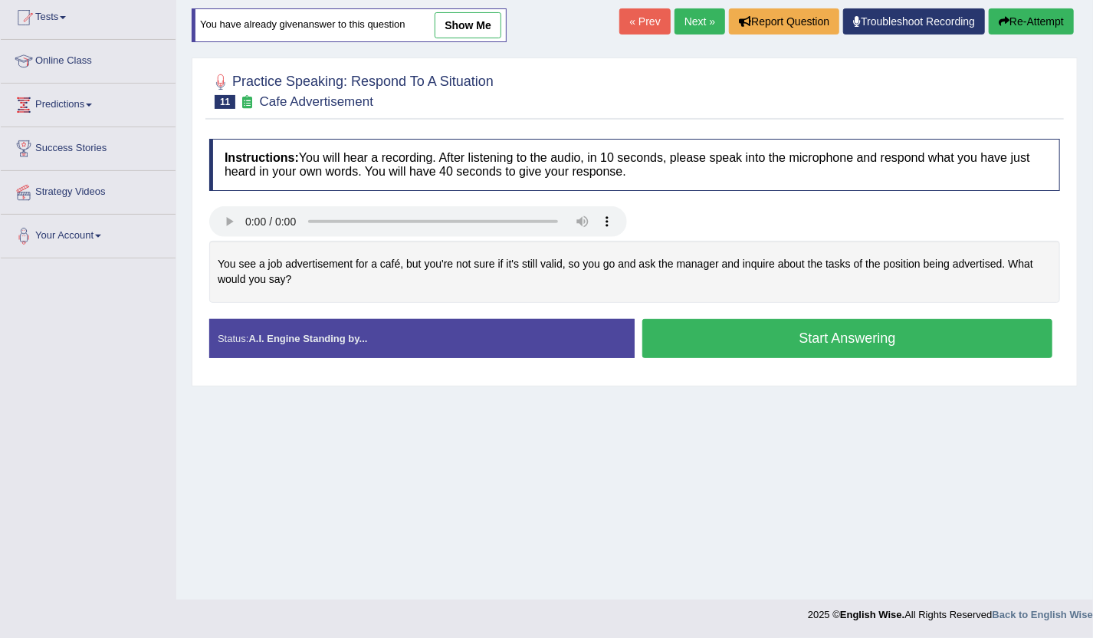
click at [780, 349] on button "Start Answering" at bounding box center [847, 338] width 410 height 39
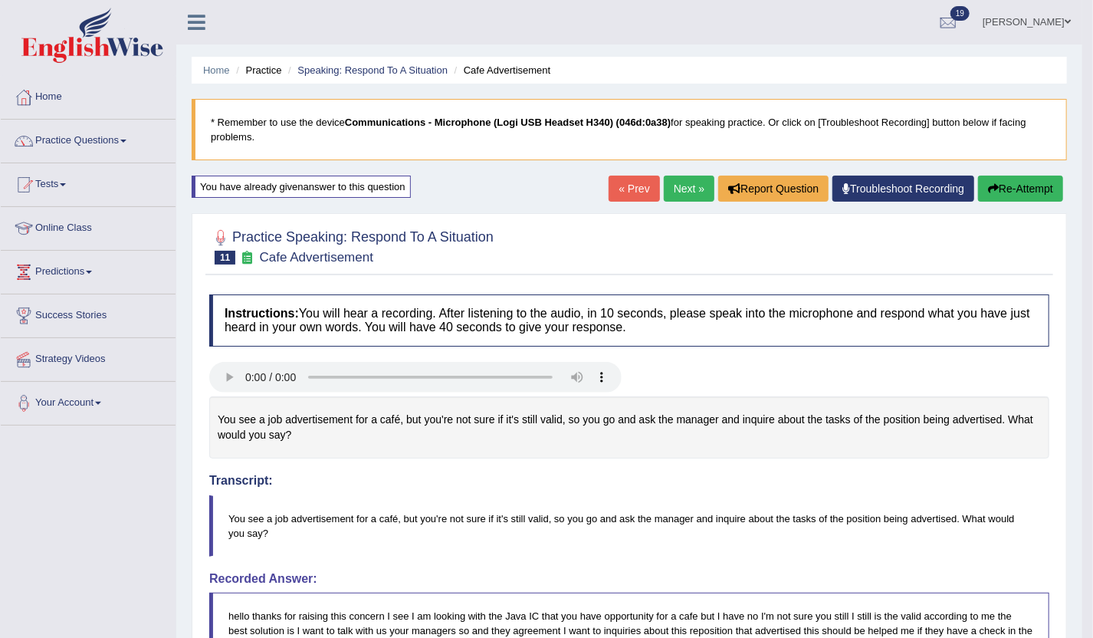
click at [1001, 191] on button "Re-Attempt" at bounding box center [1020, 189] width 85 height 26
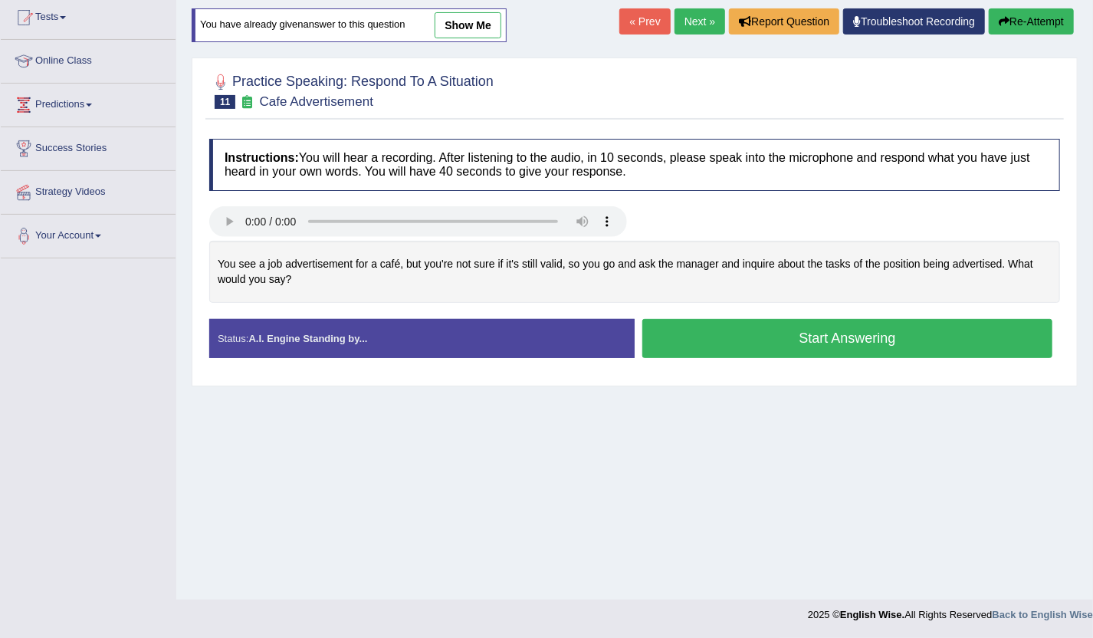
click at [690, 341] on button "Start Answering" at bounding box center [847, 338] width 410 height 39
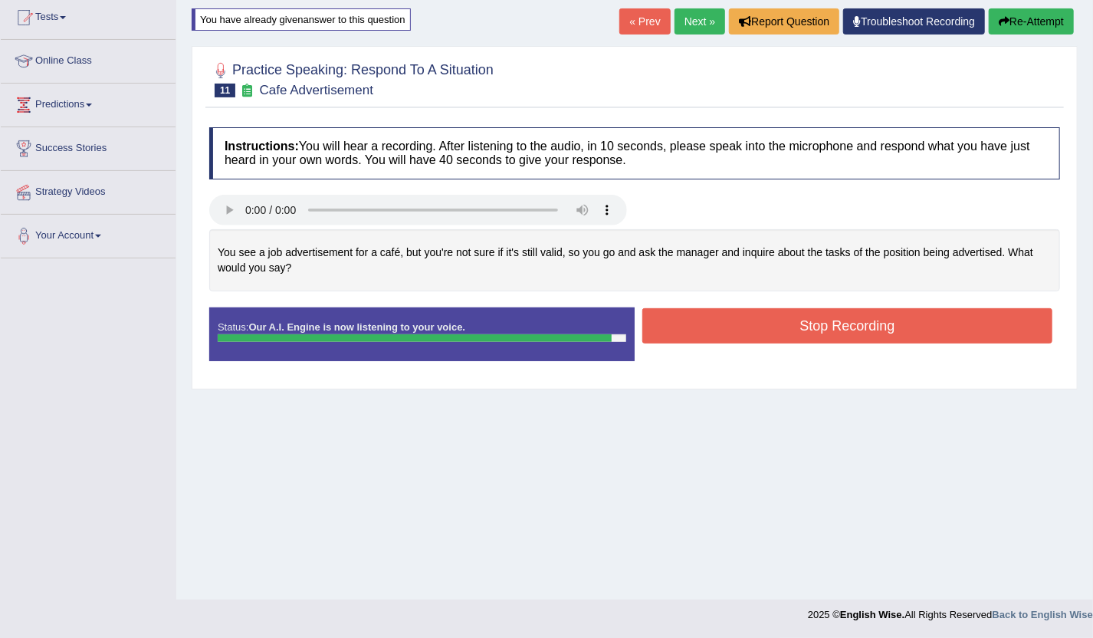
click at [676, 327] on button "Stop Recording" at bounding box center [847, 325] width 410 height 35
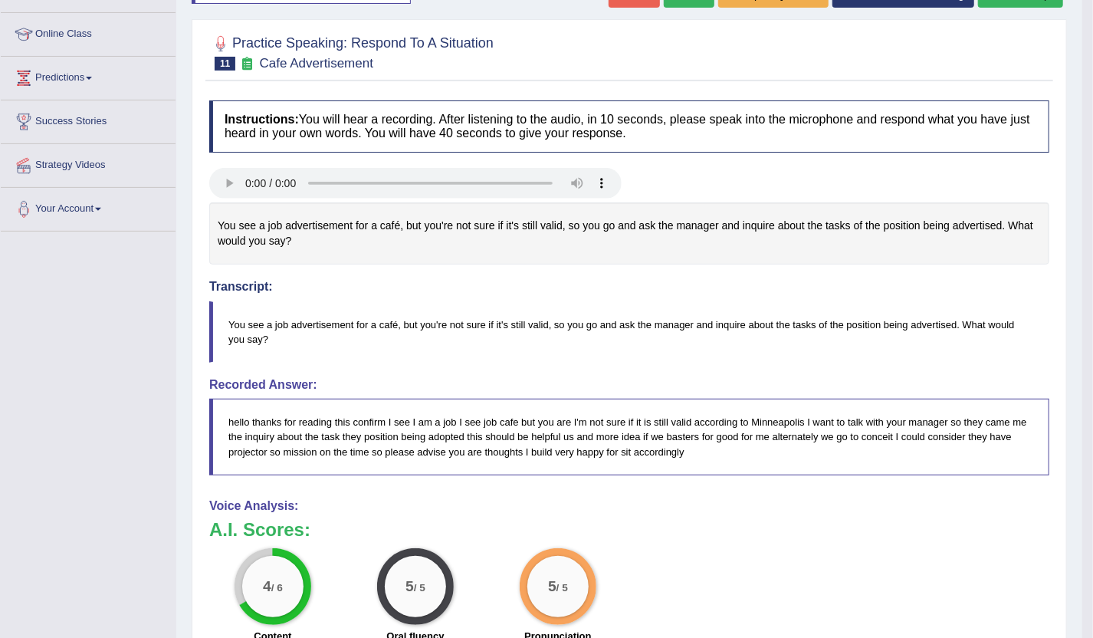
scroll to position [71, 0]
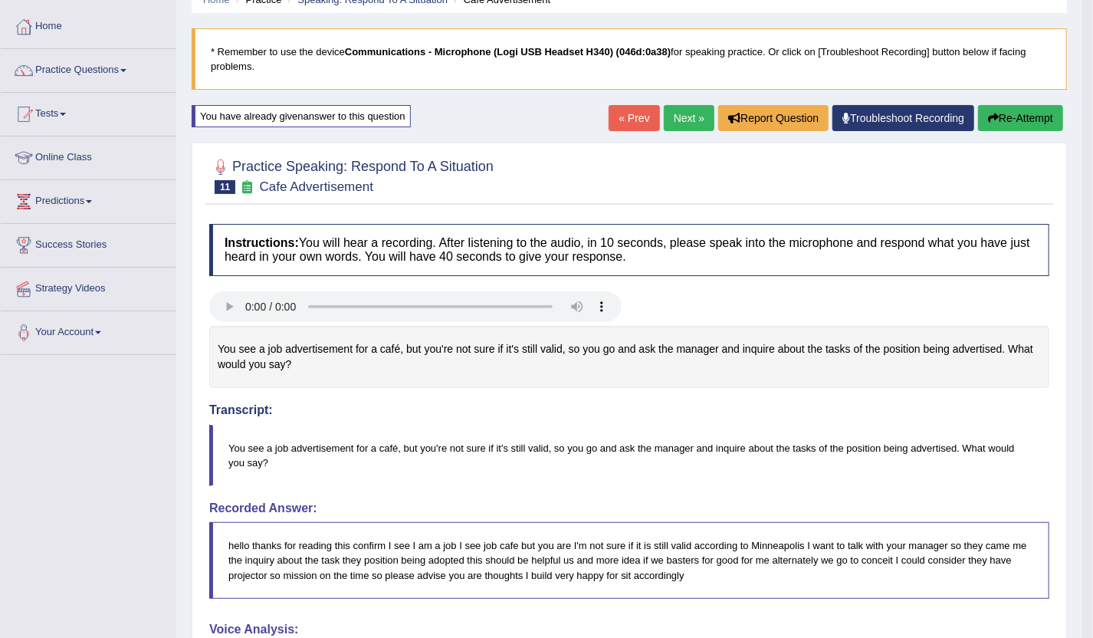
click at [672, 129] on link "Next »" at bounding box center [689, 118] width 51 height 26
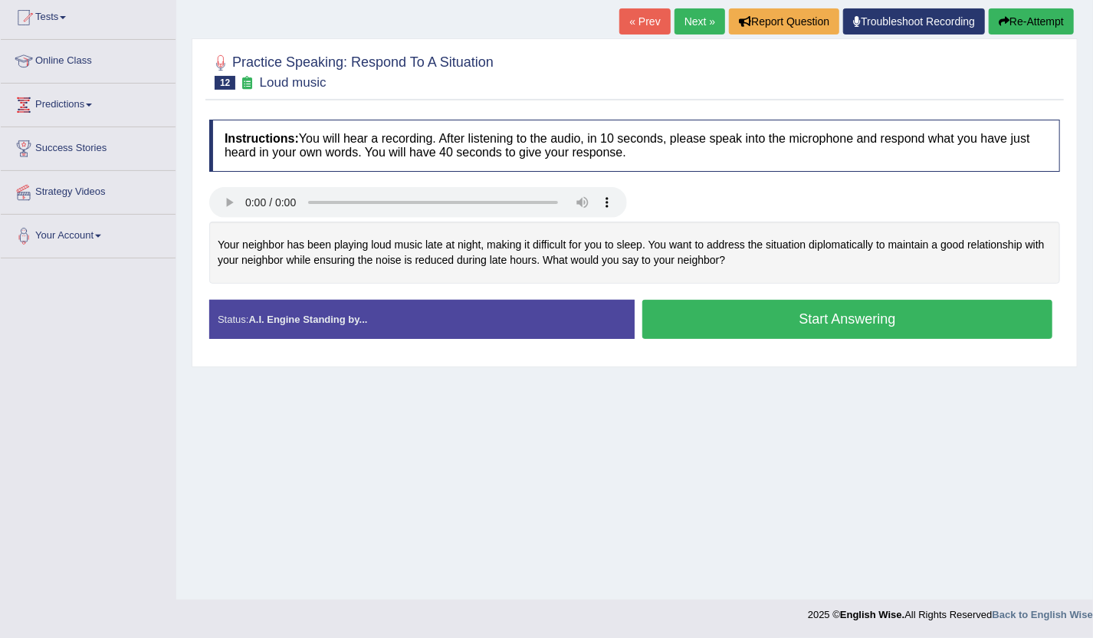
click at [682, 330] on button "Start Answering" at bounding box center [847, 319] width 410 height 39
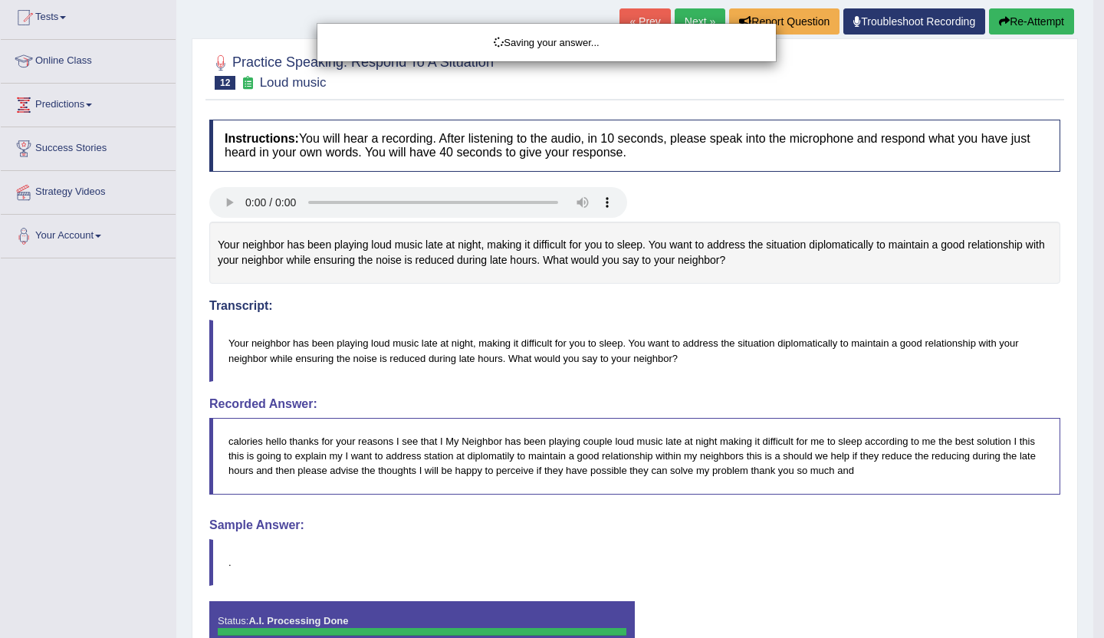
click at [708, 323] on div "Saving your answer..." at bounding box center [552, 319] width 1104 height 638
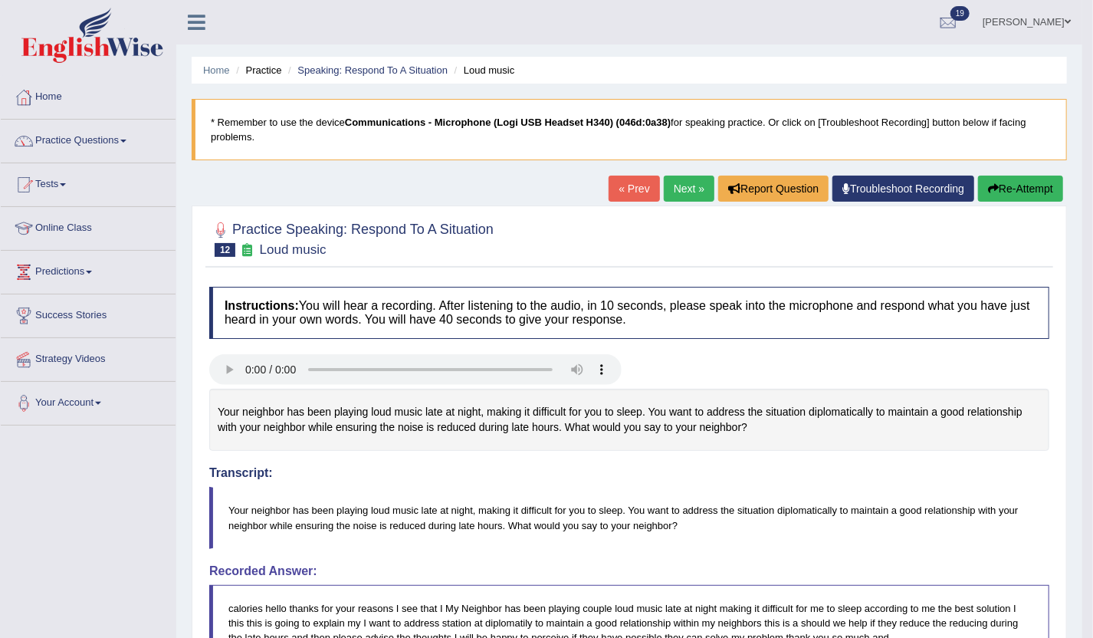
click at [675, 188] on link "Next »" at bounding box center [689, 189] width 51 height 26
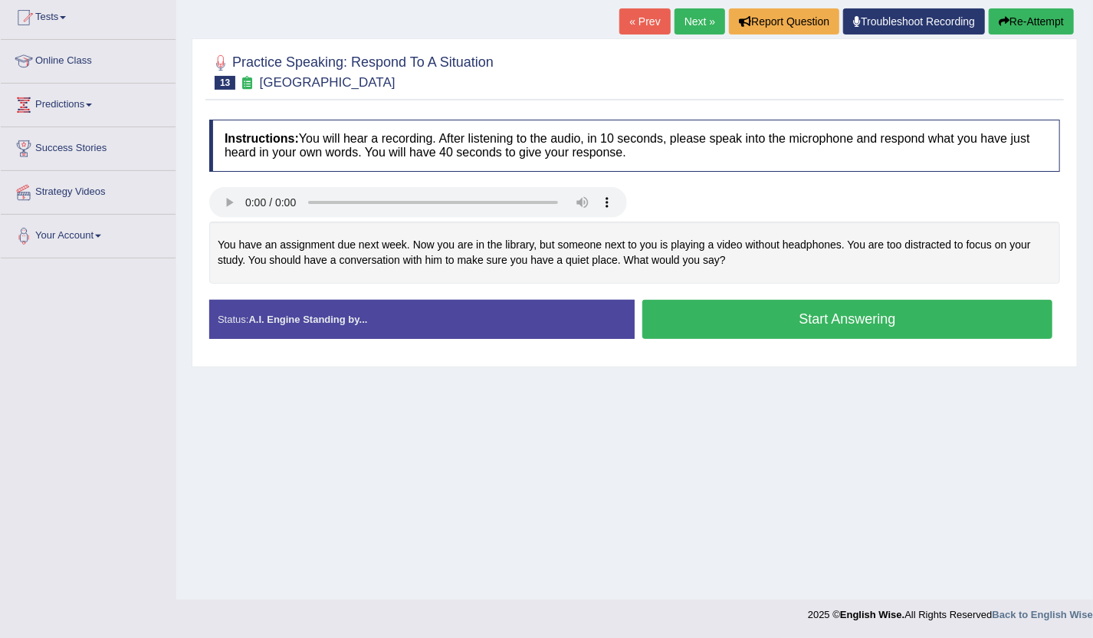
click at [693, 327] on button "Start Answering" at bounding box center [847, 319] width 410 height 39
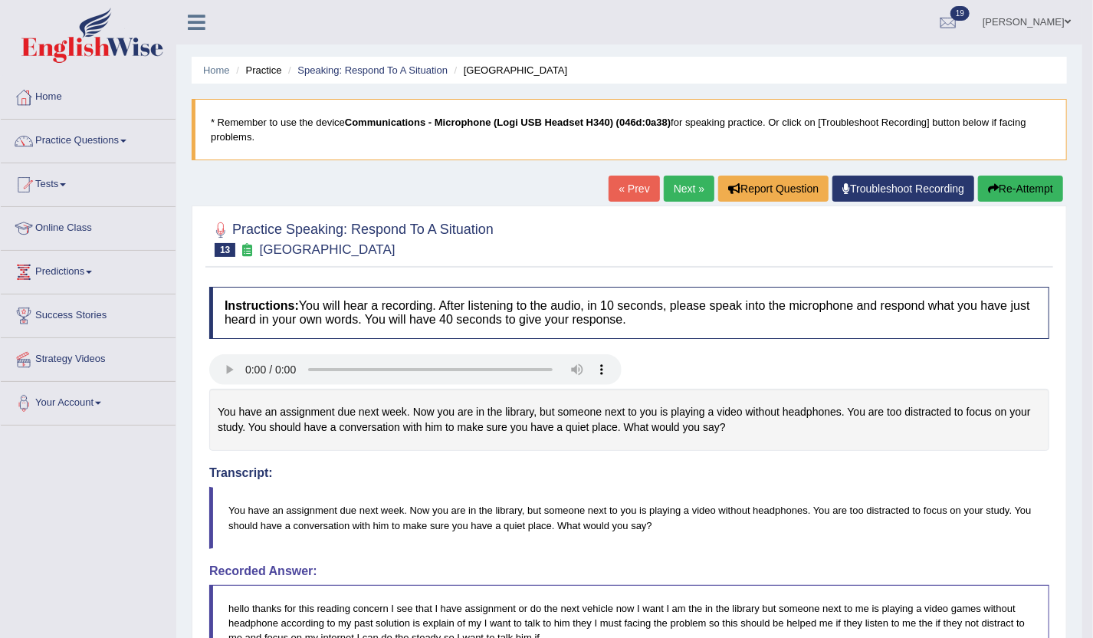
click at [1007, 190] on button "Re-Attempt" at bounding box center [1020, 189] width 85 height 26
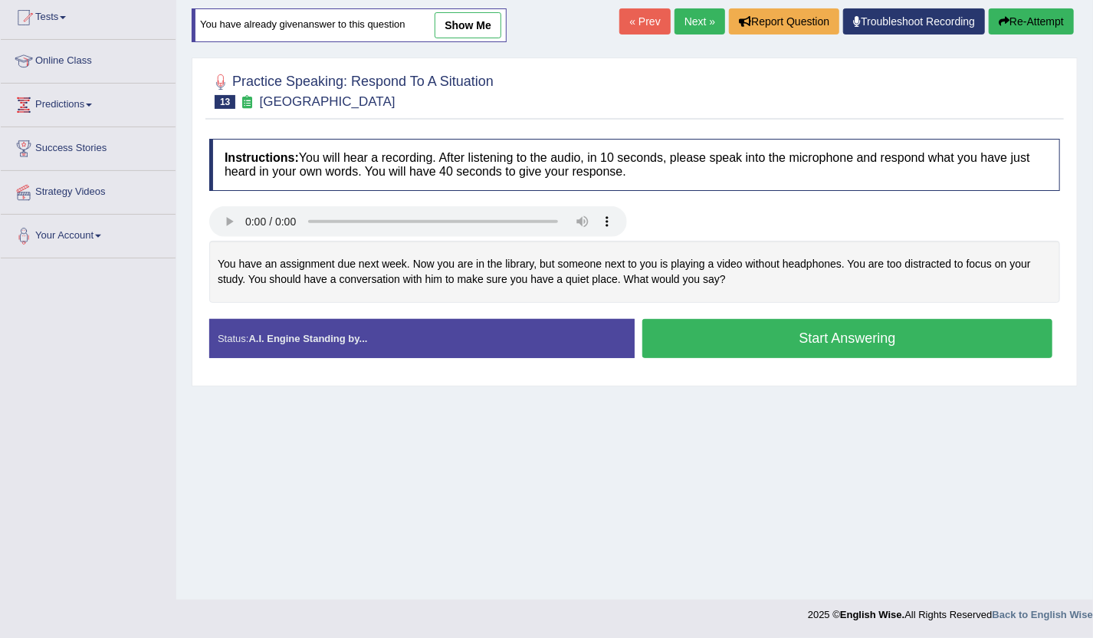
click at [923, 347] on button "Start Answering" at bounding box center [847, 338] width 410 height 39
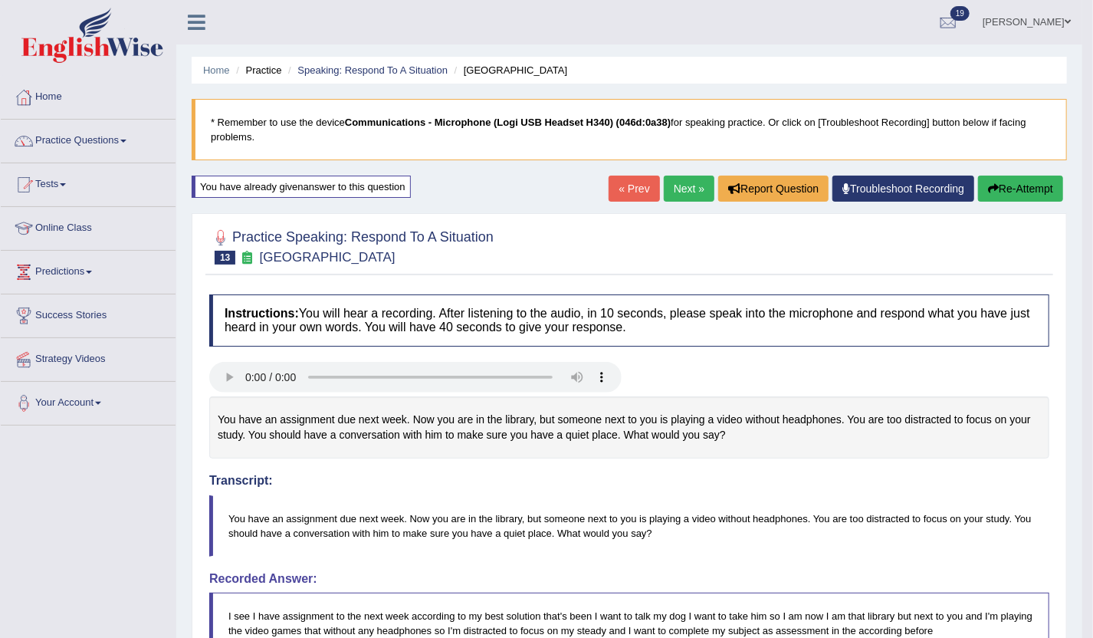
click at [694, 187] on link "Next »" at bounding box center [689, 189] width 51 height 26
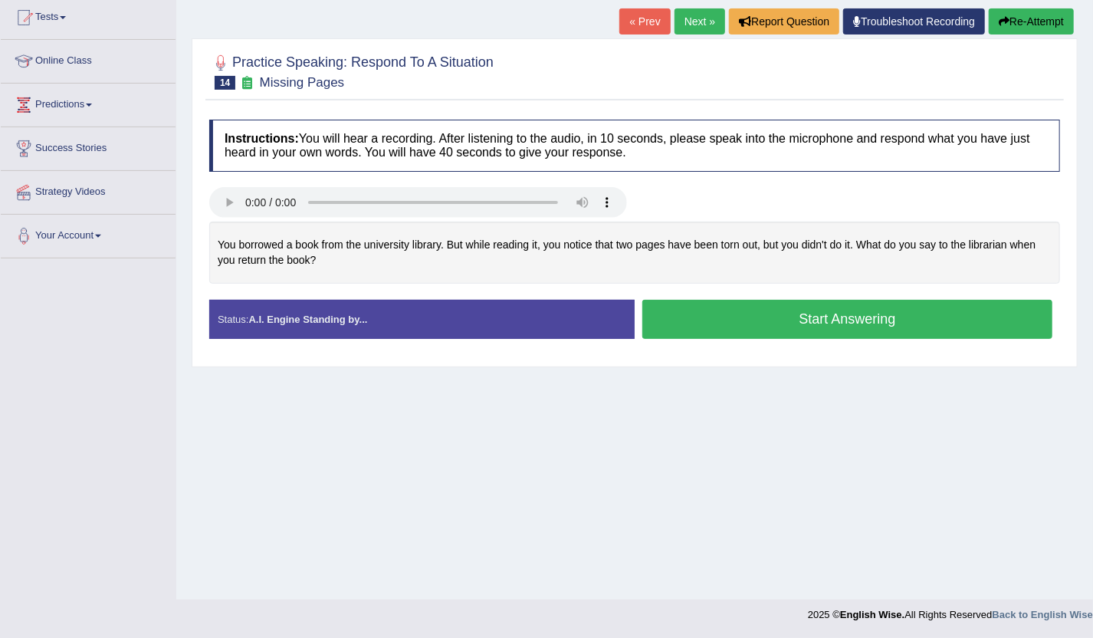
click at [689, 325] on button "Start Answering" at bounding box center [847, 319] width 410 height 39
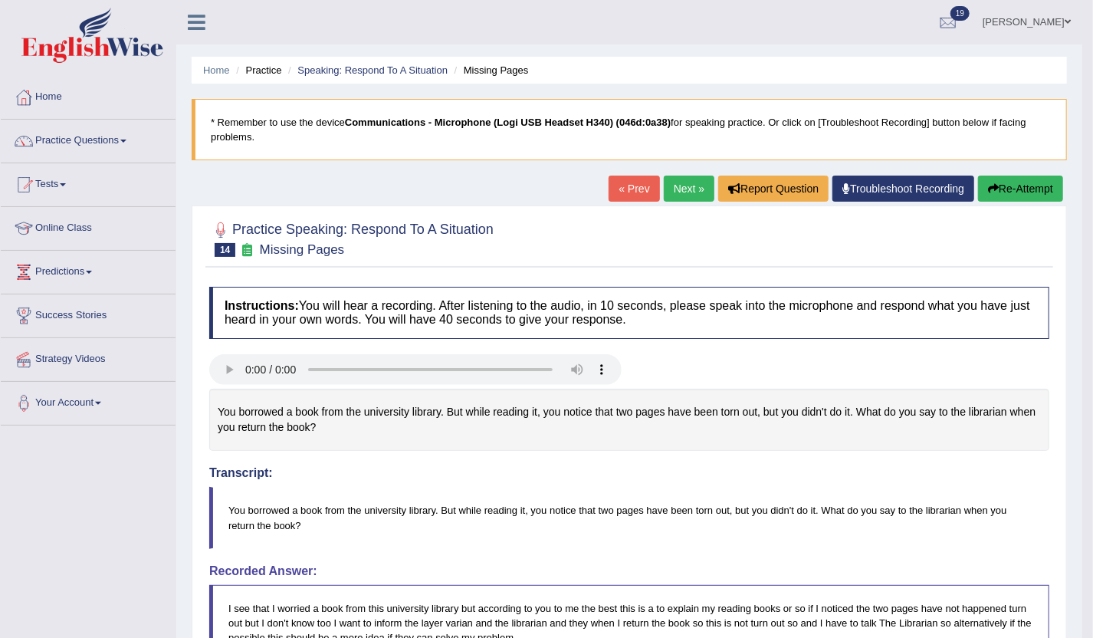
click at [685, 195] on link "Next »" at bounding box center [689, 189] width 51 height 26
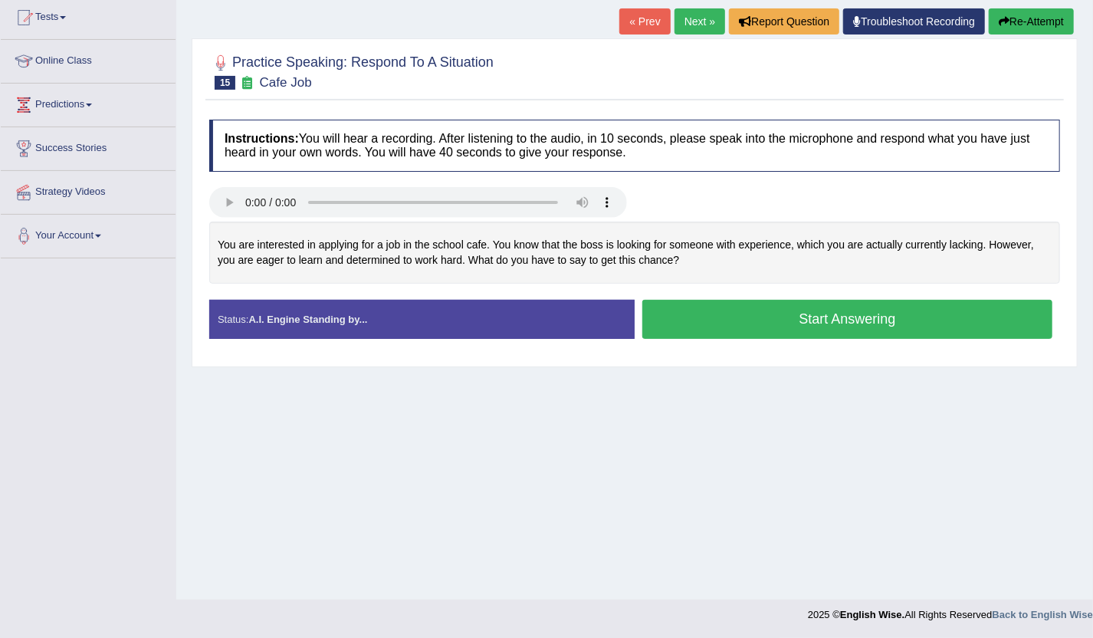
scroll to position [167, 0]
click at [882, 333] on button "Start Answering" at bounding box center [847, 319] width 410 height 39
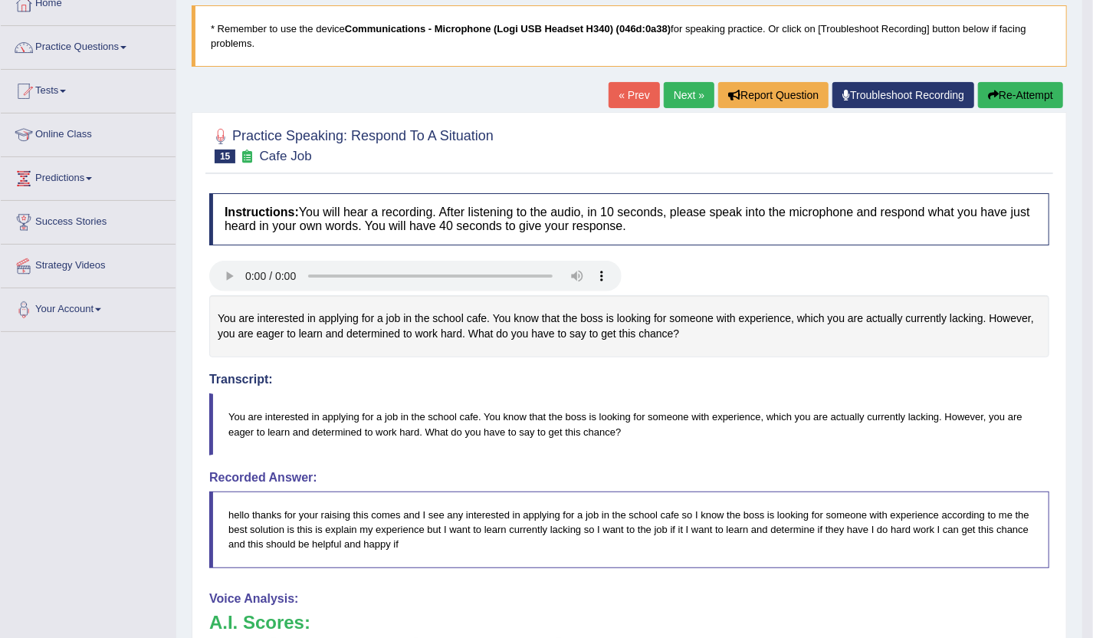
scroll to position [0, 0]
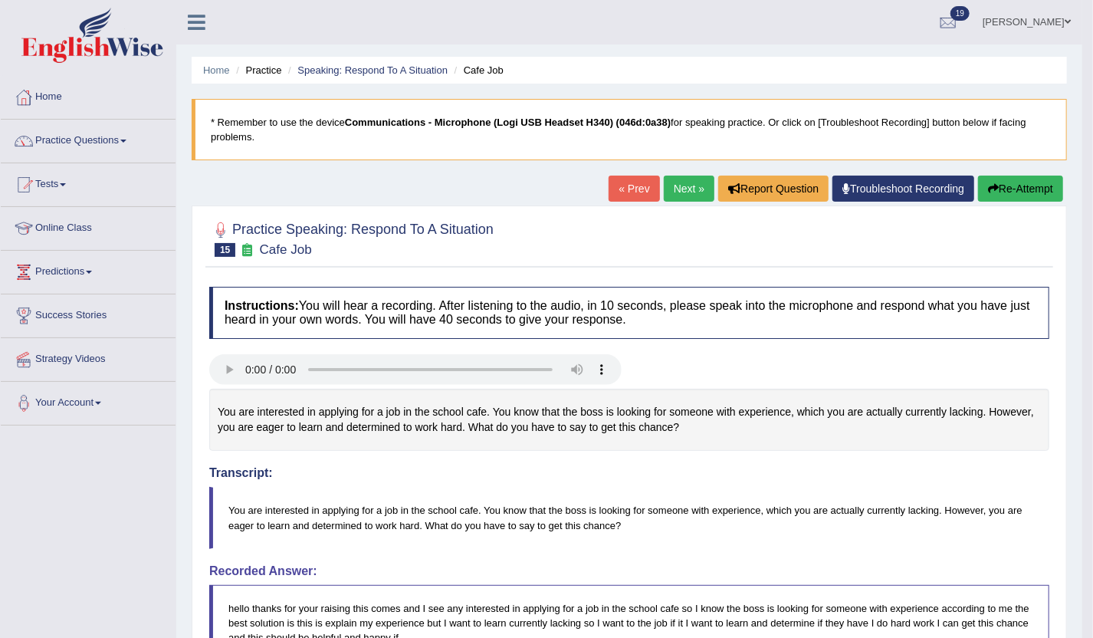
click at [695, 199] on link "Next »" at bounding box center [689, 189] width 51 height 26
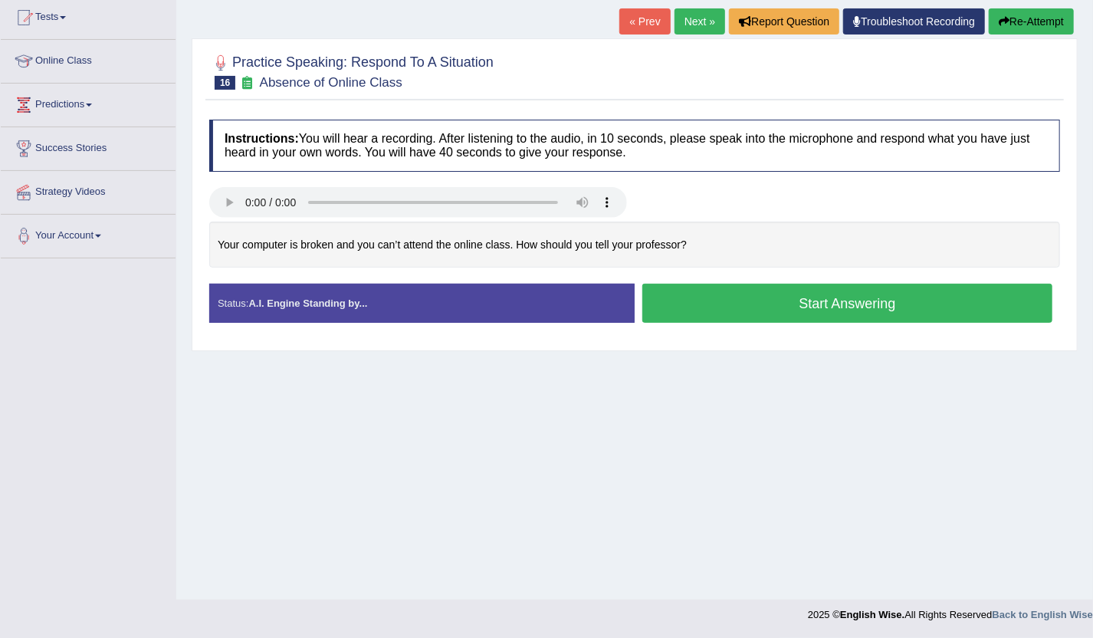
click at [774, 312] on button "Start Answering" at bounding box center [847, 303] width 410 height 39
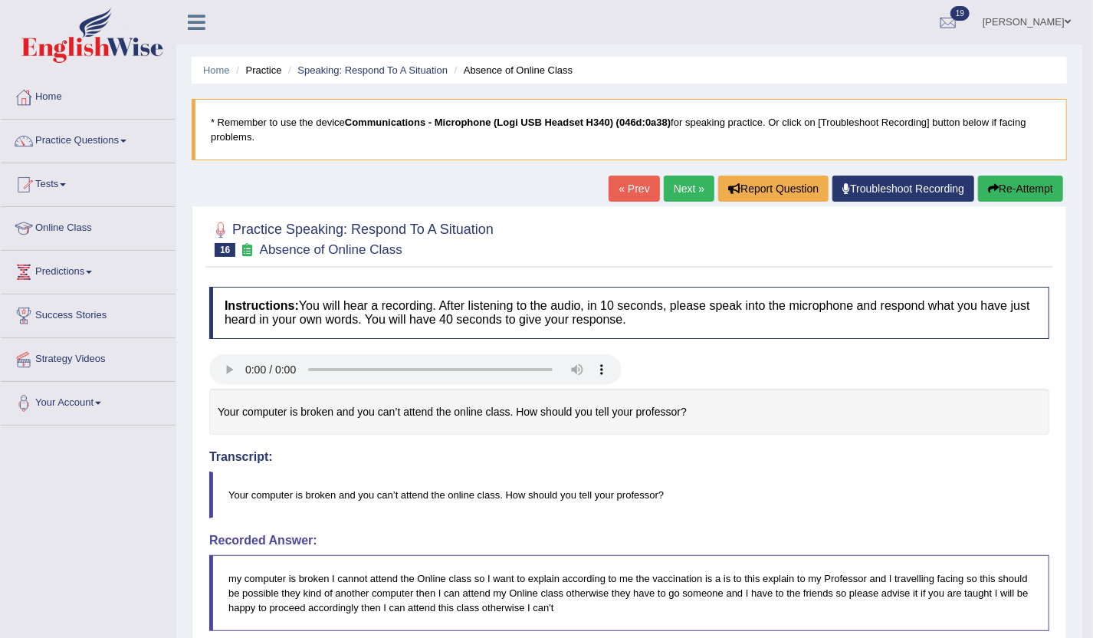
click at [1006, 199] on button "Re-Attempt" at bounding box center [1020, 189] width 85 height 26
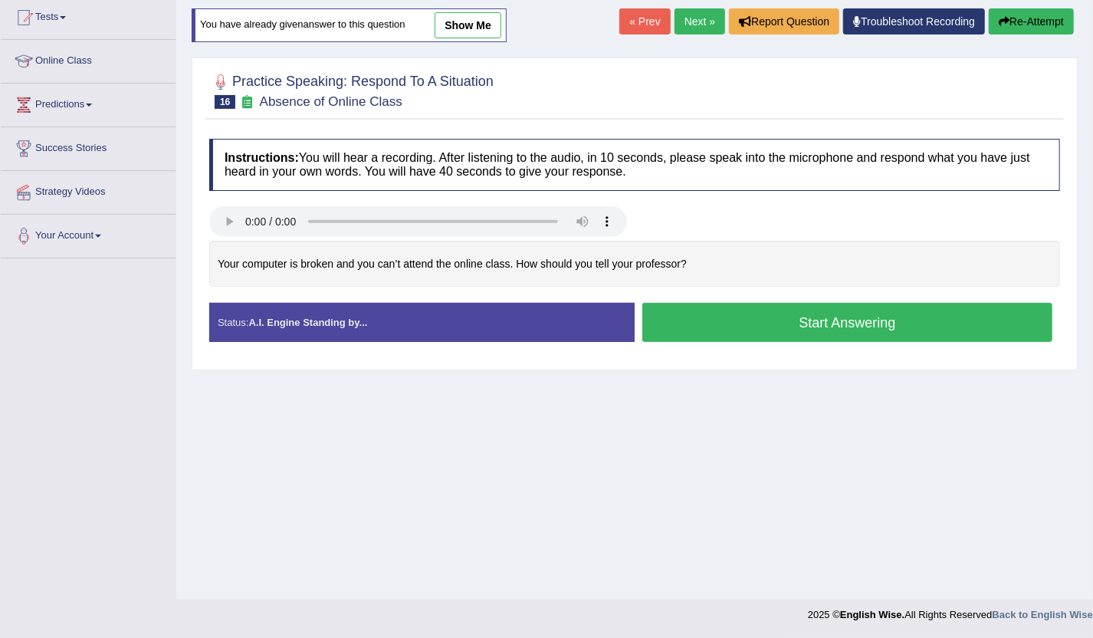
click at [844, 337] on button "Start Answering" at bounding box center [847, 322] width 410 height 39
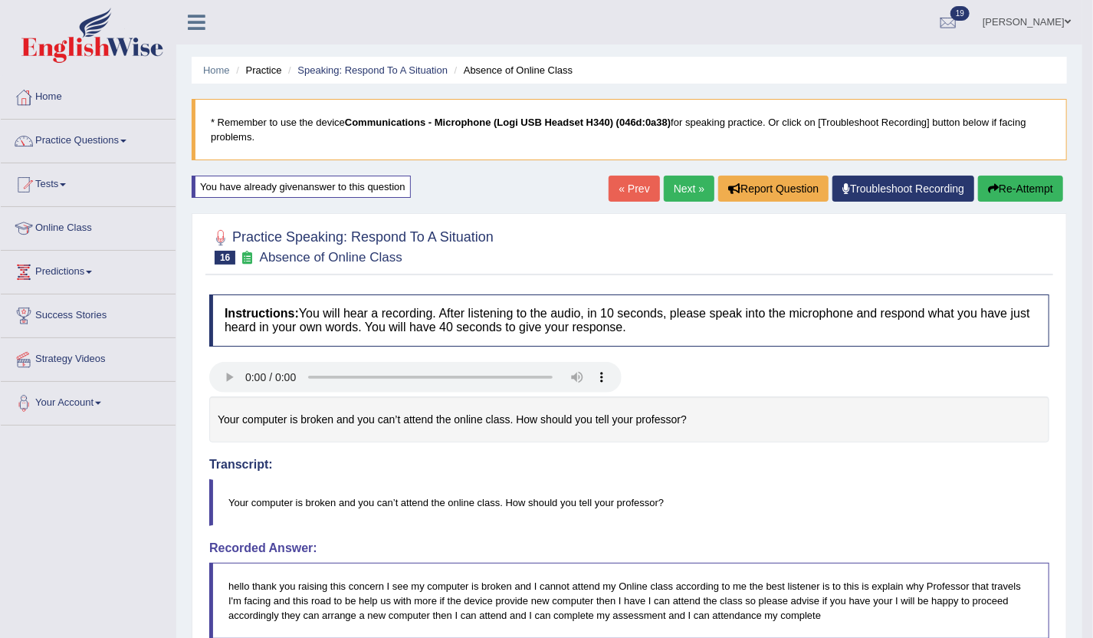
click at [675, 196] on link "Next »" at bounding box center [689, 189] width 51 height 26
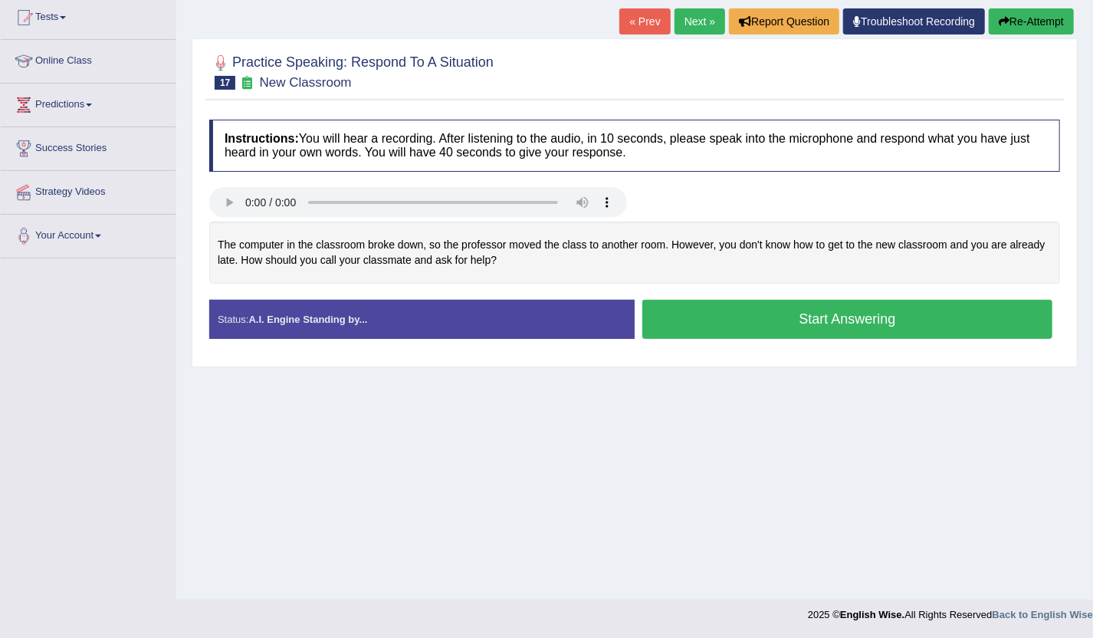
click at [706, 333] on button "Start Answering" at bounding box center [847, 319] width 410 height 39
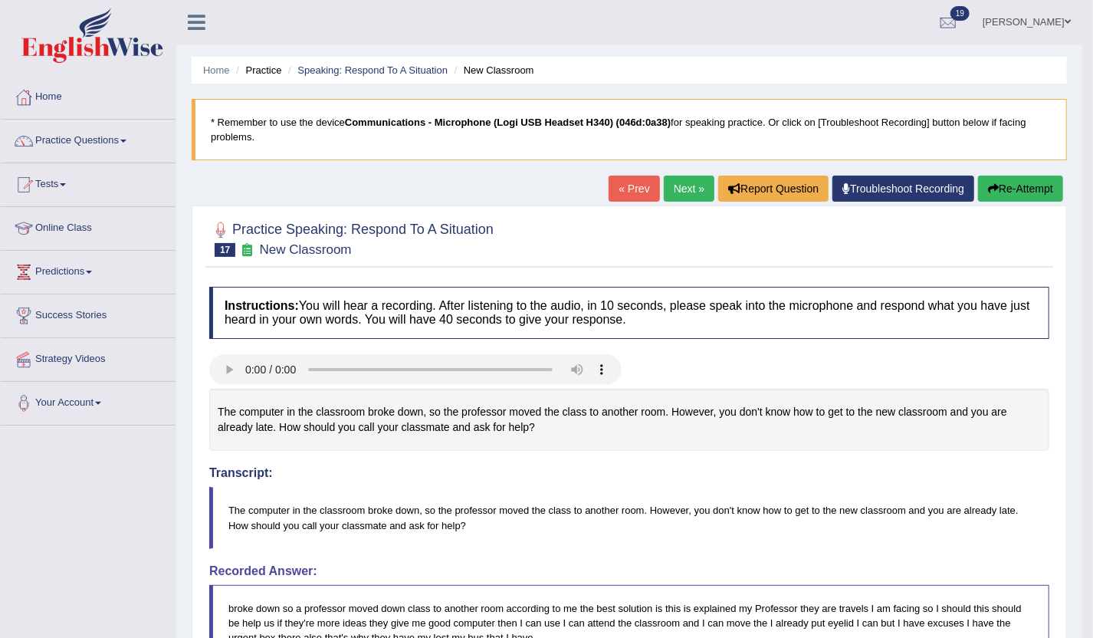
click at [1017, 201] on div "« Prev Next » Report Question Troubleshoot Recording Re-Attempt" at bounding box center [838, 191] width 458 height 30
click at [1010, 196] on button "Re-Attempt" at bounding box center [1020, 189] width 85 height 26
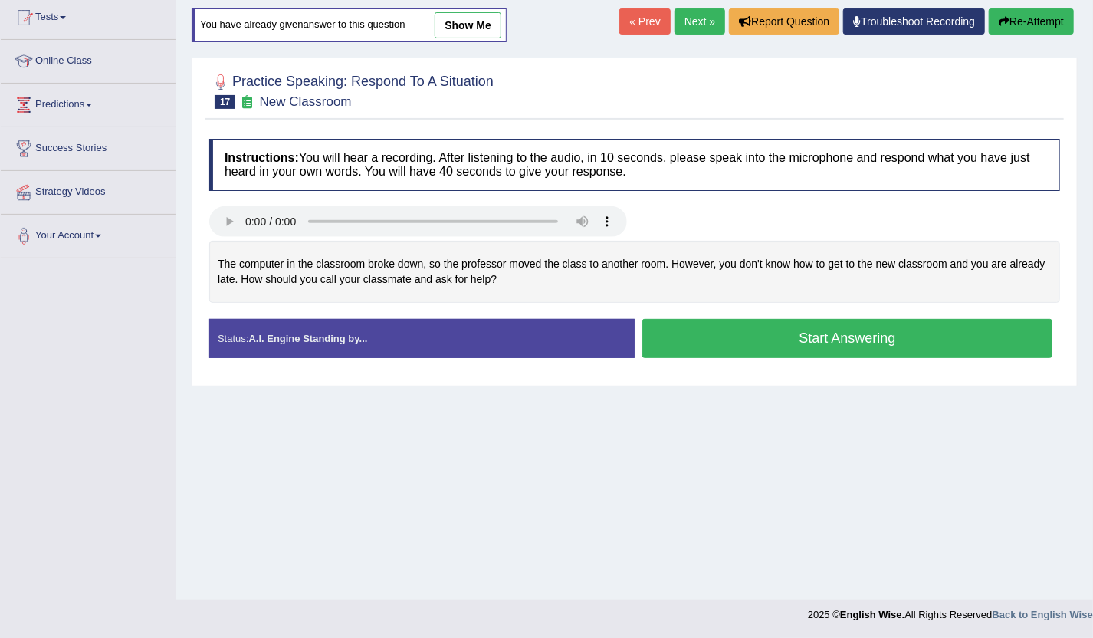
click at [872, 332] on button "Start Answering" at bounding box center [847, 338] width 410 height 39
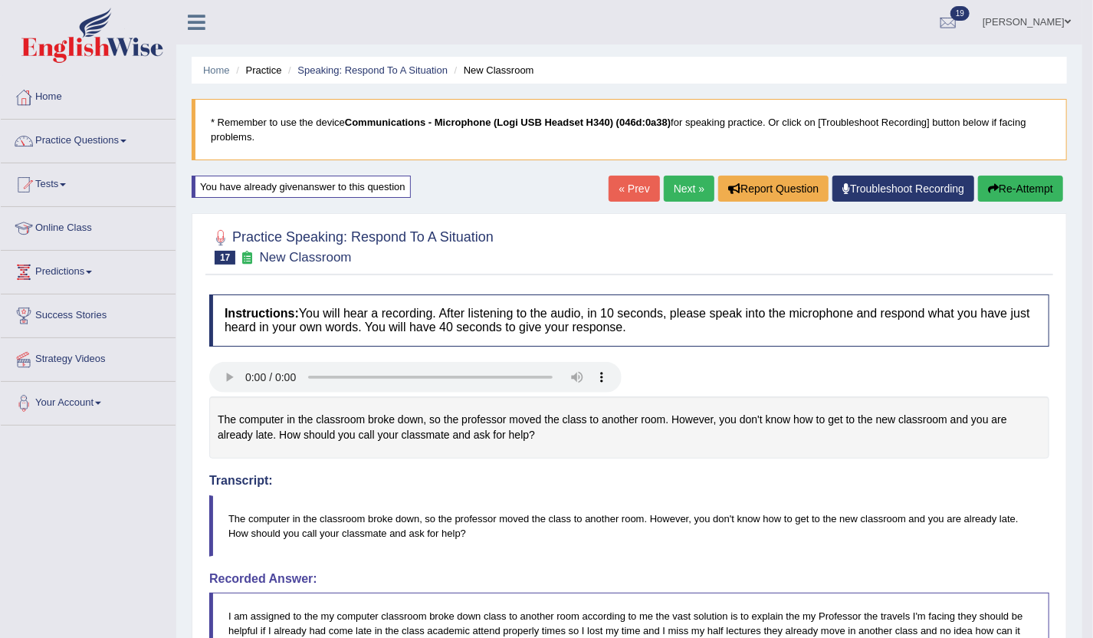
click at [682, 196] on link "Next »" at bounding box center [689, 189] width 51 height 26
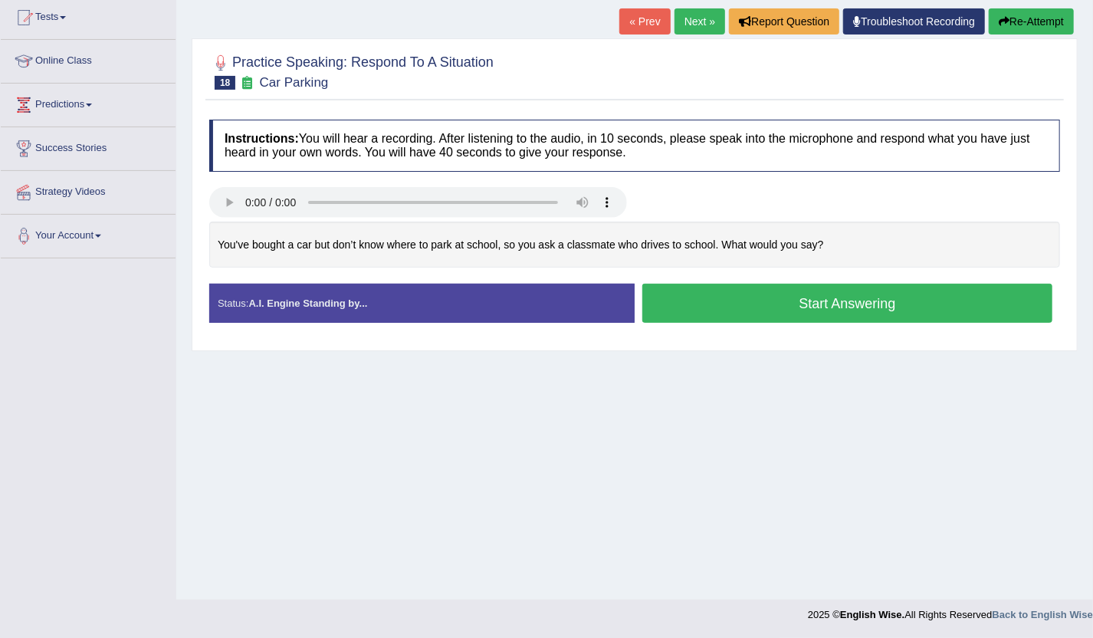
click at [851, 307] on button "Start Answering" at bounding box center [847, 303] width 410 height 39
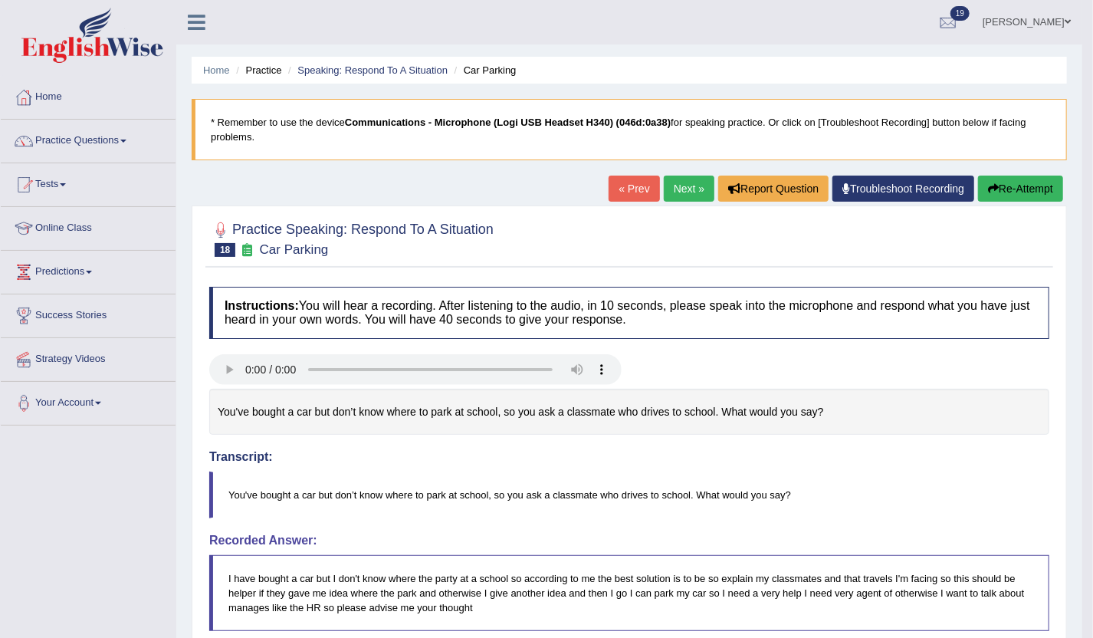
click at [1004, 196] on button "Re-Attempt" at bounding box center [1020, 189] width 85 height 26
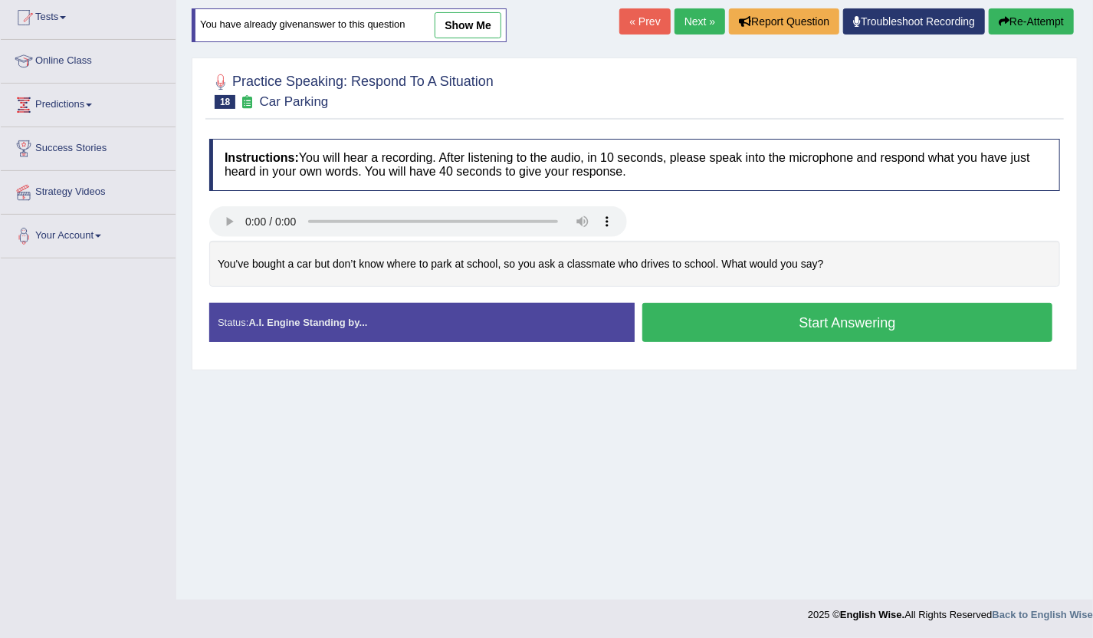
click at [800, 314] on button "Start Answering" at bounding box center [847, 322] width 410 height 39
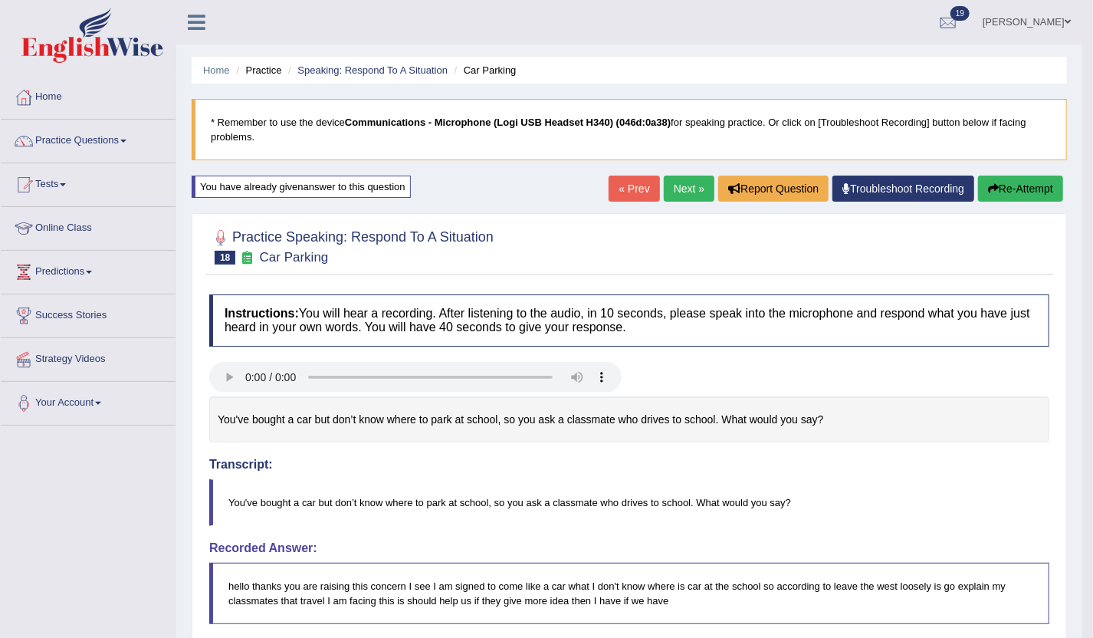
click at [1015, 178] on button "Re-Attempt" at bounding box center [1020, 189] width 85 height 26
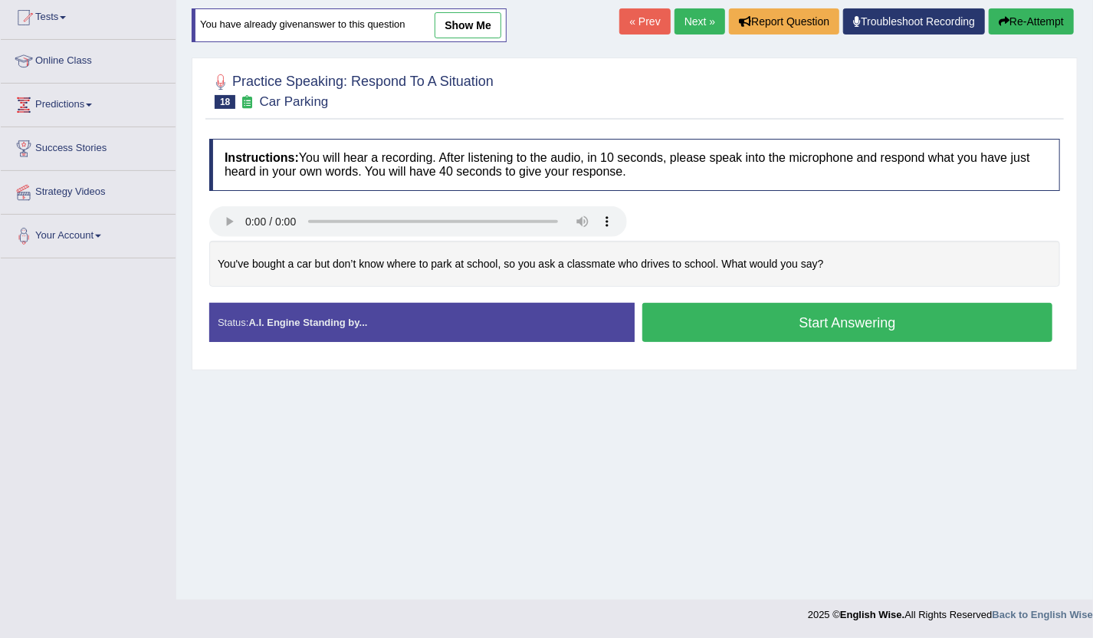
scroll to position [167, 0]
click at [787, 323] on button "Start Answering" at bounding box center [847, 322] width 410 height 39
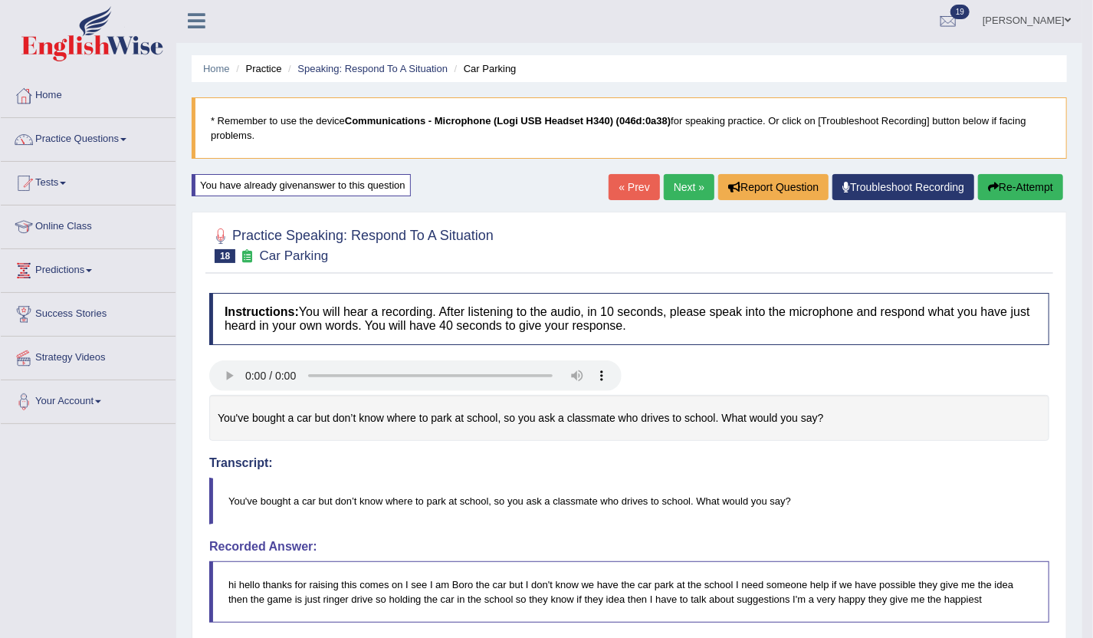
scroll to position [0, 0]
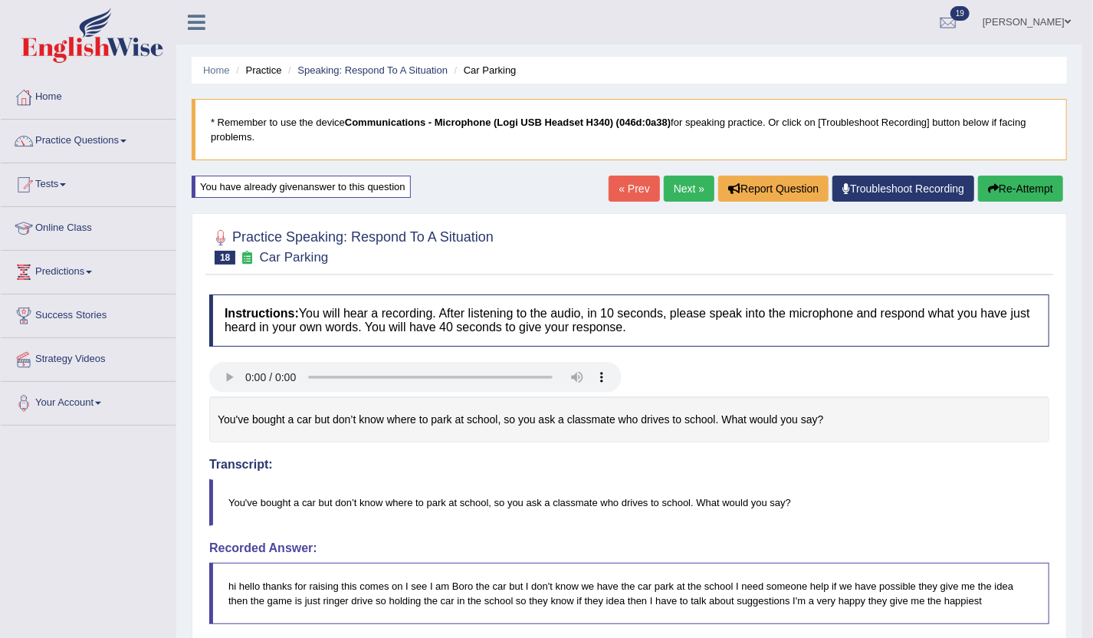
click at [689, 189] on link "Next »" at bounding box center [689, 189] width 51 height 26
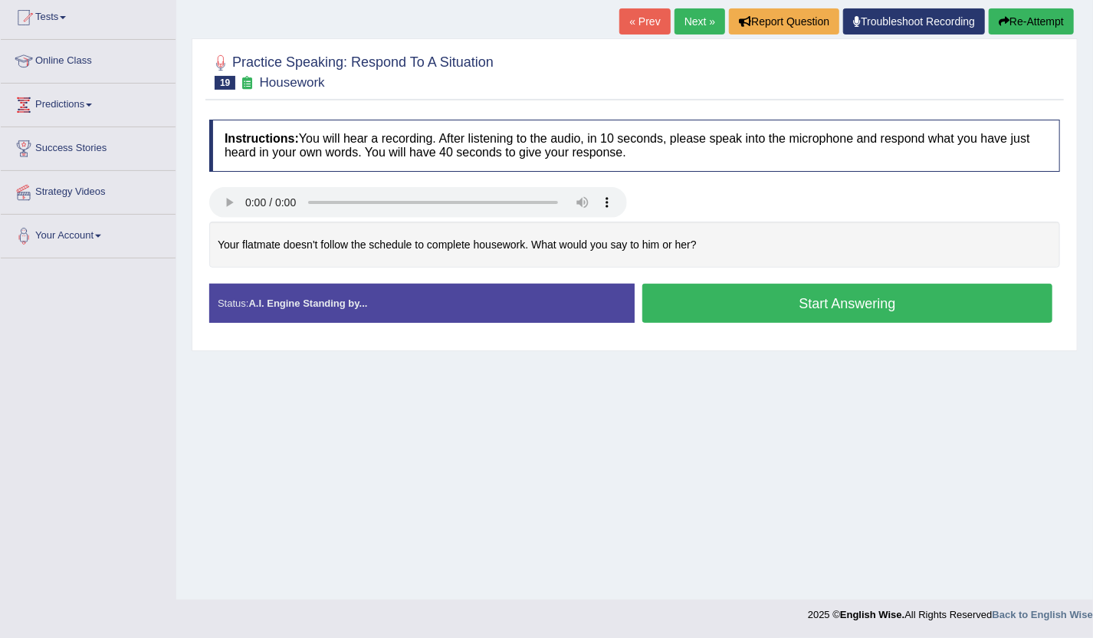
scroll to position [167, 0]
click at [757, 313] on button "Start Answering" at bounding box center [847, 303] width 410 height 39
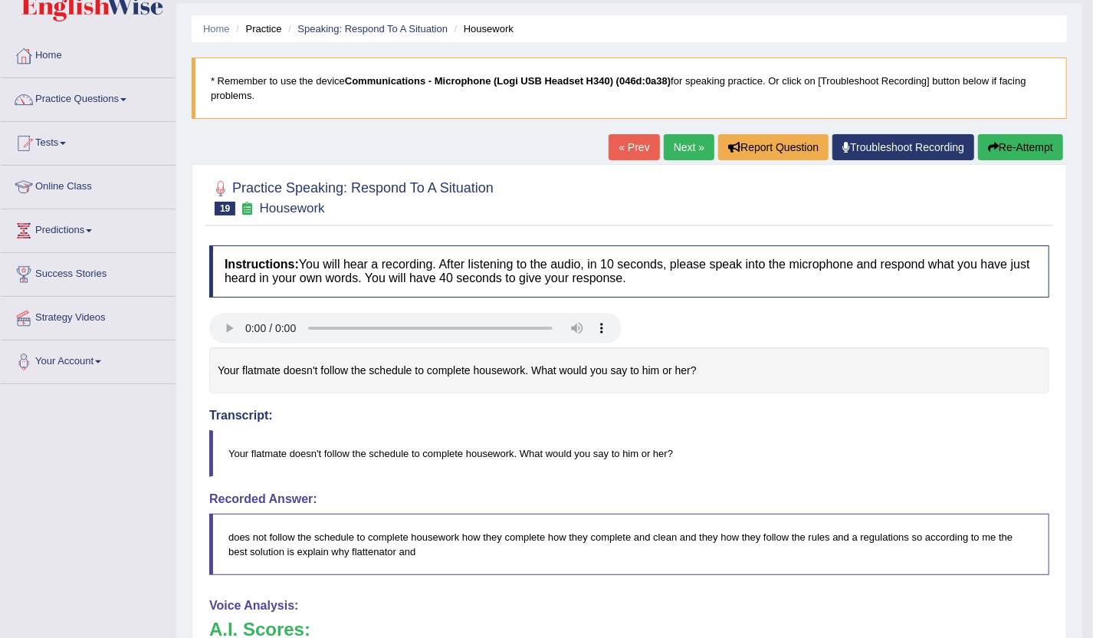
scroll to position [0, 0]
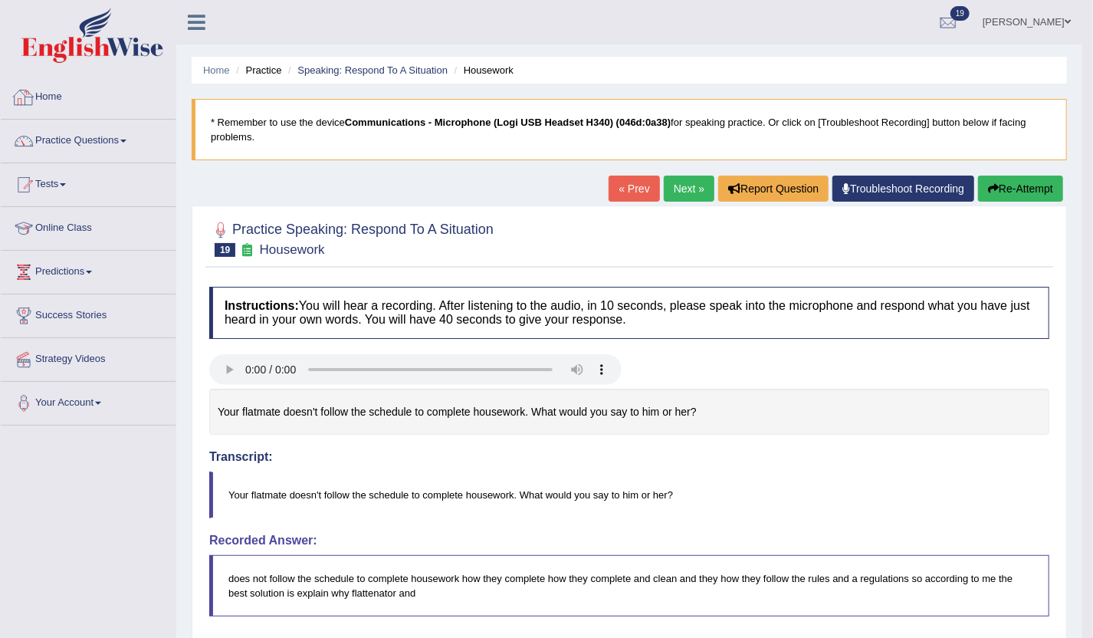
click at [55, 90] on link "Home" at bounding box center [88, 95] width 175 height 38
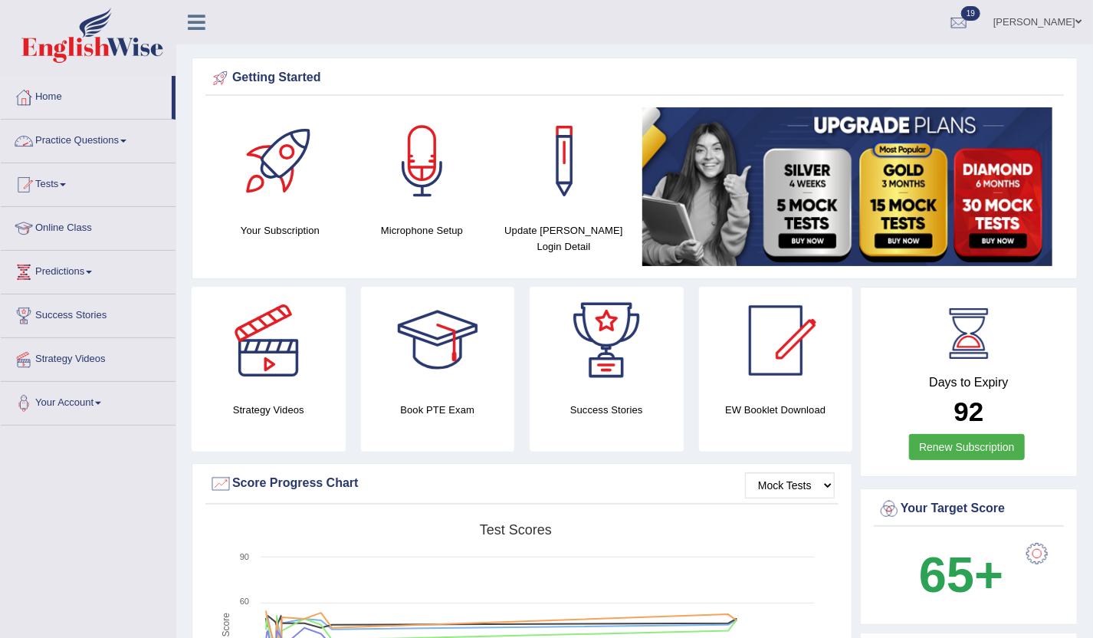
click at [62, 130] on link "Practice Questions" at bounding box center [88, 139] width 175 height 38
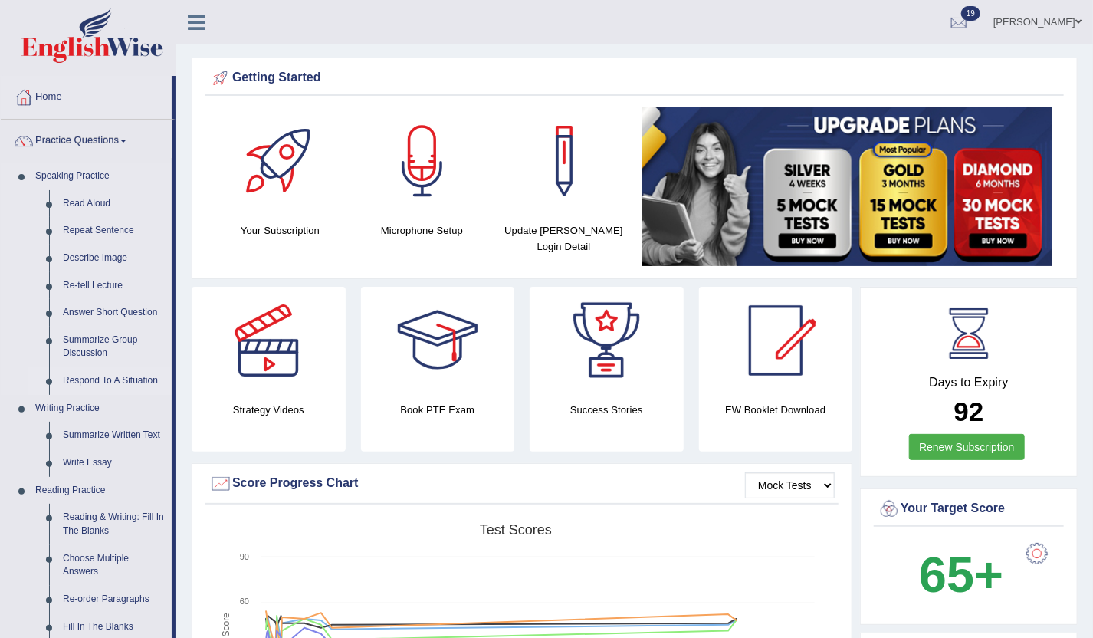
click at [131, 377] on link "Respond To A Situation" at bounding box center [114, 381] width 116 height 28
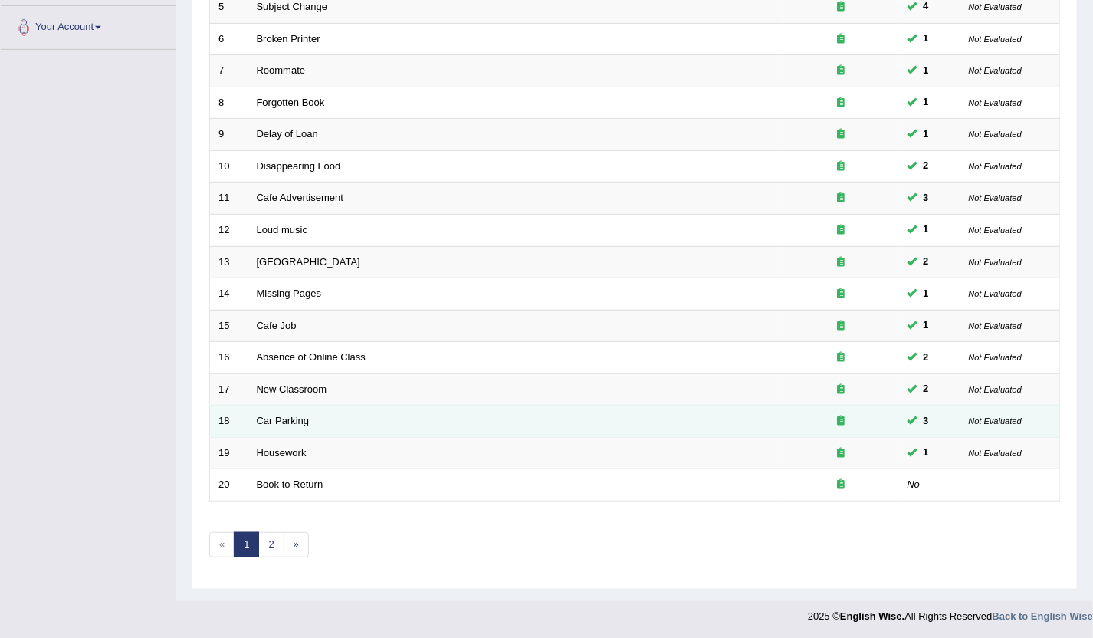
scroll to position [376, 0]
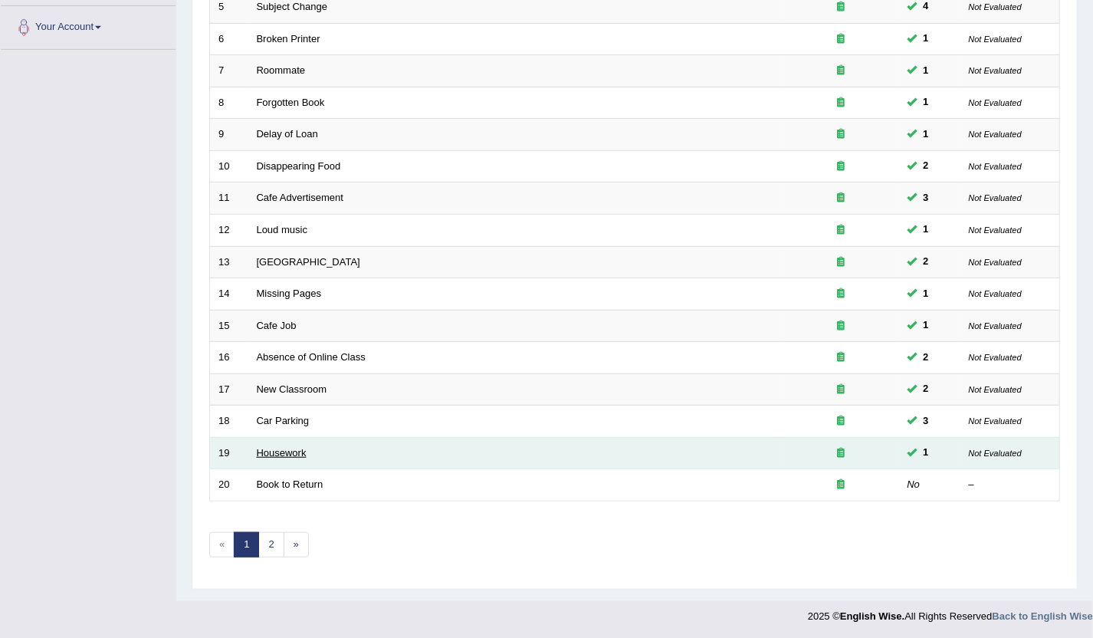
click at [269, 453] on link "Housework" at bounding box center [282, 453] width 50 height 12
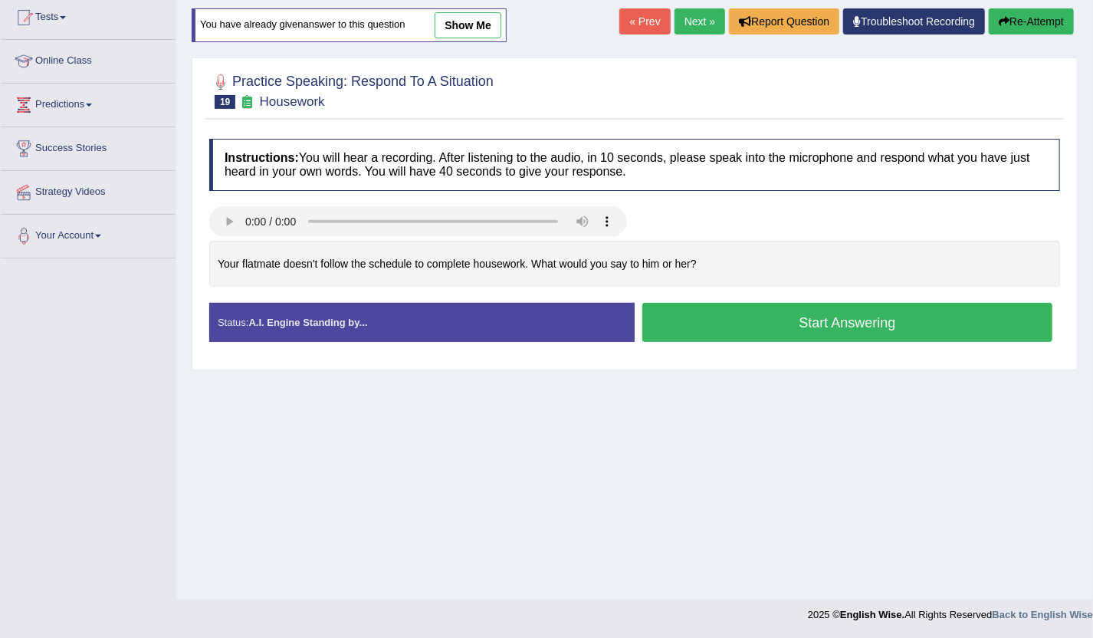
click at [852, 317] on button "Start Answering" at bounding box center [847, 322] width 410 height 39
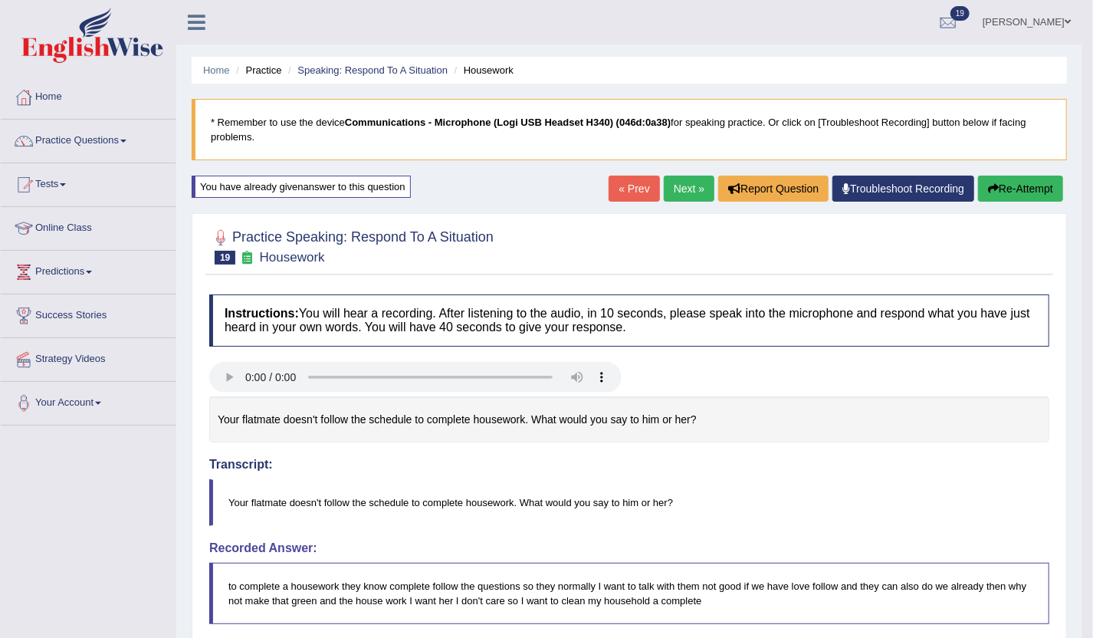
click at [1010, 196] on button "Re-Attempt" at bounding box center [1020, 189] width 85 height 26
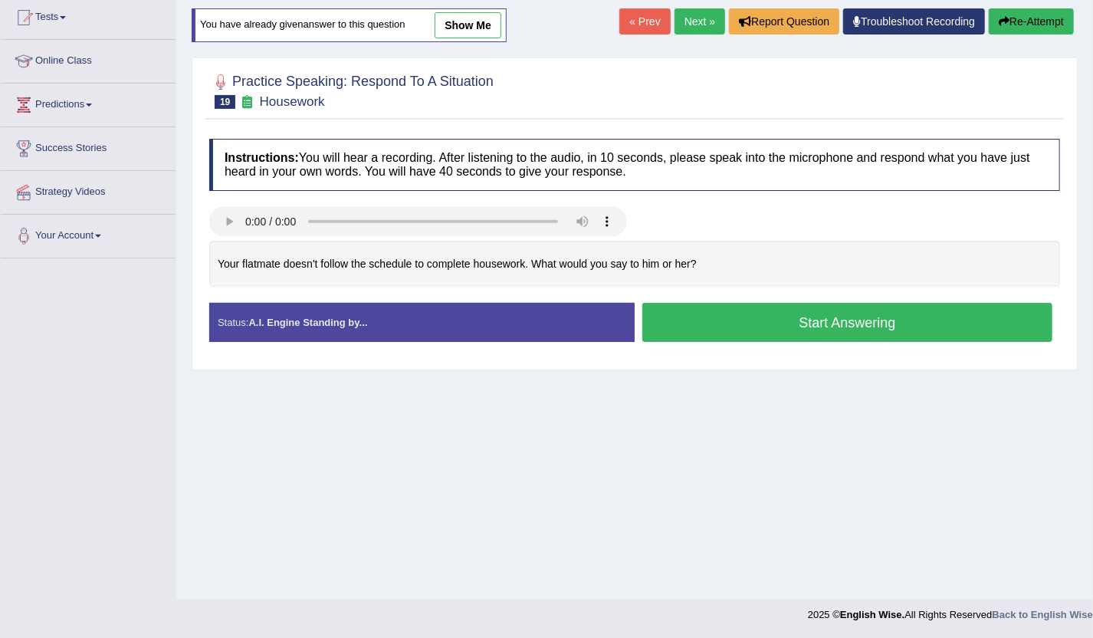
click at [847, 322] on button "Start Answering" at bounding box center [847, 322] width 410 height 39
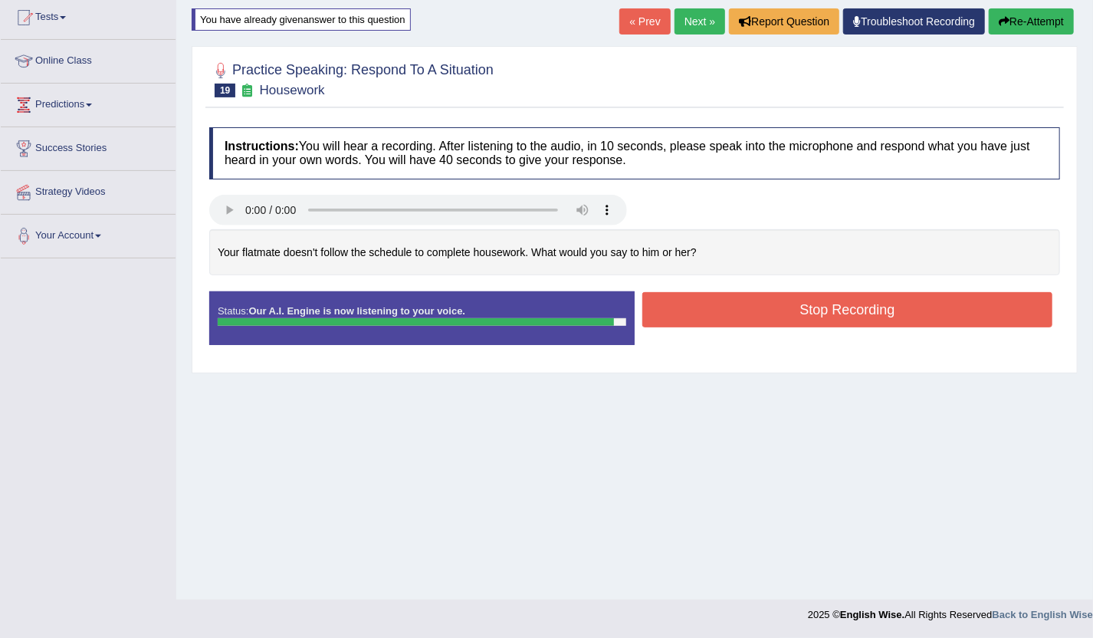
click at [870, 322] on button "Stop Recording" at bounding box center [847, 309] width 410 height 35
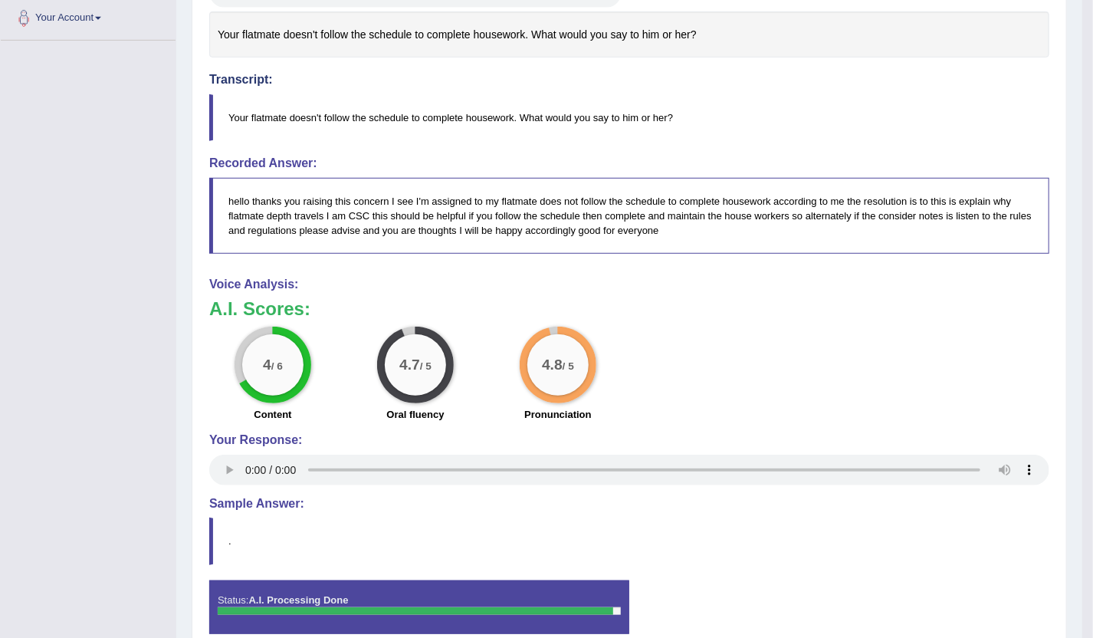
scroll to position [110, 0]
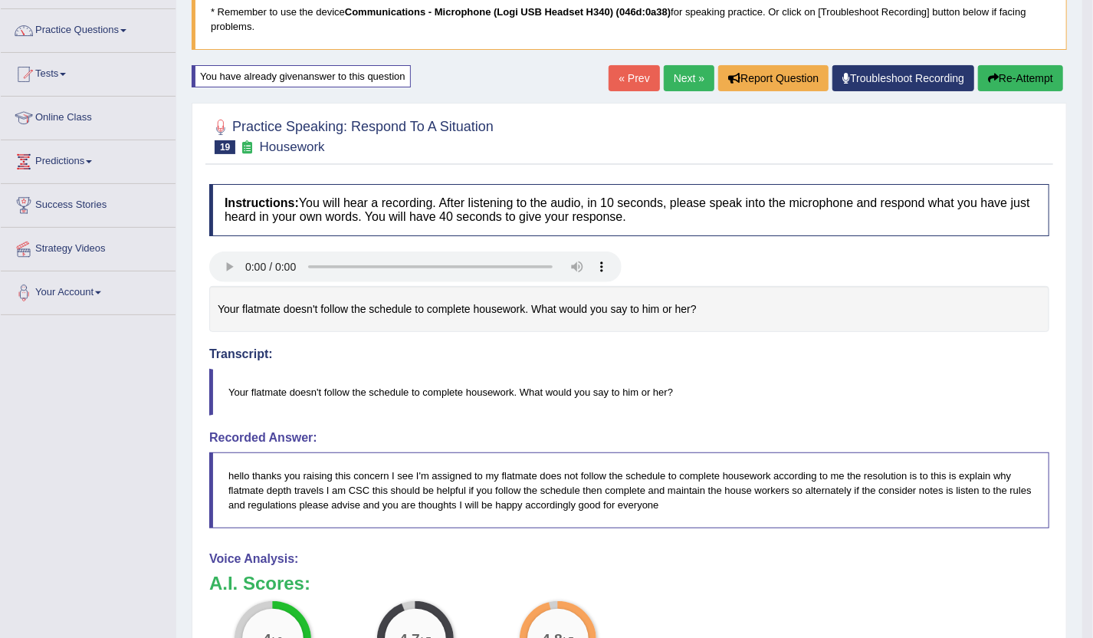
click at [685, 88] on link "Next »" at bounding box center [689, 78] width 51 height 26
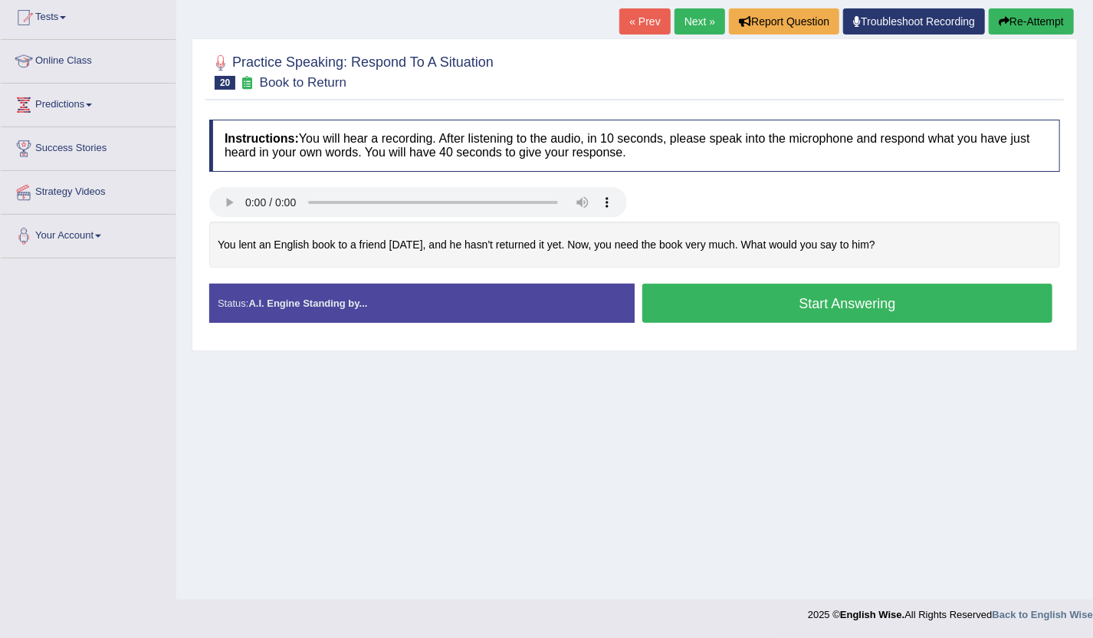
click at [777, 314] on button "Start Answering" at bounding box center [847, 303] width 410 height 39
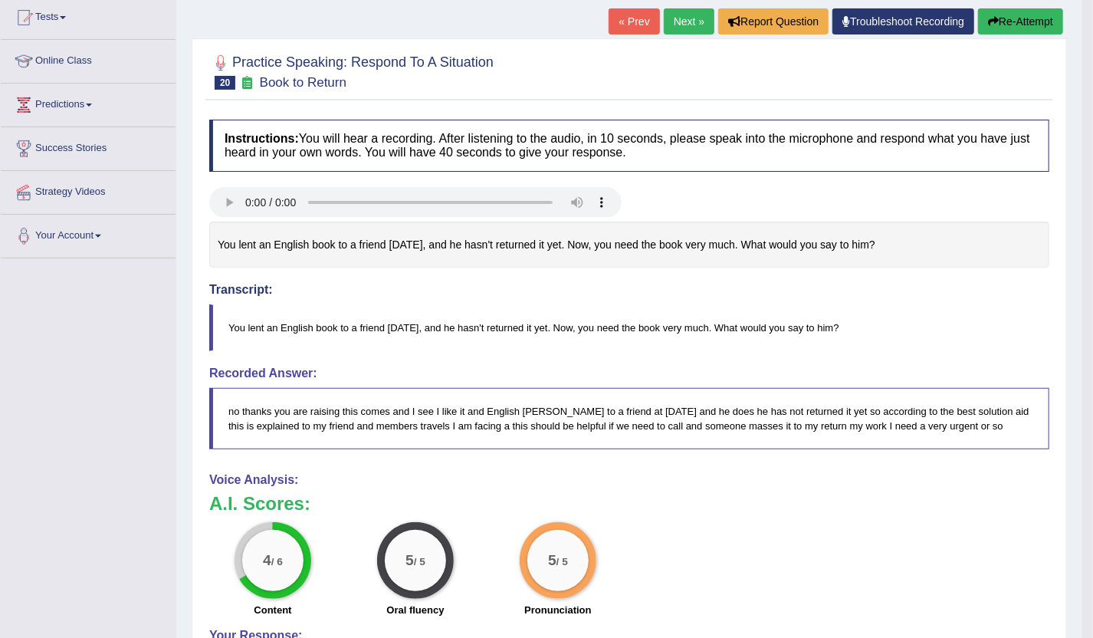
drag, startPoint x: 823, startPoint y: 350, endPoint x: 808, endPoint y: 353, distance: 15.6
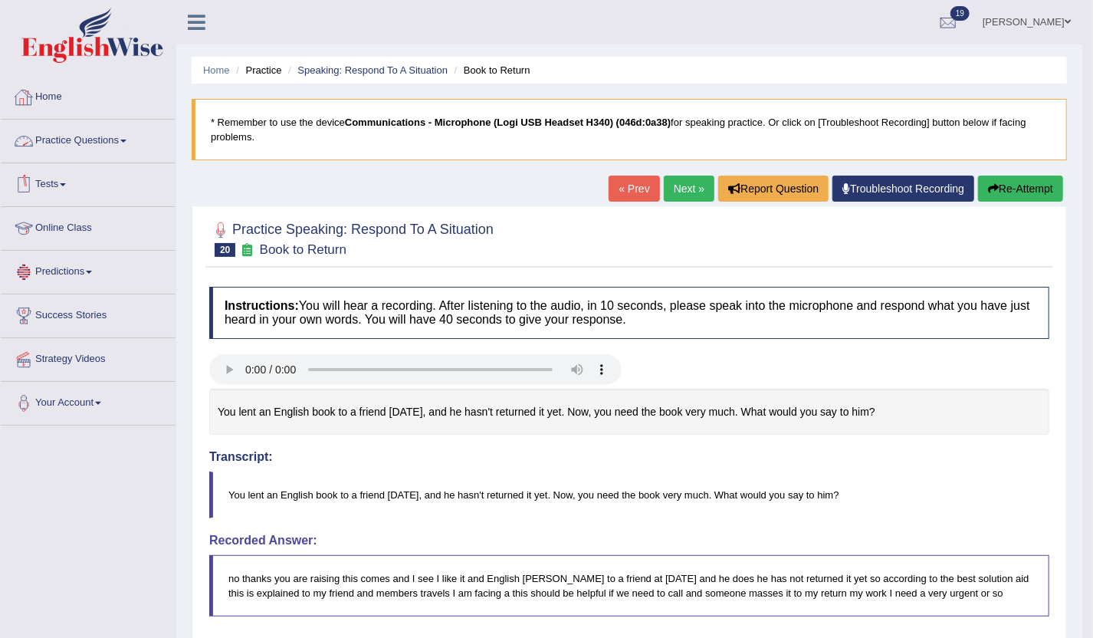
click at [65, 111] on link "Home" at bounding box center [88, 95] width 175 height 38
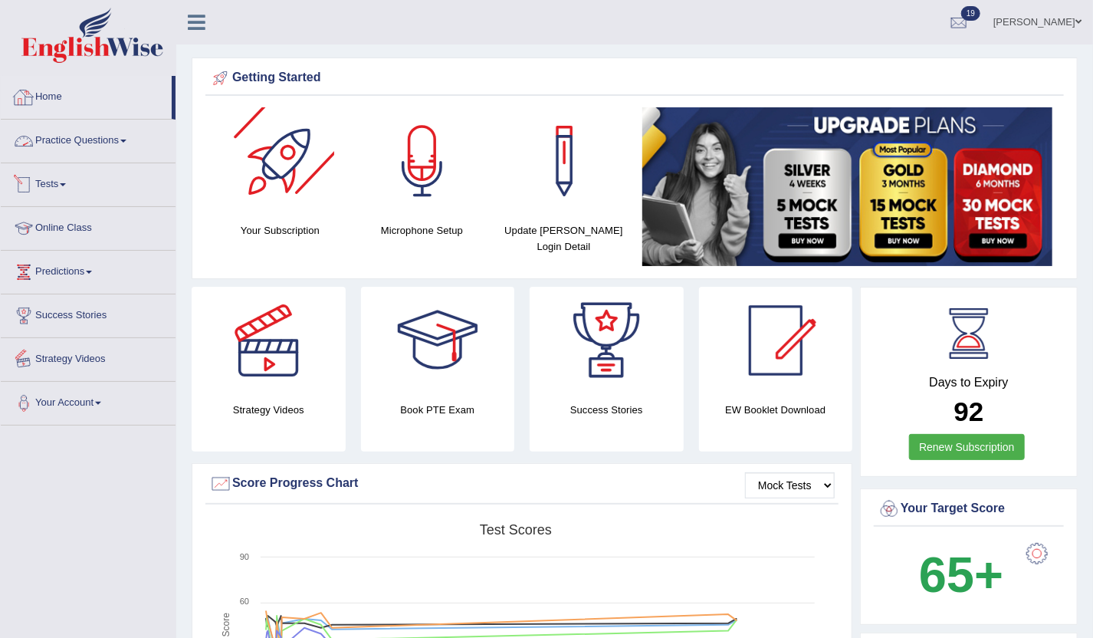
click at [90, 144] on link "Practice Questions" at bounding box center [88, 139] width 175 height 38
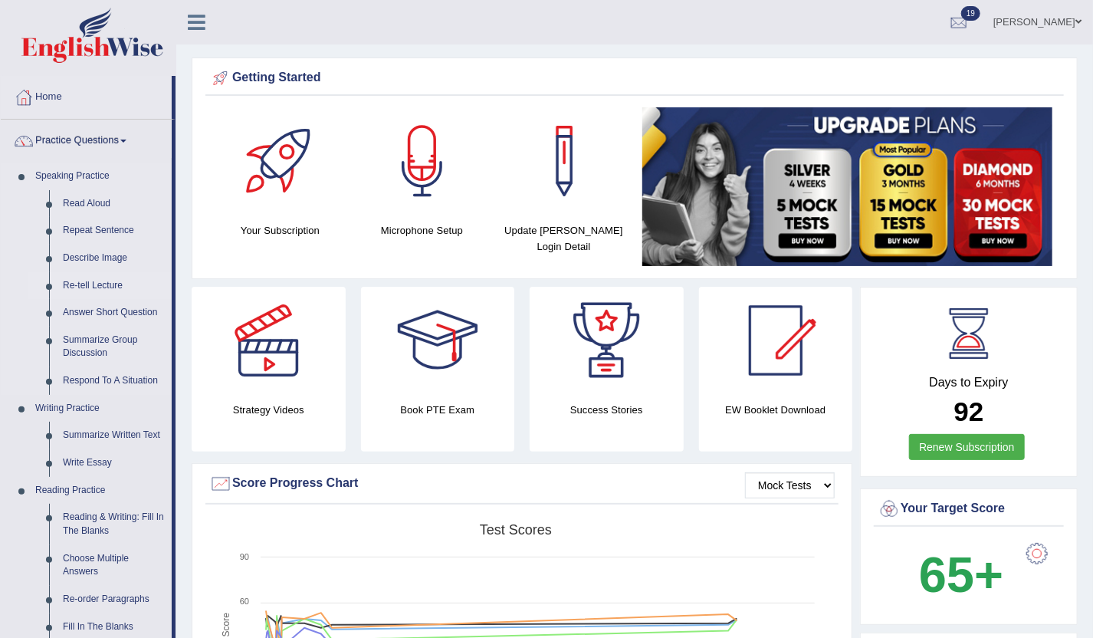
click at [115, 272] on link "Re-tell Lecture" at bounding box center [114, 286] width 116 height 28
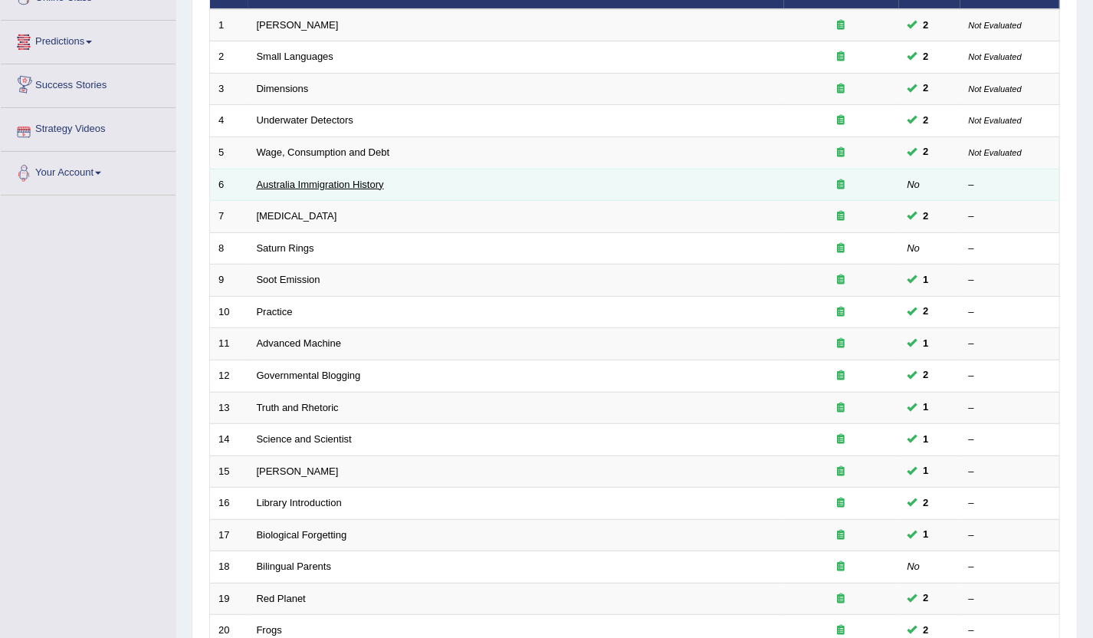
click at [283, 182] on link "Australia Immigration History" at bounding box center [320, 185] width 127 height 12
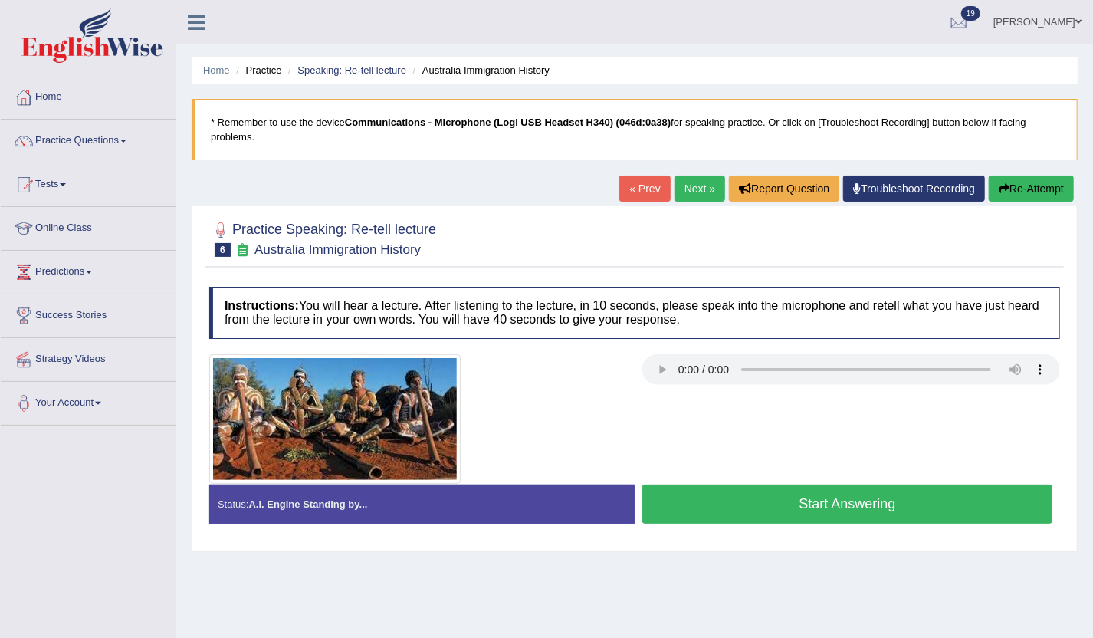
click at [677, 490] on button "Start Answering" at bounding box center [847, 504] width 410 height 39
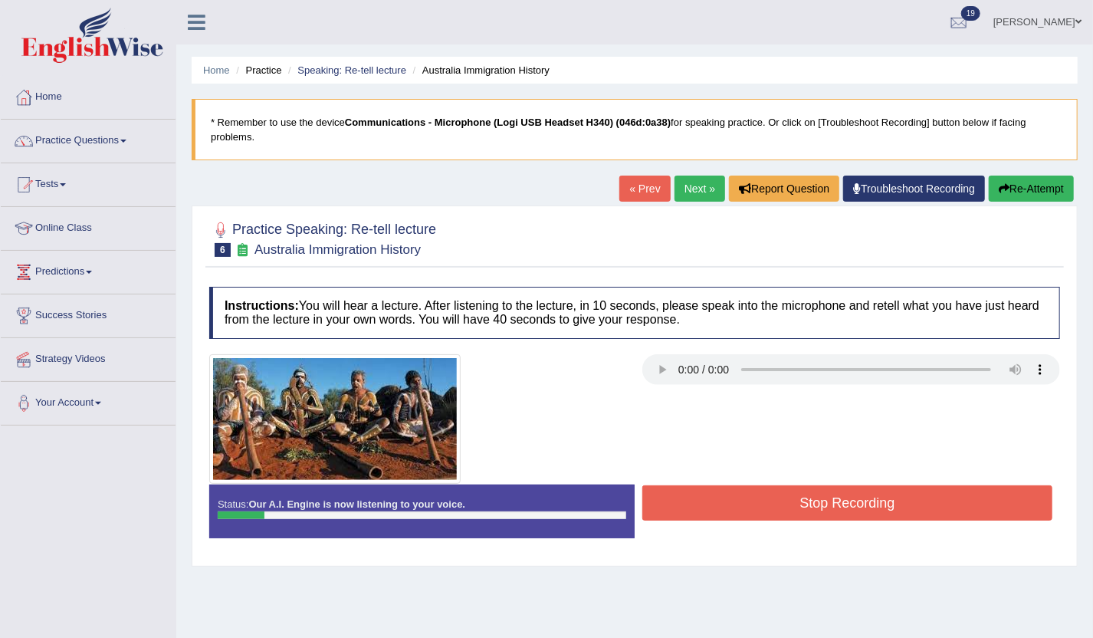
click at [1014, 186] on button "Re-Attempt" at bounding box center [1031, 189] width 85 height 26
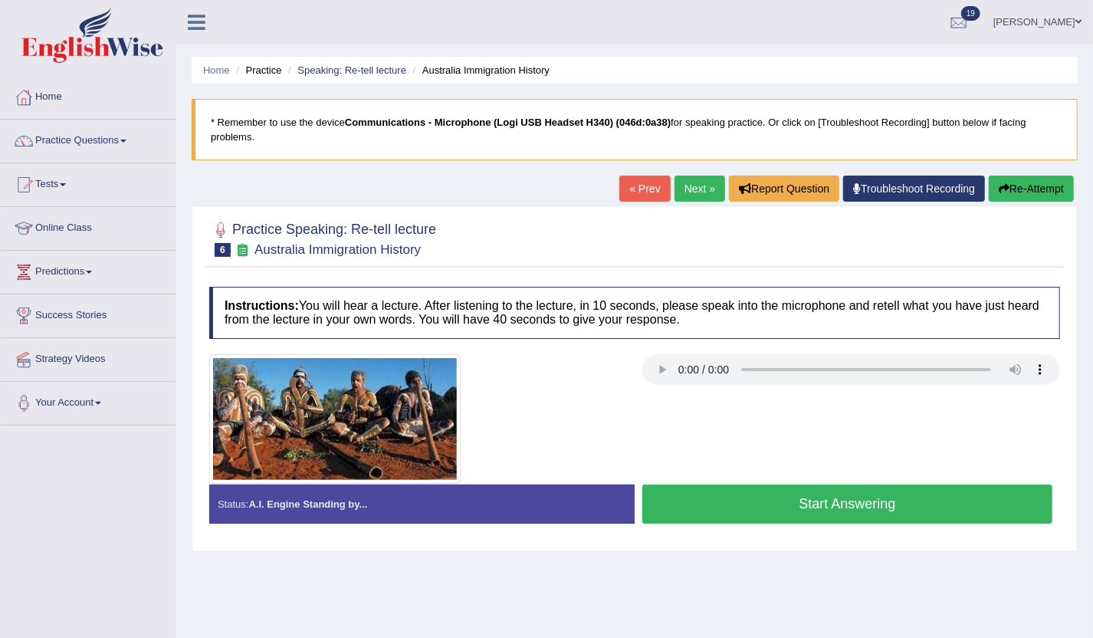
click at [743, 495] on button "Start Answering" at bounding box center [847, 504] width 410 height 39
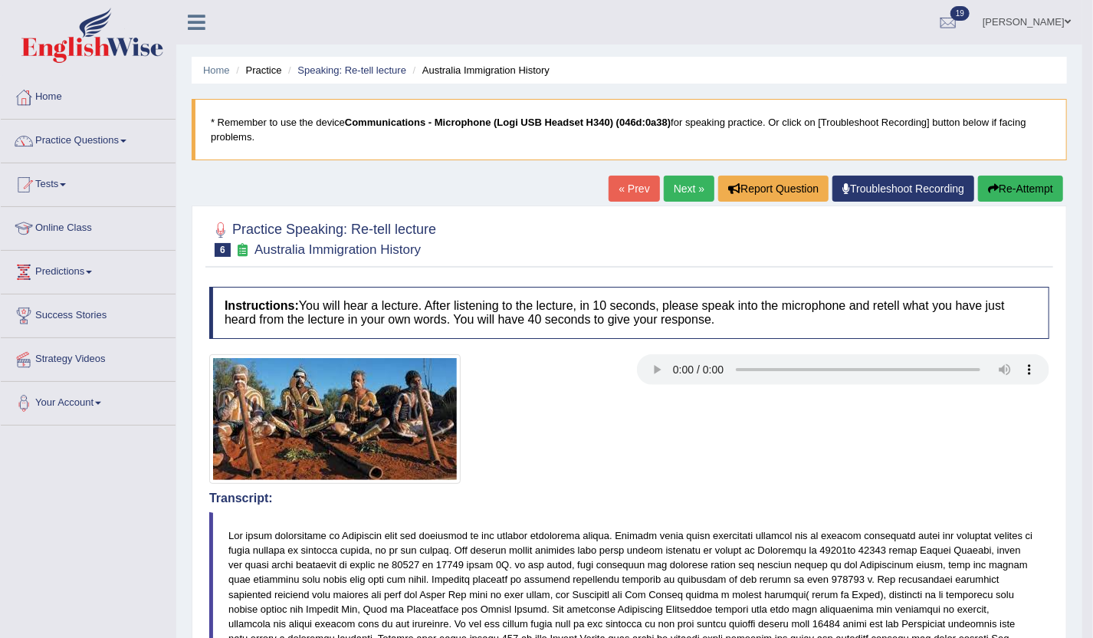
click at [1020, 188] on button "Re-Attempt" at bounding box center [1020, 189] width 85 height 26
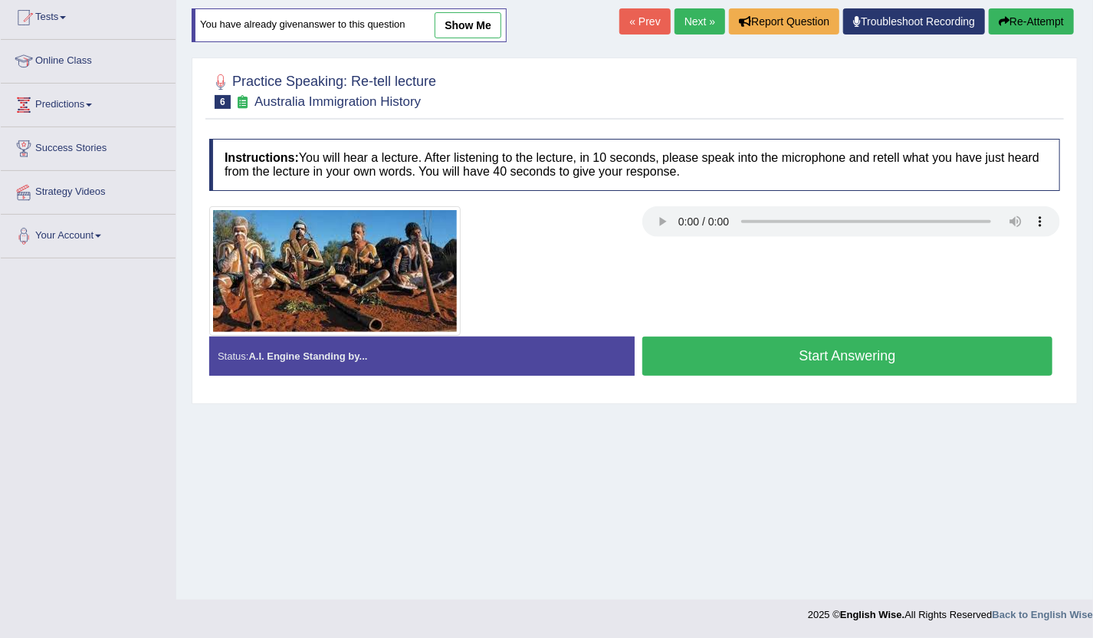
scroll to position [167, 0]
click at [862, 345] on button "Start Answering" at bounding box center [847, 356] width 410 height 39
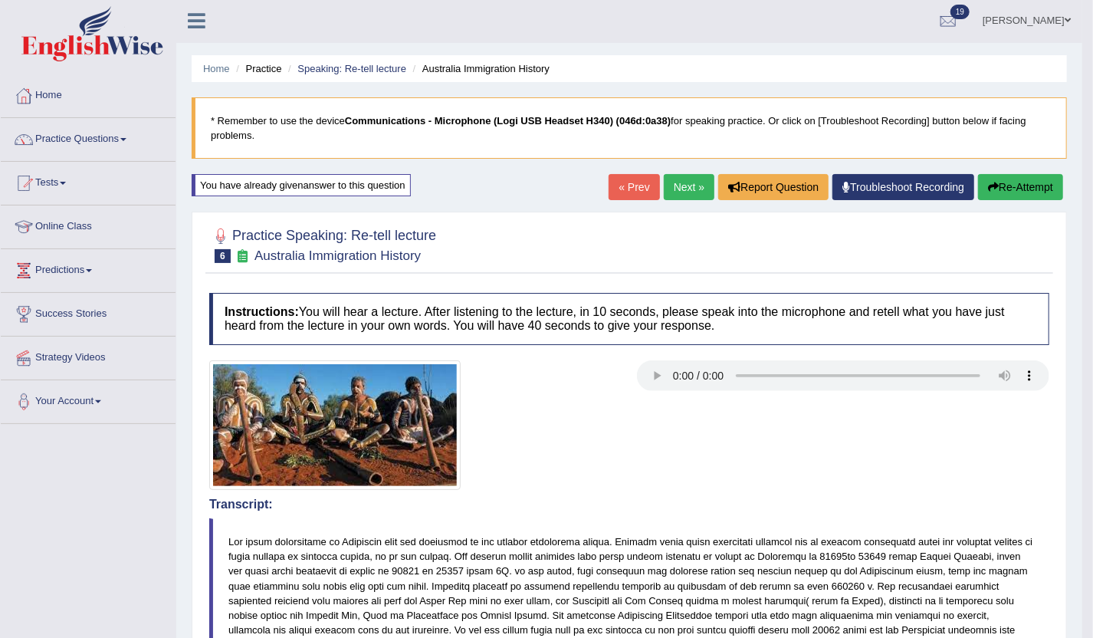
scroll to position [0, 0]
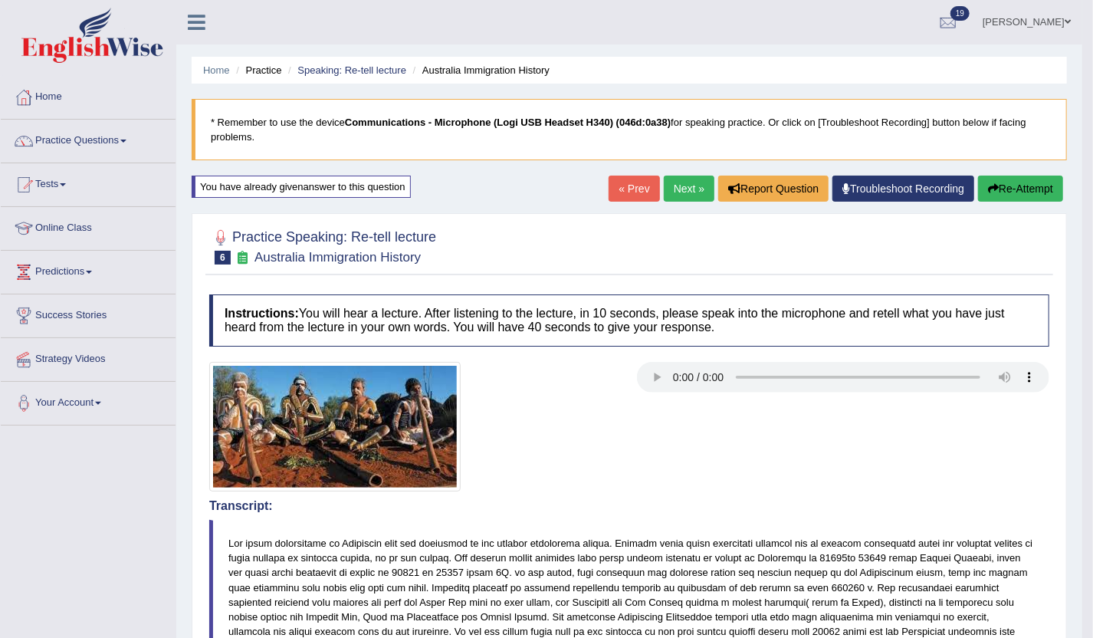
click at [1006, 191] on button "Re-Attempt" at bounding box center [1020, 189] width 85 height 26
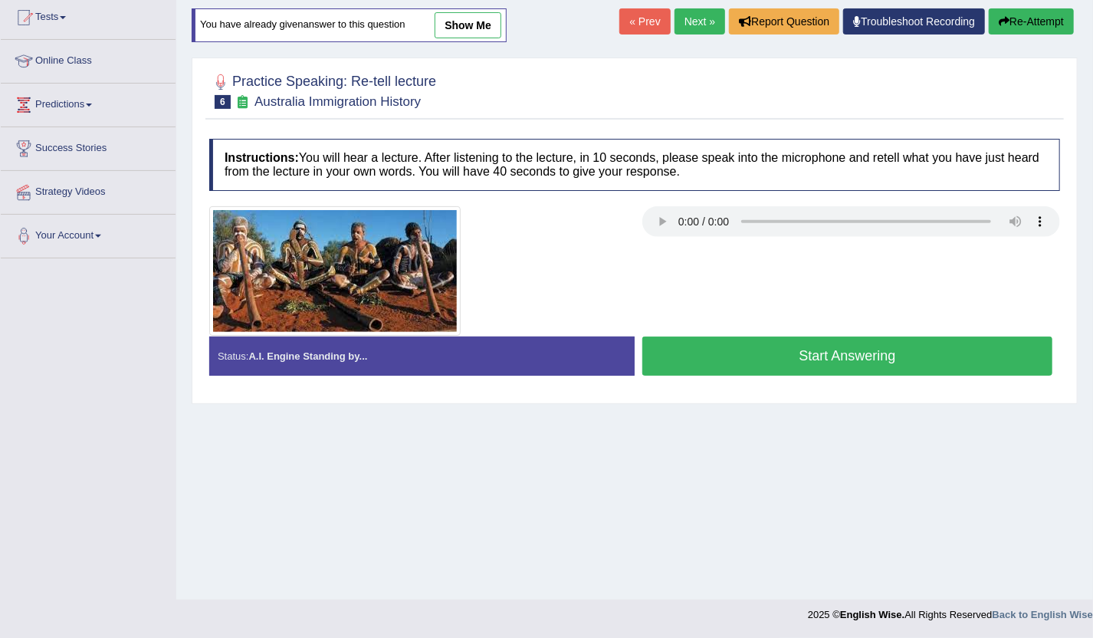
click at [470, 22] on link "show me" at bounding box center [468, 25] width 67 height 26
click at [446, 34] on div "Home Practice Speaking: Re-tell lecture Australia Immigration History * Remembe…" at bounding box center [634, 216] width 917 height 767
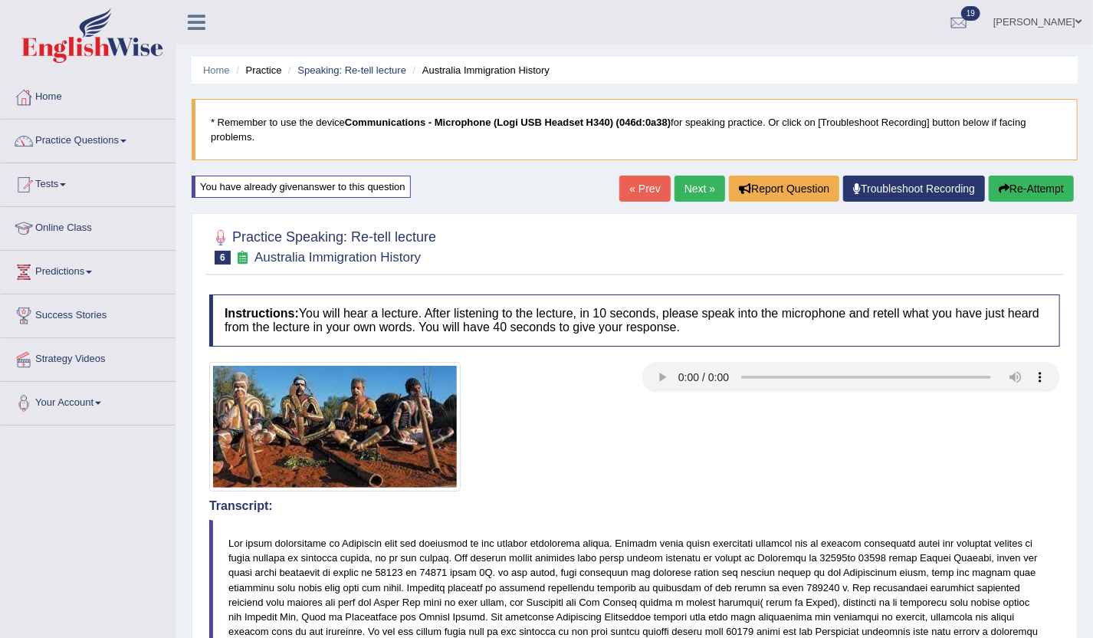
click at [1030, 199] on button "Re-Attempt" at bounding box center [1031, 189] width 85 height 26
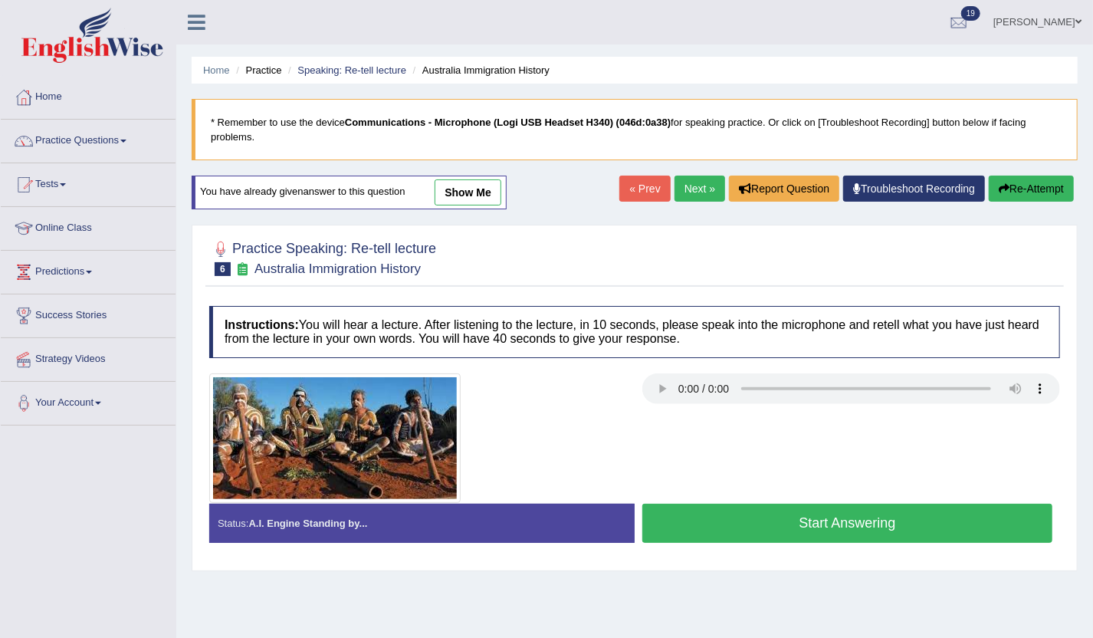
click at [813, 527] on button "Start Answering" at bounding box center [847, 523] width 410 height 39
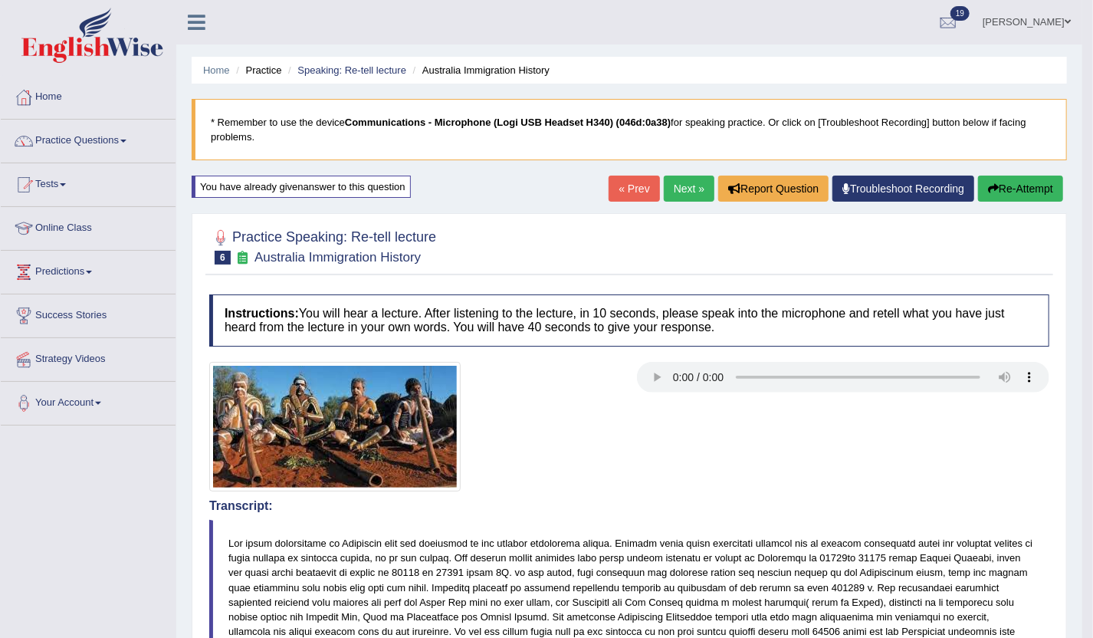
click at [670, 190] on link "Next »" at bounding box center [689, 189] width 51 height 26
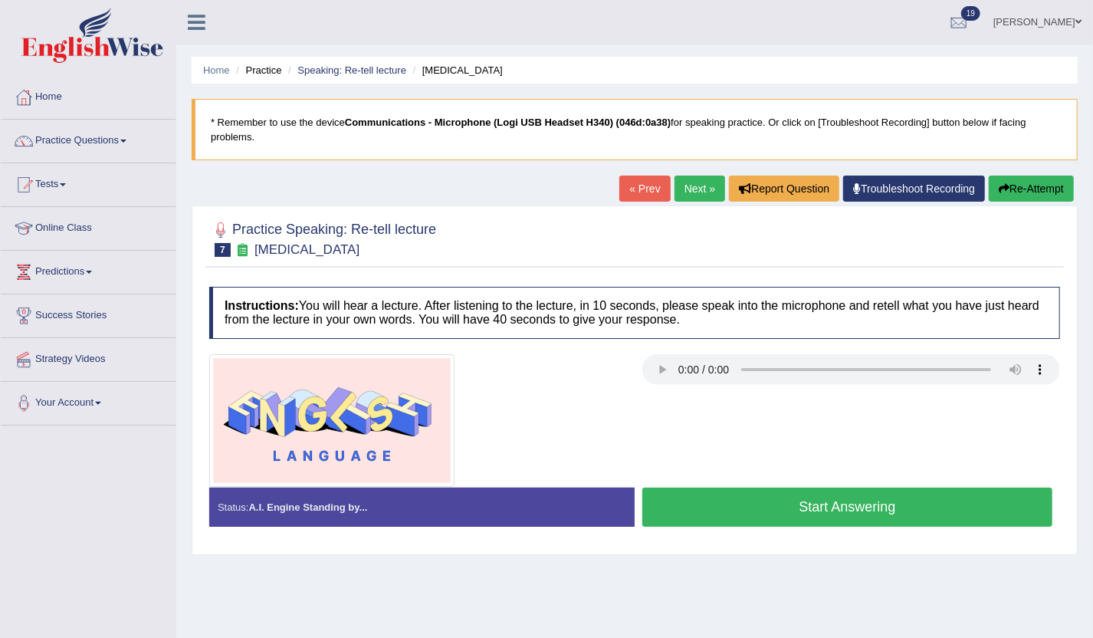
click at [748, 503] on button "Start Answering" at bounding box center [847, 507] width 410 height 39
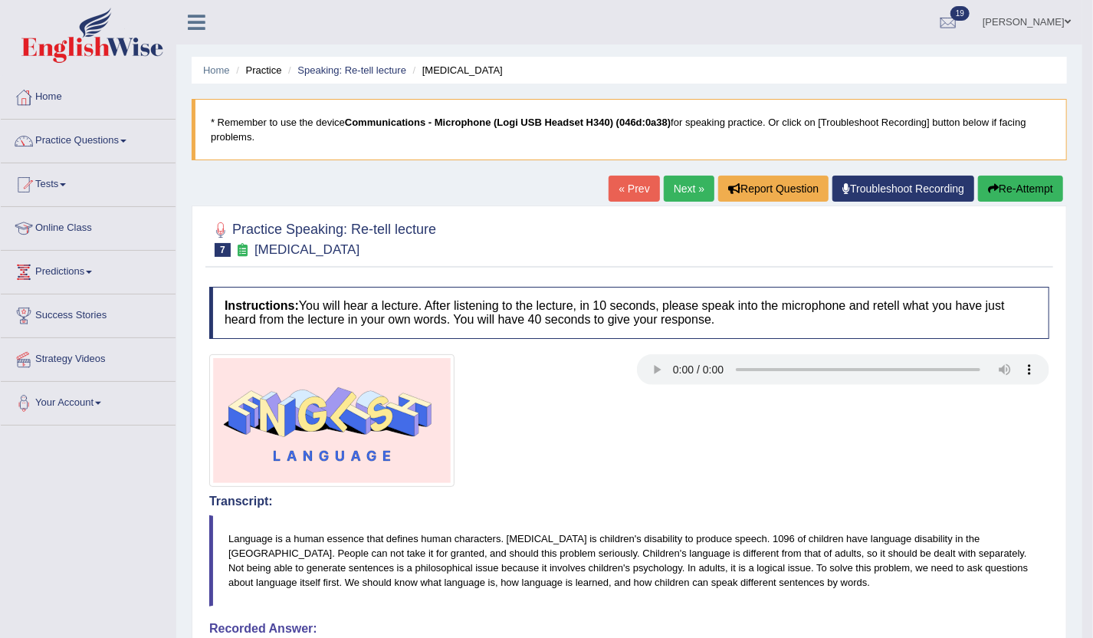
click at [988, 199] on button "Re-Attempt" at bounding box center [1020, 189] width 85 height 26
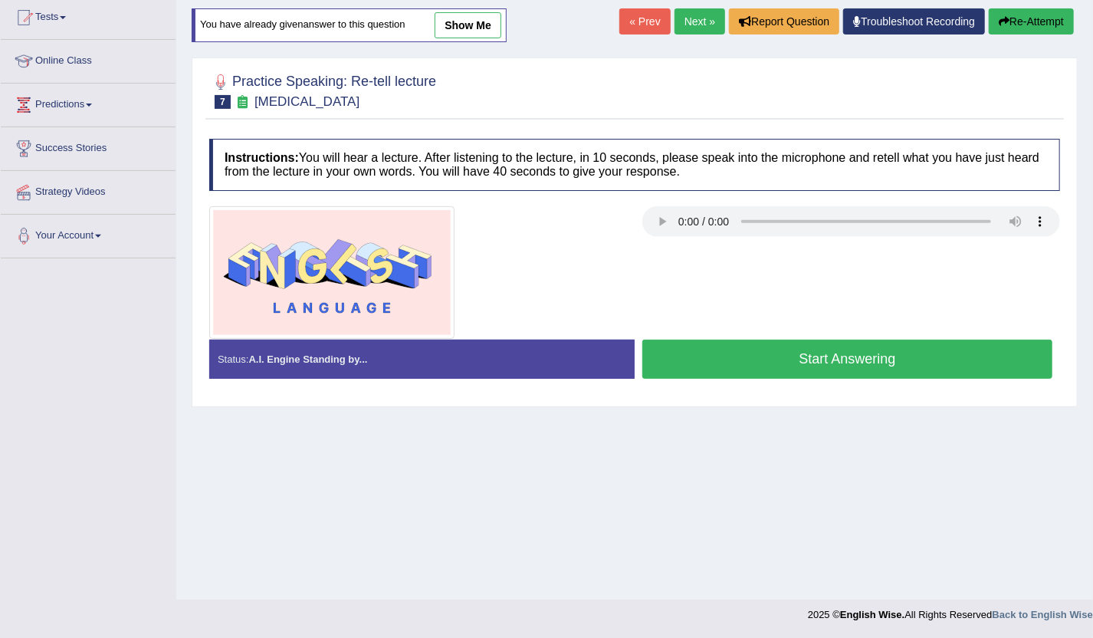
scroll to position [167, 0]
click at [790, 389] on div "Status: A.I. Engine Standing by... Start Answering Stop Recording" at bounding box center [634, 367] width 851 height 54
click at [799, 366] on button "Start Answering" at bounding box center [847, 359] width 410 height 39
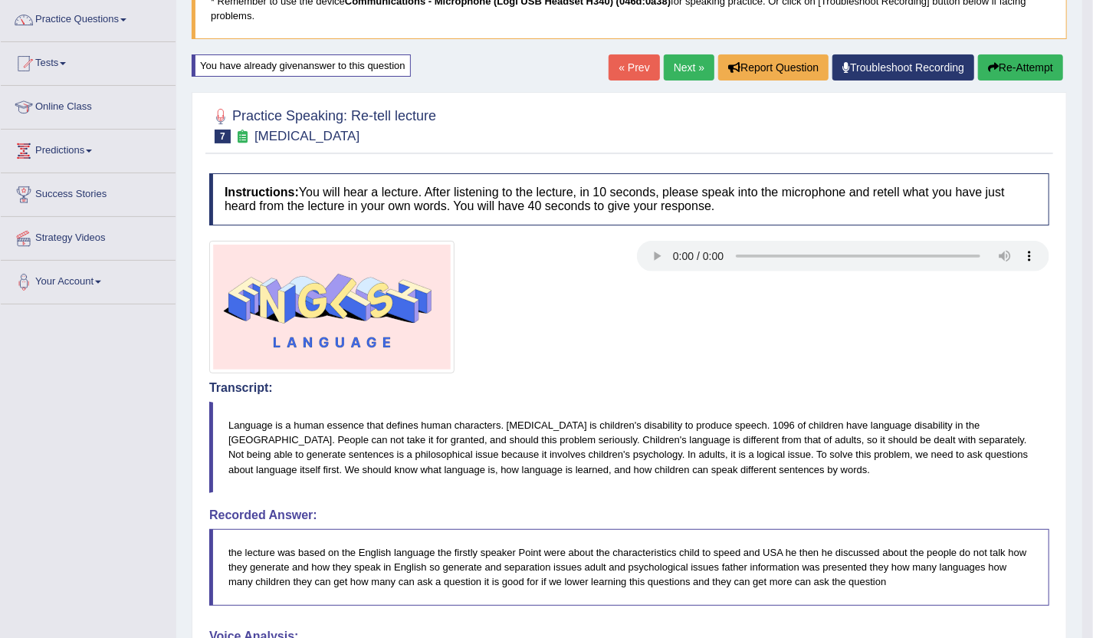
scroll to position [0, 0]
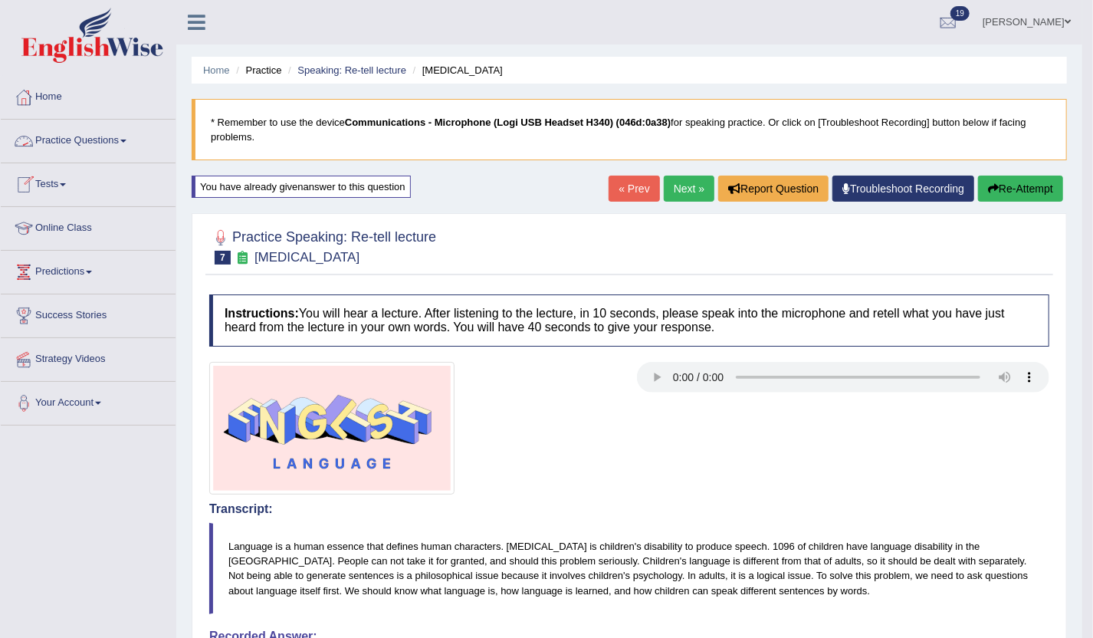
click at [675, 192] on link "Next »" at bounding box center [689, 189] width 51 height 26
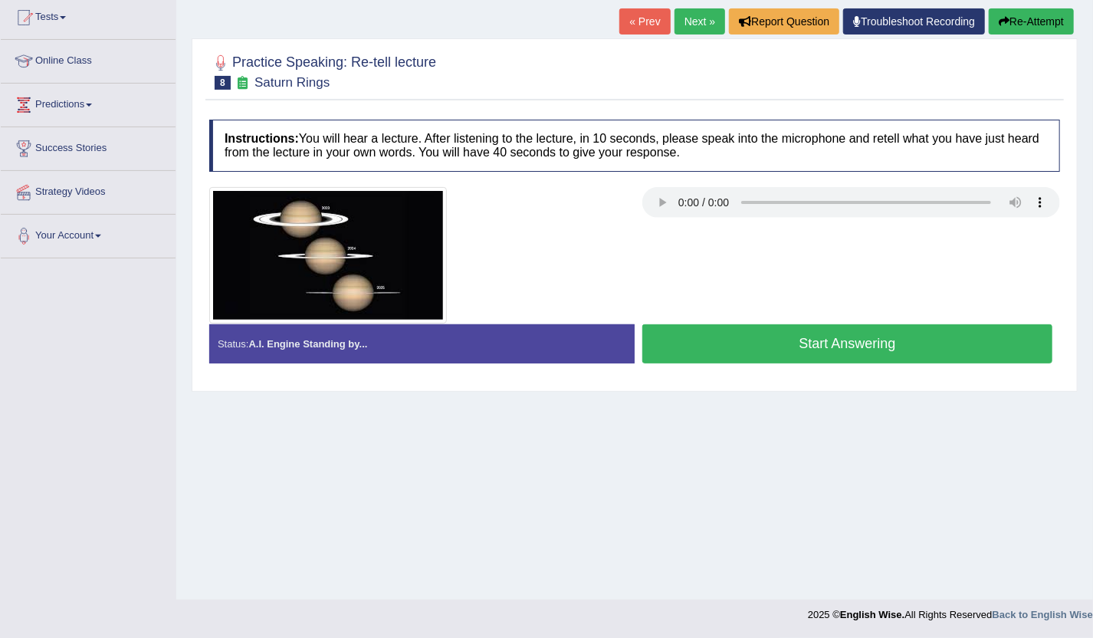
click at [805, 343] on button "Start Answering" at bounding box center [847, 343] width 410 height 39
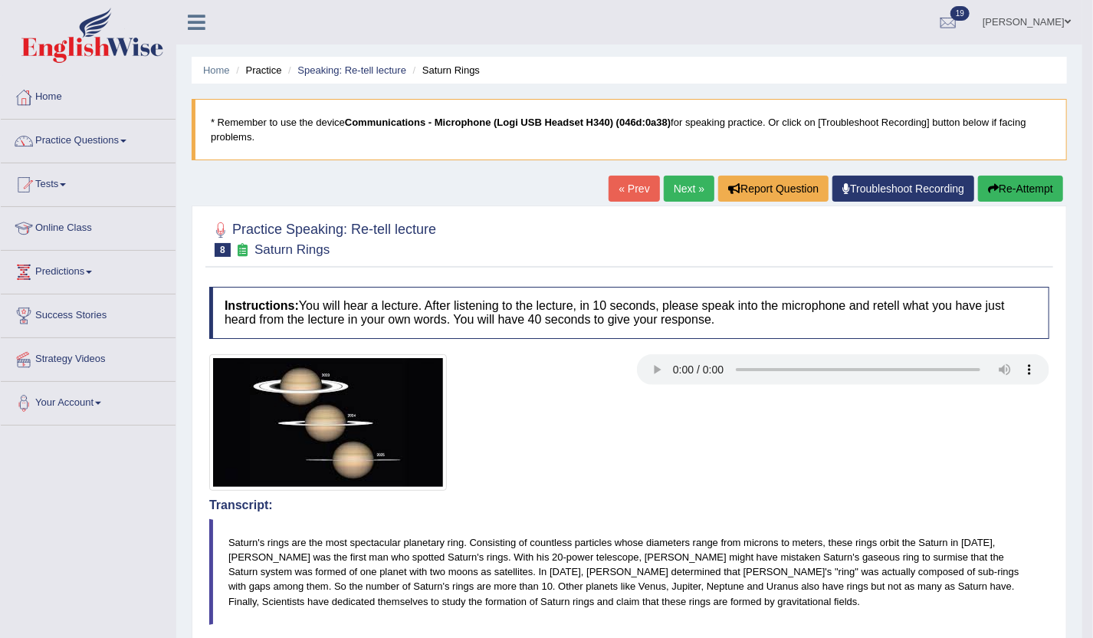
click at [1020, 189] on button "Re-Attempt" at bounding box center [1020, 189] width 85 height 26
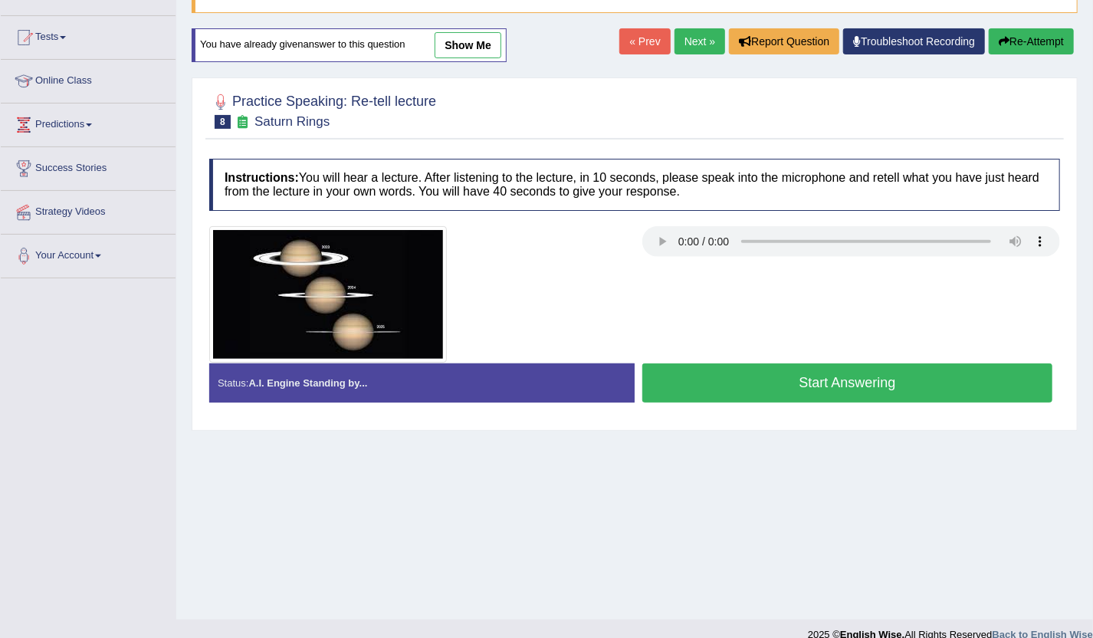
click at [770, 380] on button "Start Answering" at bounding box center [847, 382] width 410 height 39
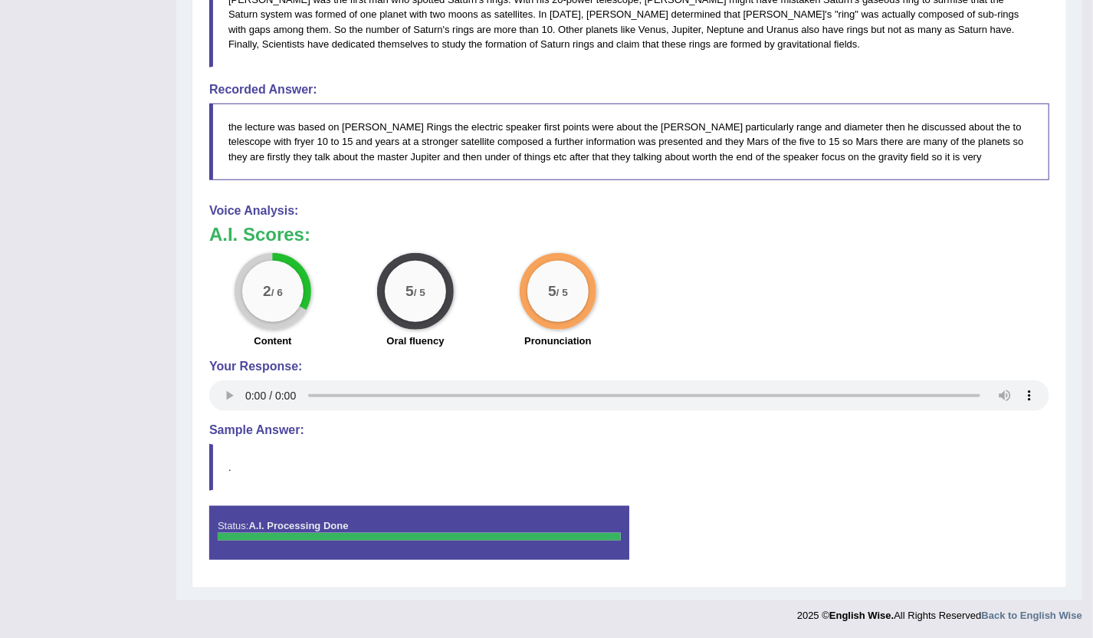
scroll to position [77, 0]
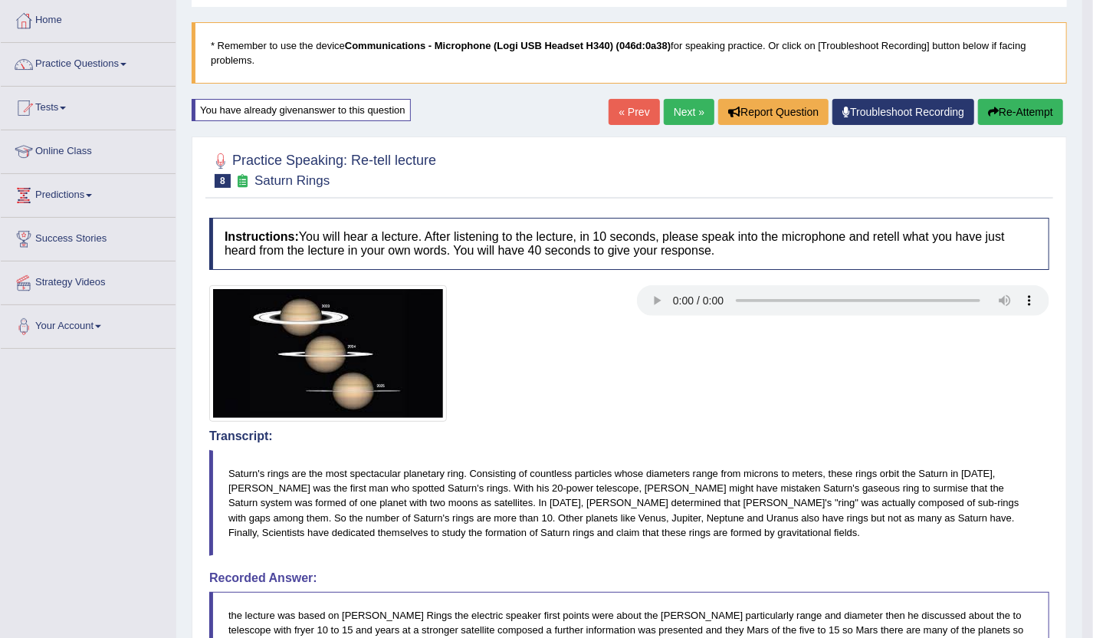
click at [1006, 107] on button "Re-Attempt" at bounding box center [1020, 112] width 85 height 26
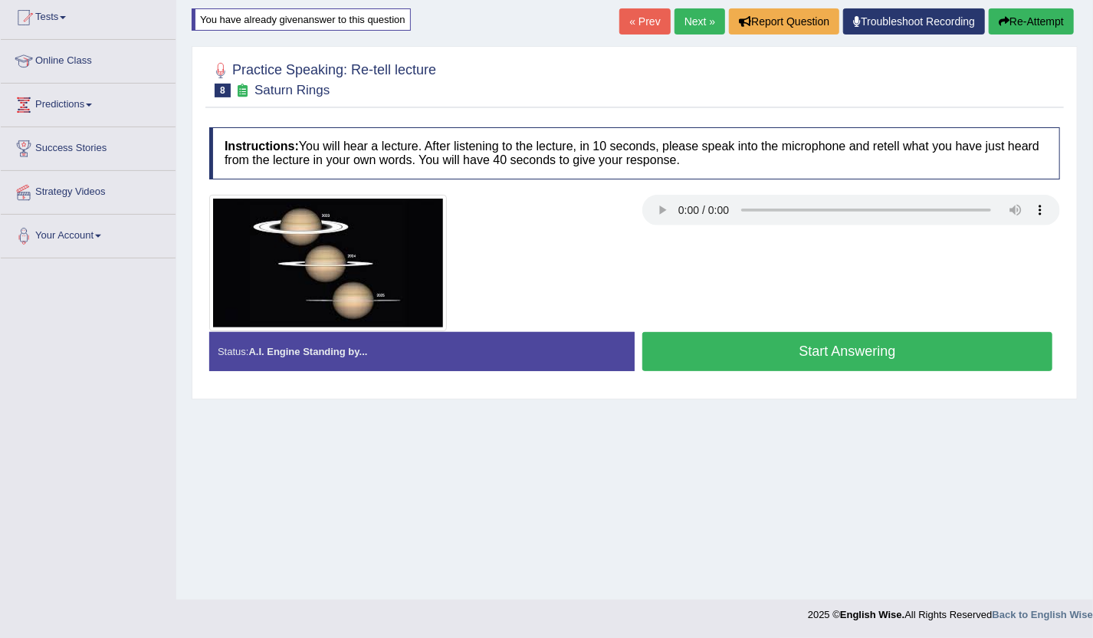
scroll to position [167, 0]
click at [863, 352] on button "Start Answering" at bounding box center [847, 351] width 410 height 39
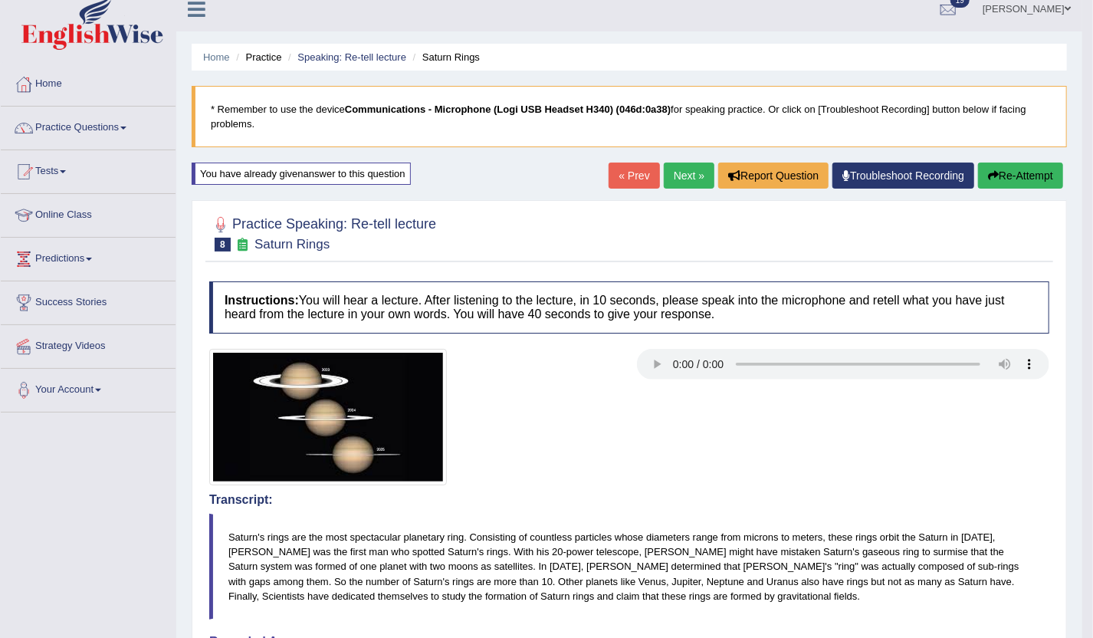
scroll to position [0, 0]
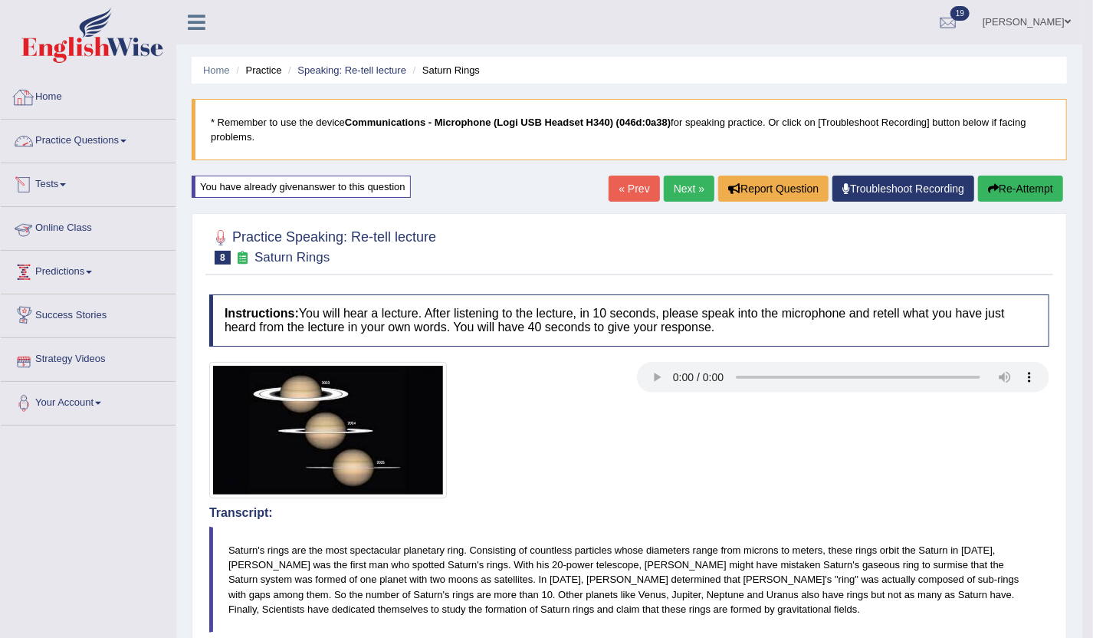
click at [54, 100] on link "Home" at bounding box center [88, 95] width 175 height 38
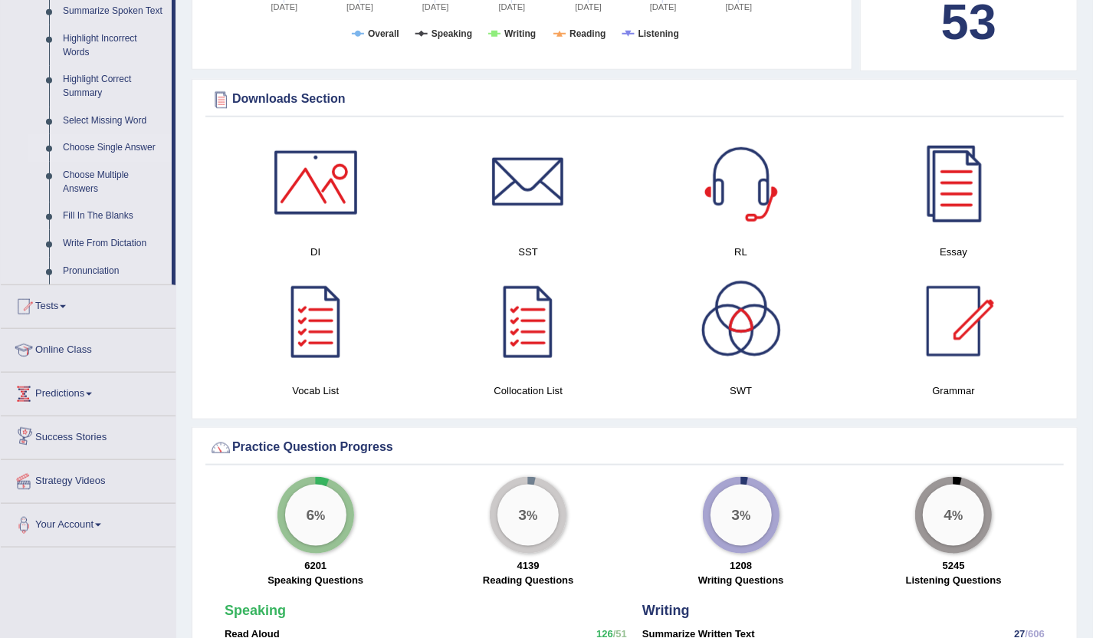
scroll to position [488, 0]
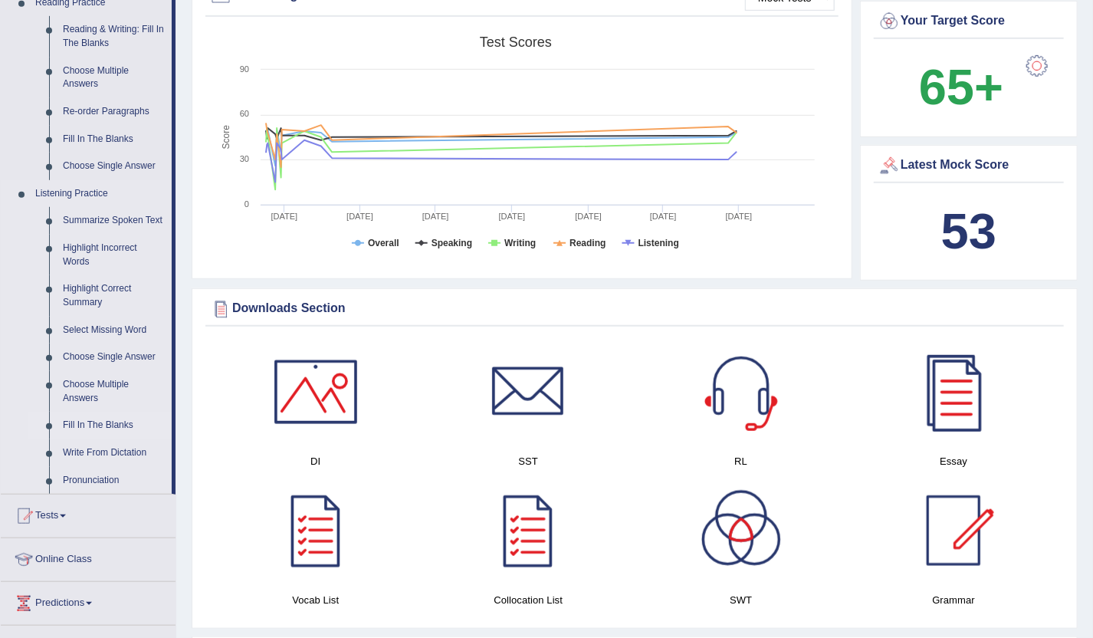
click at [105, 427] on link "Fill In The Blanks" at bounding box center [114, 426] width 116 height 28
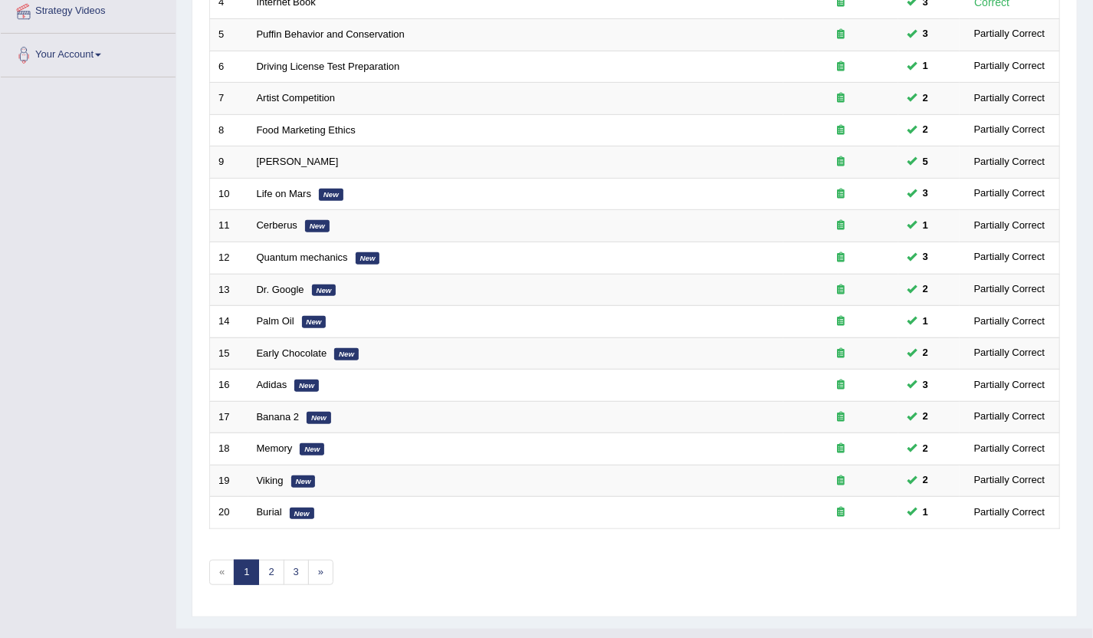
scroll to position [376, 0]
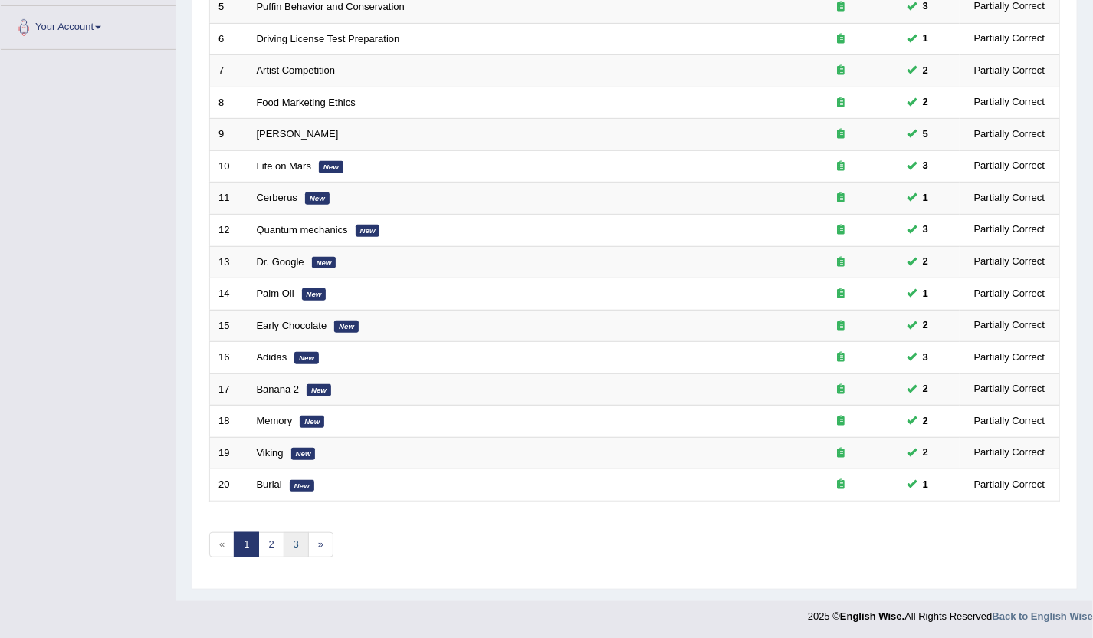
click at [294, 532] on link "3" at bounding box center [296, 544] width 25 height 25
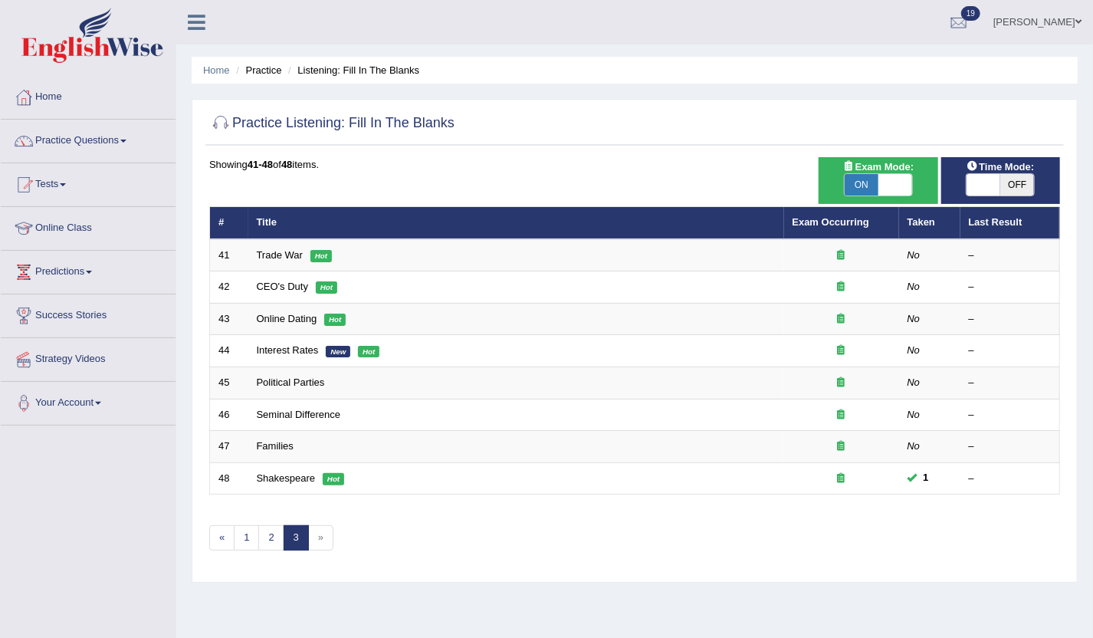
click at [276, 255] on link "Trade War" at bounding box center [280, 255] width 46 height 12
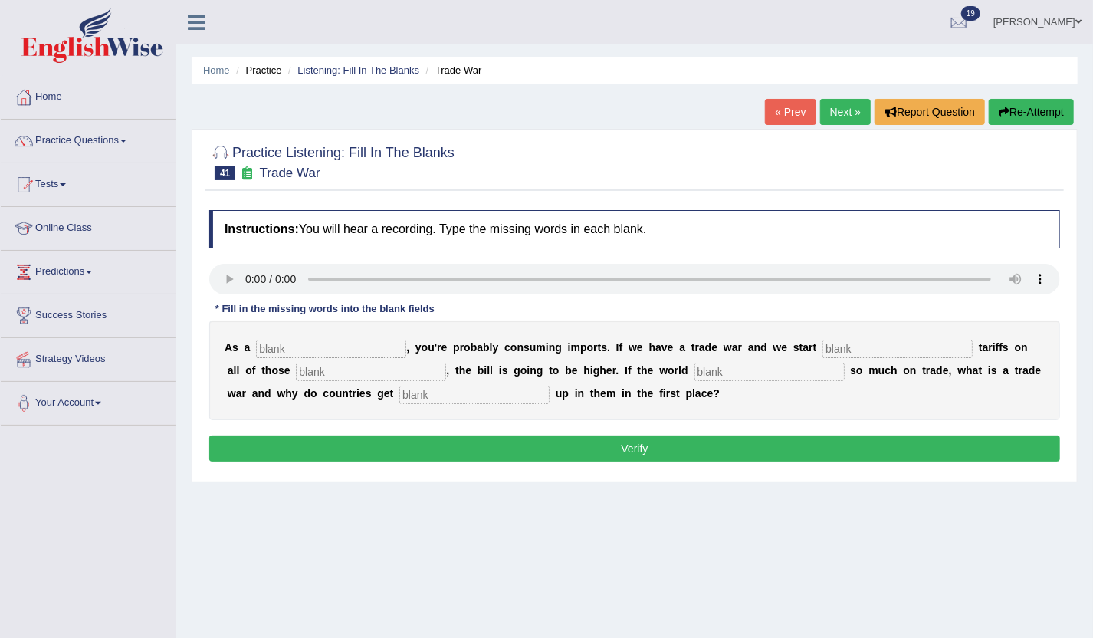
click at [346, 342] on input "text" at bounding box center [331, 349] width 150 height 18
type input "consumer"
click at [863, 351] on input "text" at bounding box center [898, 349] width 150 height 18
type input "slapping"
click at [405, 372] on input "text" at bounding box center [371, 372] width 150 height 18
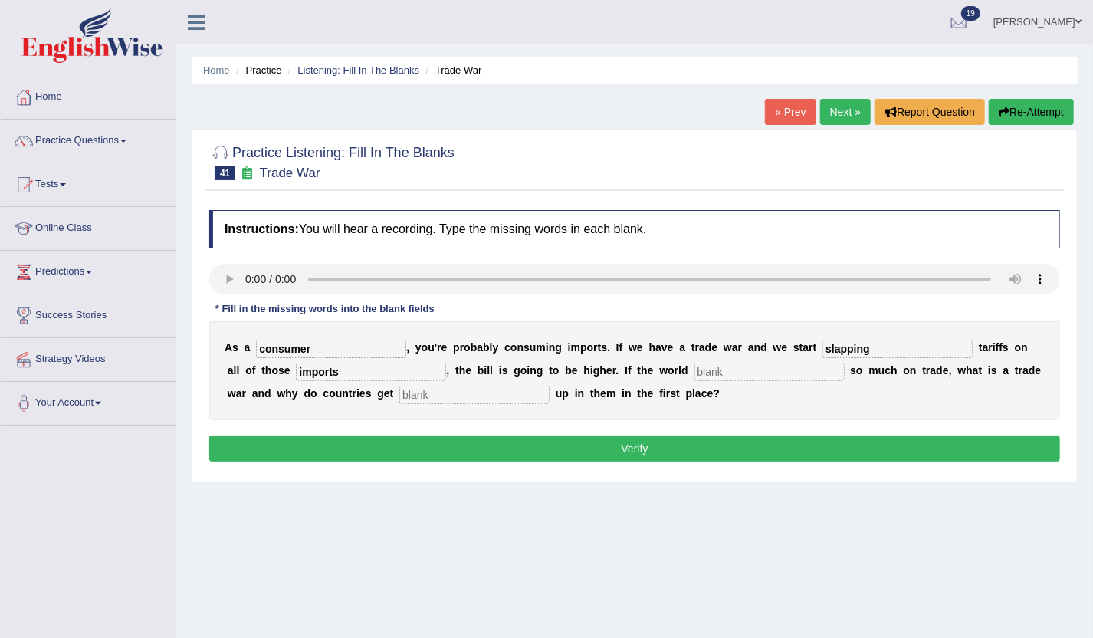
type input "imports"
click at [745, 374] on input "text" at bounding box center [770, 372] width 150 height 18
type input "relised"
click at [475, 393] on input "text" at bounding box center [474, 395] width 150 height 18
type input "counter"
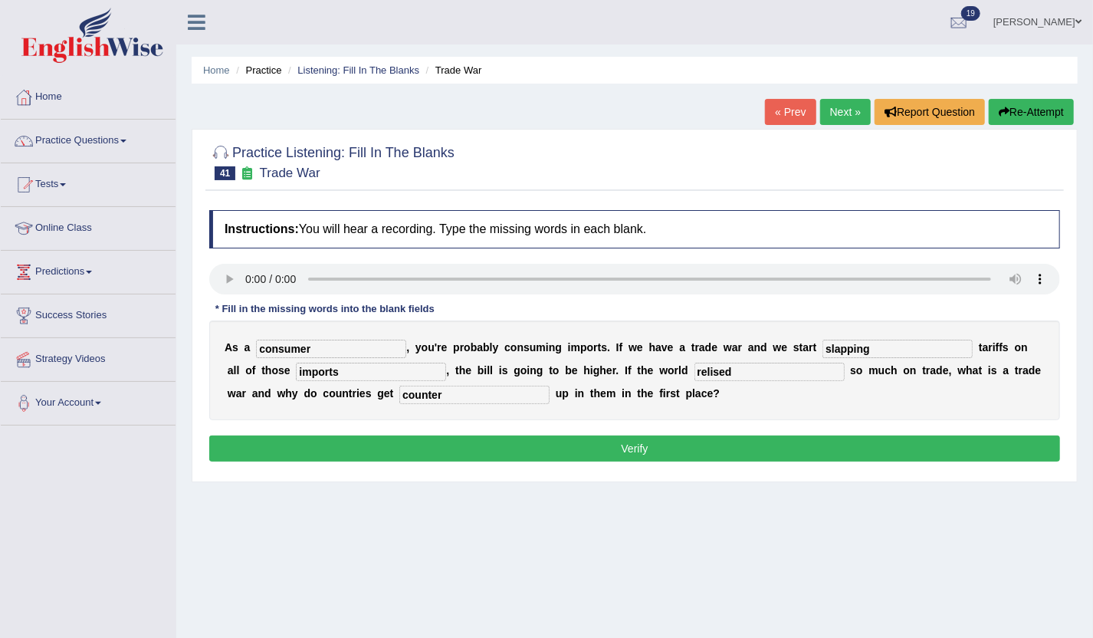
click at [422, 439] on button "Verify" at bounding box center [634, 448] width 851 height 26
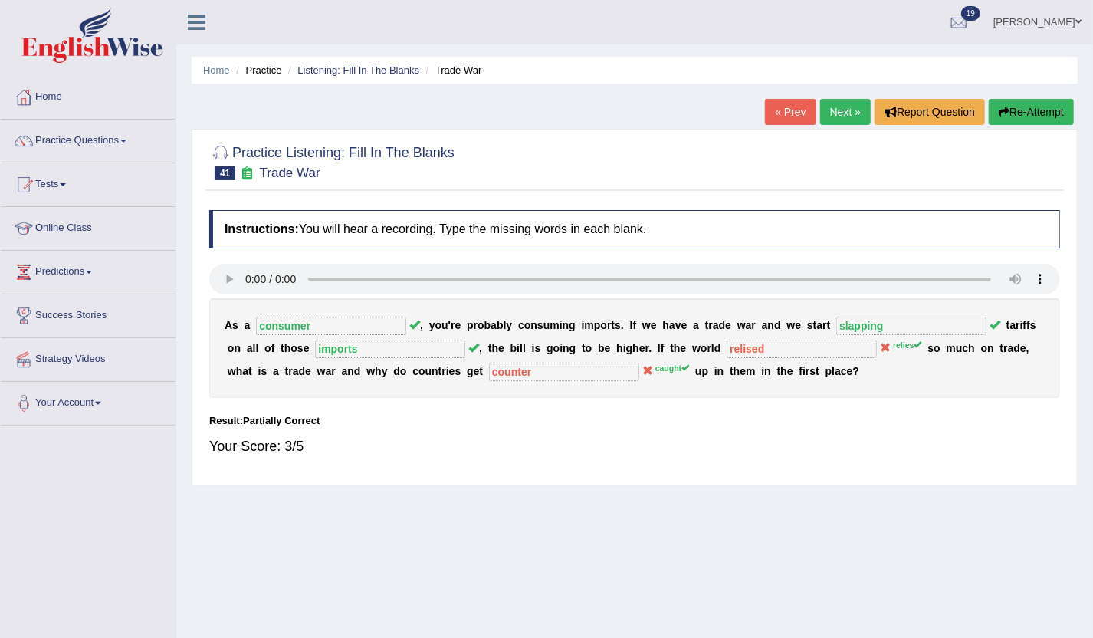
click at [839, 110] on link "Next »" at bounding box center [845, 112] width 51 height 26
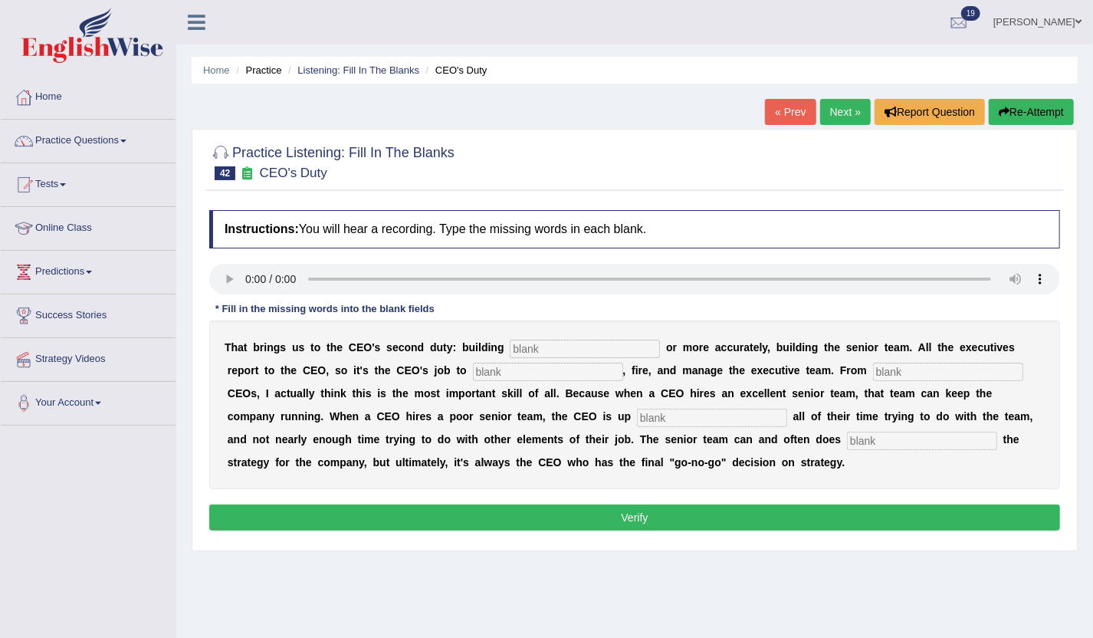
click at [895, 427] on div "T h a t b r i n g s u s t o t h e C E O ' s s e c o n d d u t y : b u i l d i n…" at bounding box center [634, 404] width 851 height 169
type input "develop"
click at [569, 350] on input "text" at bounding box center [585, 349] width 150 height 18
type input "everyone"
click at [598, 376] on input "text" at bounding box center [548, 372] width 150 height 18
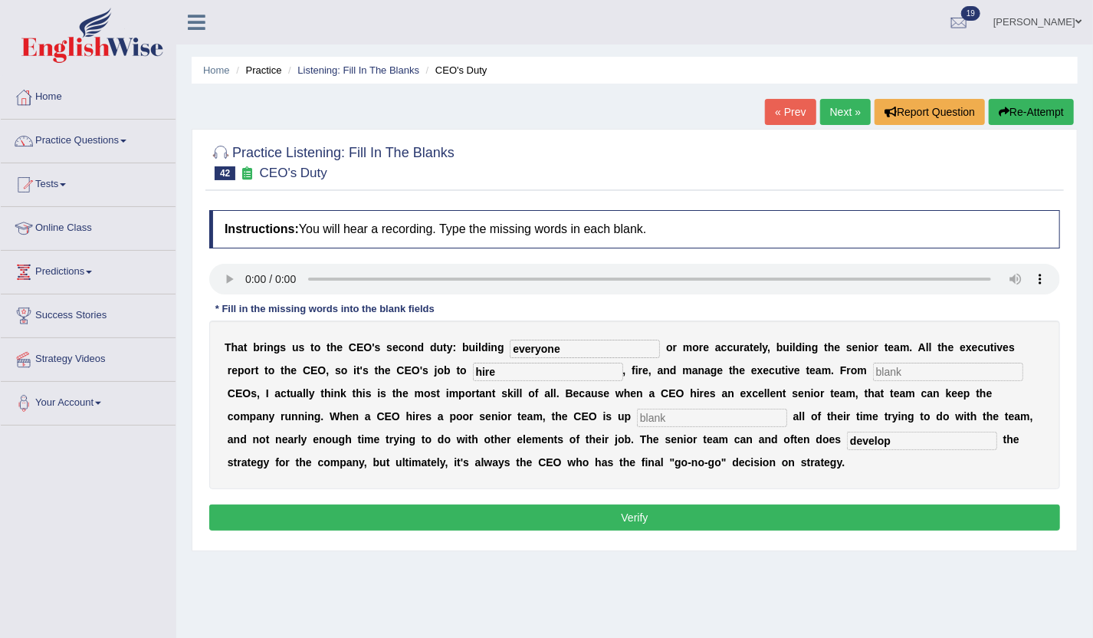
type input "hire"
click at [912, 366] on input "text" at bounding box center [948, 372] width 150 height 18
type input "coaching"
click at [743, 416] on input "text" at bounding box center [712, 418] width 150 height 18
type input "spending"
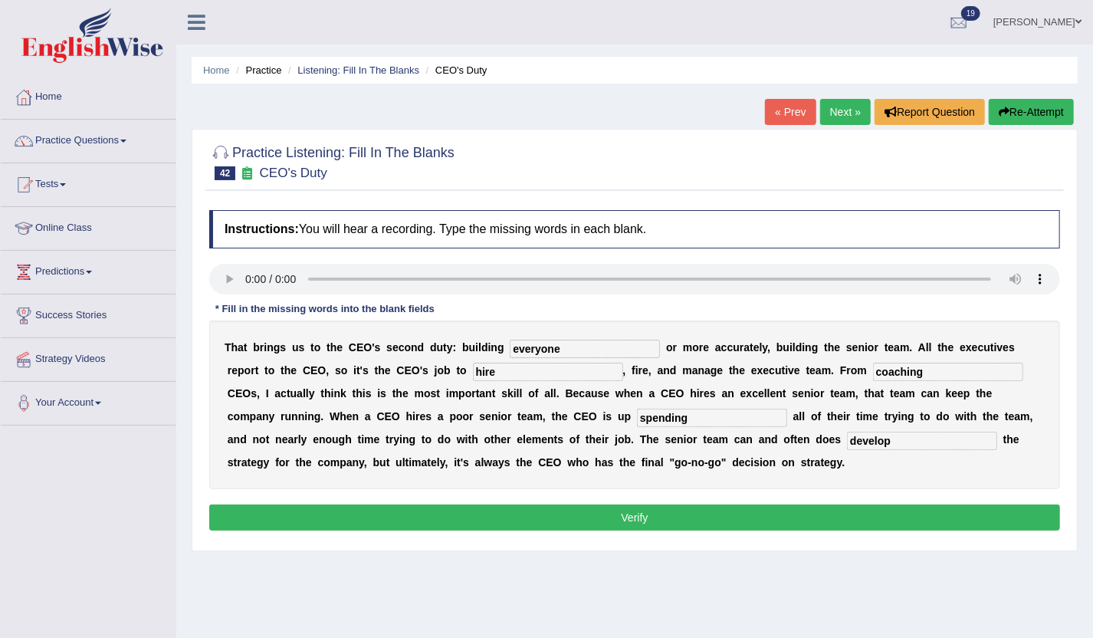
click at [826, 513] on button "Verify" at bounding box center [634, 517] width 851 height 26
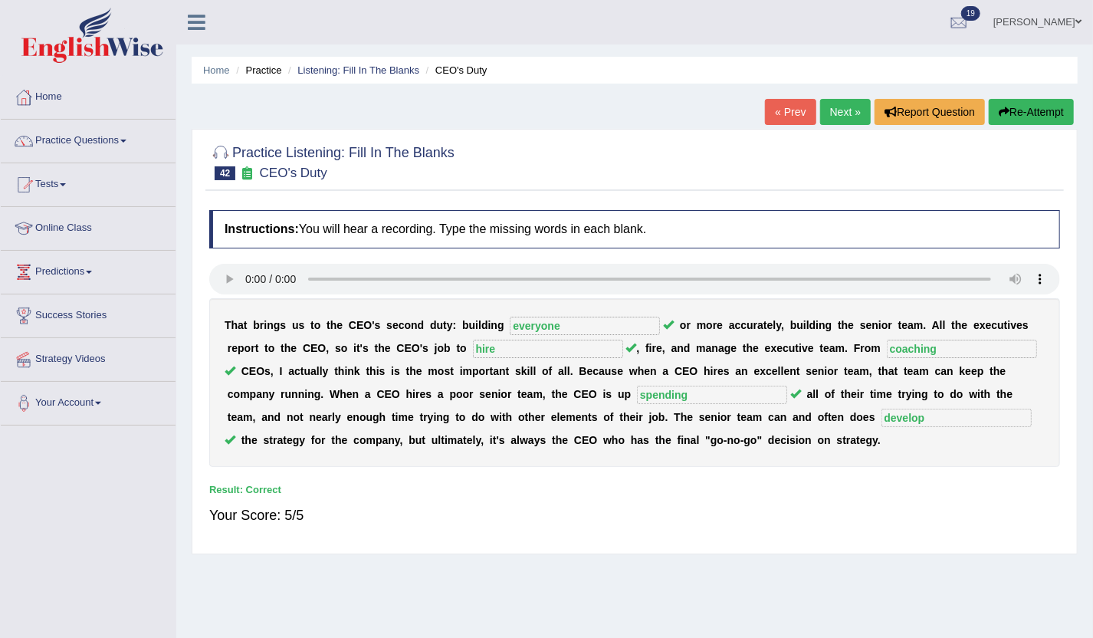
click at [823, 115] on link "Next »" at bounding box center [845, 112] width 51 height 26
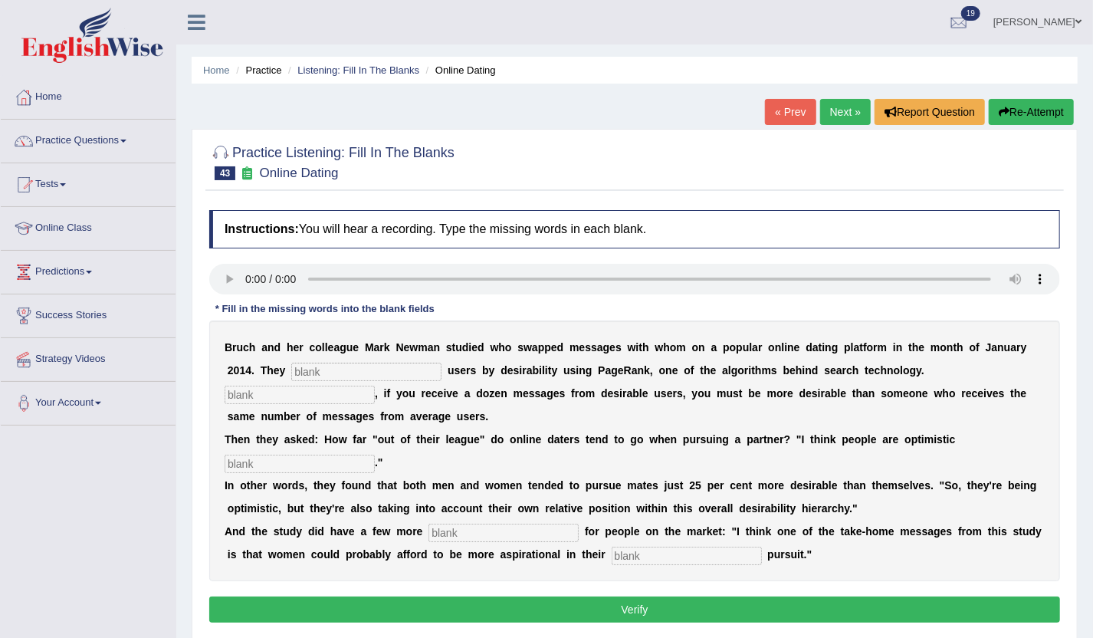
click at [682, 560] on input "text" at bounding box center [687, 556] width 150 height 18
click at [430, 373] on input "text" at bounding box center [366, 372] width 150 height 18
type input "categorised"
click at [356, 400] on input "text" at bounding box center [300, 395] width 150 height 18
type input "Essential"
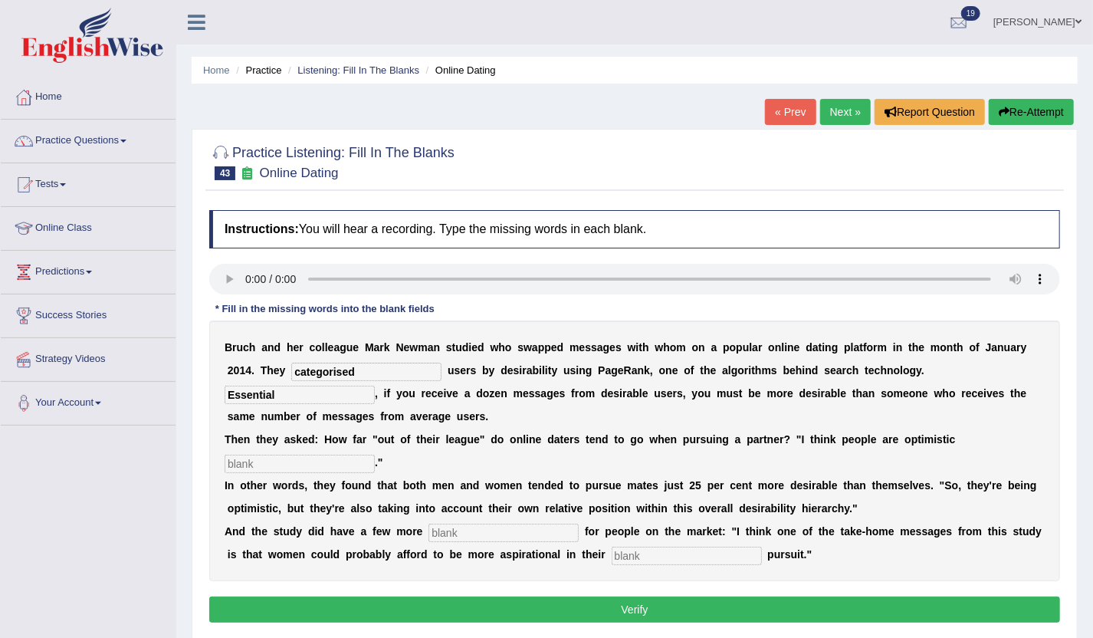
click at [506, 534] on input "text" at bounding box center [504, 533] width 150 height 18
click at [362, 468] on input "text" at bounding box center [300, 464] width 150 height 18
type input "realists"
drag, startPoint x: 468, startPoint y: 518, endPoint x: 469, endPoint y: 527, distance: 9.2
click at [469, 521] on div "B r u c h a n d h e r c o l l e a g u e M a r k N e w m a n s t u d i e d w h o…" at bounding box center [634, 450] width 851 height 261
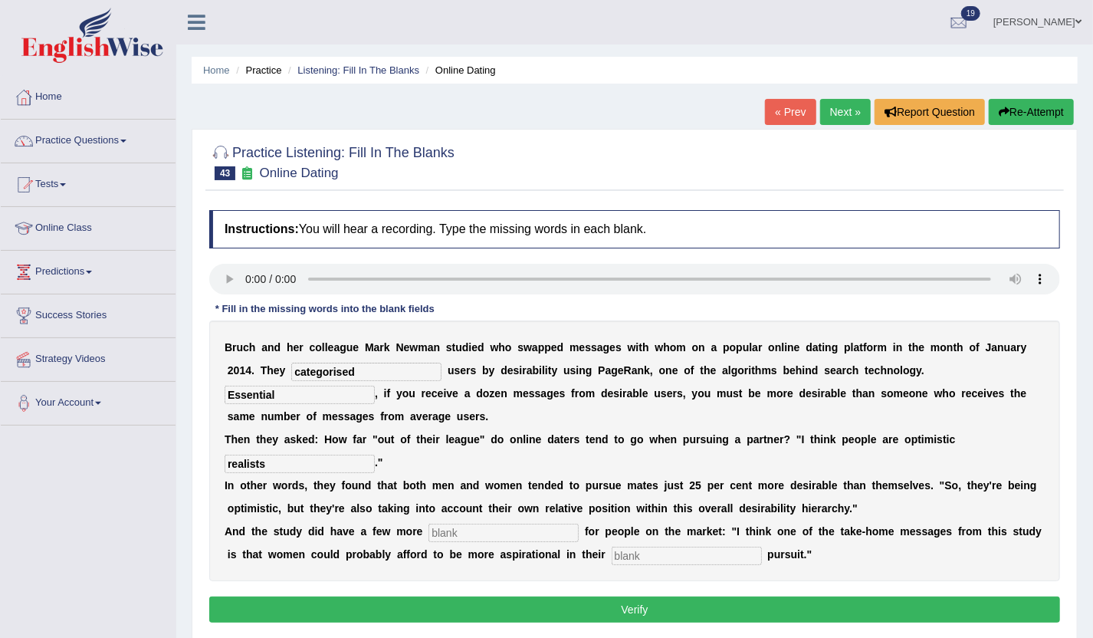
click at [470, 528] on input "text" at bounding box center [504, 533] width 150 height 18
type input "lessons"
click at [665, 556] on input "text" at bounding box center [687, 556] width 150 height 18
type input "may"
click at [680, 600] on button "Verify" at bounding box center [634, 609] width 851 height 26
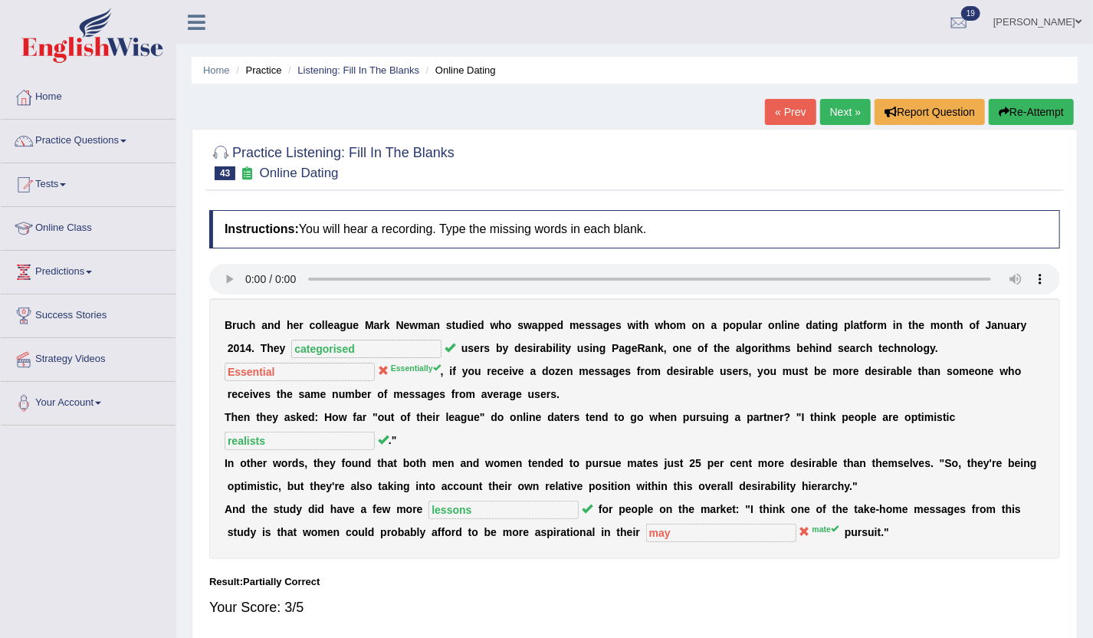
click at [820, 100] on link "Next »" at bounding box center [845, 112] width 51 height 26
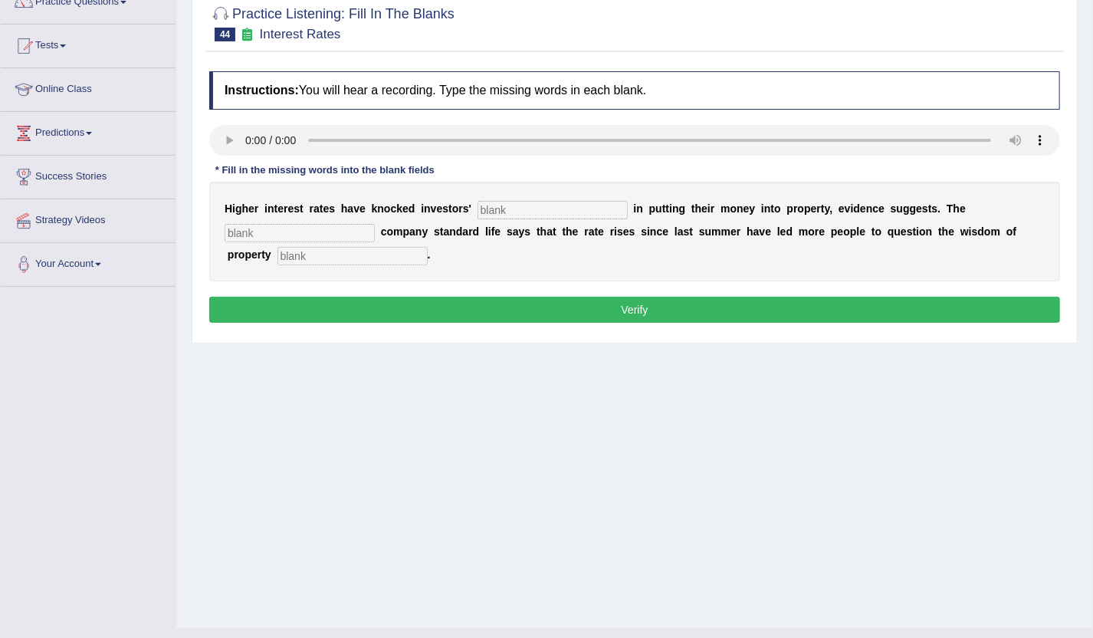
scroll to position [139, 0]
click at [349, 242] on div "H i g h e r i n t e r e s t r a t e s h a v e k n o c k e d i n v e s t o r s '…" at bounding box center [634, 232] width 851 height 100
click at [352, 247] on input "text" at bounding box center [353, 256] width 150 height 18
type input "investment"
click at [307, 233] on input "text" at bounding box center [300, 233] width 150 height 18
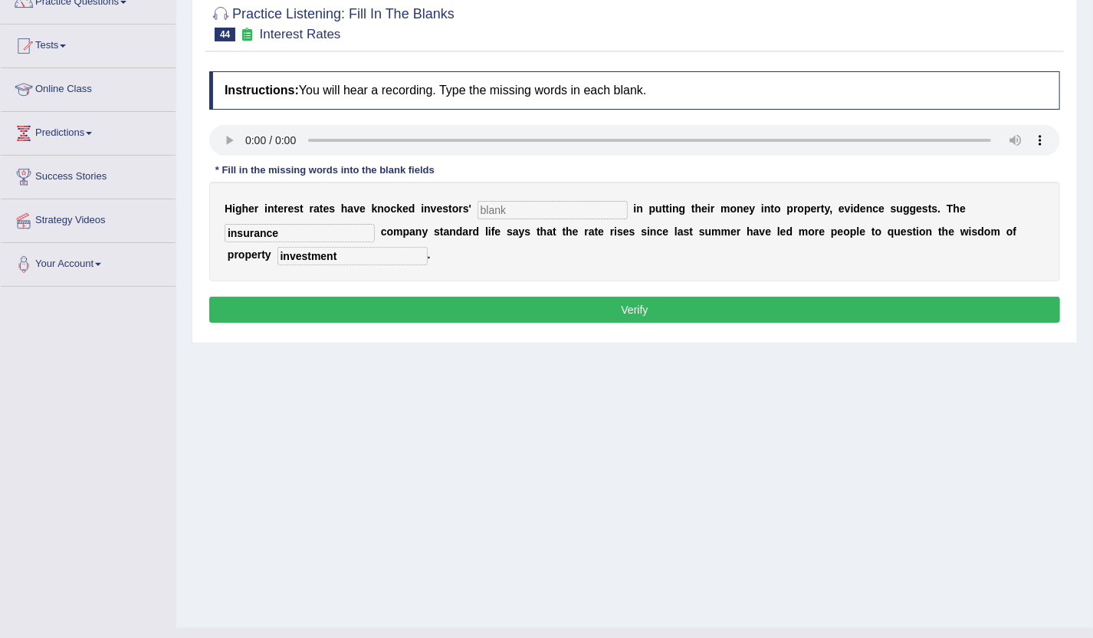
type input "insurance"
click at [519, 214] on input "text" at bounding box center [553, 210] width 150 height 18
type input "f"
type input "confident"
click at [636, 306] on button "Verify" at bounding box center [634, 310] width 851 height 26
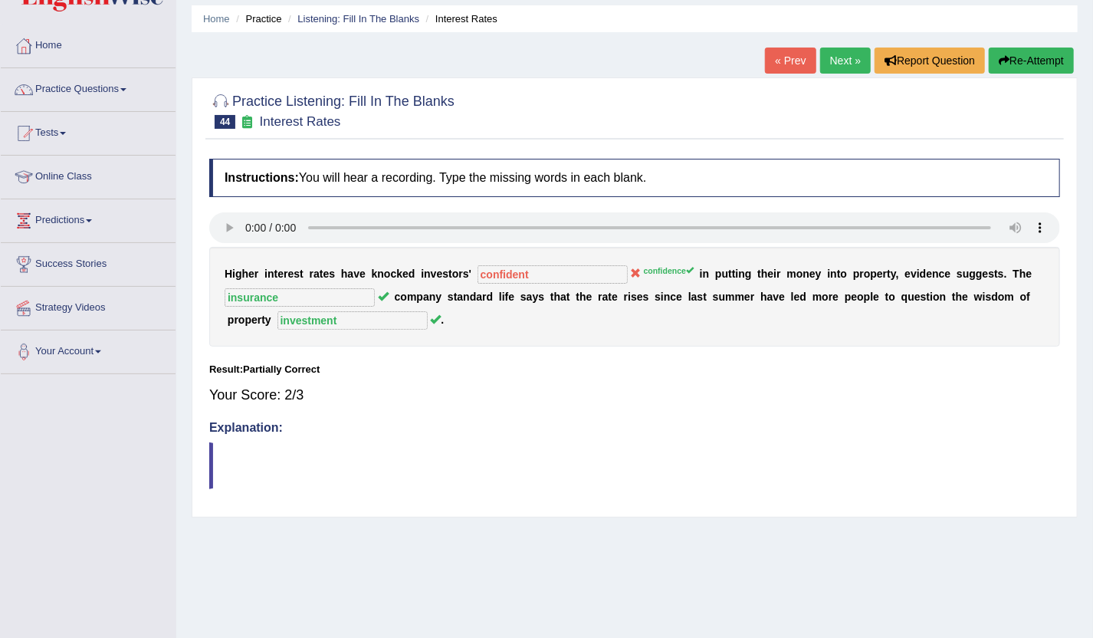
scroll to position [0, 0]
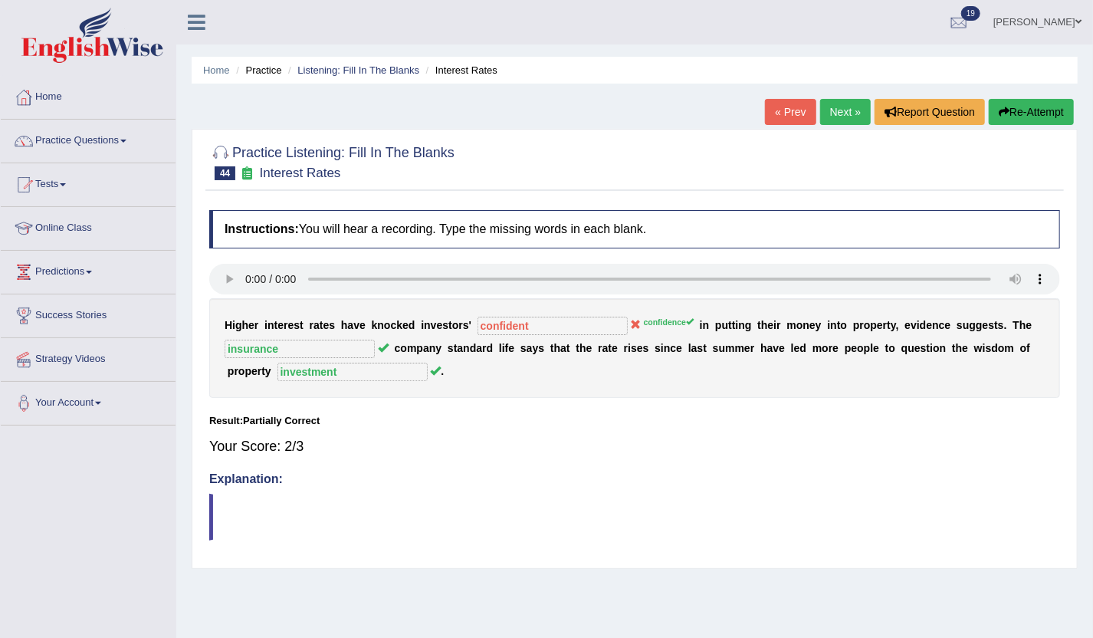
click at [840, 106] on link "Next »" at bounding box center [845, 112] width 51 height 26
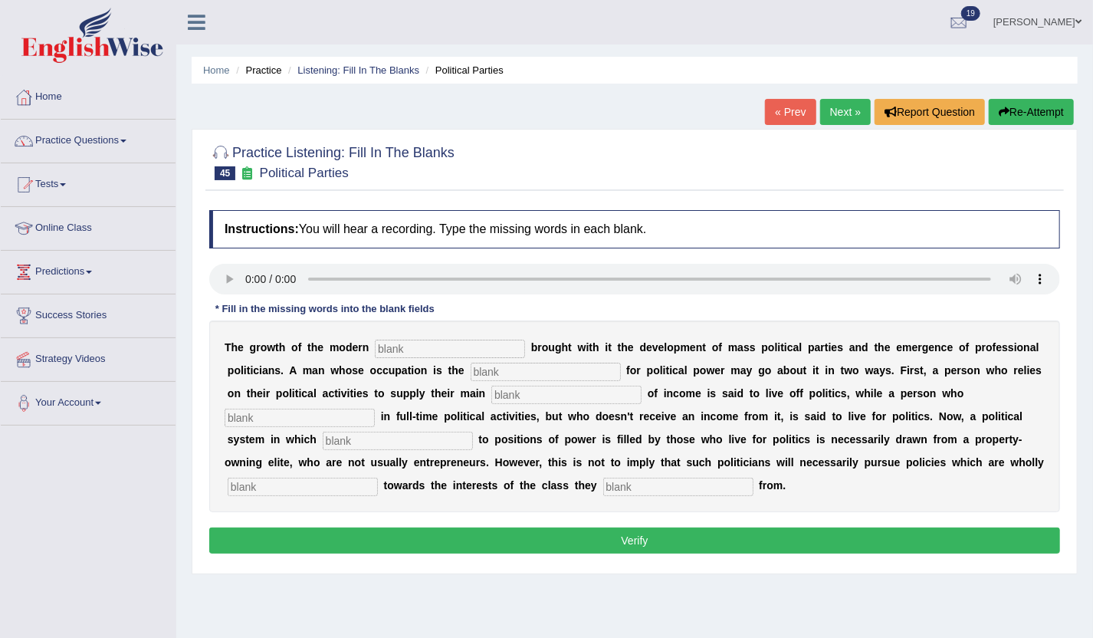
click at [664, 484] on input "text" at bounding box center [678, 487] width 150 height 18
type input "originate"
click at [489, 348] on input "text" at bounding box center [450, 349] width 150 height 18
type input "state"
drag, startPoint x: 576, startPoint y: 386, endPoint x: 575, endPoint y: 379, distance: 7.7
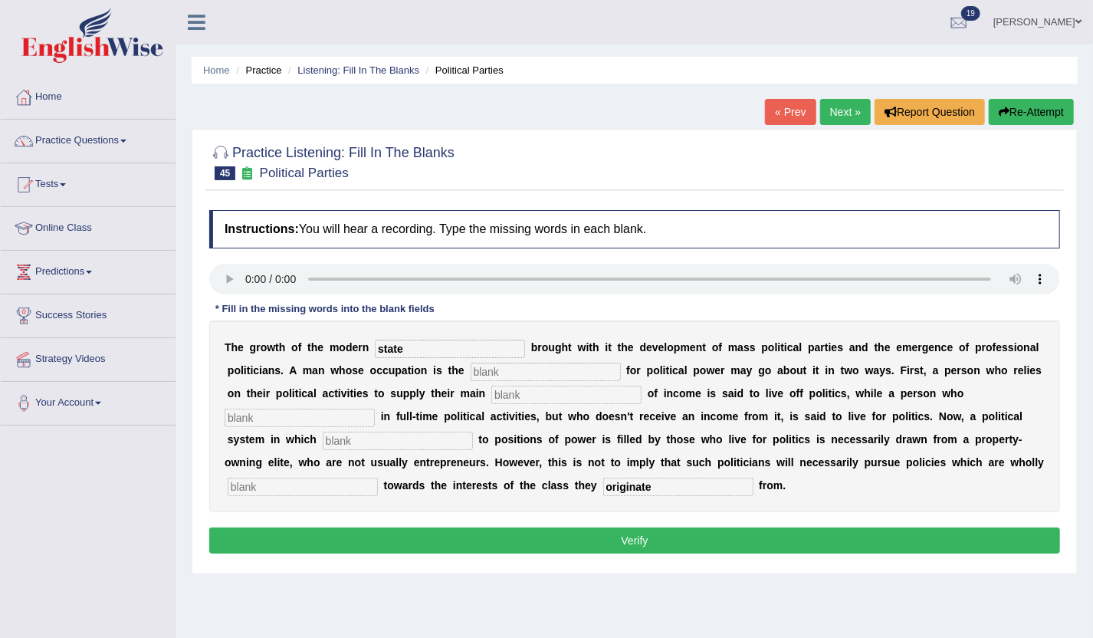
click at [575, 381] on div "T h e g r o w t h o f t h e m o d e r n state b r o u g h t w i t h i t t h e d…" at bounding box center [634, 416] width 851 height 192
click at [577, 375] on input "text" at bounding box center [546, 372] width 150 height 18
type input "struggle"
click at [515, 395] on input "text" at bounding box center [566, 395] width 150 height 18
type input "sources"
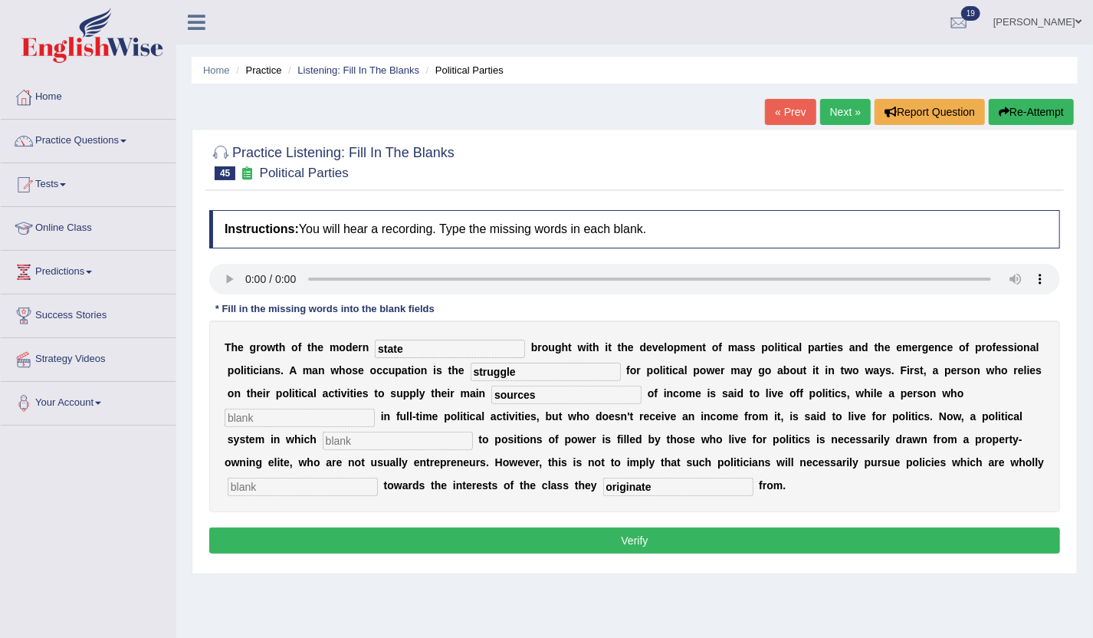
click at [366, 422] on input "text" at bounding box center [300, 418] width 150 height 18
click at [399, 435] on input "text" at bounding box center [398, 441] width 150 height 18
click at [352, 491] on input "text" at bounding box center [303, 487] width 150 height 18
type input "buy"
click at [419, 440] on input "text" at bounding box center [398, 441] width 150 height 18
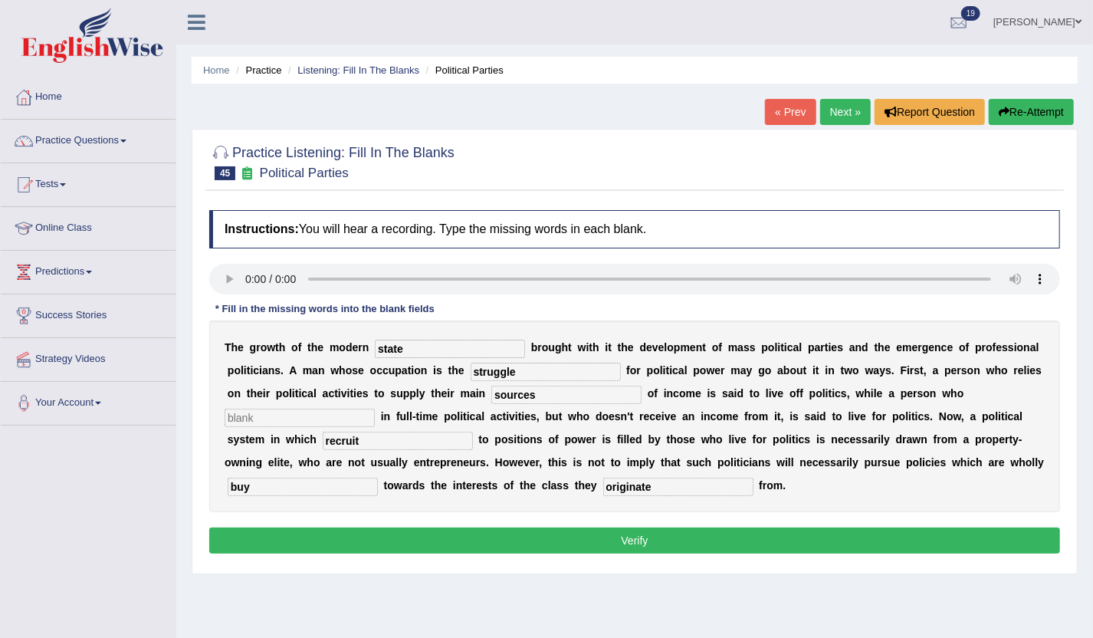
type input "recruit"
click at [307, 416] on input "text" at bounding box center [300, 418] width 150 height 18
click at [336, 418] on input "text" at bounding box center [300, 418] width 150 height 18
type input "equipment"
click at [534, 544] on button "Verify" at bounding box center [634, 540] width 851 height 26
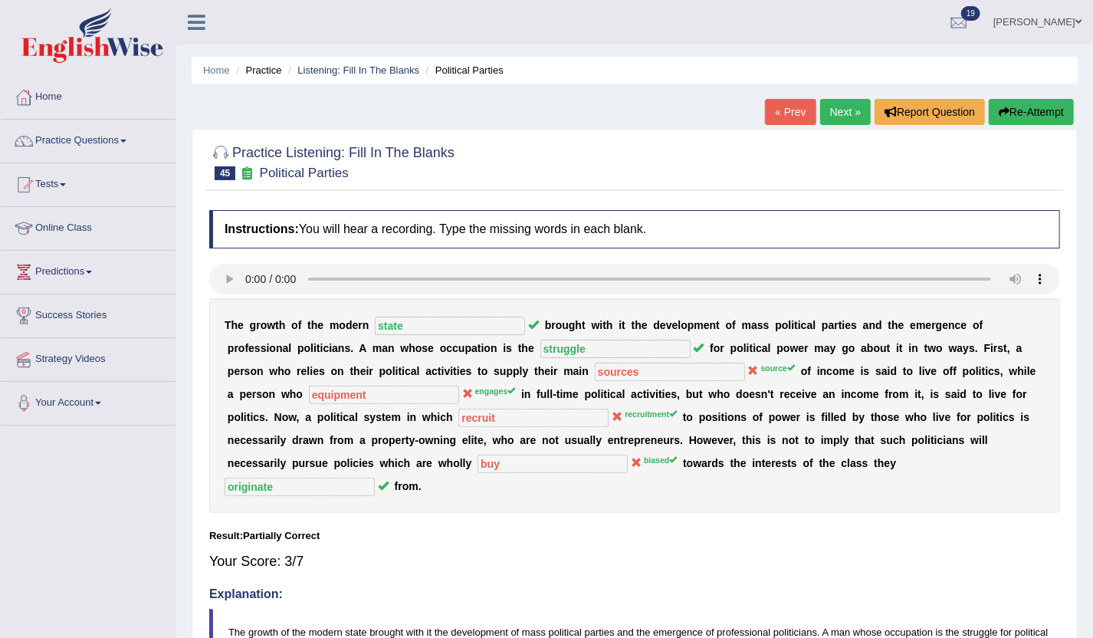
click at [827, 112] on link "Next »" at bounding box center [845, 112] width 51 height 26
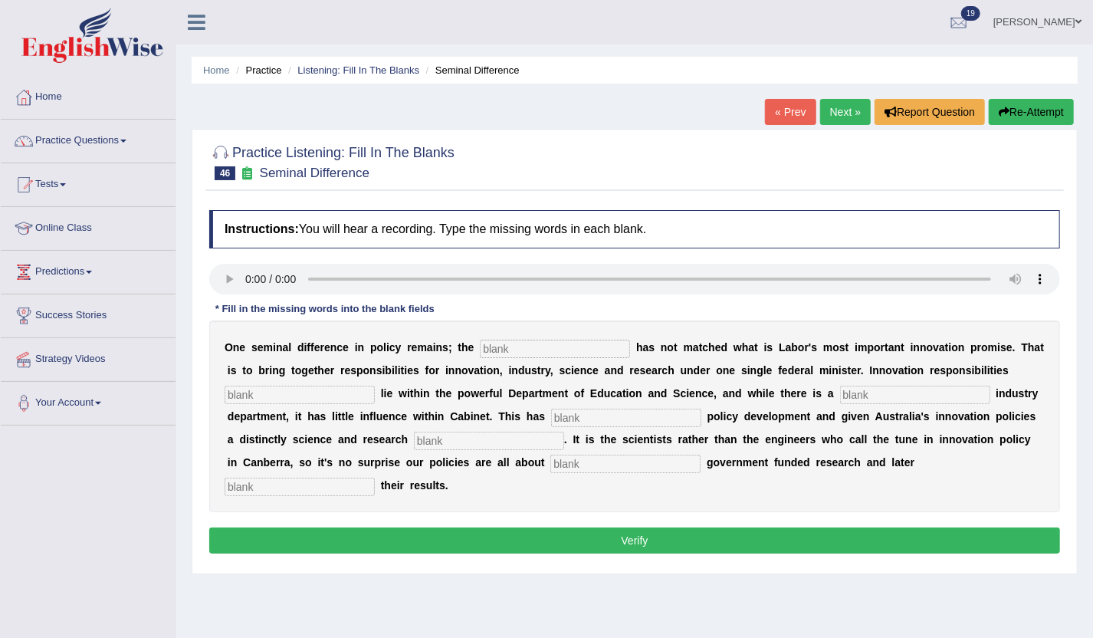
click at [357, 495] on input "text" at bounding box center [300, 487] width 150 height 18
type input "coming"
click at [527, 340] on input "text" at bounding box center [555, 349] width 150 height 18
type input "collegues"
click at [358, 397] on input "text" at bounding box center [300, 395] width 150 height 18
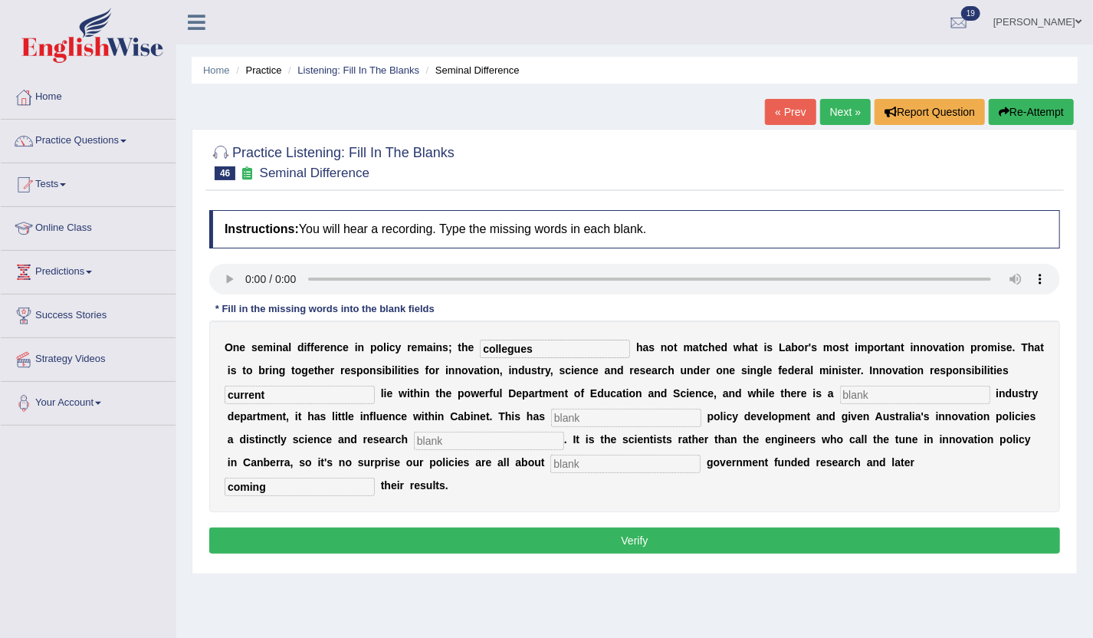
type input "current"
click at [853, 389] on input "text" at bounding box center [915, 395] width 150 height 18
type input "seperate"
click at [678, 422] on input "text" at bounding box center [626, 418] width 150 height 18
click at [533, 445] on input "text" at bounding box center [489, 441] width 150 height 18
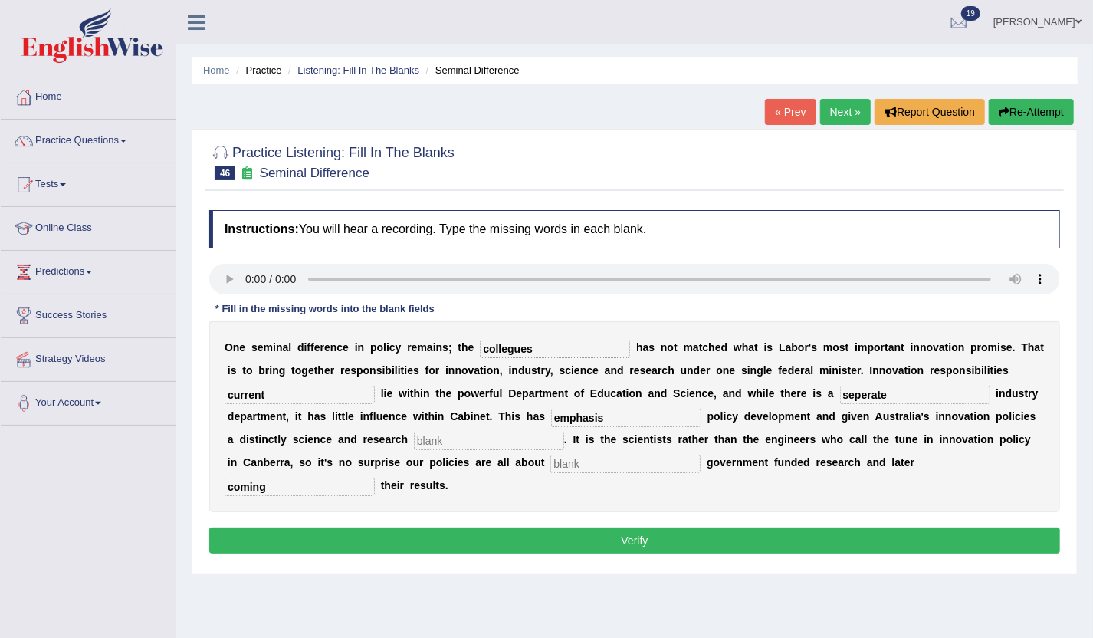
click at [610, 412] on input "emphasis" at bounding box center [626, 418] width 150 height 18
type input "emphasized"
click at [511, 442] on input "text" at bounding box center [489, 441] width 150 height 18
click at [724, 537] on button "Verify" at bounding box center [634, 540] width 851 height 26
click at [624, 457] on input "text" at bounding box center [625, 464] width 150 height 18
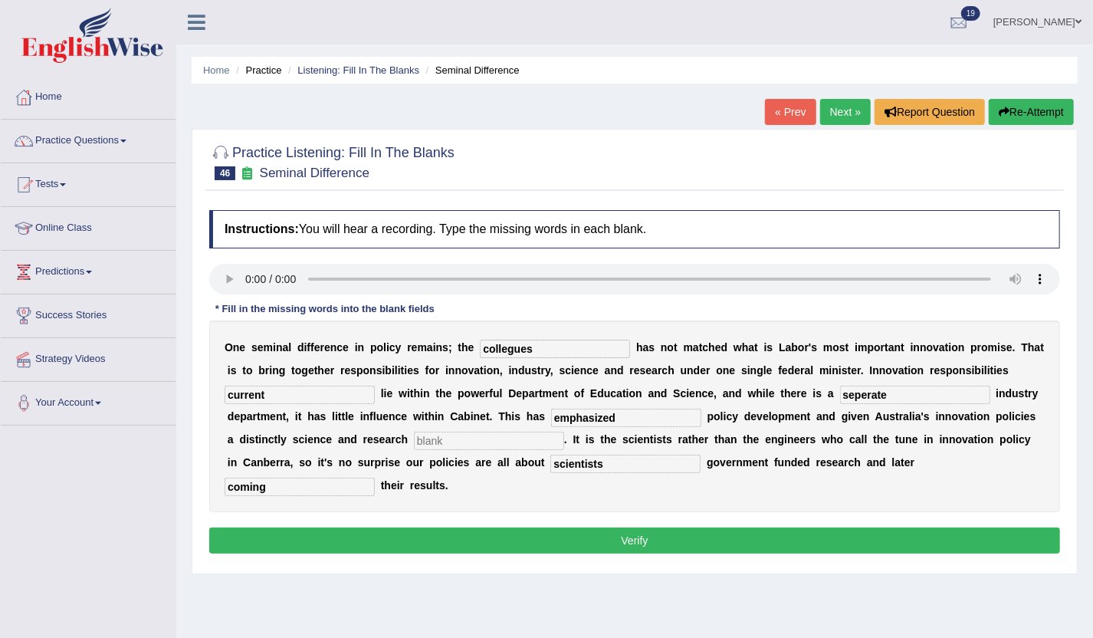
type input "scientists"
click at [533, 441] on input "text" at bounding box center [489, 441] width 150 height 18
type input "s"
type input "labour"
click at [613, 547] on button "Verify" at bounding box center [634, 540] width 851 height 26
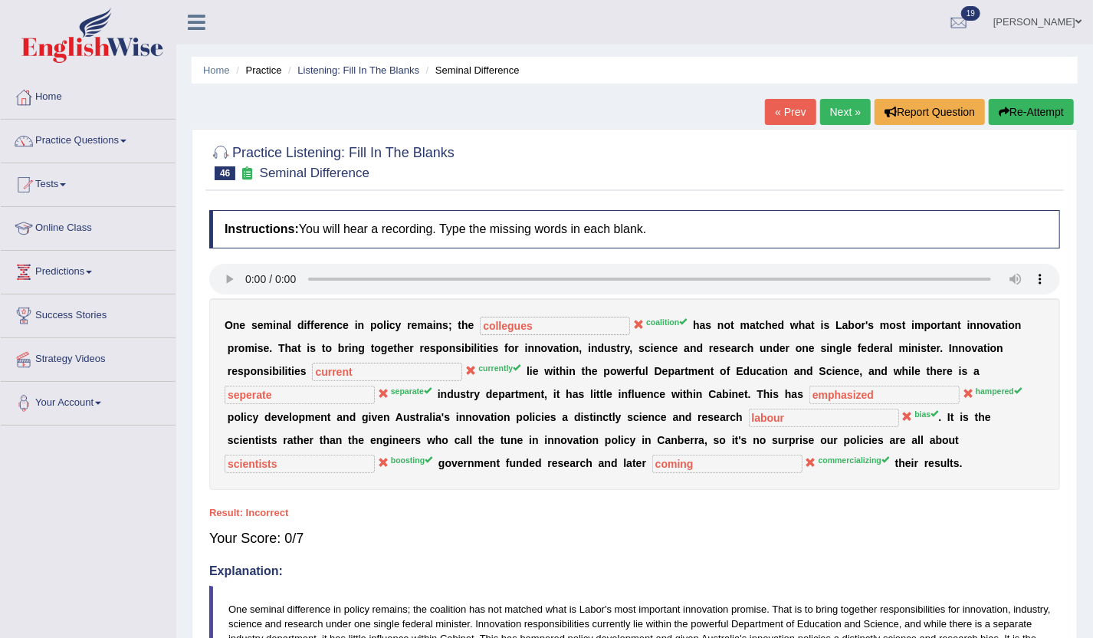
click at [1024, 112] on button "Re-Attempt" at bounding box center [1031, 112] width 85 height 26
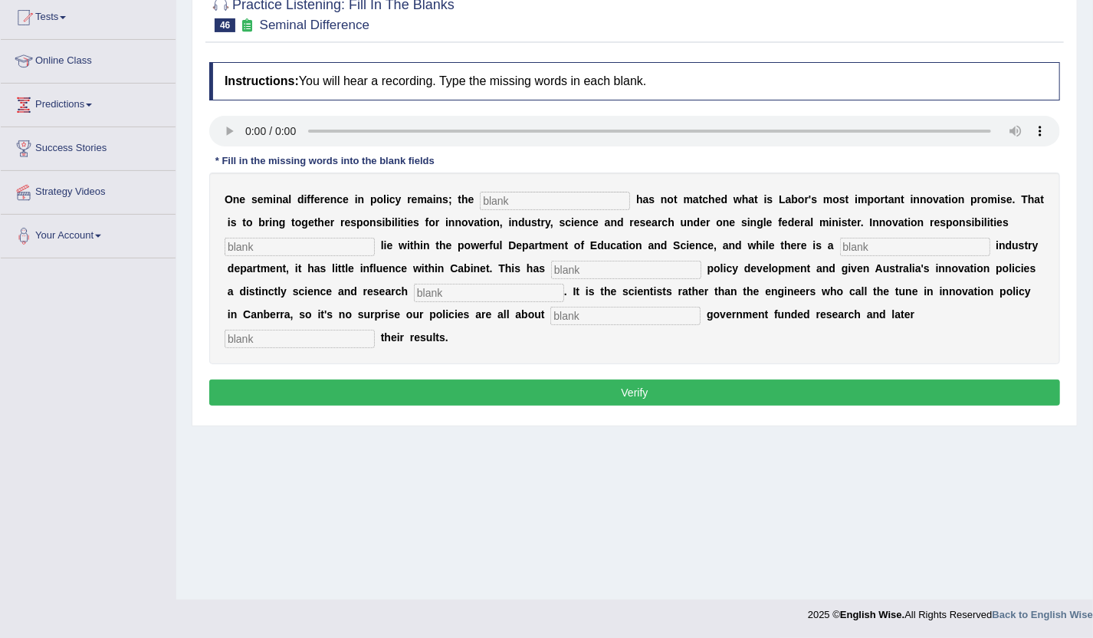
click at [504, 196] on input "text" at bounding box center [555, 201] width 150 height 18
type input "coalition"
click at [365, 240] on input "text" at bounding box center [300, 247] width 150 height 18
type input "currently"
click at [855, 249] on input "text" at bounding box center [915, 247] width 150 height 18
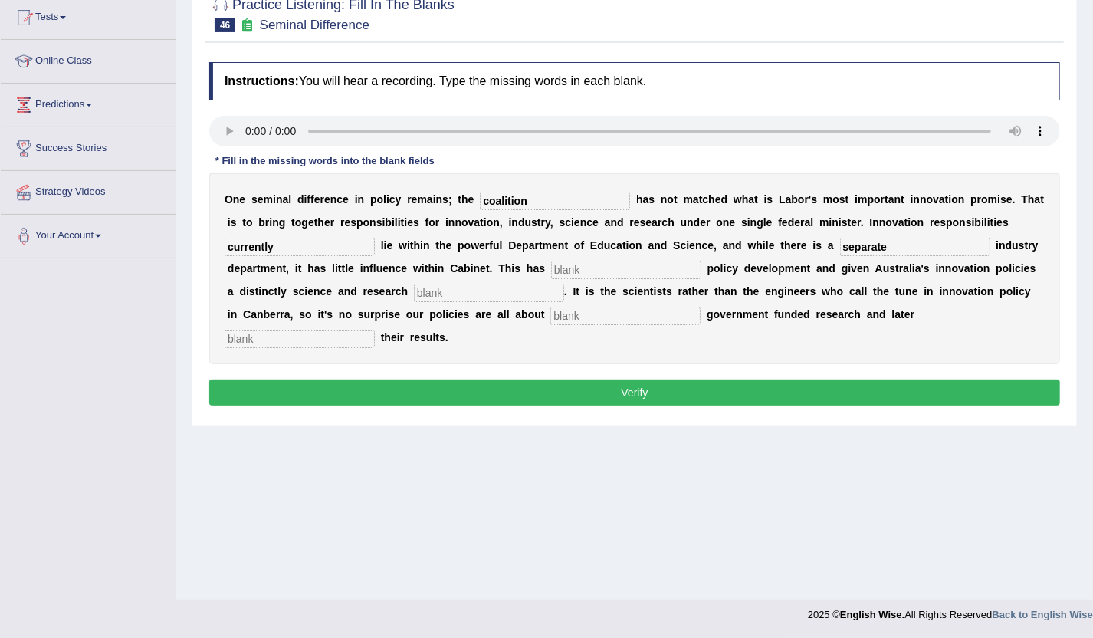
type input "separate"
click at [692, 268] on input "text" at bounding box center [626, 270] width 150 height 18
click at [587, 317] on input "text" at bounding box center [625, 316] width 150 height 18
type input "boosting"
click at [484, 291] on input "text" at bounding box center [489, 293] width 150 height 18
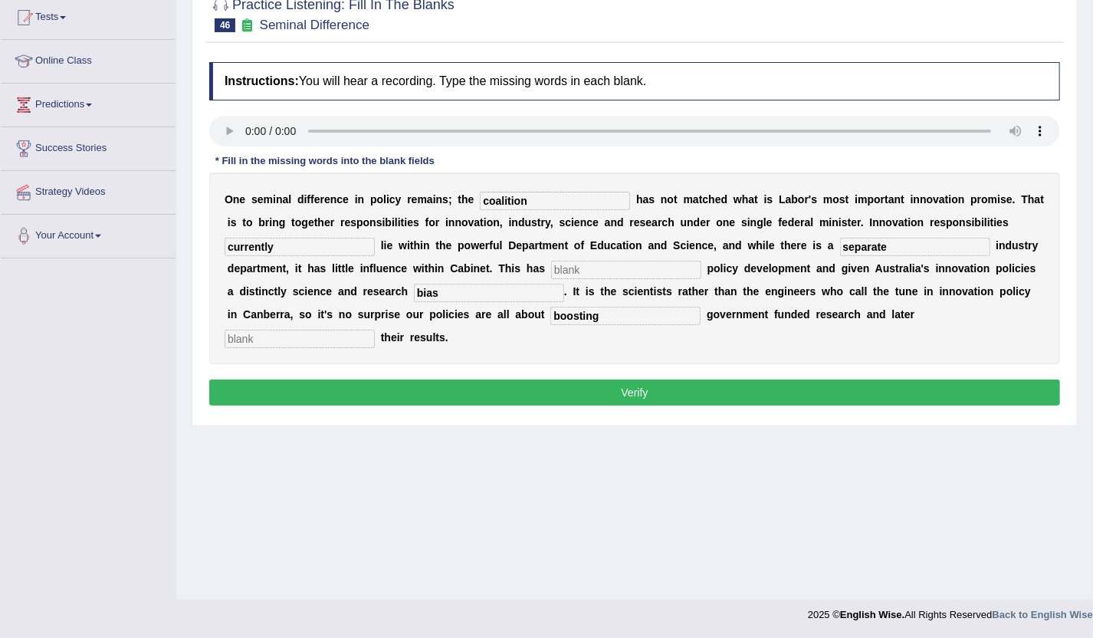
type input "bias"
click at [357, 343] on input "text" at bounding box center [300, 339] width 150 height 18
type input "commercializing"
click at [560, 268] on input "text" at bounding box center [626, 270] width 150 height 18
click at [584, 271] on input "hamerpred" at bounding box center [626, 270] width 150 height 18
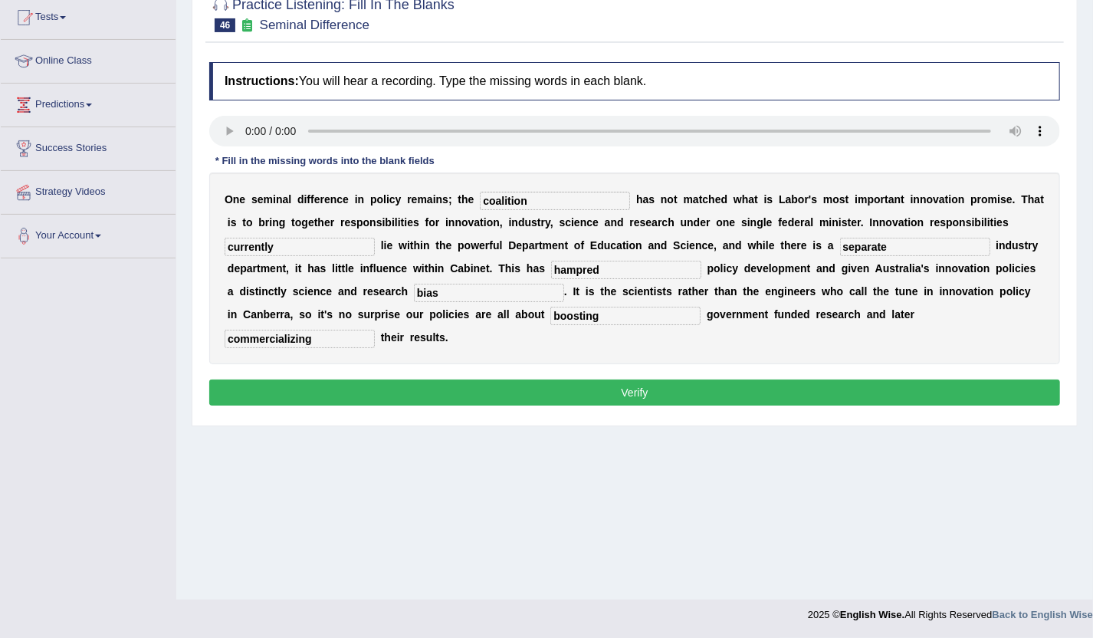
click at [665, 268] on input "hampred" at bounding box center [626, 270] width 150 height 18
type input "hampered"
click at [757, 394] on button "Verify" at bounding box center [634, 393] width 851 height 26
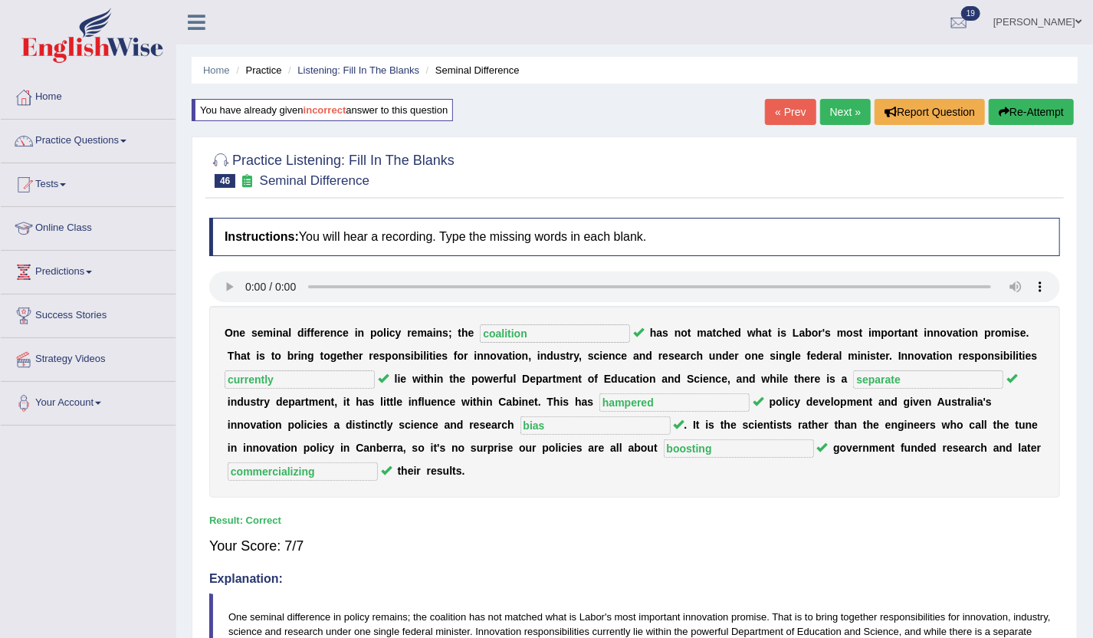
click at [838, 113] on link "Next »" at bounding box center [845, 112] width 51 height 26
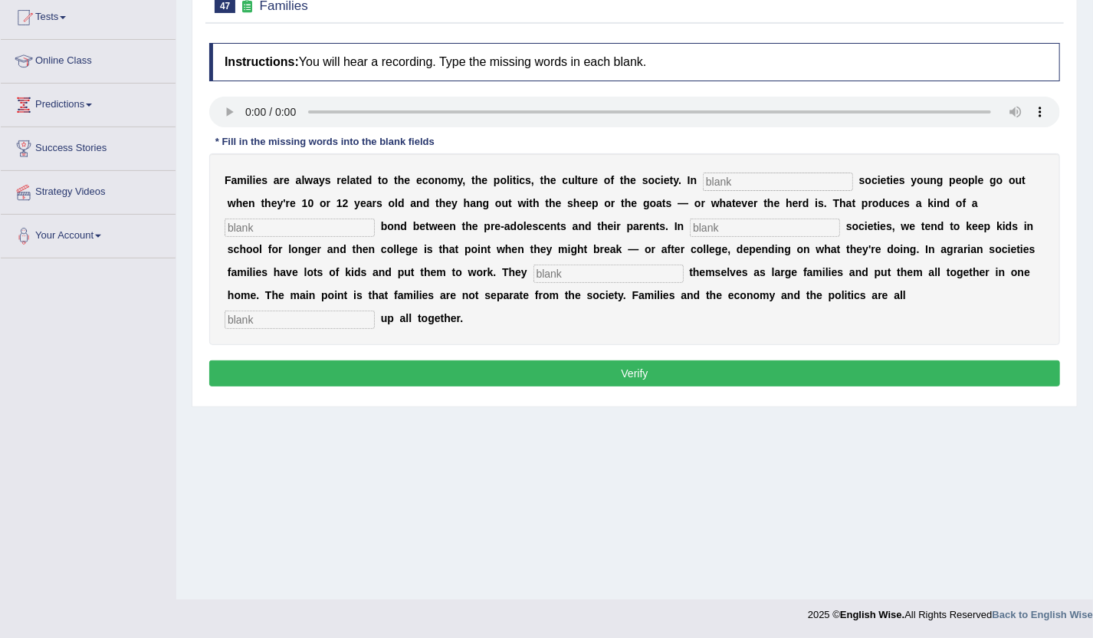
click at [337, 312] on input "text" at bounding box center [300, 319] width 150 height 18
type input "rapid"
click at [757, 175] on input "text" at bounding box center [778, 181] width 150 height 18
type input "hearing"
click at [748, 222] on input "text" at bounding box center [765, 228] width 150 height 18
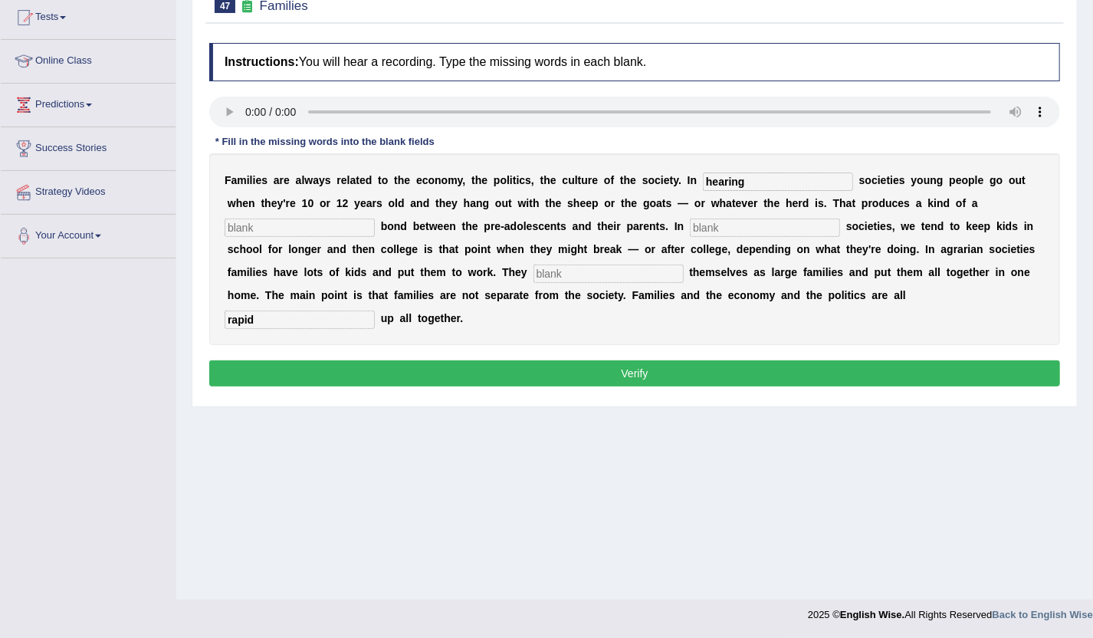
click at [350, 230] on input "text" at bounding box center [300, 228] width 150 height 18
type input "loose"
click at [715, 220] on input "text" at bounding box center [765, 228] width 150 height 18
click at [614, 278] on input "text" at bounding box center [609, 273] width 150 height 18
type input "structure"
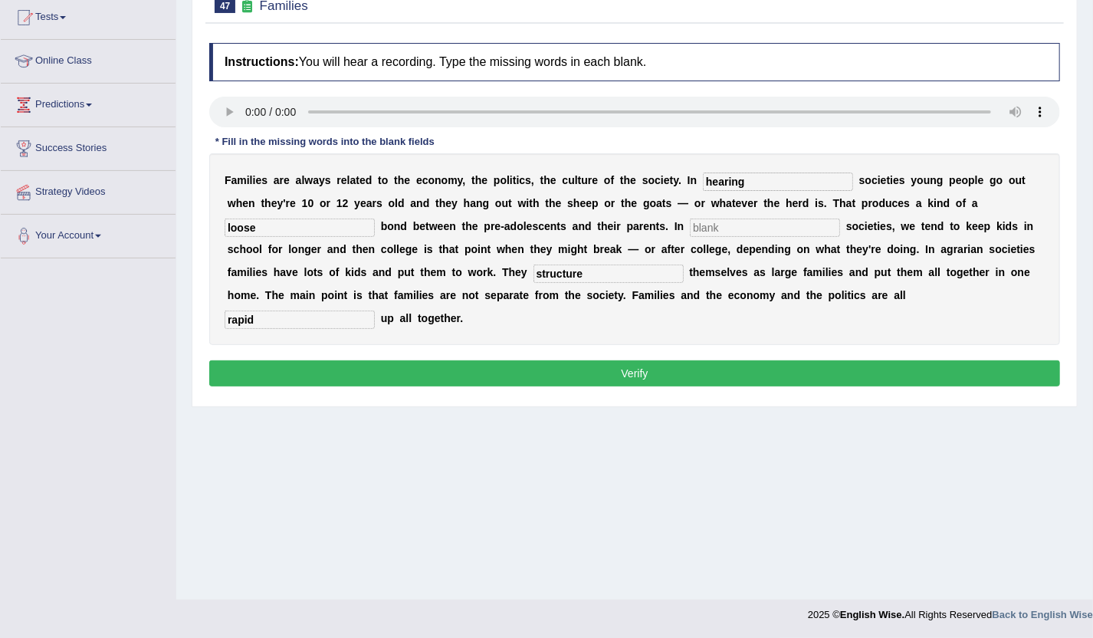
click at [735, 234] on input "text" at bounding box center [765, 228] width 150 height 18
click at [720, 224] on input "text" at bounding box center [765, 228] width 150 height 18
type input "industrial"
click at [806, 380] on button "Verify" at bounding box center [634, 373] width 851 height 26
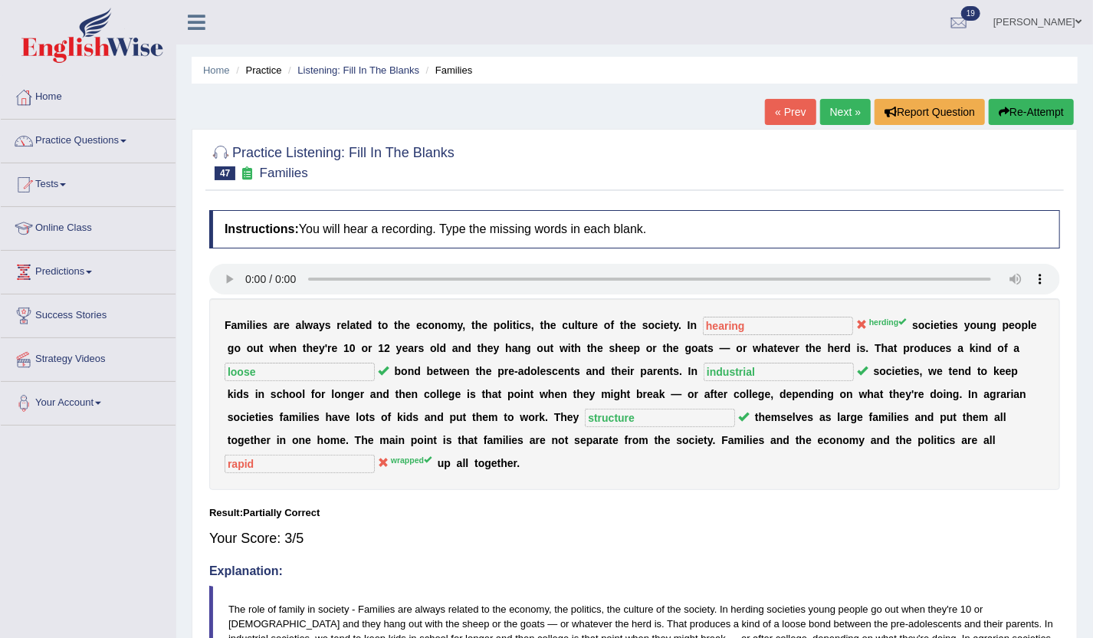
click at [843, 110] on link "Next »" at bounding box center [845, 112] width 51 height 26
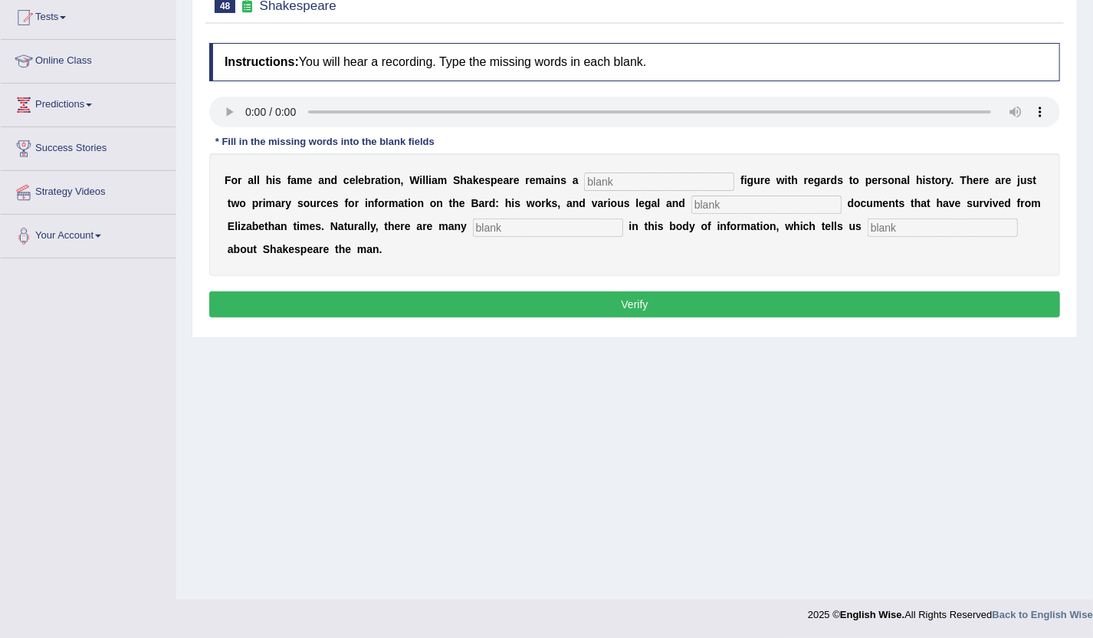
click at [920, 222] on input "text" at bounding box center [943, 228] width 150 height 18
type input "little"
click at [591, 228] on input "text" at bounding box center [548, 228] width 150 height 18
type input "gaps"
click at [722, 205] on input "text" at bounding box center [767, 205] width 150 height 18
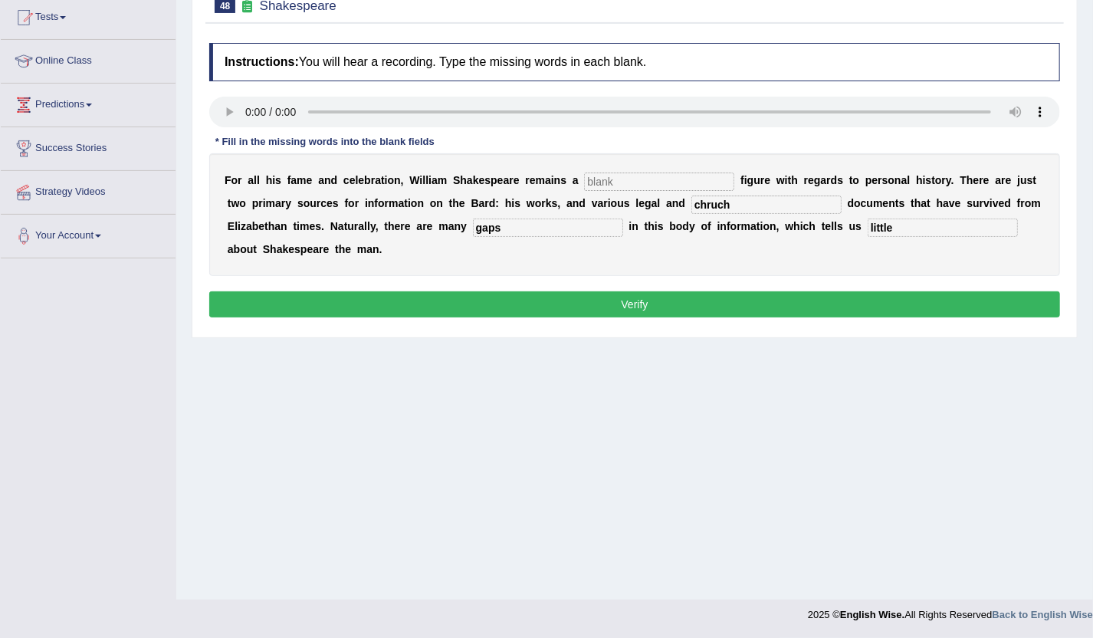
type input "chruch"
click at [697, 186] on input "text" at bounding box center [659, 181] width 150 height 18
type input "mysterious"
click at [732, 299] on button "Verify" at bounding box center [634, 304] width 851 height 26
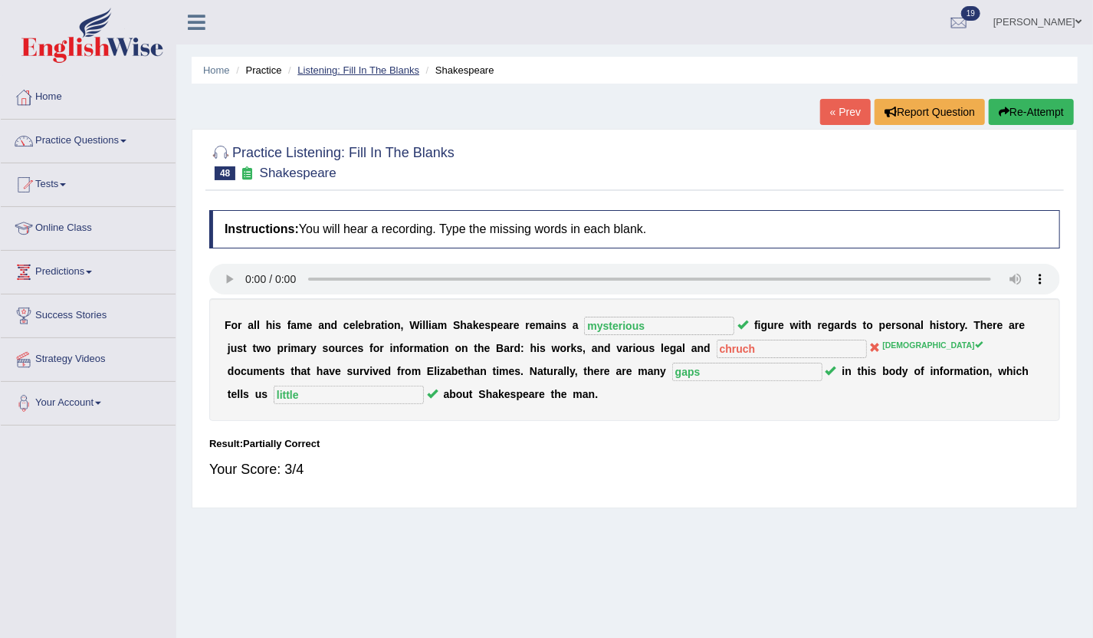
click at [374, 69] on link "Listening: Fill In The Blanks" at bounding box center [358, 70] width 122 height 12
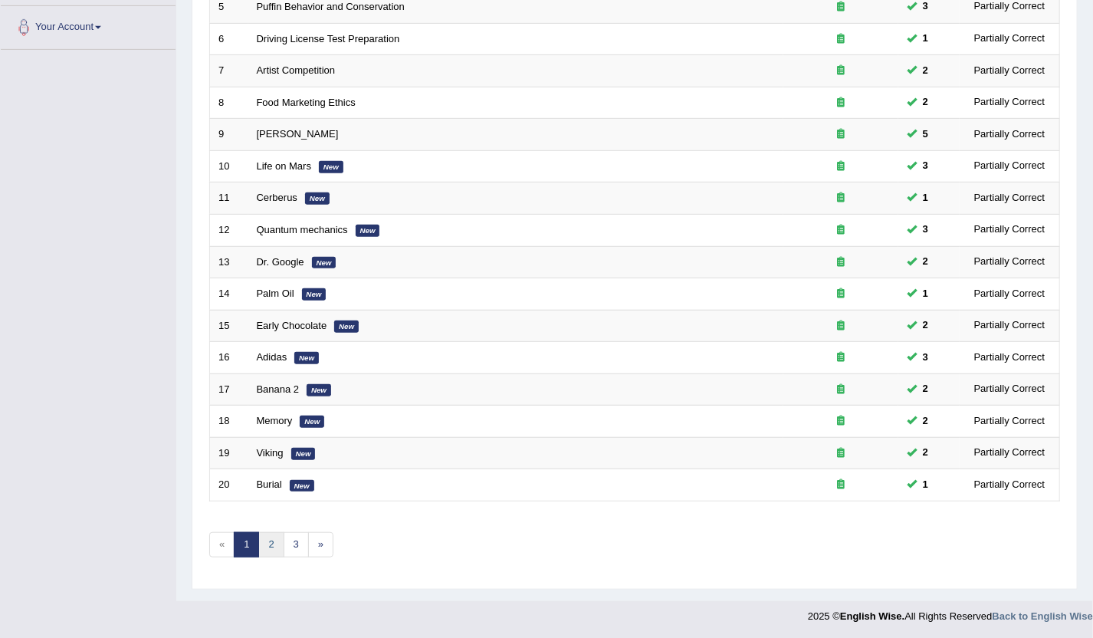
click at [275, 540] on link "2" at bounding box center [270, 544] width 25 height 25
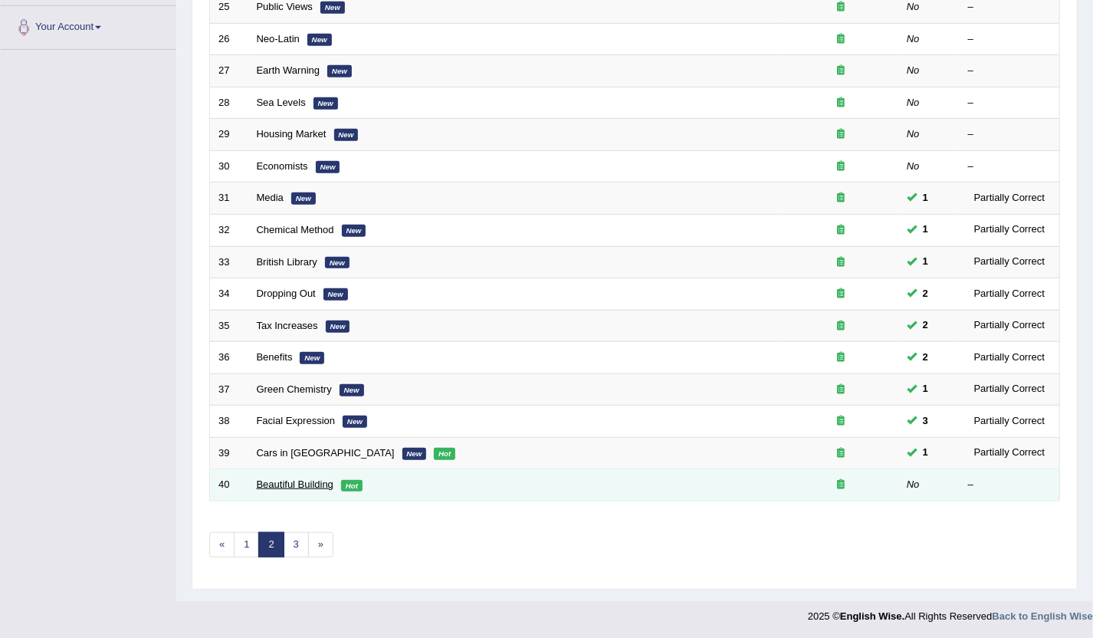
click at [274, 484] on link "Beautiful Building" at bounding box center [295, 484] width 77 height 12
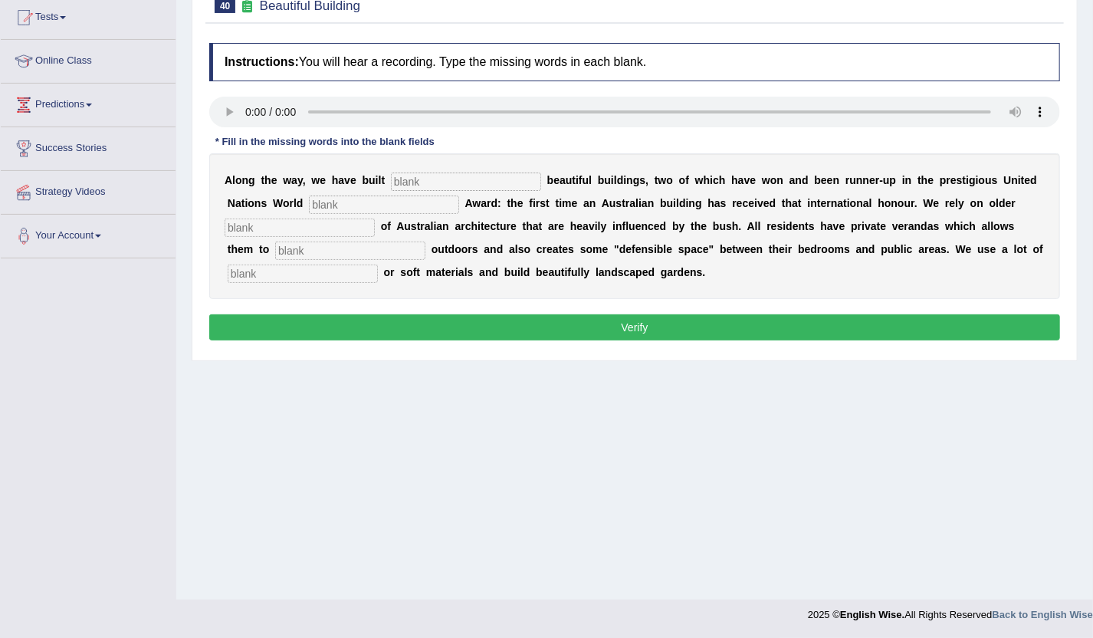
click at [319, 262] on div "A l o n g t h e w a y , w e h a v e b u i l t b e a u t i f u l b u i l d i n g…" at bounding box center [634, 226] width 851 height 146
click at [322, 268] on input "text" at bounding box center [303, 273] width 150 height 18
type input "natural"
click at [422, 186] on input "text" at bounding box center [466, 181] width 150 height 18
type input "e"
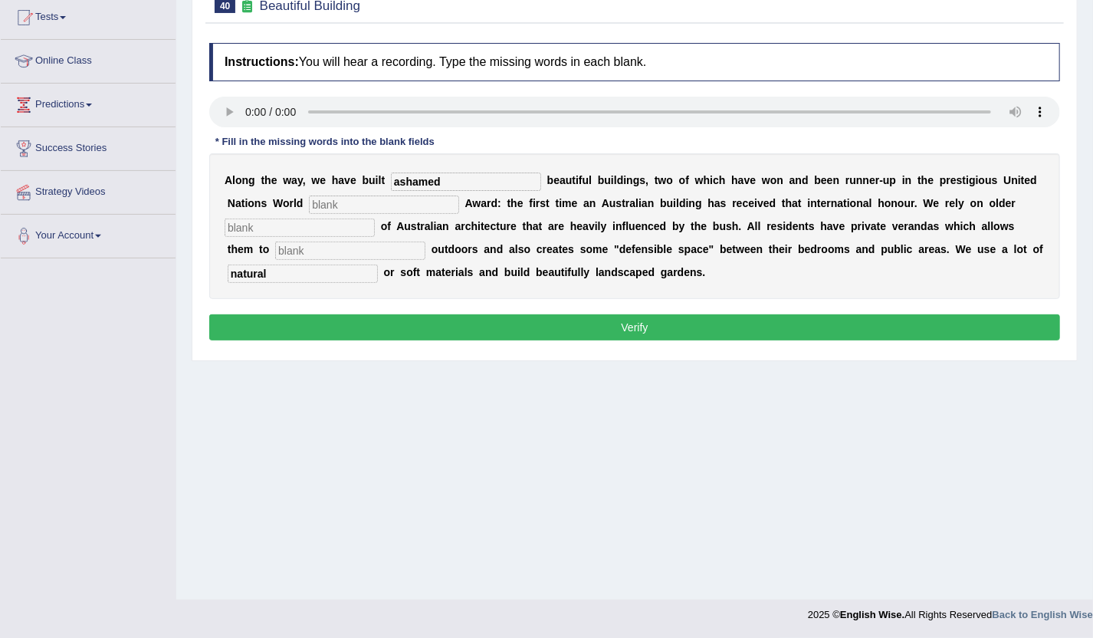
type input "ashamed"
click at [428, 199] on input "text" at bounding box center [384, 205] width 150 height 18
click at [429, 201] on input "text" at bounding box center [384, 205] width 150 height 18
type input "Habitate"
click at [347, 225] on input "text" at bounding box center [300, 228] width 150 height 18
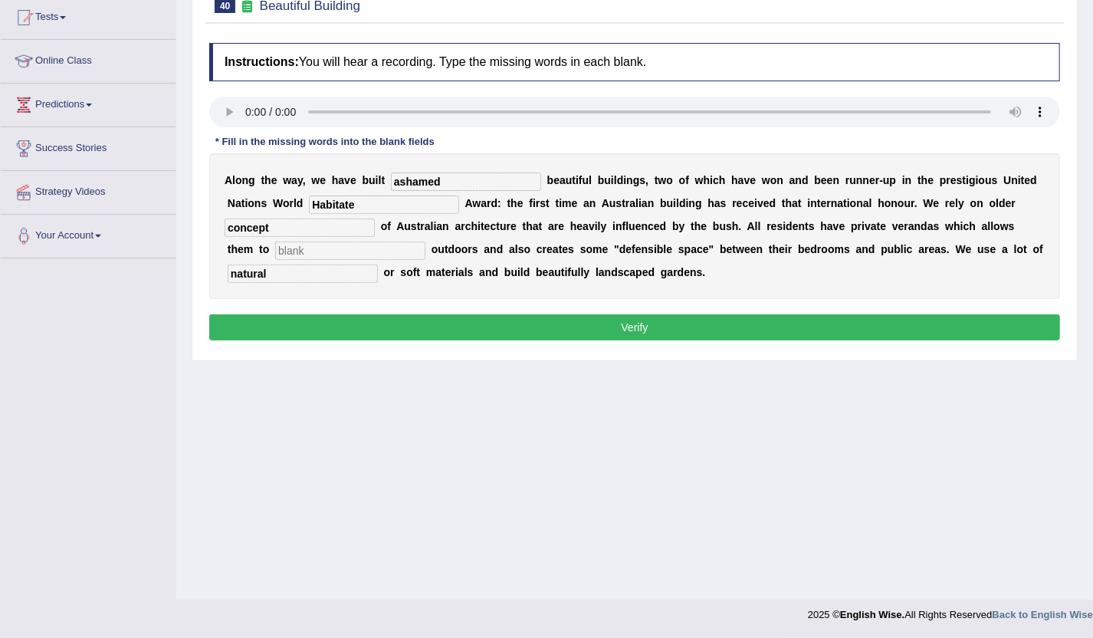
type input "concept"
click at [352, 248] on input "text" at bounding box center [350, 251] width 150 height 18
type input "socialized"
click at [462, 319] on button "Verify" at bounding box center [634, 327] width 851 height 26
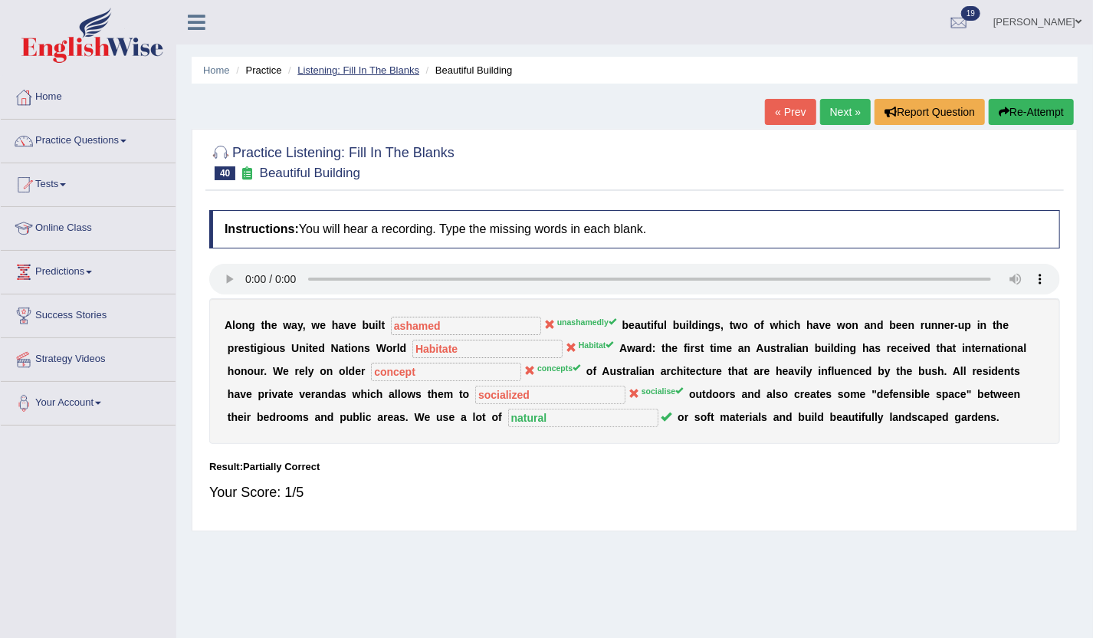
click at [396, 75] on link "Listening: Fill In The Blanks" at bounding box center [358, 70] width 122 height 12
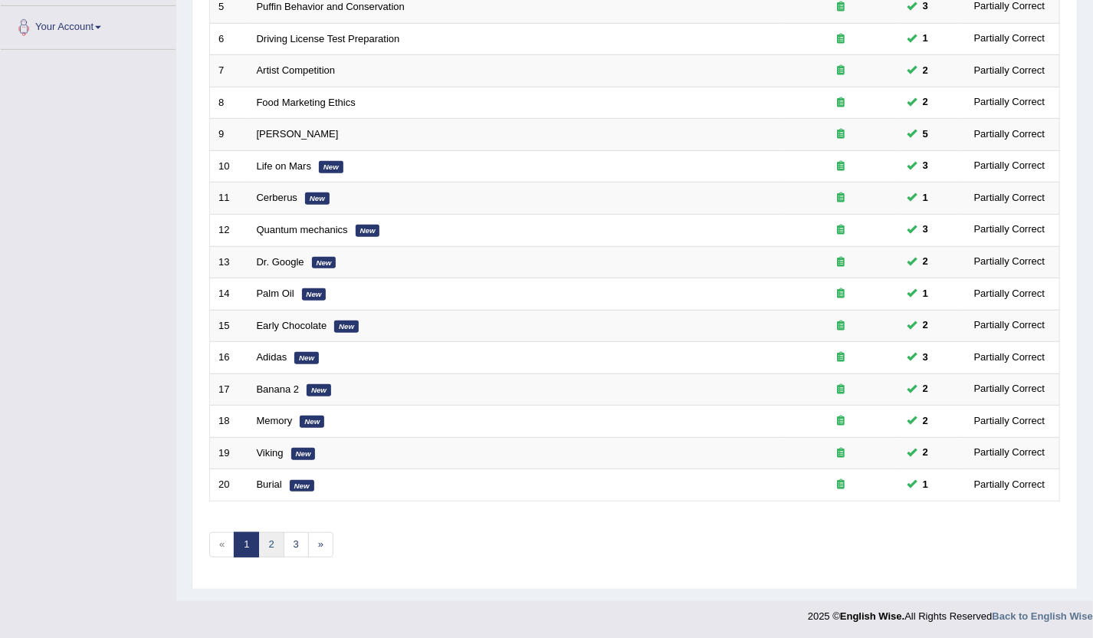
click at [266, 542] on link "2" at bounding box center [270, 544] width 25 height 25
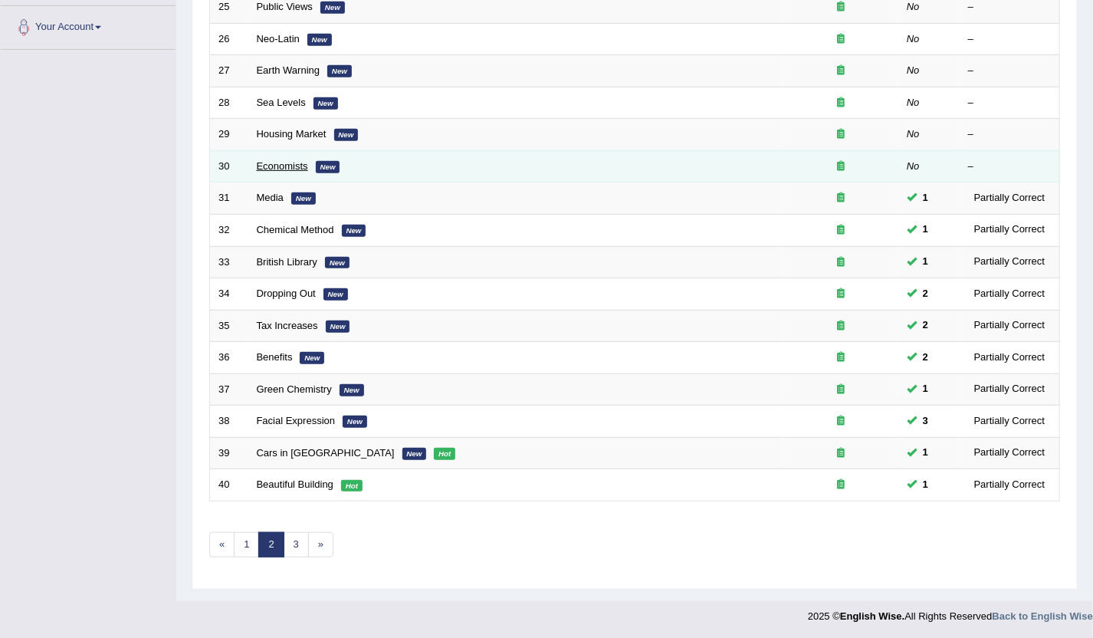
click at [282, 165] on link "Economists" at bounding box center [282, 166] width 51 height 12
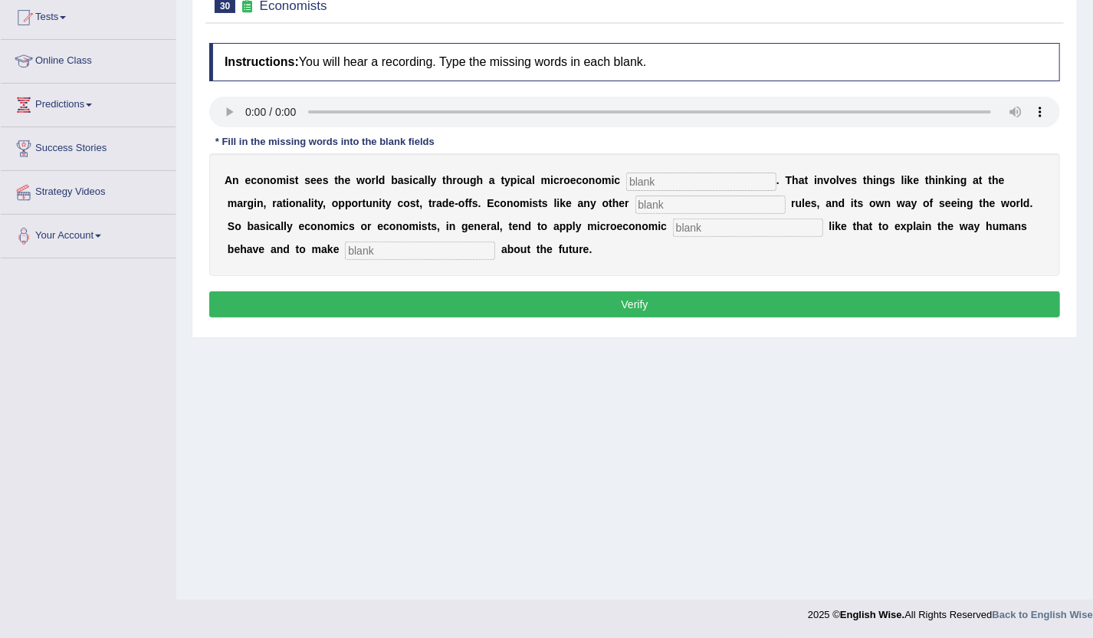
click at [375, 252] on input "text" at bounding box center [420, 251] width 150 height 18
type input "bright"
click at [696, 182] on input "text" at bounding box center [701, 181] width 150 height 18
type input "toolkit"
click at [678, 205] on input "text" at bounding box center [711, 205] width 150 height 18
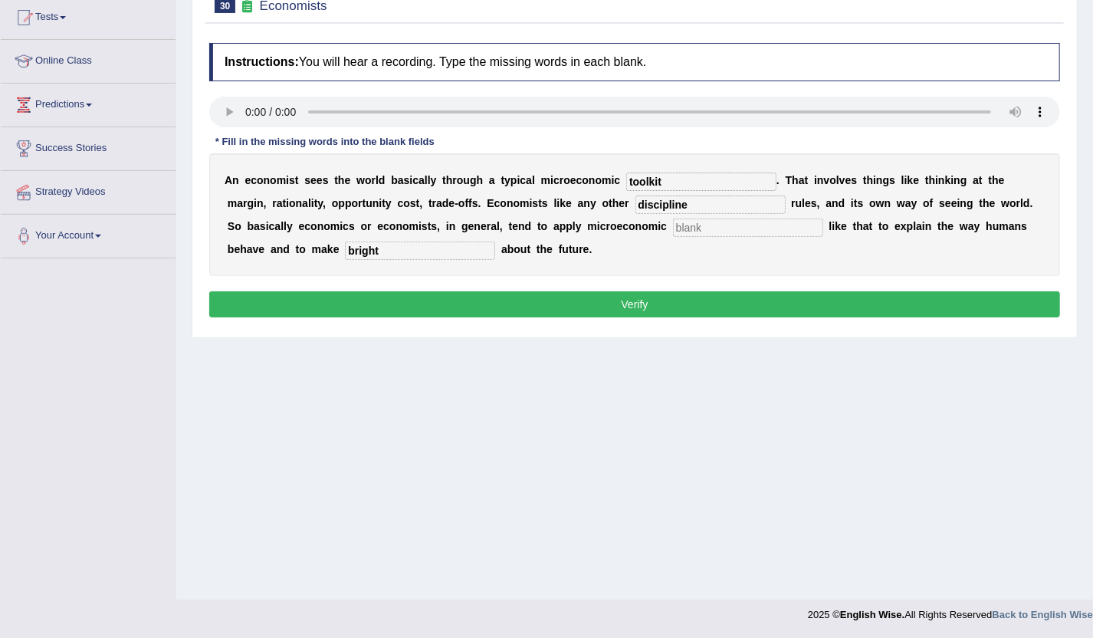
type input "discipline"
click at [724, 226] on input "text" at bounding box center [748, 228] width 150 height 18
type input "concepts"
click at [762, 311] on button "Verify" at bounding box center [634, 304] width 851 height 26
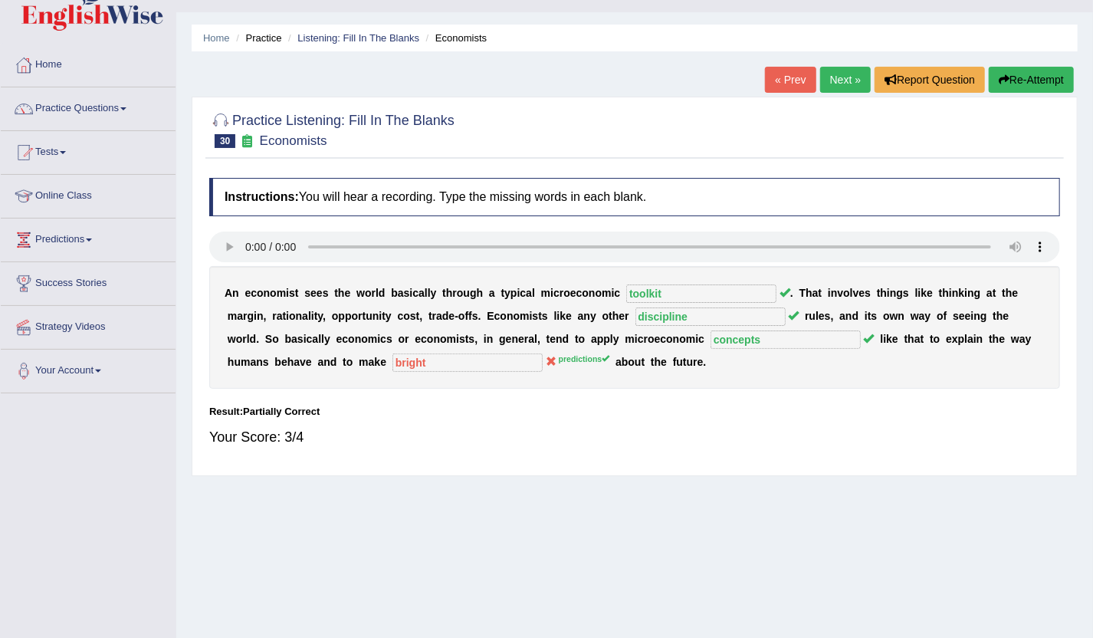
scroll to position [28, 0]
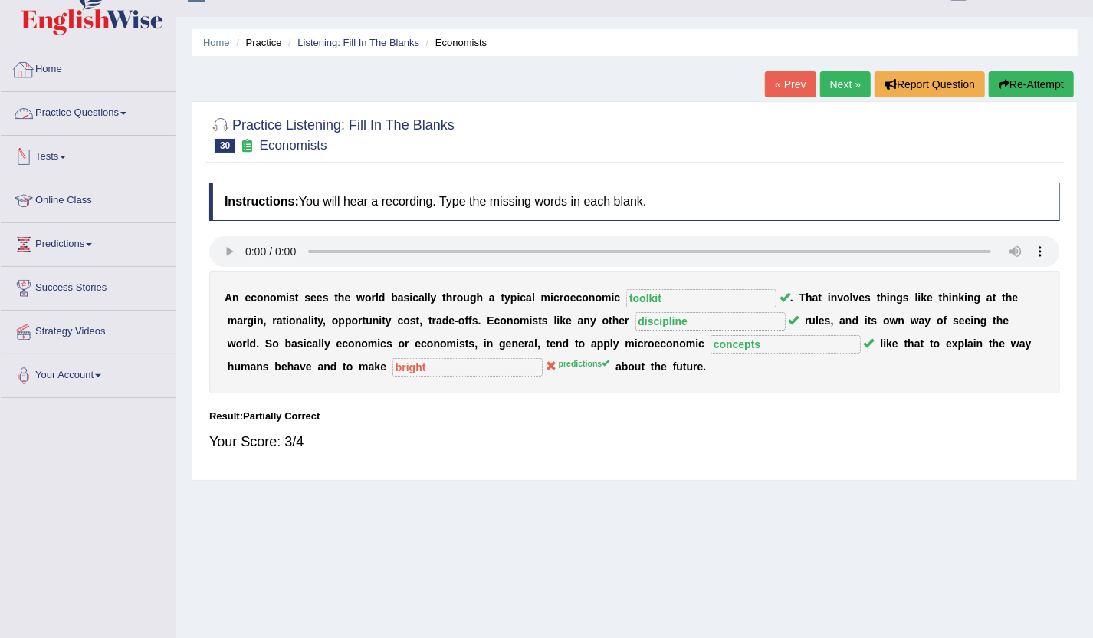
click at [57, 61] on link "Home" at bounding box center [88, 67] width 175 height 38
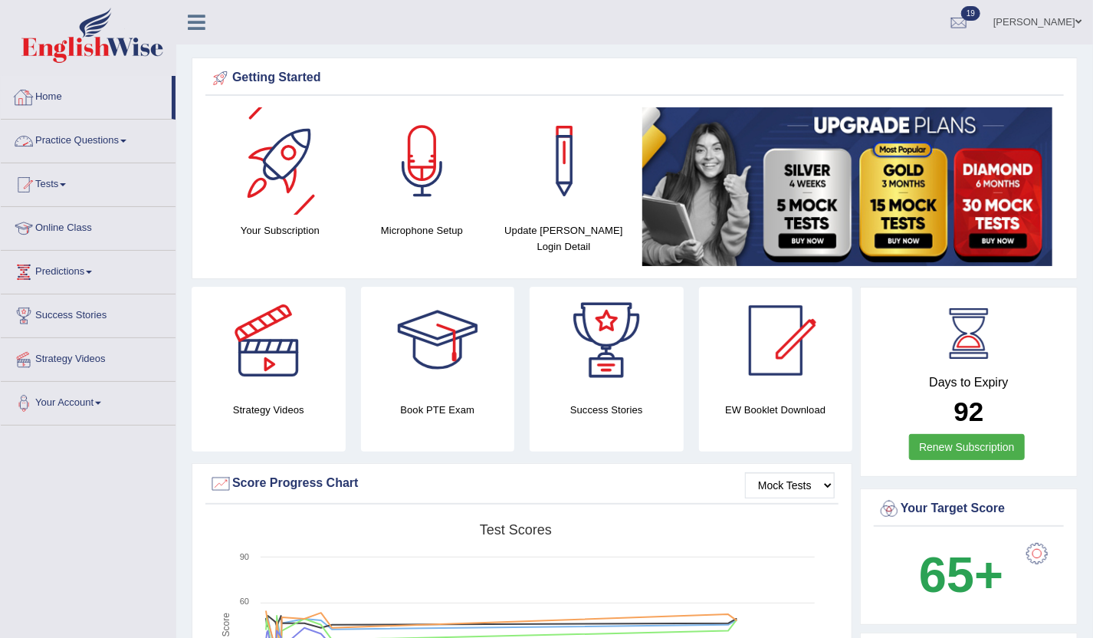
click at [134, 140] on link "Practice Questions" at bounding box center [88, 139] width 175 height 38
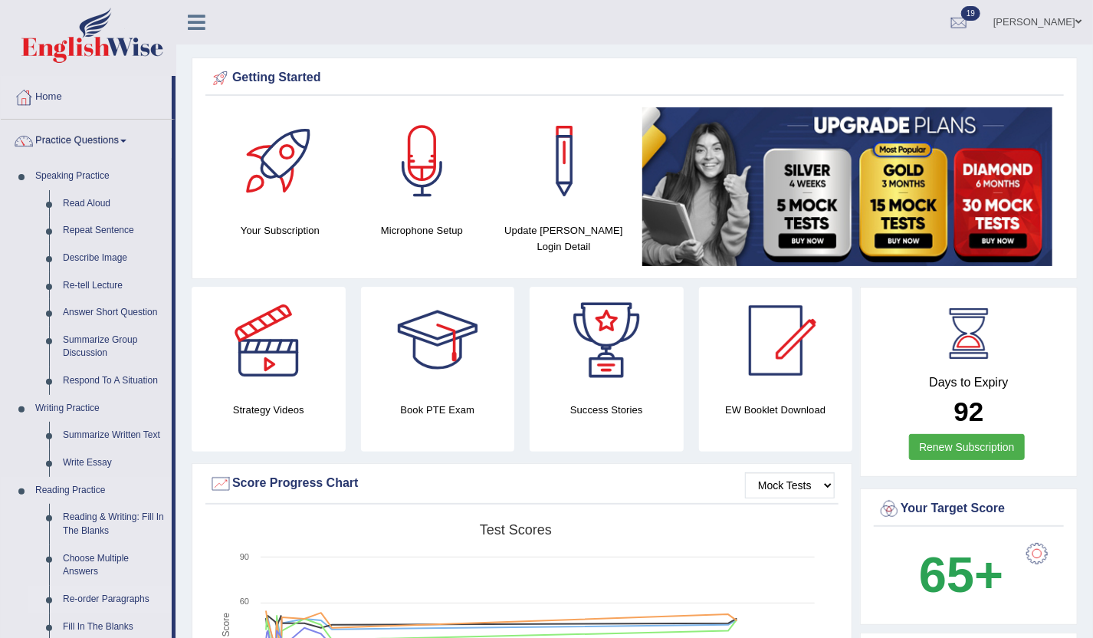
scroll to position [139, 0]
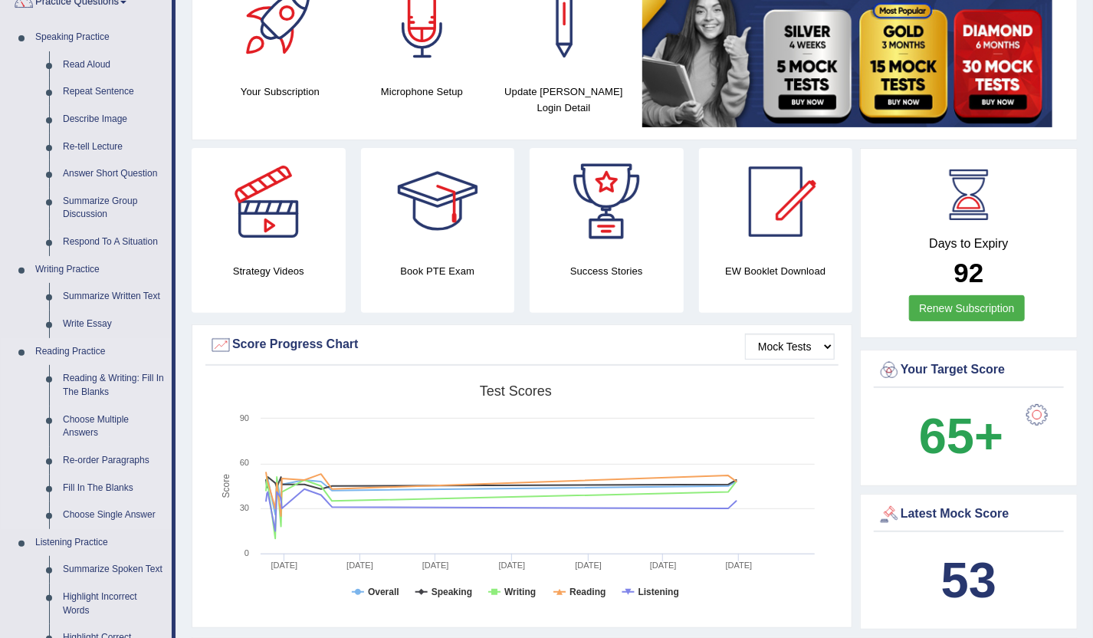
drag, startPoint x: 100, startPoint y: 320, endPoint x: 107, endPoint y: 317, distance: 8.3
click at [100, 319] on link "Write Essay" at bounding box center [114, 324] width 116 height 28
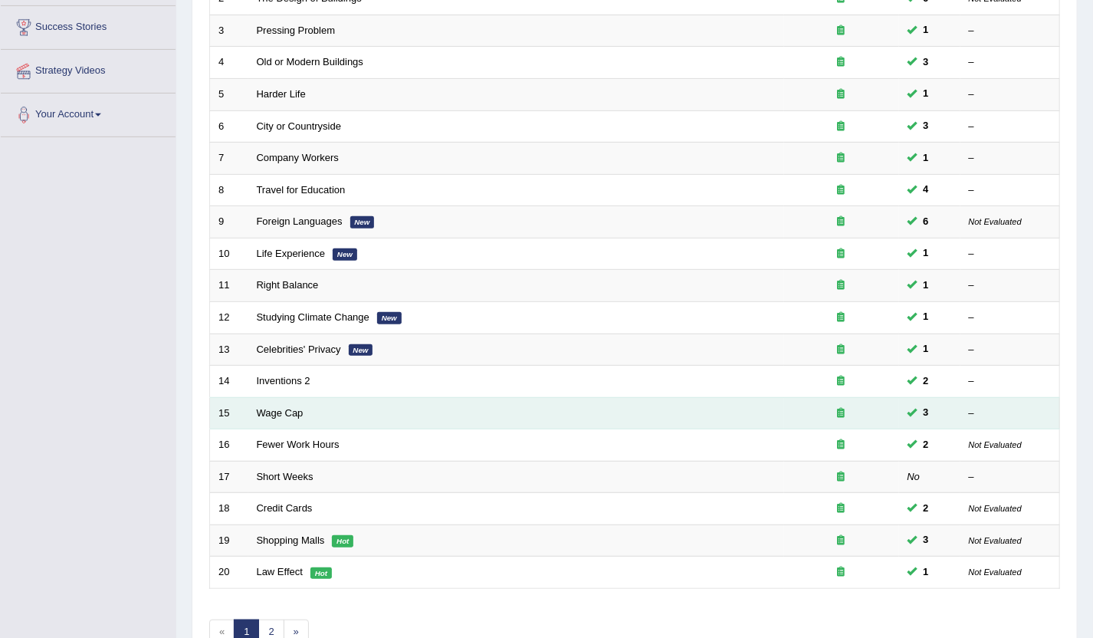
scroll to position [376, 0]
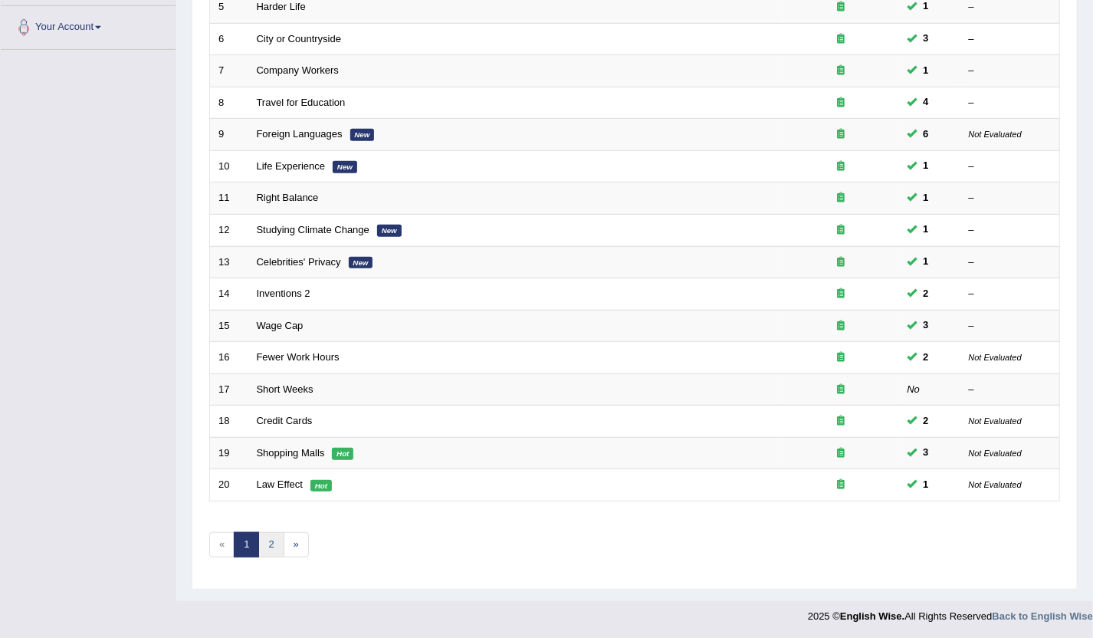
click at [268, 547] on link "2" at bounding box center [270, 544] width 25 height 25
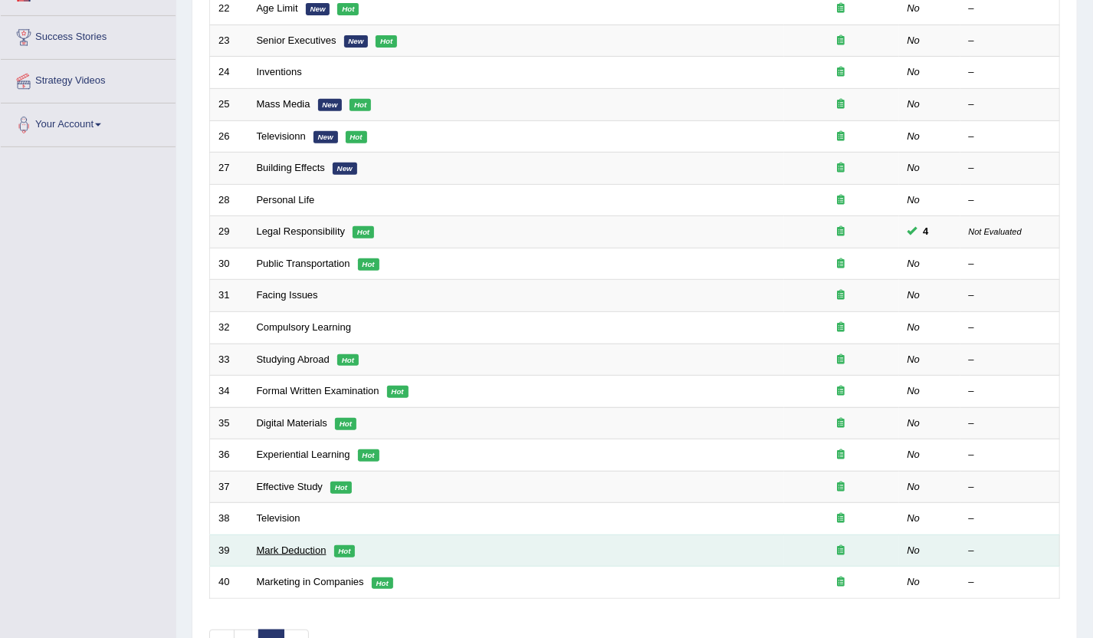
click at [284, 552] on link "Mark Deduction" at bounding box center [292, 550] width 70 height 12
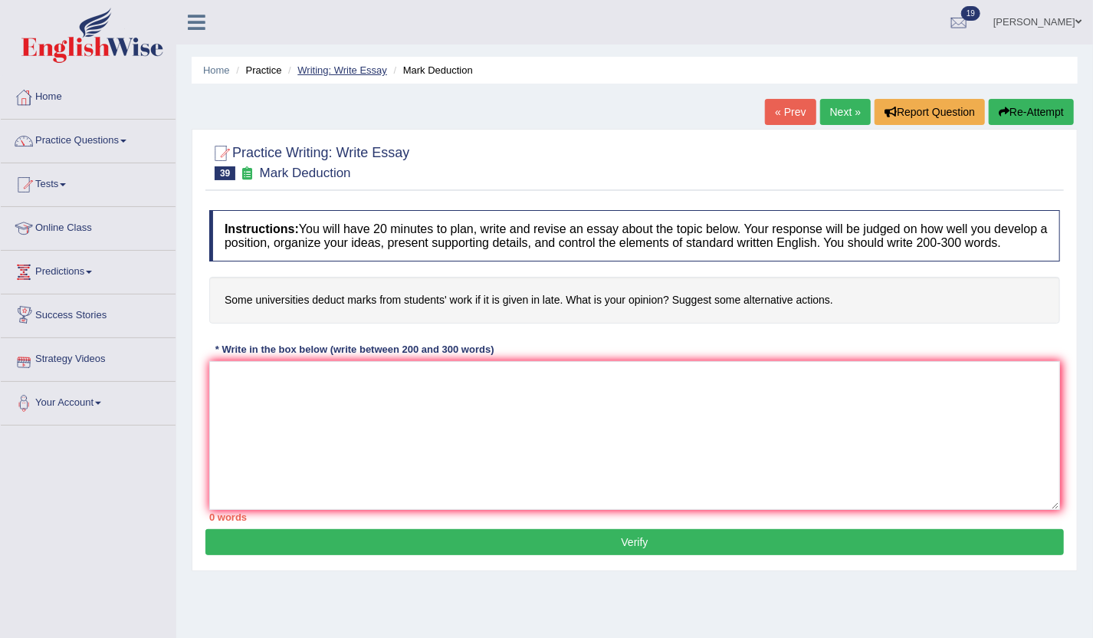
click at [357, 68] on link "Writing: Write Essay" at bounding box center [342, 70] width 90 height 12
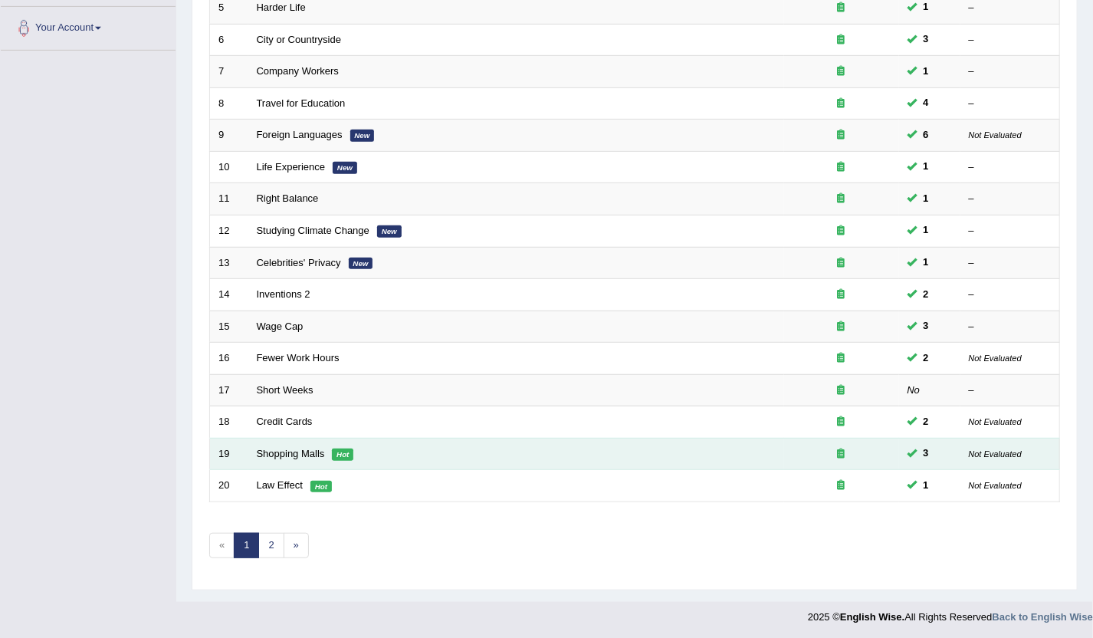
scroll to position [376, 0]
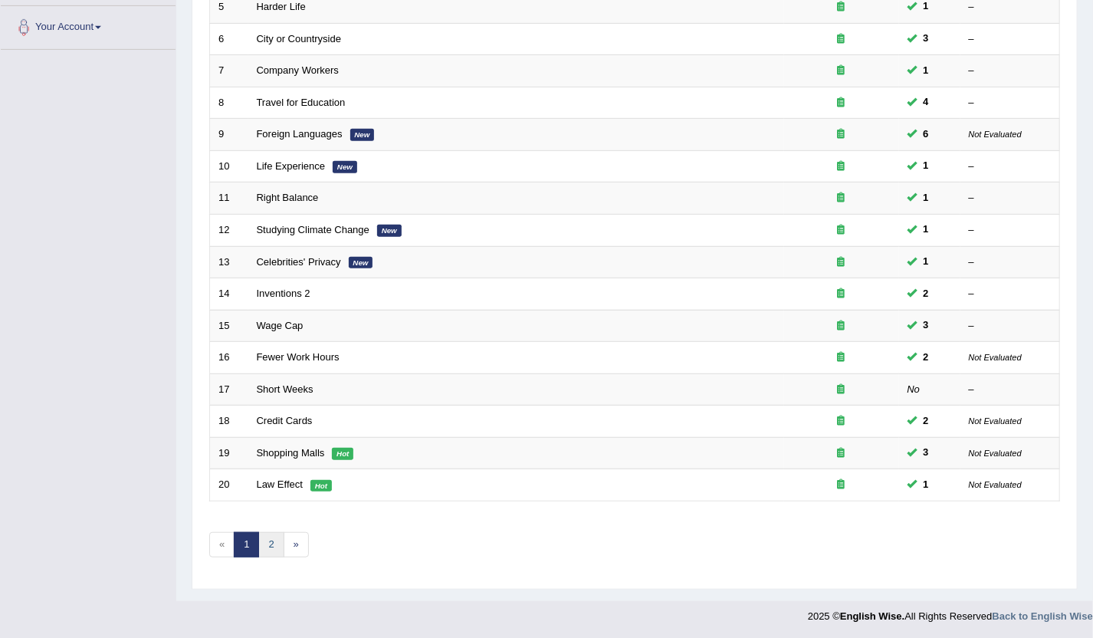
click at [271, 543] on link "2" at bounding box center [270, 544] width 25 height 25
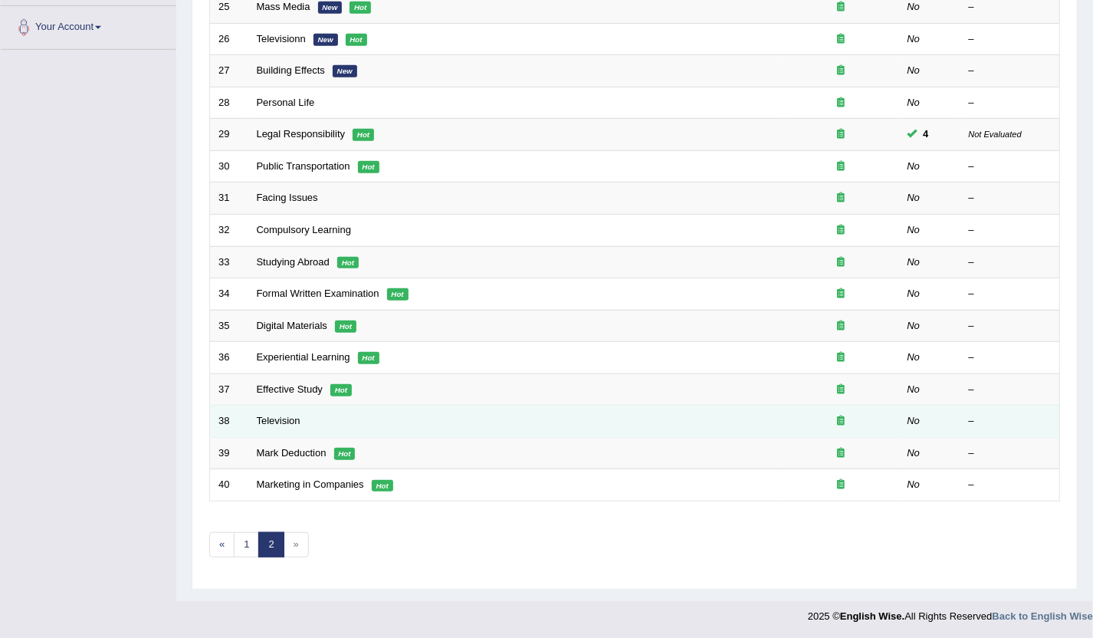
scroll to position [376, 0]
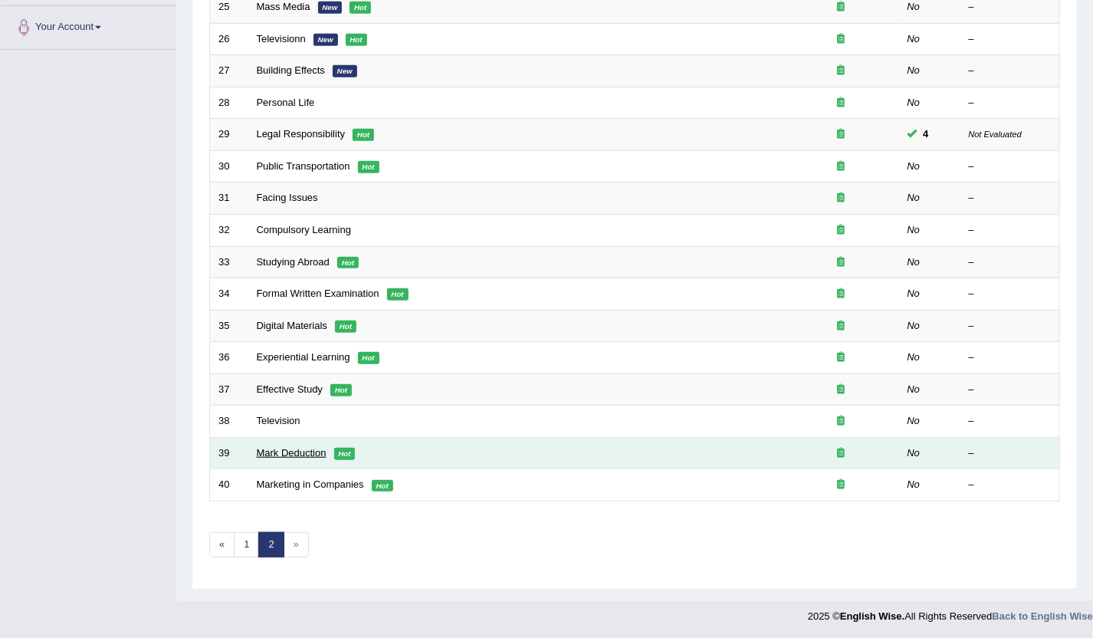
click at [280, 452] on link "Mark Deduction" at bounding box center [292, 453] width 70 height 12
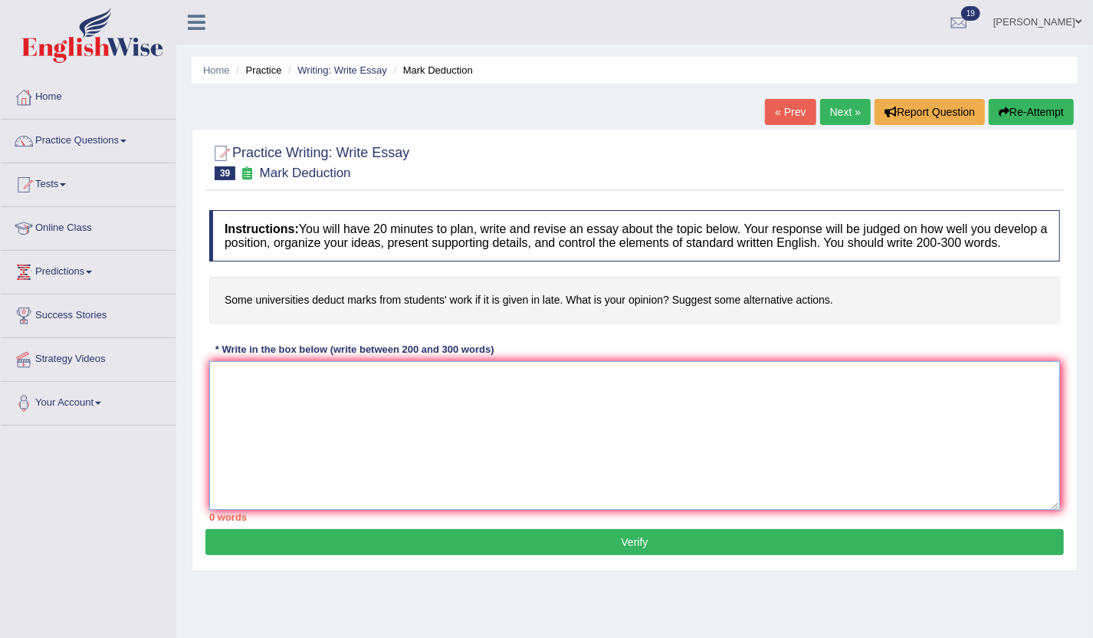
click at [382, 435] on textarea at bounding box center [634, 435] width 851 height 149
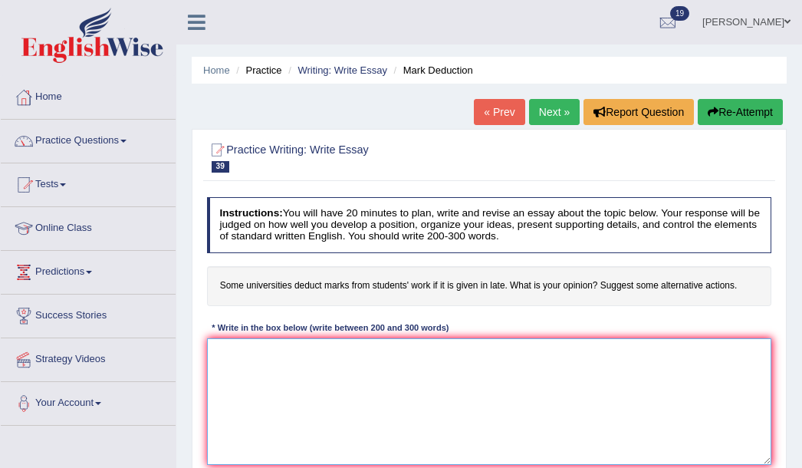
type textarea "..."
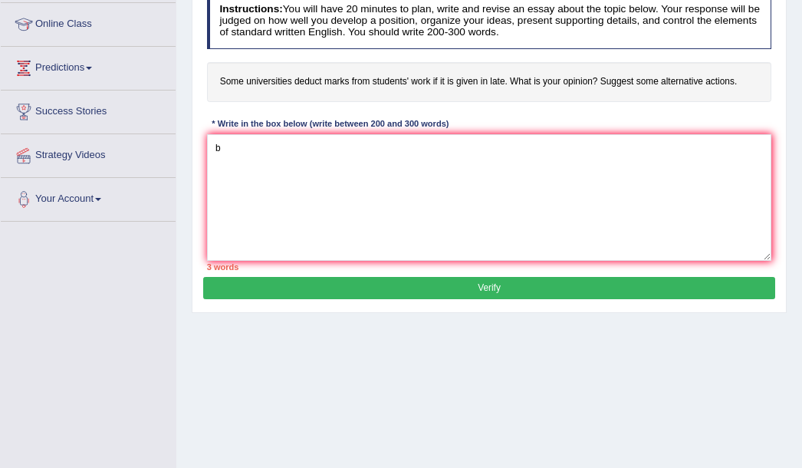
type textarea "b ..."
click at [274, 142] on textarea "The incraesing influence" at bounding box center [489, 197] width 565 height 127
click at [319, 143] on textarea "The increasing influence" at bounding box center [489, 197] width 565 height 127
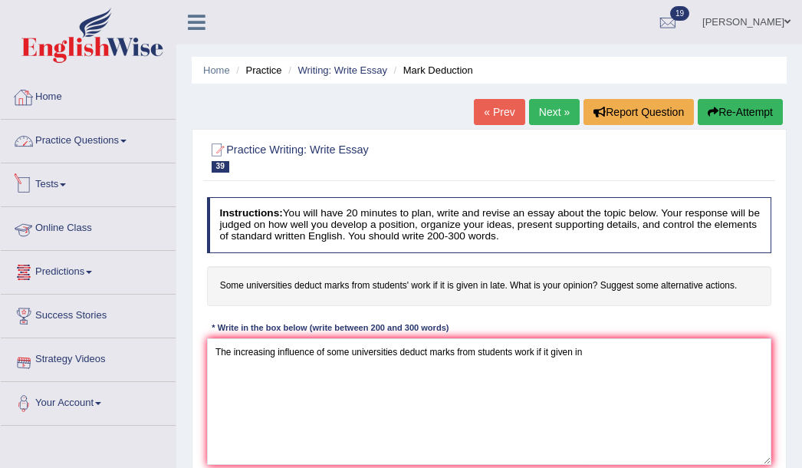
type textarea "The increasing influence of some universities deduct marks from students work i…"
click at [51, 98] on link "Home" at bounding box center [88, 95] width 175 height 38
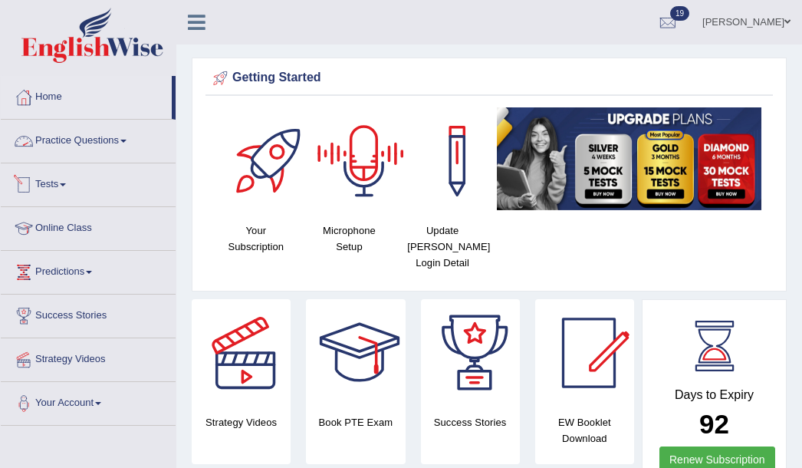
click at [121, 145] on link "Practice Questions" at bounding box center [88, 139] width 175 height 38
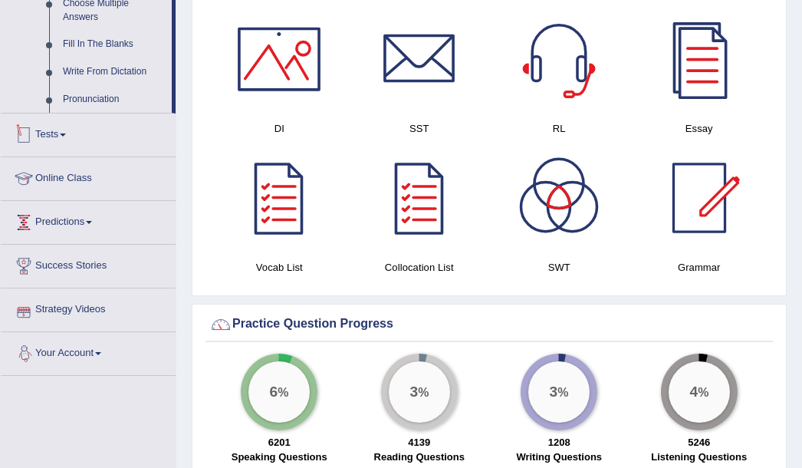
scroll to position [715, 0]
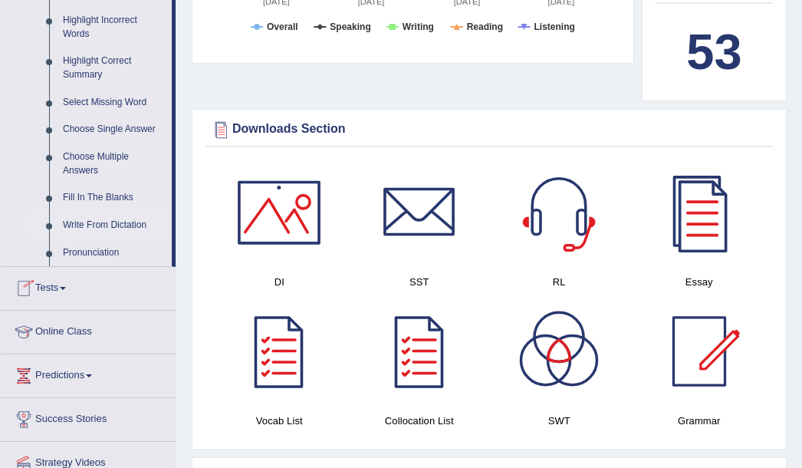
click at [113, 225] on link "Write From Dictation" at bounding box center [114, 226] width 116 height 28
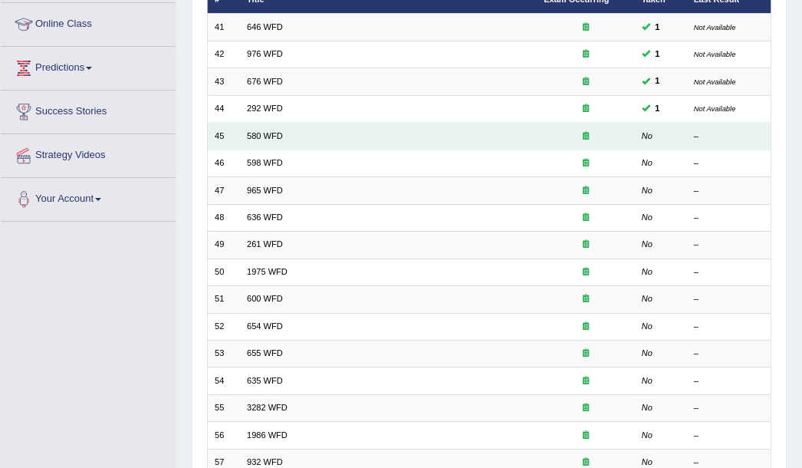
click at [216, 135] on td "45" at bounding box center [223, 136] width 33 height 27
click at [255, 133] on link "580 WFD" at bounding box center [265, 135] width 36 height 9
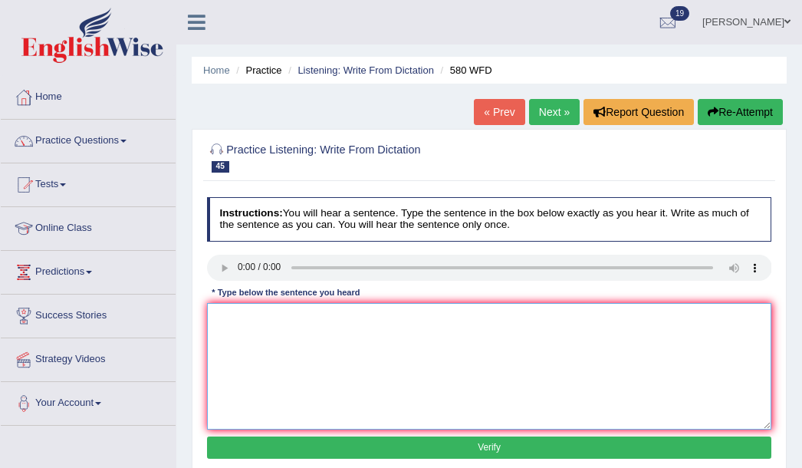
click at [288, 357] on textarea at bounding box center [489, 366] width 565 height 127
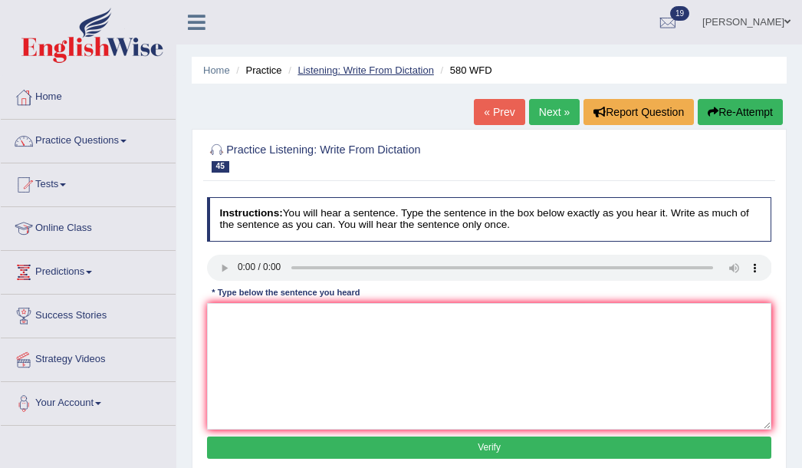
click at [310, 69] on link "Listening: Write From Dictation" at bounding box center [365, 70] width 136 height 12
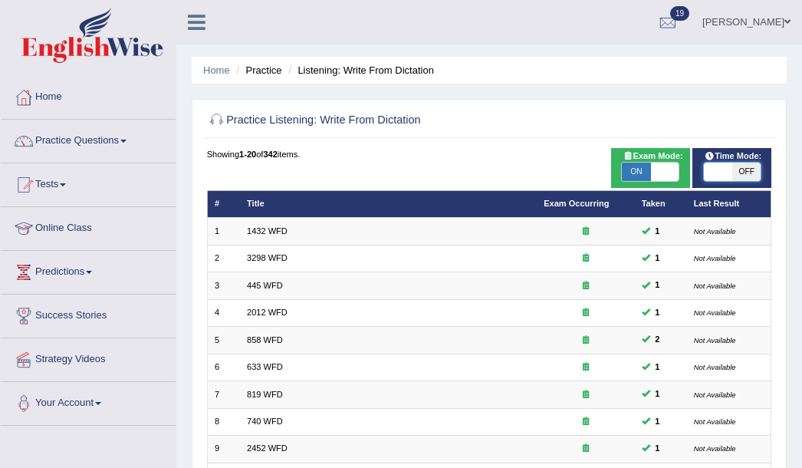
click at [724, 173] on span at bounding box center [718, 172] width 28 height 18
checkbox input "true"
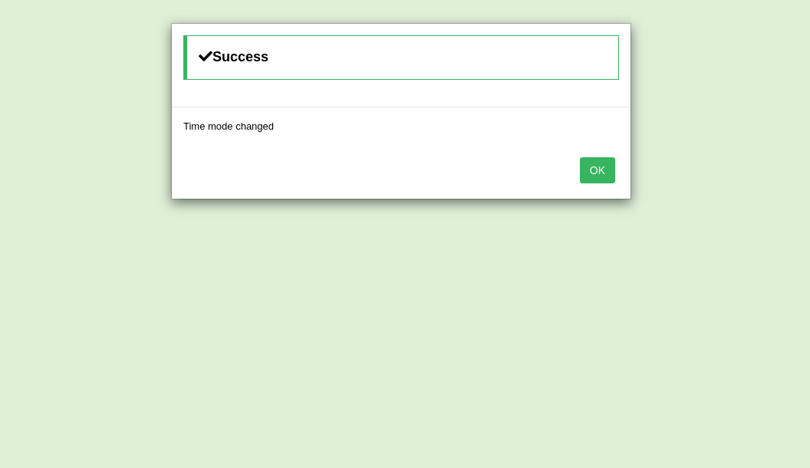
click at [613, 169] on button "OK" at bounding box center [597, 170] width 35 height 26
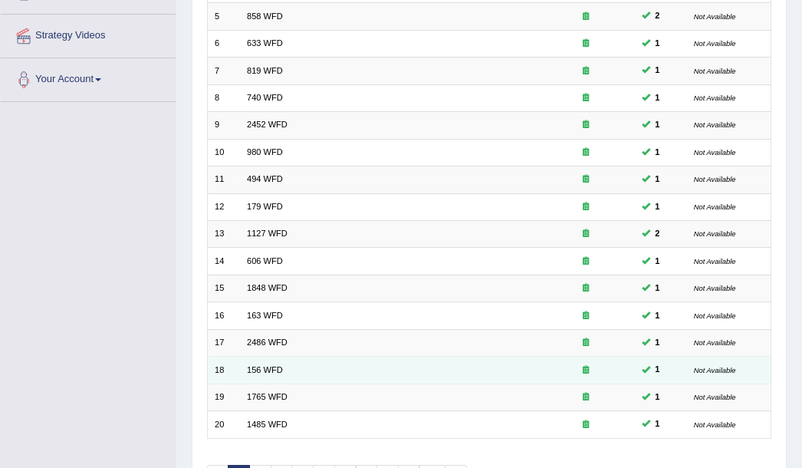
scroll to position [412, 0]
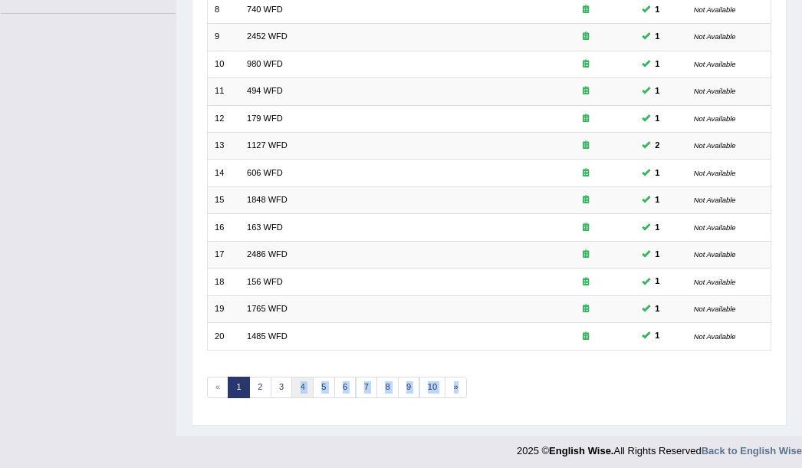
click at [297, 386] on div "Showing 1-20 of 342 items. # Title Exam Occurring Taken Last Result 1 1432 WFD …" at bounding box center [489, 75] width 565 height 678
click at [297, 383] on link "4" at bounding box center [302, 386] width 22 height 21
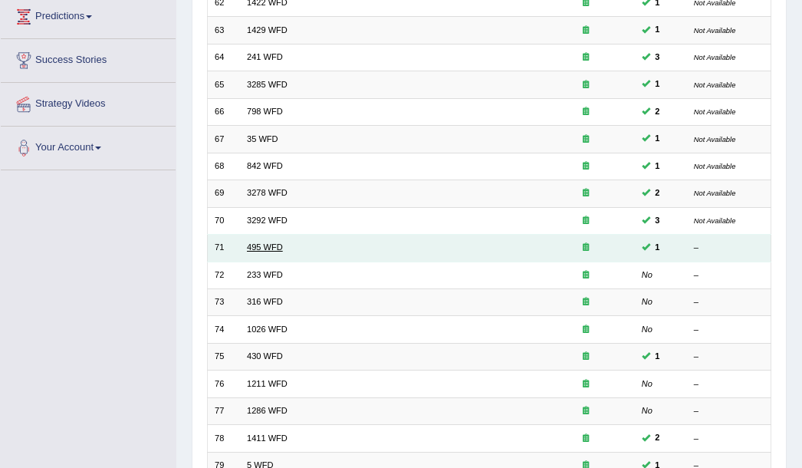
click at [271, 248] on link "495 WFD" at bounding box center [265, 246] width 36 height 9
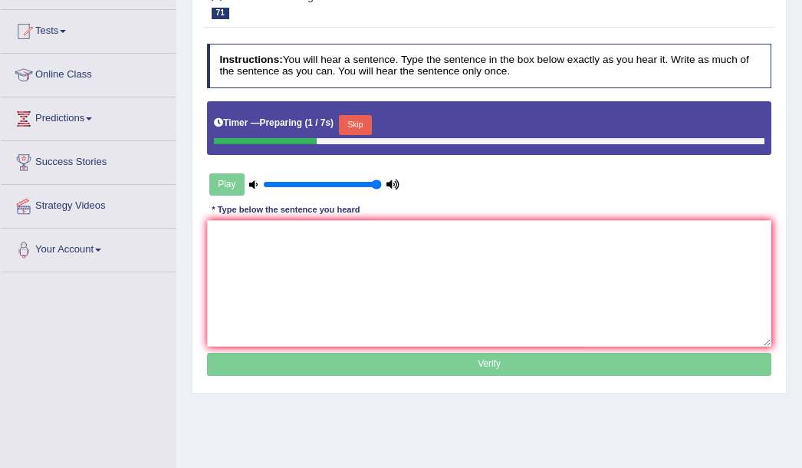
scroll to position [153, 0]
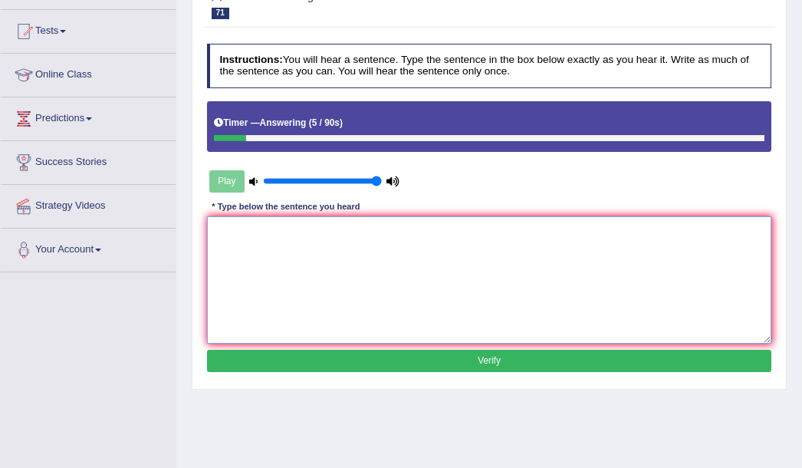
click at [297, 266] on textarea at bounding box center [489, 279] width 565 height 127
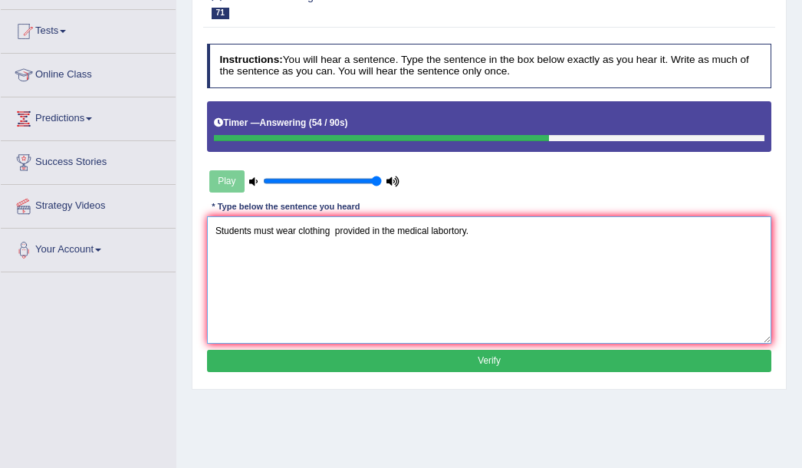
click at [297, 231] on textarea "Students must wear clothing provided in the medical labortory." at bounding box center [489, 279] width 565 height 127
click at [273, 228] on textarea "Students must wear clothing provided in the medical labortory." at bounding box center [489, 279] width 565 height 127
click at [343, 232] on textarea "Students must be wear clothing provided in the medical labortory." at bounding box center [489, 279] width 565 height 127
type textarea "Students must be wear clothing provided in the medical labortory."
click at [462, 365] on button "Verify" at bounding box center [489, 361] width 565 height 22
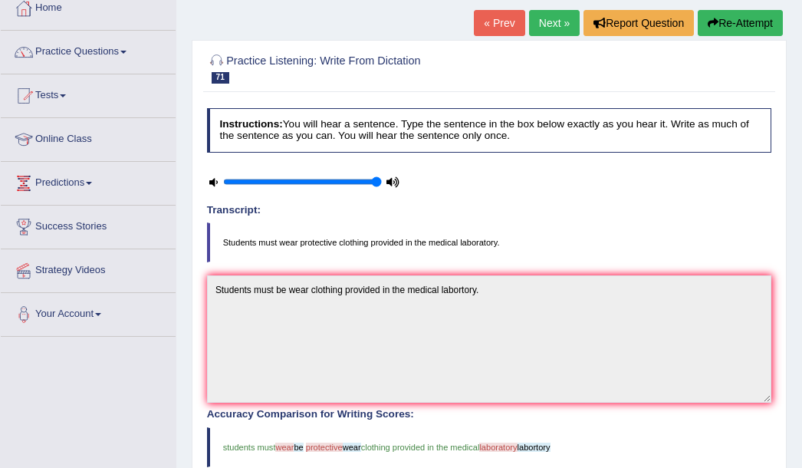
scroll to position [0, 0]
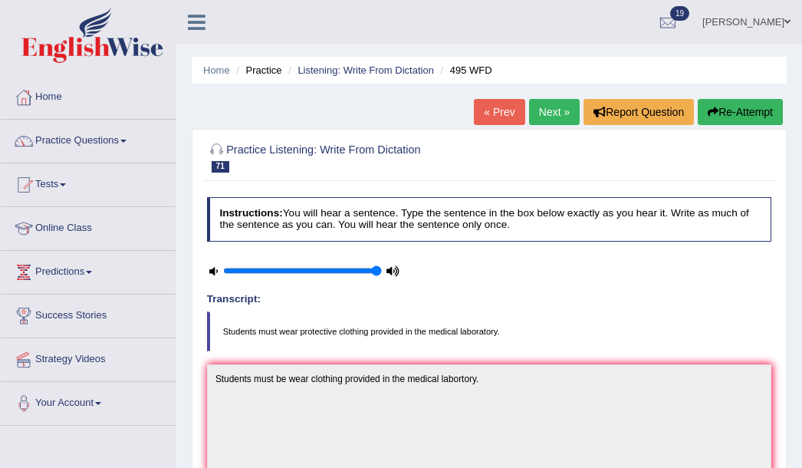
click at [546, 115] on link "Next »" at bounding box center [554, 112] width 51 height 26
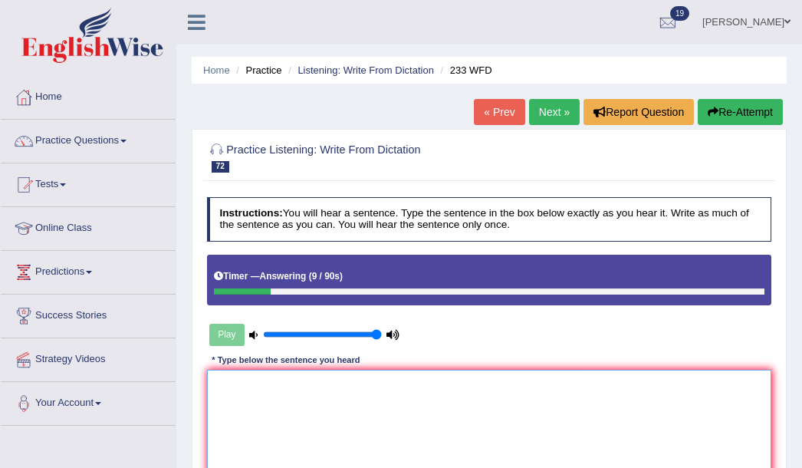
click at [391, 394] on textarea at bounding box center [489, 433] width 565 height 127
type textarea "Parents"
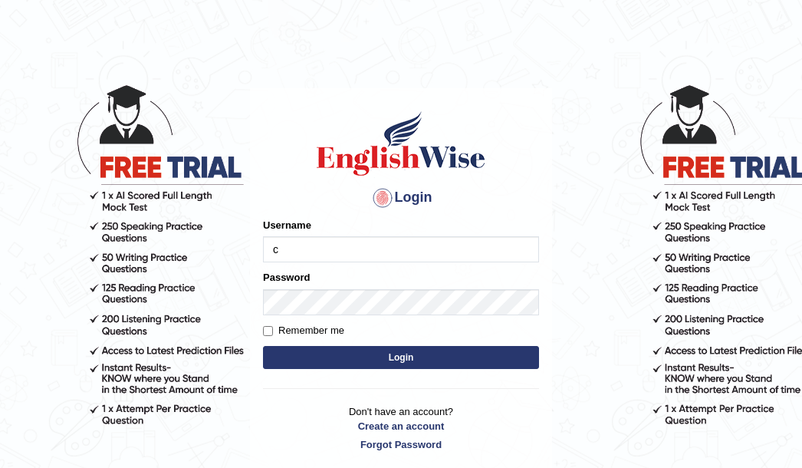
type input "charan_12"
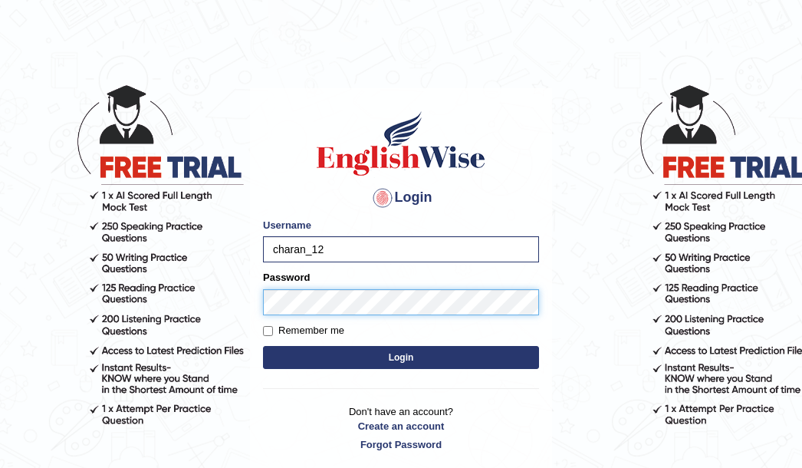
click at [263, 346] on button "Login" at bounding box center [401, 357] width 276 height 23
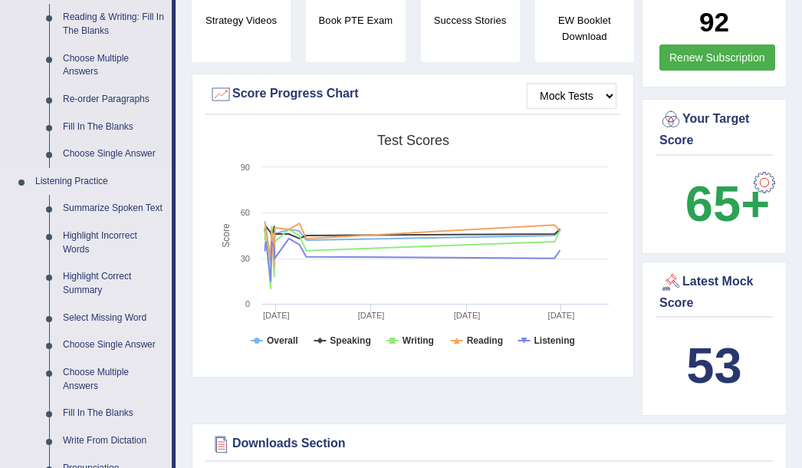
scroll to position [562, 0]
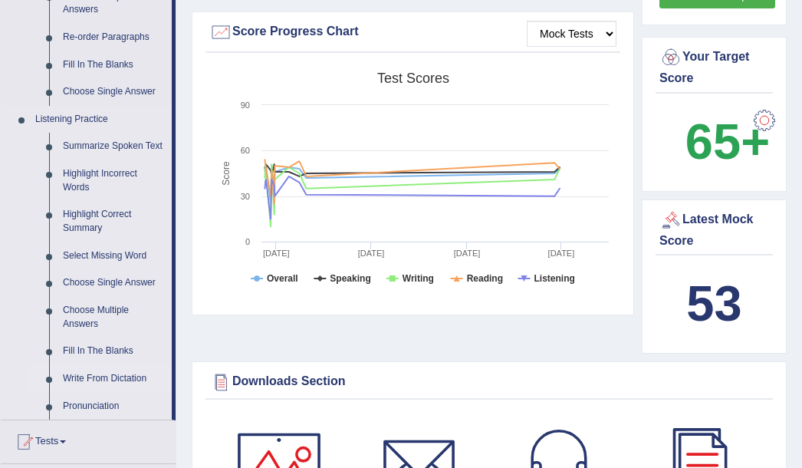
click at [110, 379] on link "Write From Dictation" at bounding box center [114, 379] width 116 height 28
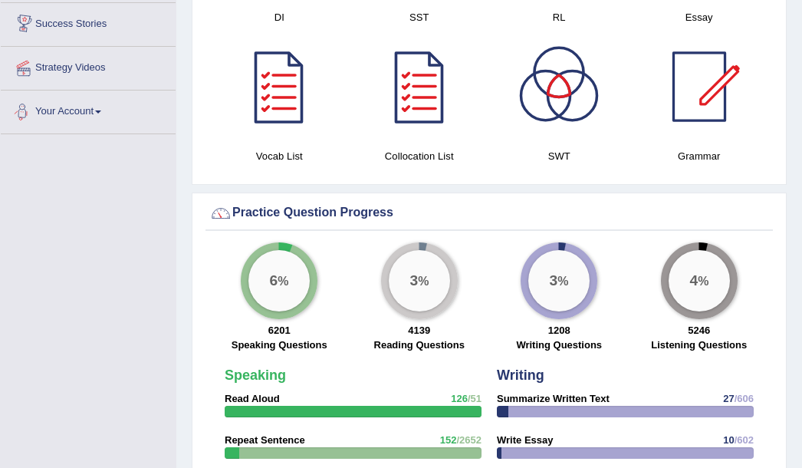
scroll to position [989, 0]
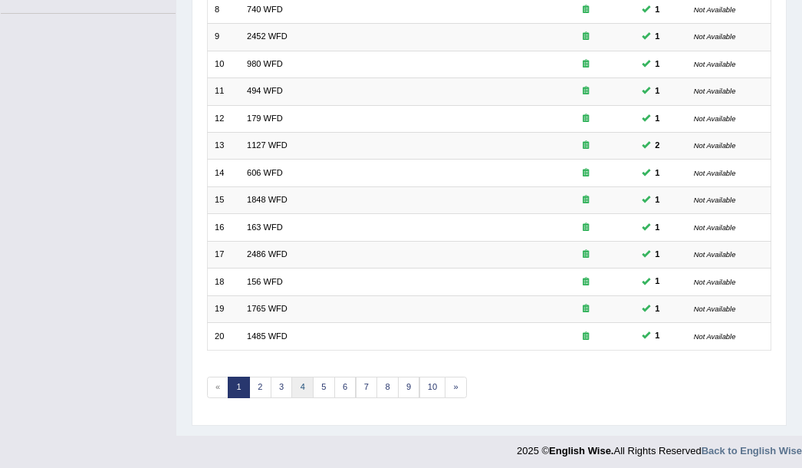
click at [299, 386] on link "4" at bounding box center [302, 386] width 22 height 21
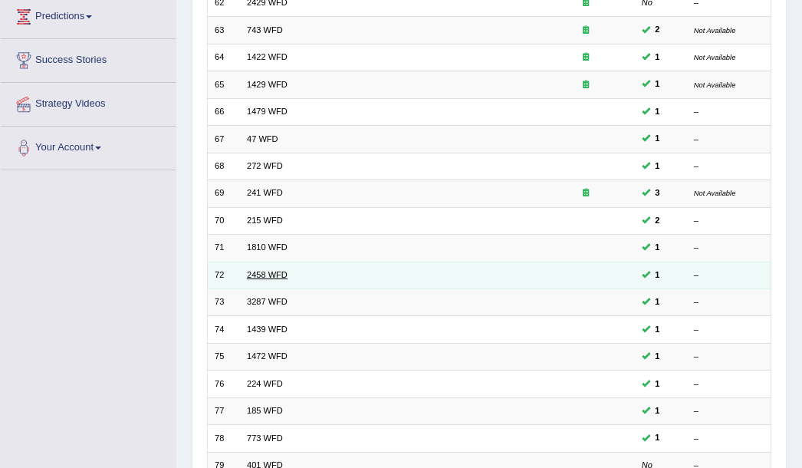
click at [265, 274] on link "2458 WFD" at bounding box center [267, 274] width 41 height 9
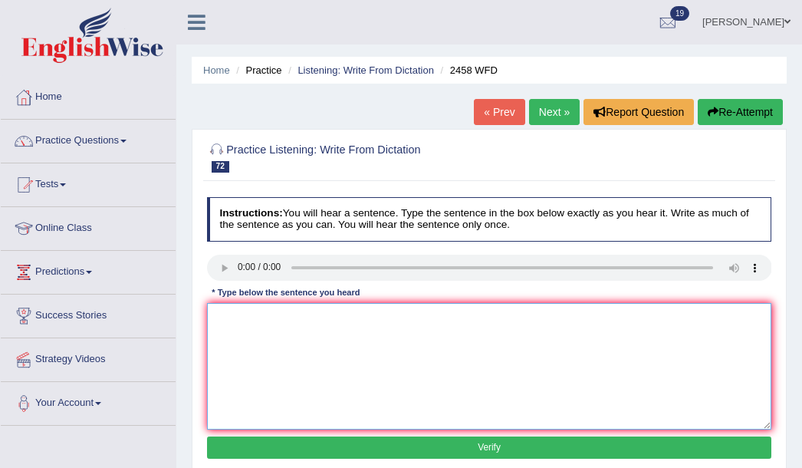
click at [265, 347] on textarea at bounding box center [489, 366] width 565 height 127
click at [317, 330] on textarea "Courses are nutrition" at bounding box center [489, 366] width 565 height 127
type textarea "Courses are nutrition portion growing for the every year years."
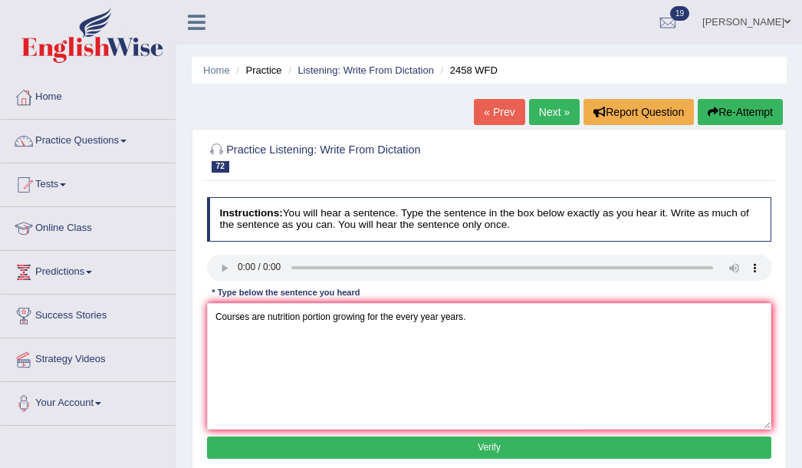
click at [317, 445] on button "Verify" at bounding box center [489, 447] width 565 height 22
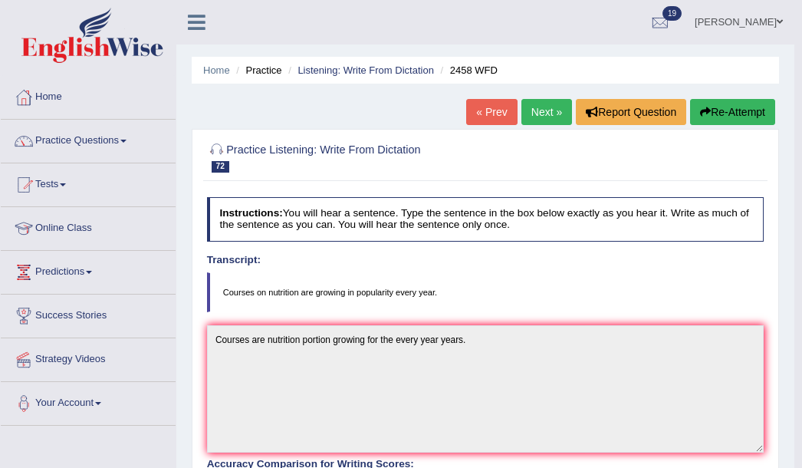
click at [546, 127] on div "« Prev Next » Report Question Re-Attempt" at bounding box center [622, 114] width 313 height 30
click at [541, 120] on link "Next »" at bounding box center [546, 112] width 51 height 26
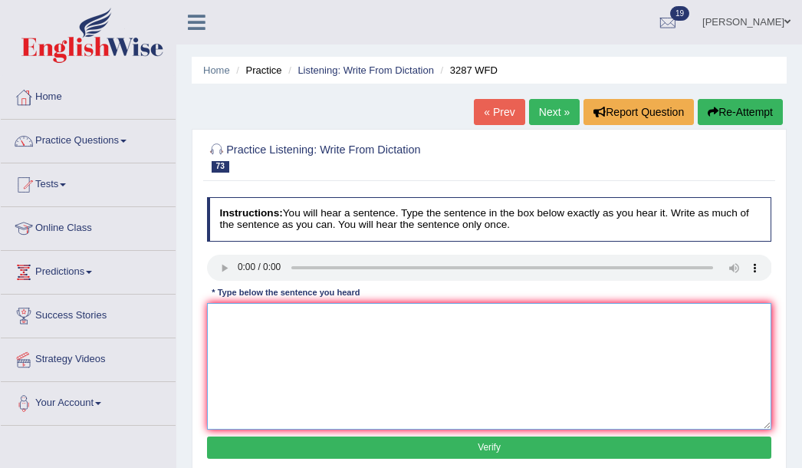
click at [272, 335] on textarea at bounding box center [489, 366] width 565 height 127
click at [242, 322] on textarea "Article new has published in the last year from the university." at bounding box center [489, 366] width 565 height 127
type textarea "Article articles new has published in the last year from the university."
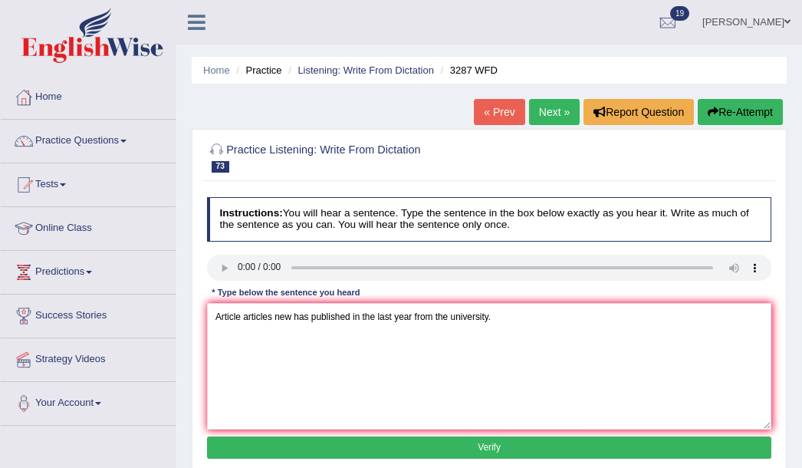
click at [352, 442] on button "Verify" at bounding box center [489, 447] width 565 height 22
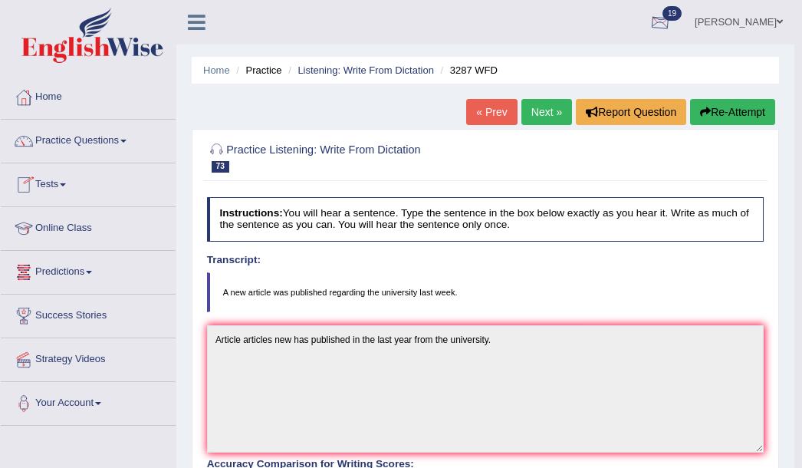
click at [721, 17] on link "Charanjit kaur" at bounding box center [738, 20] width 111 height 40
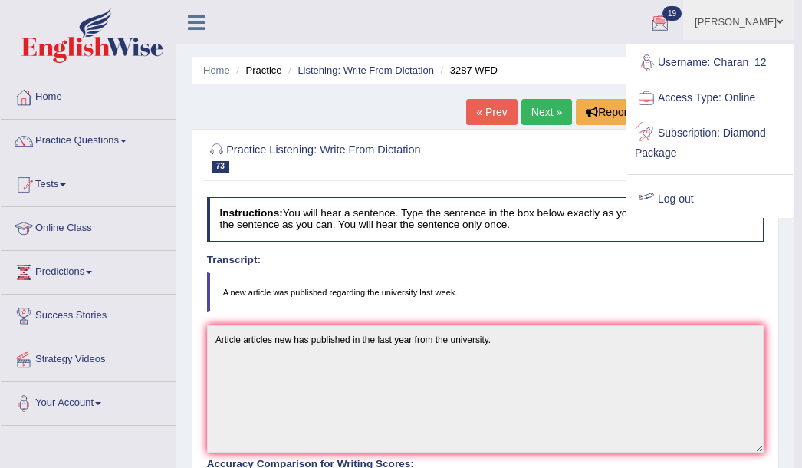
click at [682, 198] on link "Log out" at bounding box center [710, 199] width 166 height 35
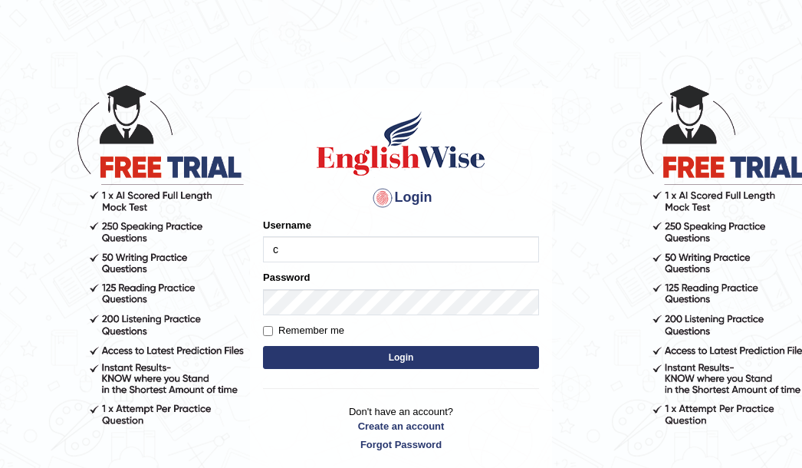
type input "charan_12"
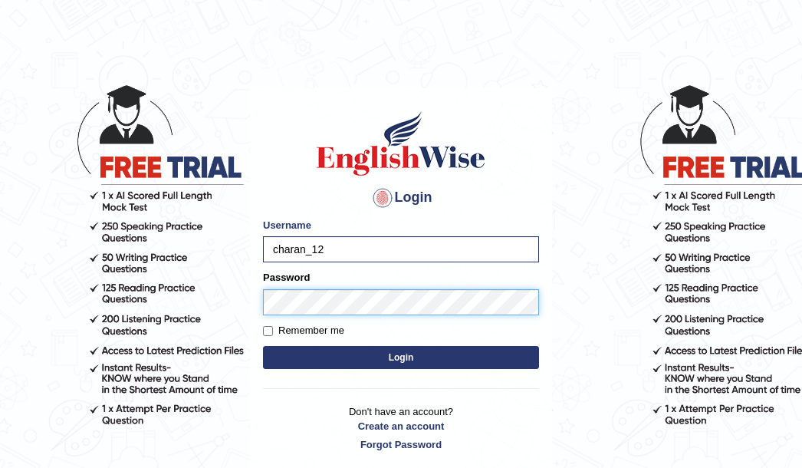
click at [263, 346] on button "Login" at bounding box center [401, 357] width 276 height 23
click at [388, 360] on button "Login" at bounding box center [401, 357] width 276 height 23
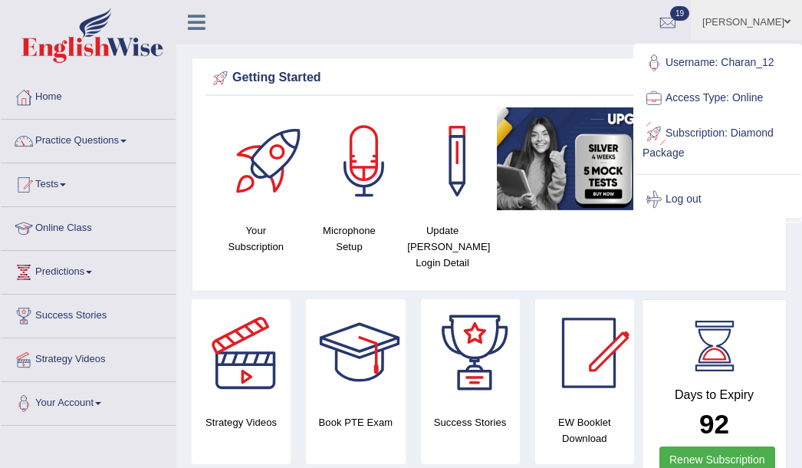
click at [700, 193] on link "Log out" at bounding box center [718, 199] width 166 height 35
